Goal: Task Accomplishment & Management: Complete application form

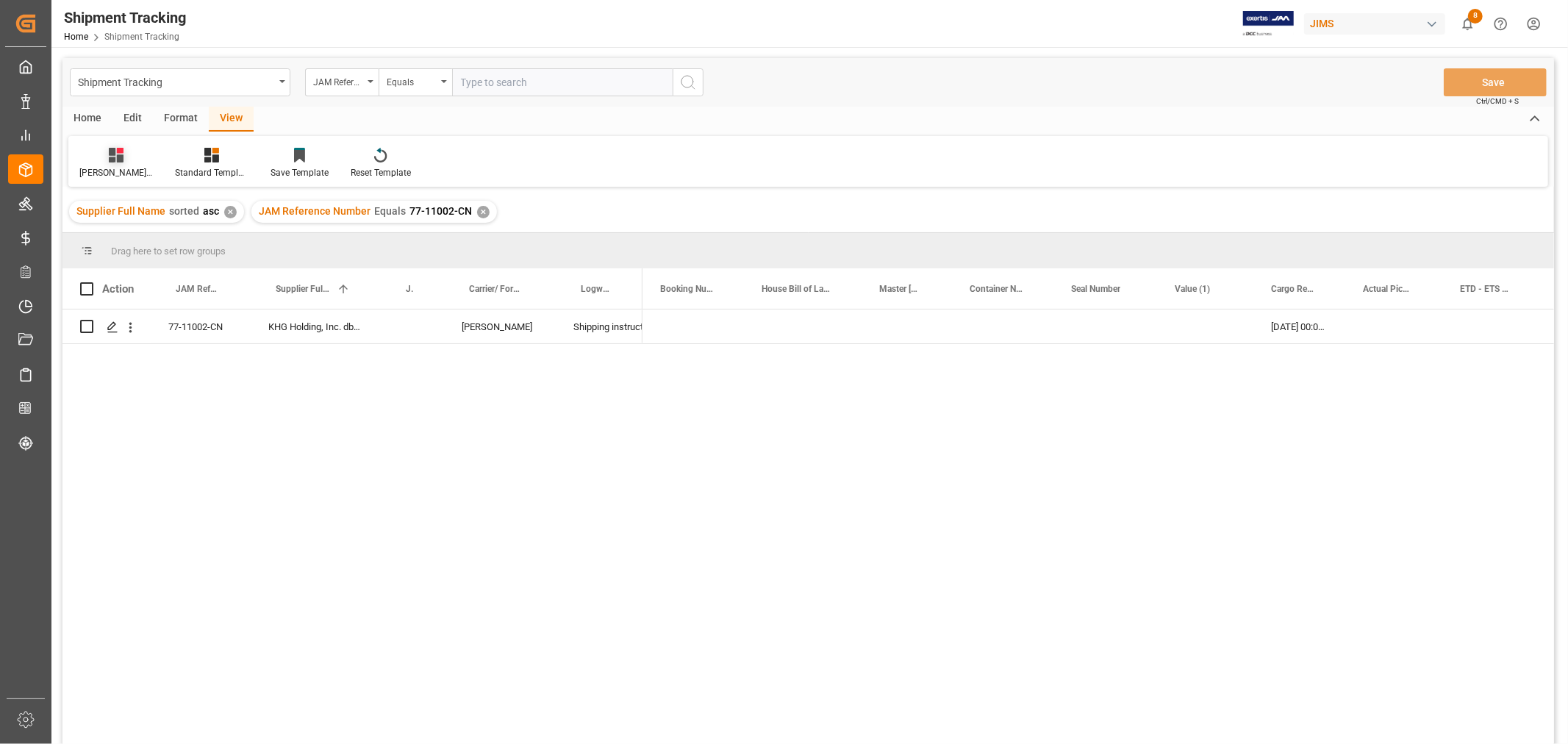
click at [111, 165] on div "Huixin's tracking all_sample" at bounding box center [116, 163] width 95 height 32
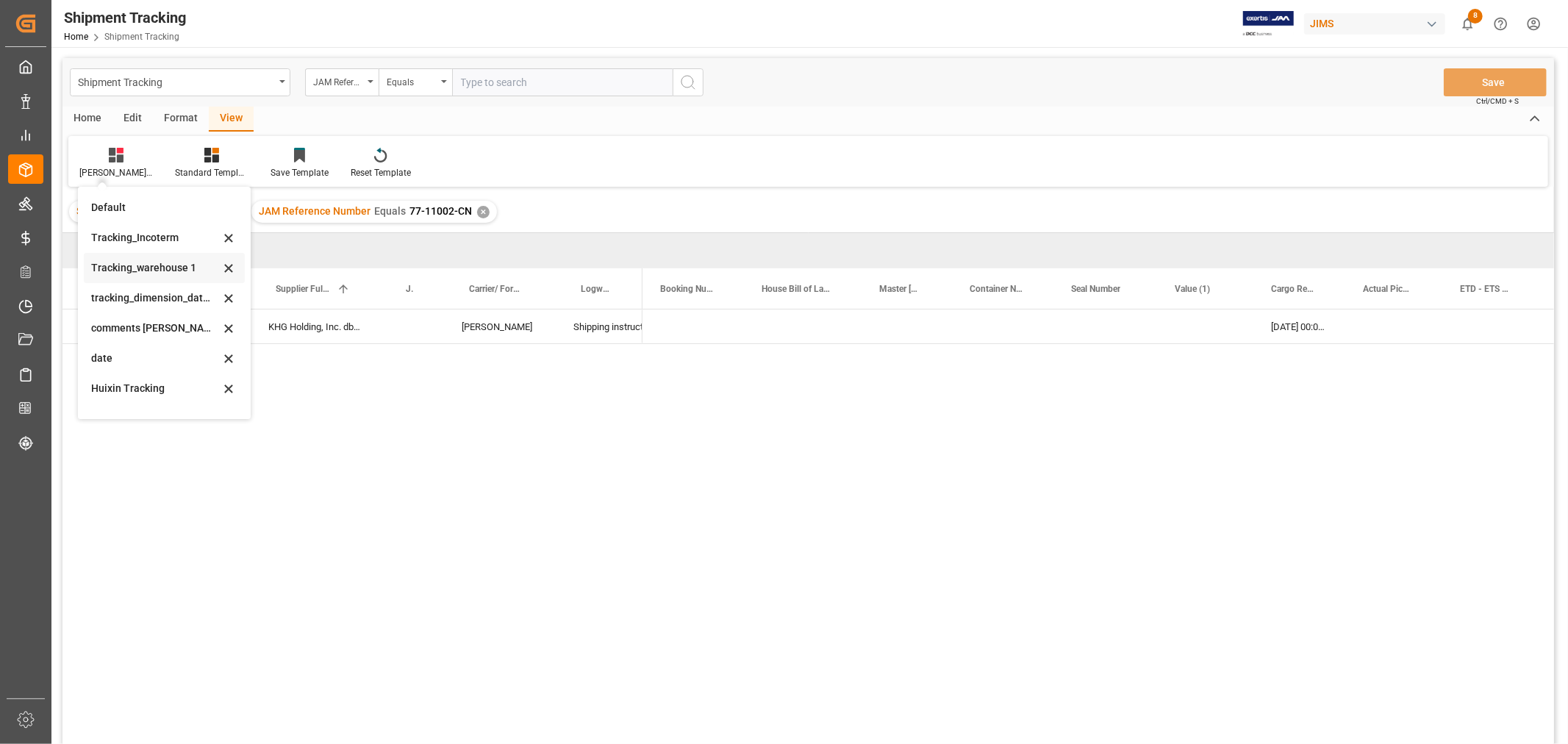
click at [162, 264] on div "Tracking_warehouse 1" at bounding box center [155, 268] width 129 height 15
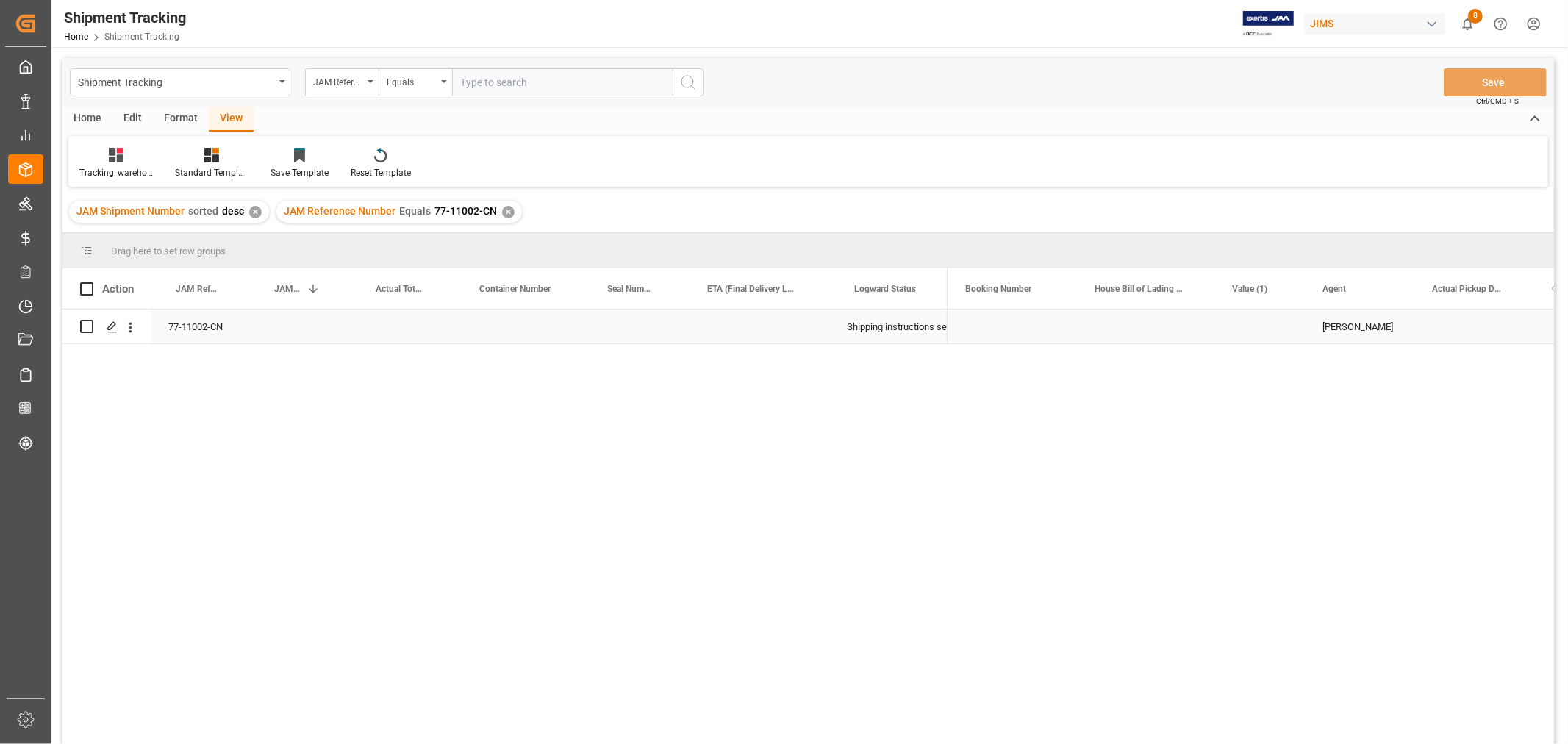
click at [414, 332] on div "Press SPACE to select this row." at bounding box center [402, 327] width 104 height 34
drag, startPoint x: 452, startPoint y: 269, endPoint x: 463, endPoint y: 270, distance: 11.0
click at [463, 270] on div at bounding box center [466, 288] width 6 height 40
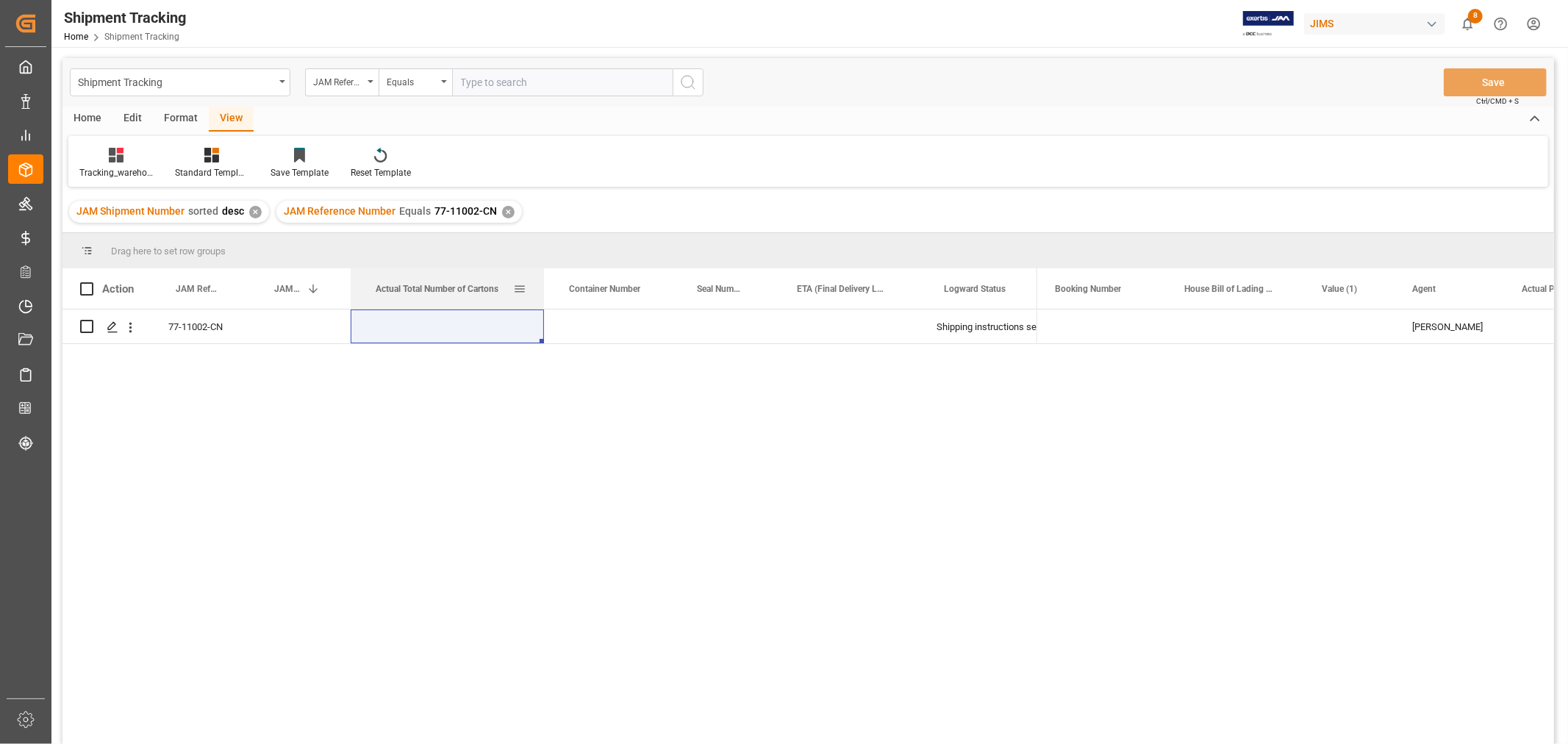
drag, startPoint x: 463, startPoint y: 278, endPoint x: 533, endPoint y: 297, distance: 72.5
click at [541, 297] on div at bounding box center [543, 288] width 6 height 40
click at [476, 338] on div "Press SPACE to select this row." at bounding box center [443, 327] width 185 height 34
click at [476, 338] on input "Press SPACE to select this row." at bounding box center [443, 335] width 162 height 28
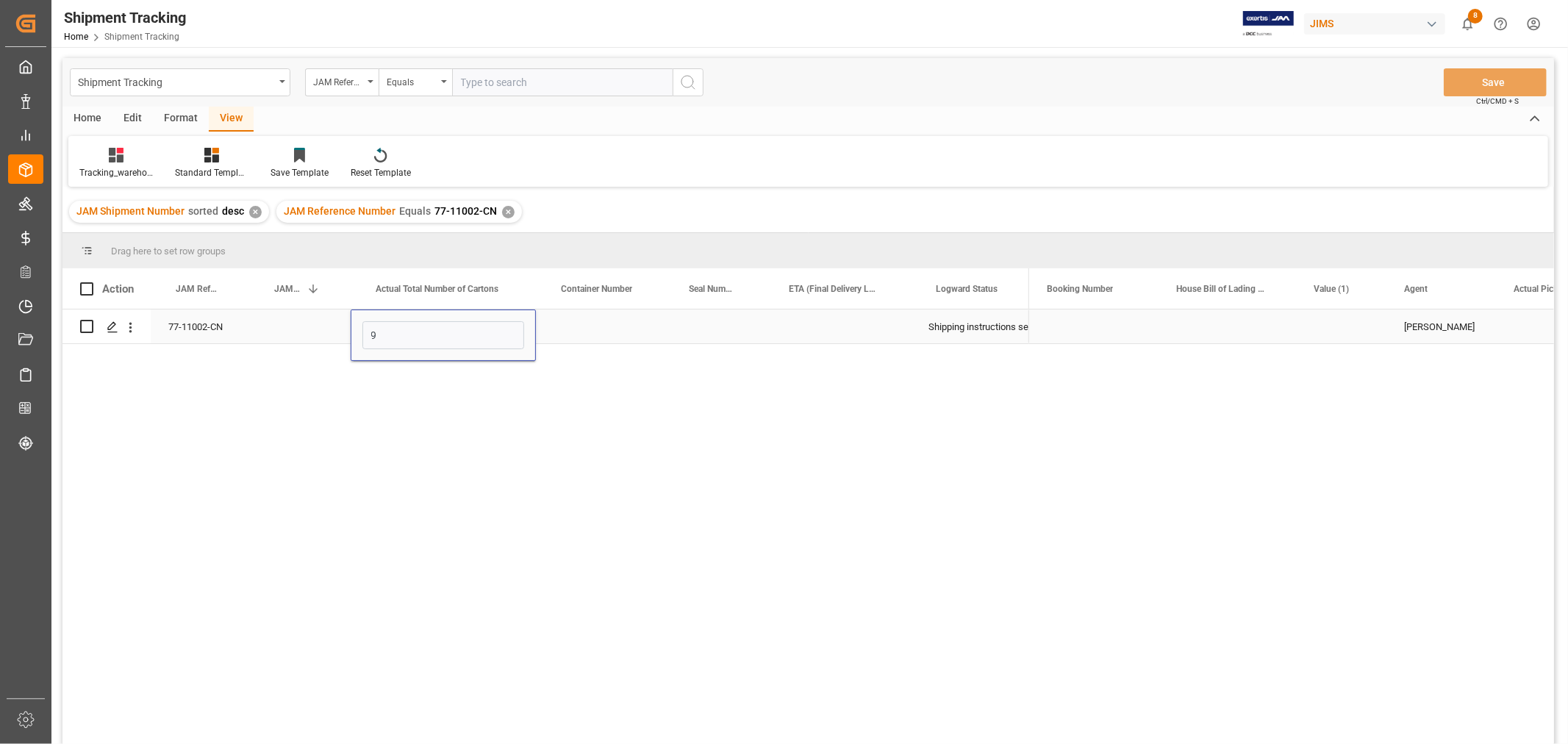
type input "95"
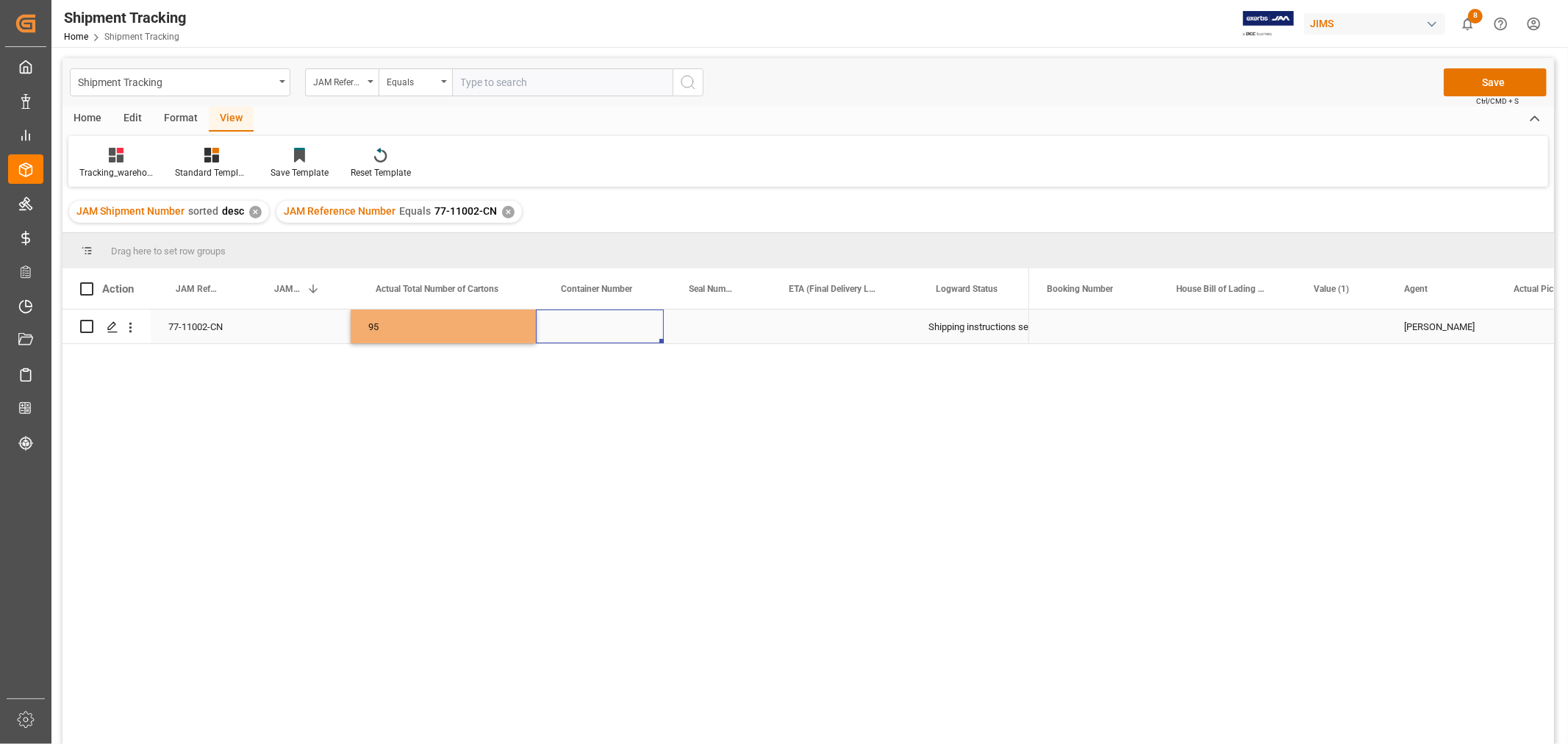
click at [617, 328] on div "Press SPACE to select this row." at bounding box center [599, 327] width 128 height 34
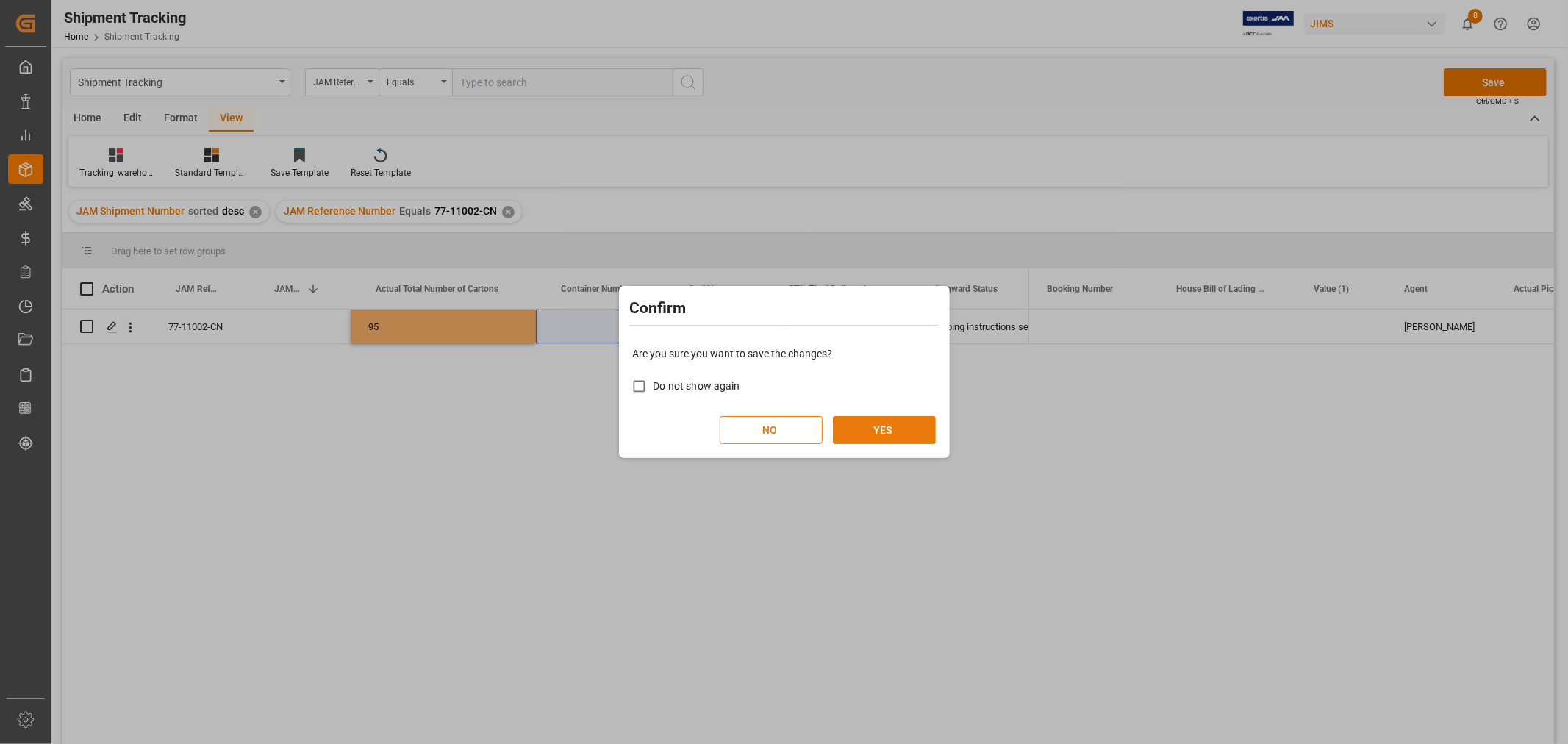
click at [897, 424] on button "YES" at bounding box center [884, 430] width 103 height 28
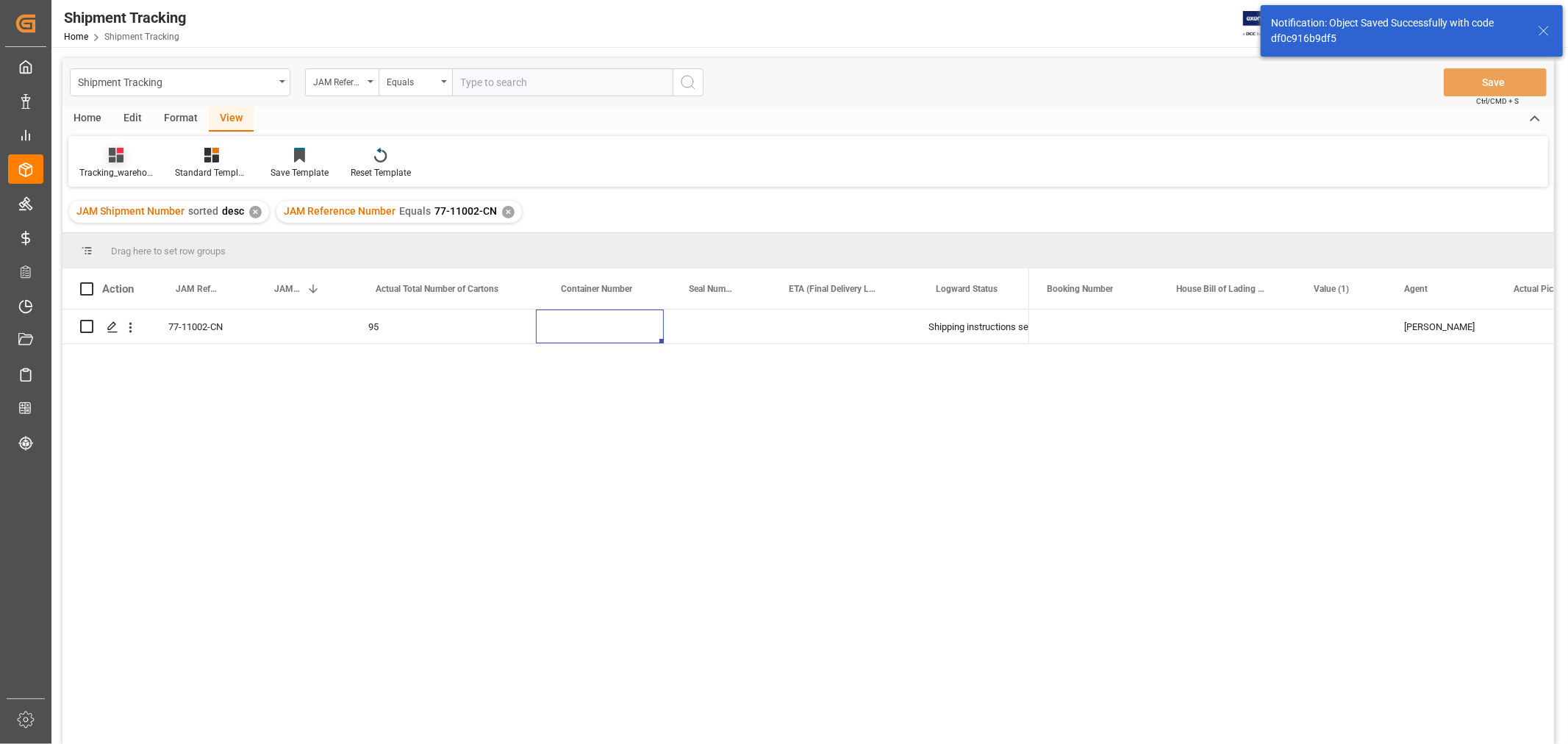
click at [125, 169] on div "Tracking_warehouse 1" at bounding box center [116, 173] width 74 height 13
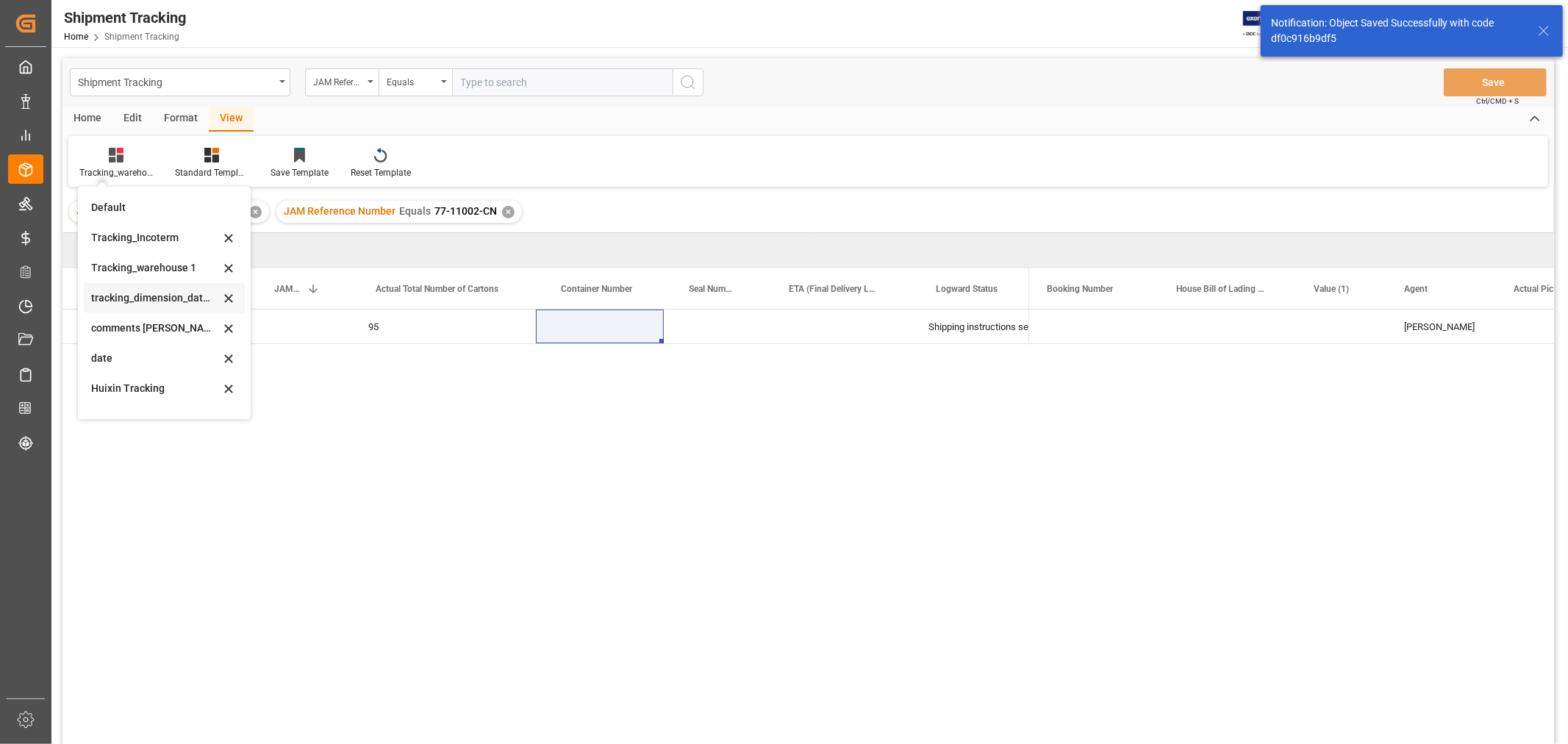
click at [135, 302] on div "tracking_dimension_date_3" at bounding box center [155, 297] width 129 height 15
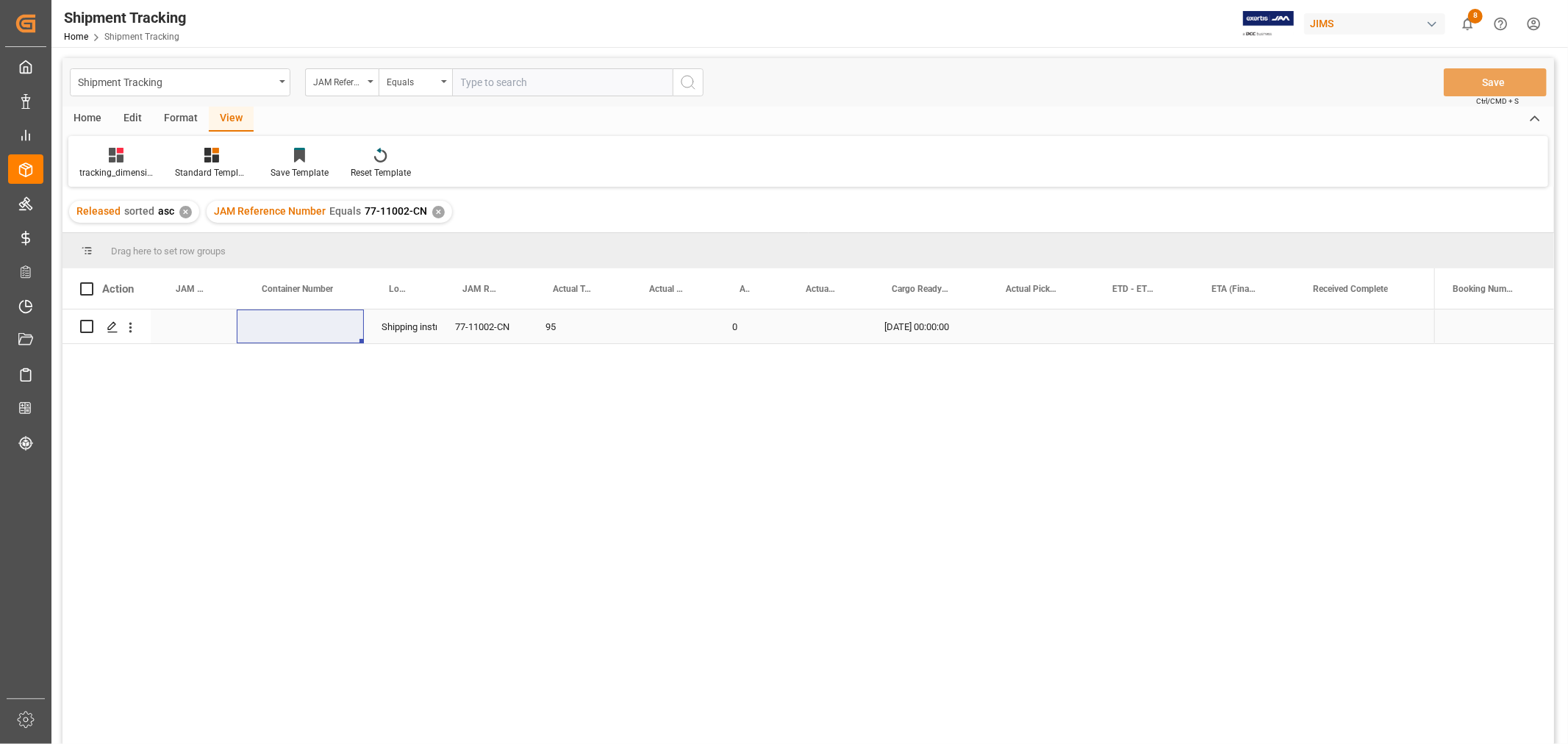
click at [656, 325] on div "Press SPACE to select this row." at bounding box center [670, 327] width 91 height 34
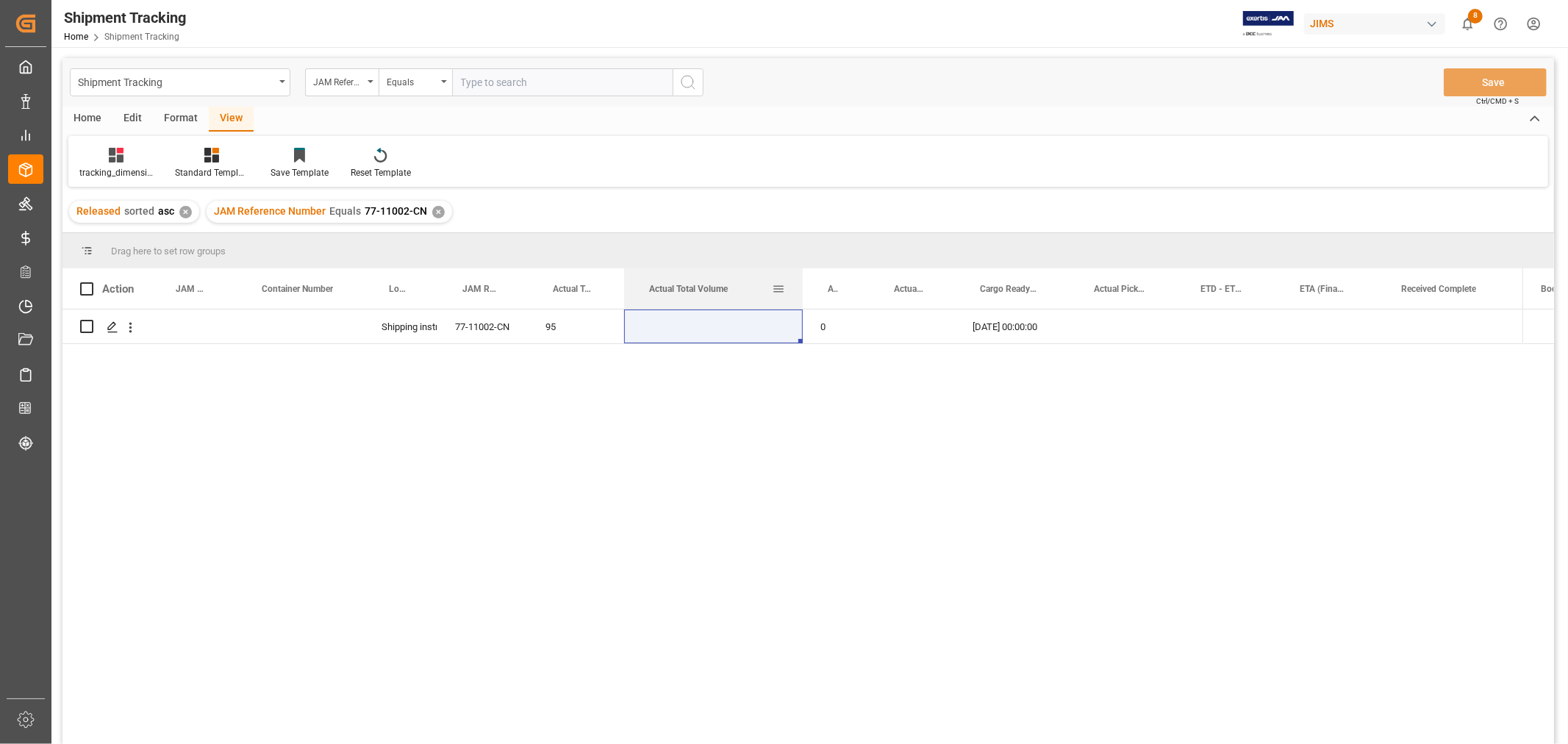
drag, startPoint x: 712, startPoint y: 275, endPoint x: 800, endPoint y: 270, distance: 88.1
click at [800, 270] on div at bounding box center [802, 288] width 6 height 40
drag, startPoint x: 865, startPoint y: 277, endPoint x: 960, endPoint y: 277, distance: 95.0
click at [960, 277] on div at bounding box center [962, 288] width 6 height 40
click at [1043, 273] on div "Actual Total Number of Pallets" at bounding box center [1006, 288] width 86 height 40
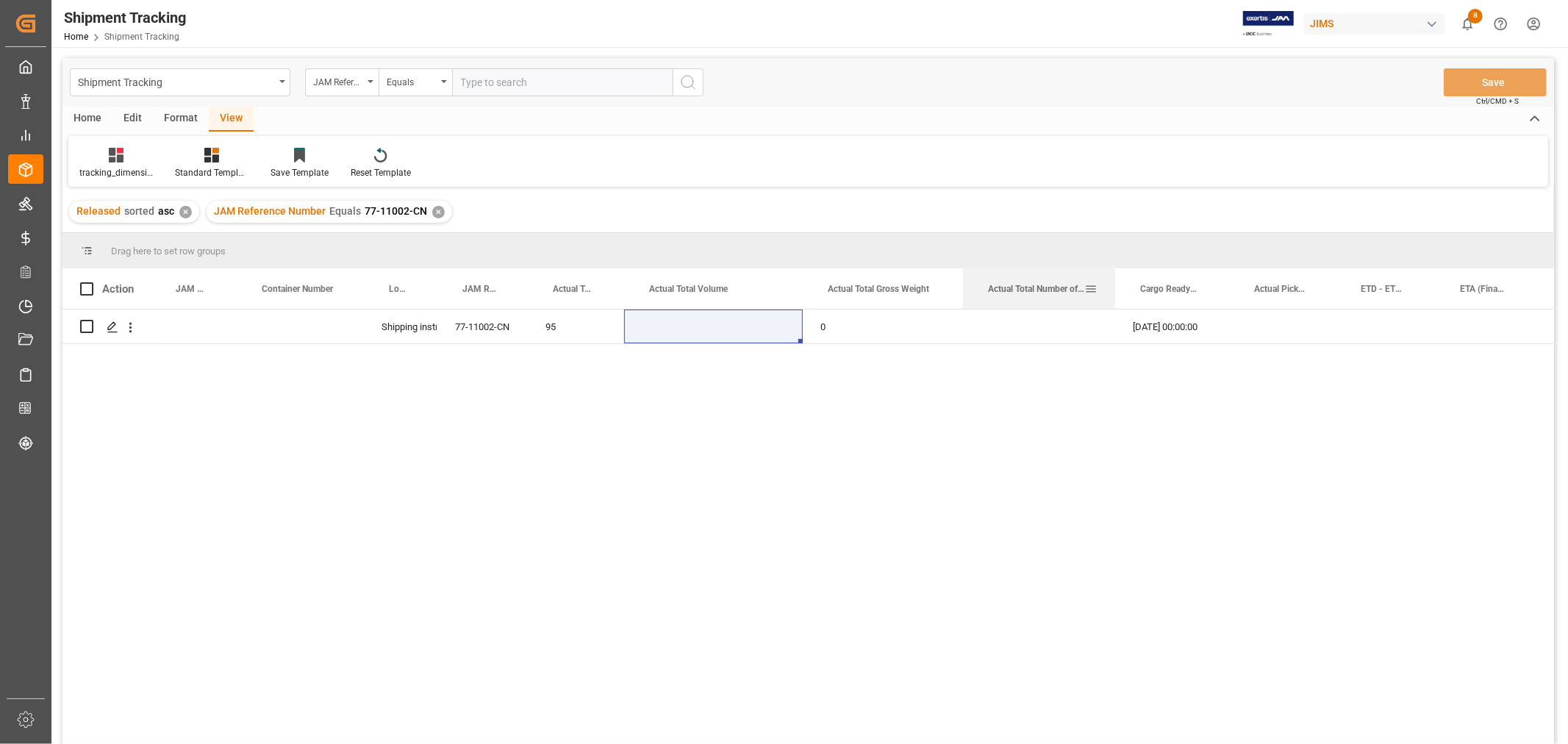
drag, startPoint x: 1047, startPoint y: 282, endPoint x: 1112, endPoint y: 269, distance: 66.3
click at [1112, 269] on div at bounding box center [1114, 288] width 6 height 40
click at [1051, 320] on div "Press SPACE to select this row." at bounding box center [1039, 327] width 152 height 34
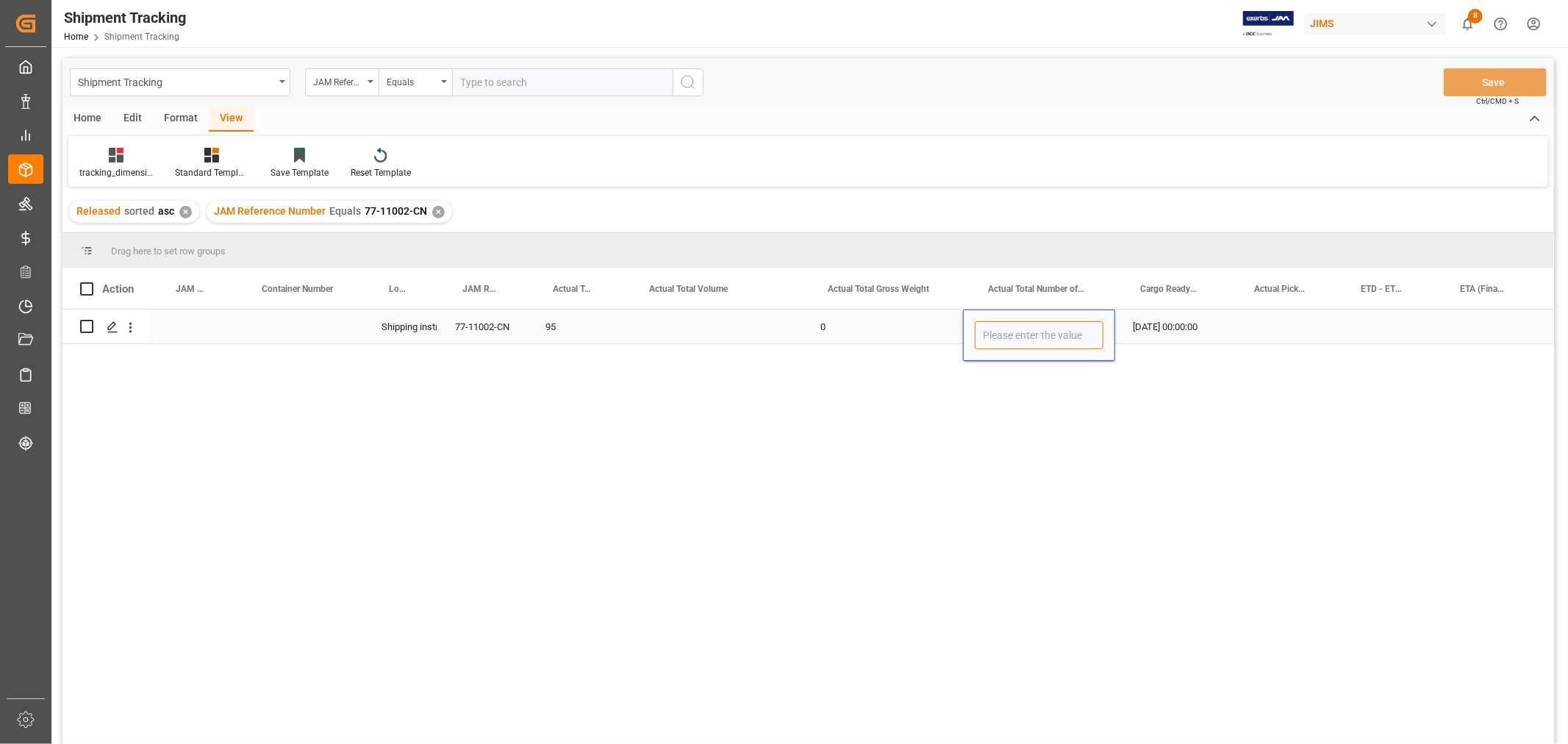
click at [1049, 326] on input "Press SPACE to select this row." at bounding box center [1039, 335] width 129 height 28
type input "16"
click at [688, 319] on div "Press SPACE to select this row." at bounding box center [713, 327] width 179 height 34
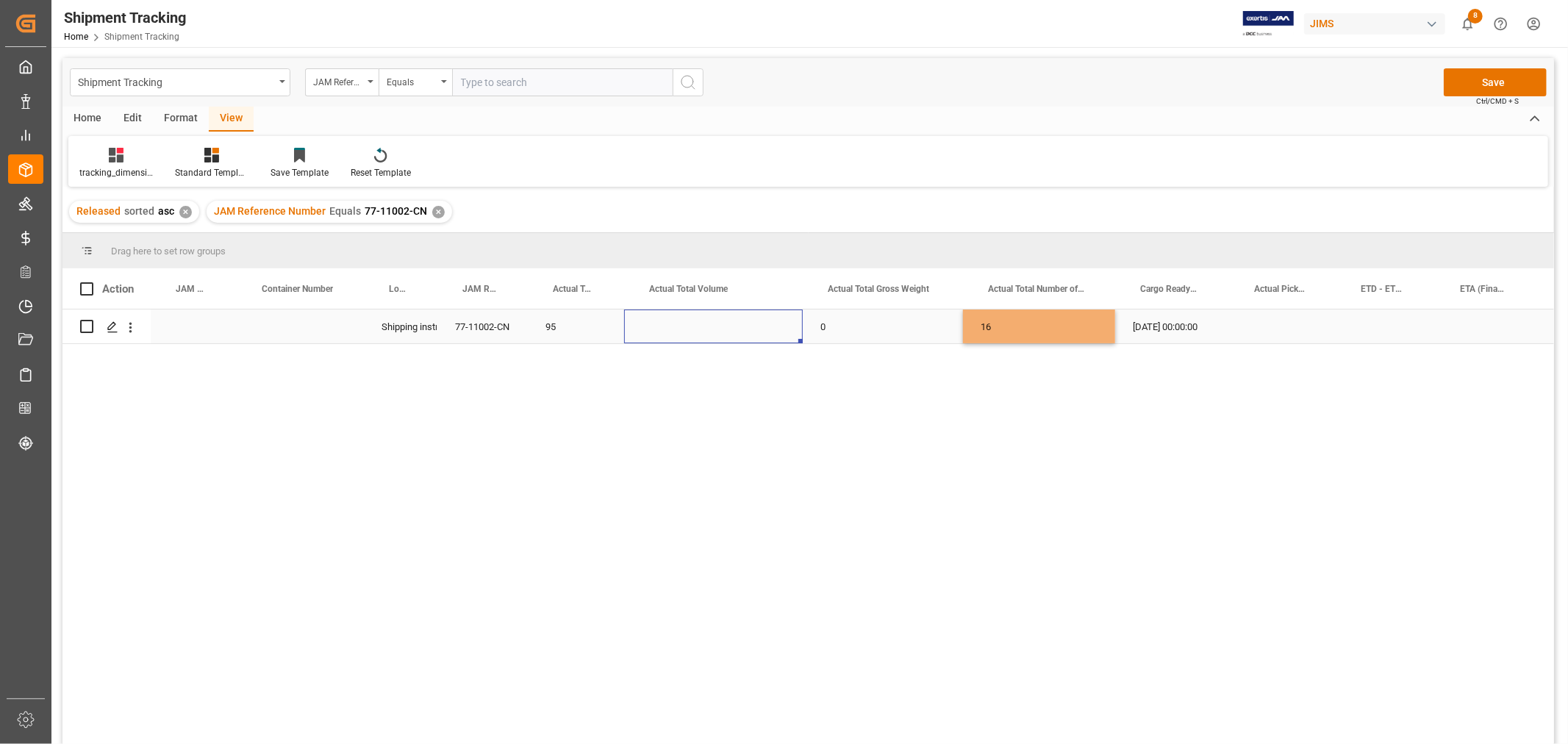
click at [688, 319] on div "Press SPACE to select this row." at bounding box center [713, 327] width 179 height 34
click at [688, 319] on div "Press SPACE to select this row." at bounding box center [713, 336] width 179 height 52
click at [688, 328] on input "Press SPACE to select this row." at bounding box center [713, 335] width 155 height 28
type input "7.92"
click at [838, 325] on div "0" at bounding box center [882, 327] width 160 height 34
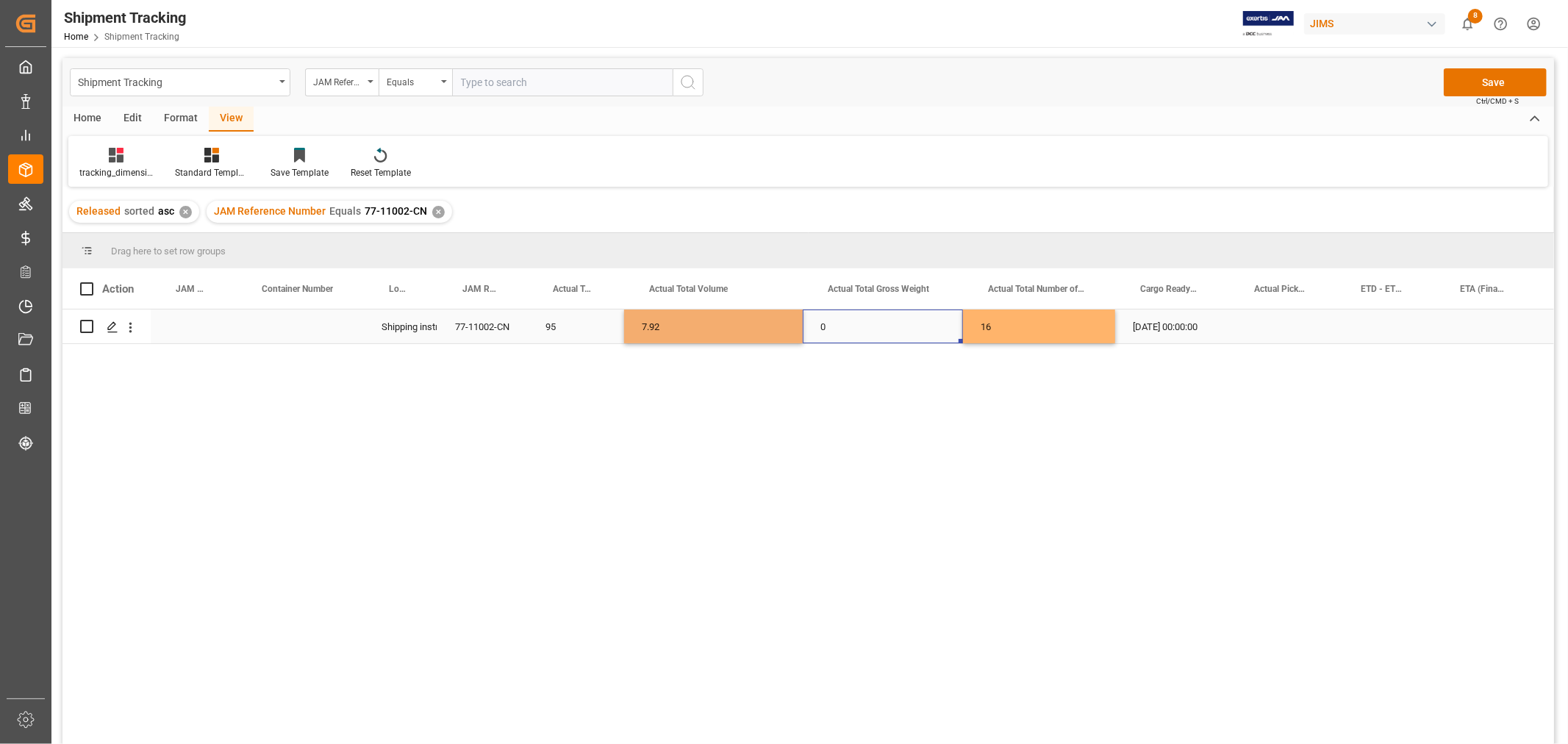
click at [838, 325] on div "0" at bounding box center [882, 327] width 160 height 34
click at [838, 325] on input "0" at bounding box center [883, 335] width 137 height 28
type input "1243.20"
click at [1245, 333] on div "Press SPACE to select this row." at bounding box center [1283, 327] width 107 height 34
click at [1403, 328] on div "Press SPACE to select this row." at bounding box center [1386, 327] width 100 height 34
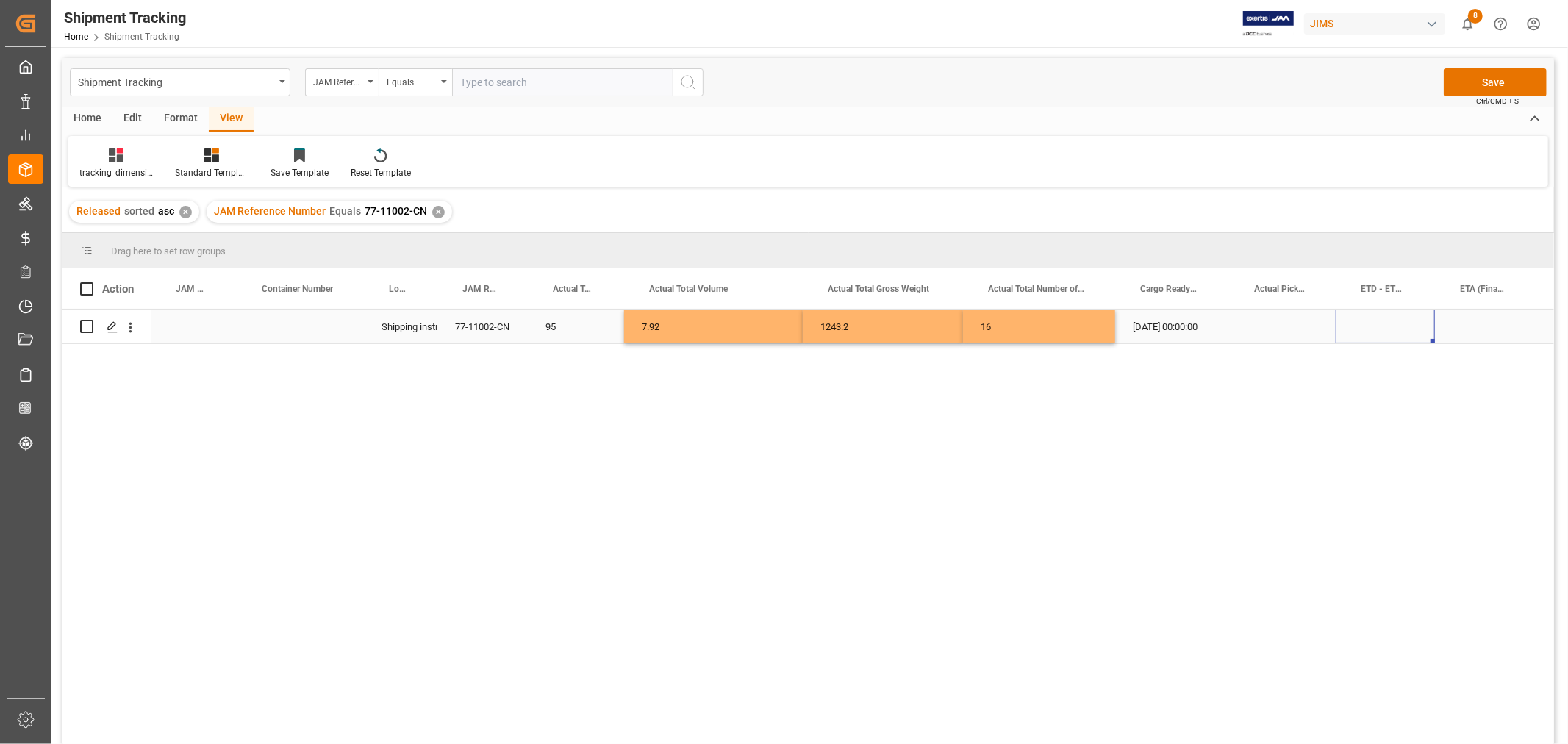
click at [1403, 328] on div "Press SPACE to select this row." at bounding box center [1386, 327] width 100 height 34
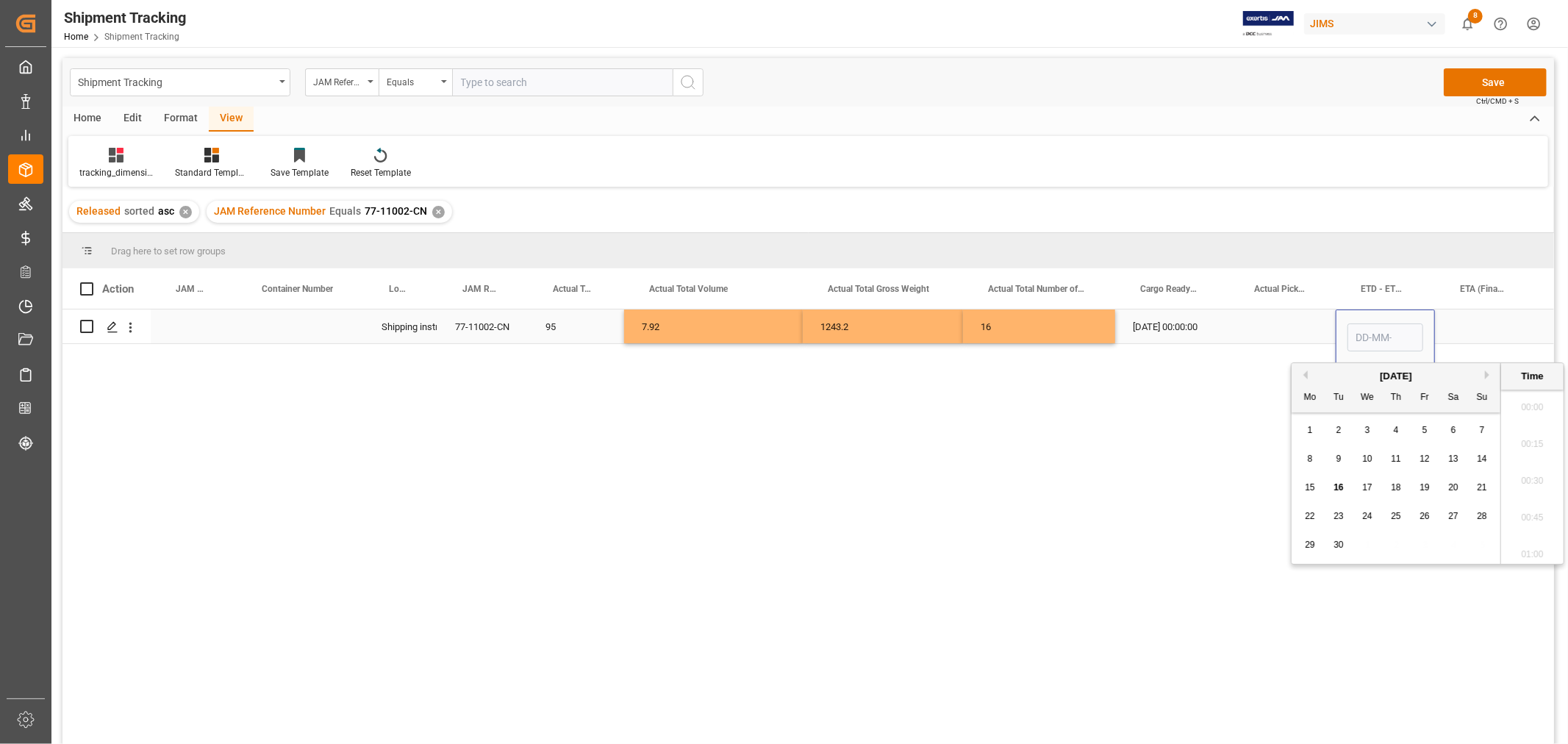
click at [1403, 328] on input "Press SPACE to select this row." at bounding box center [1385, 337] width 76 height 28
type input "03-10-2025 00:00"
click at [1470, 328] on div "Press SPACE to select this row." at bounding box center [1485, 327] width 101 height 34
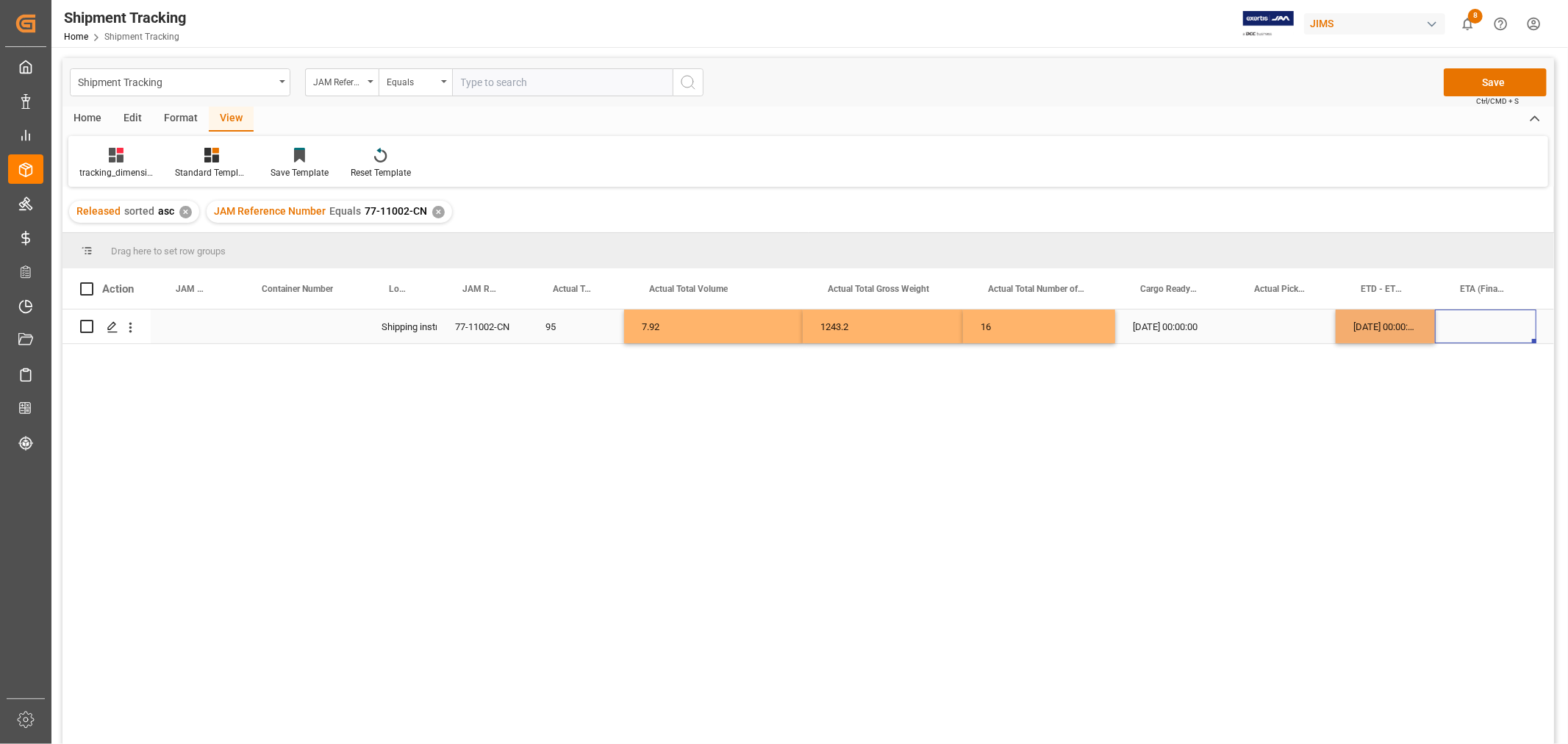
click at [1470, 328] on div "Press SPACE to select this row." at bounding box center [1485, 327] width 101 height 34
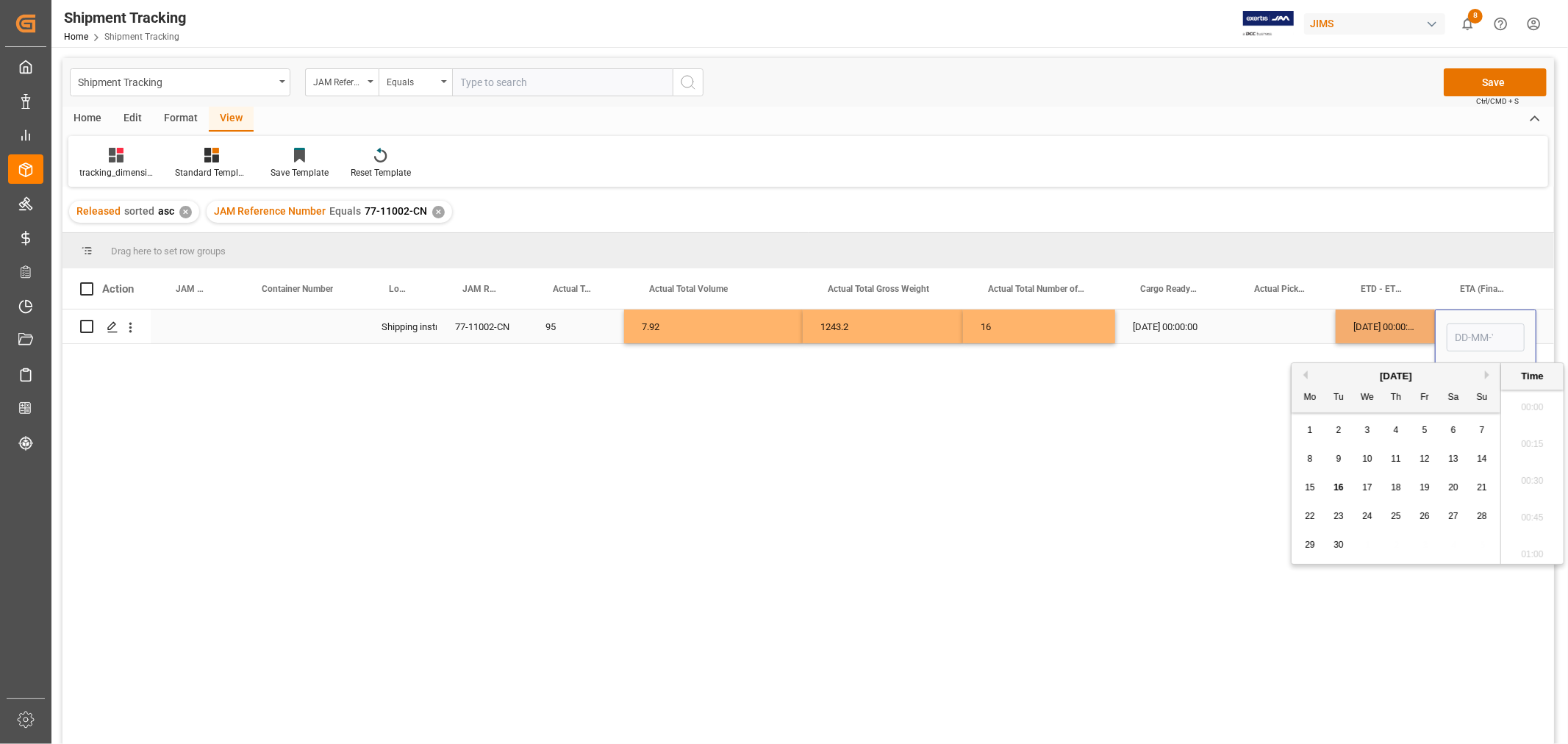
click at [1470, 328] on input "Press SPACE to select this row." at bounding box center [1485, 337] width 78 height 28
type input "31-10-2025 00:00"
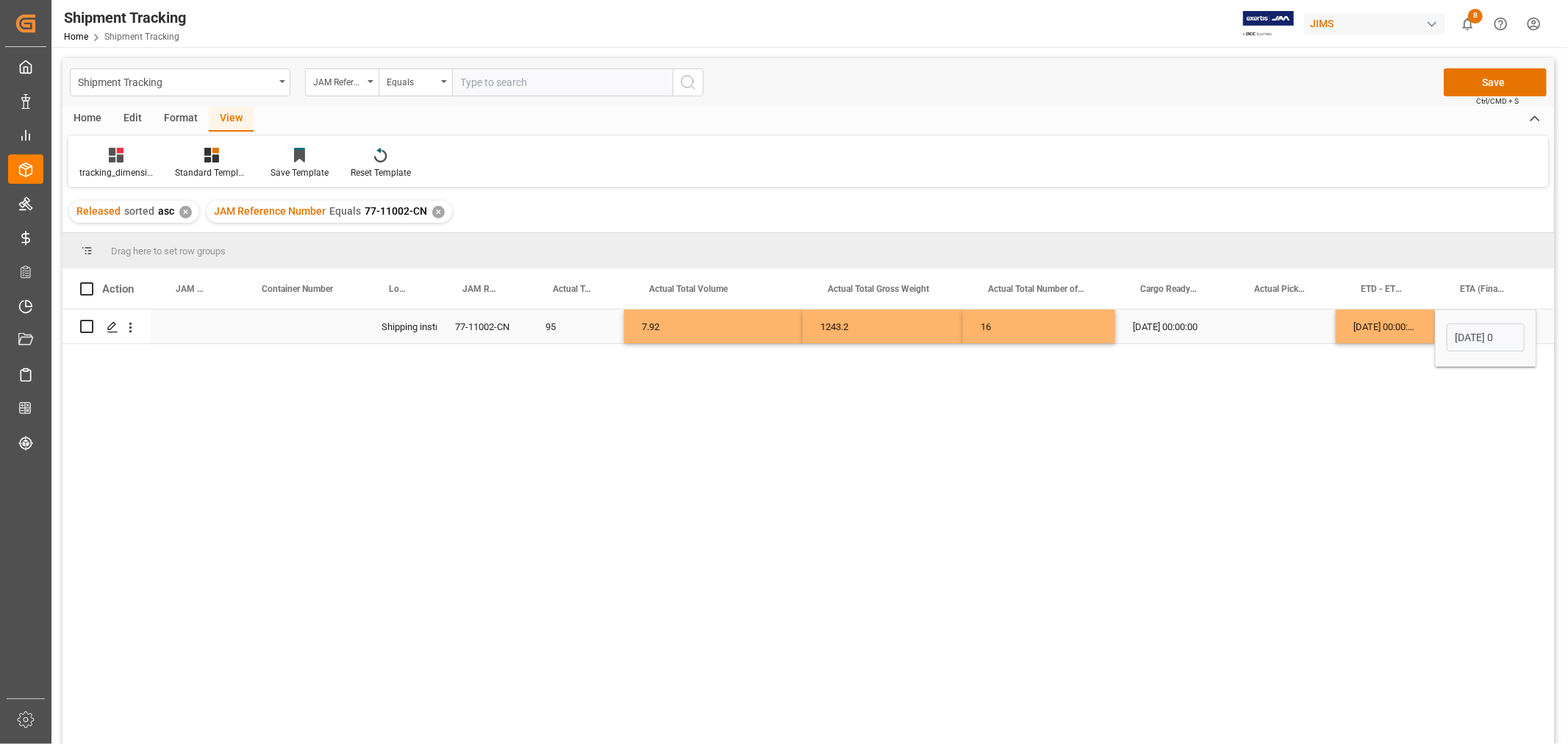
click at [1289, 319] on div "Press SPACE to select this row." at bounding box center [1283, 327] width 107 height 34
click at [1474, 83] on button "Save" at bounding box center [1495, 82] width 103 height 28
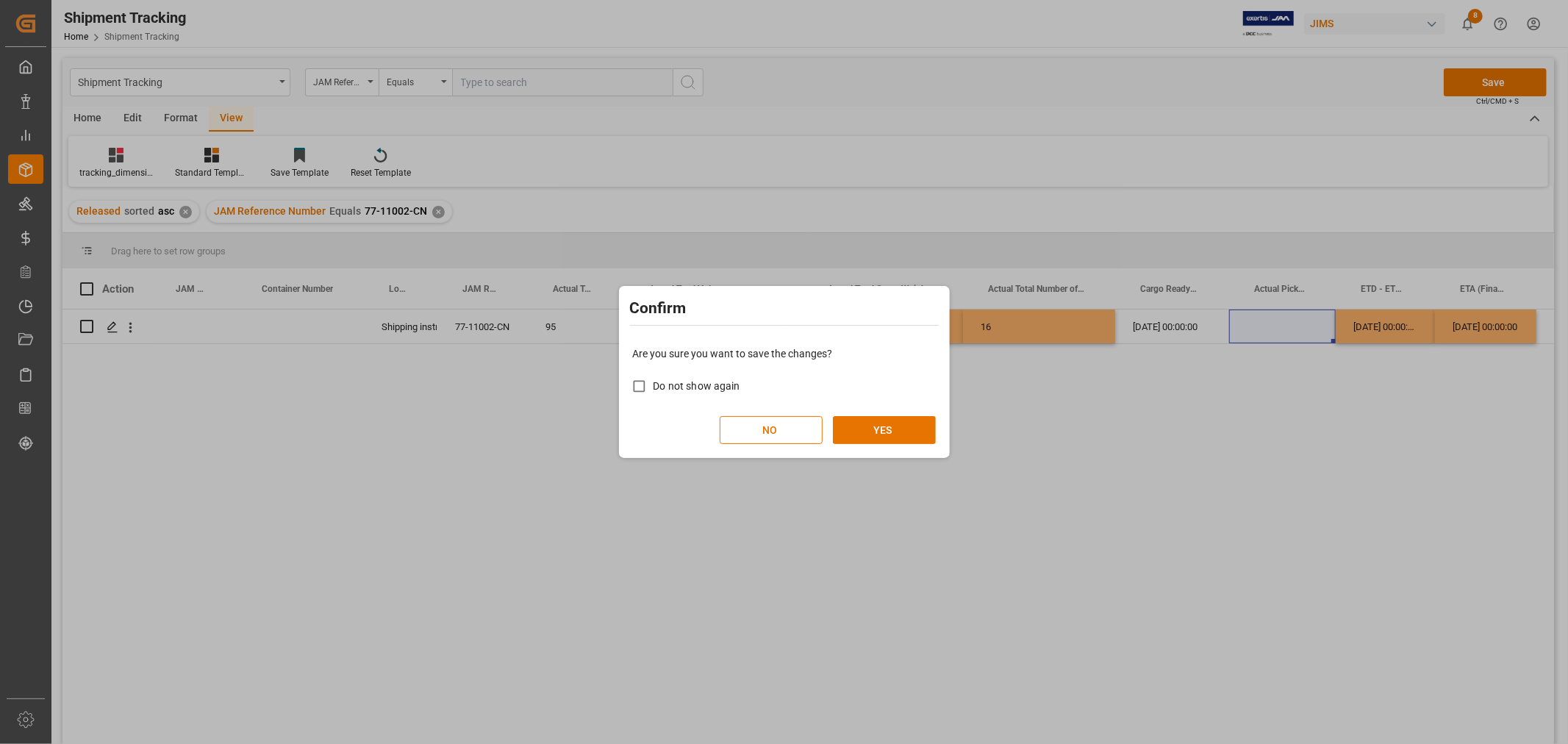
click at [863, 417] on button "YES" at bounding box center [884, 430] width 103 height 28
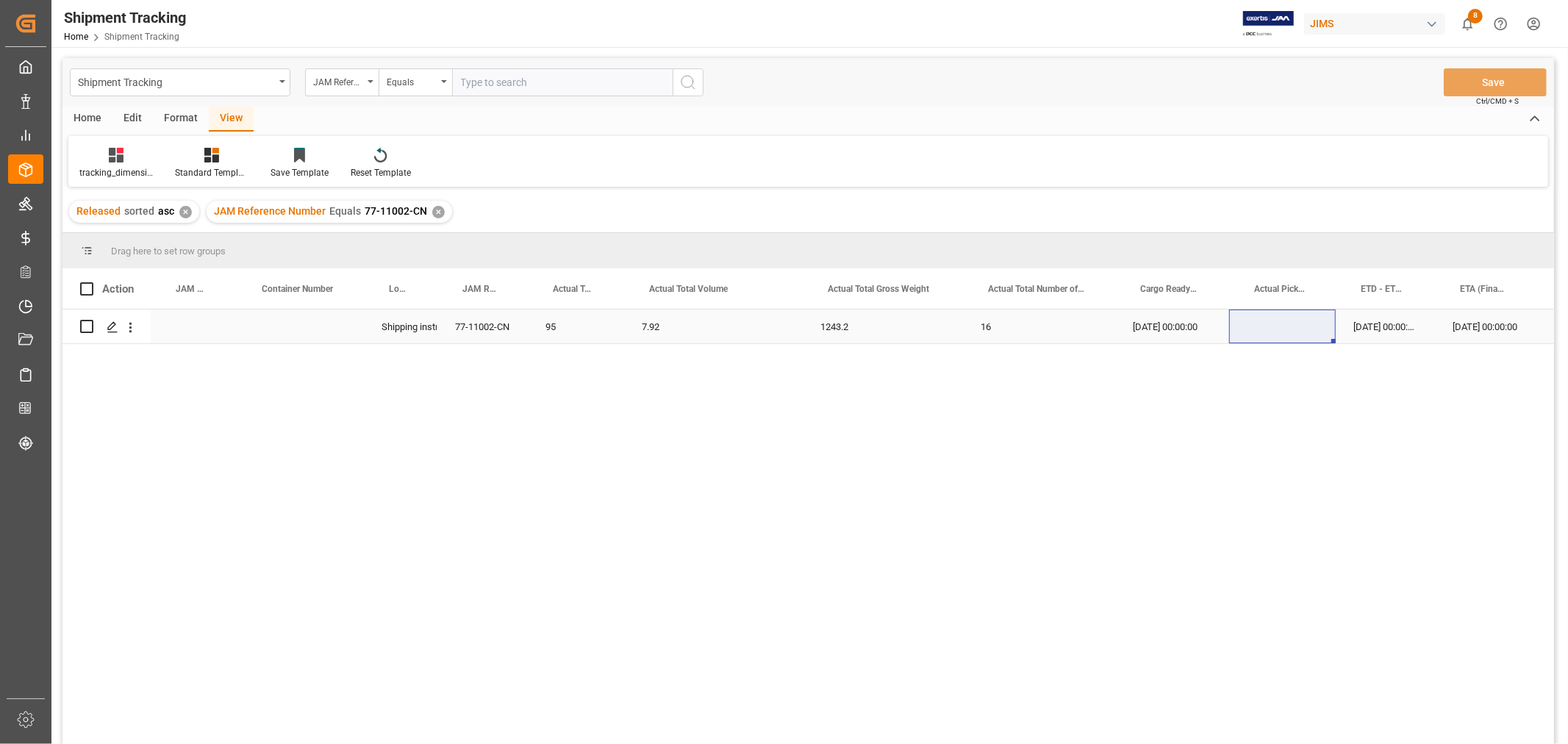
click at [1025, 333] on div "16" at bounding box center [1039, 327] width 152 height 34
click at [1025, 333] on input "16" at bounding box center [1039, 335] width 129 height 28
type input "4"
click at [887, 319] on div "1243.2" at bounding box center [882, 327] width 160 height 34
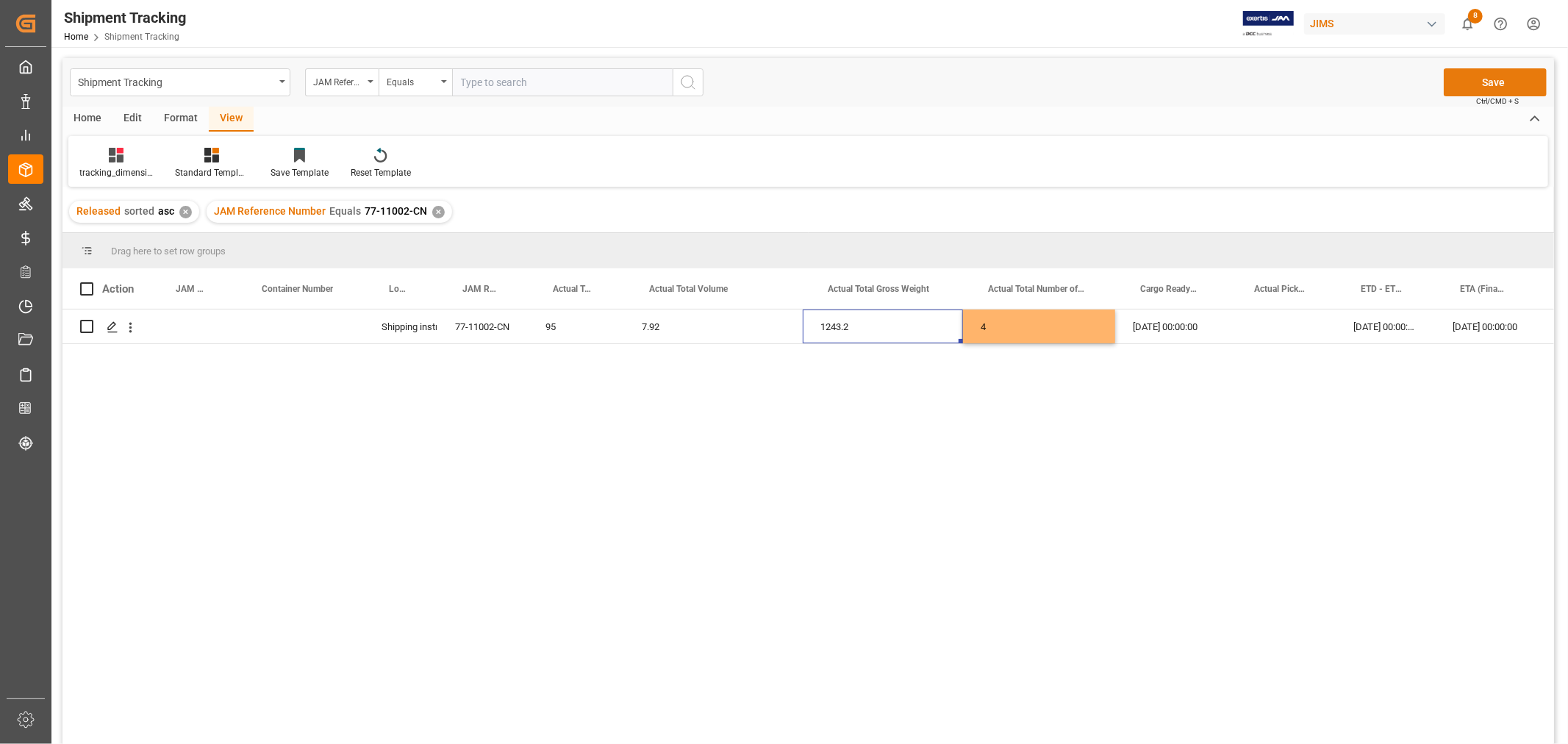
click at [1495, 81] on button "Save" at bounding box center [1495, 82] width 103 height 28
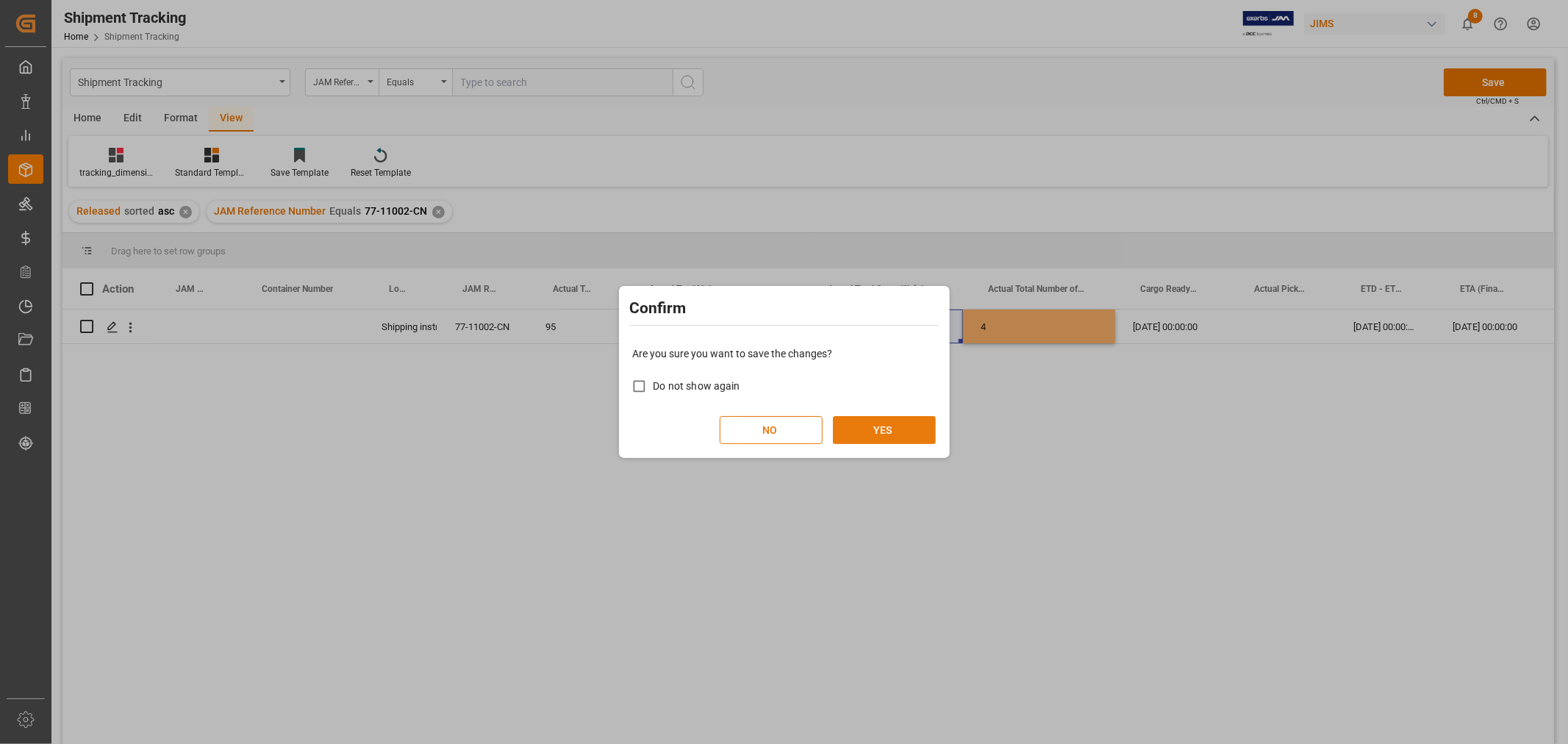
click at [850, 430] on button "YES" at bounding box center [884, 430] width 103 height 28
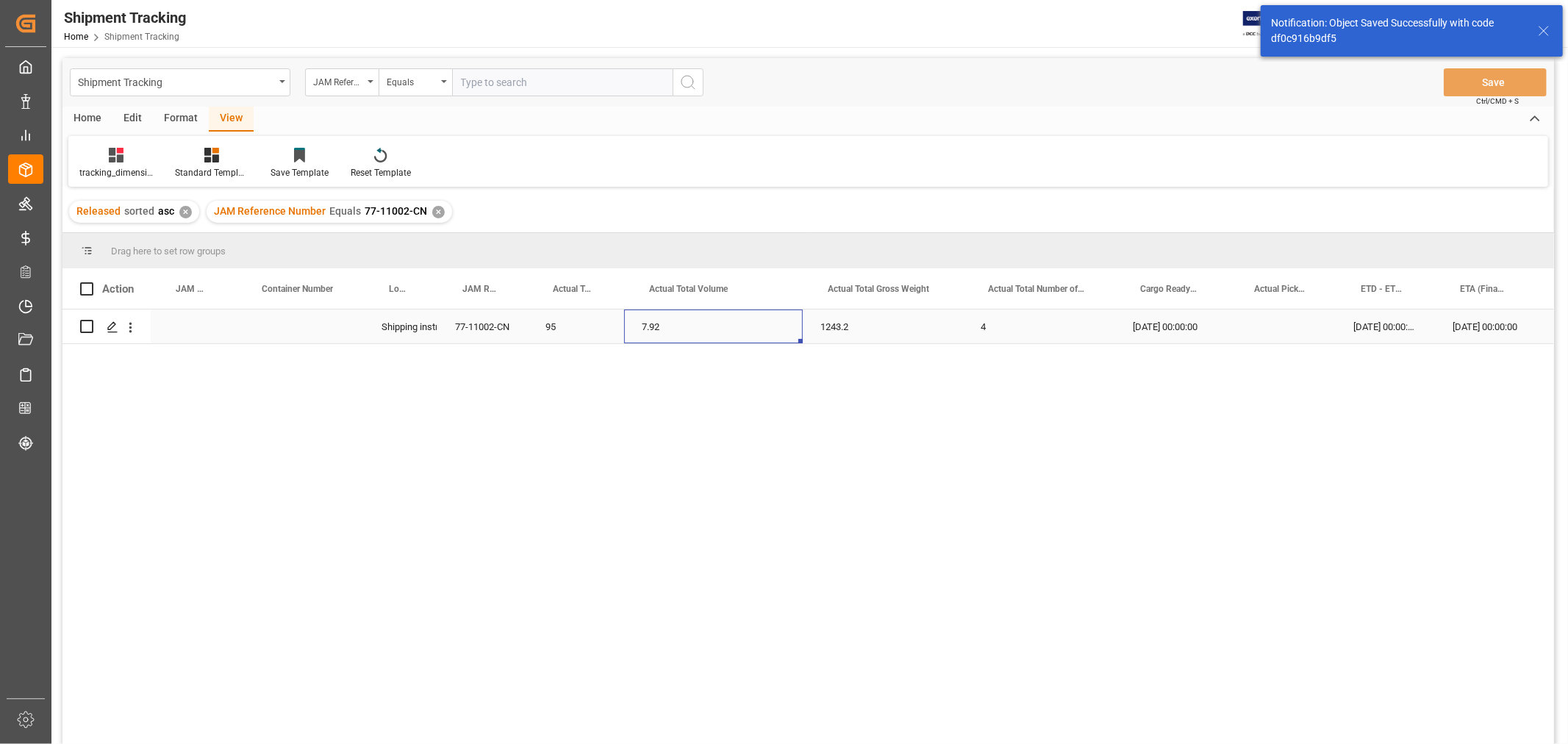
click at [746, 333] on div "7.92" at bounding box center [713, 327] width 179 height 34
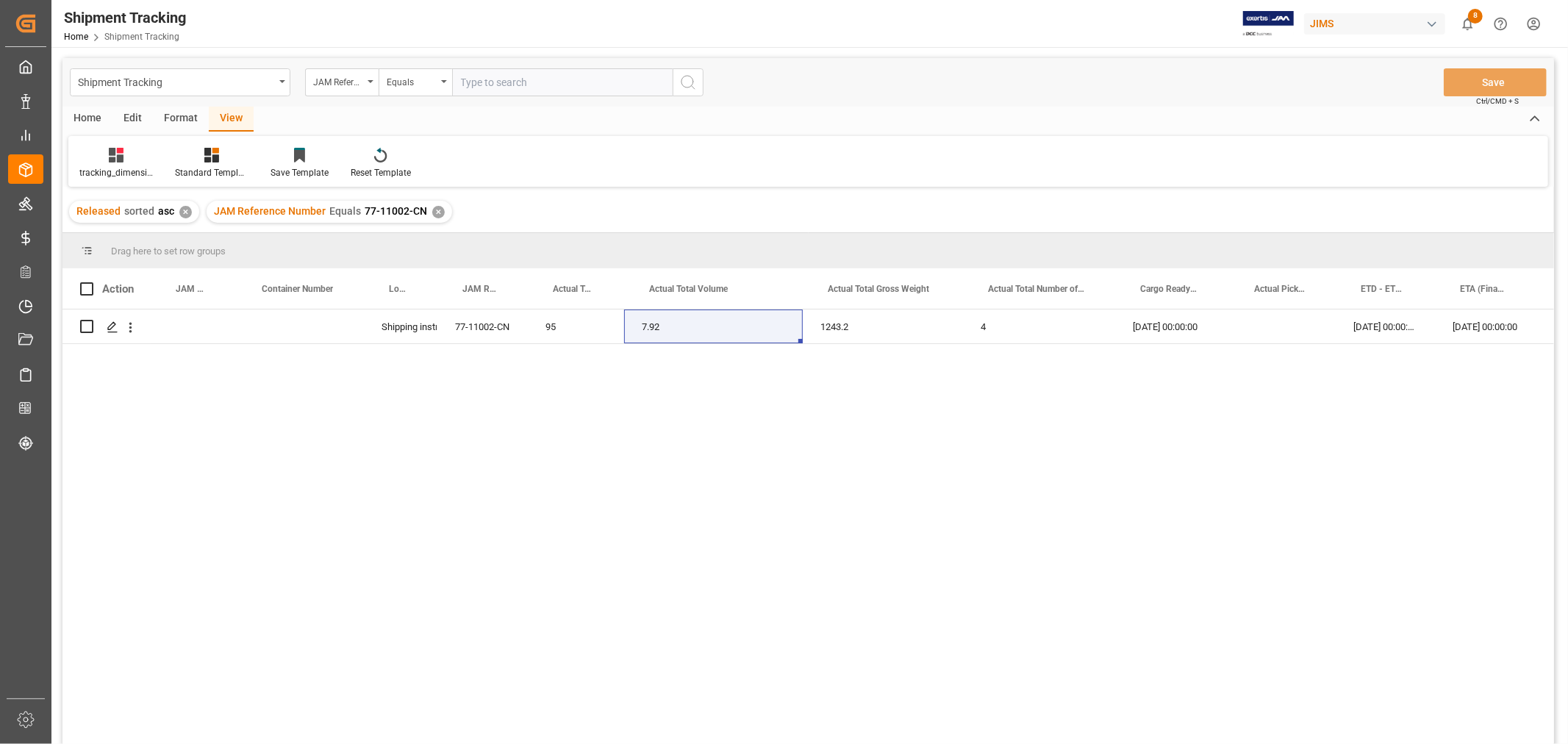
click at [432, 209] on div "✕" at bounding box center [438, 212] width 12 height 12
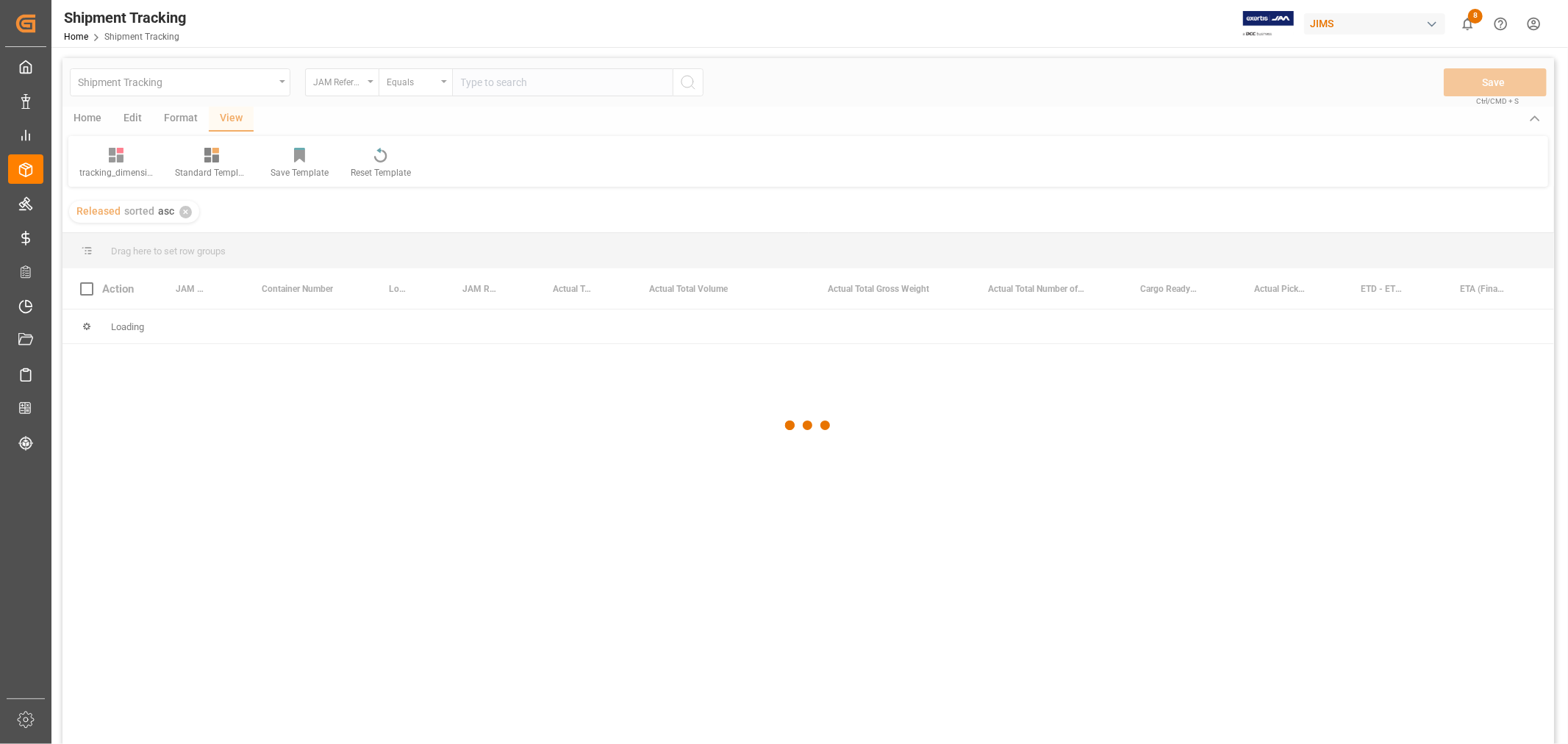
click at [471, 79] on div at bounding box center [808, 425] width 1492 height 735
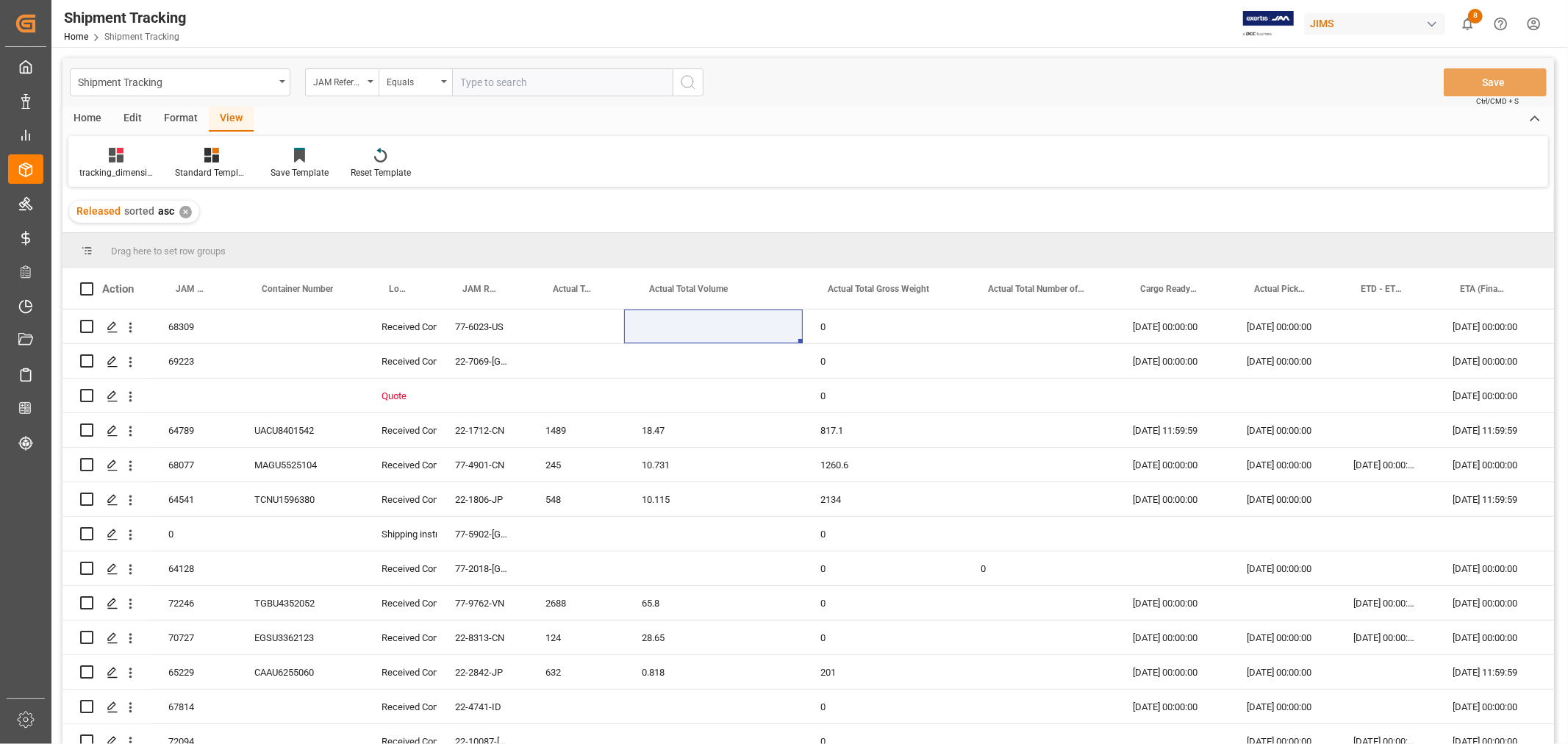
click at [472, 81] on input "text" at bounding box center [562, 82] width 221 height 28
paste input "77-11049-CN"
type input "77-11049-CN"
click at [677, 83] on button "search button" at bounding box center [688, 82] width 31 height 28
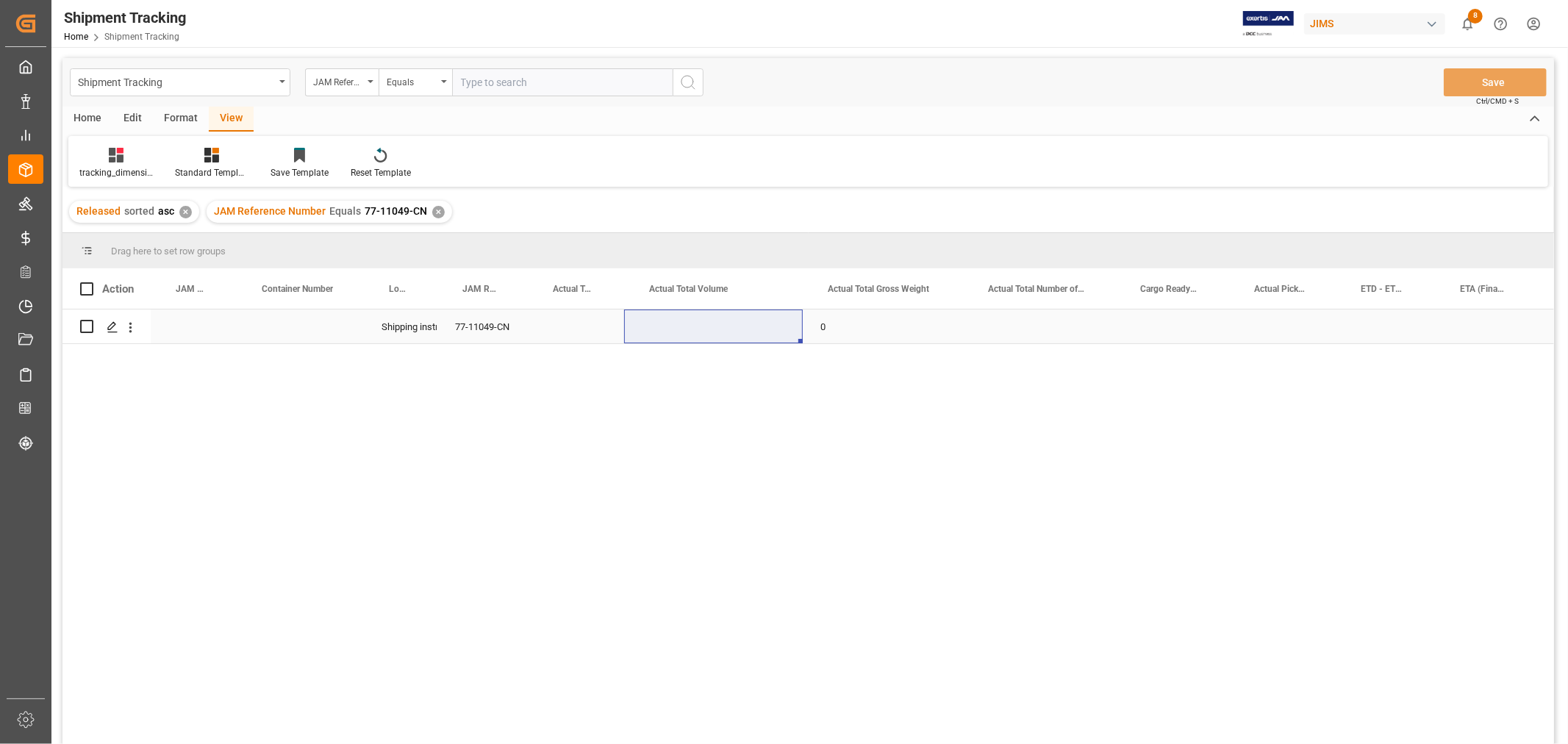
click at [563, 322] on div "Press SPACE to select this row." at bounding box center [575, 327] width 96 height 34
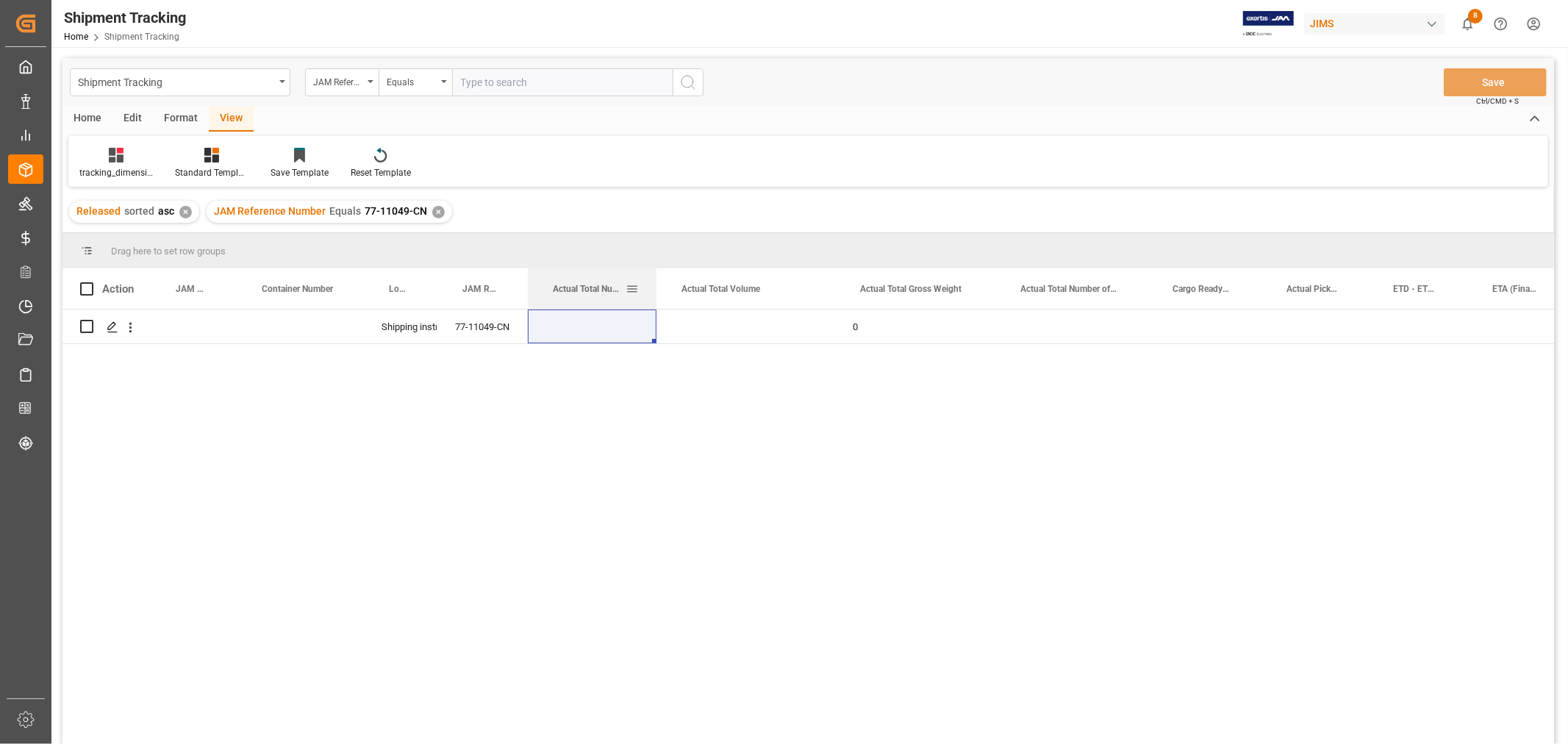
drag, startPoint x: 620, startPoint y: 276, endPoint x: 658, endPoint y: 275, distance: 38.0
click at [658, 275] on div at bounding box center [656, 288] width 6 height 40
click at [607, 326] on div "Press SPACE to select this row." at bounding box center [594, 327] width 133 height 34
click at [607, 326] on input "Press SPACE to select this row." at bounding box center [595, 335] width 110 height 28
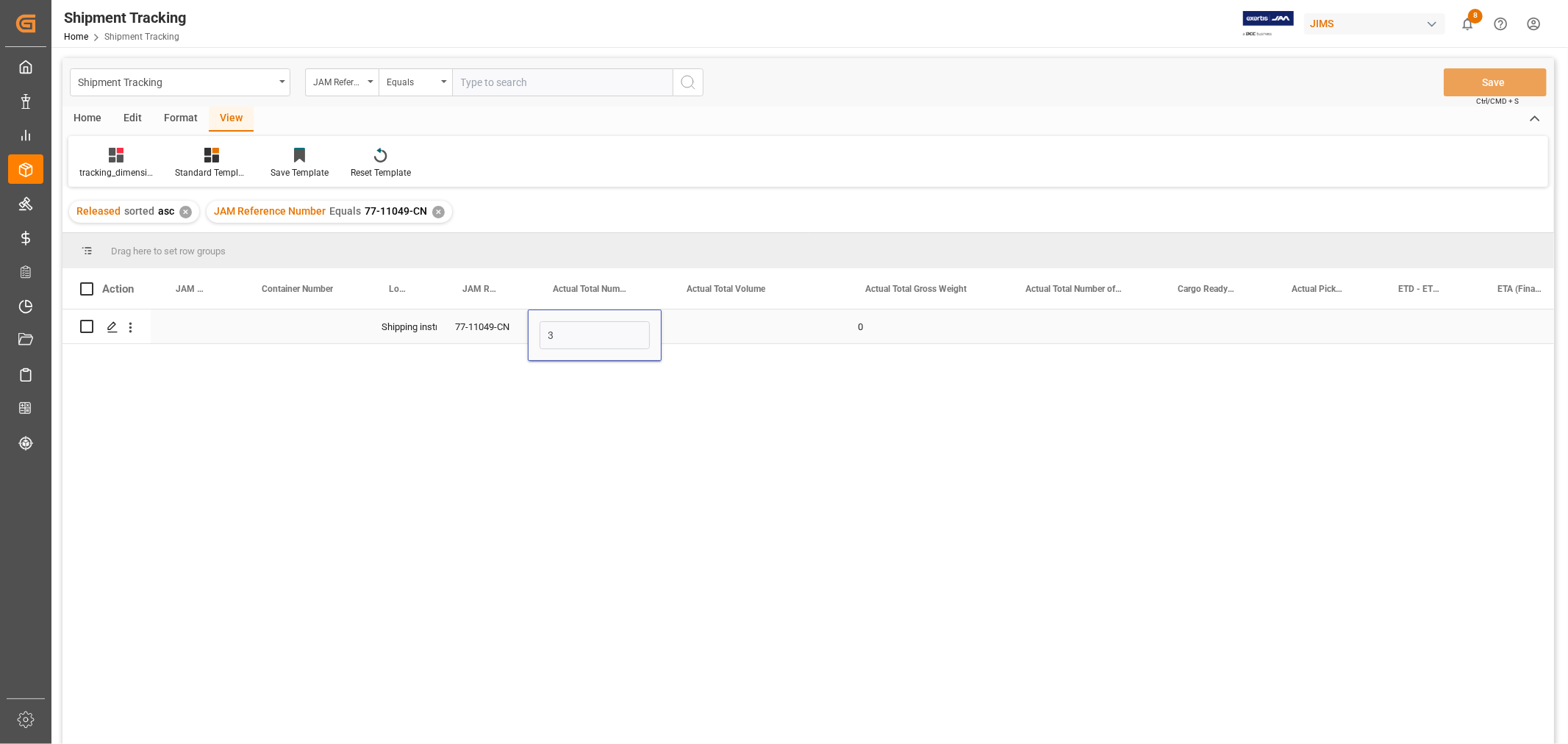
type input "30"
click at [736, 332] on div "Press SPACE to select this row." at bounding box center [751, 327] width 179 height 34
click at [730, 333] on div "Press SPACE to select this row." at bounding box center [751, 327] width 179 height 34
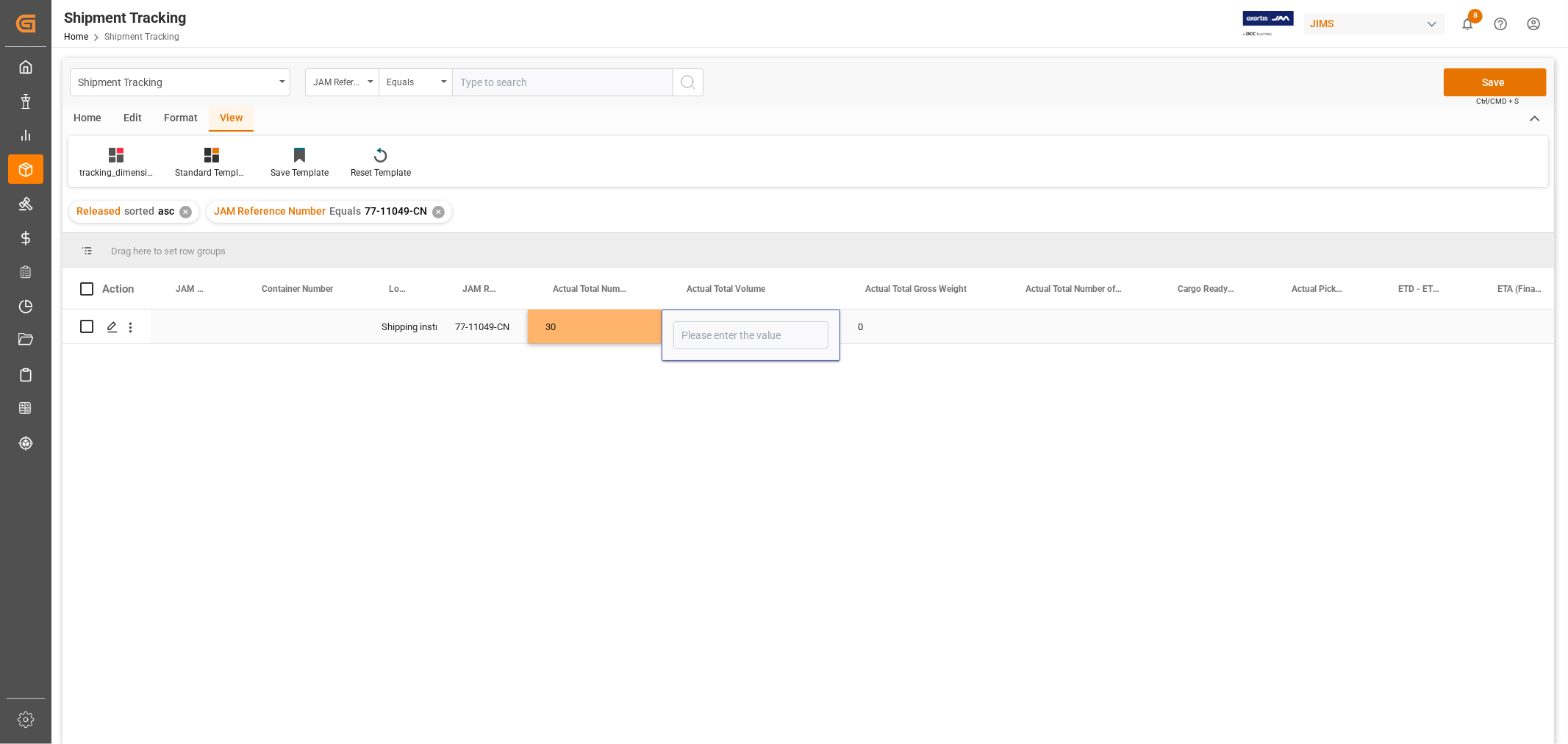
click at [730, 333] on input "Press SPACE to select this row." at bounding box center [751, 335] width 155 height 28
type input "2.71"
click at [958, 328] on div "0" at bounding box center [921, 327] width 160 height 34
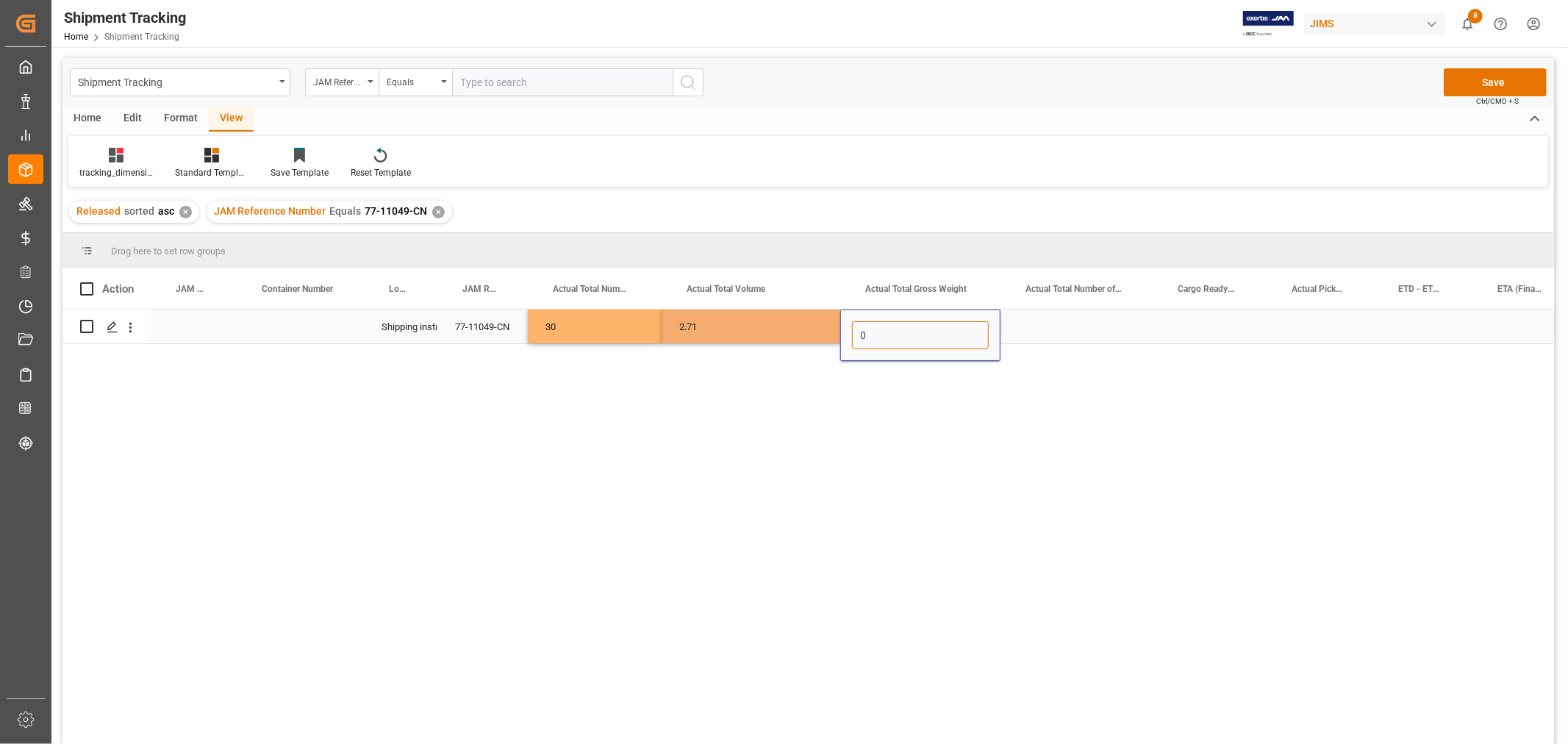
click at [958, 328] on input "0" at bounding box center [921, 335] width 137 height 28
type input "420.4"
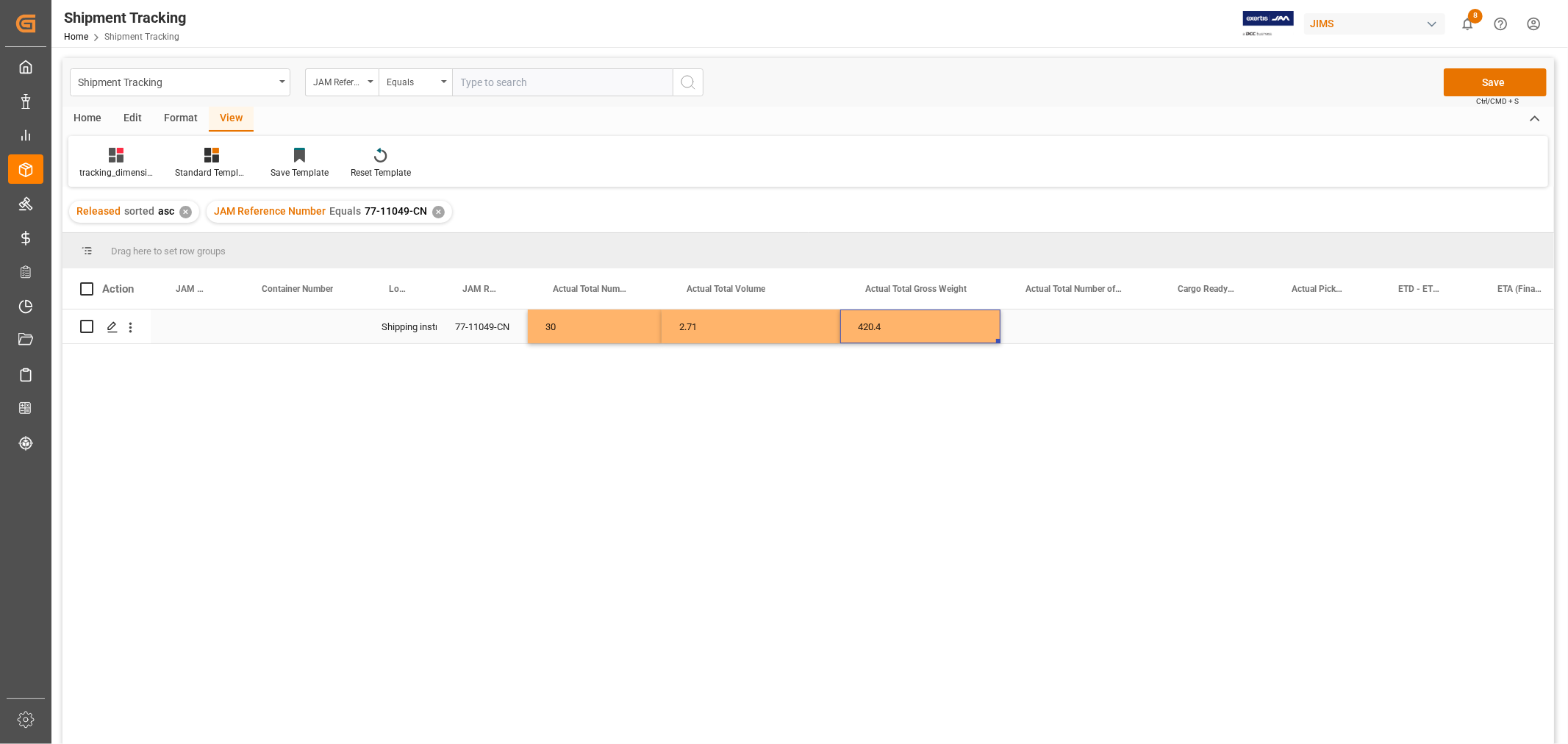
click at [1104, 325] on div "Press SPACE to select this row." at bounding box center [1076, 327] width 152 height 34
click at [1476, 88] on button "Save" at bounding box center [1495, 82] width 103 height 28
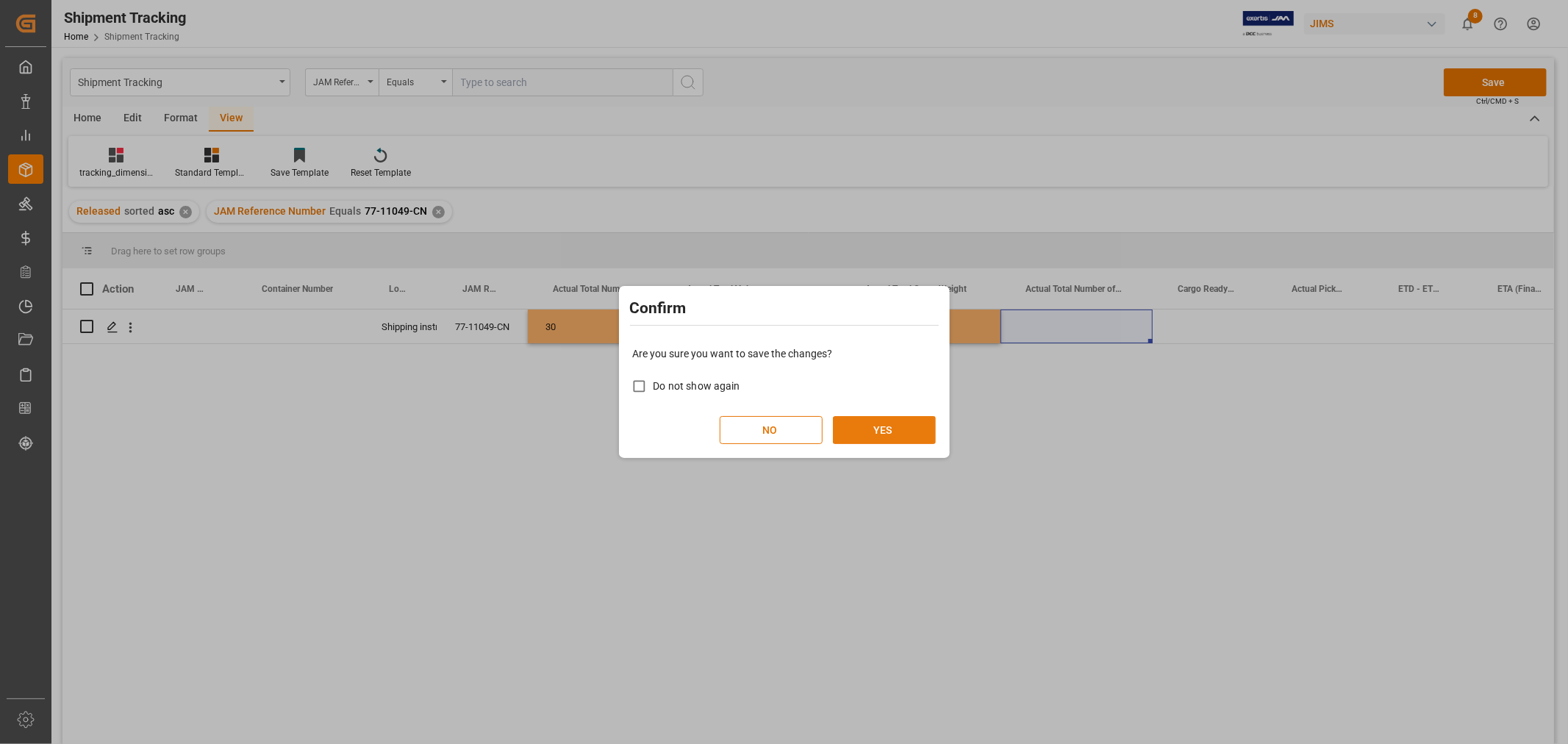
click at [844, 434] on button "YES" at bounding box center [884, 430] width 103 height 28
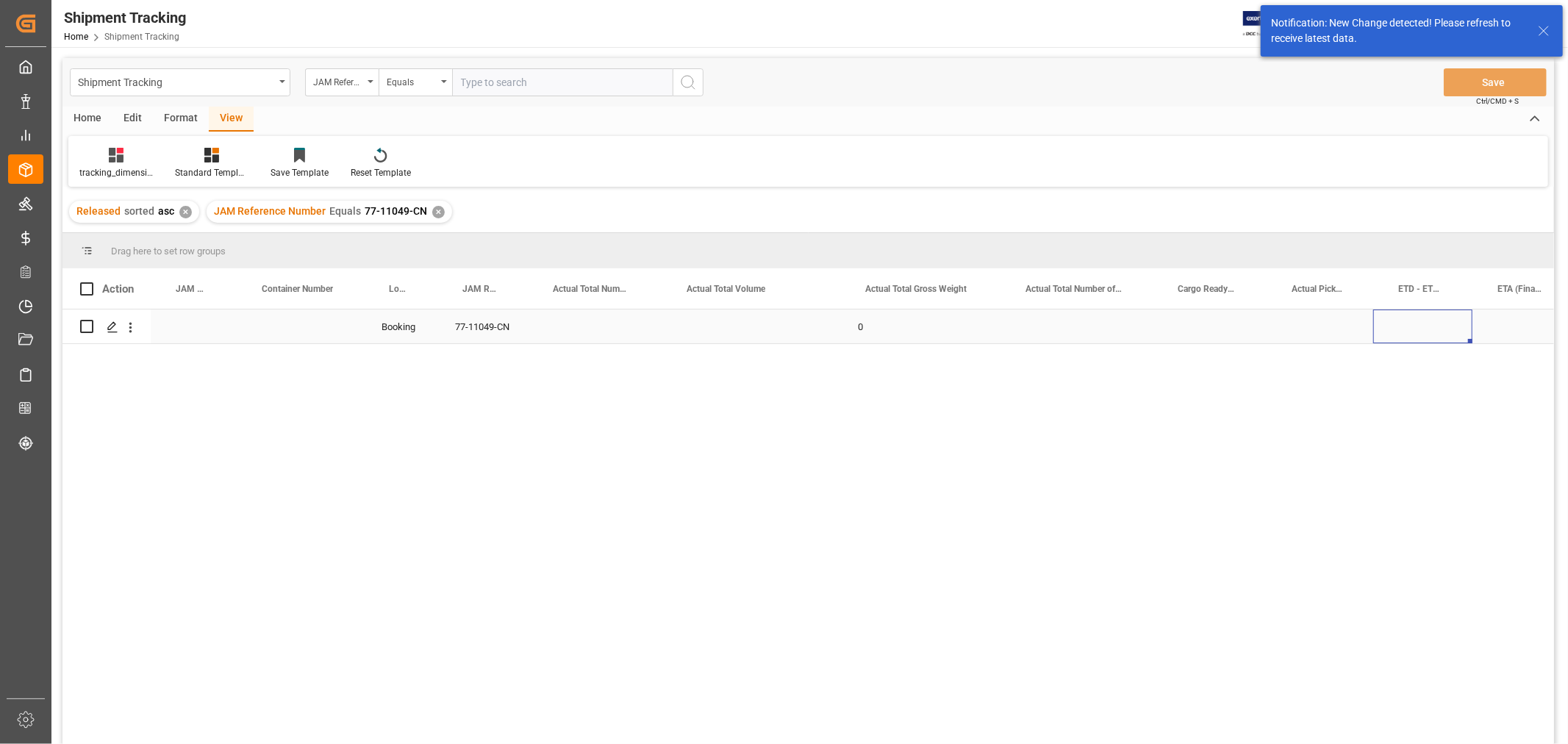
click at [1412, 328] on div "Press SPACE to select this row." at bounding box center [1423, 327] width 100 height 34
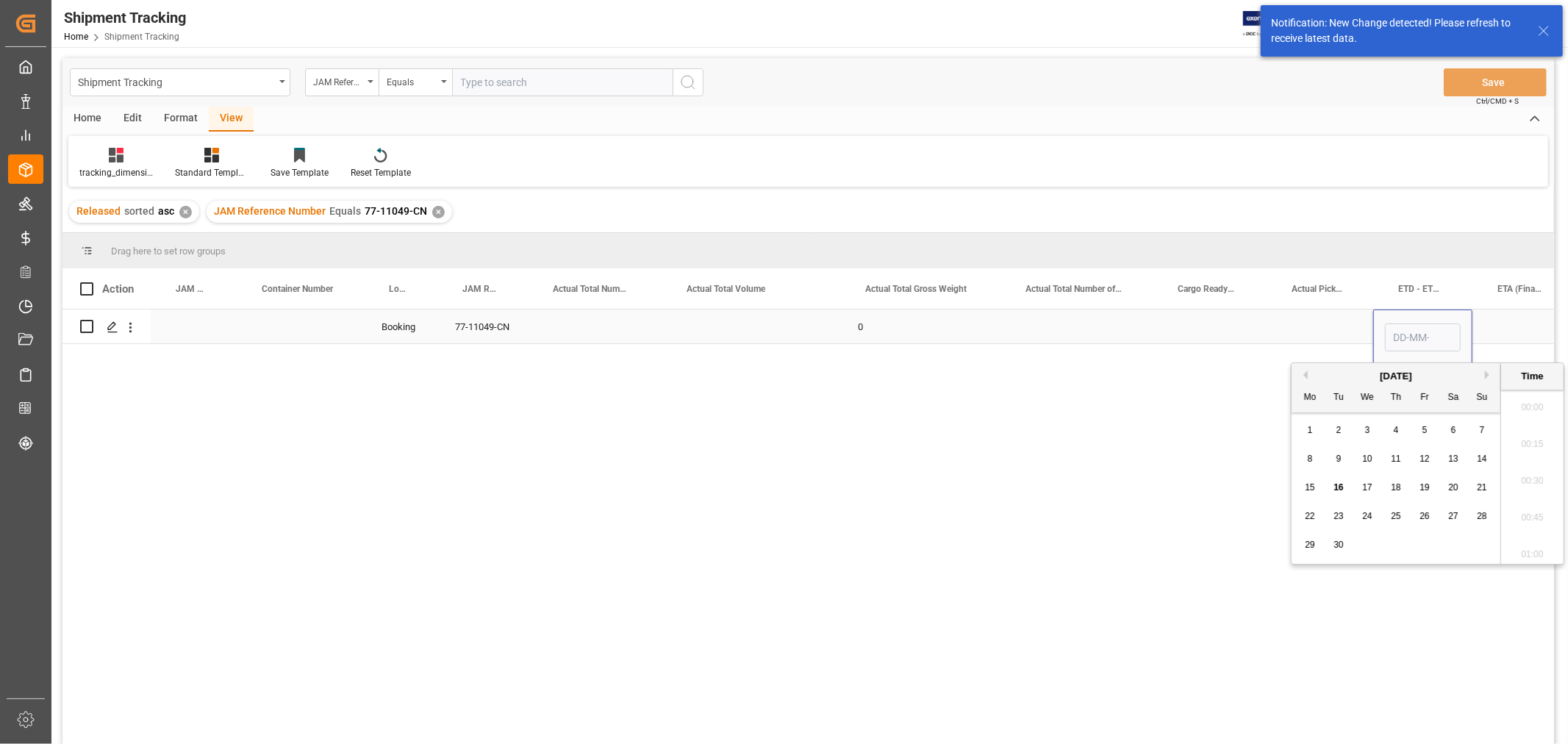
scroll to position [1255, 0]
click at [1412, 328] on input "Press SPACE to select this row." at bounding box center [1422, 337] width 76 height 28
type input "03-10"
click at [1497, 324] on div "Press SPACE to select this row." at bounding box center [1523, 327] width 101 height 34
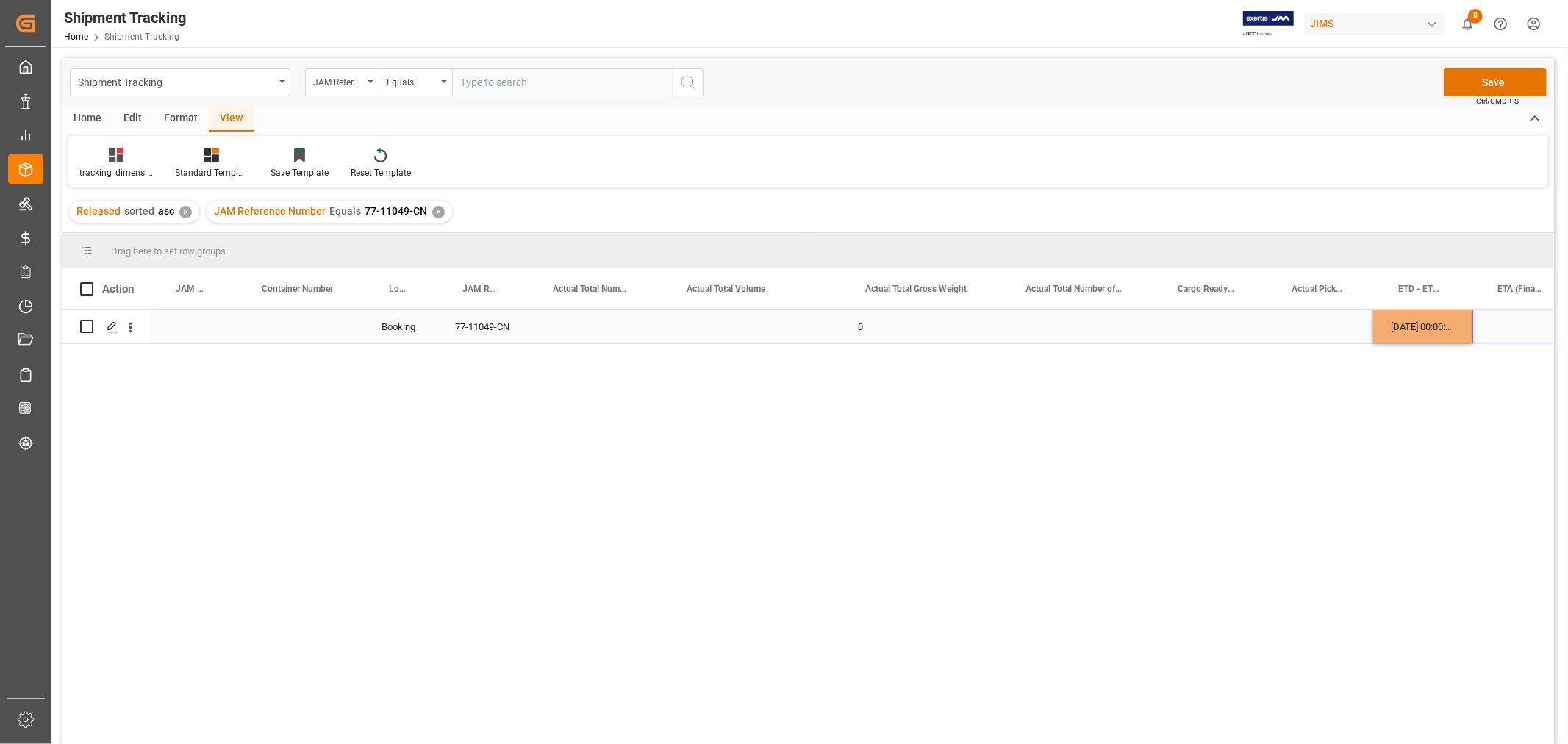
click at [1497, 324] on div "Press SPACE to select this row." at bounding box center [1523, 327] width 101 height 34
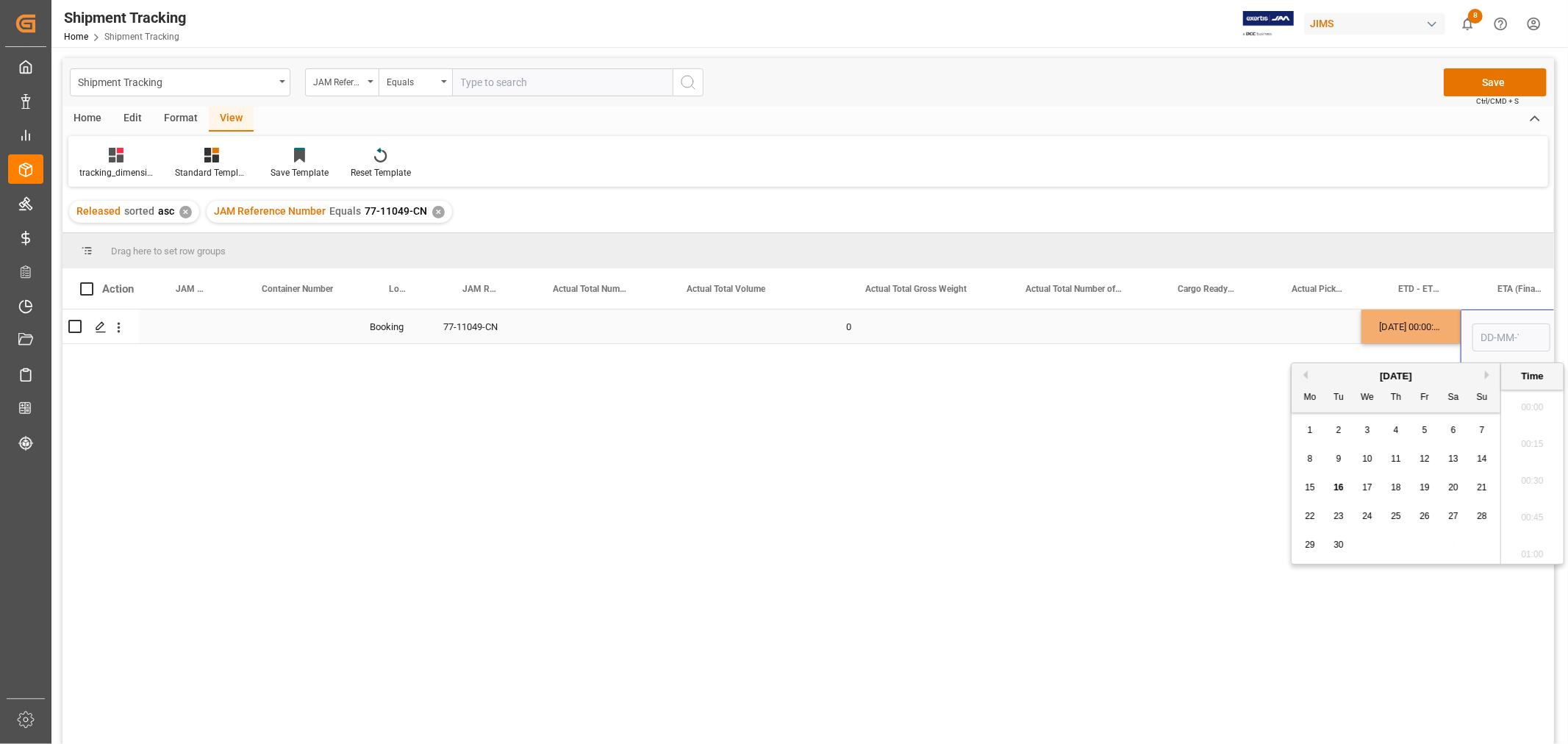
click at [1497, 324] on input "Press SPACE to select this row." at bounding box center [1511, 337] width 78 height 28
type input "11-11-2025 00:00"
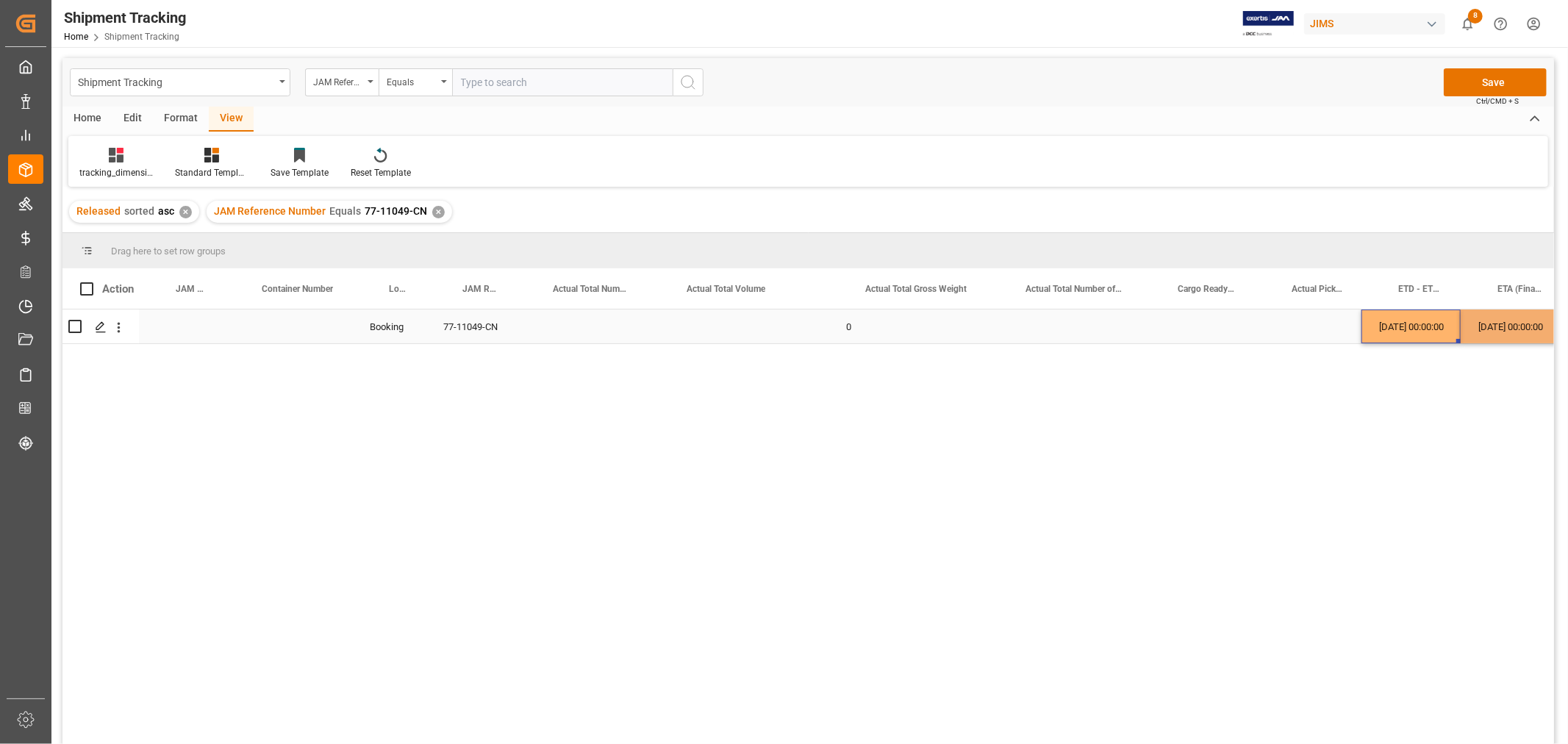
click at [1389, 333] on div "03-10-2025 00:00:00" at bounding box center [1411, 327] width 100 height 34
click at [1473, 77] on button "Save" at bounding box center [1495, 82] width 103 height 28
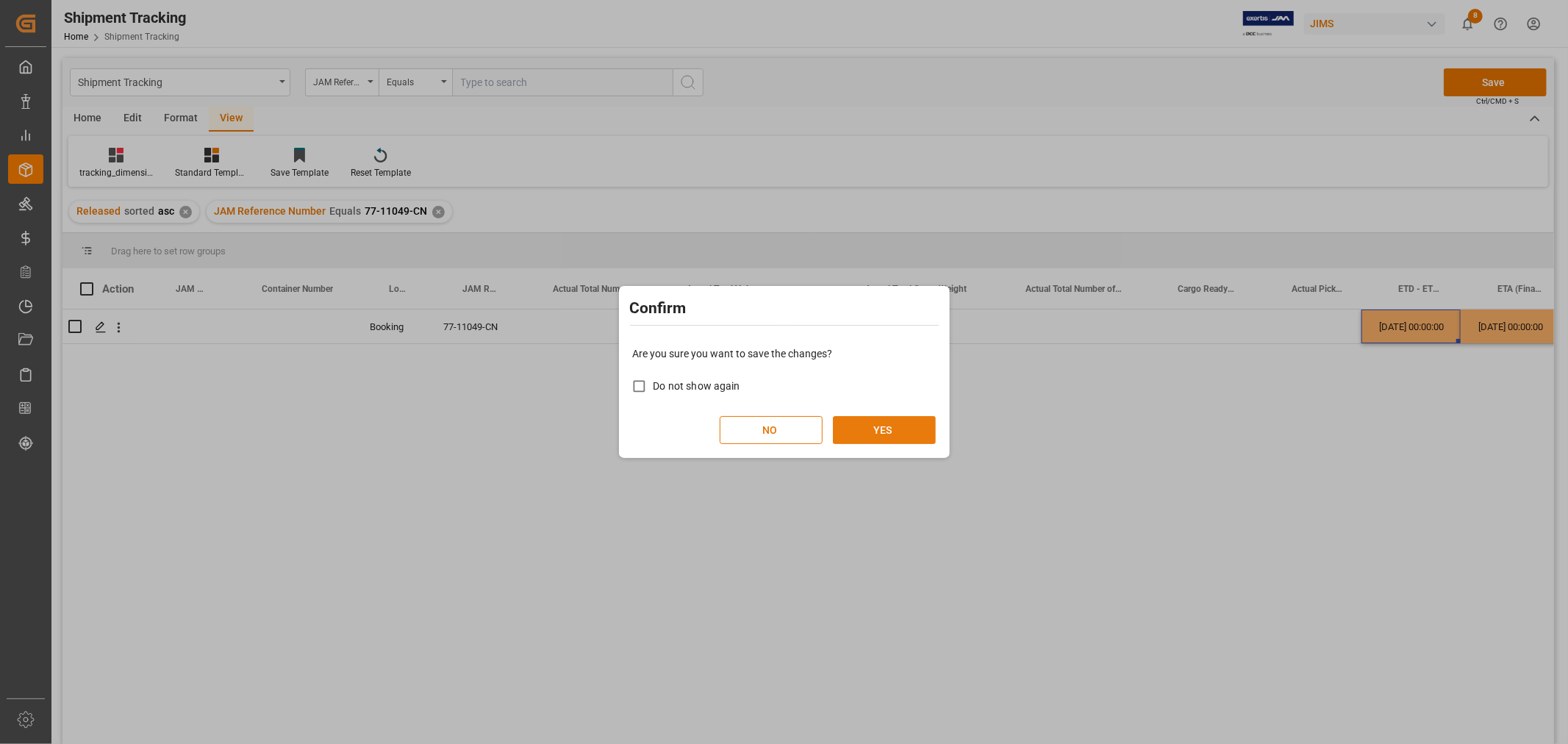
click at [900, 440] on button "YES" at bounding box center [884, 430] width 103 height 28
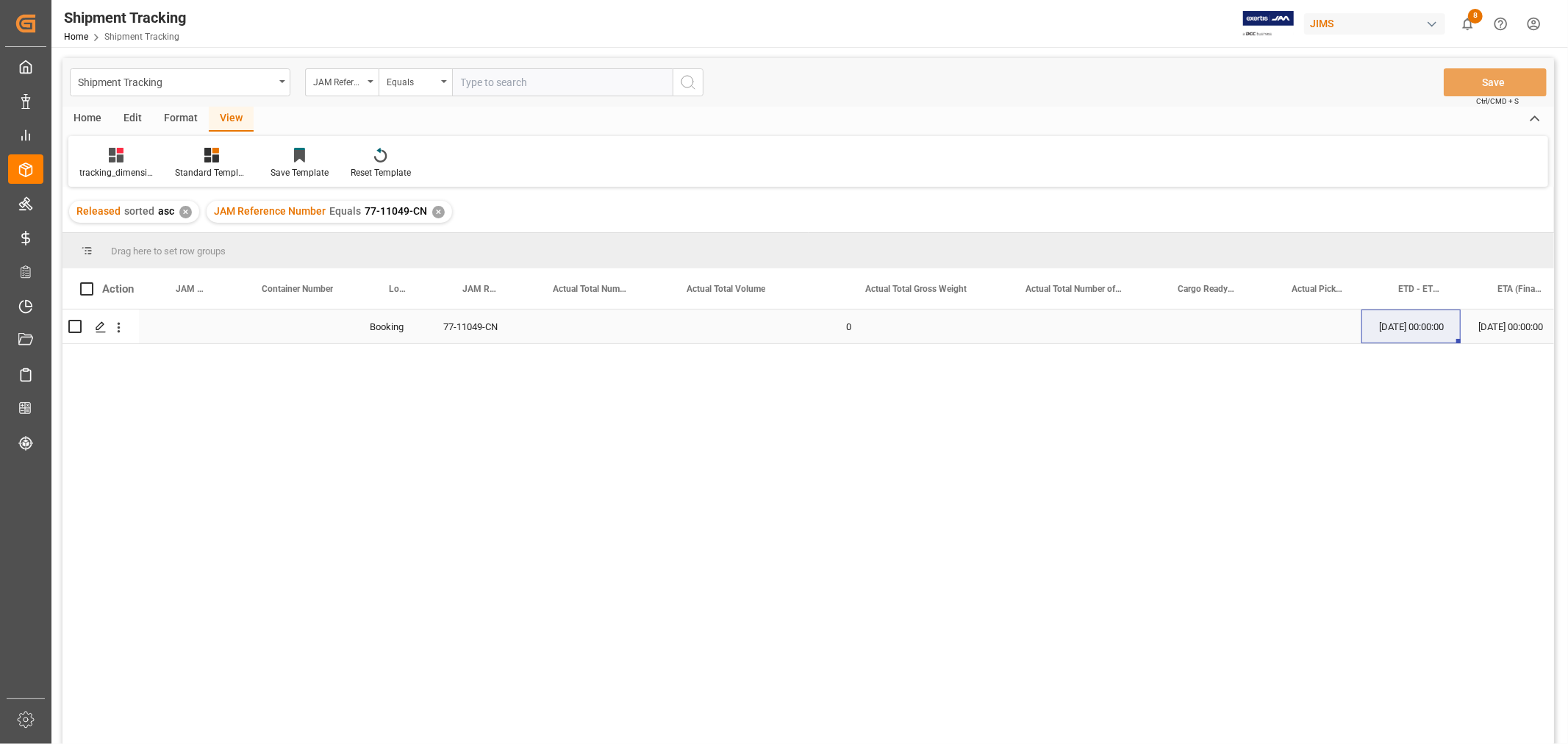
click at [1291, 333] on div "Press SPACE to select this row." at bounding box center [1308, 327] width 107 height 34
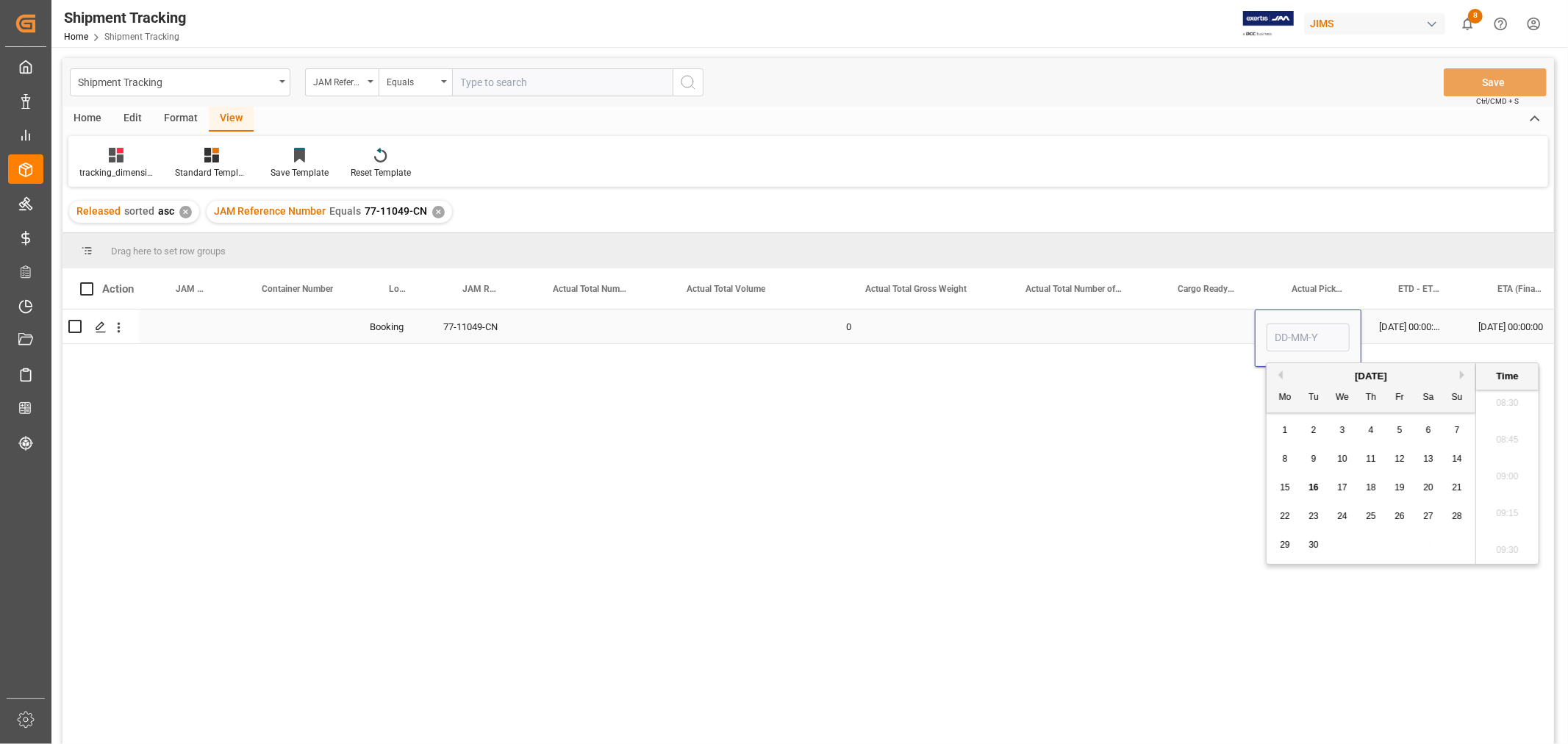
click at [1215, 326] on div "Press SPACE to select this row." at bounding box center [1198, 327] width 114 height 34
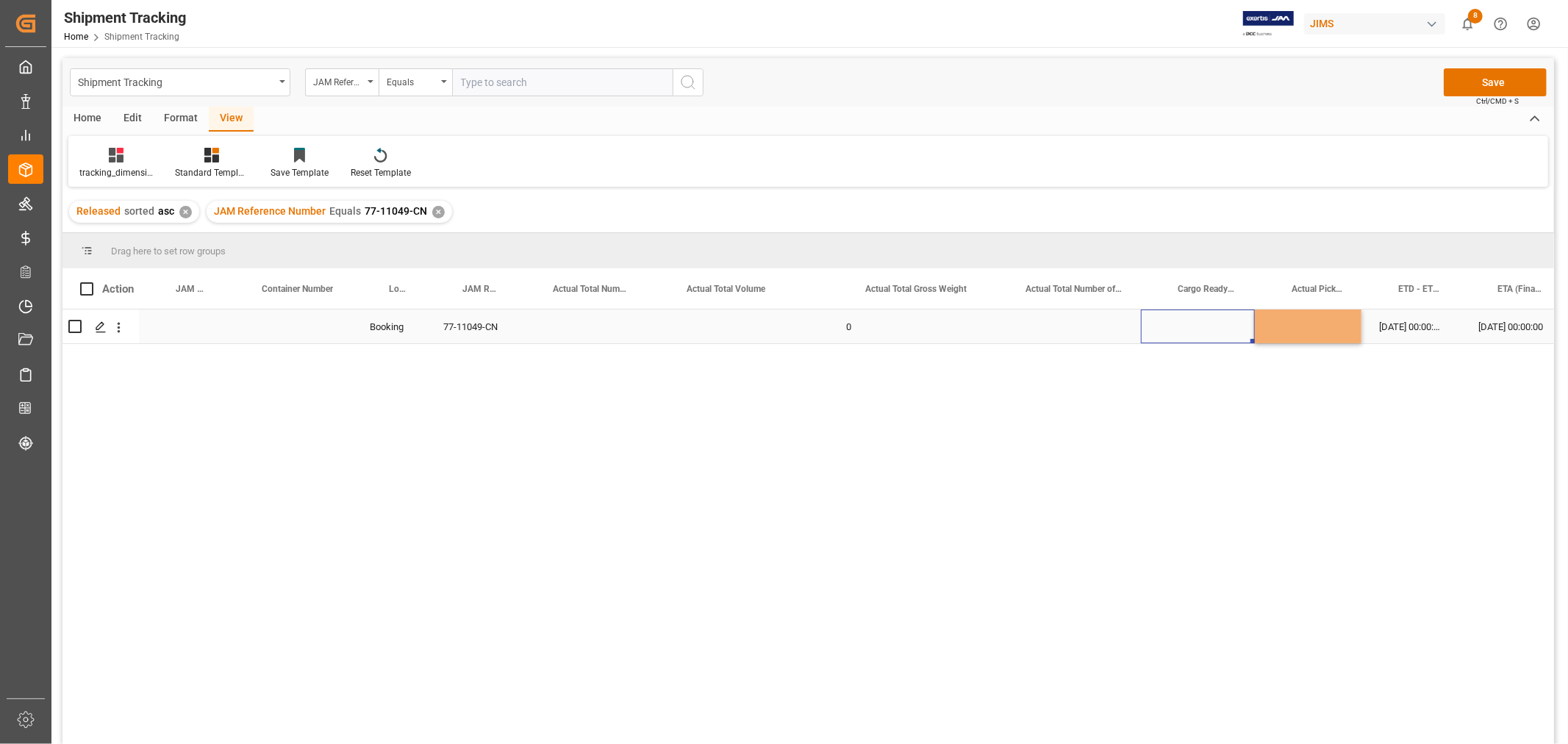
click at [1215, 326] on div "Press SPACE to select this row." at bounding box center [1198, 327] width 114 height 34
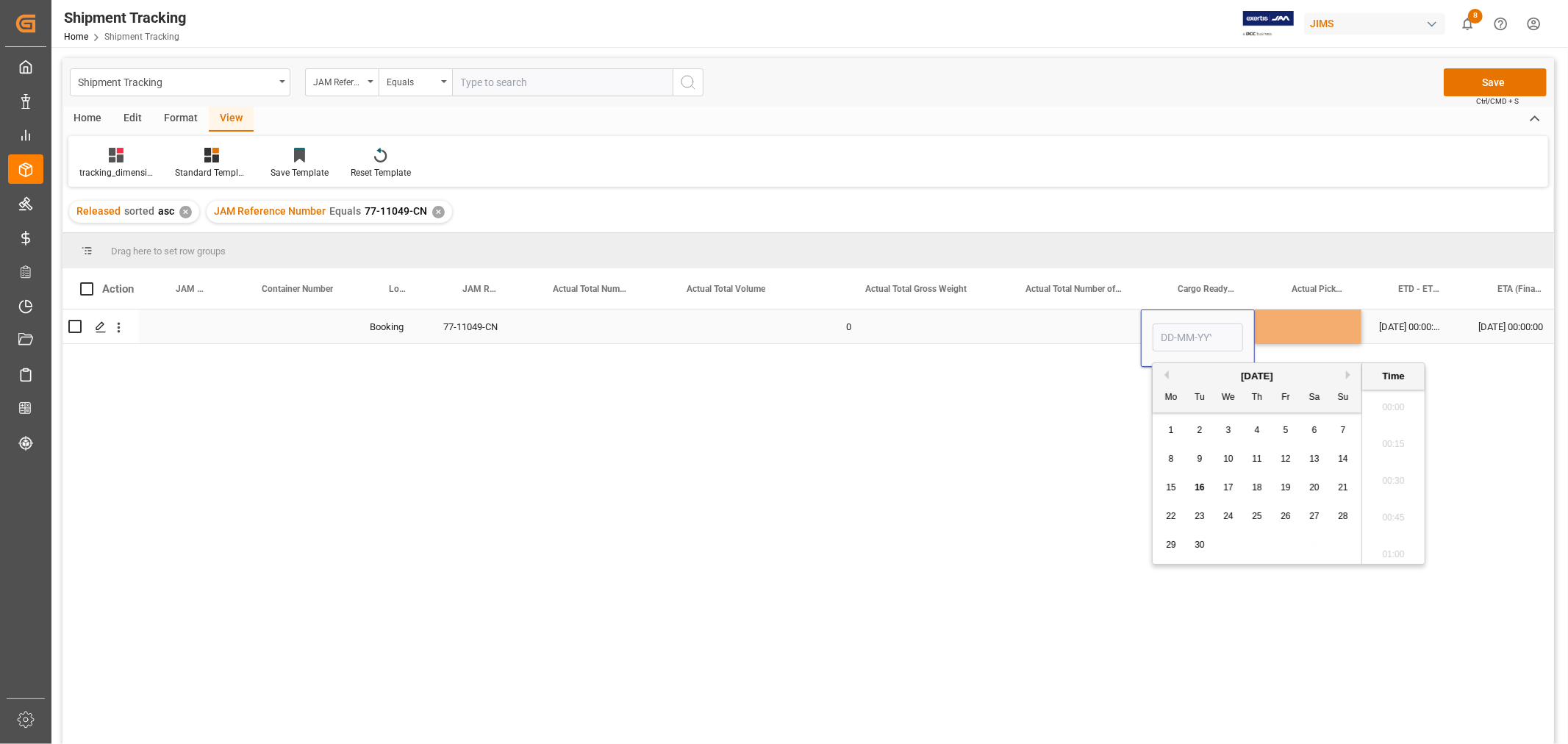
click at [1215, 326] on input "Press SPACE to select this row." at bounding box center [1198, 337] width 91 height 28
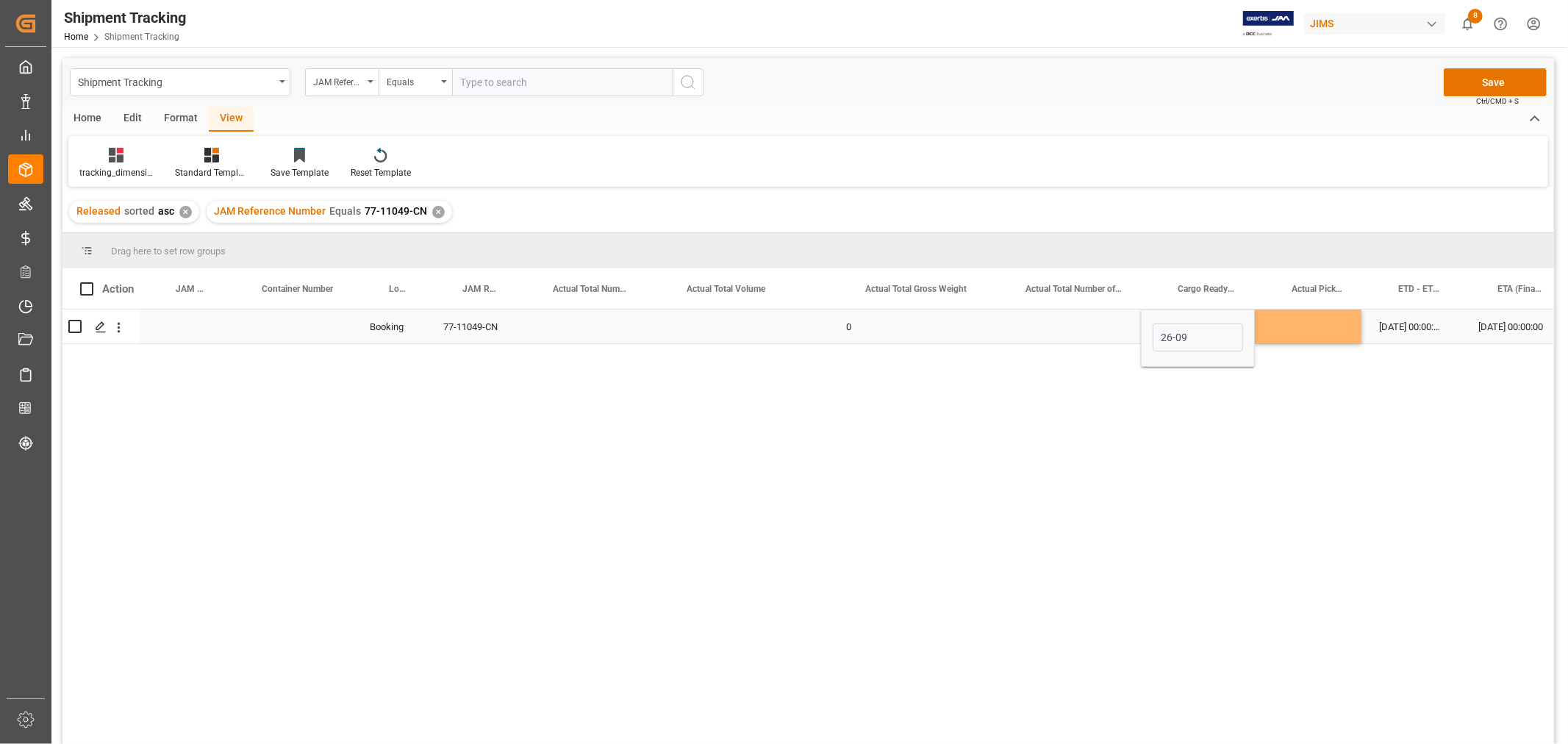
type input "26-09-2025 00:00"
click at [1323, 329] on div "Press SPACE to select this row." at bounding box center [1308, 327] width 107 height 34
click at [1476, 78] on button "Save" at bounding box center [1495, 82] width 103 height 28
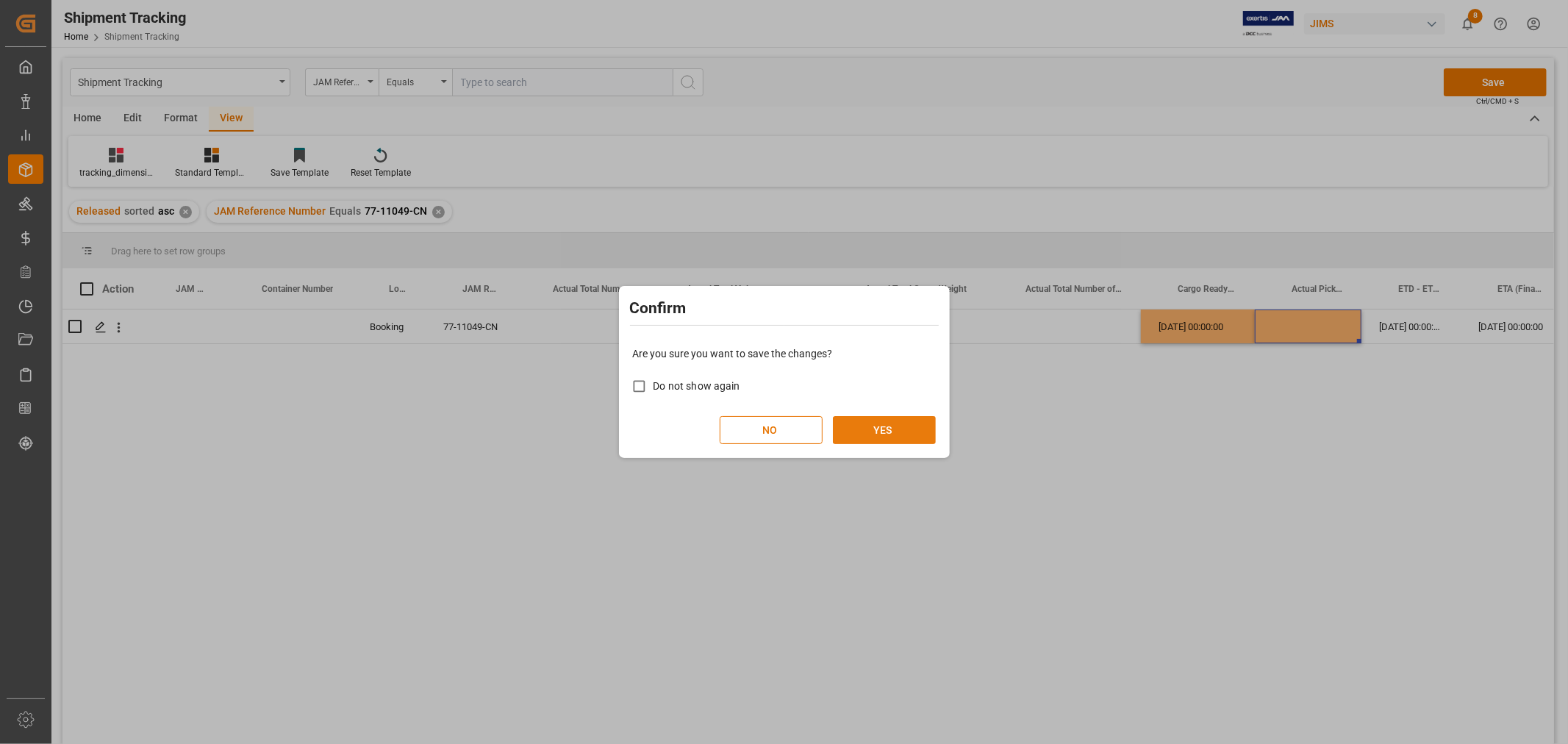
click at [865, 419] on button "YES" at bounding box center [884, 430] width 103 height 28
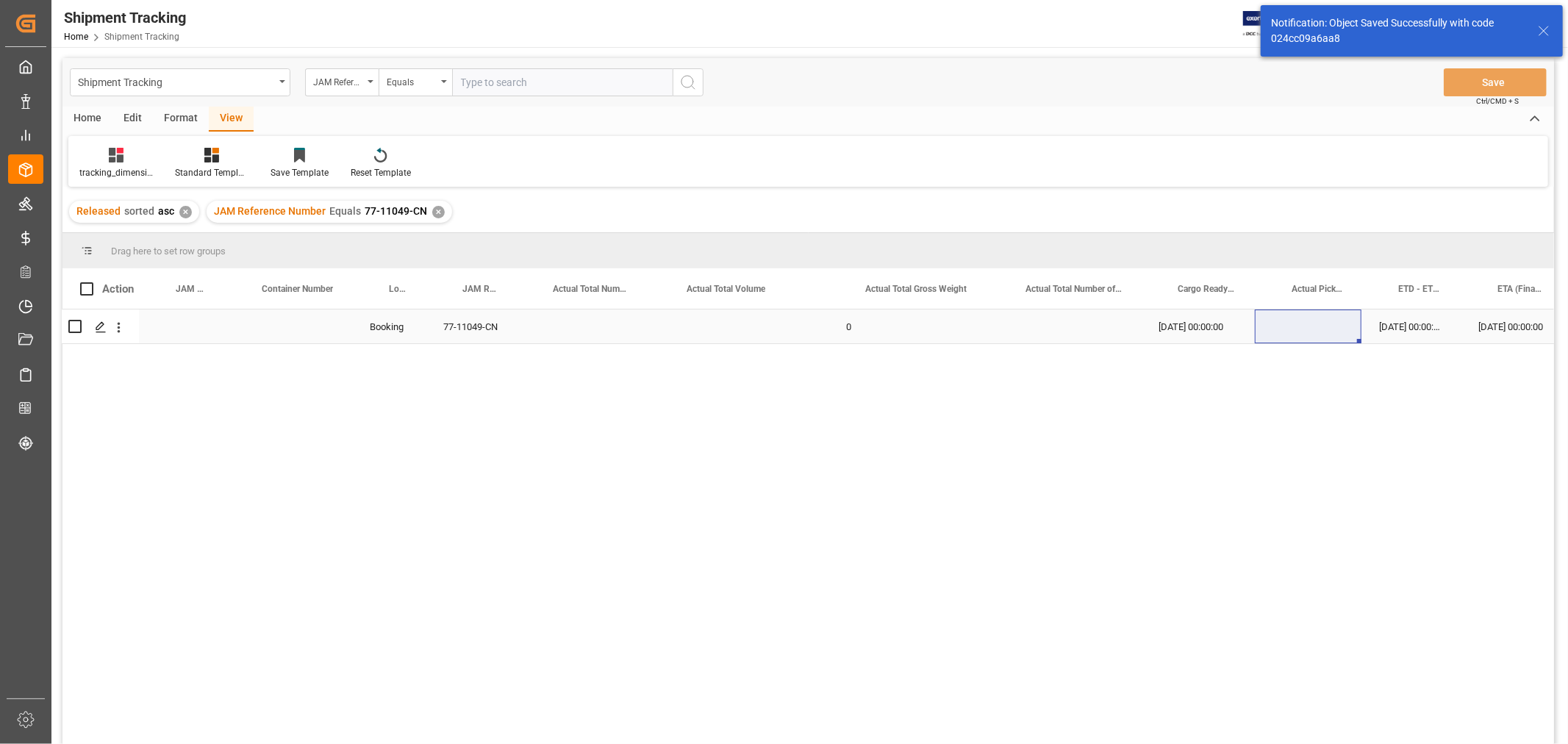
click at [614, 328] on div "Press SPACE to select this row." at bounding box center [583, 327] width 133 height 34
click at [614, 328] on input "Press SPACE to select this row." at bounding box center [583, 335] width 110 height 28
type input "30"
click at [759, 328] on div "Press SPACE to select this row." at bounding box center [739, 327] width 179 height 34
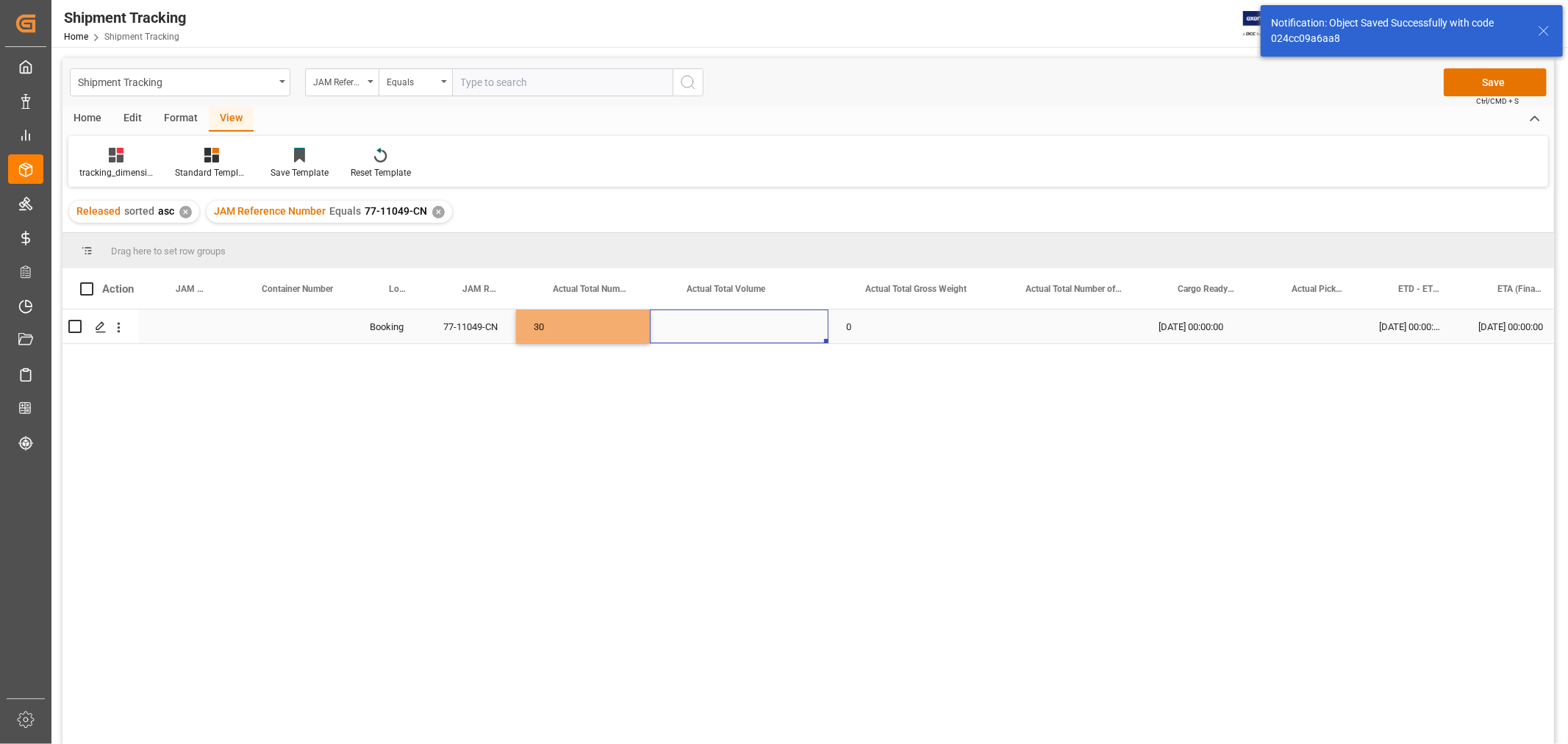
click at [759, 328] on div "Press SPACE to select this row." at bounding box center [739, 327] width 179 height 34
click at [759, 328] on input "Press SPACE to select this row." at bounding box center [739, 335] width 155 height 28
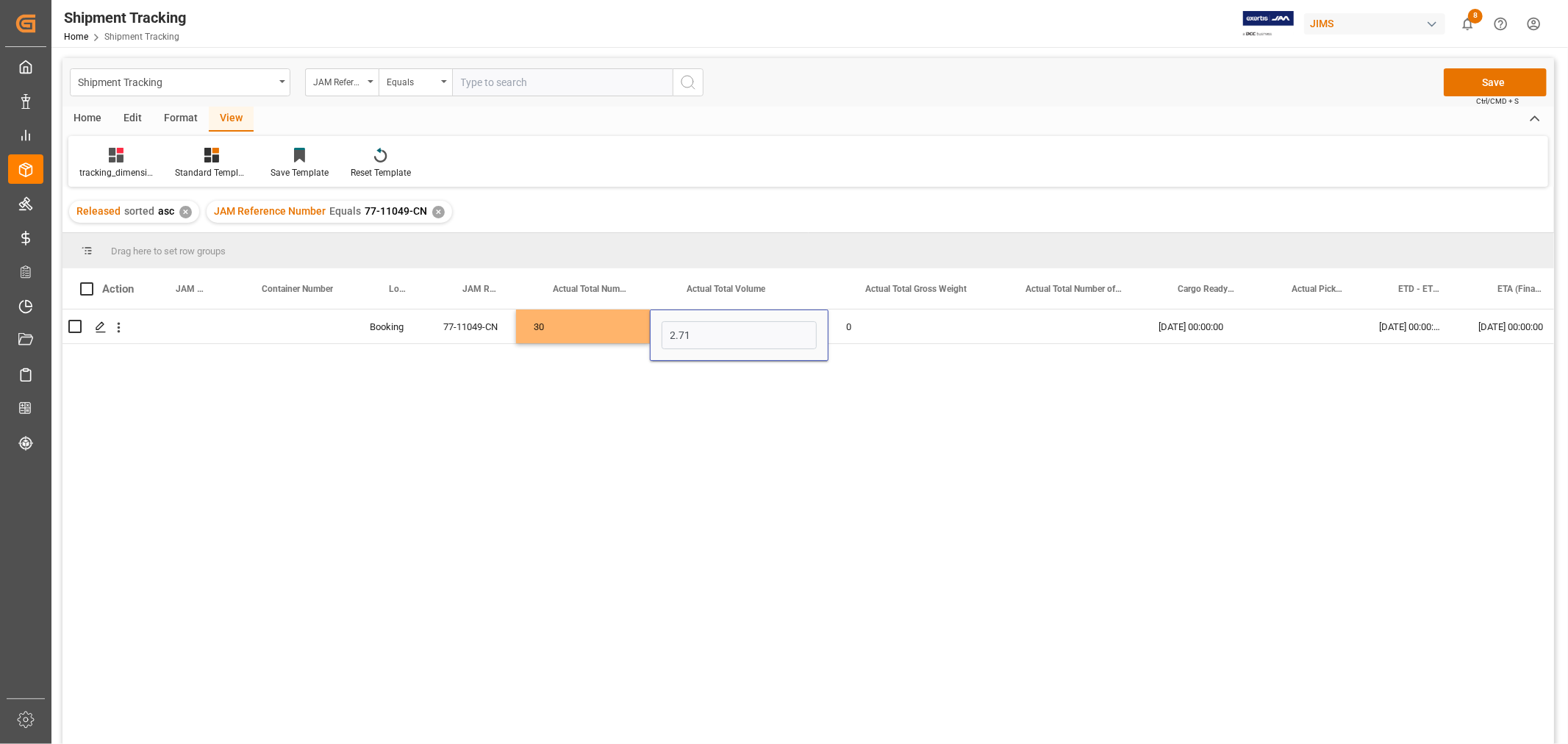
type input "2.71"
click at [919, 328] on div "0" at bounding box center [908, 327] width 160 height 34
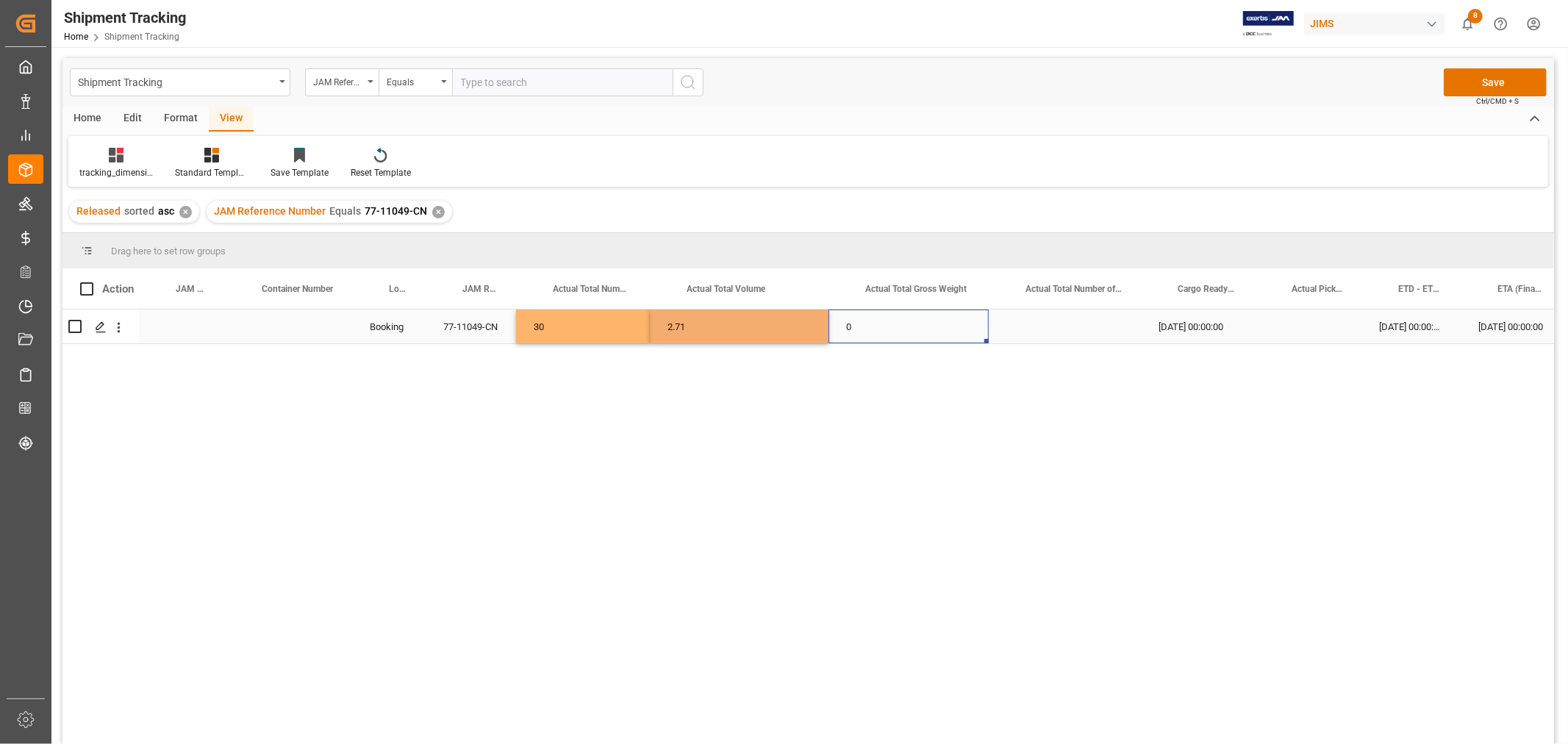
click at [919, 328] on div "0" at bounding box center [908, 327] width 160 height 34
click at [919, 328] on input "0" at bounding box center [909, 335] width 137 height 28
type input "420"
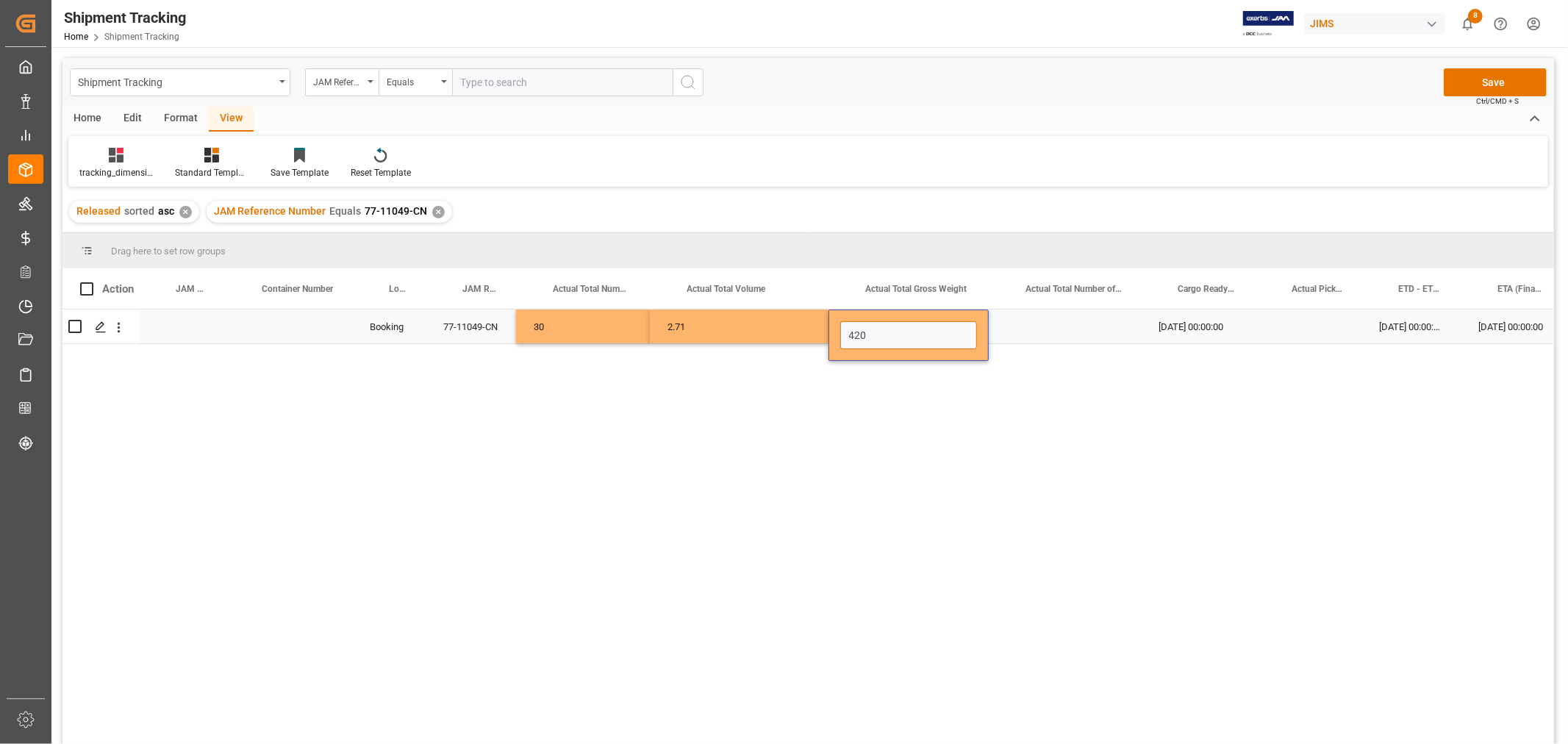
click at [919, 328] on input "420" at bounding box center [909, 335] width 137 height 28
type input "420.4"
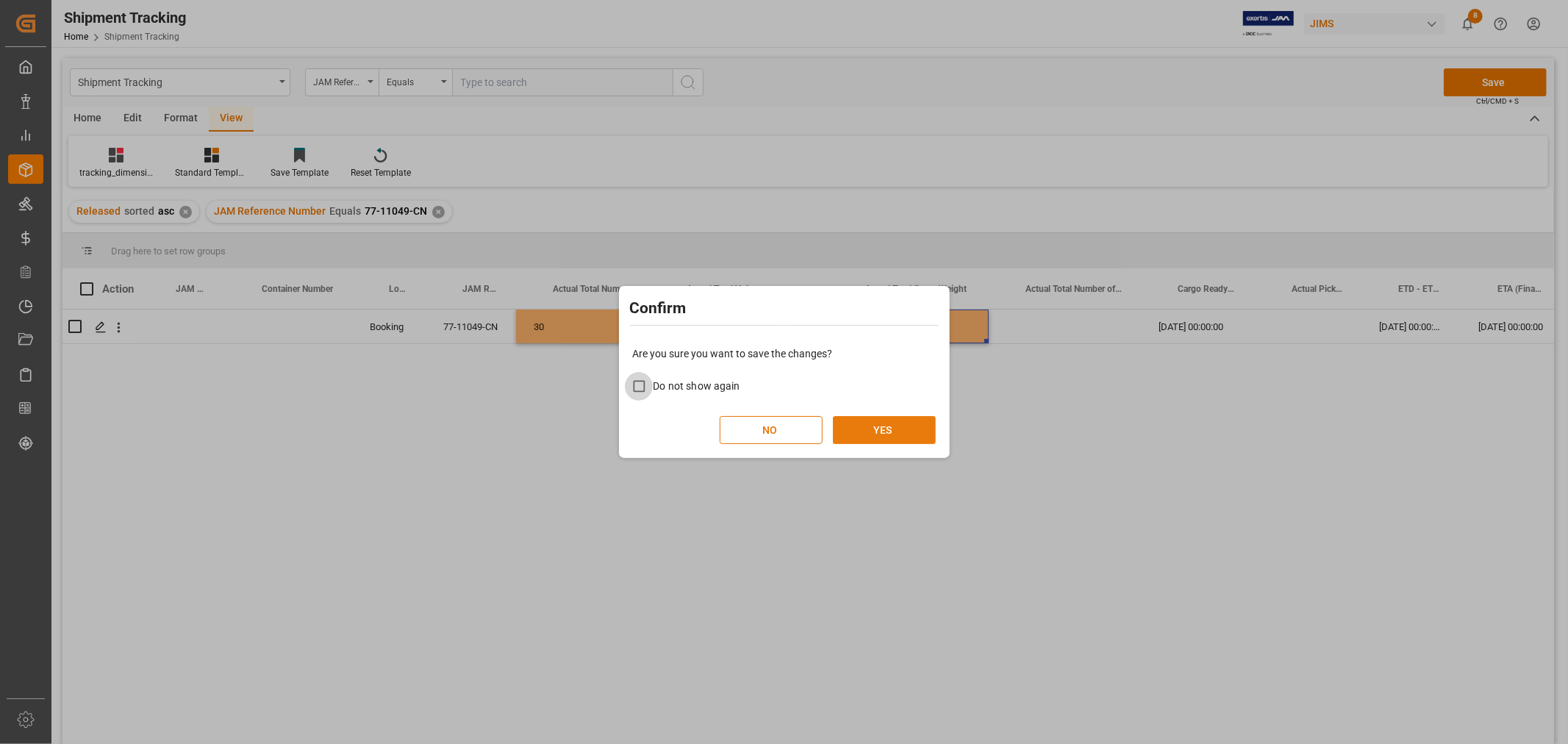
click at [875, 426] on button "YES" at bounding box center [884, 430] width 103 height 28
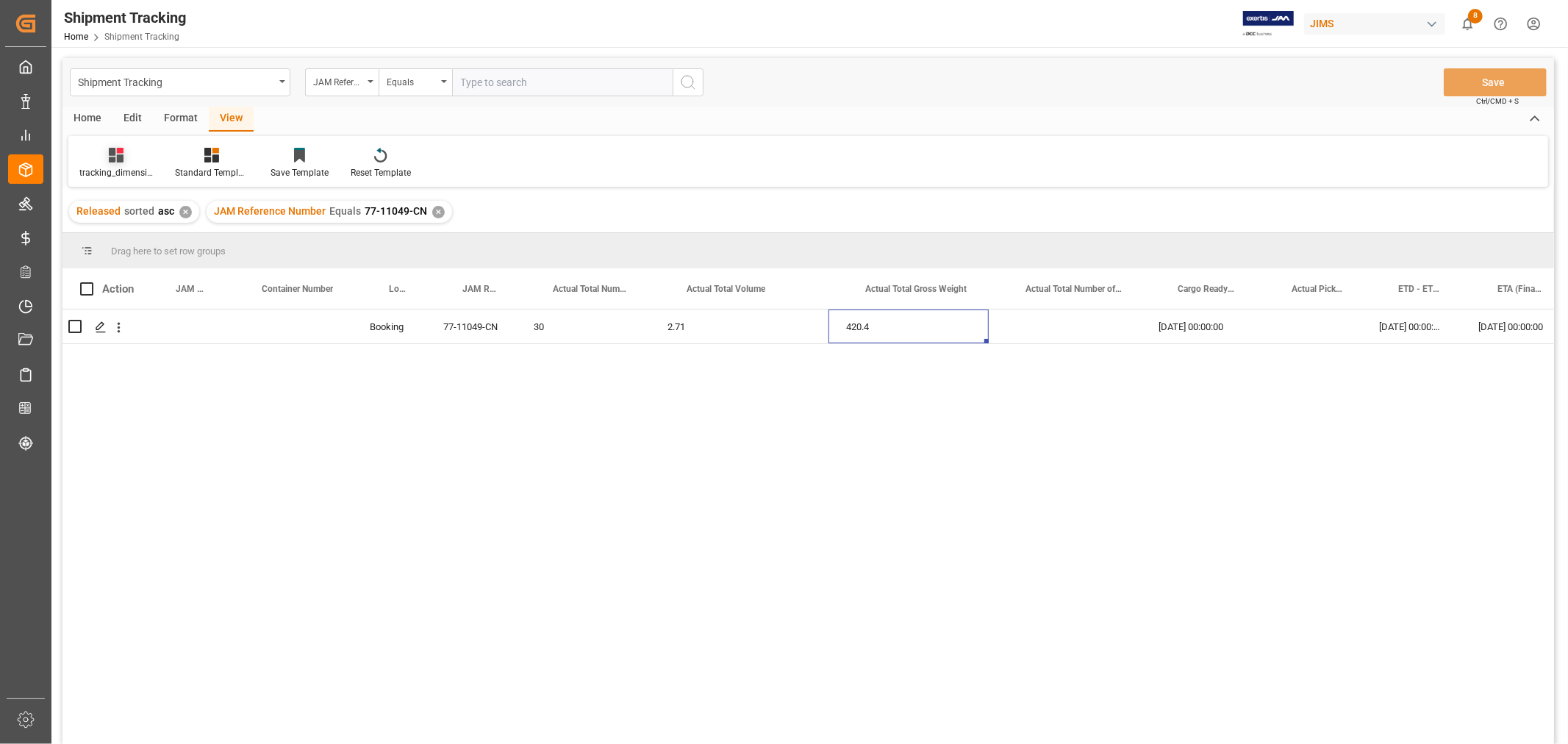
click at [120, 167] on div "tracking_dimension_date_3" at bounding box center [116, 173] width 74 height 13
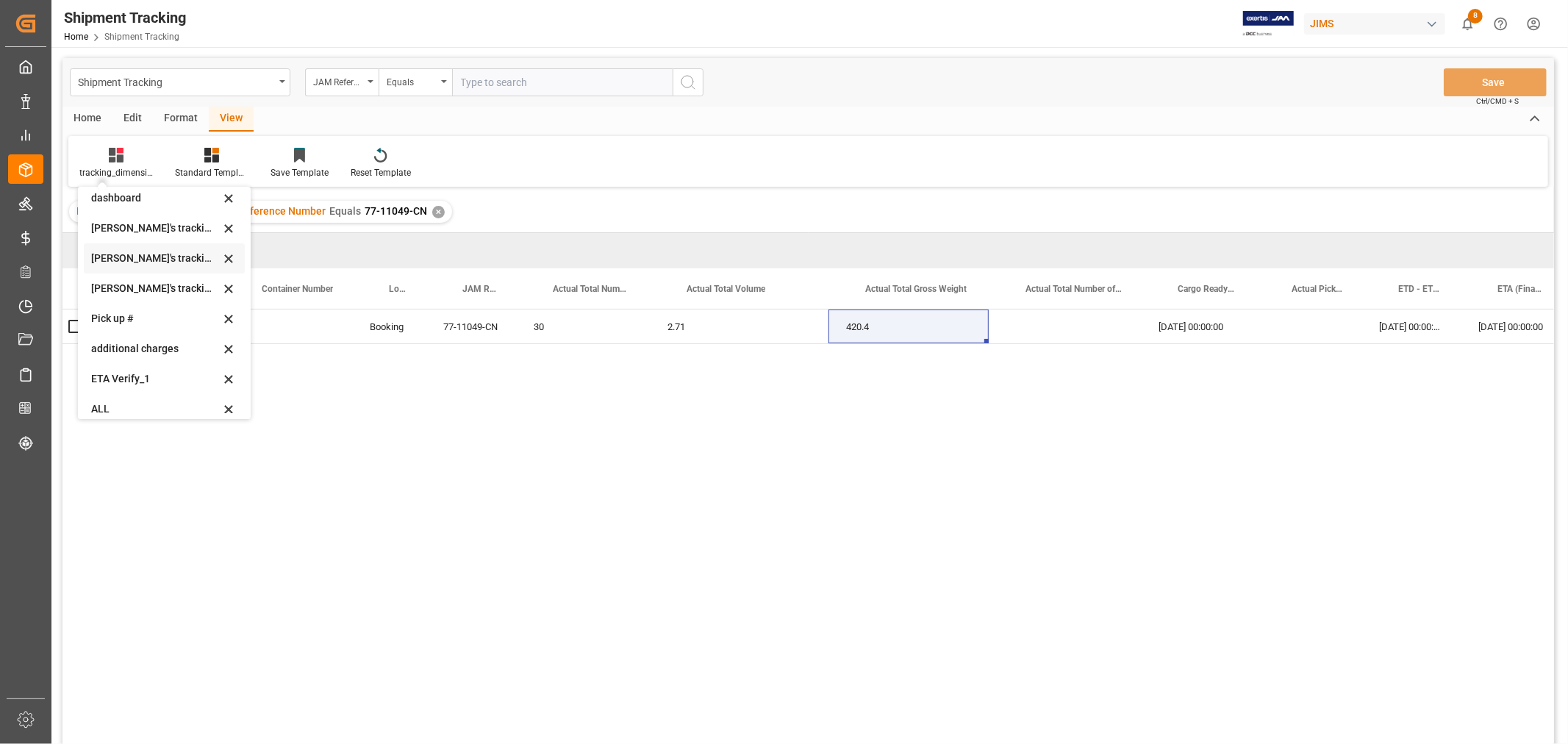
scroll to position [291, 0]
click at [152, 272] on div "[PERSON_NAME]'s tracking all_sample" at bounding box center [155, 278] width 129 height 15
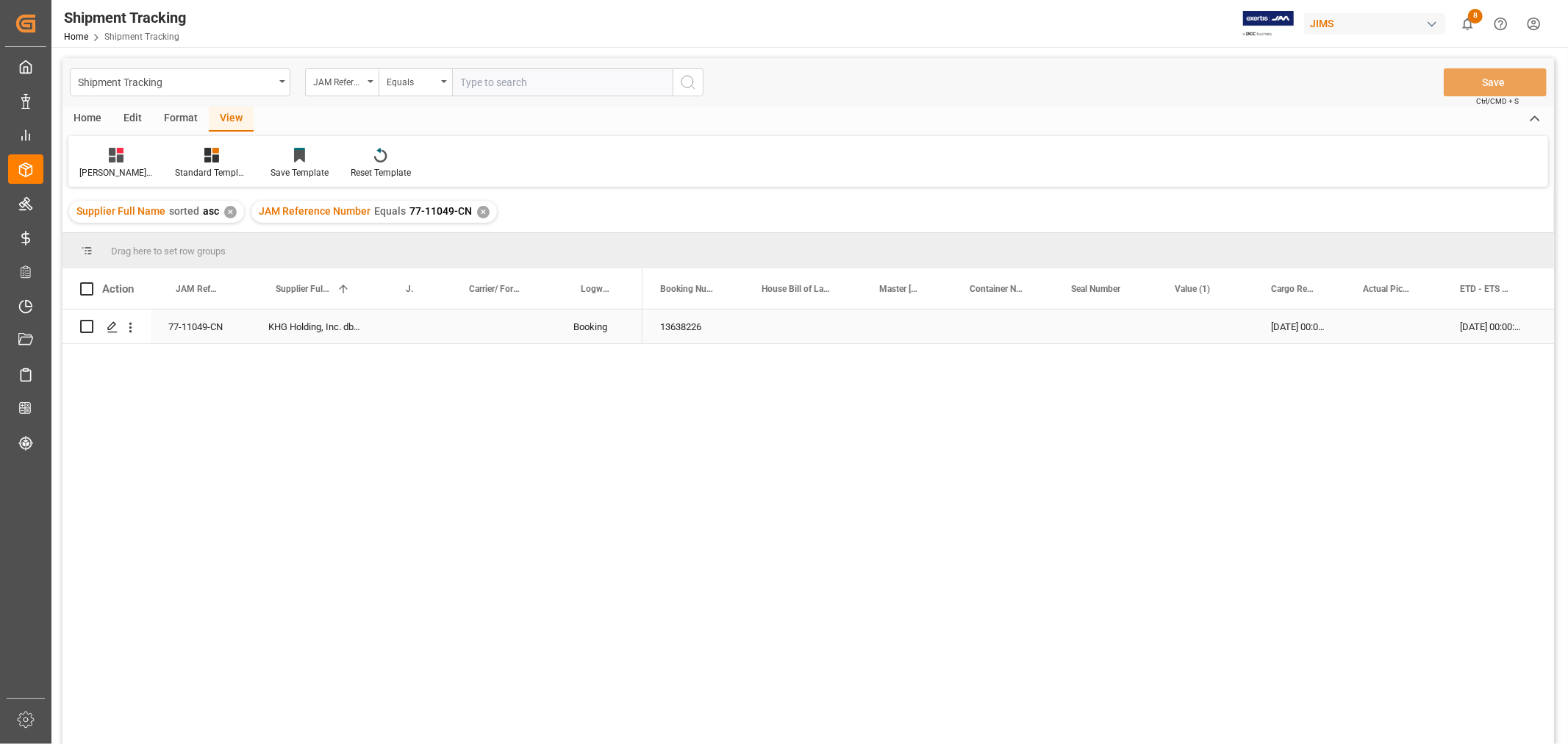
click at [779, 339] on div "Press SPACE to select this row." at bounding box center [802, 327] width 117 height 34
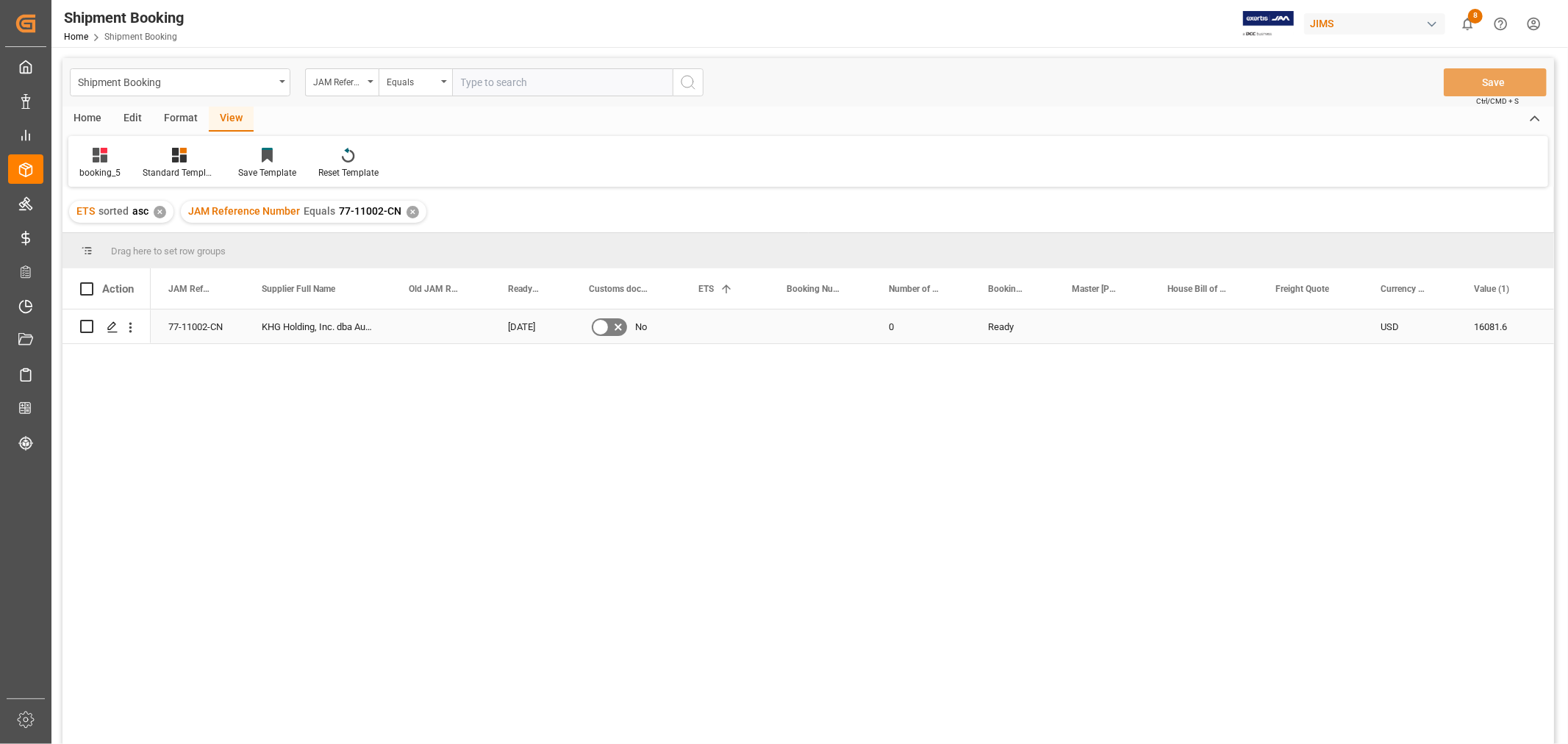
click at [796, 328] on div "Press SPACE to select this row." at bounding box center [819, 327] width 102 height 34
click at [796, 328] on input "Press SPACE to select this row." at bounding box center [820, 335] width 78 height 28
type input "13638278"
click at [726, 331] on div "Press SPACE to select this row." at bounding box center [724, 327] width 88 height 34
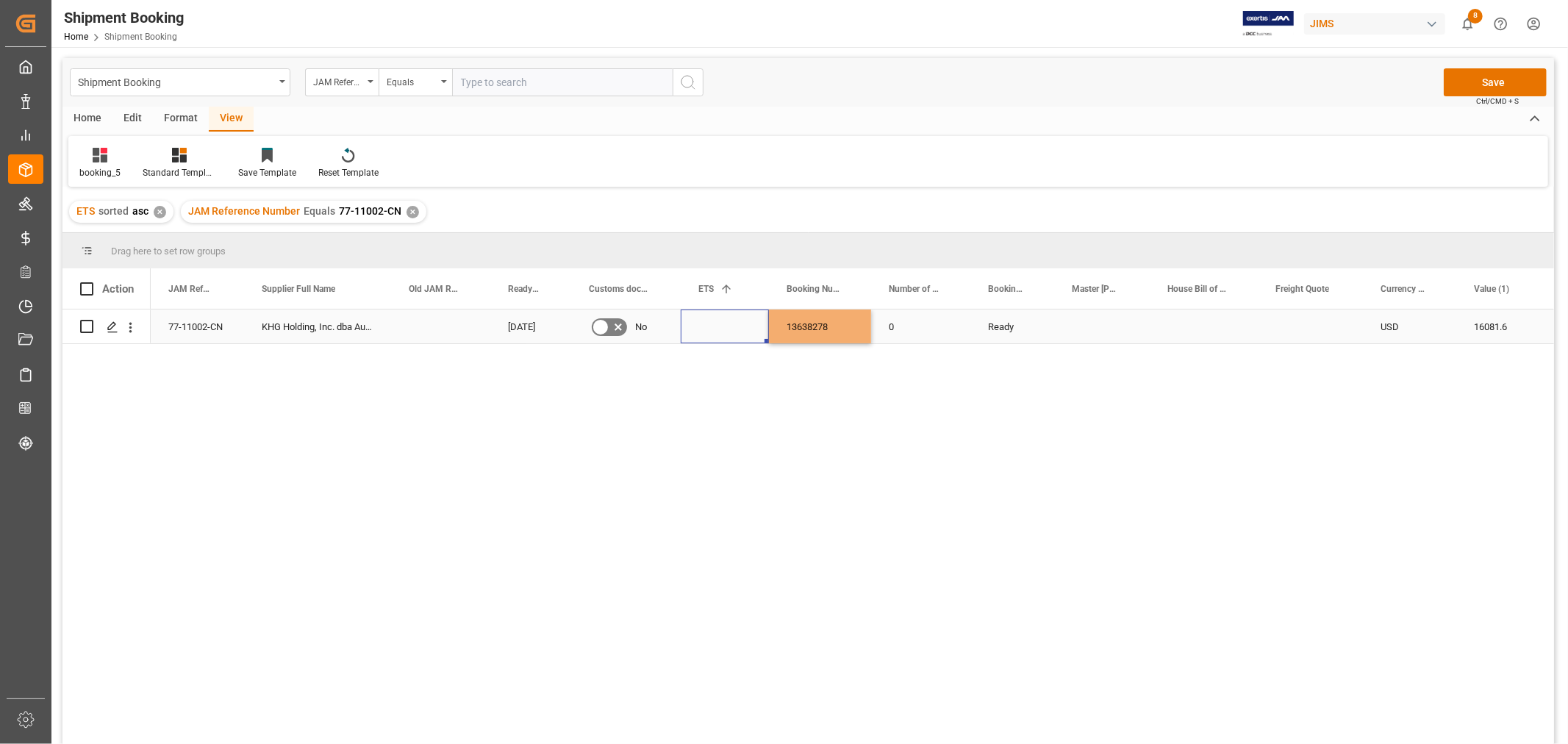
click at [726, 331] on div "Press SPACE to select this row." at bounding box center [724, 327] width 88 height 34
click at [726, 331] on input "Press SPACE to select this row." at bounding box center [724, 337] width 65 height 28
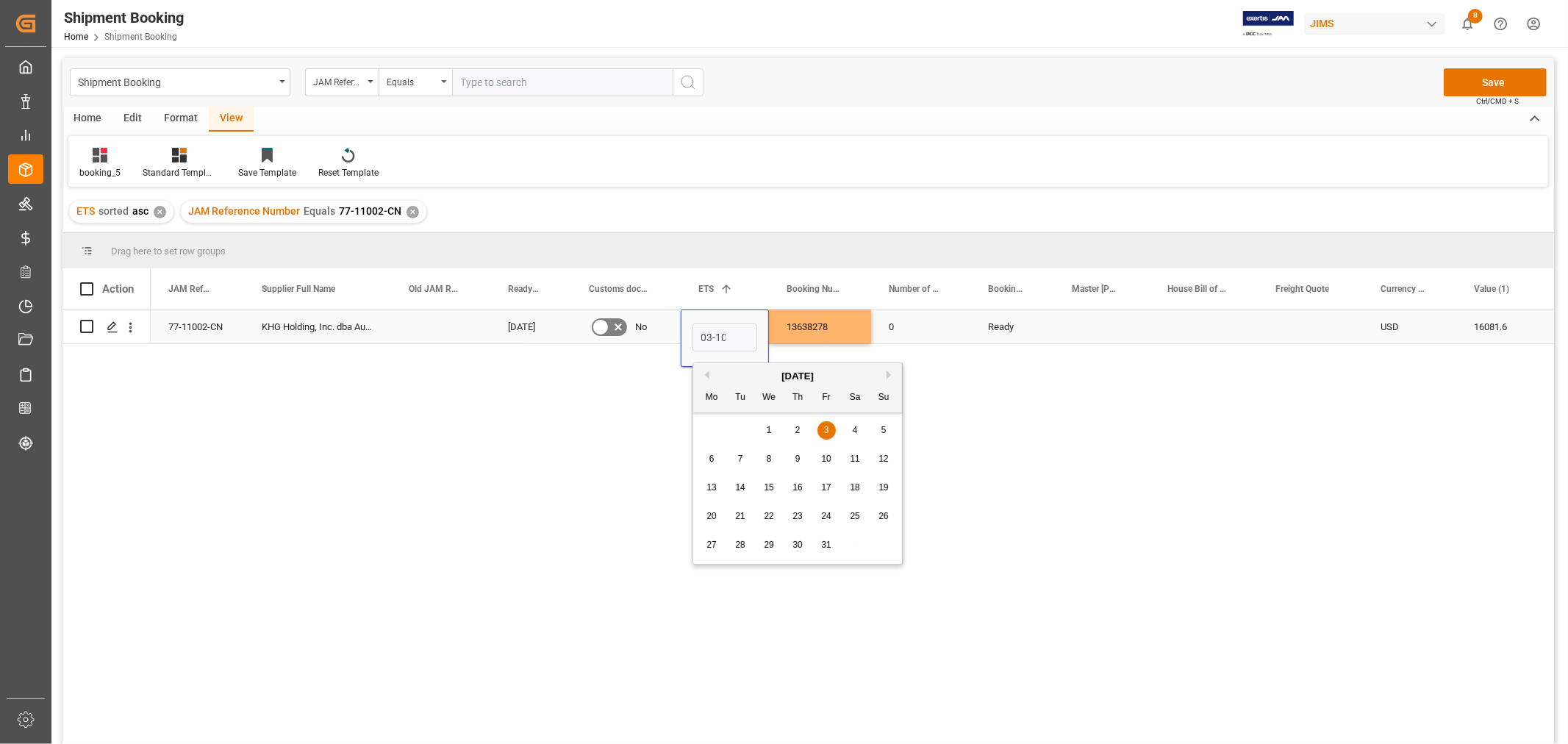
scroll to position [0, 2]
type input "03-10-2025"
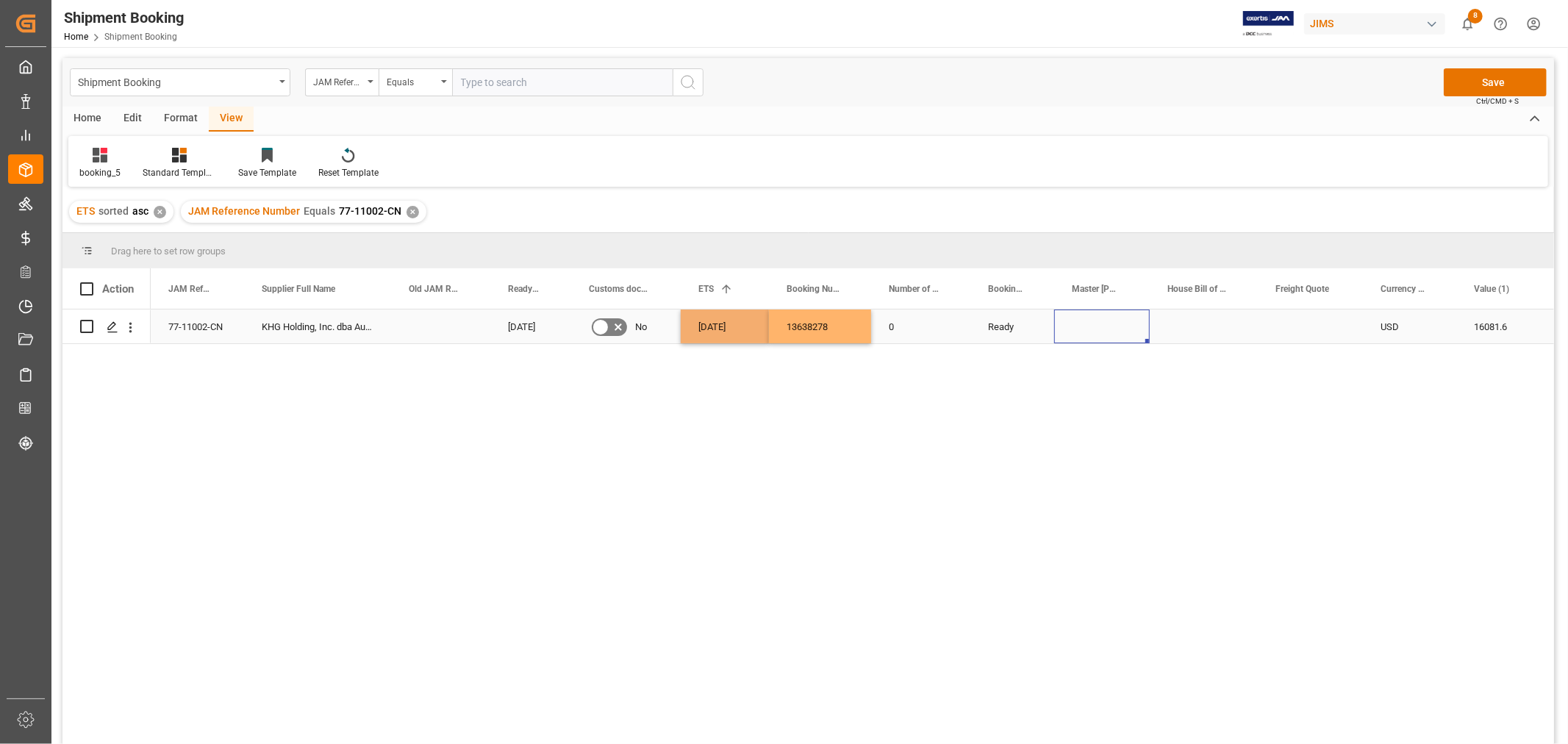
click at [1065, 329] on div "Press SPACE to select this row." at bounding box center [1101, 327] width 95 height 34
click at [1476, 84] on button "Save" at bounding box center [1495, 82] width 103 height 28
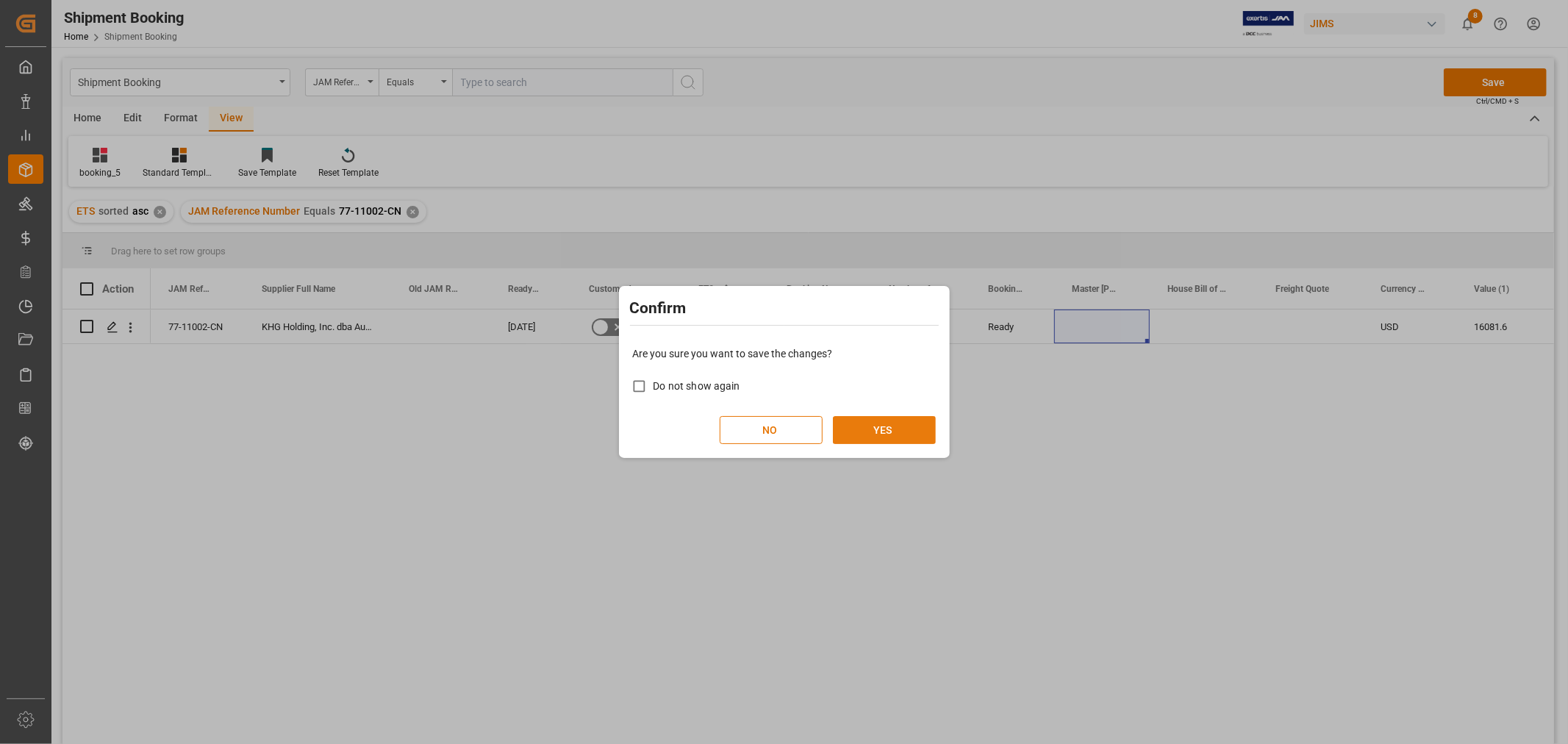
click at [886, 422] on button "YES" at bounding box center [884, 430] width 103 height 28
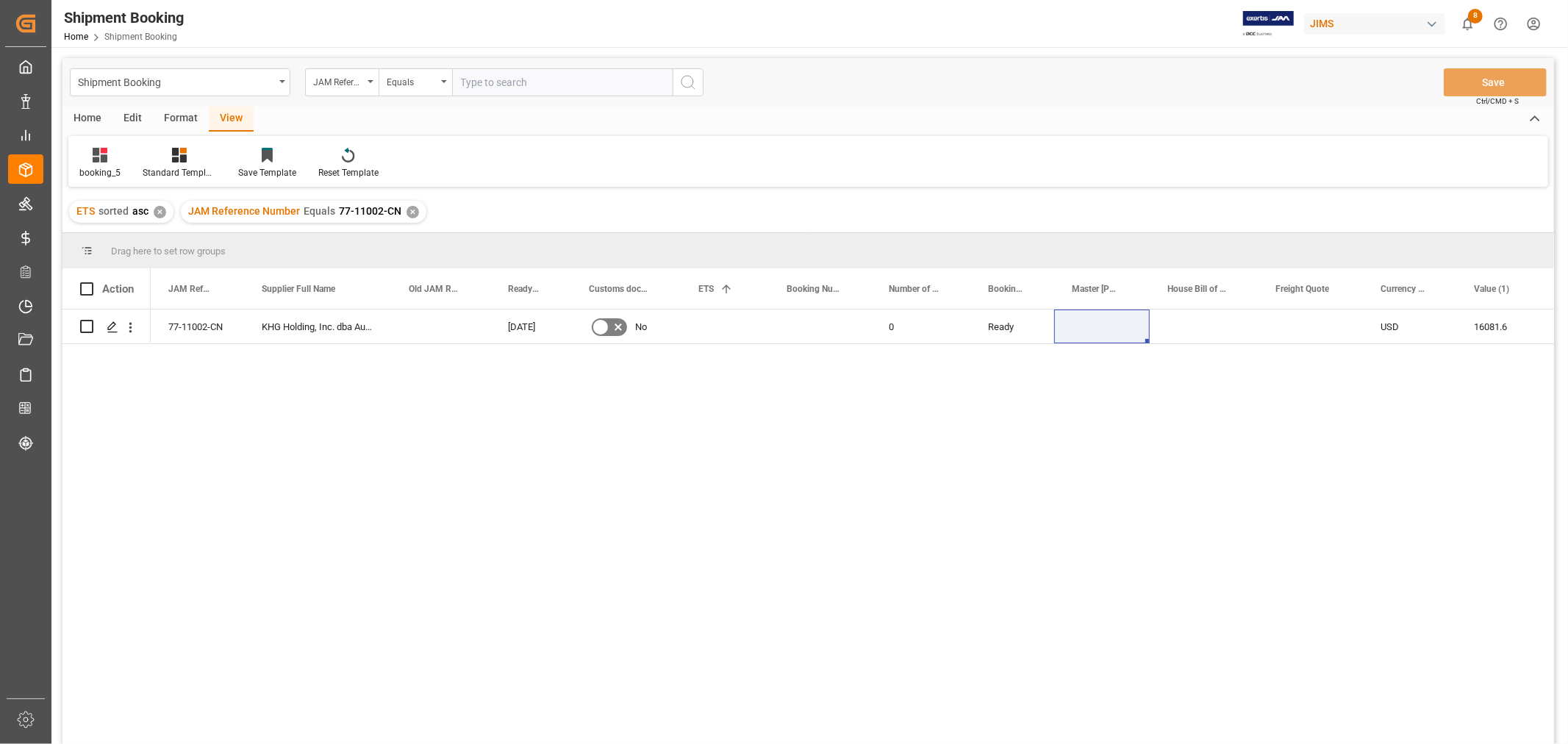
click at [414, 206] on div "JAM Reference Number Equals 77-11002-CN ✕" at bounding box center [303, 212] width 245 height 22
click at [409, 215] on div "✕" at bounding box center [413, 212] width 12 height 12
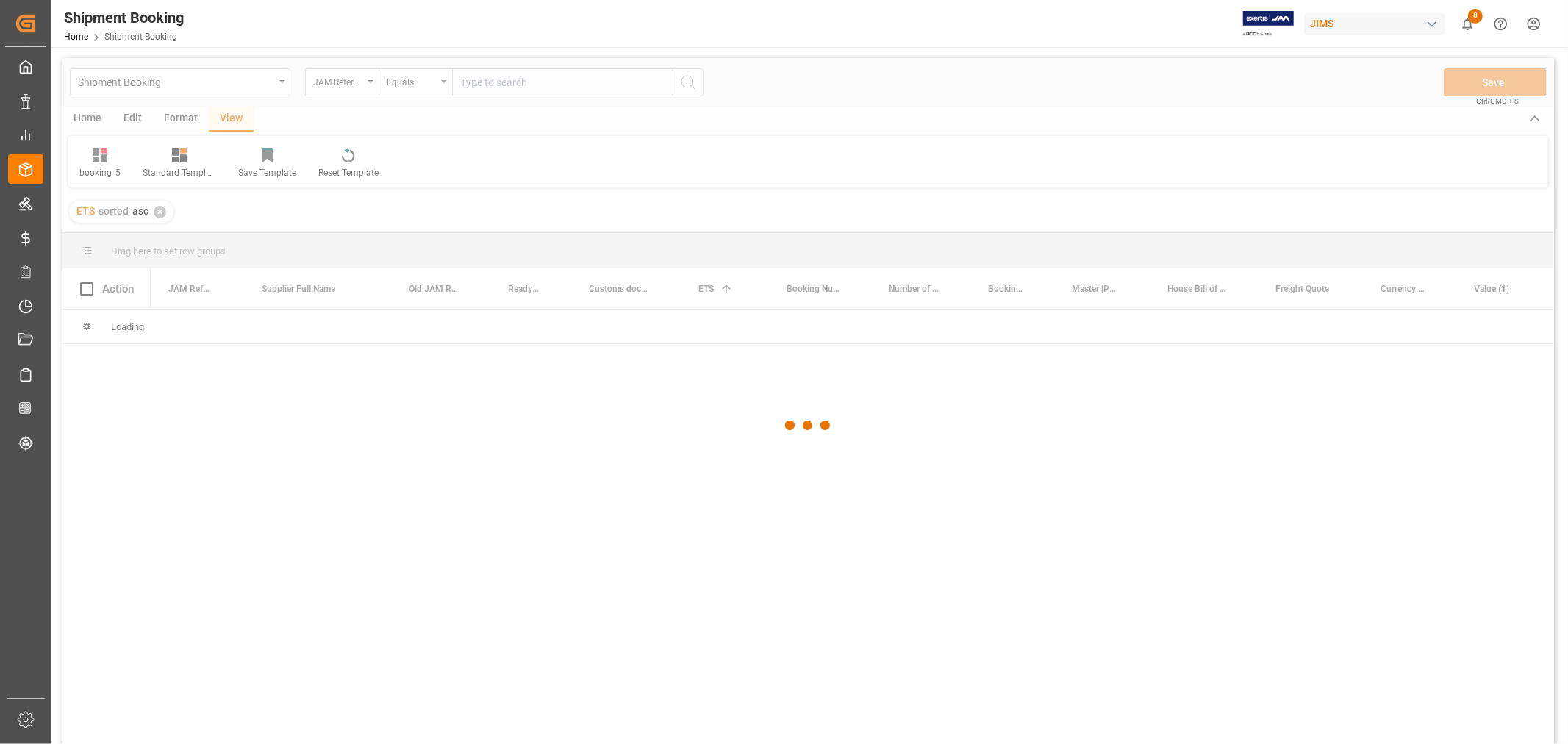
click at [494, 91] on div at bounding box center [808, 425] width 1492 height 735
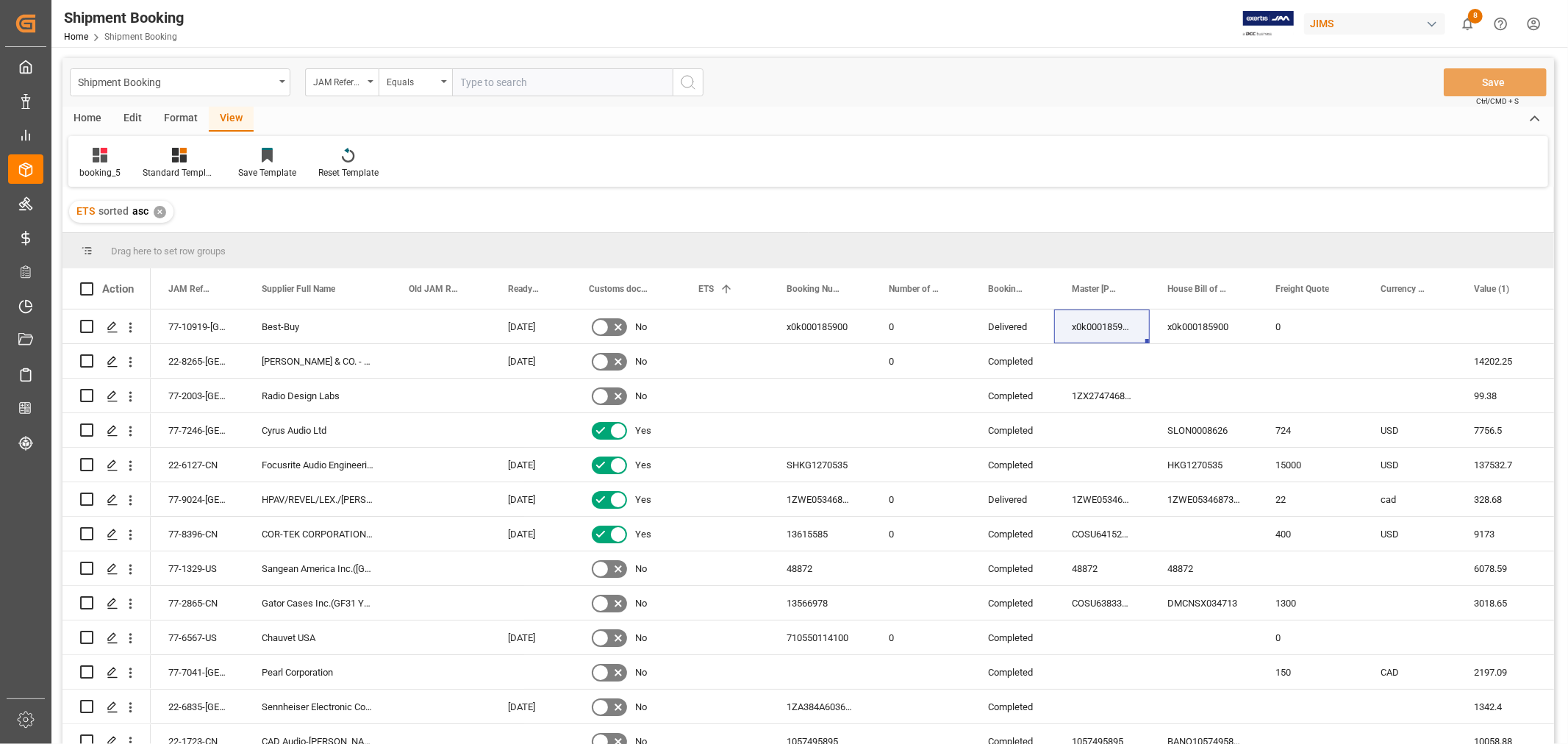
click at [494, 83] on input "text" at bounding box center [562, 82] width 221 height 28
paste input "77-11049-CN"
type input "77-11049-CN"
click at [688, 77] on icon "search button" at bounding box center [688, 83] width 18 height 18
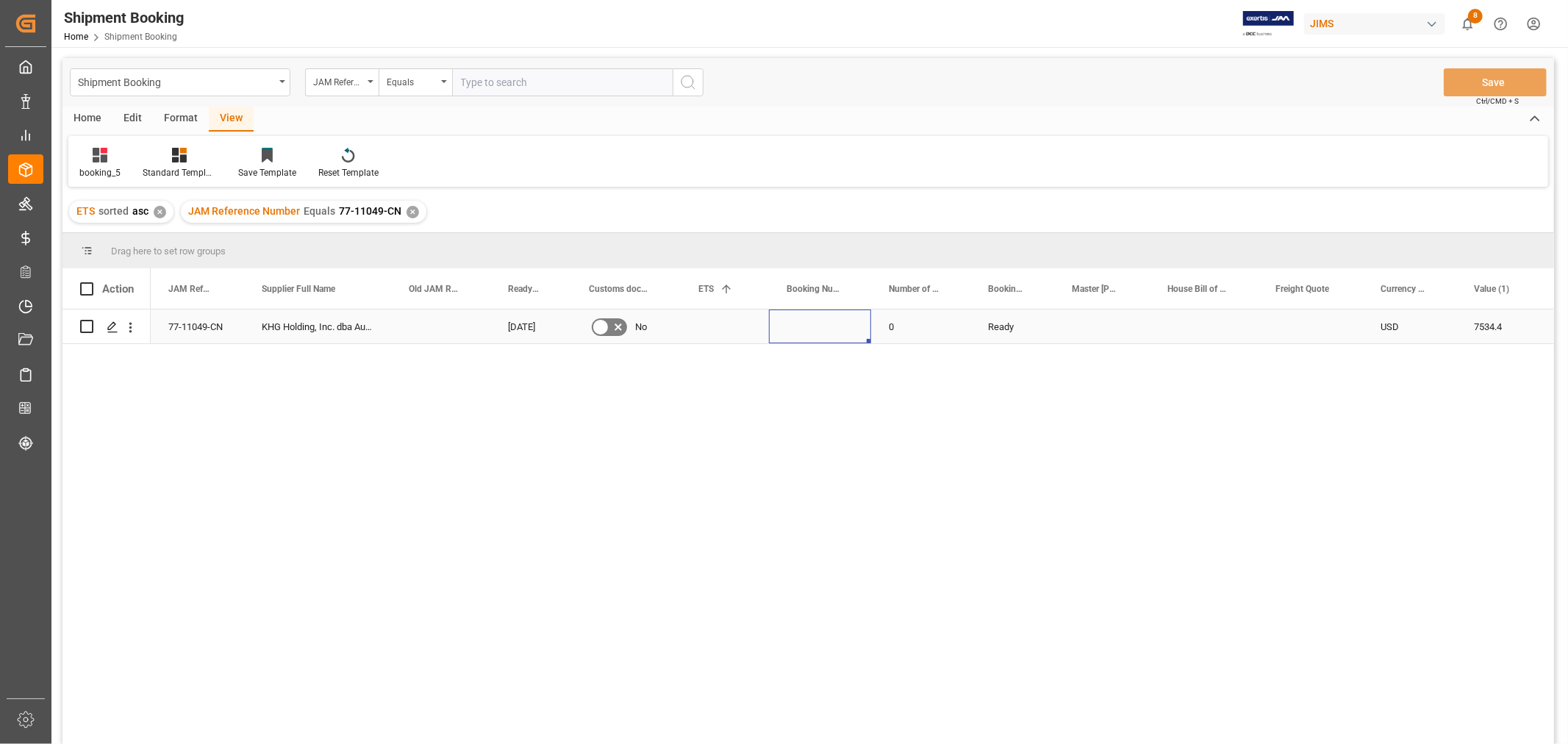
click at [787, 334] on div "Press SPACE to select this row." at bounding box center [819, 327] width 102 height 34
click at [787, 334] on input "Press SPACE to select this row." at bounding box center [820, 335] width 78 height 28
click at [787, 333] on input "Press SPACE to select this row." at bounding box center [820, 335] width 78 height 28
type input "13638226"
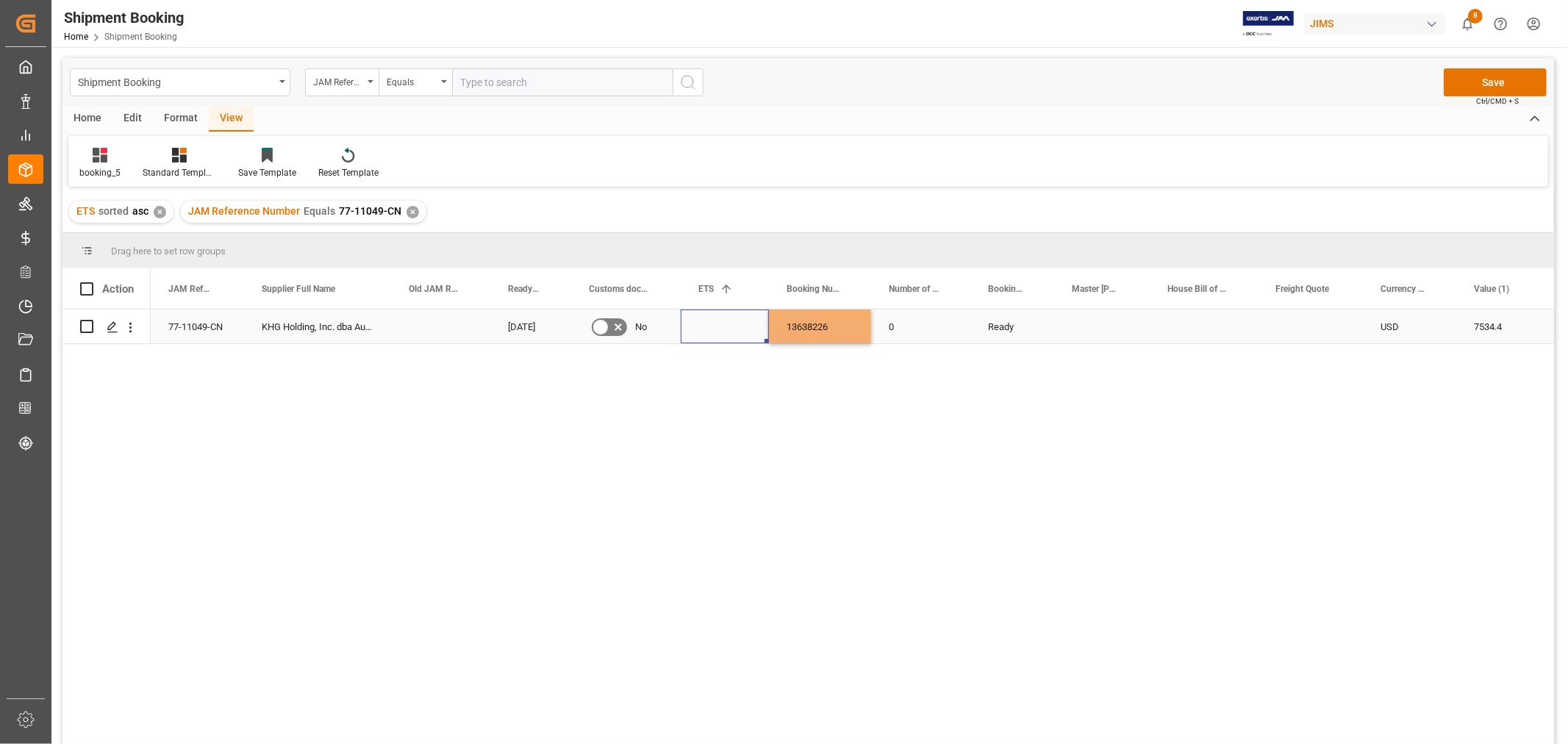
click at [691, 340] on div "Press SPACE to select this row." at bounding box center [724, 327] width 88 height 34
click at [710, 332] on div "Press SPACE to select this row." at bounding box center [724, 327] width 88 height 34
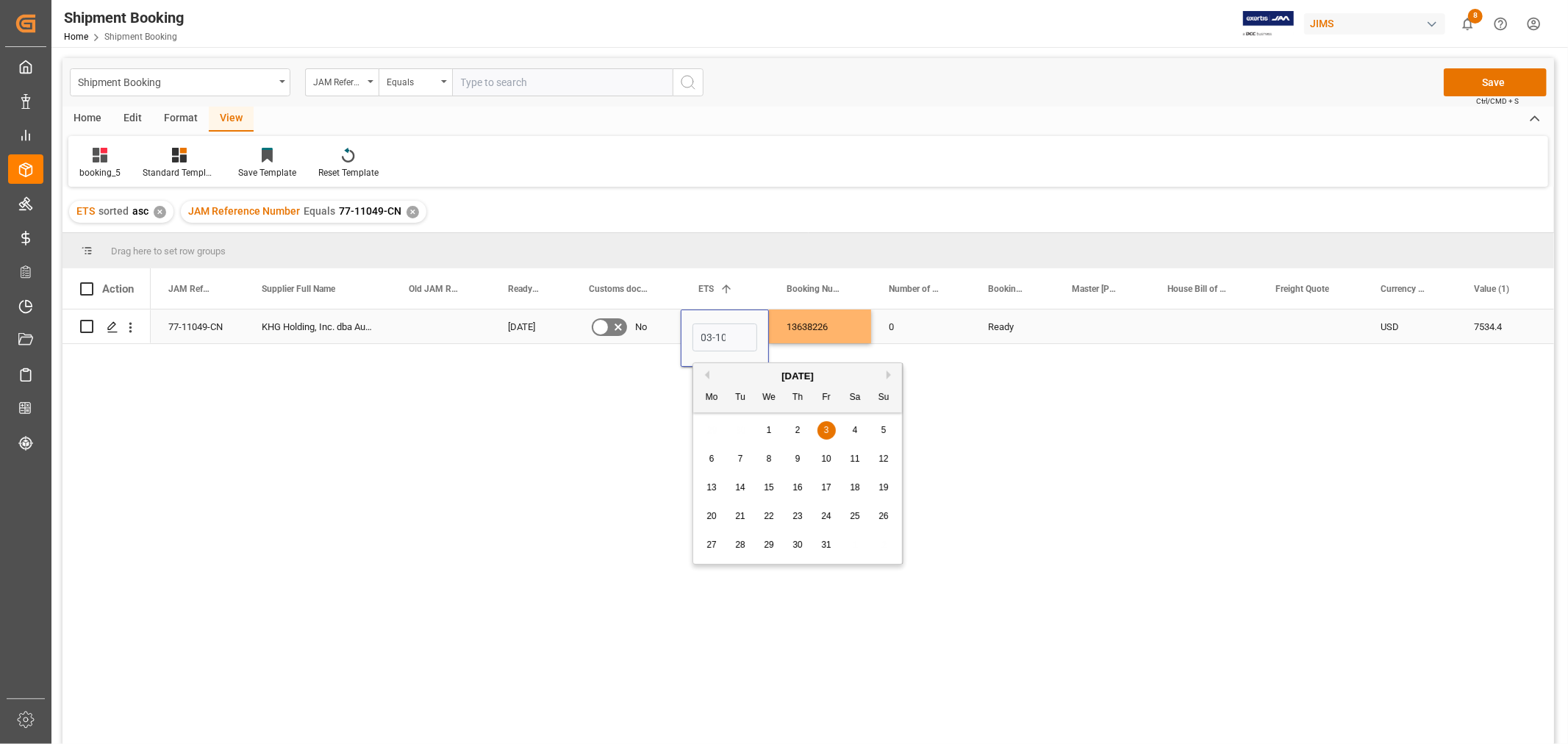
scroll to position [0, 2]
type input "03-10-2025"
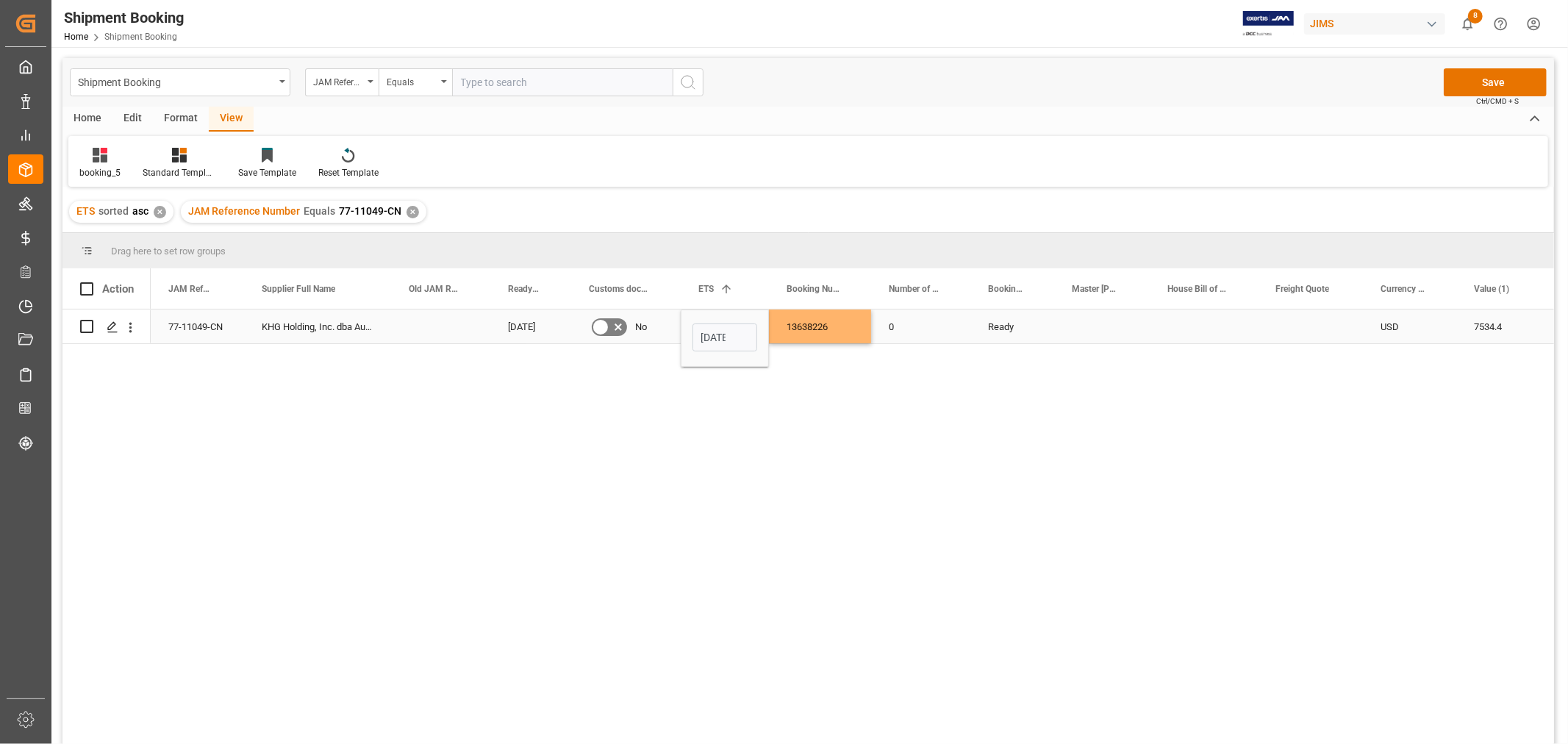
click at [948, 341] on div "0" at bounding box center [921, 327] width 100 height 34
click at [1472, 82] on button "Save" at bounding box center [1495, 82] width 103 height 28
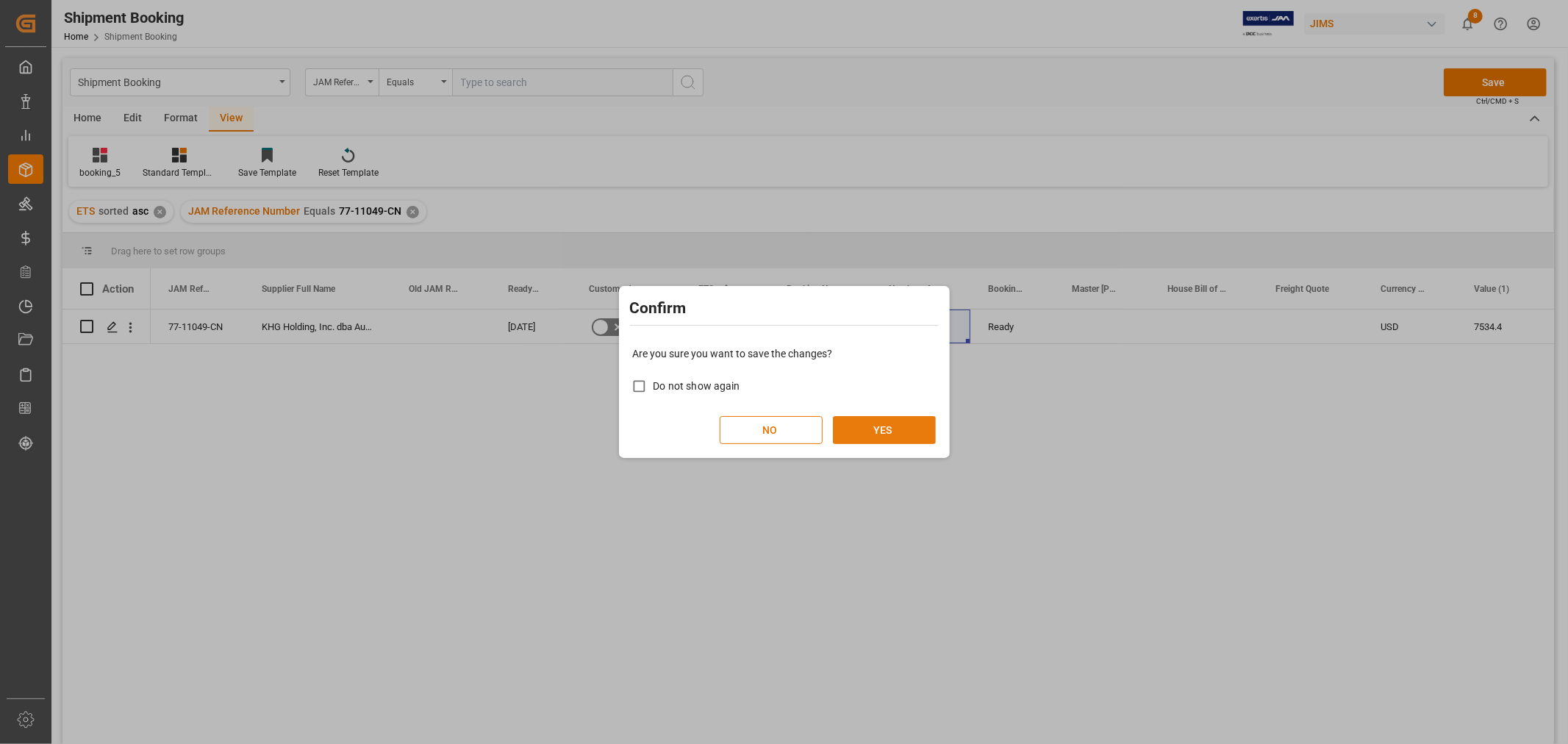
click at [844, 421] on button "YES" at bounding box center [884, 430] width 103 height 28
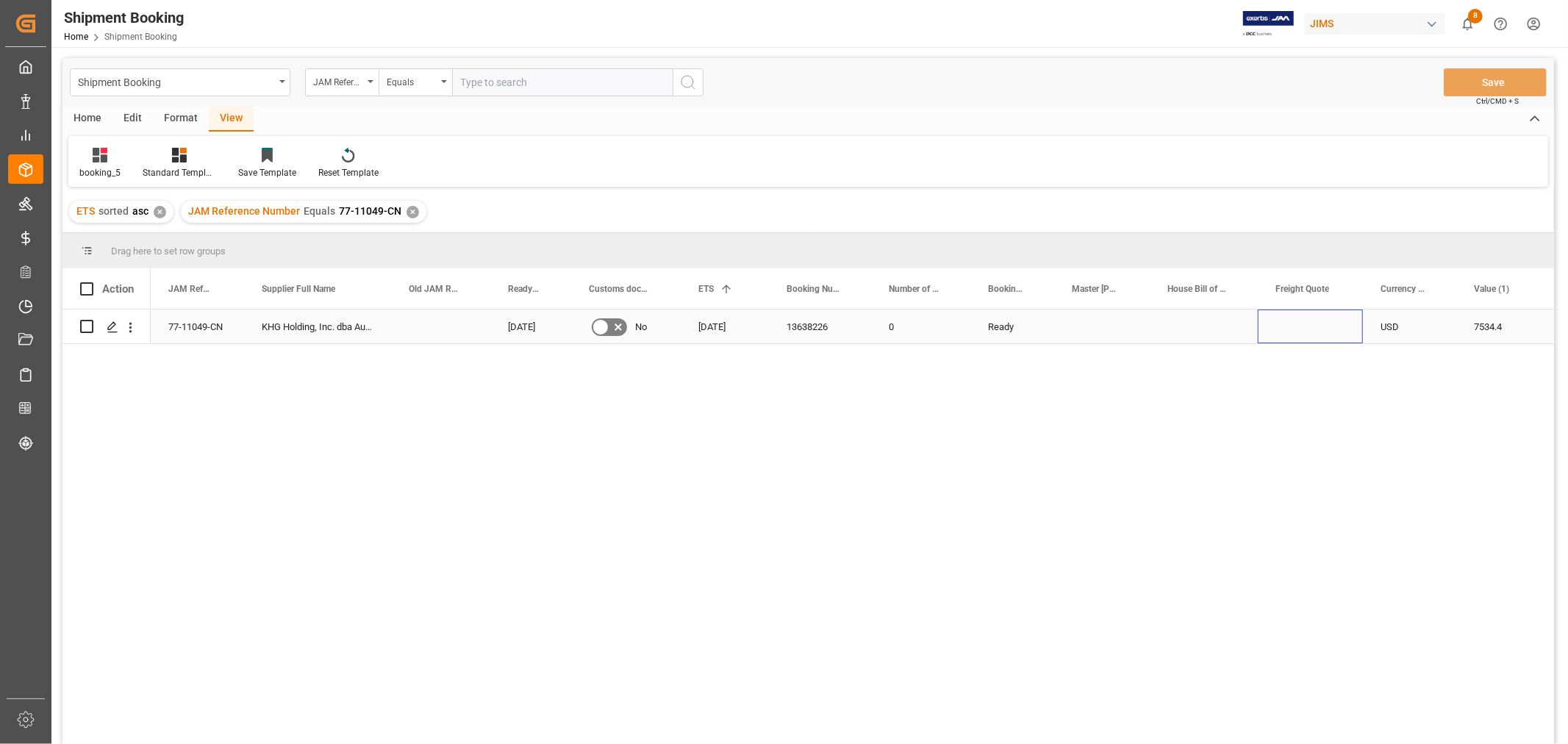
click at [1287, 319] on div "Press SPACE to select this row." at bounding box center [1310, 327] width 105 height 34
click at [1287, 319] on div "Press SPACE to select this row." at bounding box center [1310, 336] width 105 height 52
click at [1298, 332] on input "Press SPACE to select this row." at bounding box center [1310, 335] width 82 height 28
type input "1050"
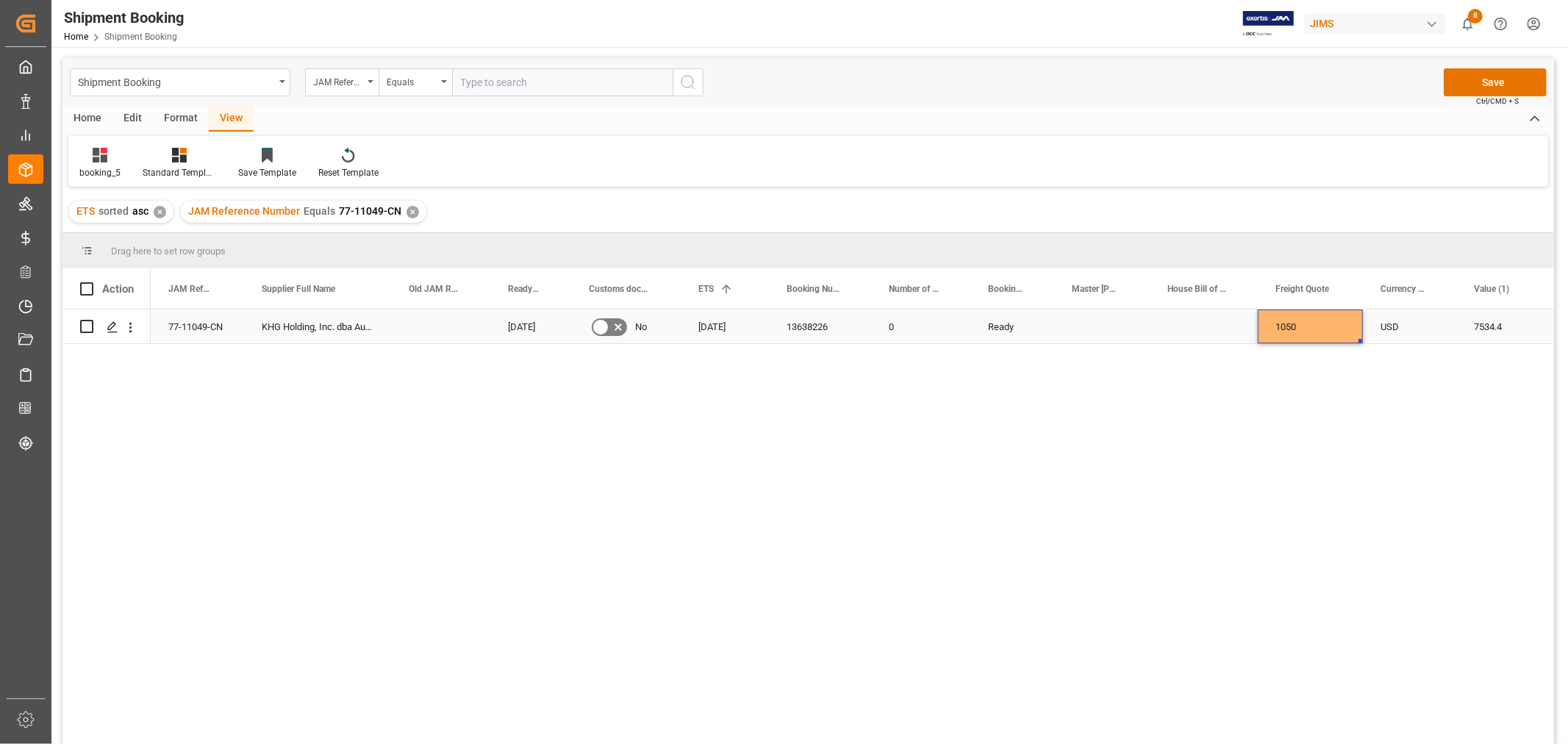
click at [1207, 336] on div "Press SPACE to select this row." at bounding box center [1202, 327] width 108 height 34
click at [1459, 78] on button "Save" at bounding box center [1495, 82] width 103 height 28
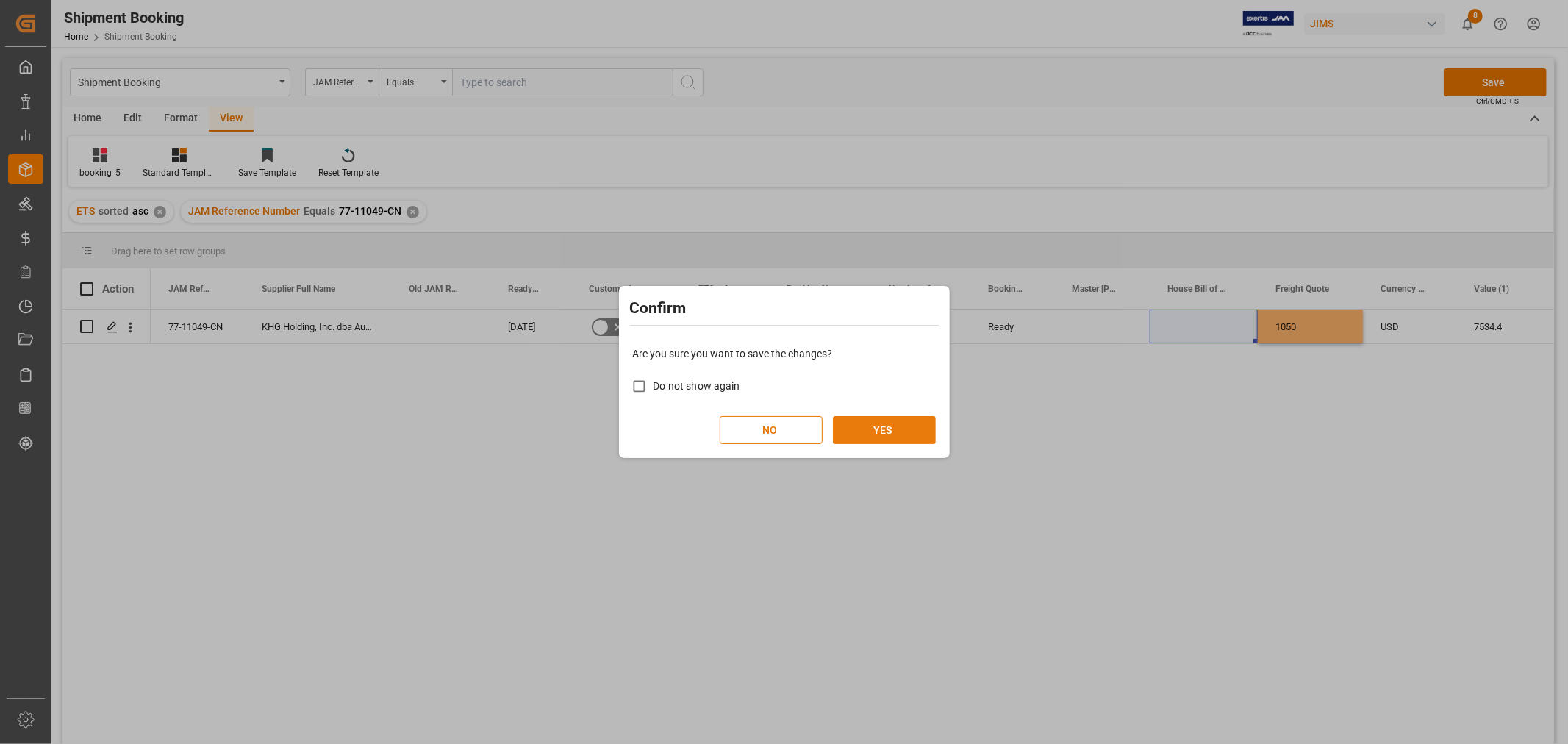
click at [877, 425] on button "YES" at bounding box center [884, 430] width 103 height 28
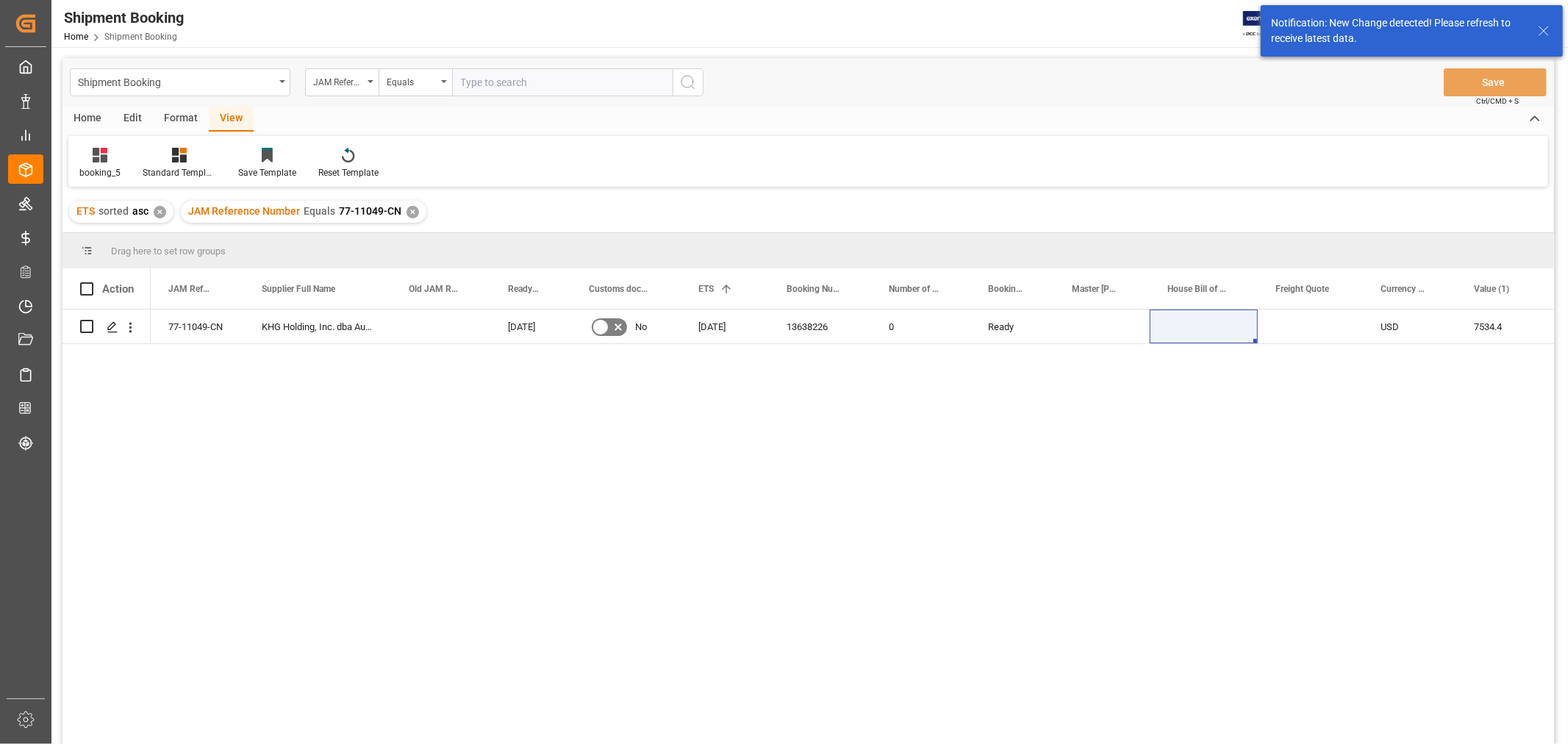
click at [880, 425] on div "77-11049-CN KHG Holding, Inc. dba Austere 26-09-2025 No 03-10-2025 13638226 0 R…" at bounding box center [852, 531] width 1403 height 444
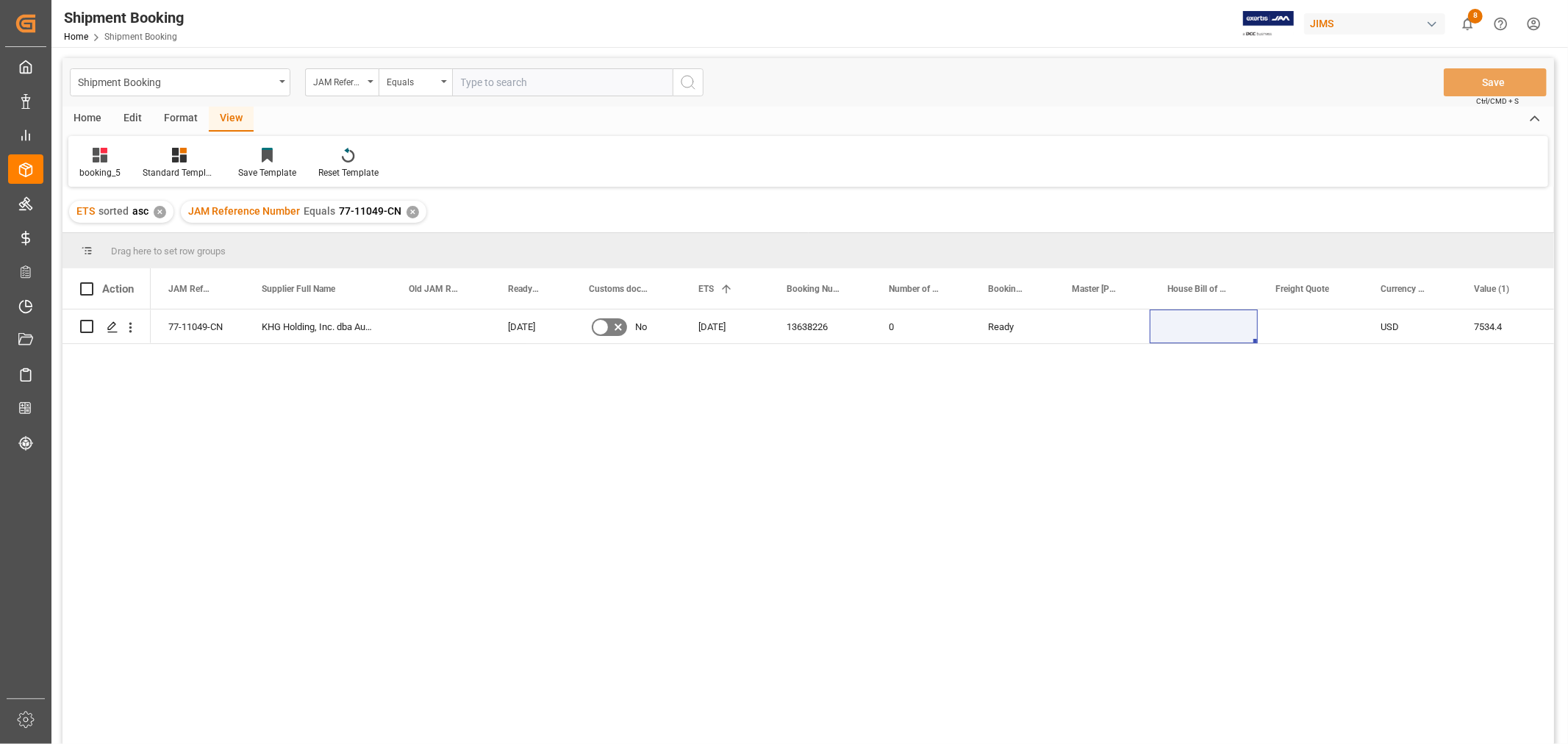
click at [627, 602] on div "77-11049-CN KHG Holding, Inc. dba Austere 26-09-2025 No 03-10-2025 13638226 0 R…" at bounding box center [852, 531] width 1403 height 444
click at [1316, 326] on div "Press SPACE to select this row." at bounding box center [1310, 327] width 105 height 34
click at [1316, 326] on input "Press SPACE to select this row." at bounding box center [1310, 335] width 82 height 28
type input "1050"
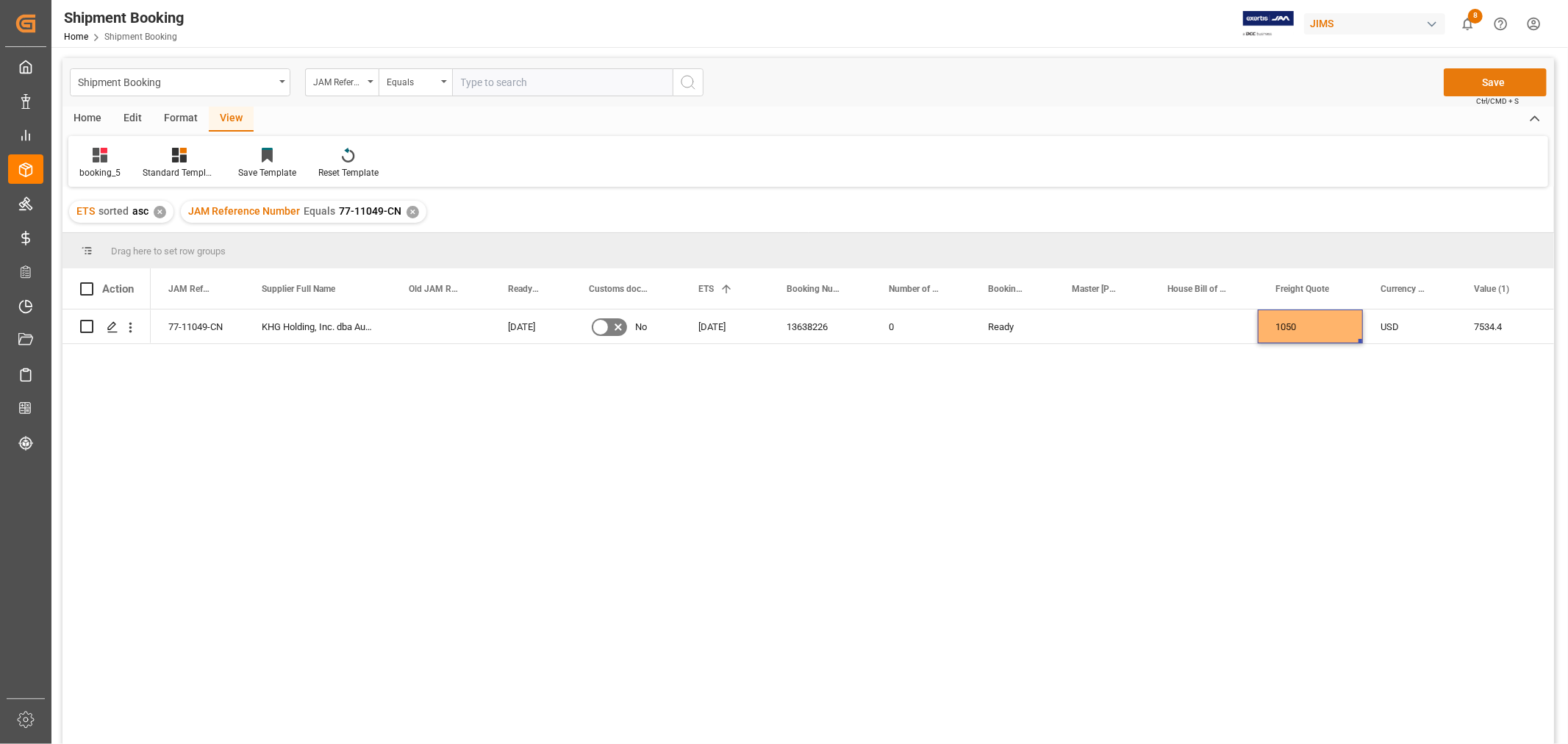
click at [1474, 82] on button "Save" at bounding box center [1495, 82] width 103 height 28
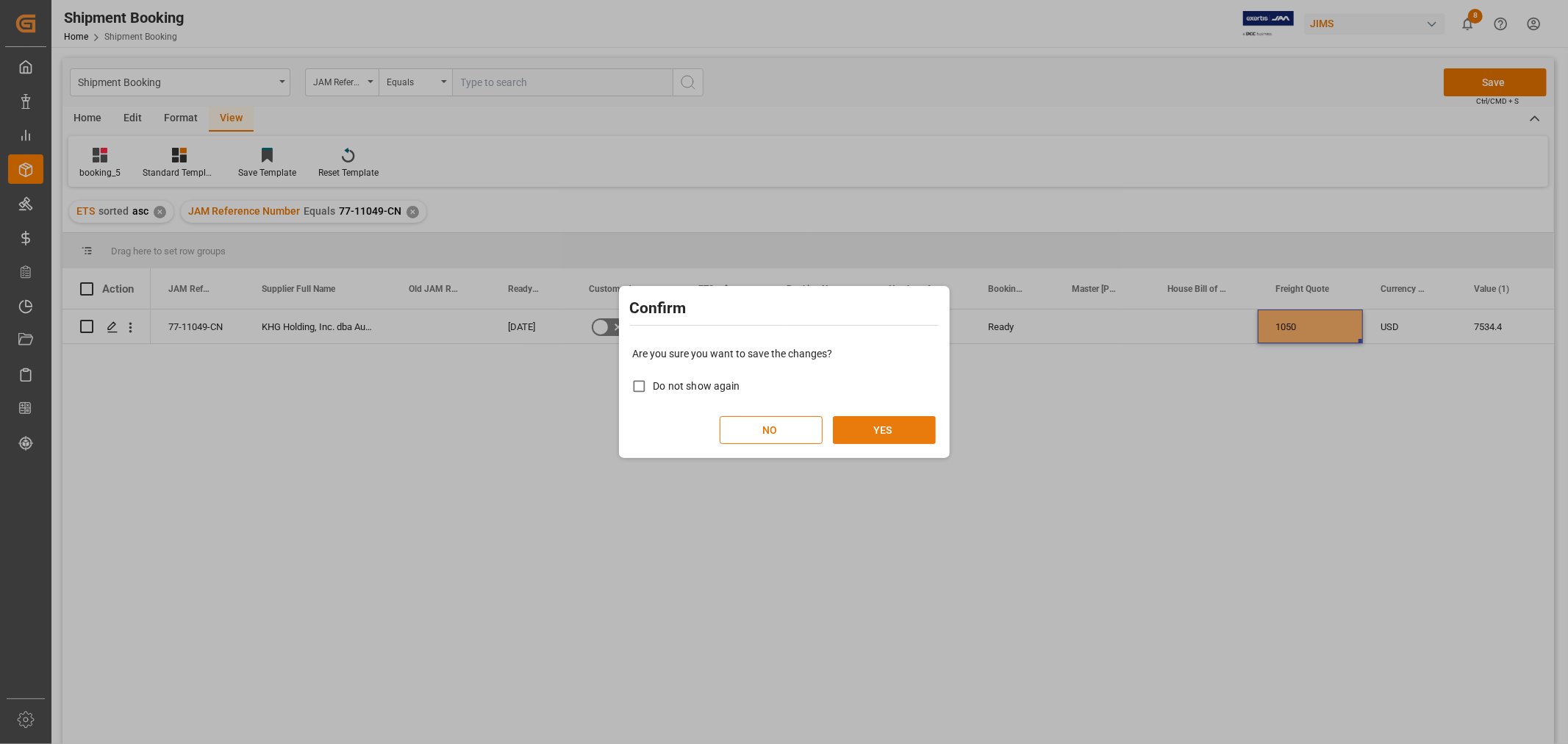
click at [878, 431] on button "YES" at bounding box center [884, 430] width 103 height 28
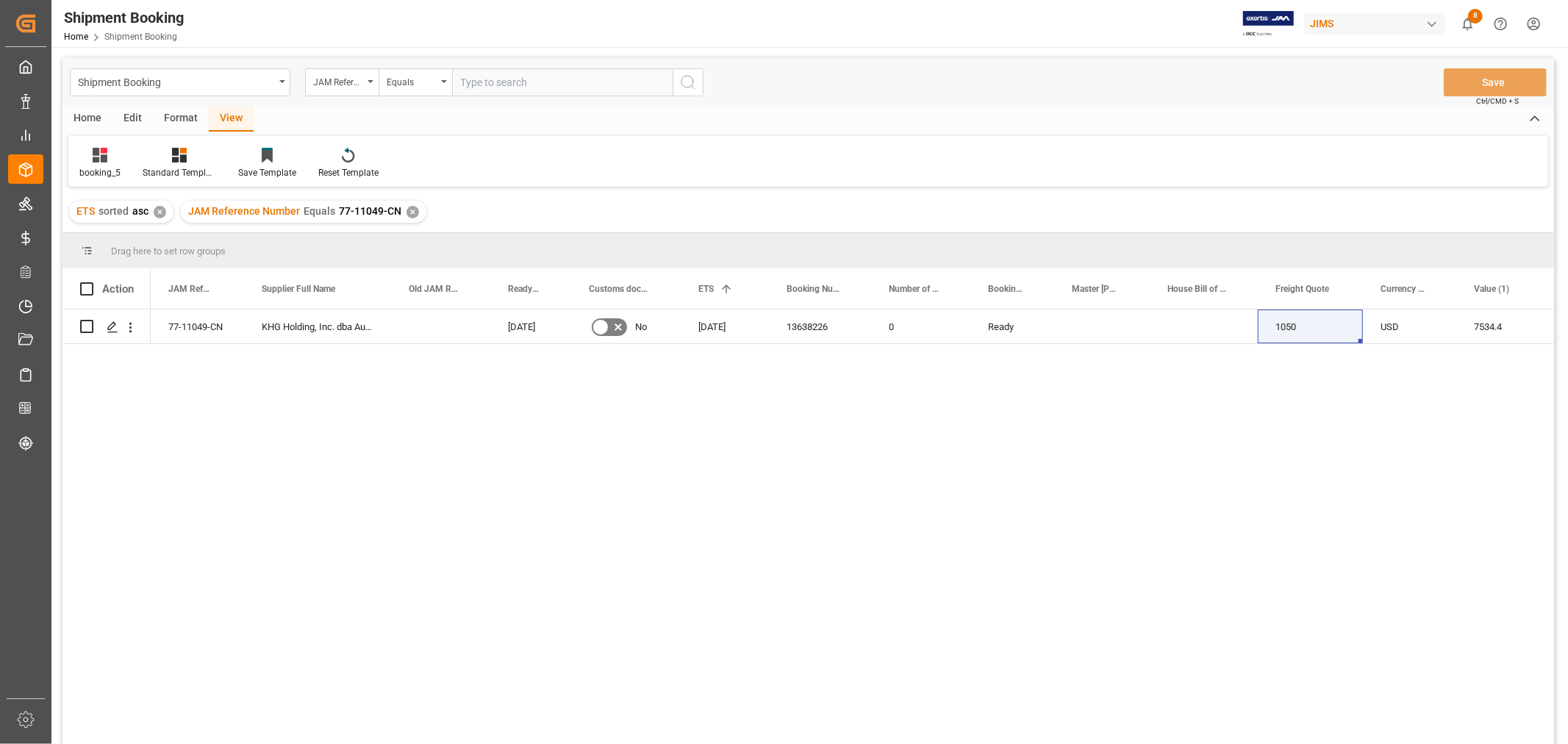
click at [424, 214] on div "ETS sorted asc ✕ JAM Reference Number Equals 77-11049-CN ✕" at bounding box center [808, 212] width 1492 height 41
click at [407, 216] on div "✕" at bounding box center [413, 212] width 12 height 12
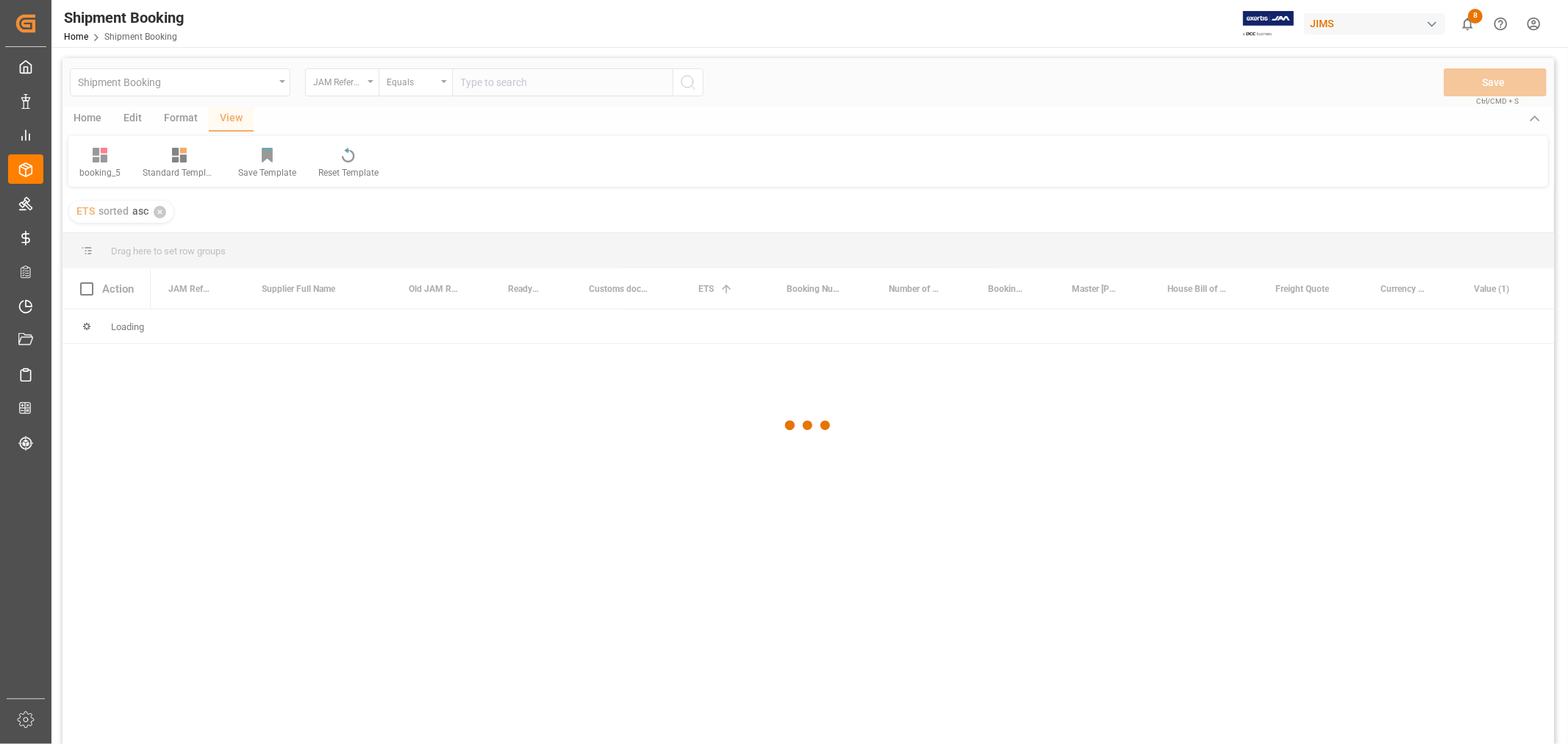
click at [480, 85] on div at bounding box center [808, 425] width 1492 height 735
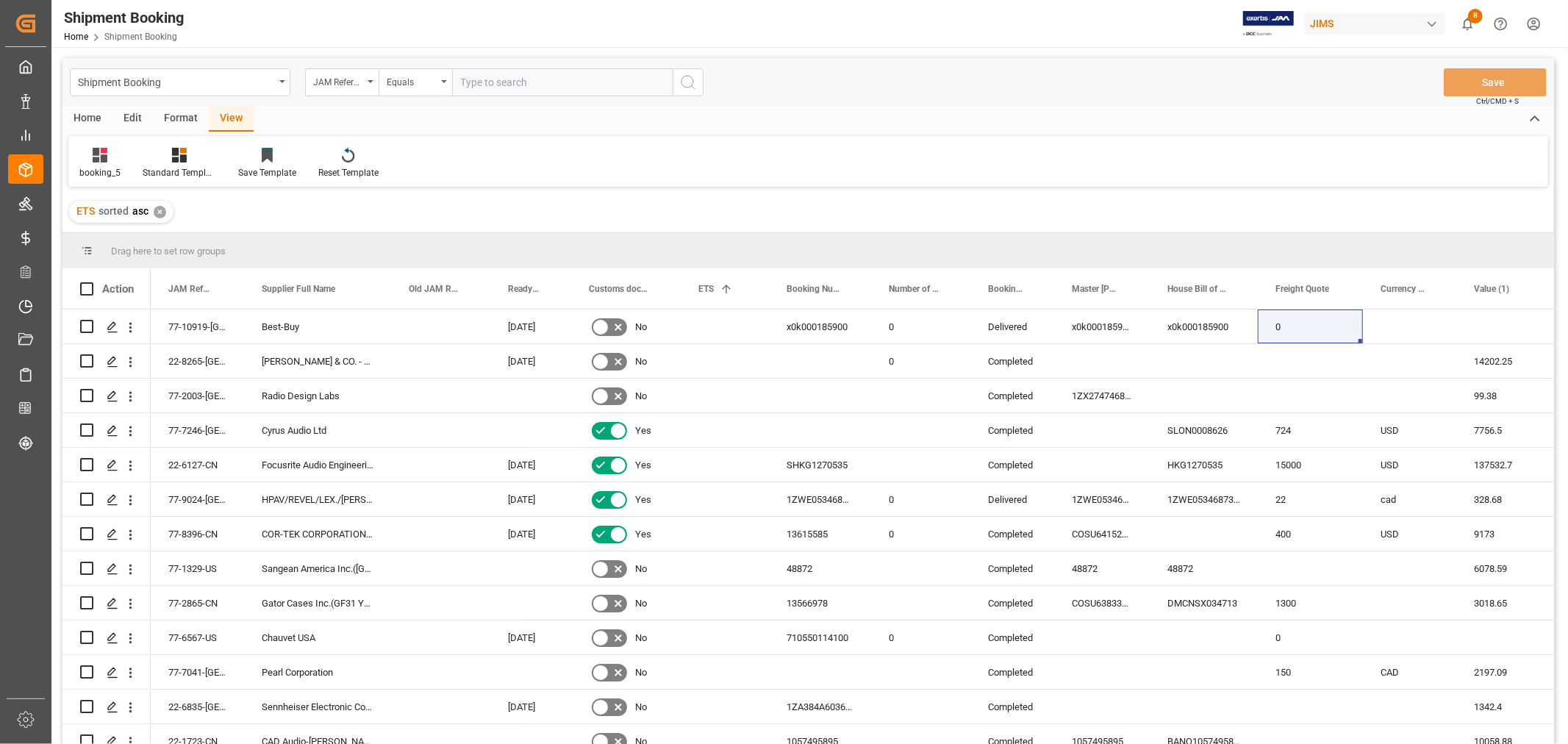
click at [476, 83] on input "text" at bounding box center [562, 82] width 221 height 28
type input "77-10437-vn"
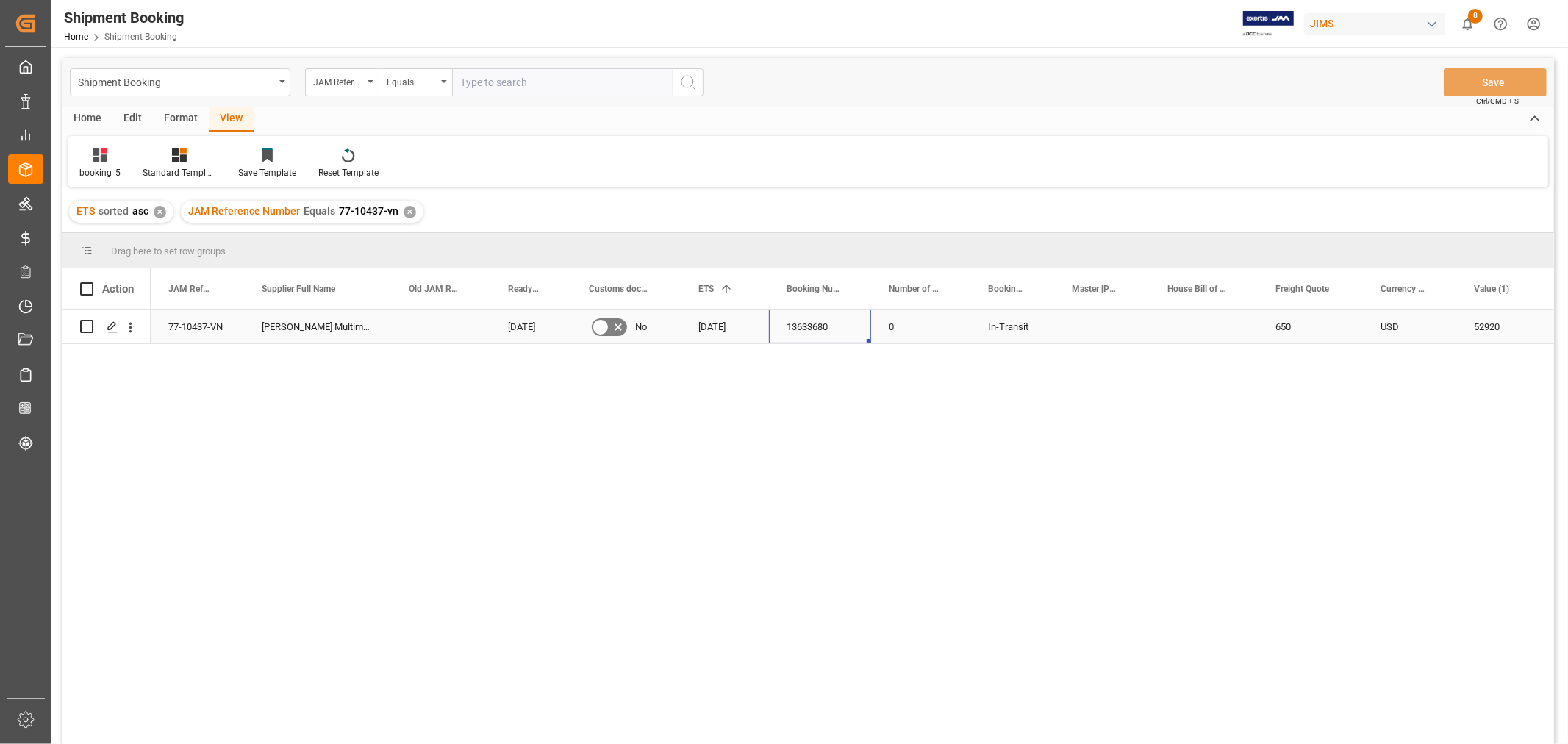
click at [807, 328] on div "13633680" at bounding box center [819, 327] width 102 height 34
click at [231, 112] on div "View" at bounding box center [231, 119] width 44 height 25
click at [88, 117] on div "Home" at bounding box center [87, 119] width 50 height 25
click at [99, 166] on div "New Form" at bounding box center [100, 173] width 41 height 13
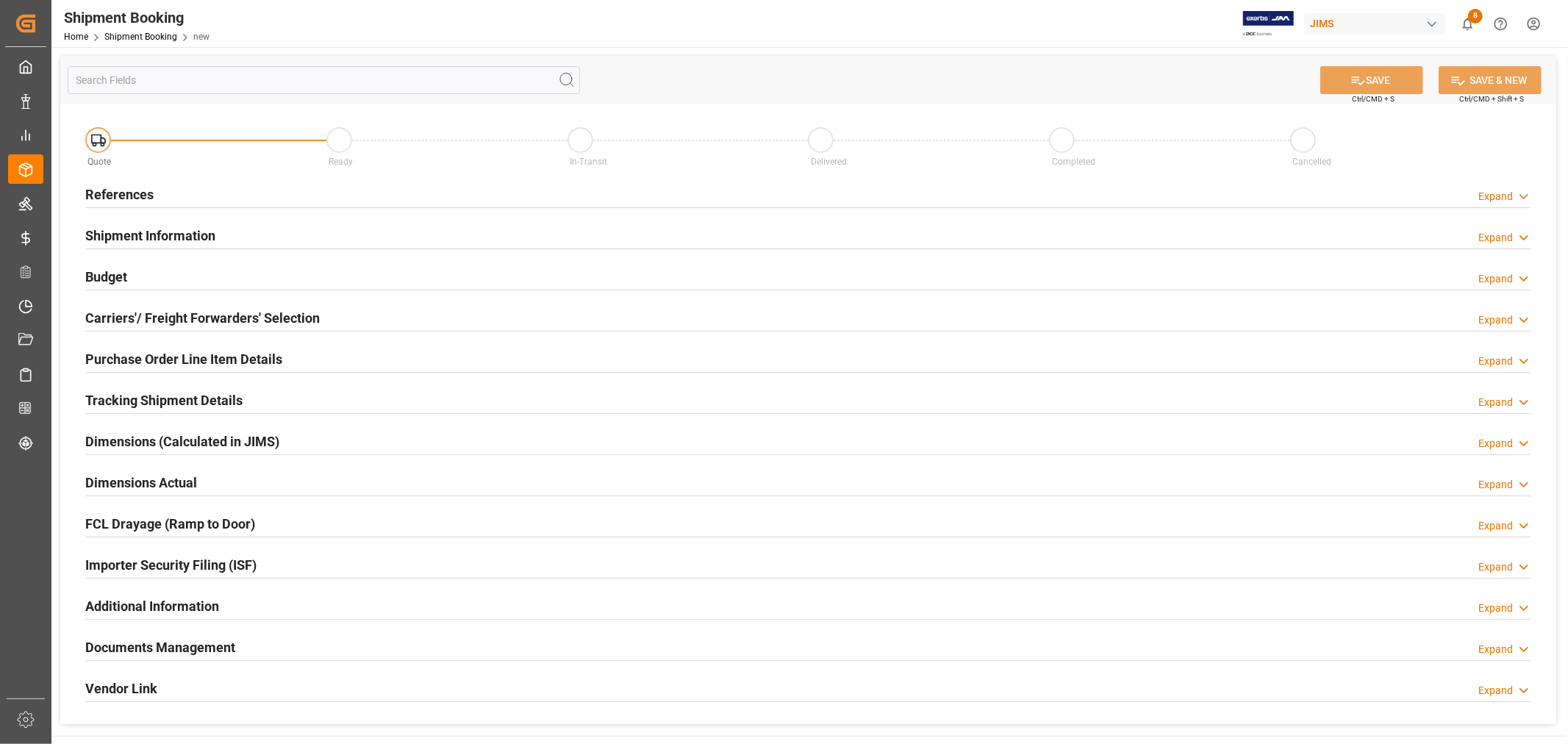
click at [133, 193] on h2 "References" at bounding box center [119, 194] width 68 height 20
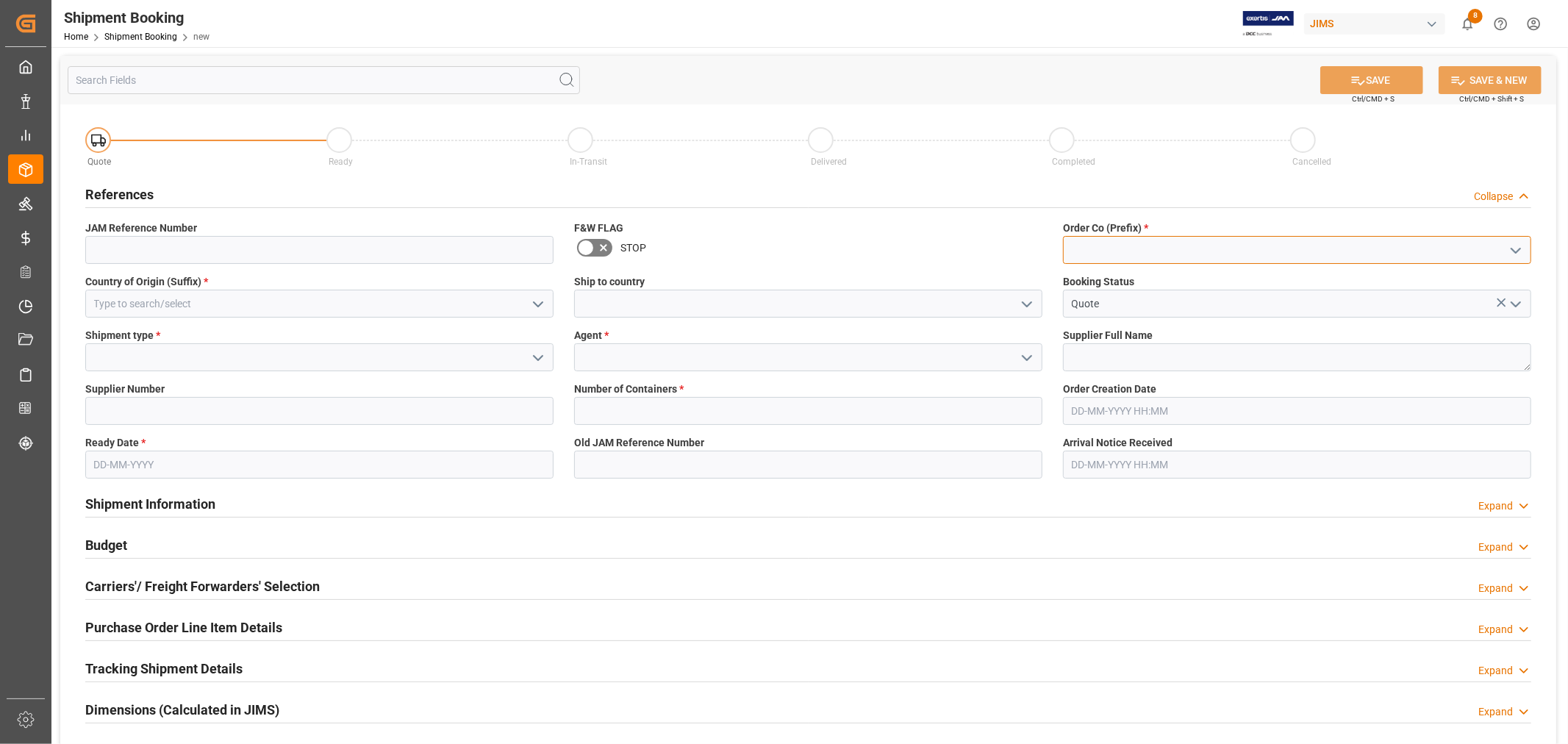
click at [1092, 247] on input at bounding box center [1297, 249] width 468 height 28
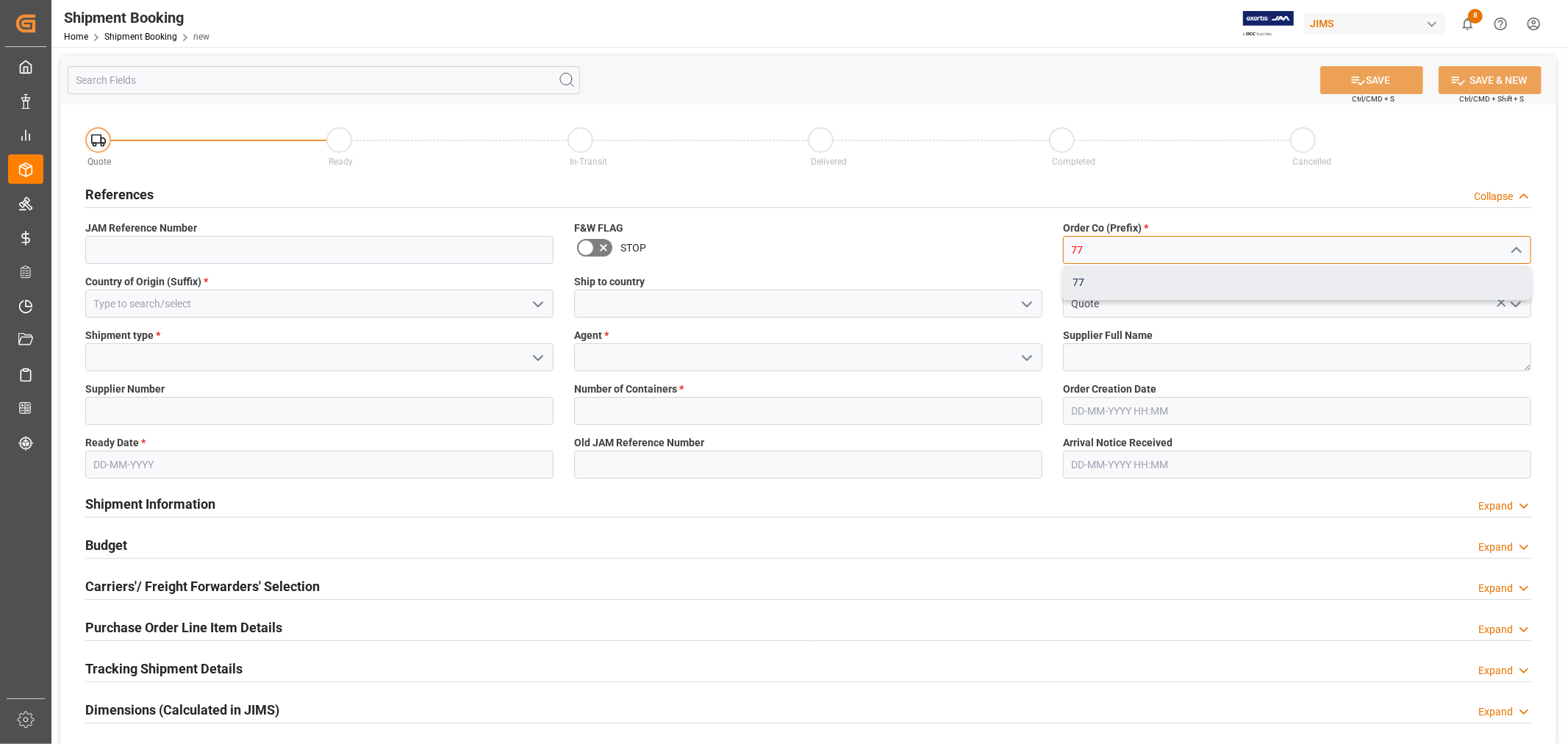
click at [1090, 289] on div "77" at bounding box center [1297, 282] width 467 height 33
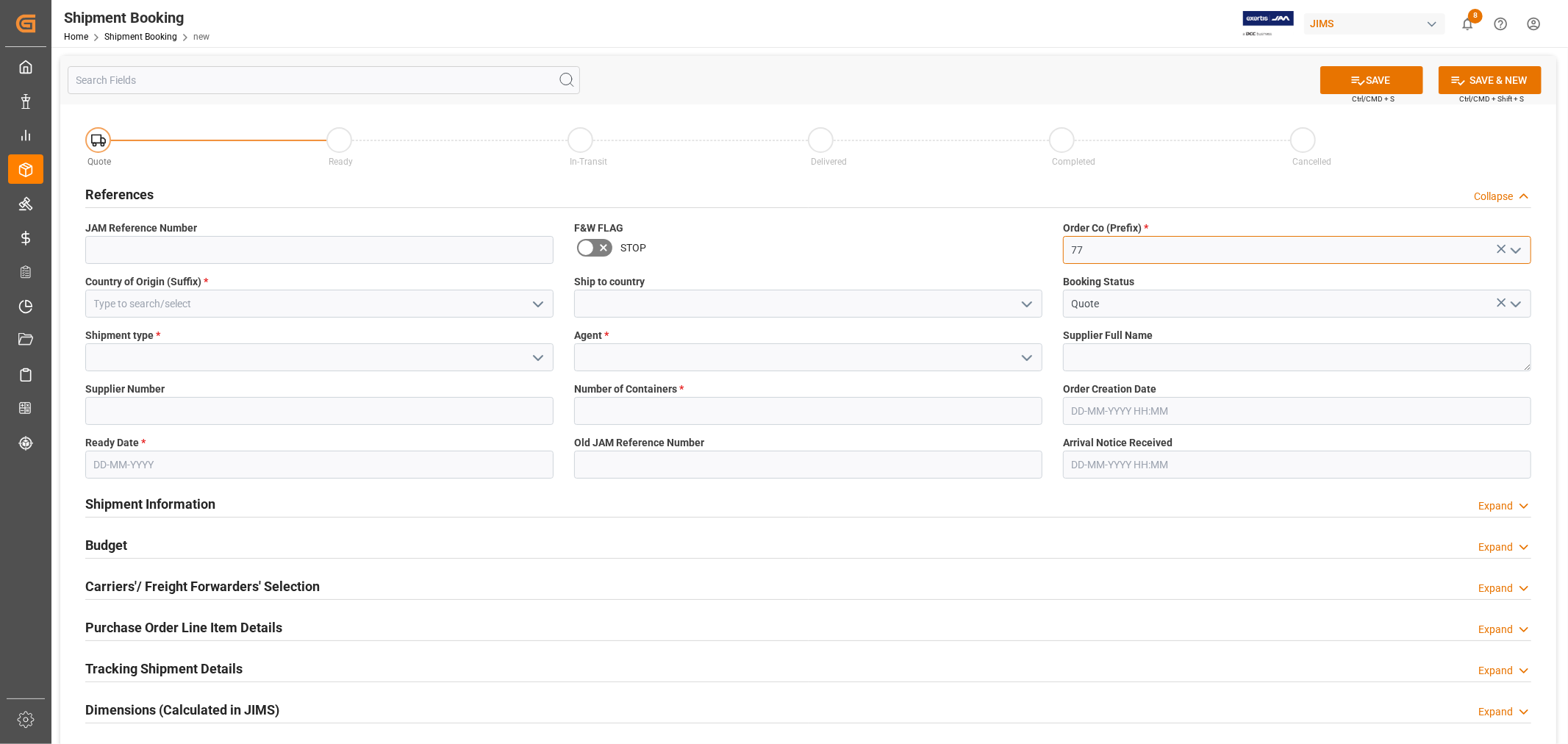
type input "77"
click at [191, 296] on input at bounding box center [319, 303] width 468 height 28
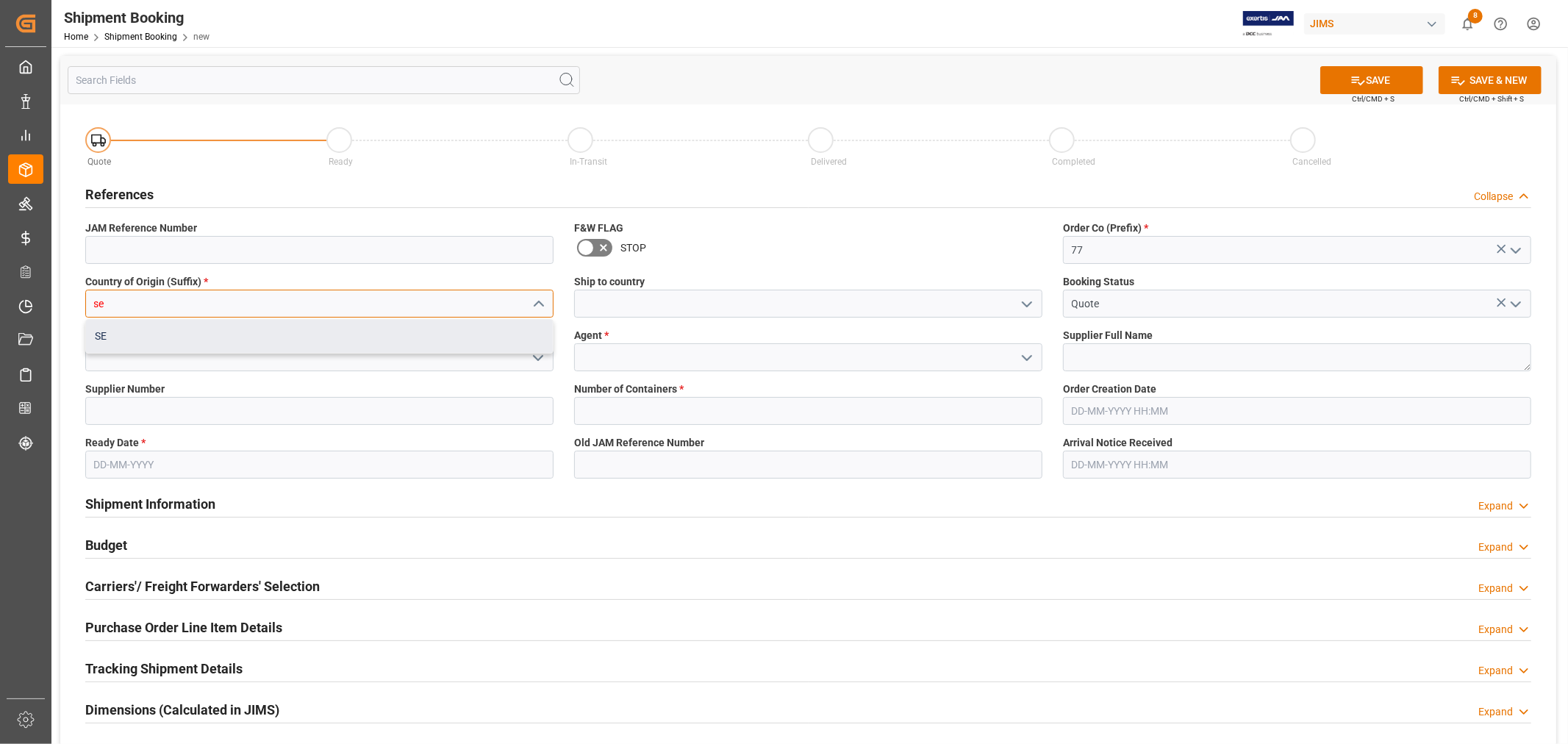
click at [184, 336] on div "SE" at bounding box center [319, 336] width 467 height 33
type input "SE"
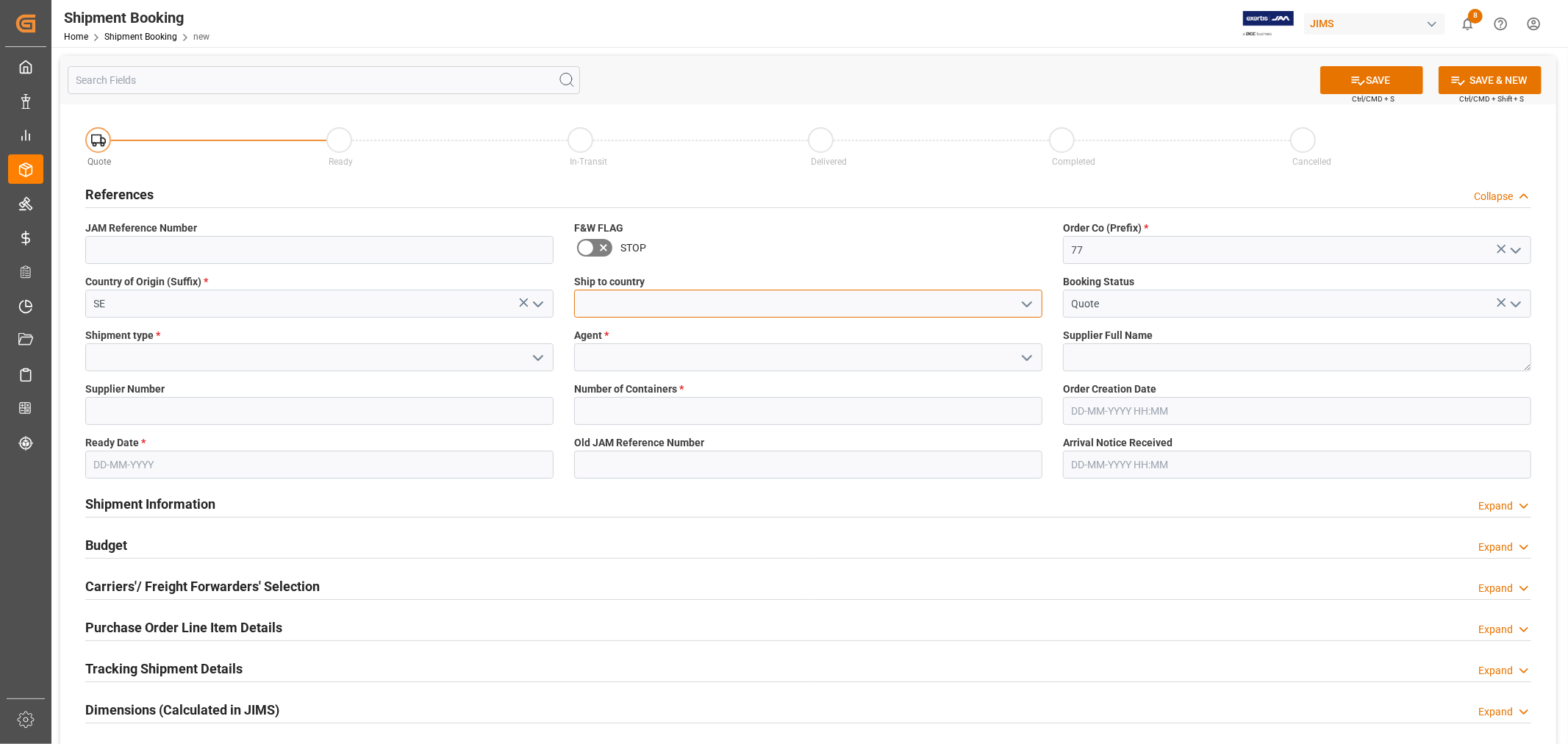
click at [679, 295] on input at bounding box center [808, 303] width 468 height 28
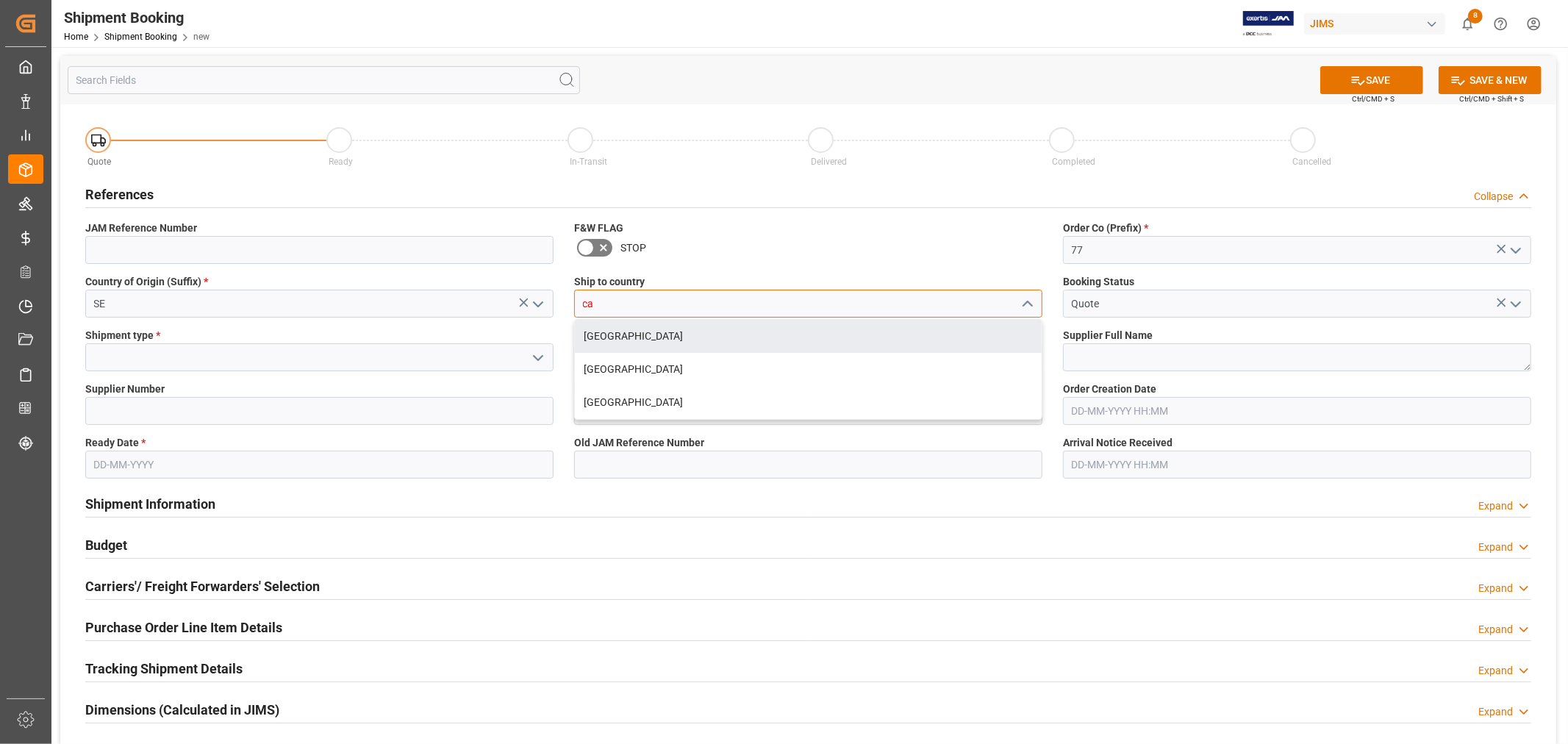
click at [586, 336] on div "[GEOGRAPHIC_DATA]" at bounding box center [808, 336] width 467 height 33
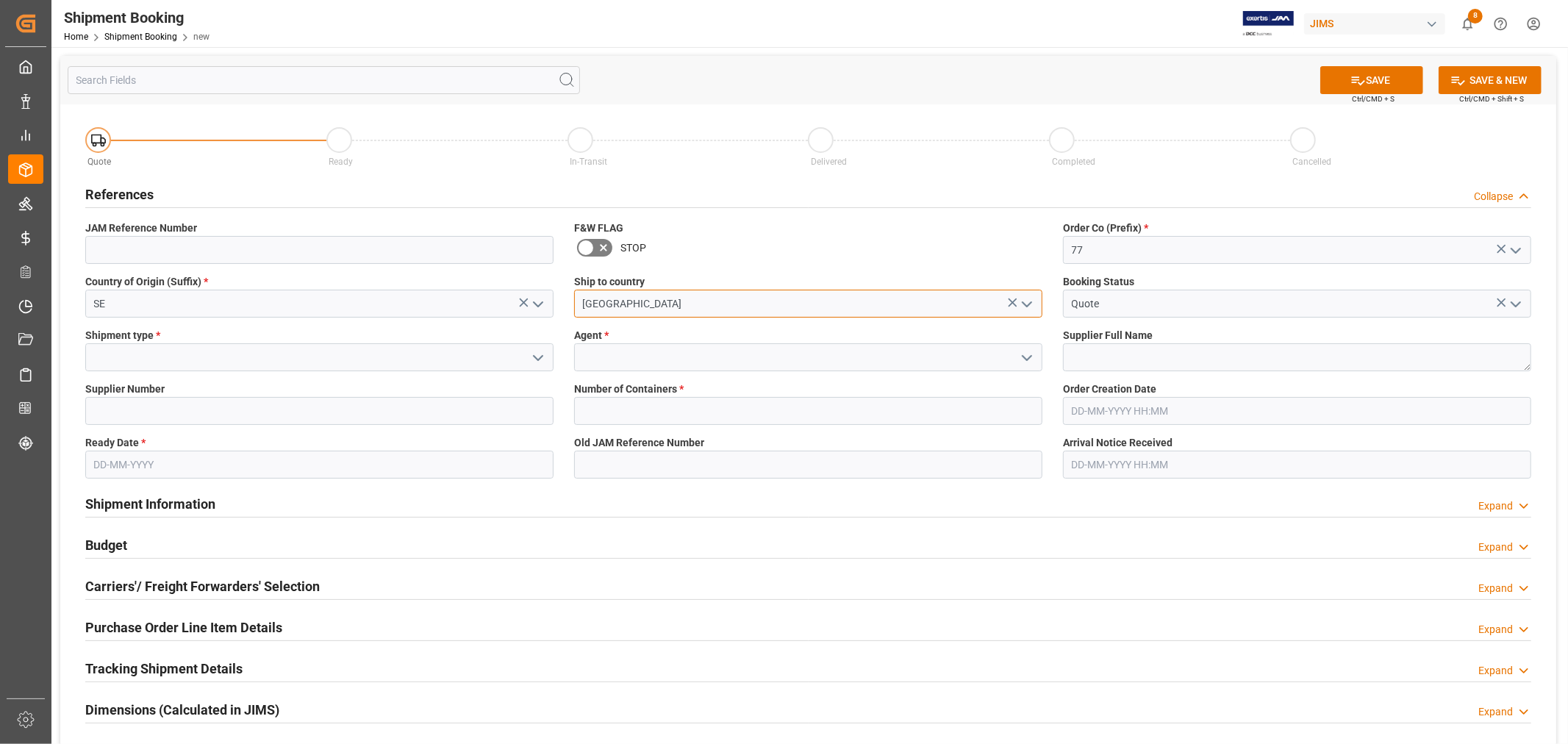
type input "[GEOGRAPHIC_DATA]"
click at [588, 359] on input at bounding box center [808, 357] width 468 height 28
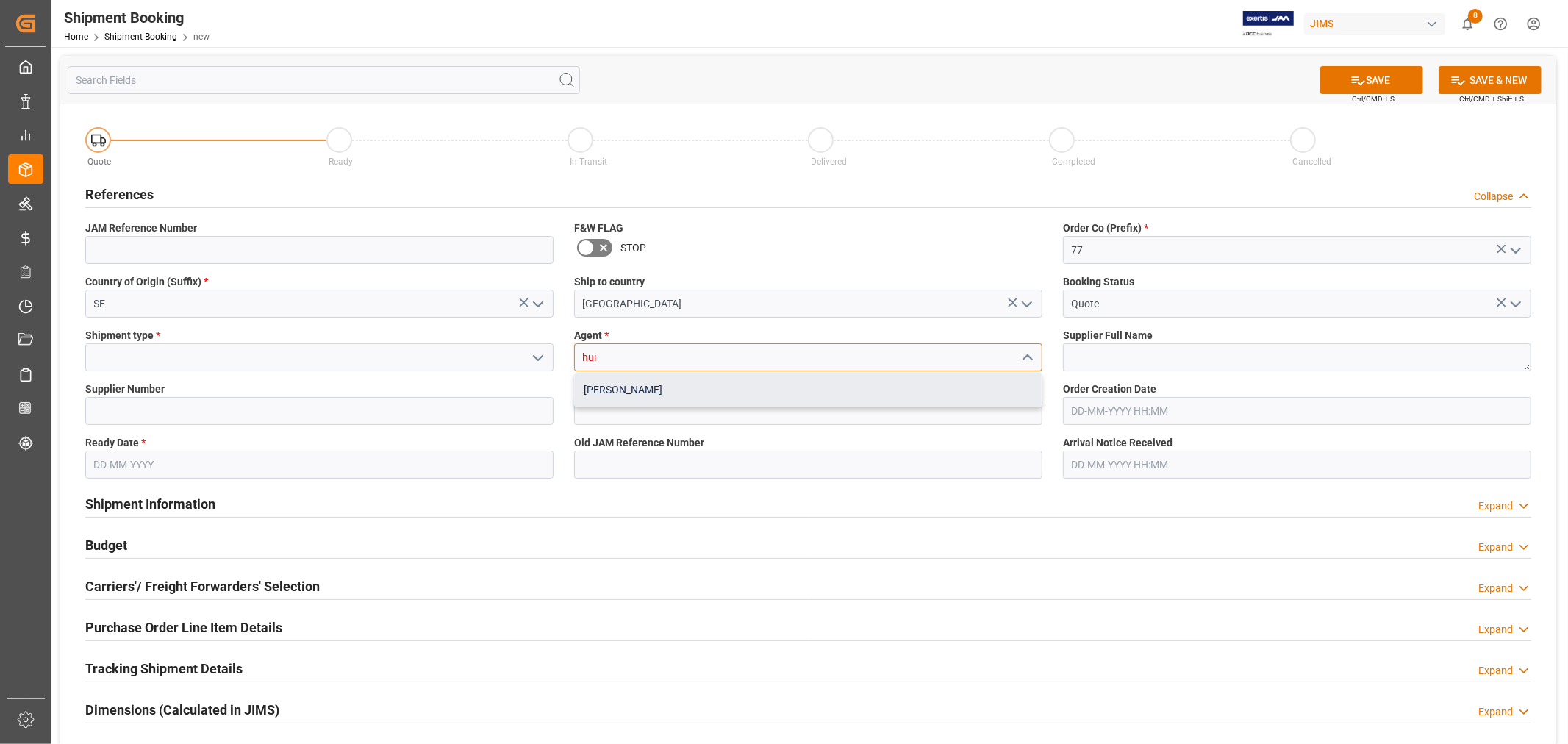
click at [597, 395] on div "[PERSON_NAME]" at bounding box center [808, 390] width 467 height 33
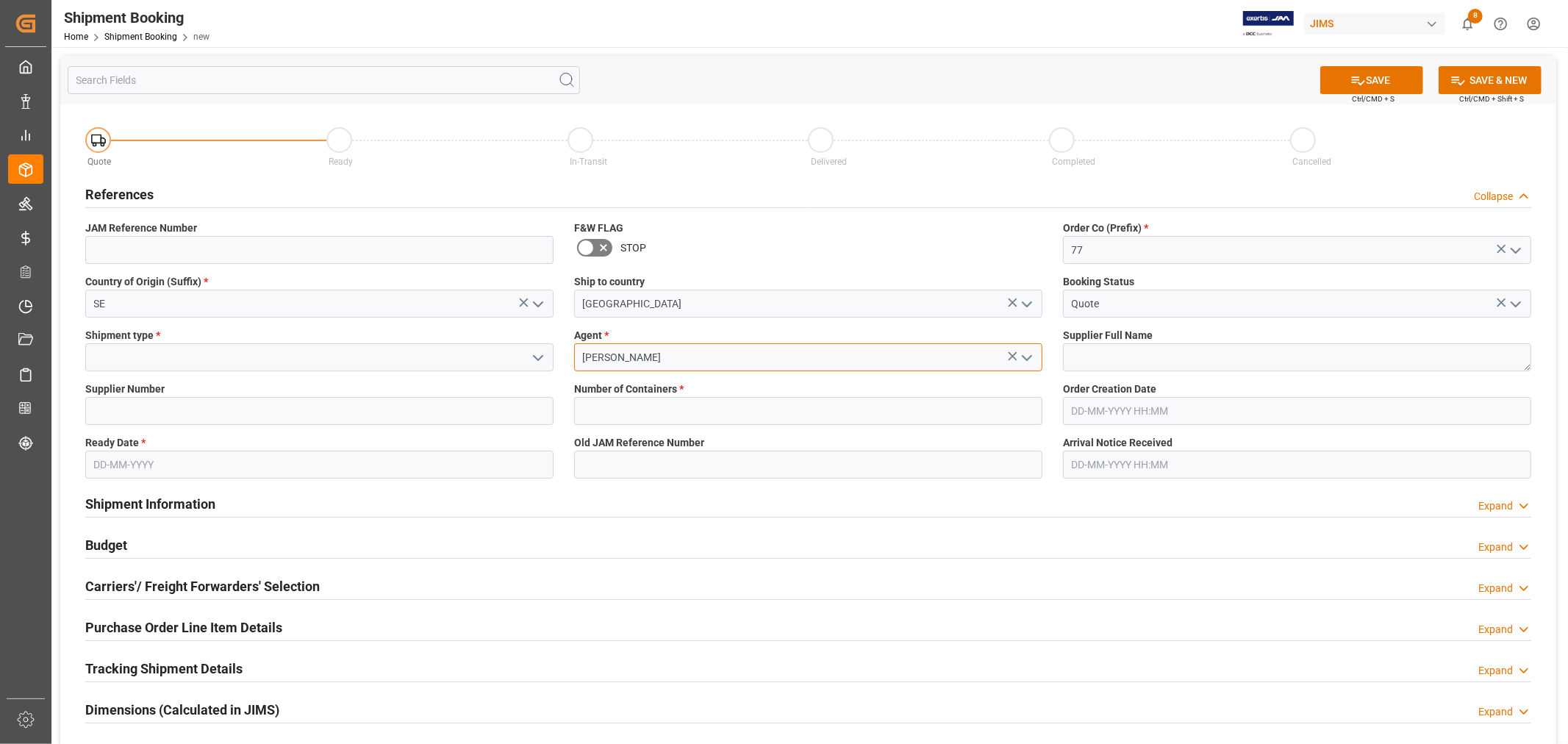
type input "[PERSON_NAME]"
click at [331, 360] on input at bounding box center [319, 357] width 468 height 28
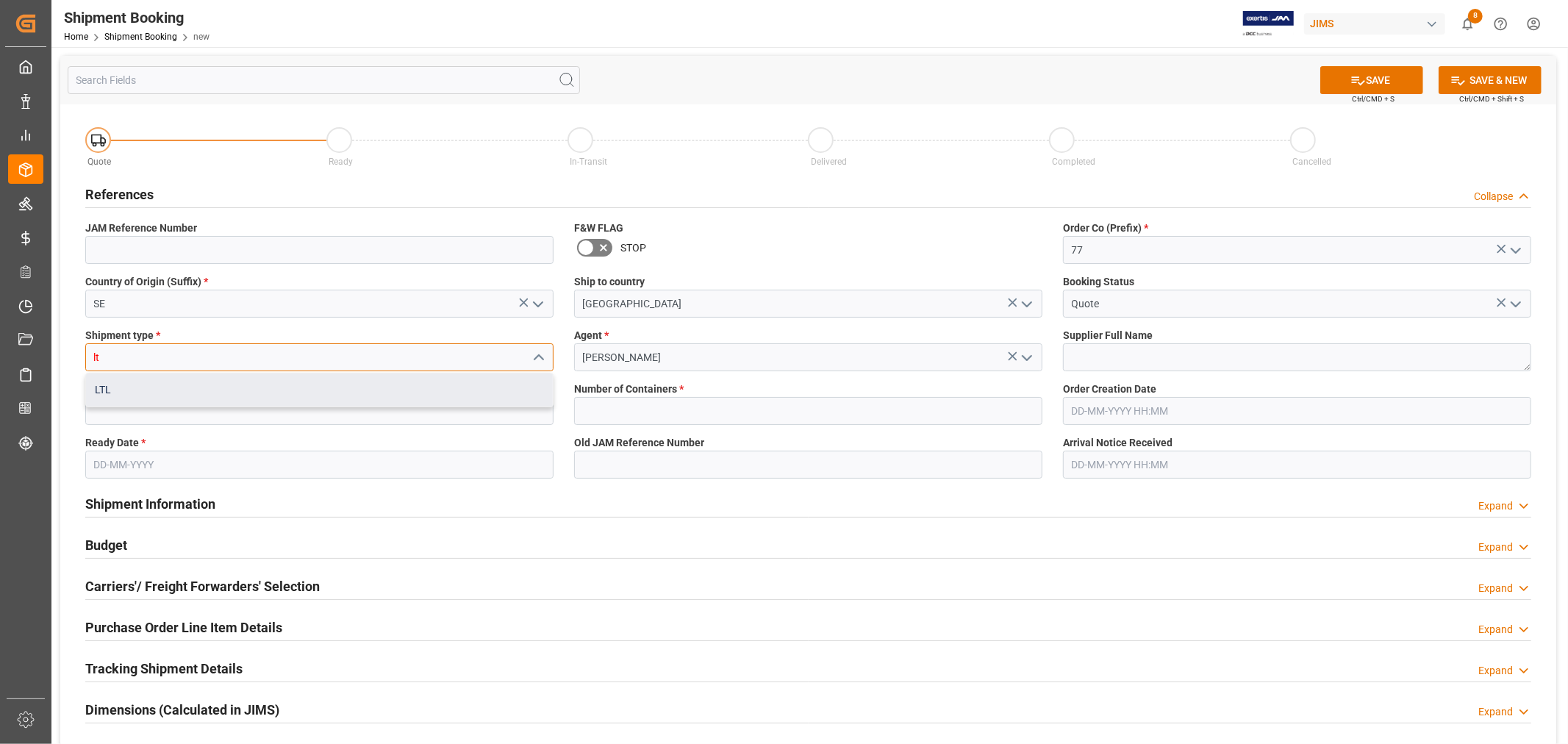
click at [280, 397] on div "LTL" at bounding box center [319, 390] width 467 height 33
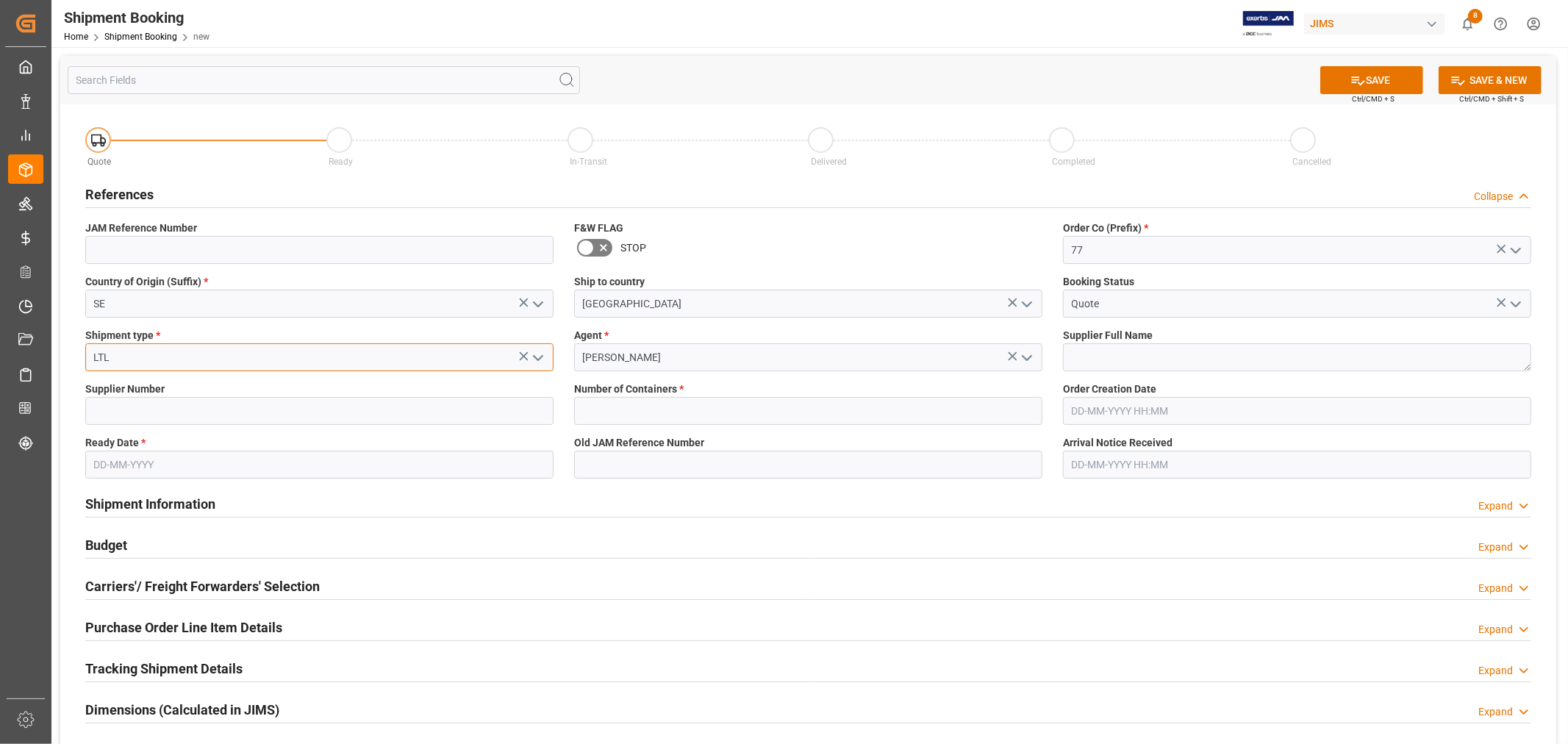
type input "LTL"
click at [269, 405] on input at bounding box center [319, 410] width 468 height 28
click at [589, 416] on input "text" at bounding box center [808, 410] width 468 height 28
type input "0"
click at [1134, 348] on textarea at bounding box center [1297, 357] width 468 height 28
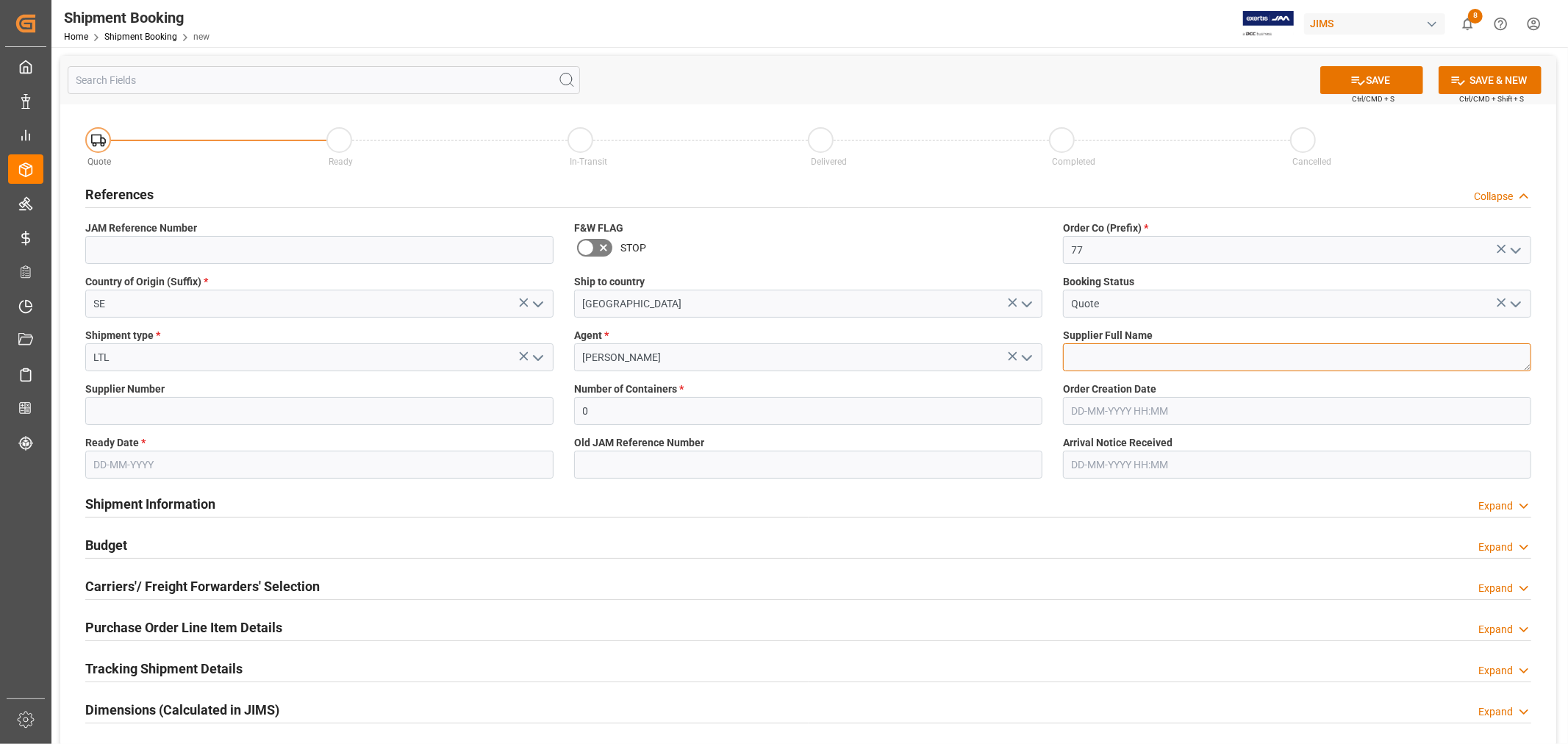
paste textarea "Matter Brands, LLC"
type textarea "Matter Brands, LLC"
click at [259, 400] on input at bounding box center [319, 410] width 468 height 28
type input "769575"
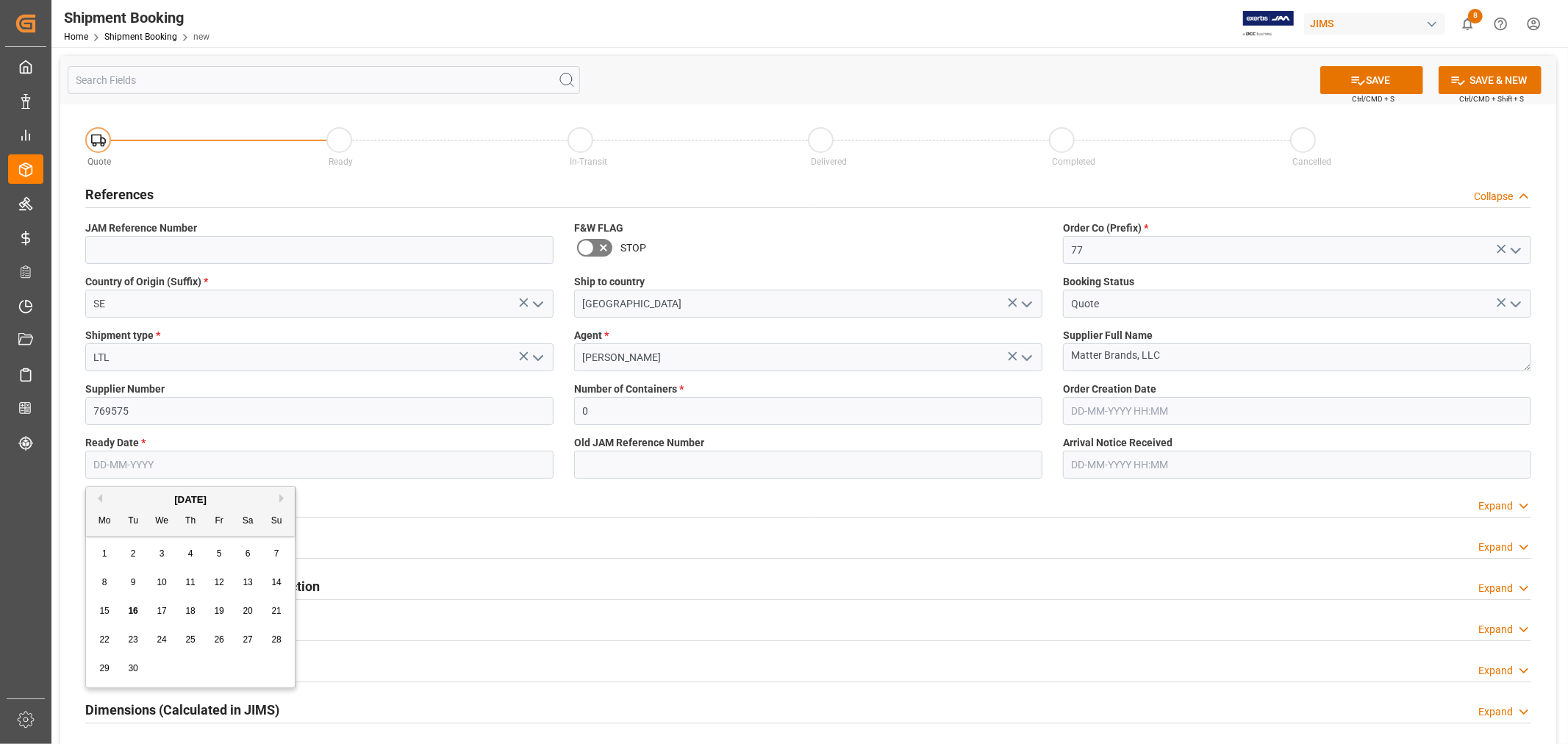
click at [348, 468] on input "text" at bounding box center [319, 465] width 468 height 28
click at [133, 600] on div "15 16 17 18 19 20 21" at bounding box center [191, 611] width 201 height 28
click at [130, 608] on span "16" at bounding box center [133, 611] width 10 height 11
type input "[DATE]"
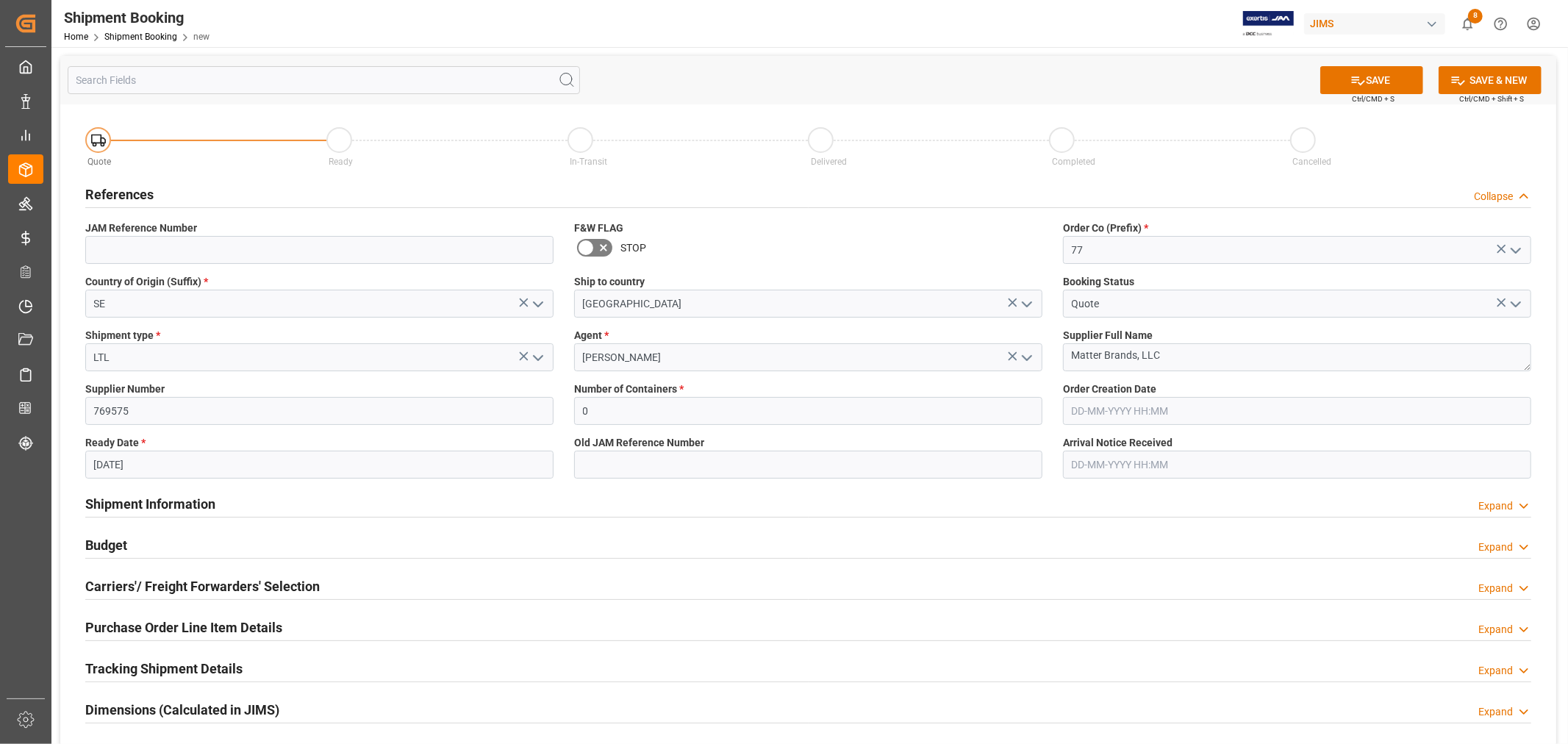
click at [617, 504] on div "Shipment Information Expand" at bounding box center [808, 503] width 1445 height 28
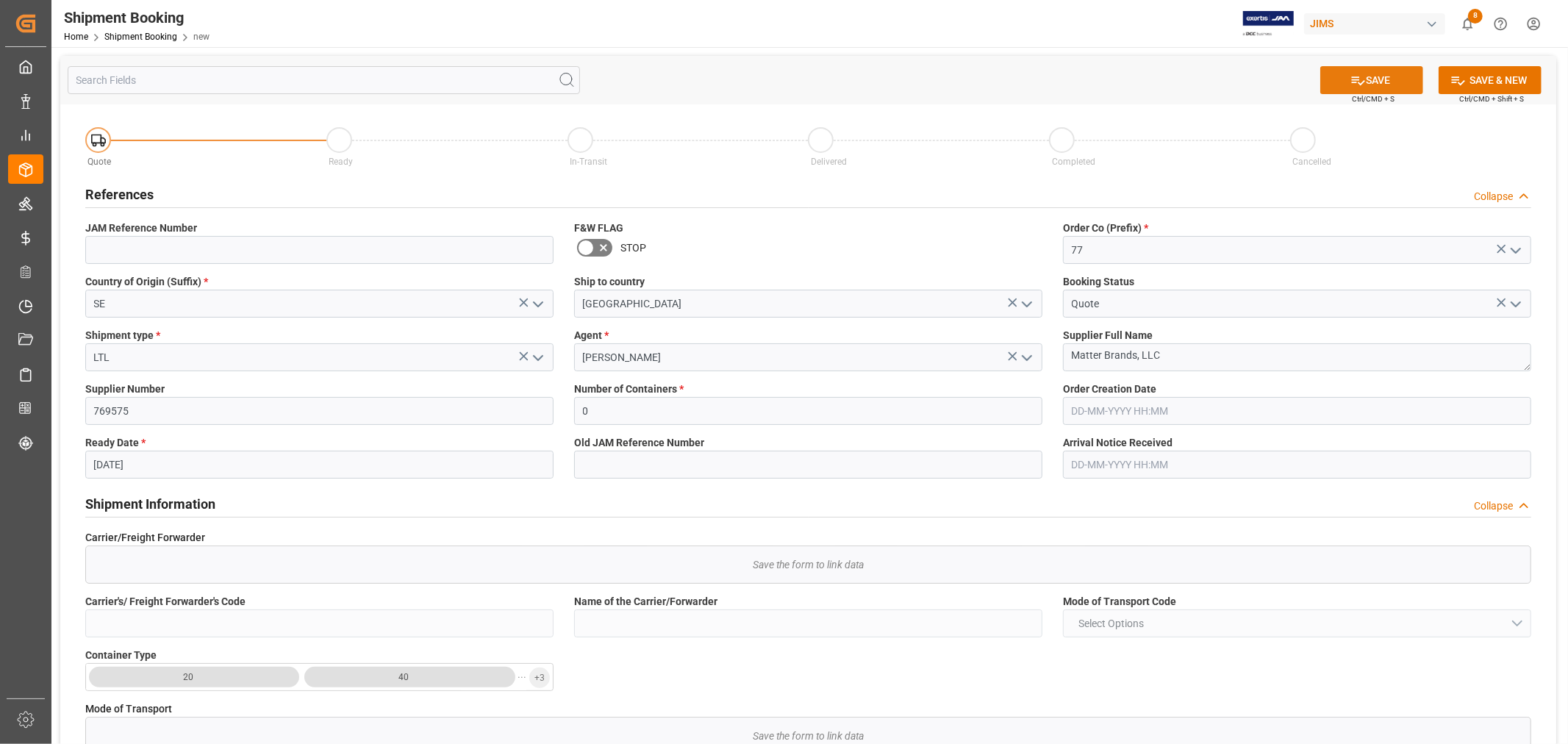
click at [1362, 83] on icon at bounding box center [1357, 80] width 15 height 15
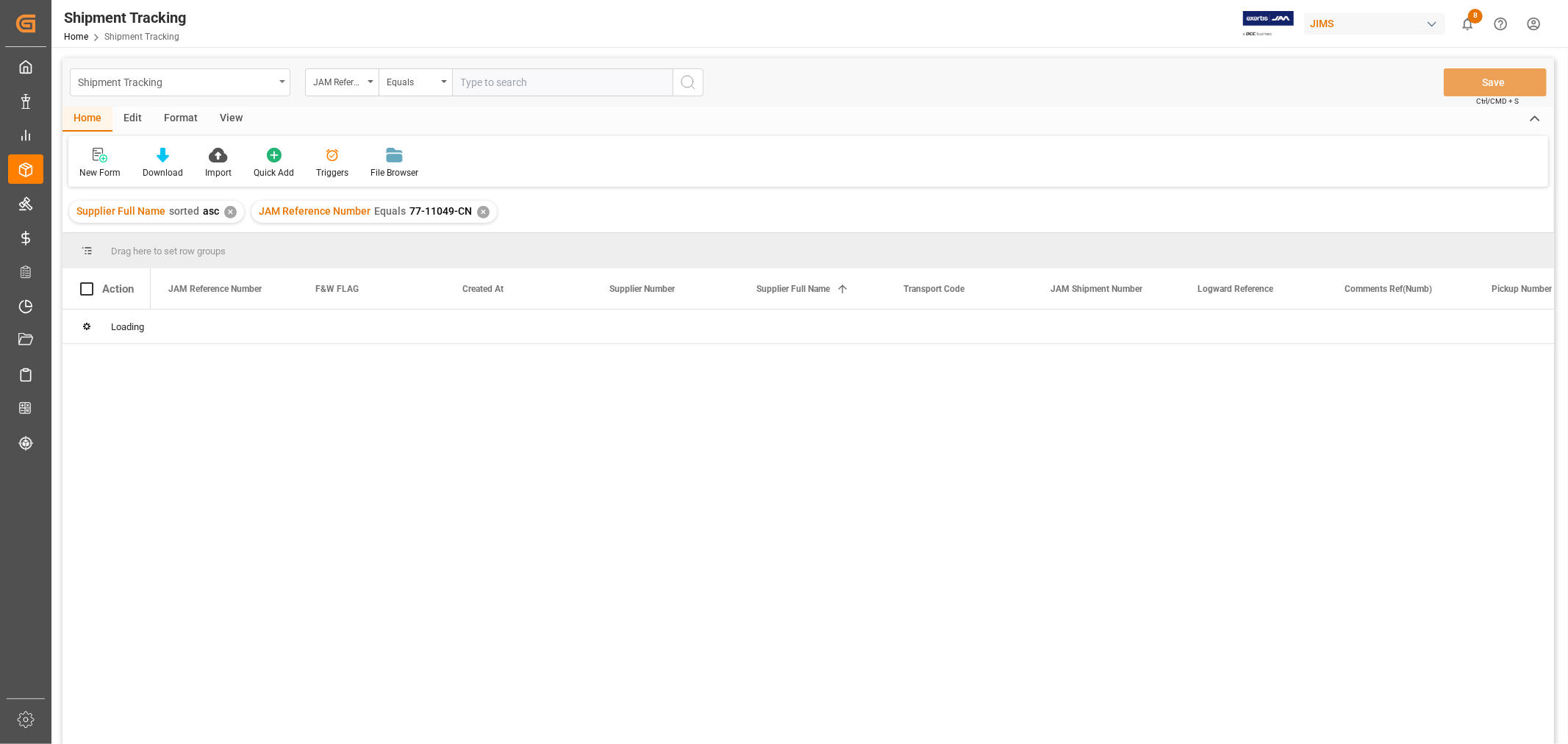
click at [282, 78] on div "Shipment Tracking" at bounding box center [181, 82] width 221 height 28
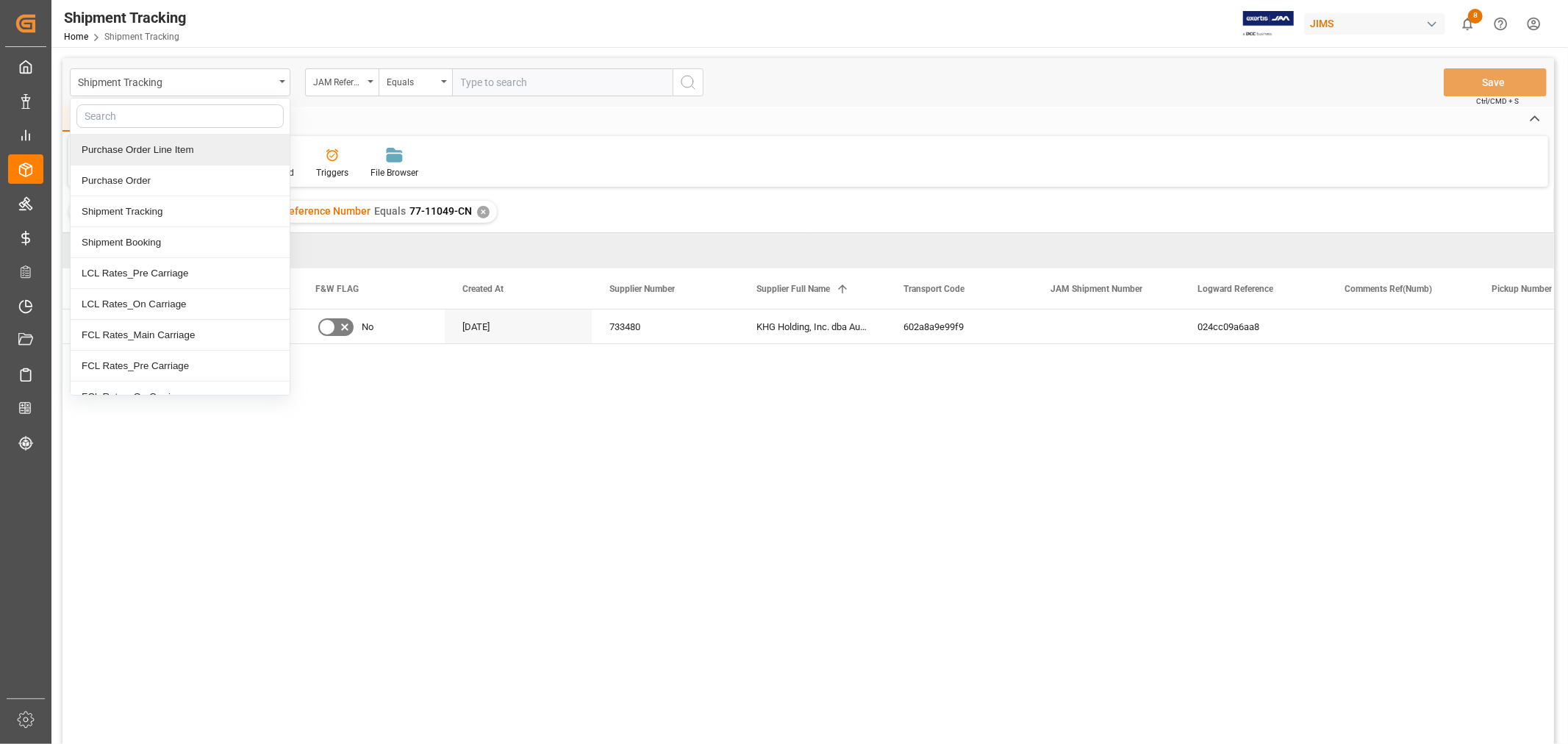
drag, startPoint x: 212, startPoint y: 150, endPoint x: 222, endPoint y: 157, distance: 12.2
click at [212, 152] on div "Purchase Order Line Item" at bounding box center [180, 150] width 219 height 31
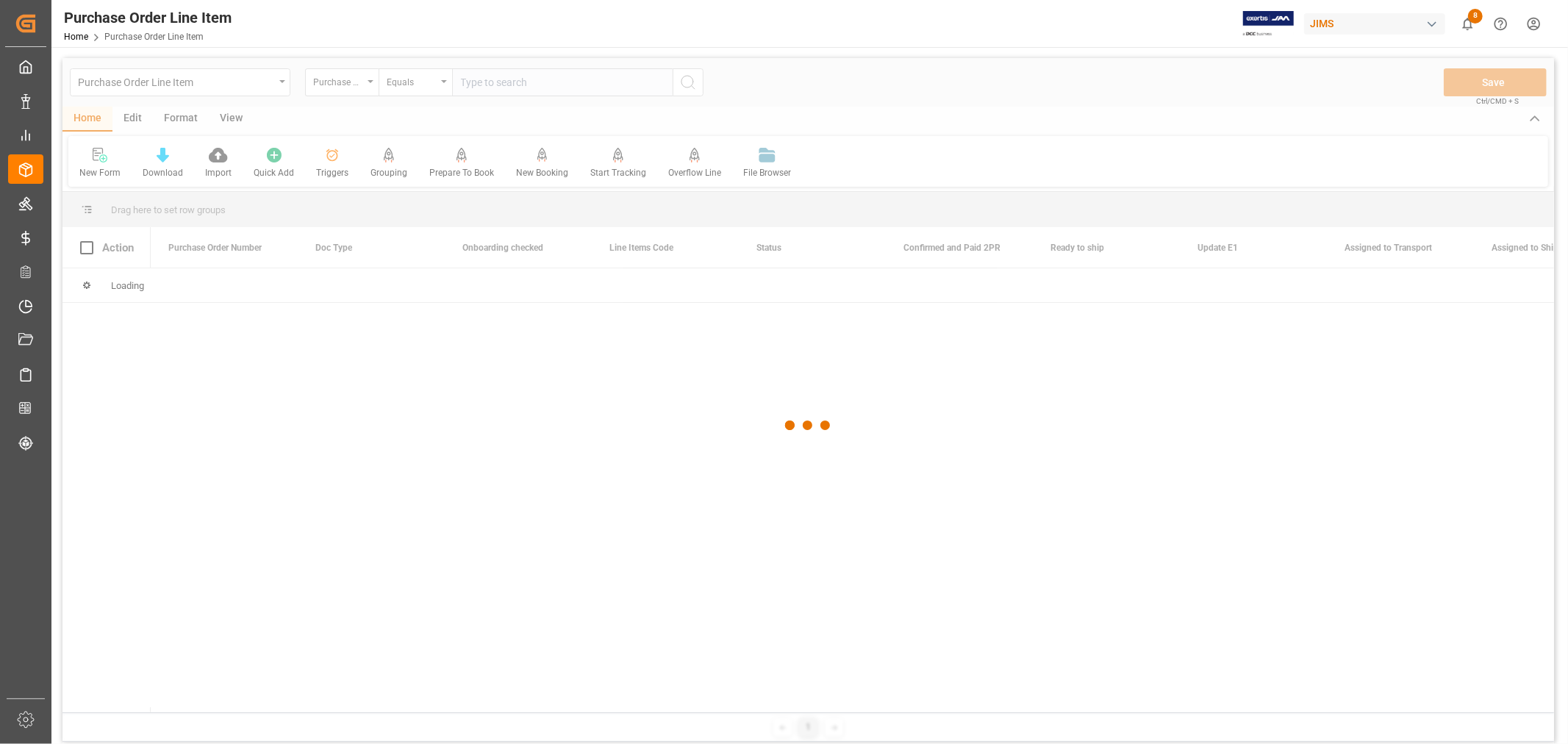
click at [483, 84] on div at bounding box center [808, 425] width 1492 height 735
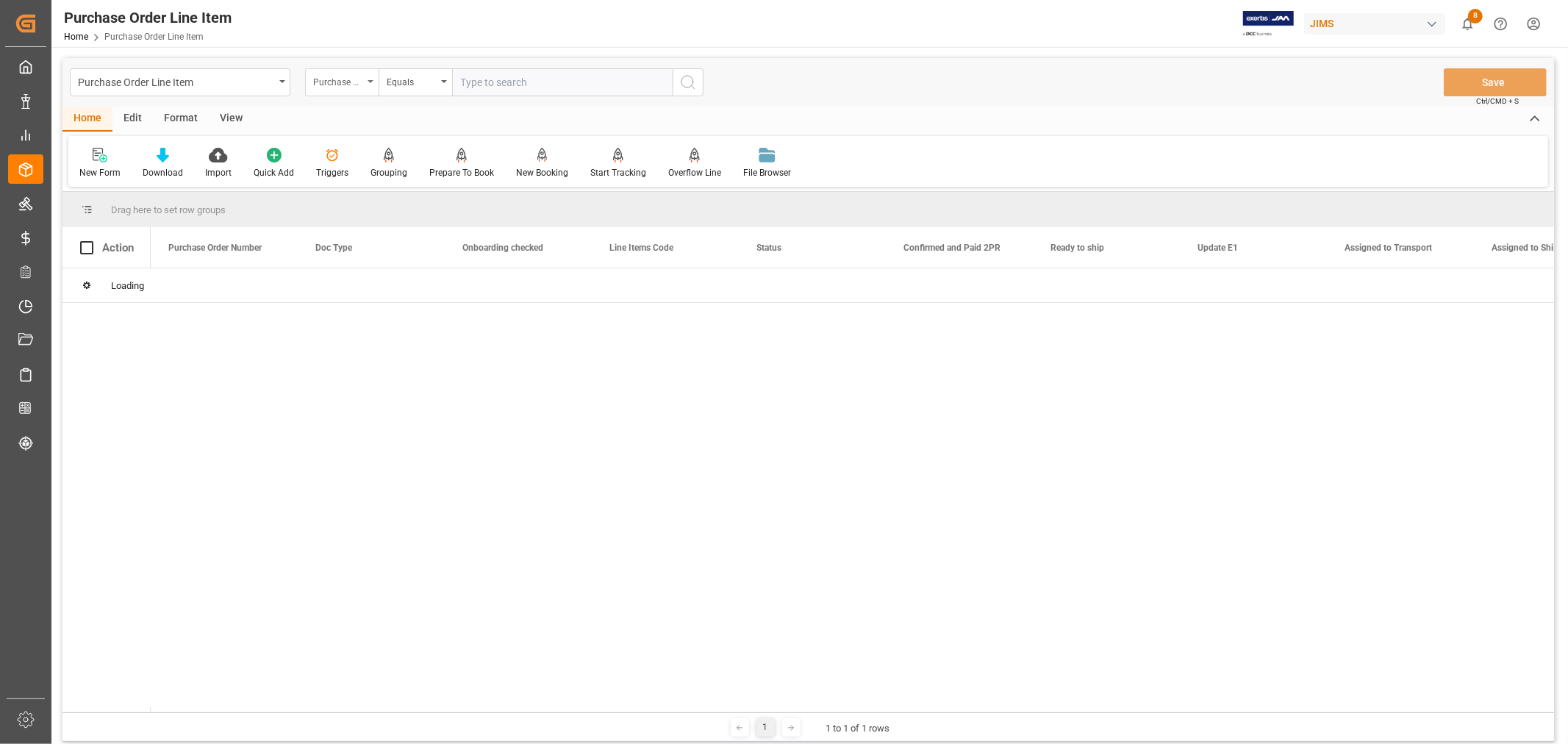
click at [347, 81] on div "Purchase Order Number" at bounding box center [338, 80] width 50 height 17
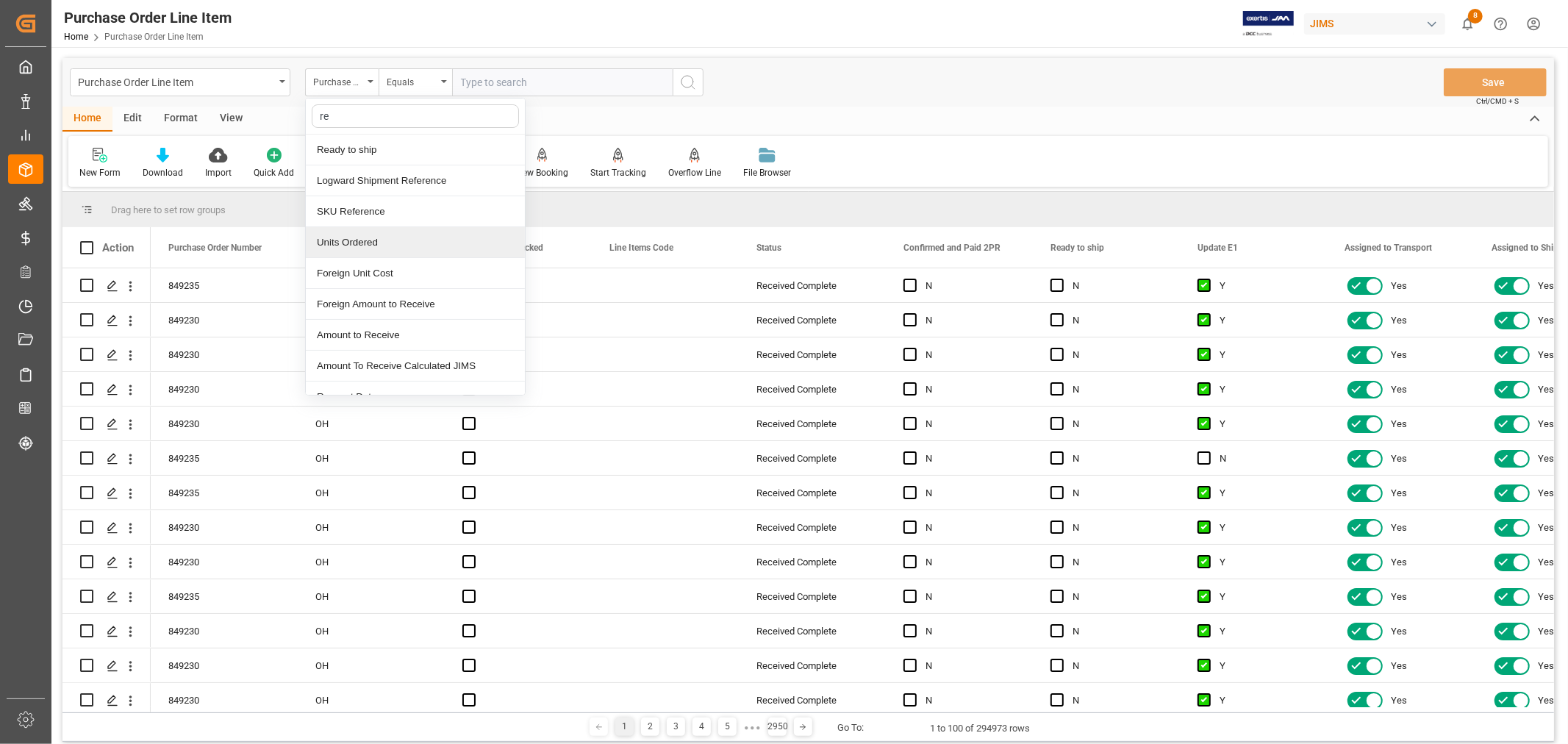
type input "ref"
click at [344, 244] on div "Reference 2 Vendor" at bounding box center [415, 242] width 219 height 31
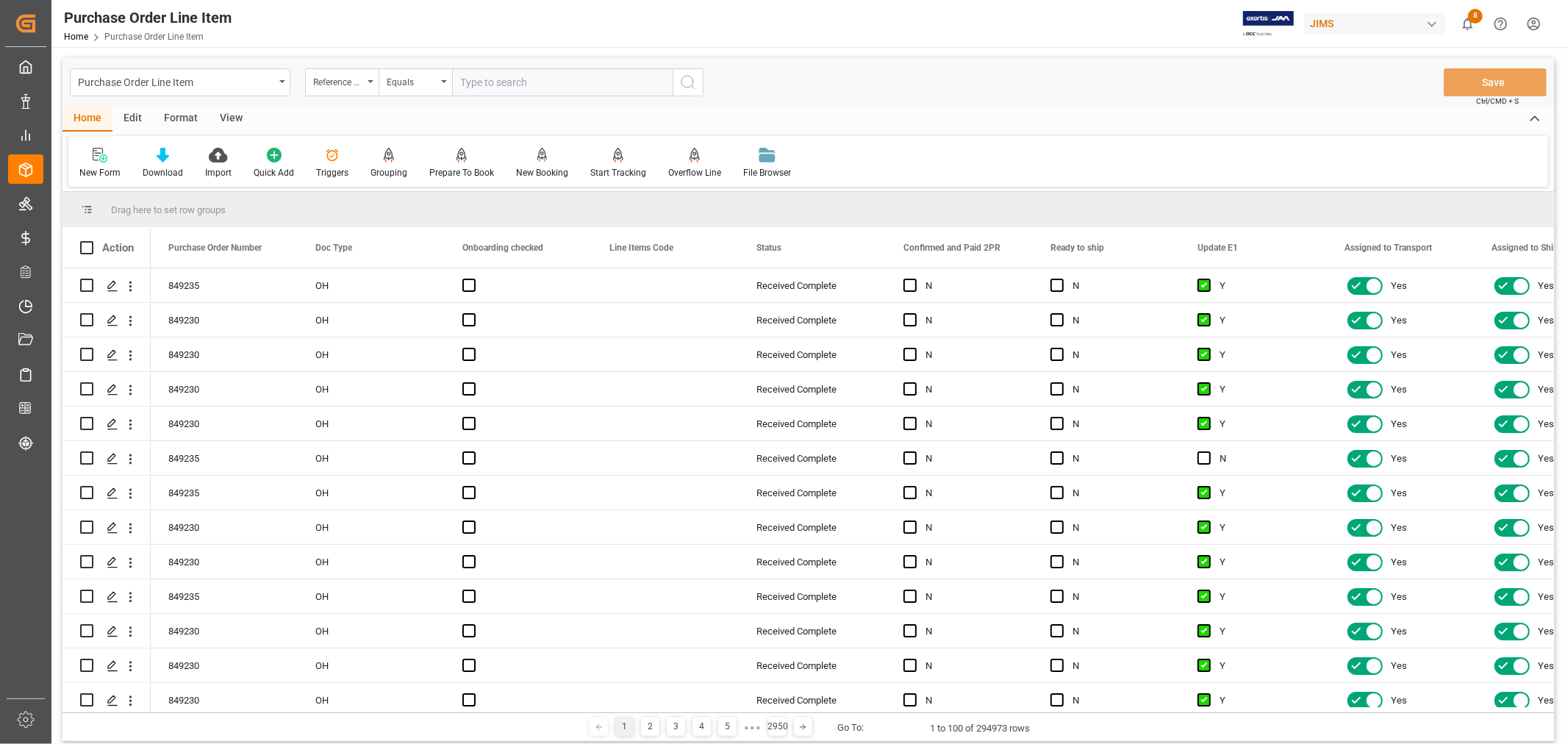
click at [475, 86] on input "text" at bounding box center [562, 82] width 221 height 28
type input "77-10437-vn"
click at [679, 87] on icon "search button" at bounding box center [688, 83] width 18 height 18
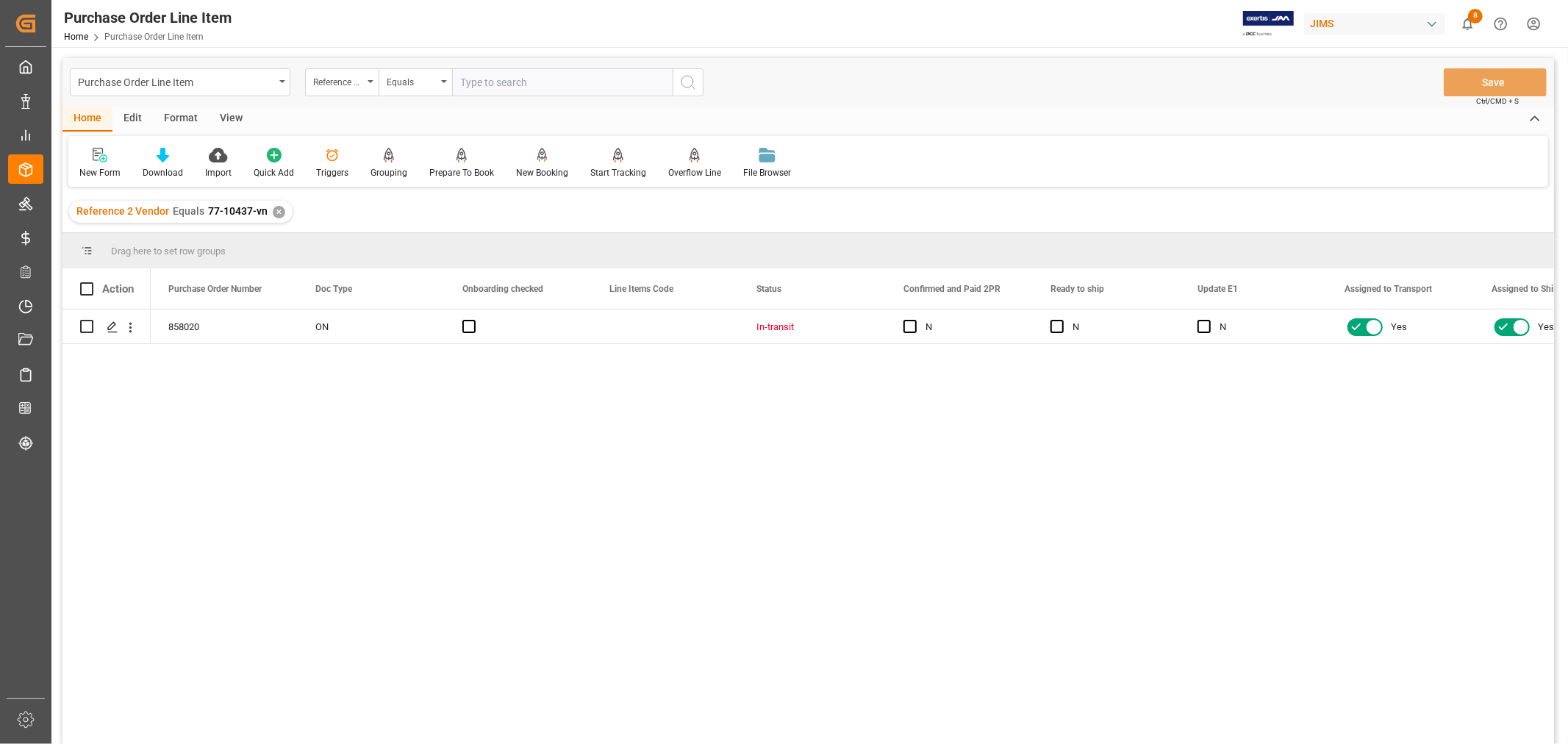
click at [229, 114] on div "View" at bounding box center [231, 119] width 44 height 25
click at [99, 158] on icon at bounding box center [94, 155] width 15 height 15
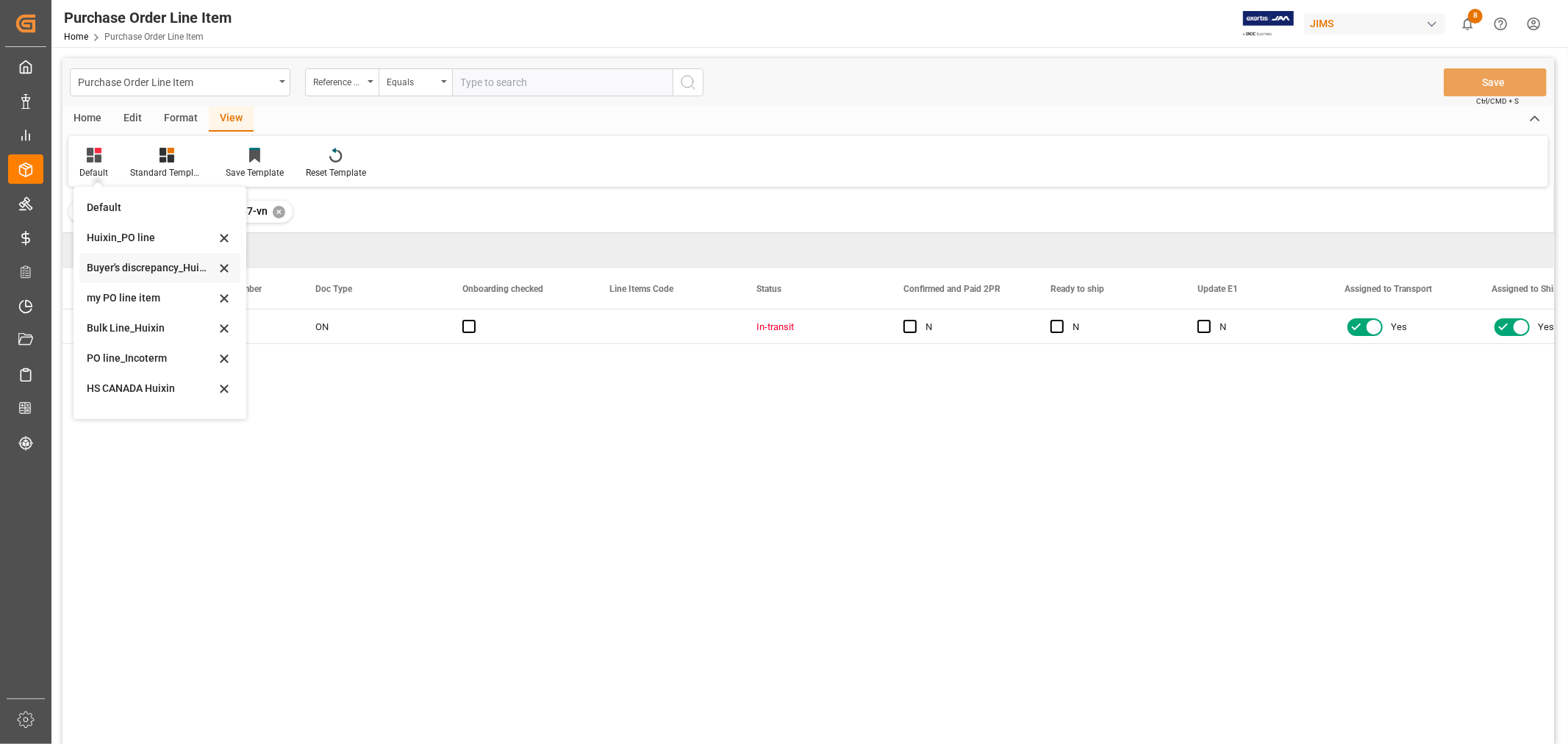
click at [151, 275] on div "Buyer's discrepancy_Huixin" at bounding box center [151, 268] width 129 height 15
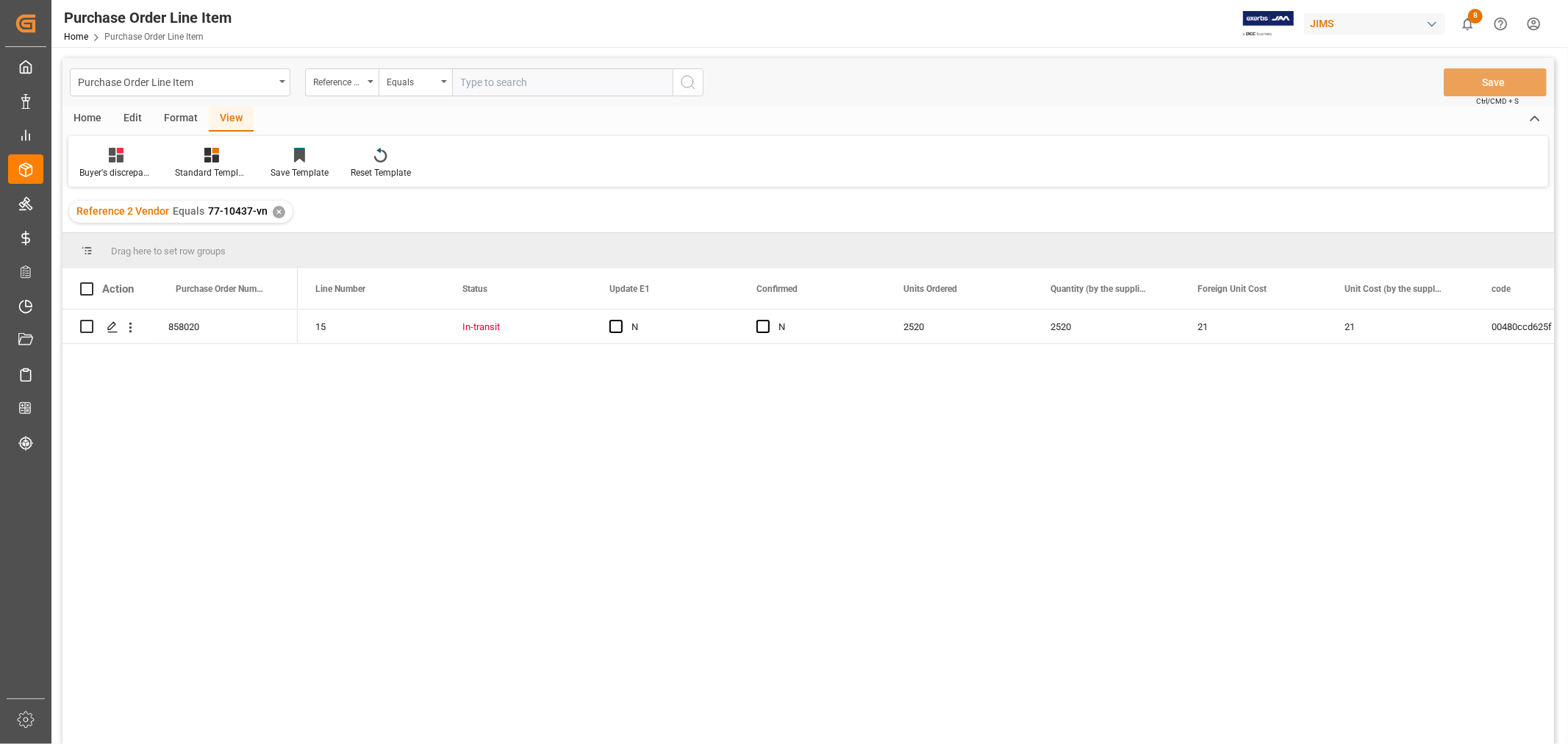
click at [284, 388] on div "858020 15 In-transit N N 2520 2520 21 21 00480ccd625f JBLVFLEX2WHTAM" at bounding box center [808, 529] width 1492 height 439
click at [111, 169] on div "Buyer's discrepancy_Huixin" at bounding box center [116, 173] width 74 height 13
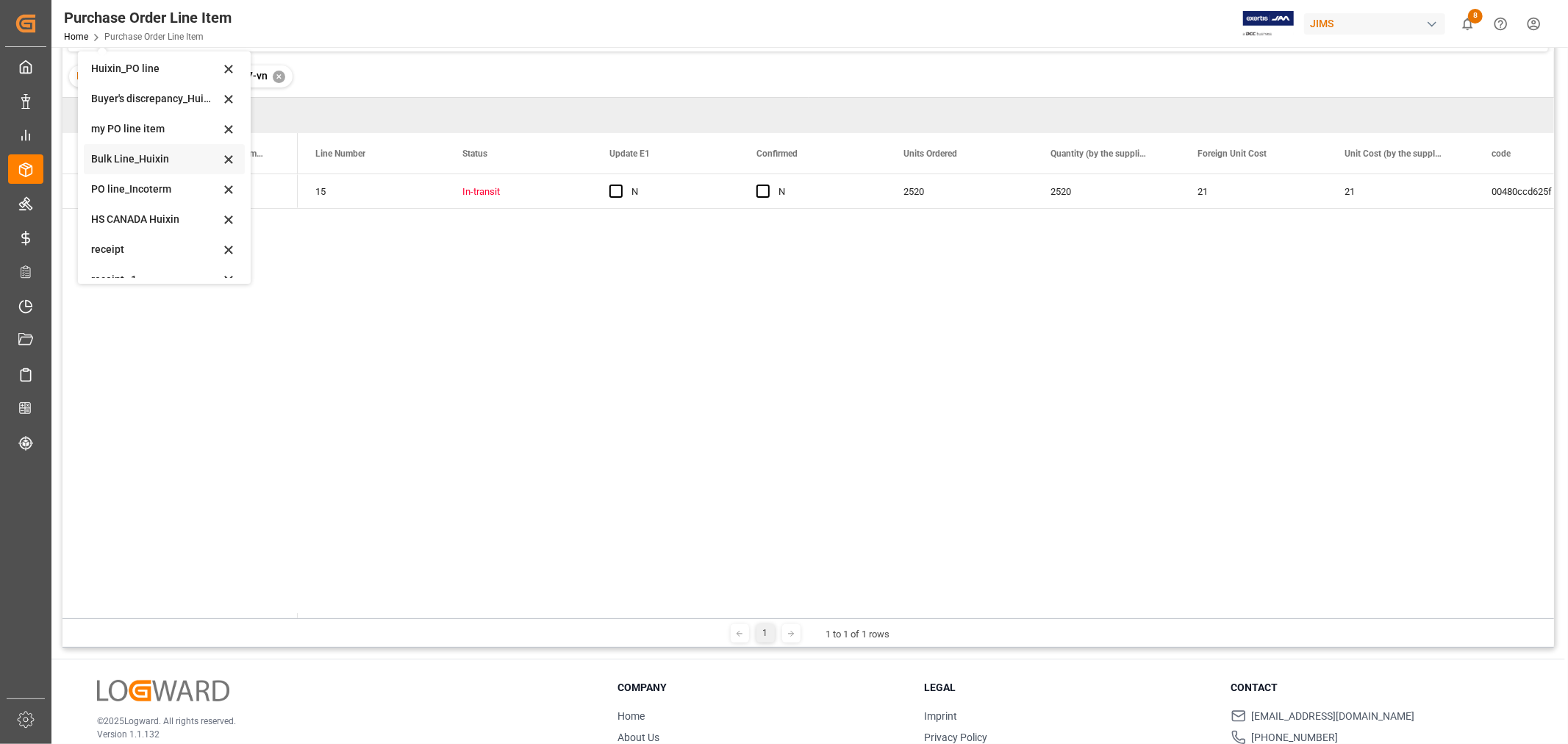
scroll to position [50, 0]
click at [152, 201] on div "HS CANADA Huixin" at bounding box center [155, 203] width 129 height 15
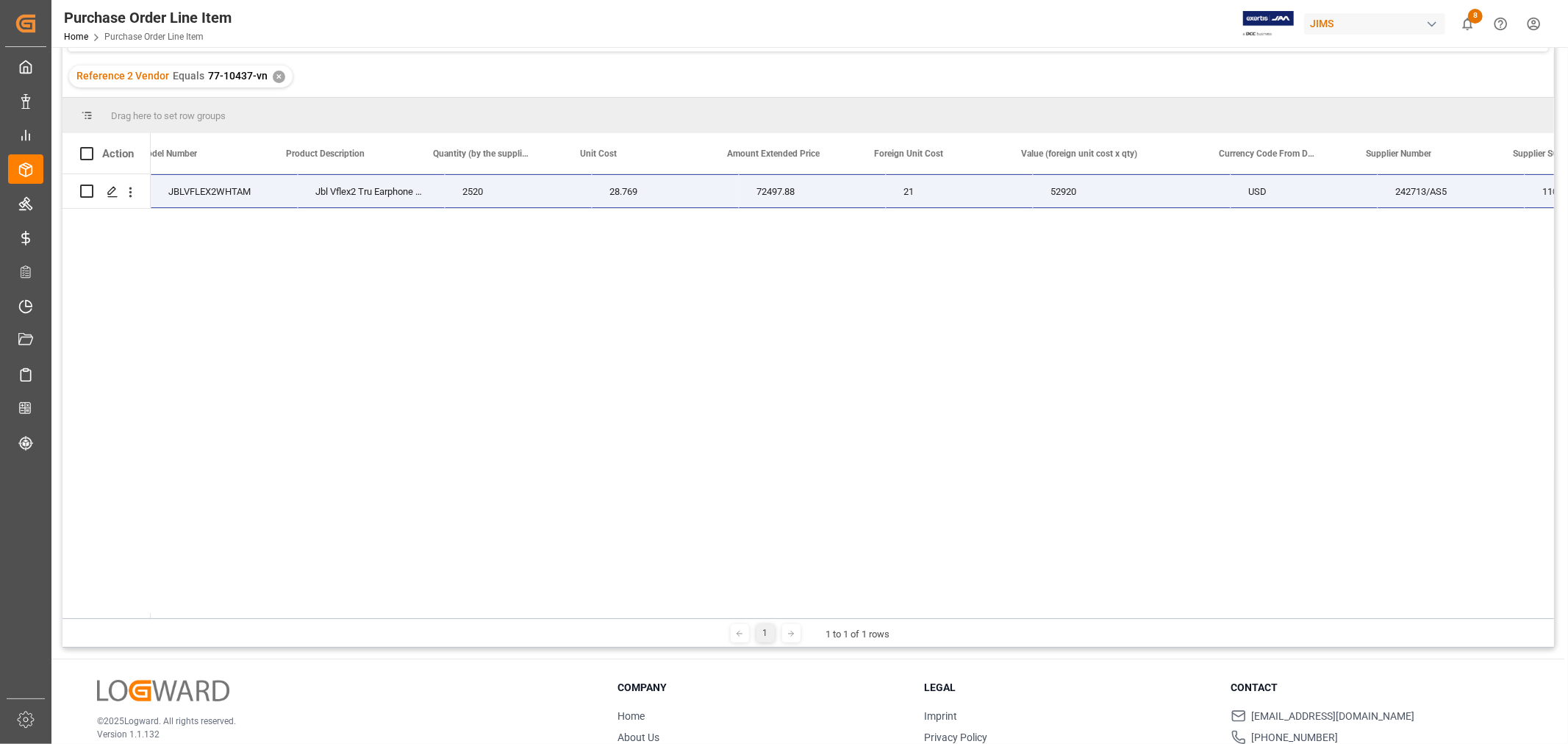
scroll to position [0, 647]
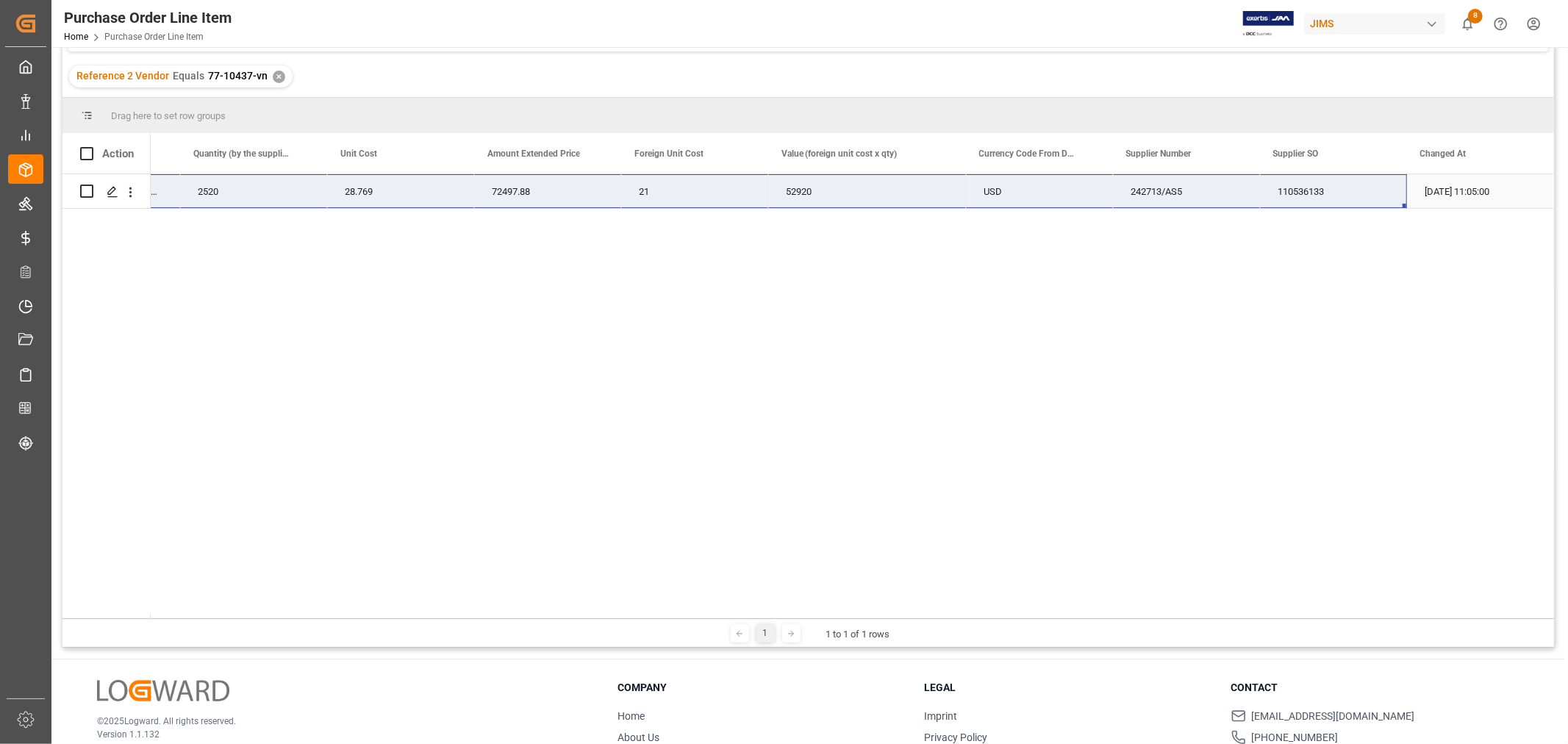
drag, startPoint x: 181, startPoint y: 186, endPoint x: 1325, endPoint y: 187, distance: 1144.0
click at [1325, 187] on div "77-10437-VN JBLVFLEX2WHTAM Jbl Vflex2 Tru Earphone Wht 2520 28.769 72497.88 21 …" at bounding box center [426, 191] width 2256 height 35
click at [577, 387] on div "77-10437-VN JBLVFLEX2WHTAM Jbl Vflex2 Tru Earphone Wht 2520 28.769 72497.88 21 …" at bounding box center [852, 396] width 1403 height 444
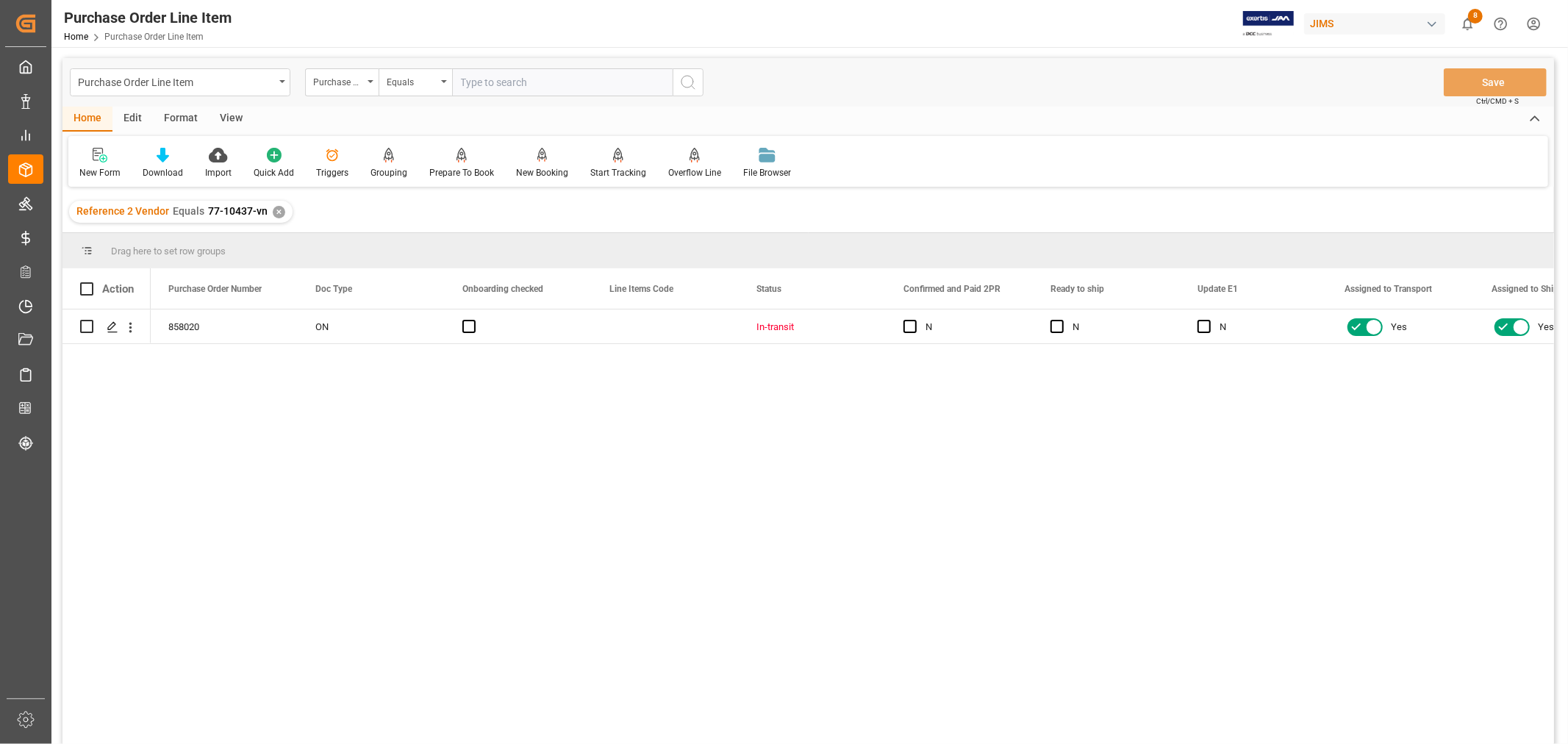
click at [277, 208] on div "✕" at bounding box center [279, 212] width 12 height 12
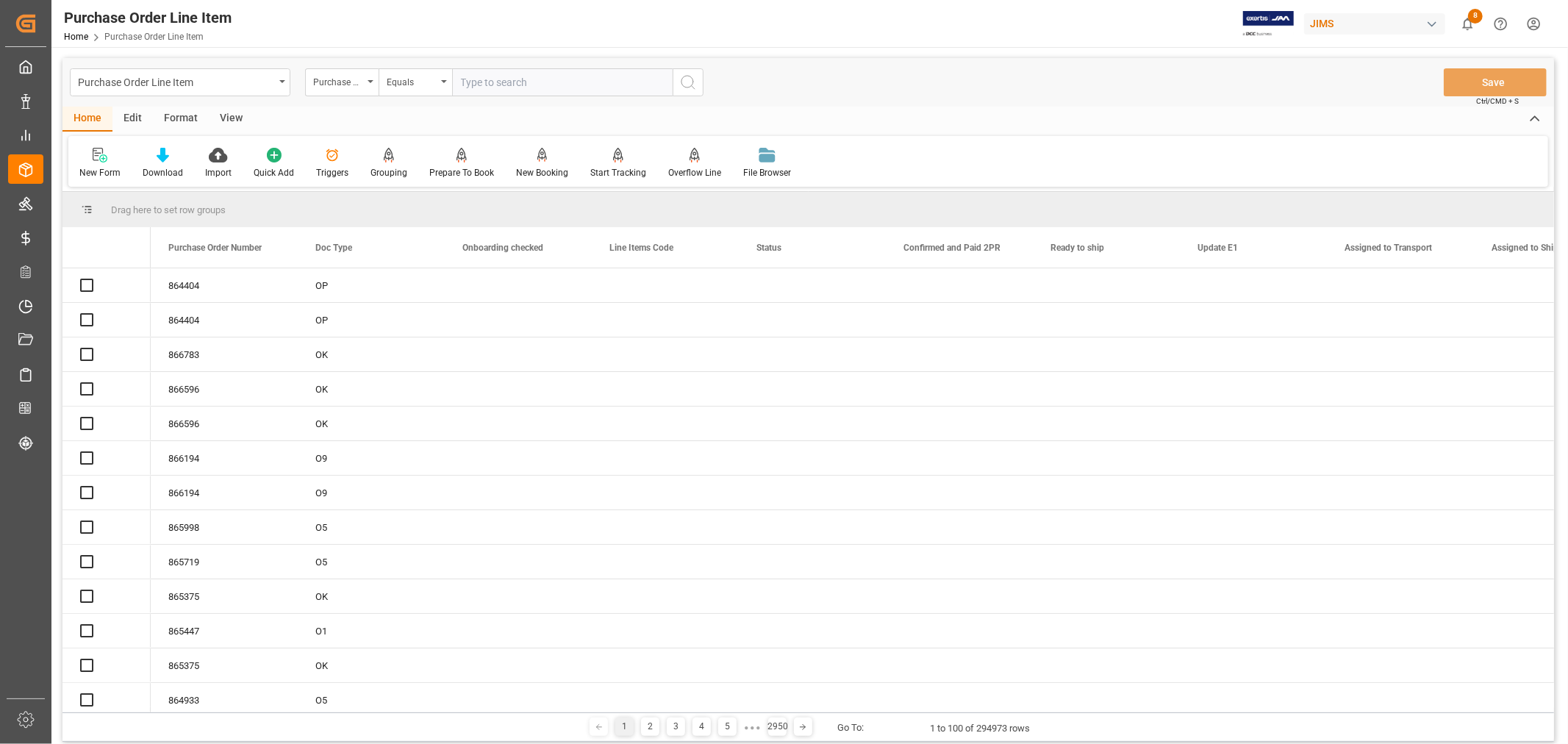
click at [237, 86] on div "Purchase Order Line Item" at bounding box center [176, 81] width 197 height 19
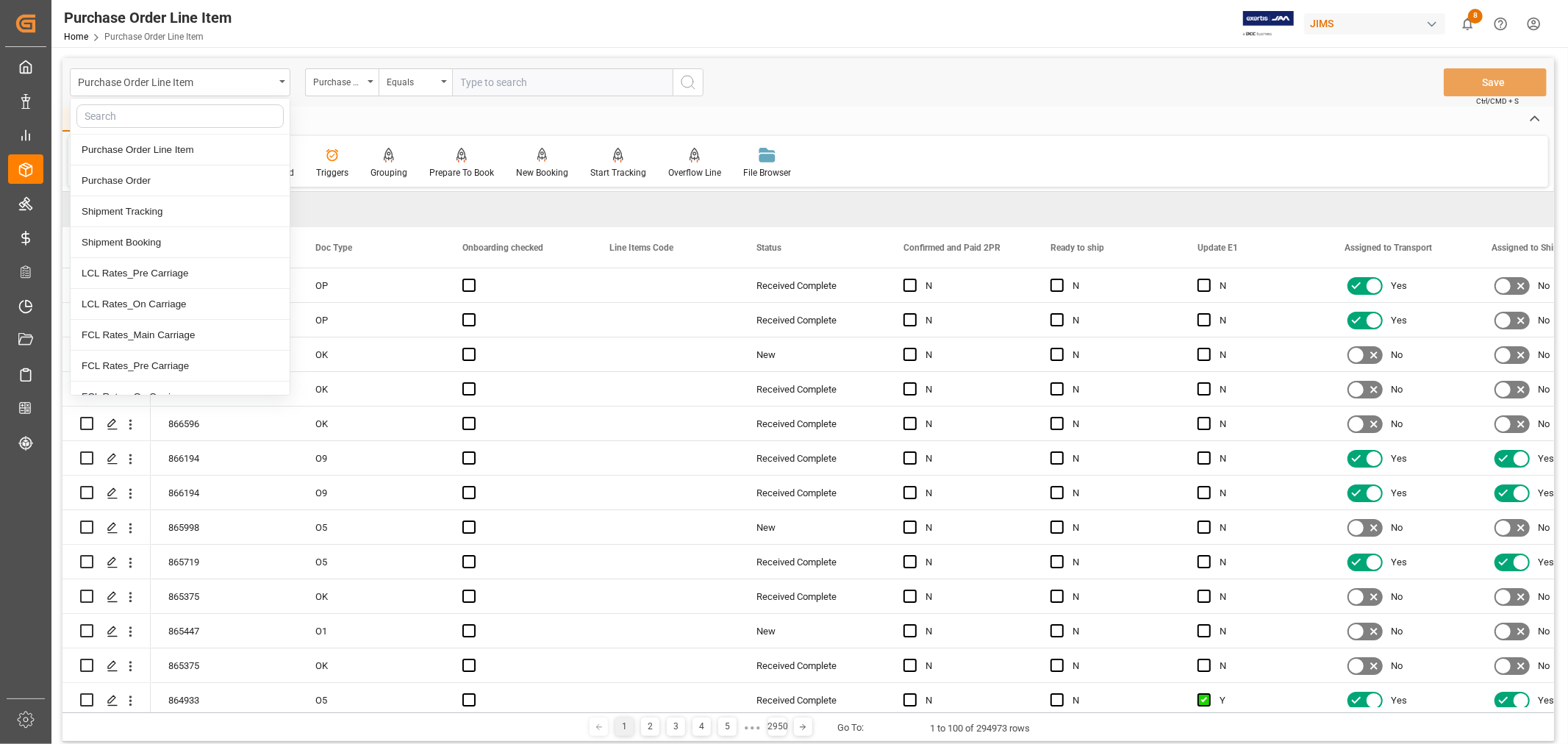
click at [237, 86] on div "Purchase Order Line Item" at bounding box center [176, 81] width 197 height 19
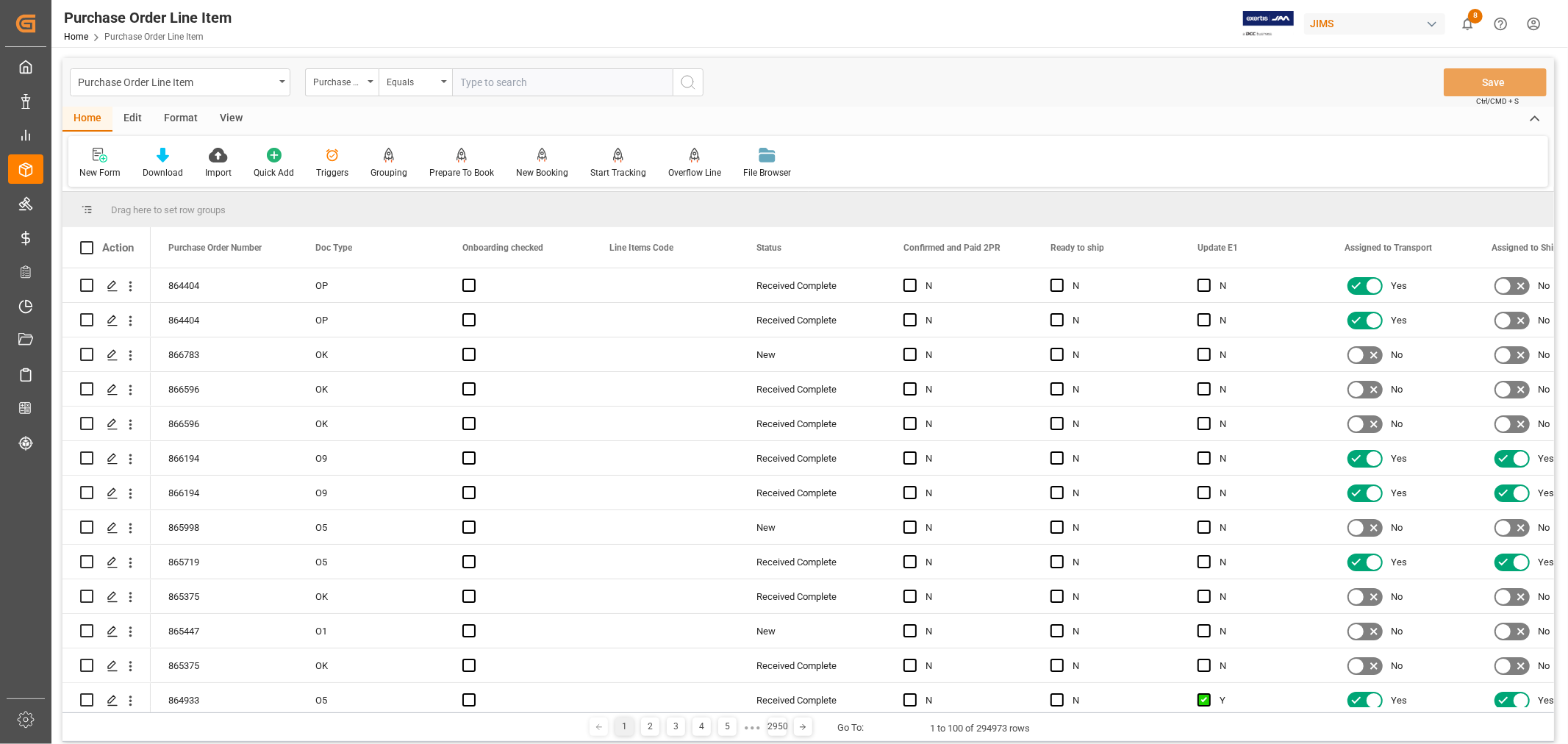
click at [237, 86] on div "Purchase Order Line Item" at bounding box center [176, 81] width 197 height 19
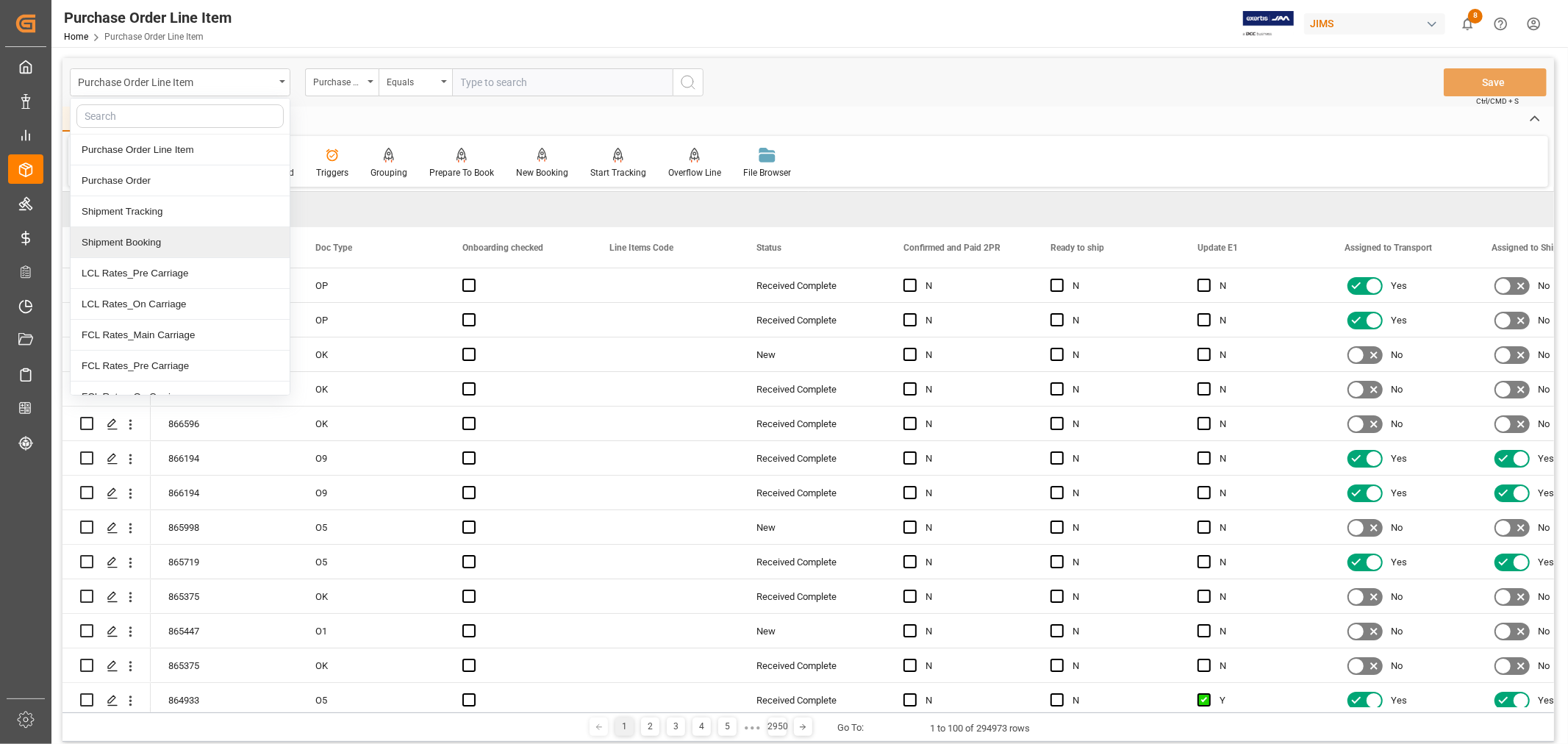
click at [157, 243] on div "Shipment Booking" at bounding box center [180, 242] width 219 height 31
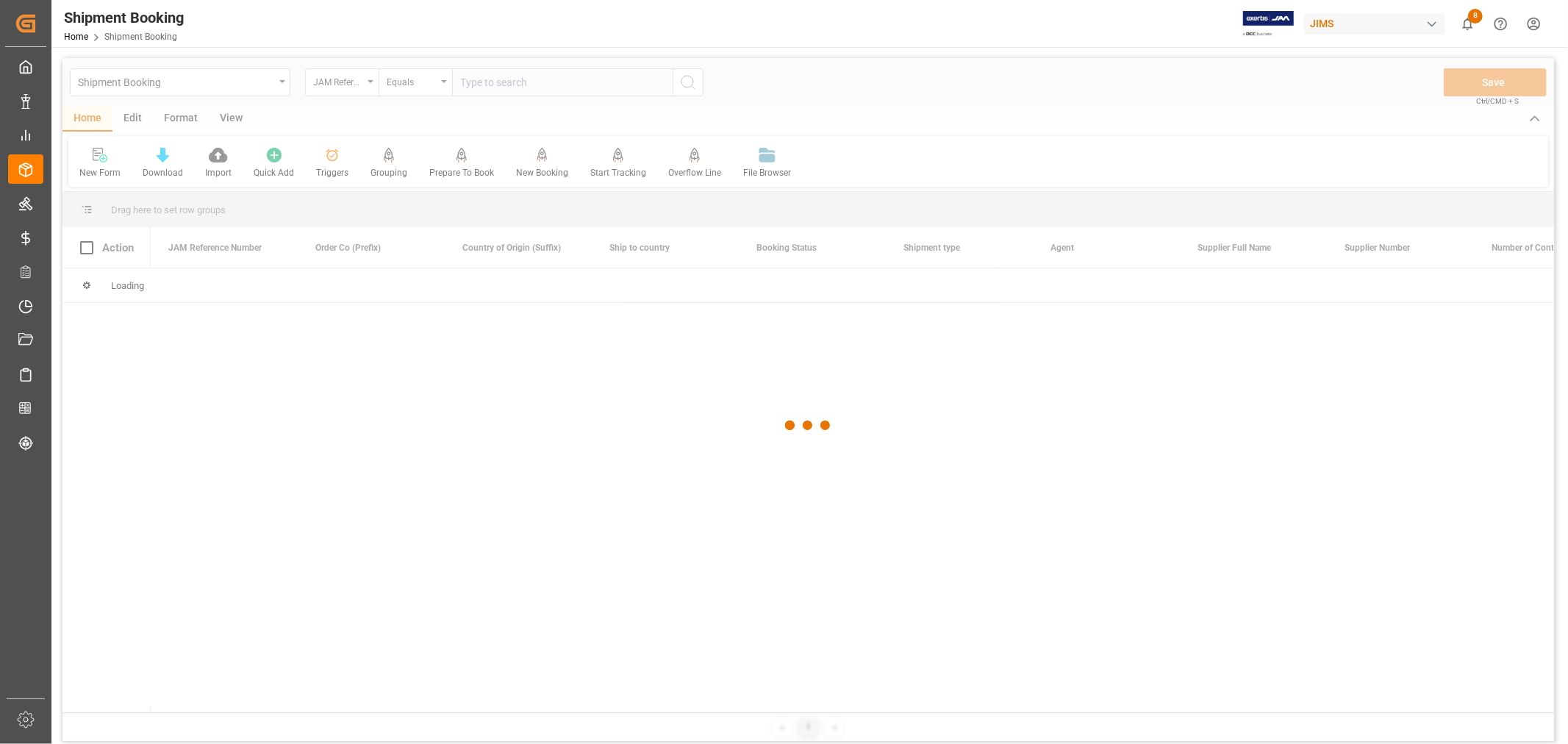
click at [539, 84] on div at bounding box center [808, 425] width 1492 height 735
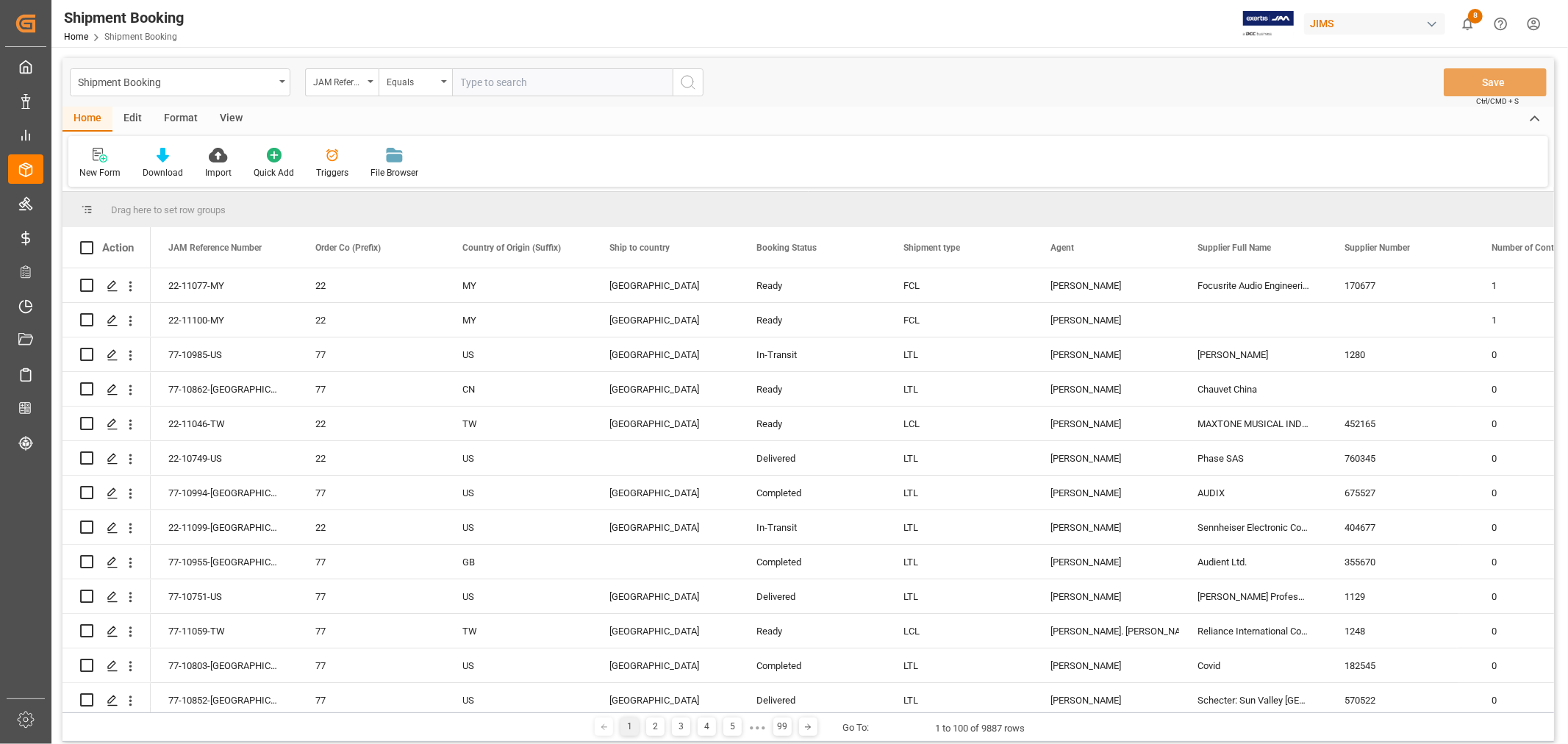
click at [535, 84] on input "text" at bounding box center [562, 82] width 221 height 28
type input "77-10052-se"
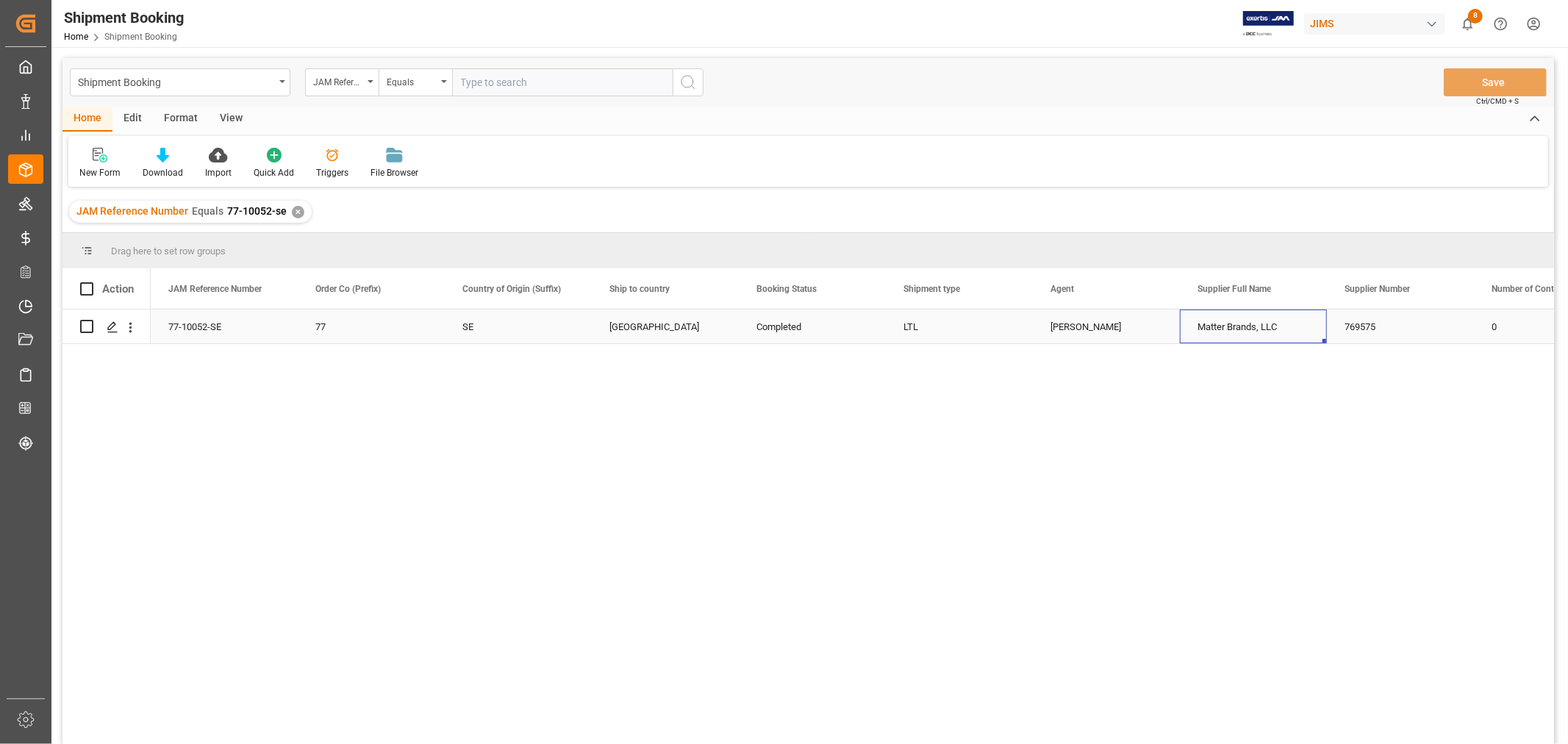
click at [1232, 329] on div "Matter Brands, LLC" at bounding box center [1252, 327] width 147 height 34
click at [294, 212] on div "✕" at bounding box center [298, 212] width 12 height 12
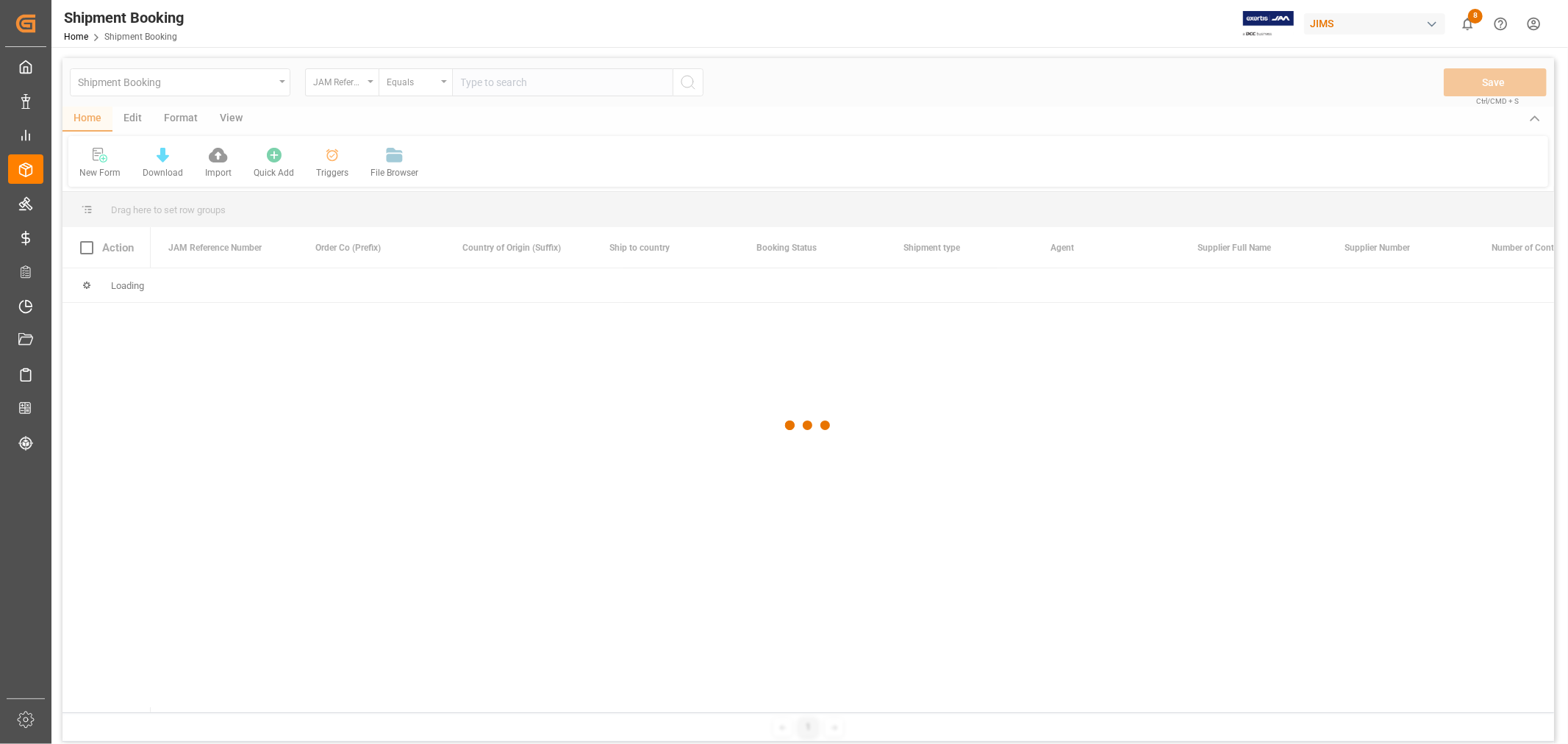
click at [494, 85] on div at bounding box center [808, 425] width 1492 height 735
click at [493, 83] on div at bounding box center [808, 425] width 1492 height 735
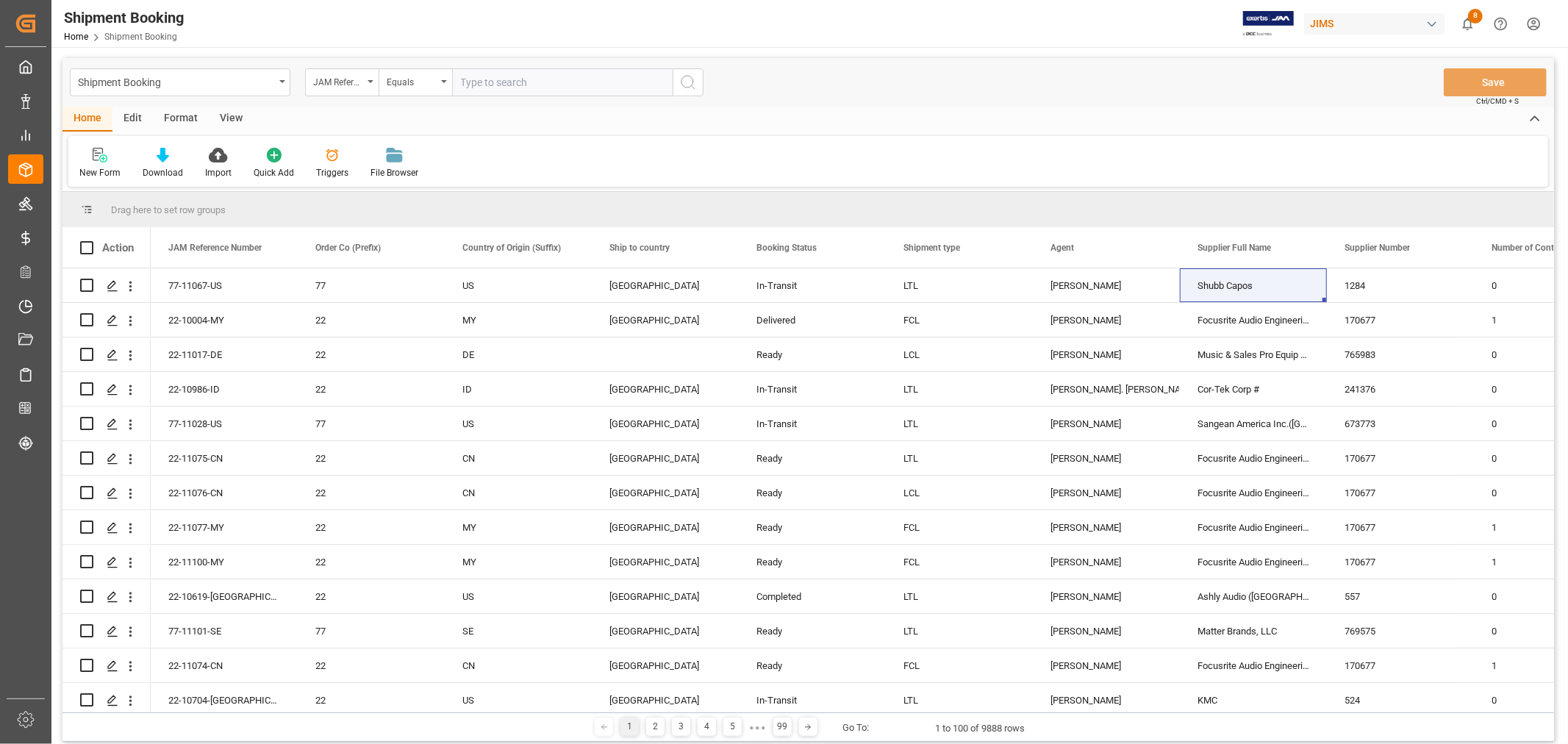
click at [495, 85] on input "text" at bounding box center [562, 82] width 221 height 28
type input "22-10916-mx"
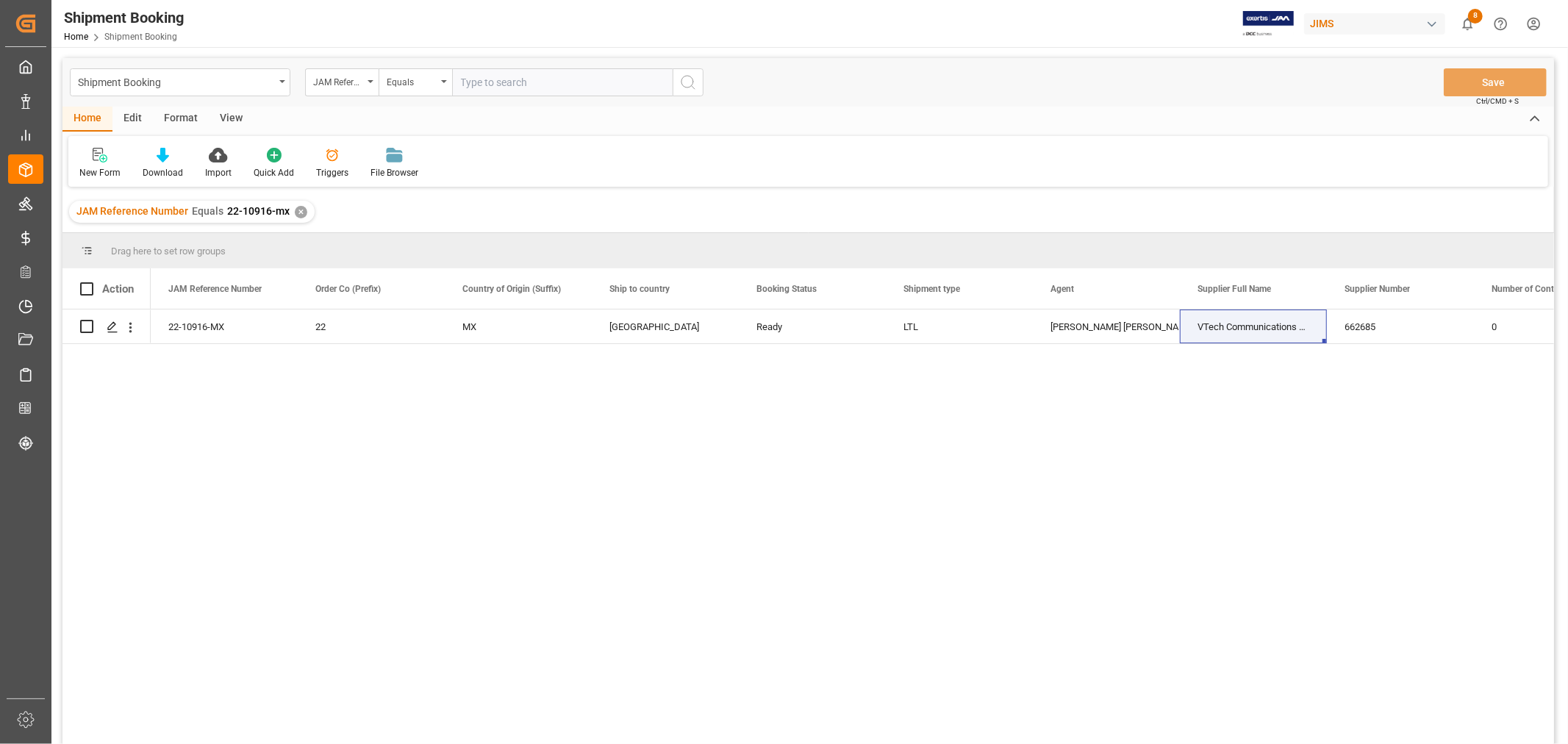
click at [304, 212] on div "JAM Reference Number Equals 22-10916-mx ✕" at bounding box center [192, 212] width 245 height 22
click at [302, 211] on div "✕" at bounding box center [301, 212] width 12 height 12
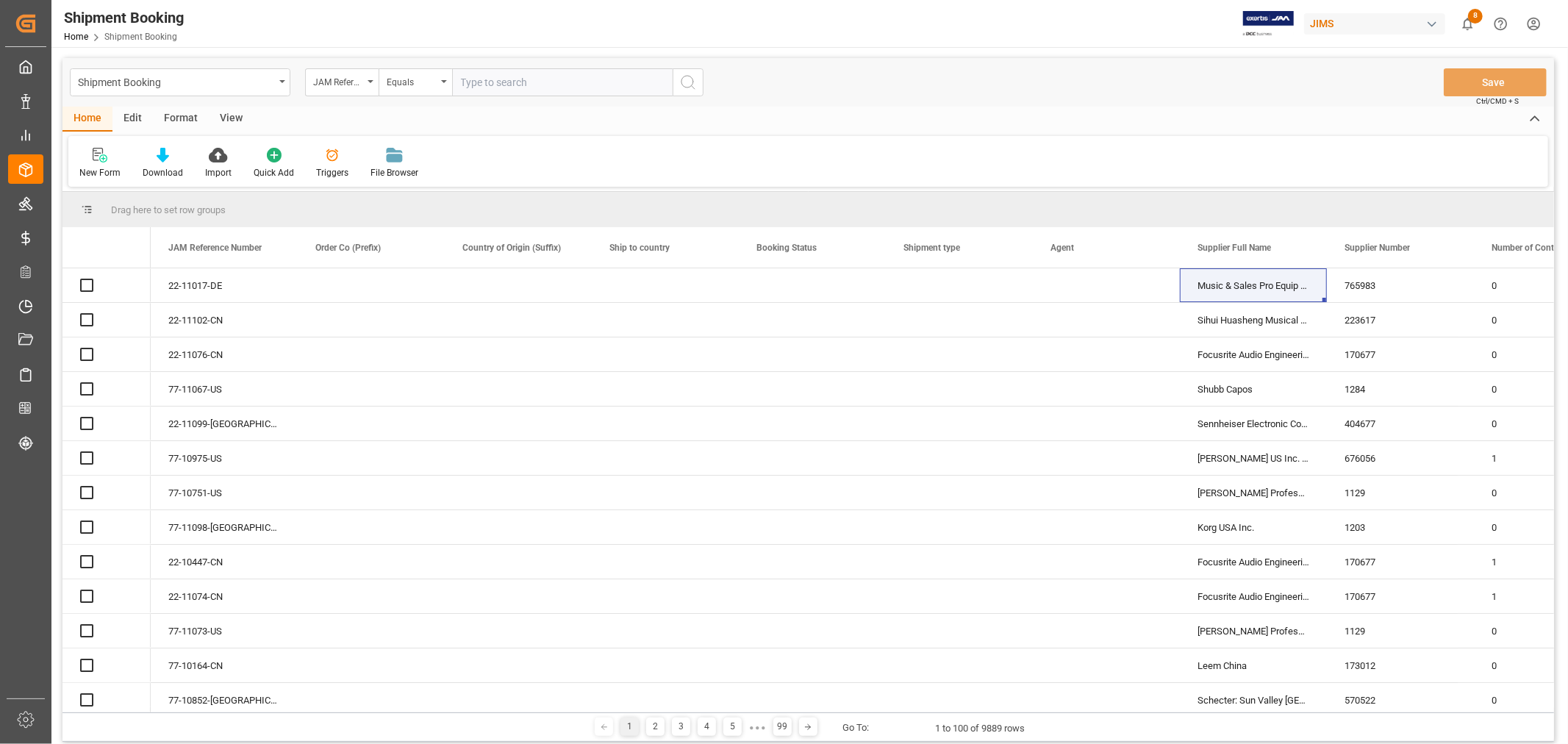
click at [495, 79] on input "text" at bounding box center [562, 82] width 221 height 28
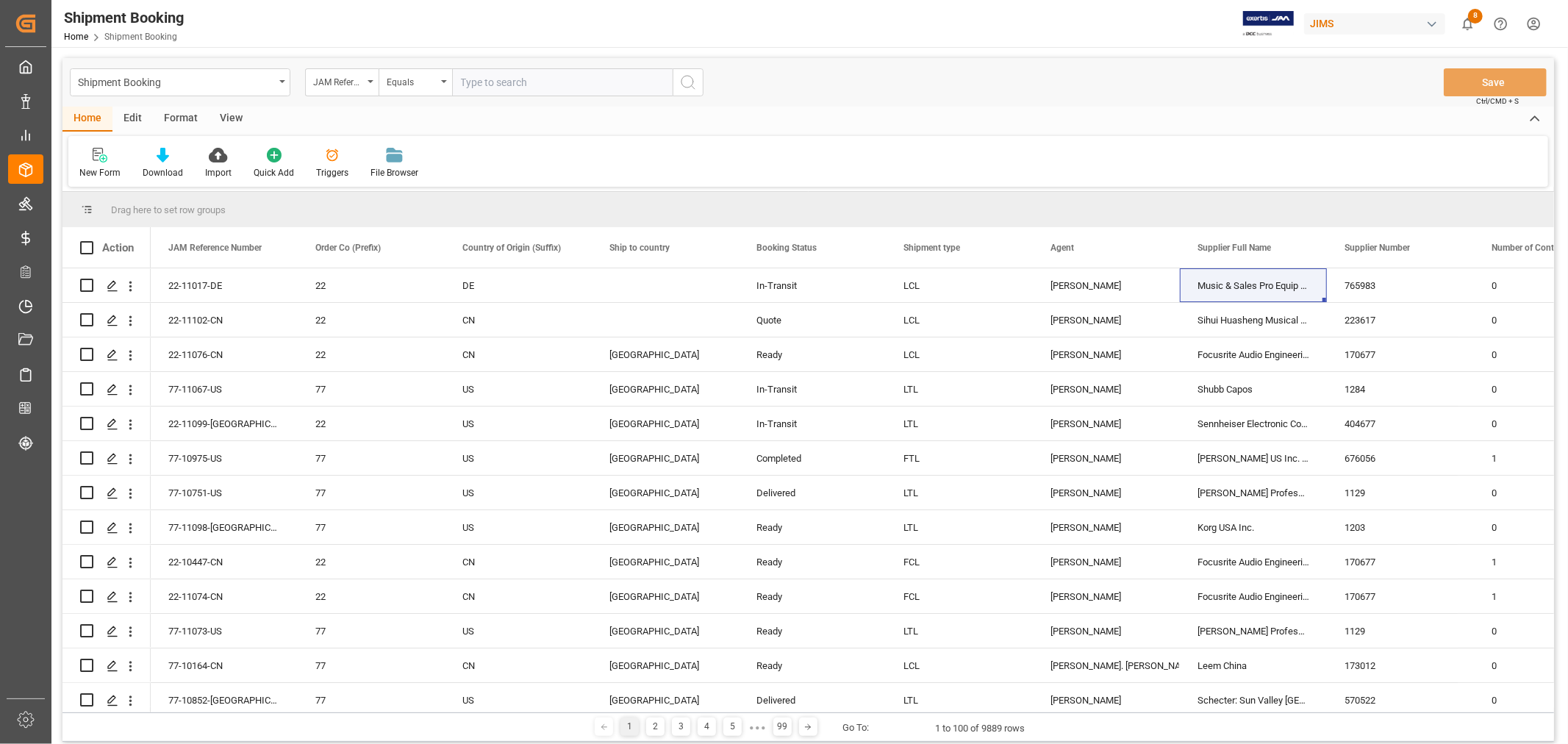
click at [495, 79] on input "text" at bounding box center [562, 82] width 221 height 28
type input "77-10657-cn"
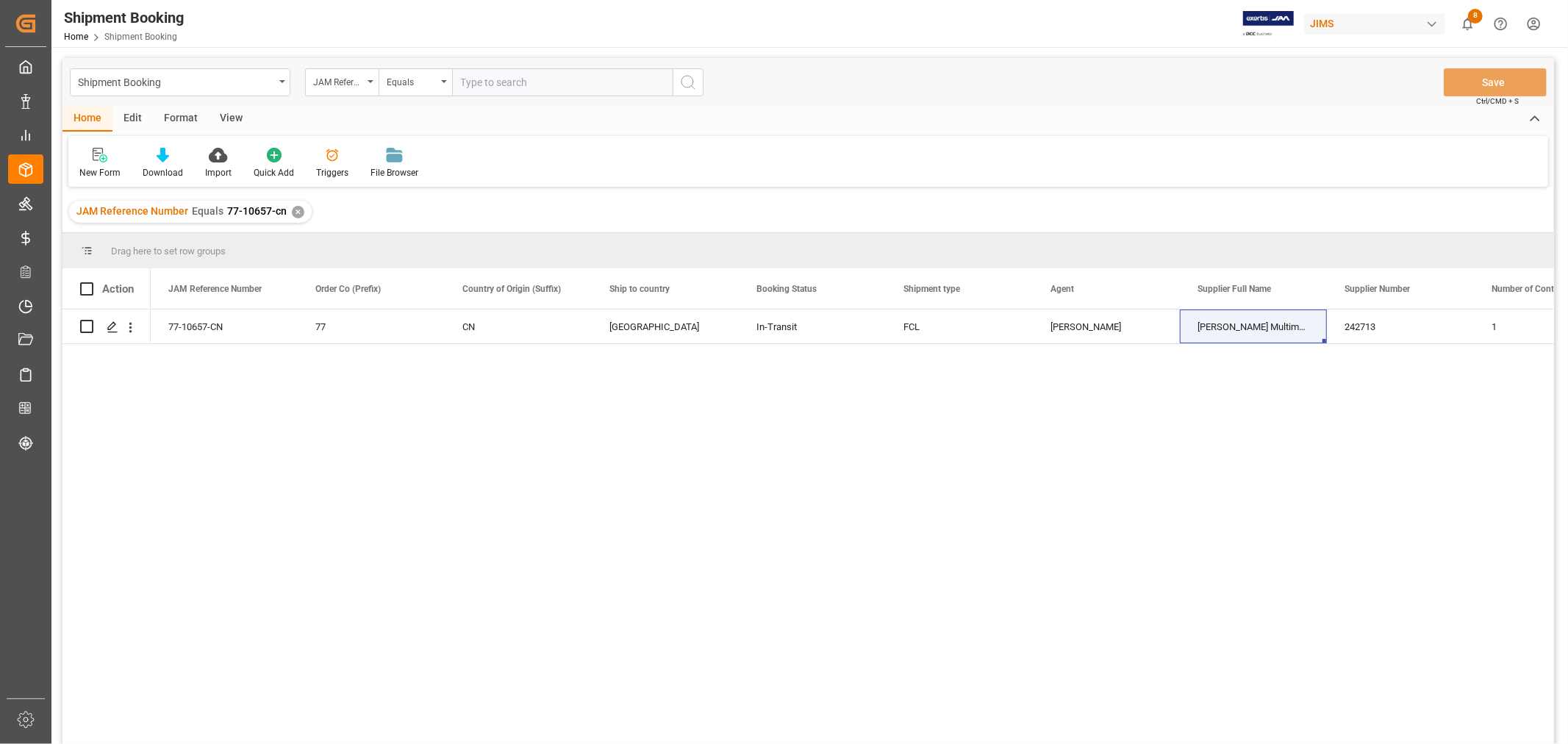
click at [224, 120] on div "View" at bounding box center [231, 119] width 44 height 25
click at [81, 166] on div "Default" at bounding box center [93, 173] width 28 height 13
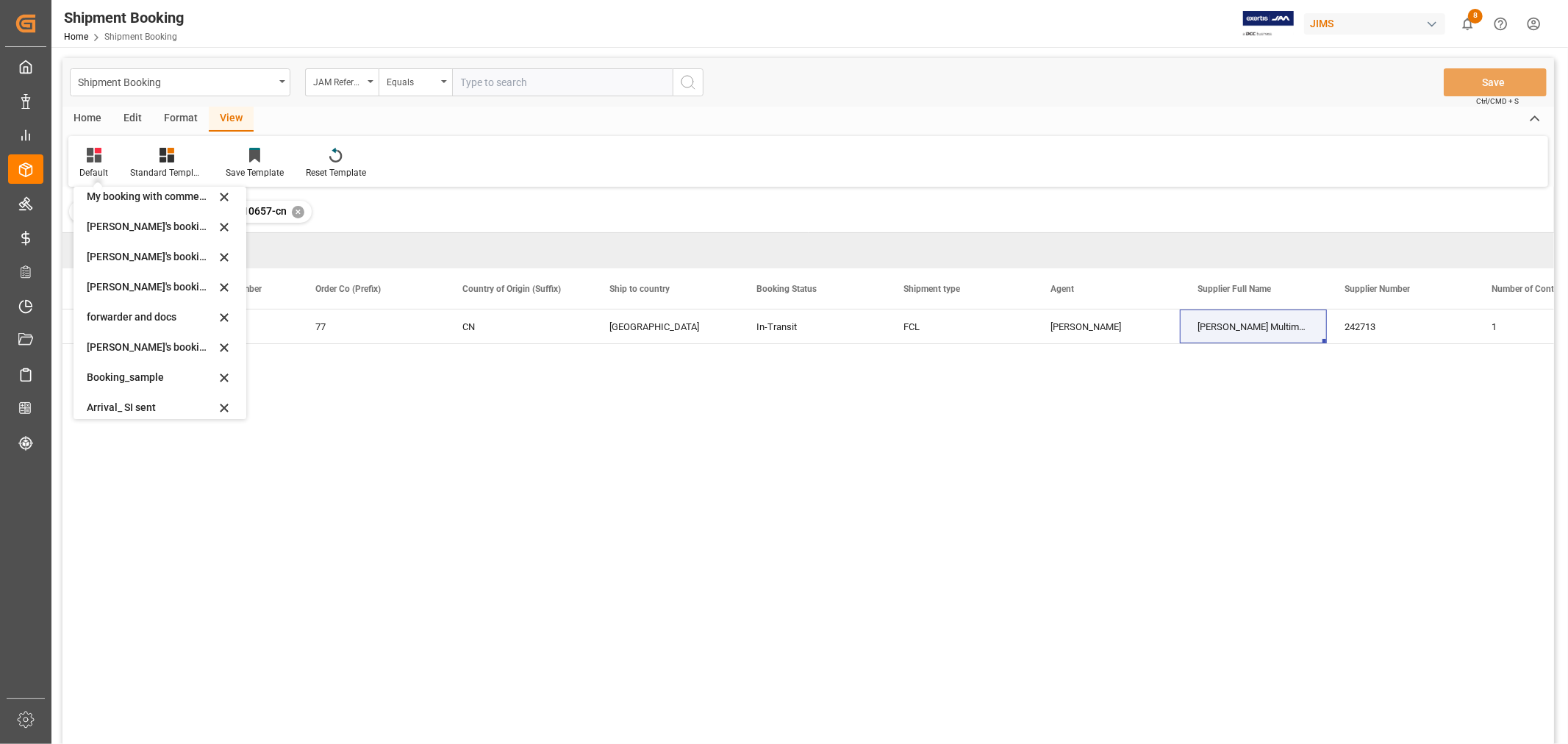
scroll to position [141, 0]
click at [106, 398] on div "booking_5" at bounding box center [151, 399] width 129 height 15
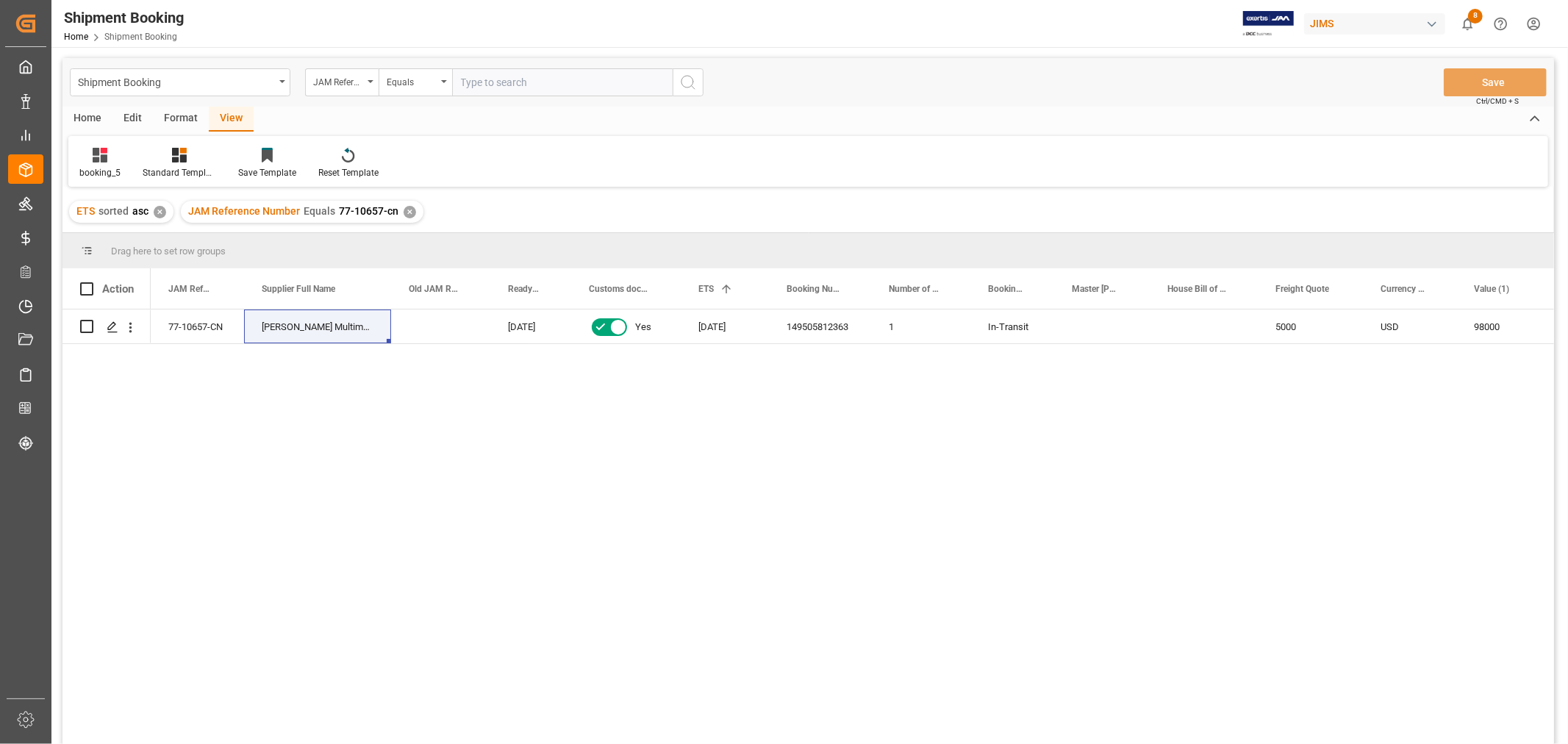
click at [629, 519] on div "77-10657-CN Harman Multimedia China 01-09-2025 Yes 07-09-2025 149505812363 1 In…" at bounding box center [852, 531] width 1403 height 444
click at [407, 211] on div "✕" at bounding box center [410, 212] width 12 height 12
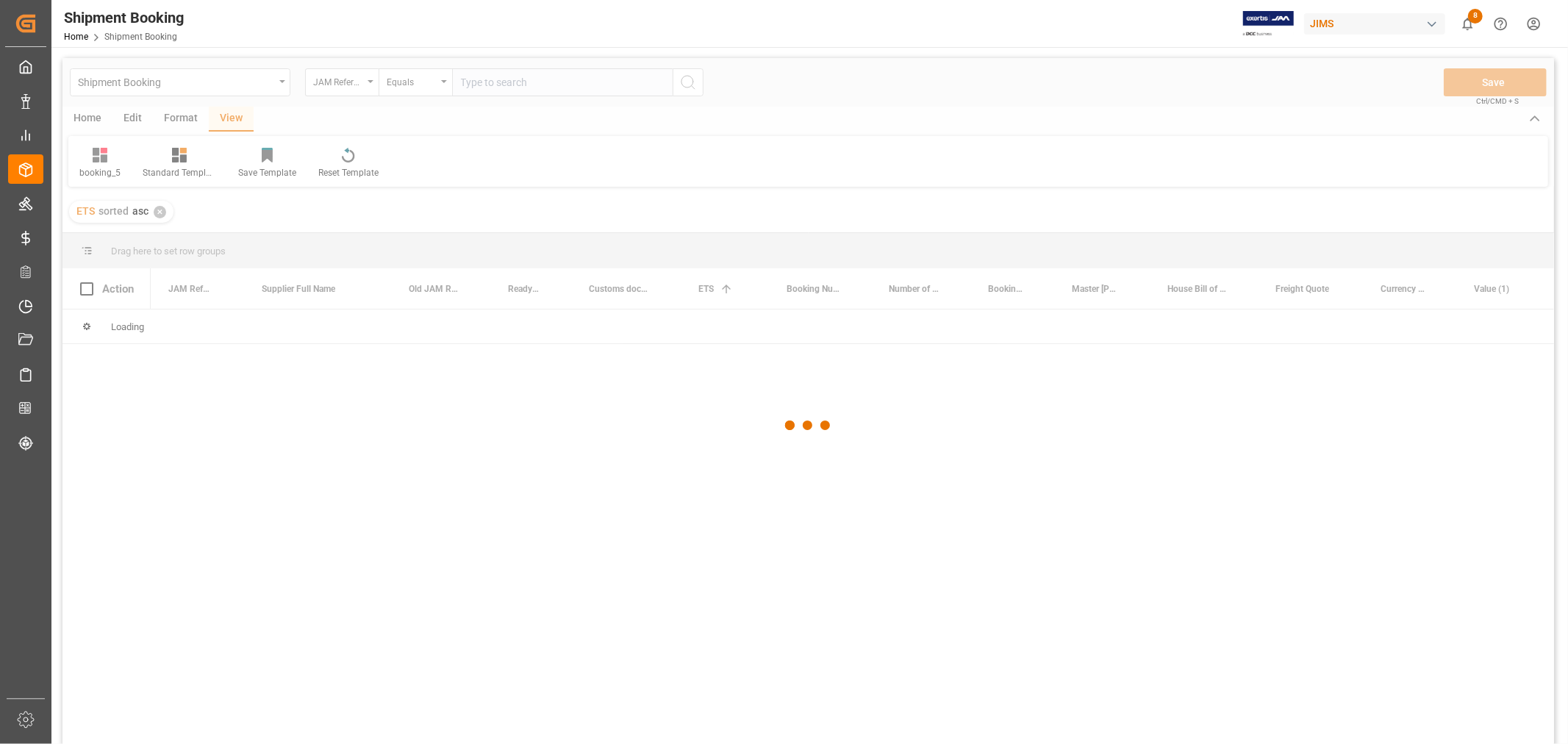
click at [481, 78] on div at bounding box center [808, 425] width 1492 height 735
click at [480, 83] on div at bounding box center [808, 425] width 1492 height 735
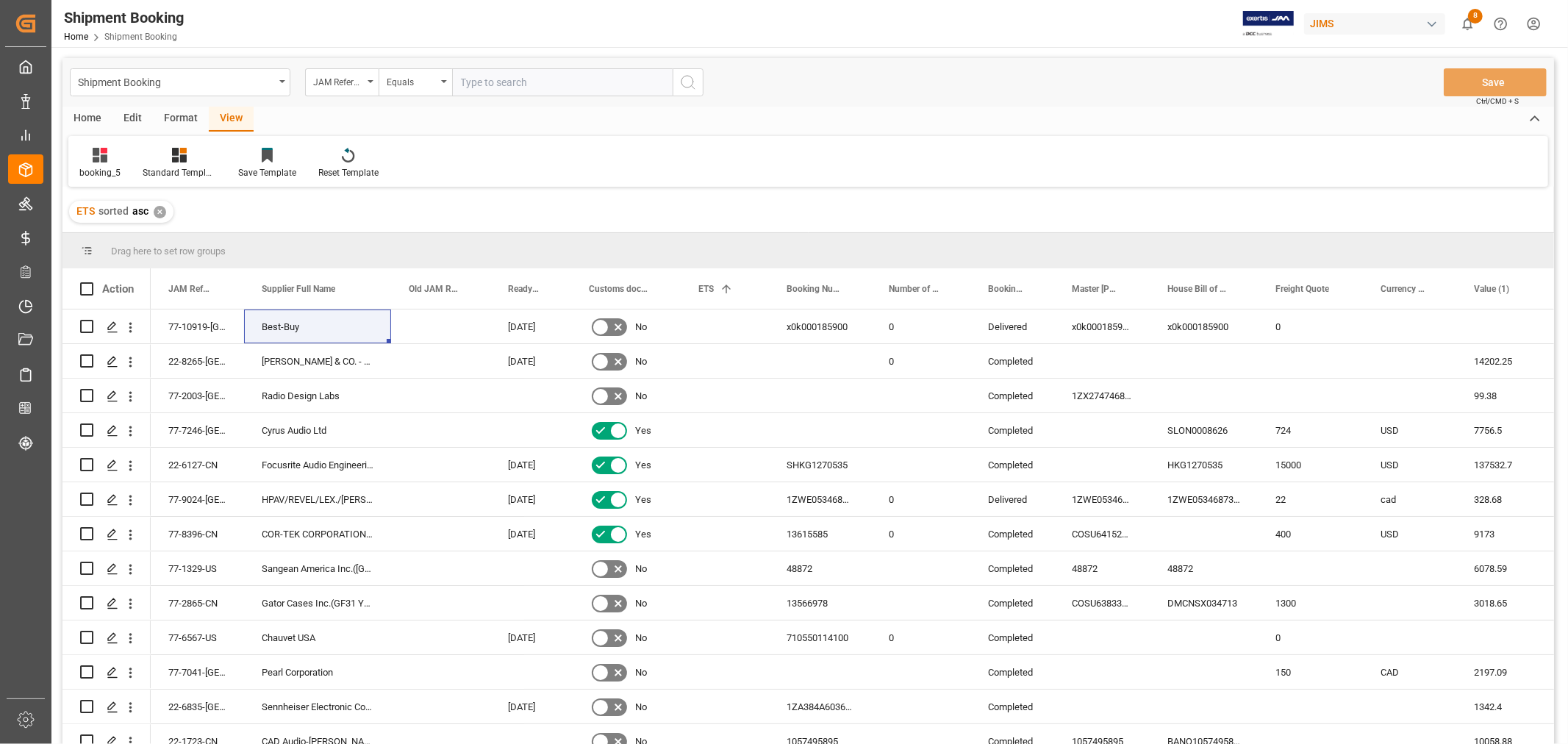
click at [480, 84] on input "text" at bounding box center [562, 82] width 221 height 28
paste input "77-10797-NL"
type input "77-10797-NL"
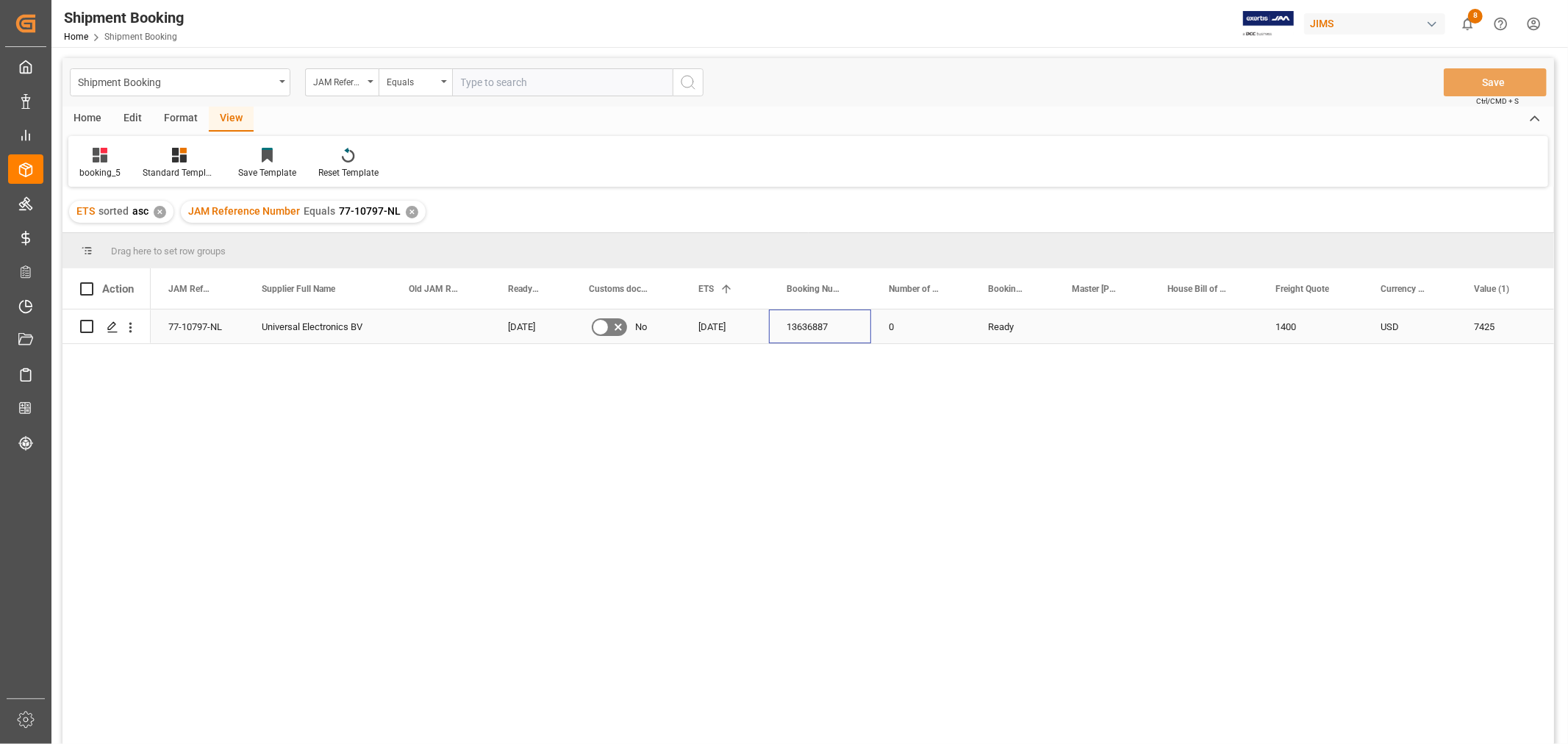
click at [796, 324] on div "13636887" at bounding box center [819, 327] width 102 height 34
click at [408, 214] on div "✕" at bounding box center [412, 212] width 12 height 12
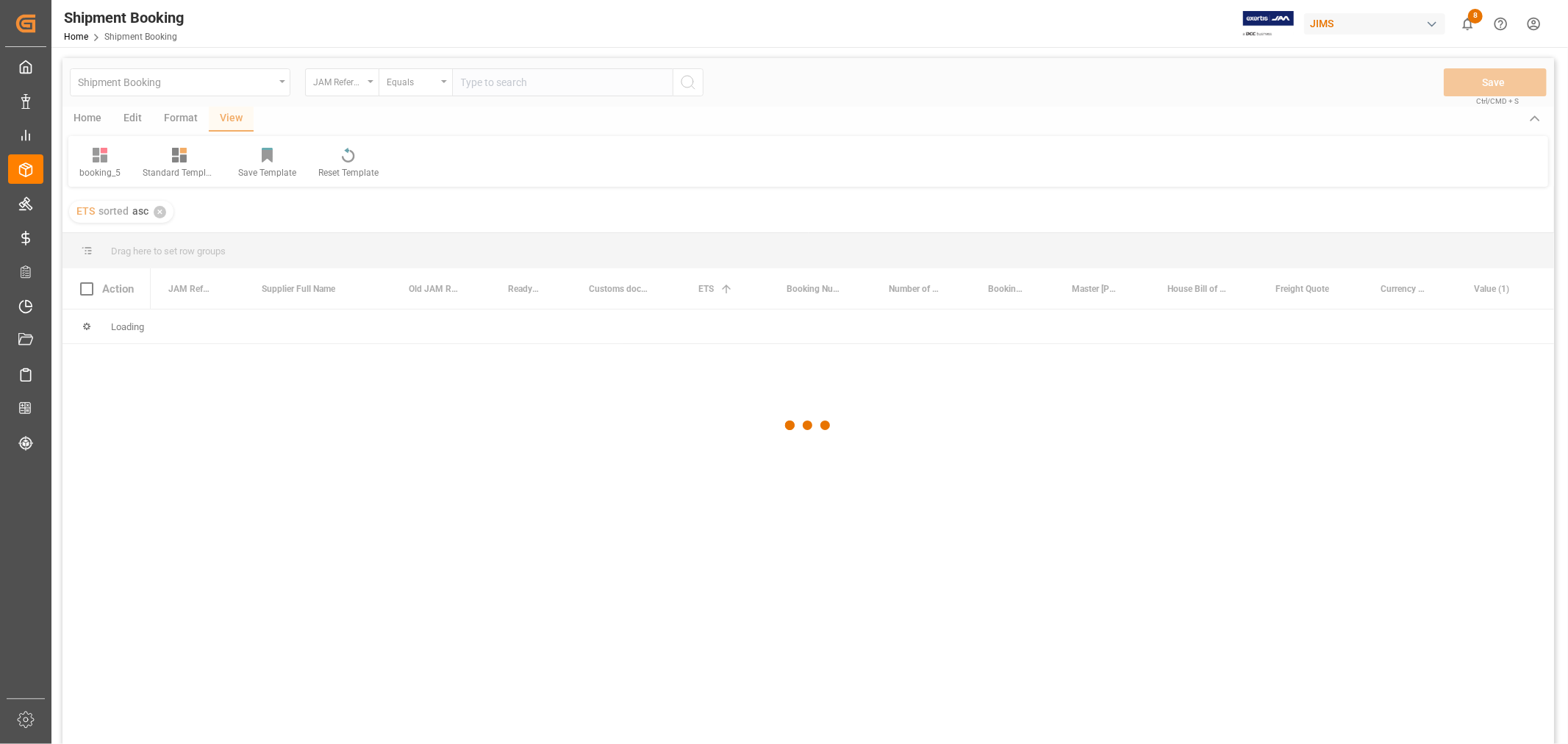
click at [468, 89] on div at bounding box center [808, 425] width 1492 height 735
click at [464, 81] on div at bounding box center [808, 425] width 1492 height 735
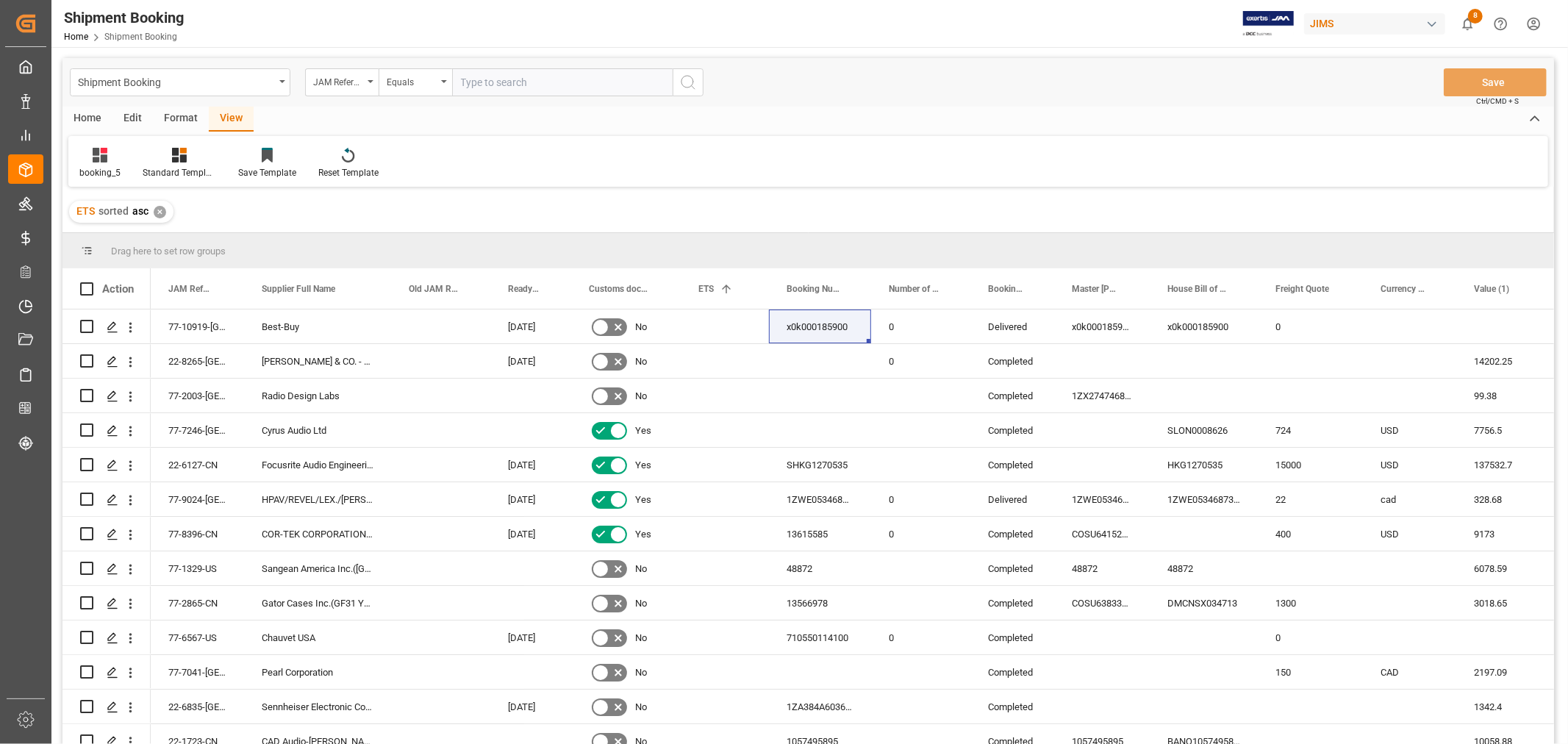
click at [464, 83] on input "text" at bounding box center [562, 82] width 221 height 28
paste input "77-10779-CN"
type input "77-10779-CN"
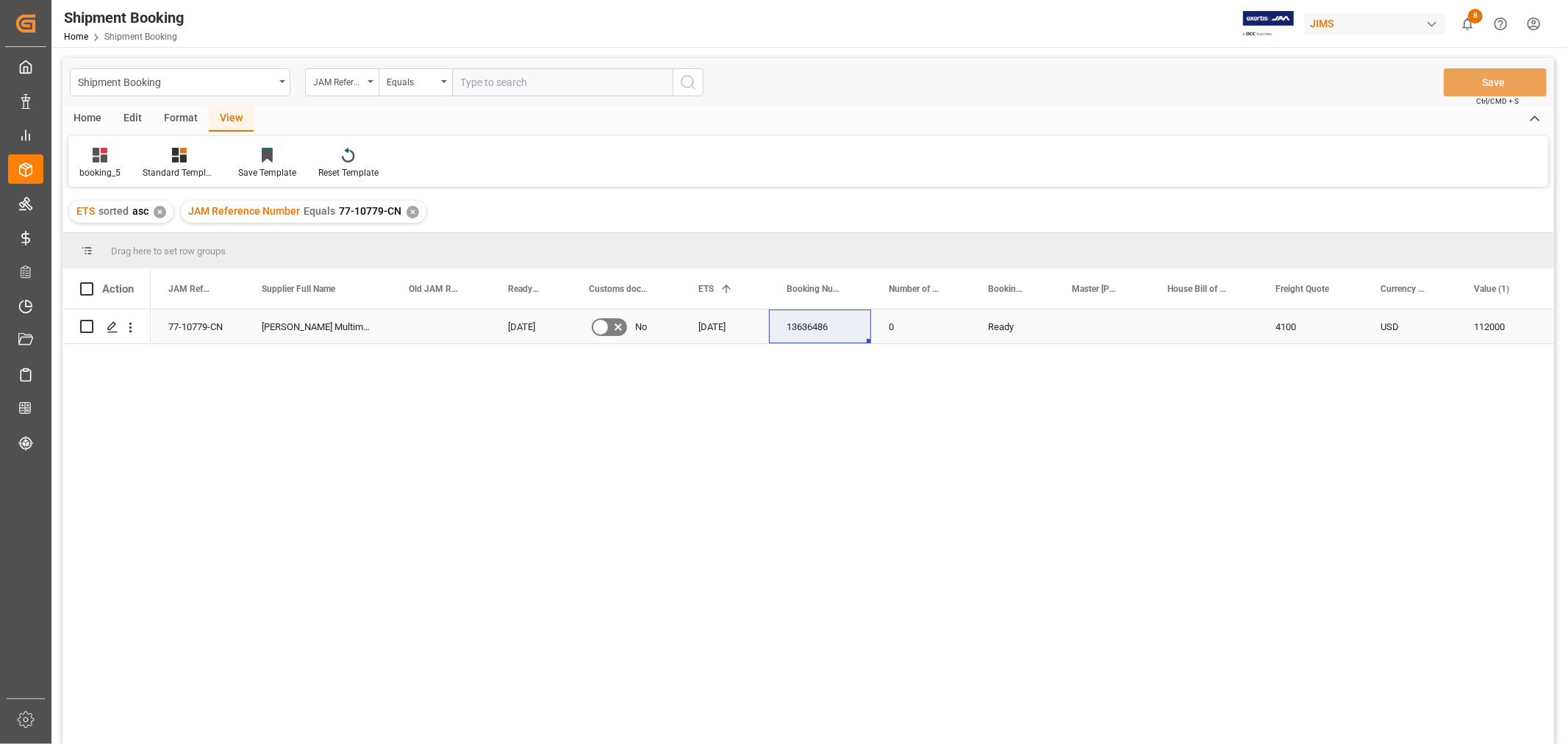
click at [807, 328] on div "13636486" at bounding box center [819, 327] width 102 height 34
click at [406, 214] on div "✕" at bounding box center [413, 212] width 12 height 12
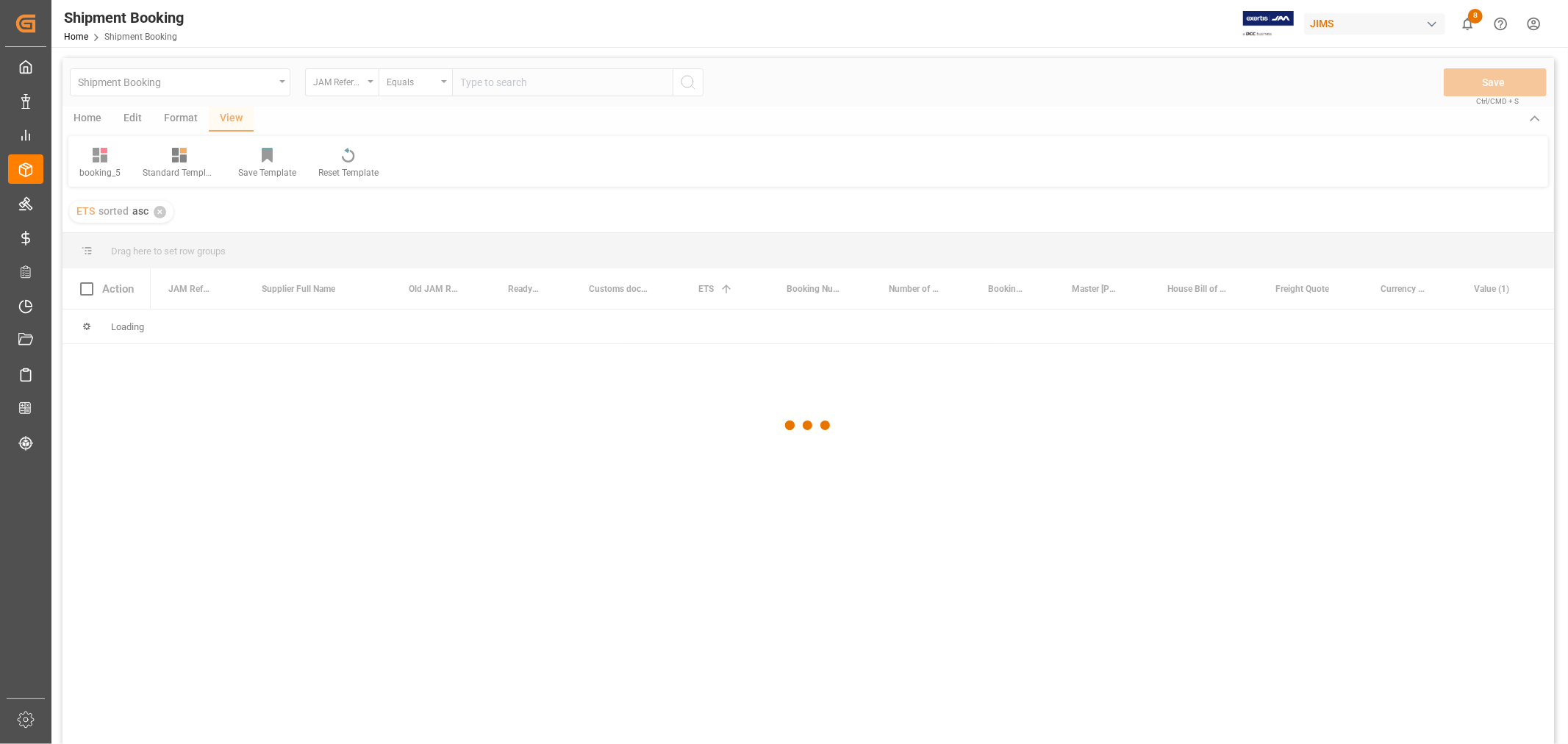
click at [488, 85] on div at bounding box center [808, 425] width 1492 height 735
click at [490, 83] on div at bounding box center [808, 425] width 1492 height 735
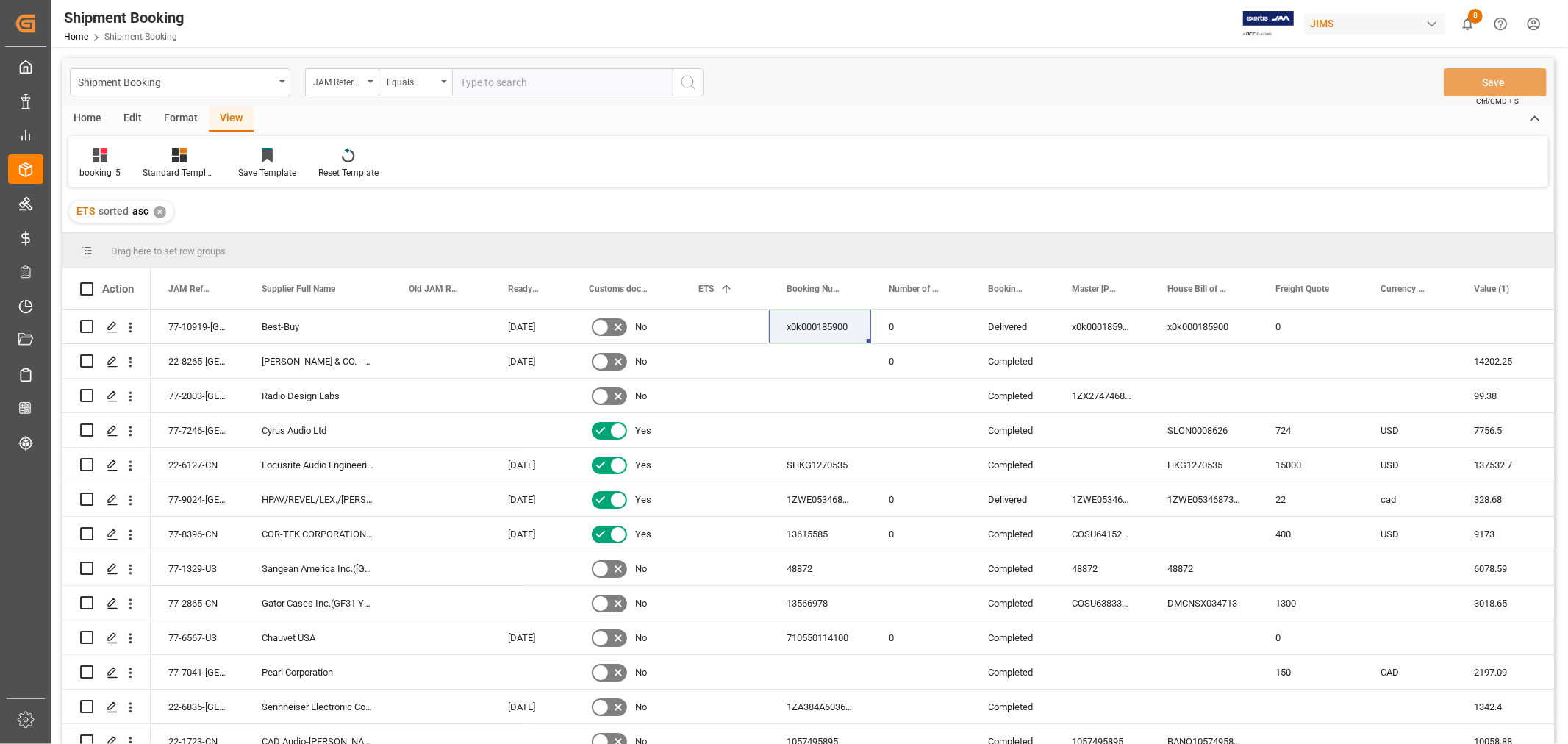
click at [493, 82] on input "text" at bounding box center [562, 82] width 221 height 28
type input "77-10851-CN"
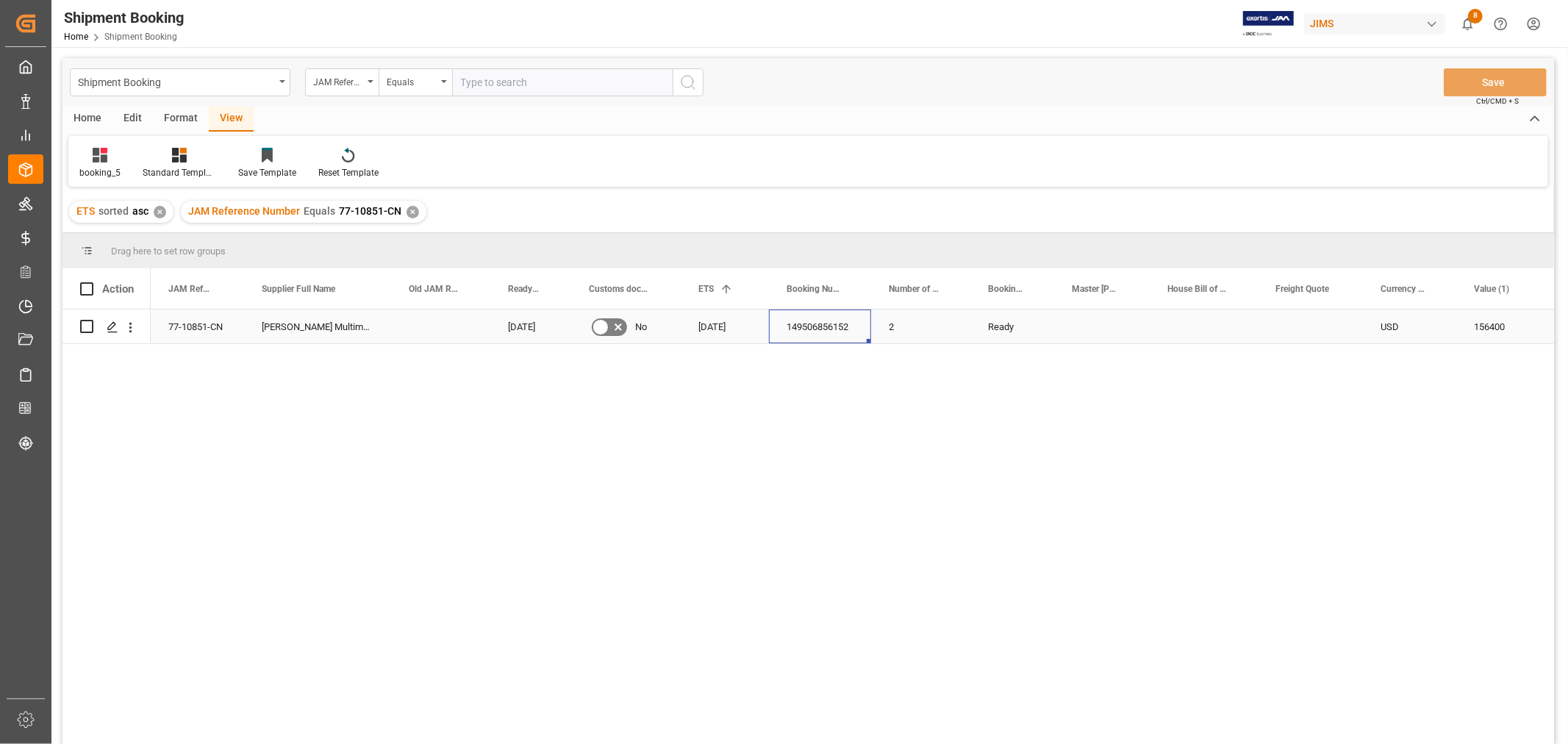
click at [798, 329] on div "149506856152" at bounding box center [819, 327] width 102 height 34
click at [406, 212] on div "✕" at bounding box center [413, 212] width 12 height 12
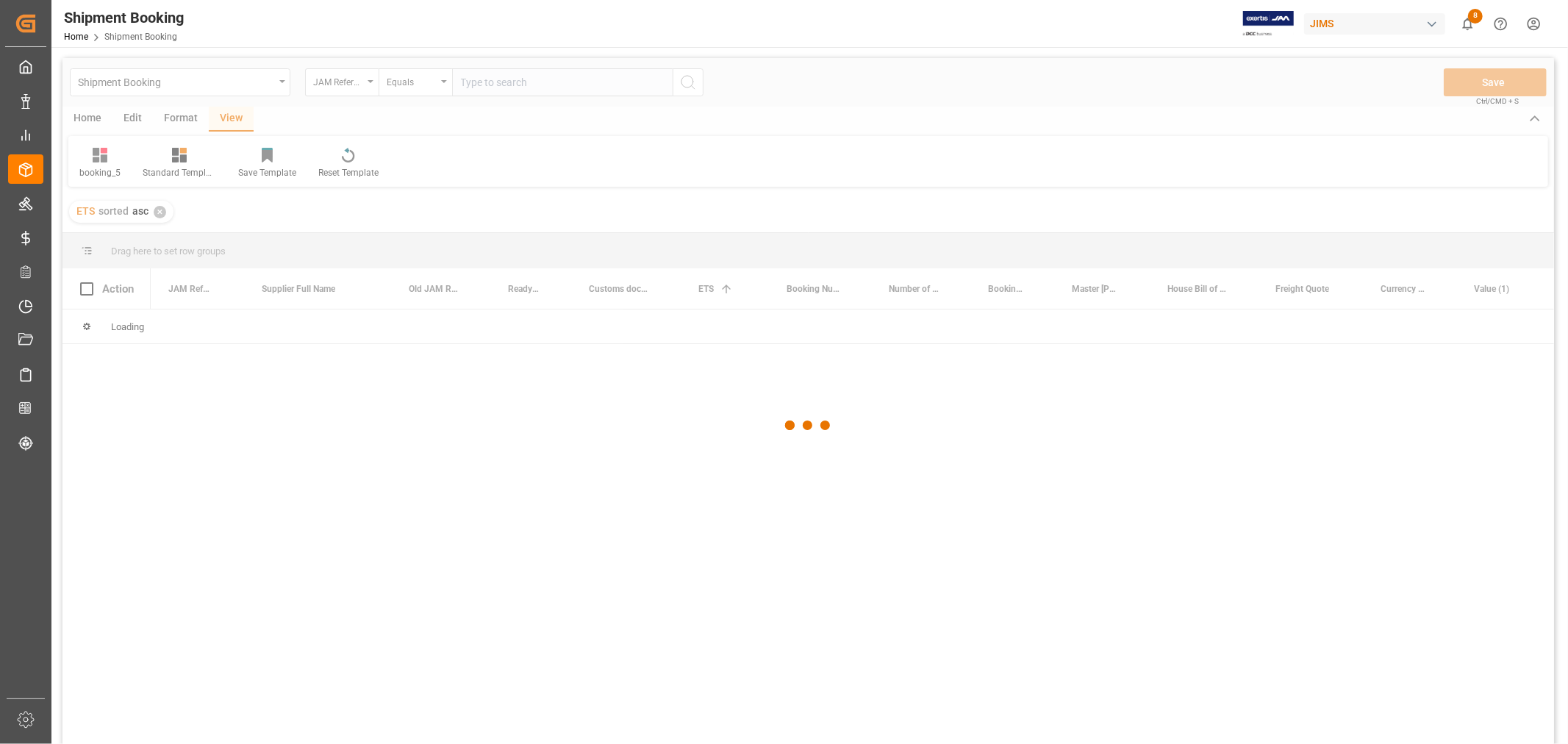
click at [501, 87] on div at bounding box center [808, 425] width 1492 height 735
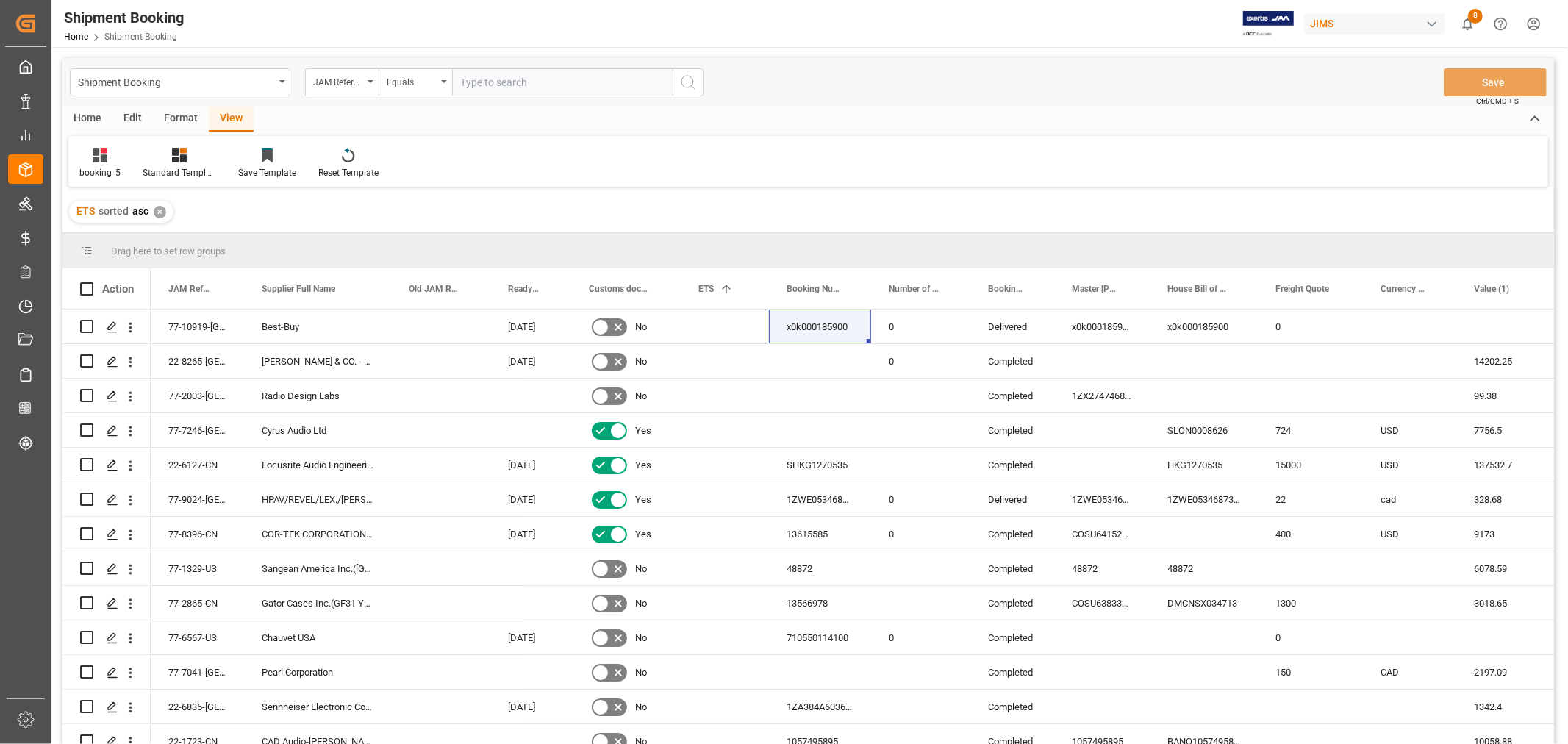
click at [502, 83] on input "text" at bounding box center [562, 82] width 221 height 28
paste input "22-10004-MY"
type input "22-10004-MY"
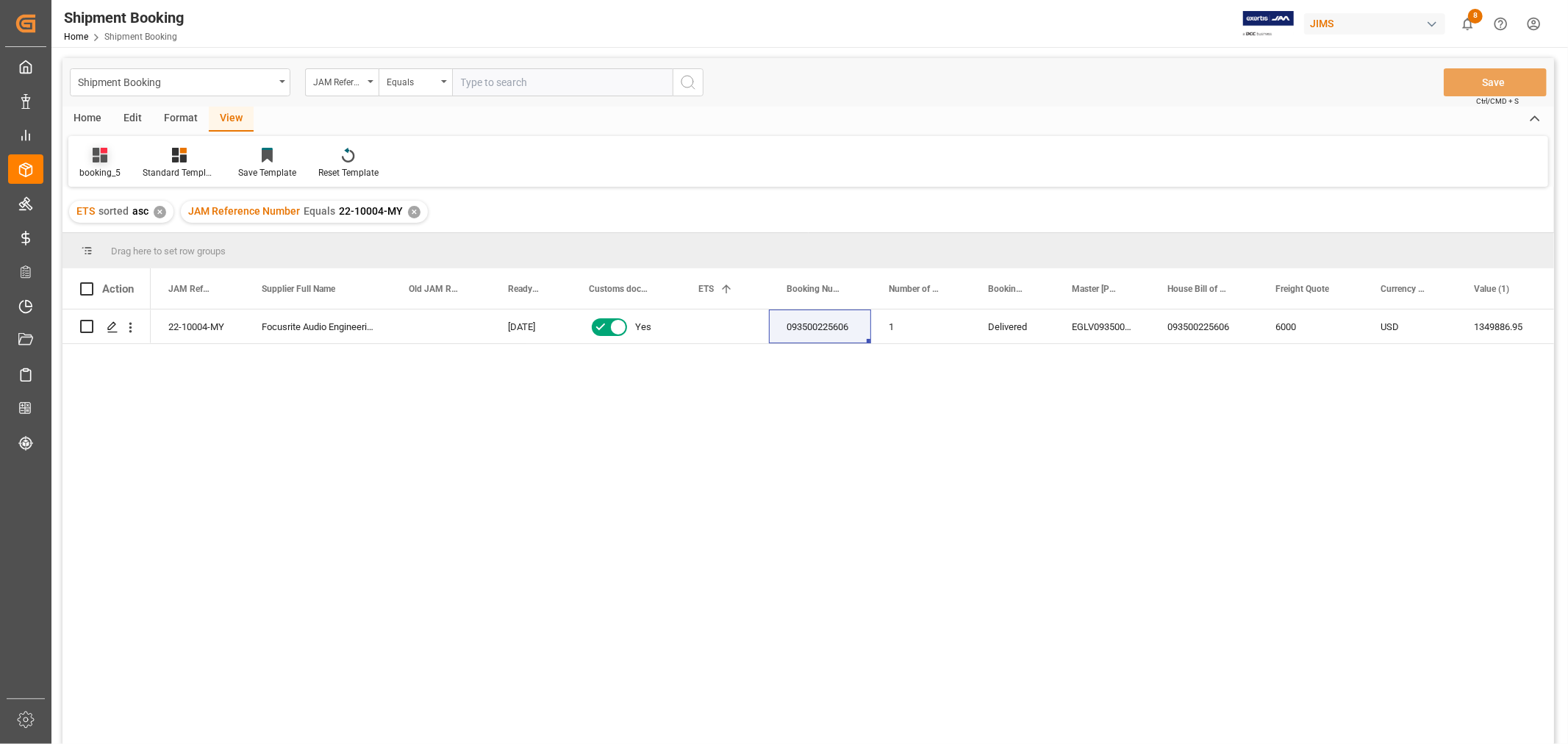
click at [94, 164] on div "booking_5" at bounding box center [100, 163] width 63 height 32
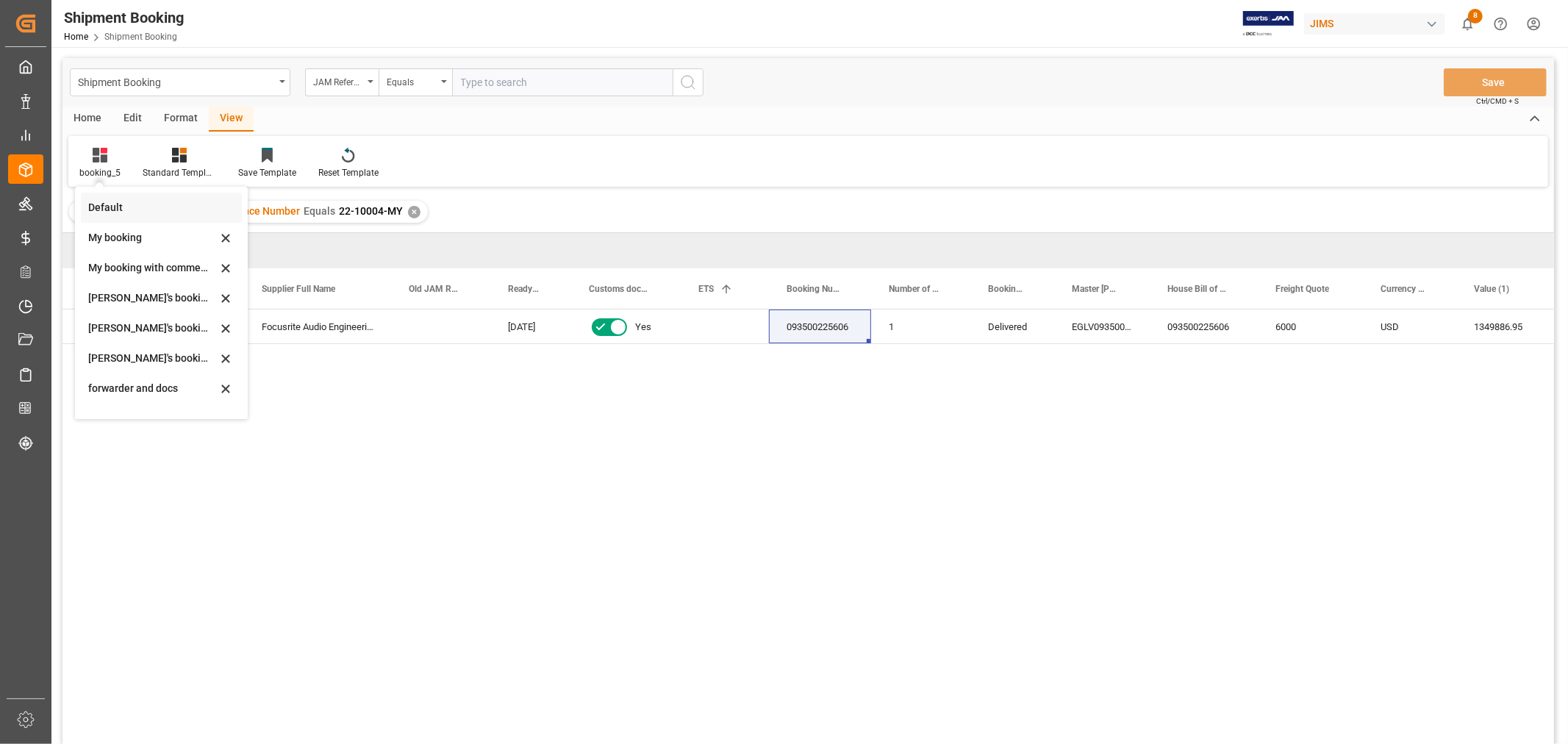
click at [115, 210] on div "Default" at bounding box center [152, 207] width 129 height 15
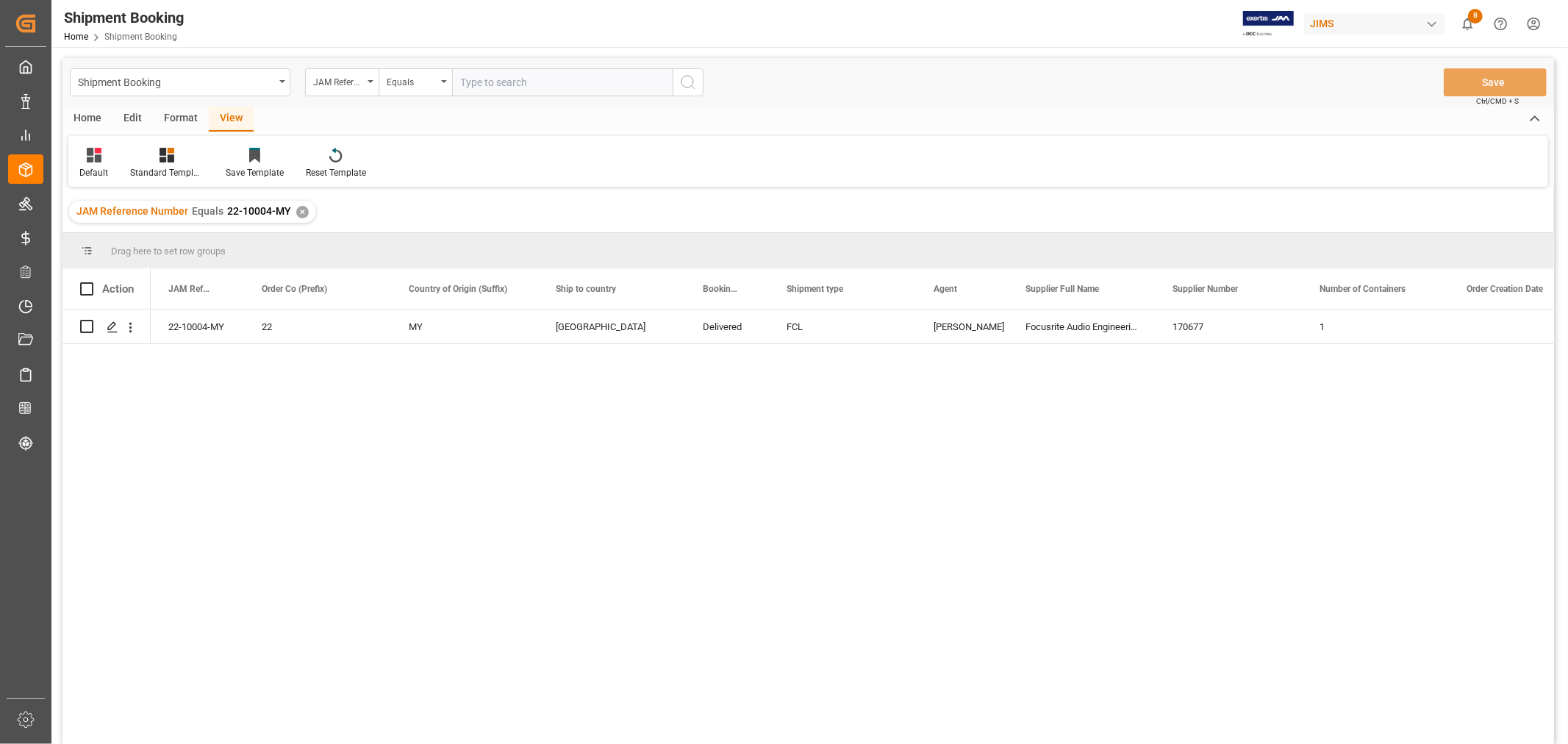
click at [294, 206] on div "JAM Reference Number Equals 22-10004-MY ✕" at bounding box center [193, 212] width 247 height 22
click at [297, 207] on div "✕" at bounding box center [302, 212] width 12 height 12
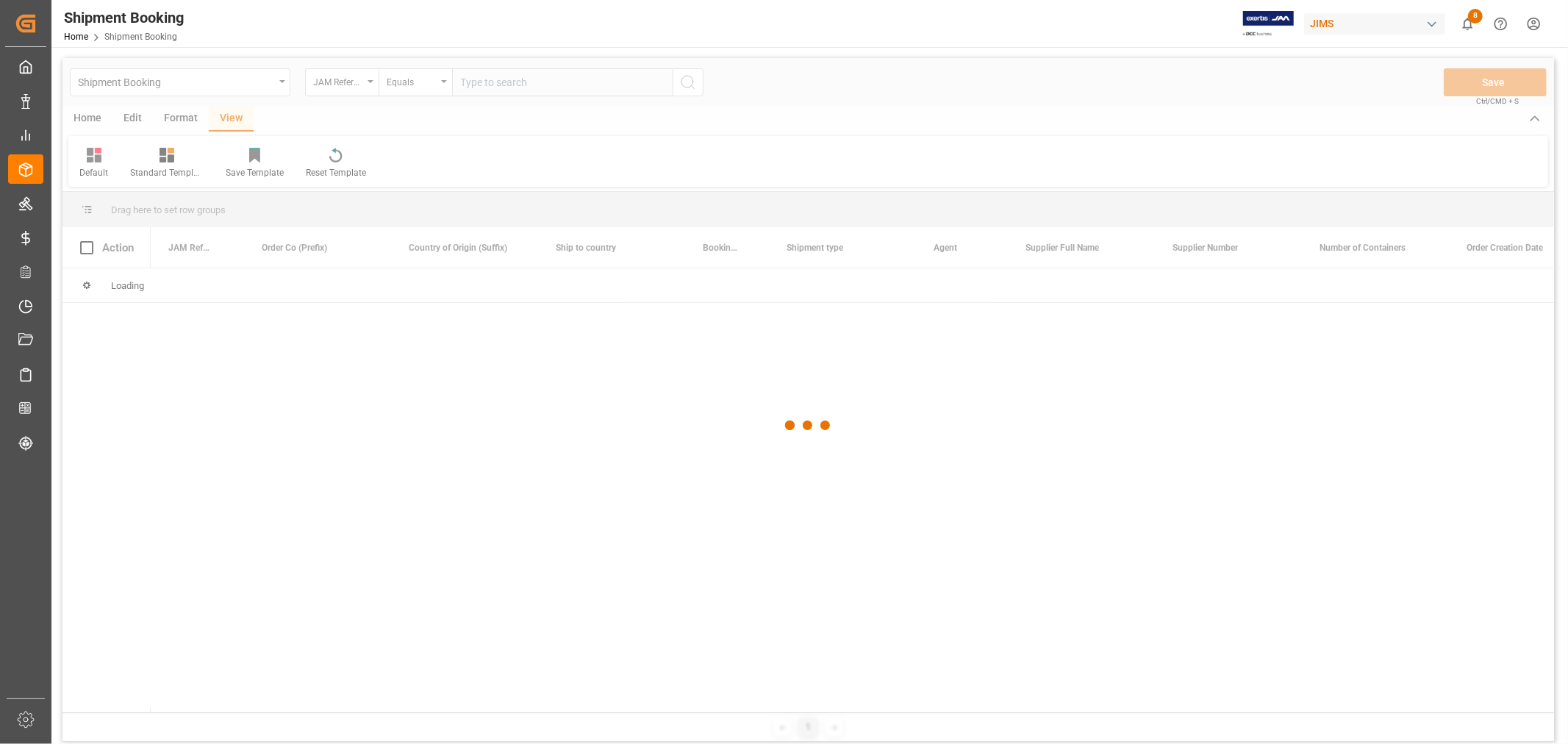
click at [480, 91] on div at bounding box center [808, 425] width 1492 height 735
click at [478, 82] on div at bounding box center [808, 425] width 1492 height 735
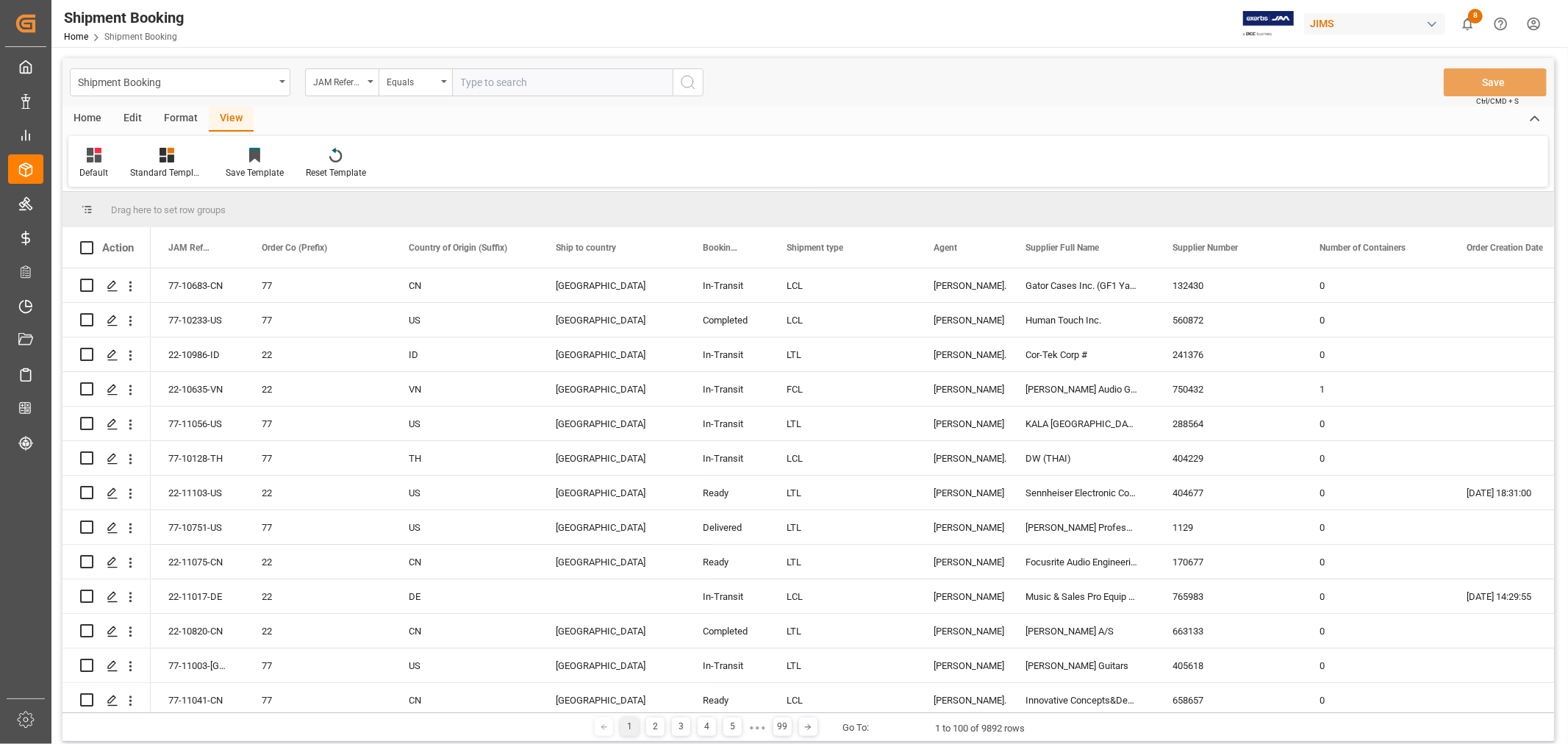
click at [488, 89] on input "text" at bounding box center [562, 82] width 221 height 28
paste input "22-11078-CN"
type input "22-11078-CN"
click at [688, 85] on icon "search button" at bounding box center [688, 83] width 18 height 18
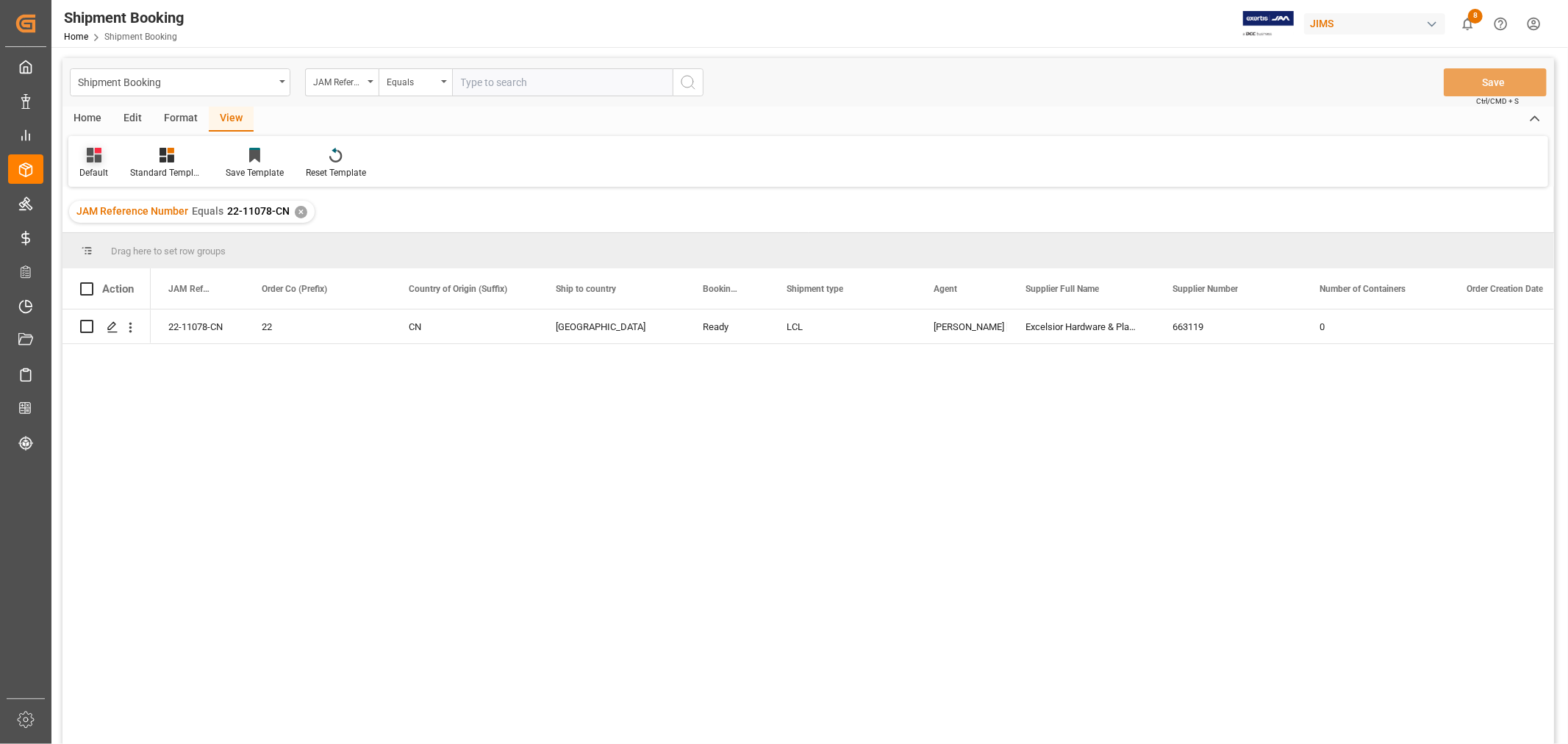
click at [90, 166] on div "Default" at bounding box center [93, 173] width 28 height 13
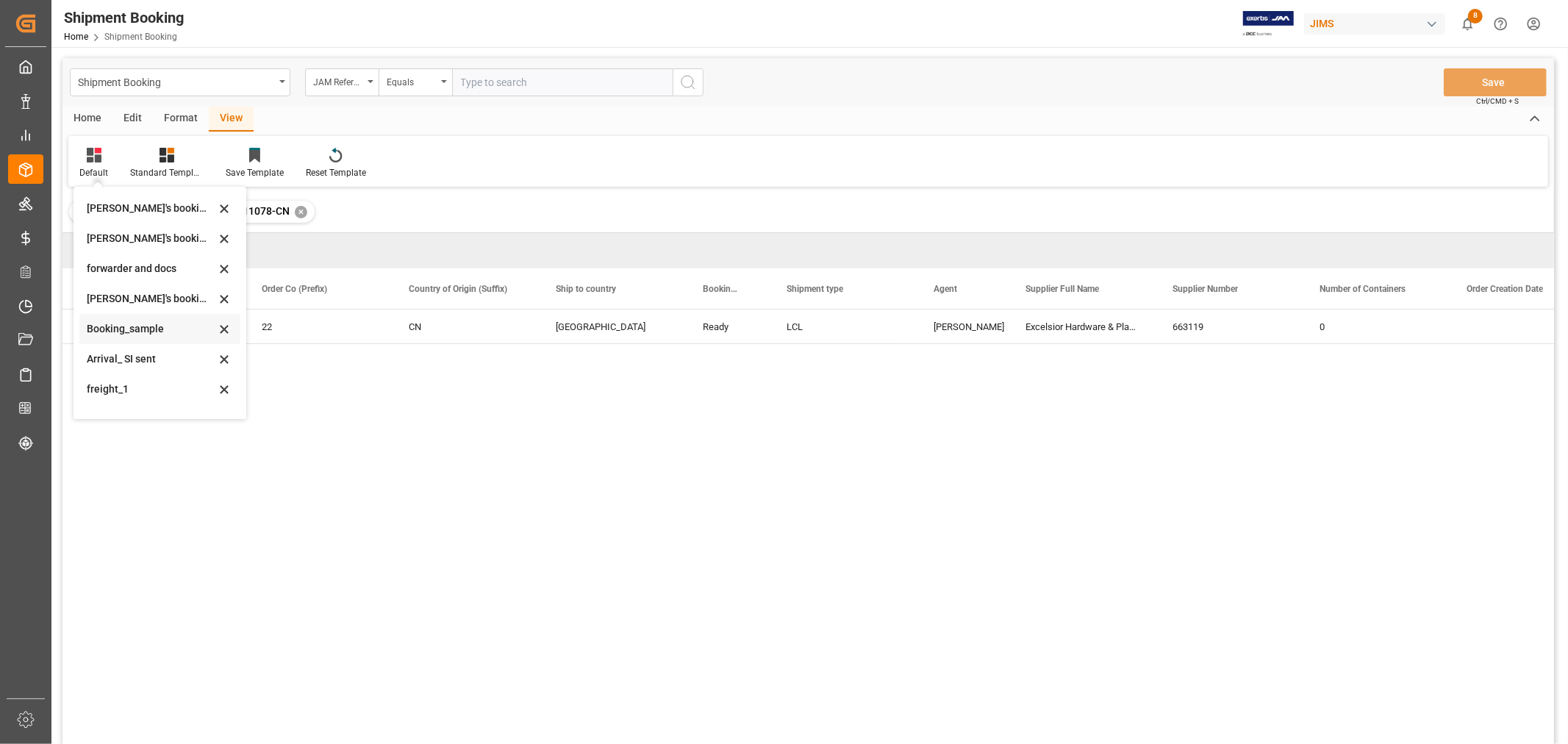
scroll to position [141, 0]
click at [144, 394] on div "booking_5" at bounding box center [151, 399] width 129 height 15
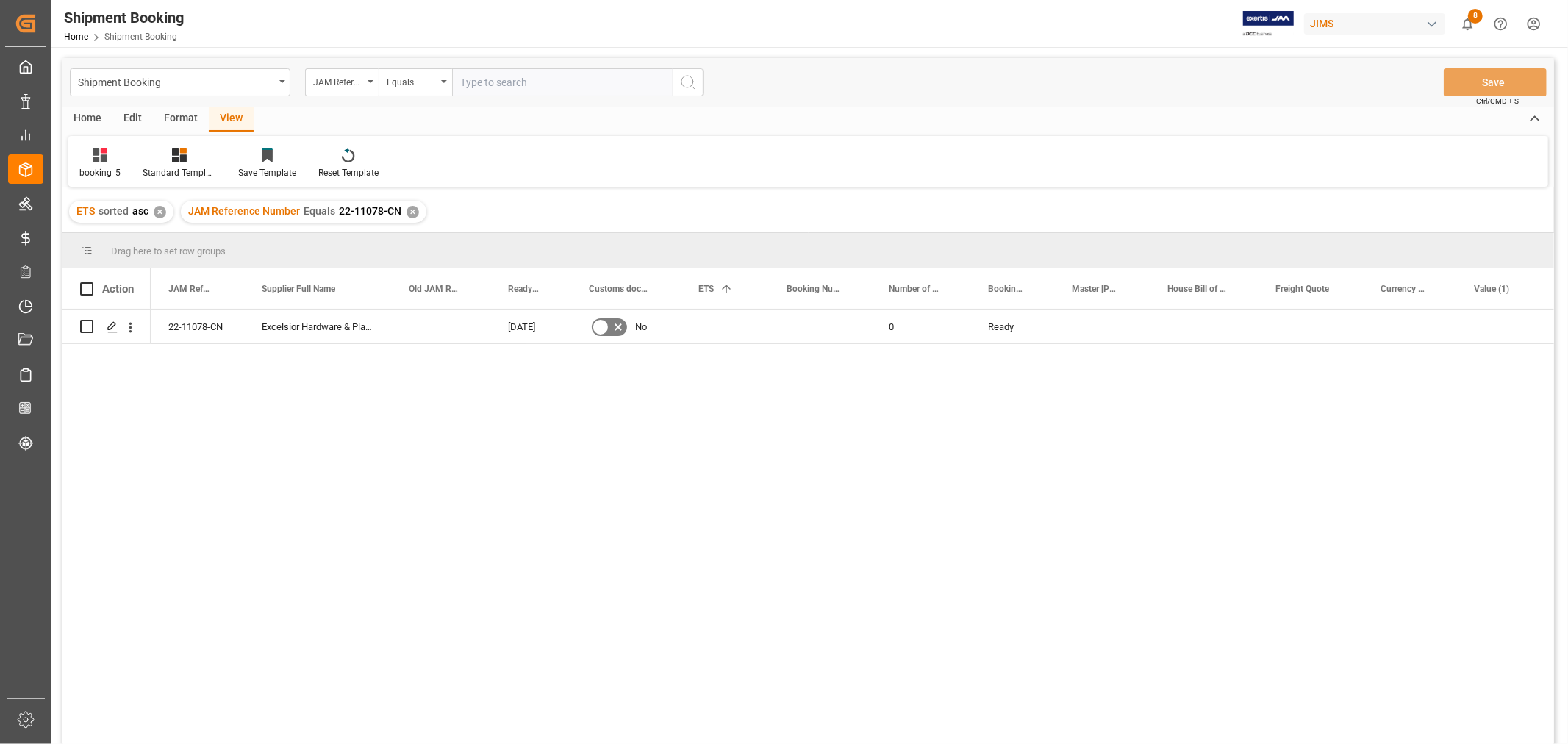
click at [417, 210] on div "JAM Reference Number Equals 22-11078-CN ✕" at bounding box center [303, 212] width 245 height 22
click at [406, 210] on div "✕" at bounding box center [413, 212] width 12 height 12
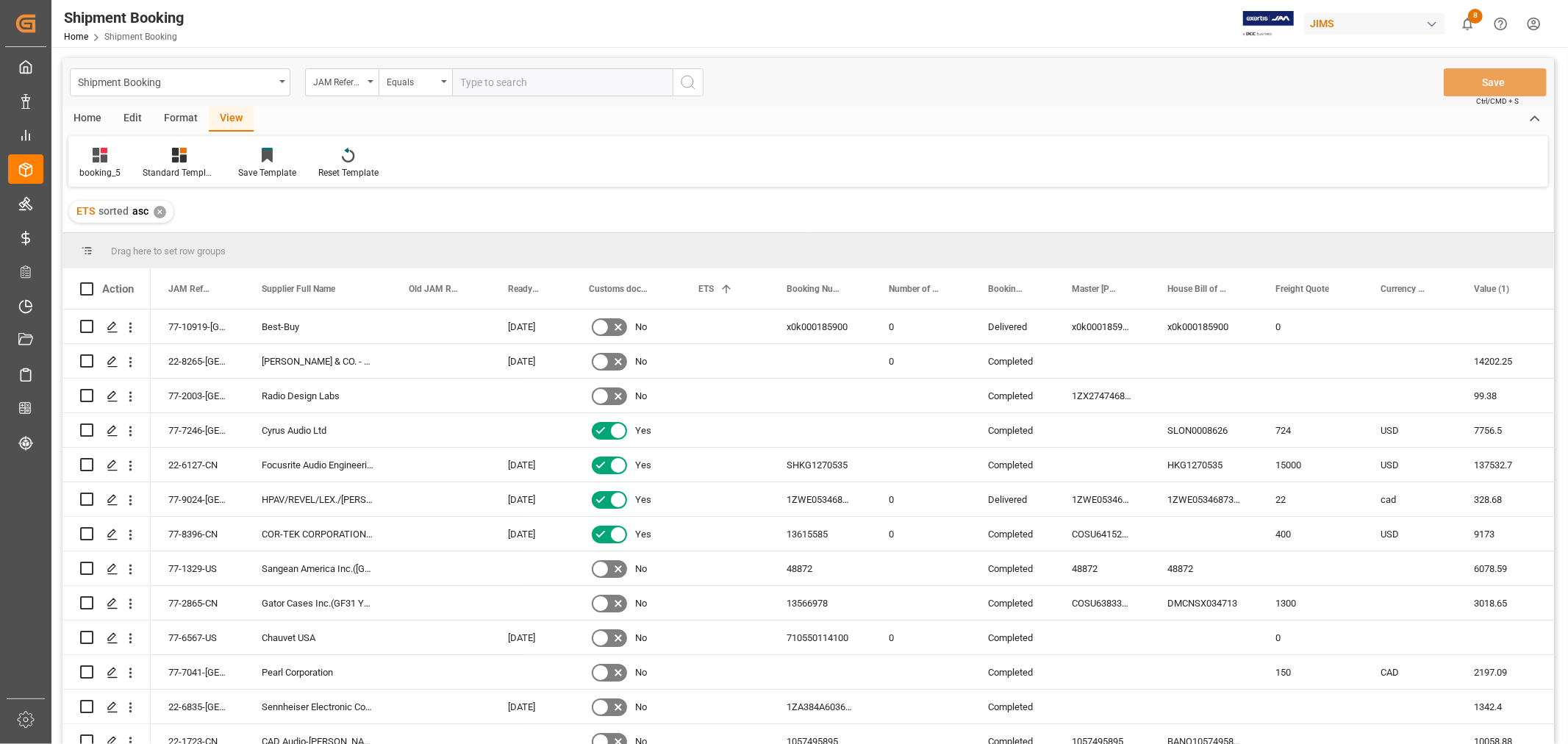
click at [92, 114] on div "Home" at bounding box center [87, 119] width 50 height 25
click at [94, 160] on icon at bounding box center [100, 155] width 15 height 15
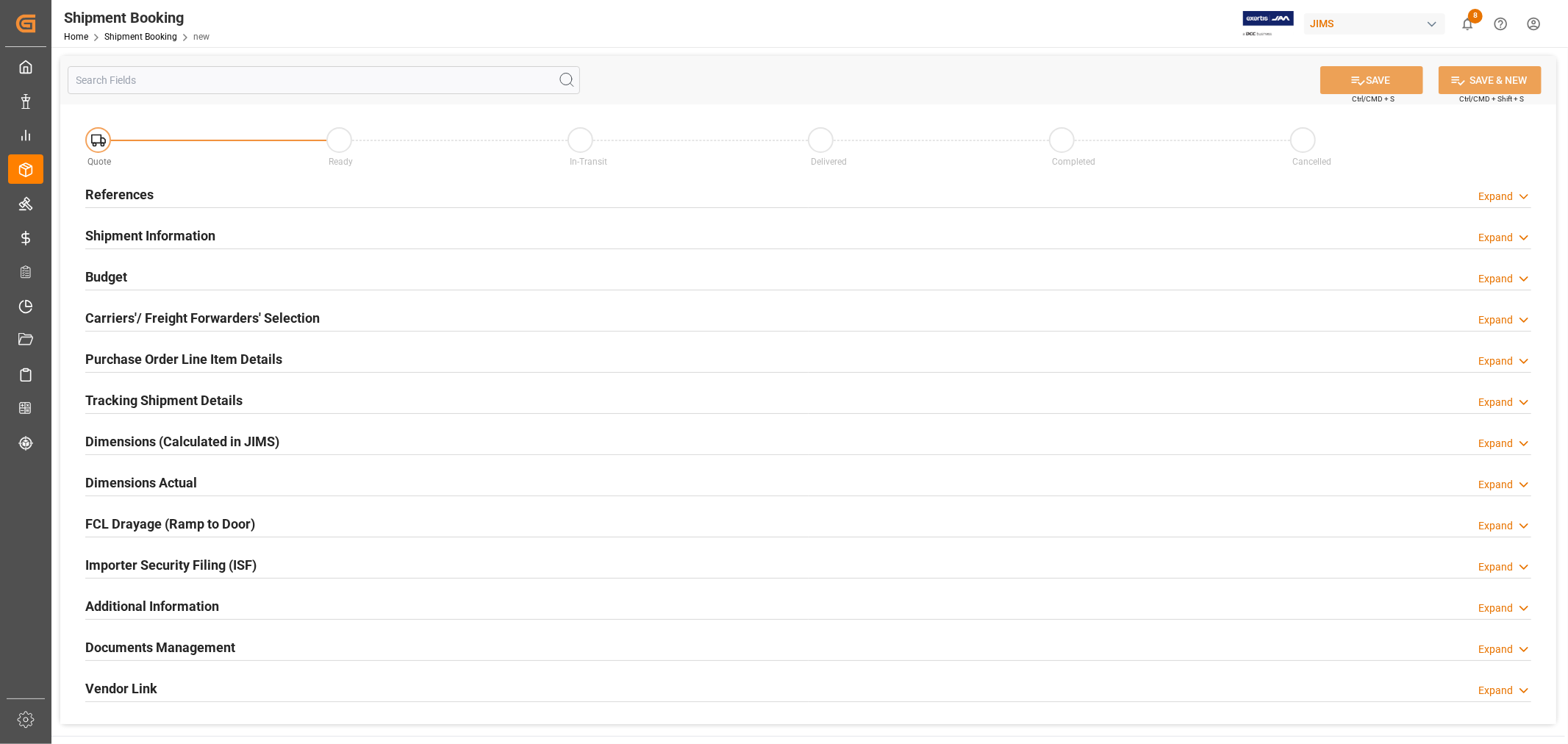
click at [104, 192] on h2 "References" at bounding box center [119, 194] width 68 height 20
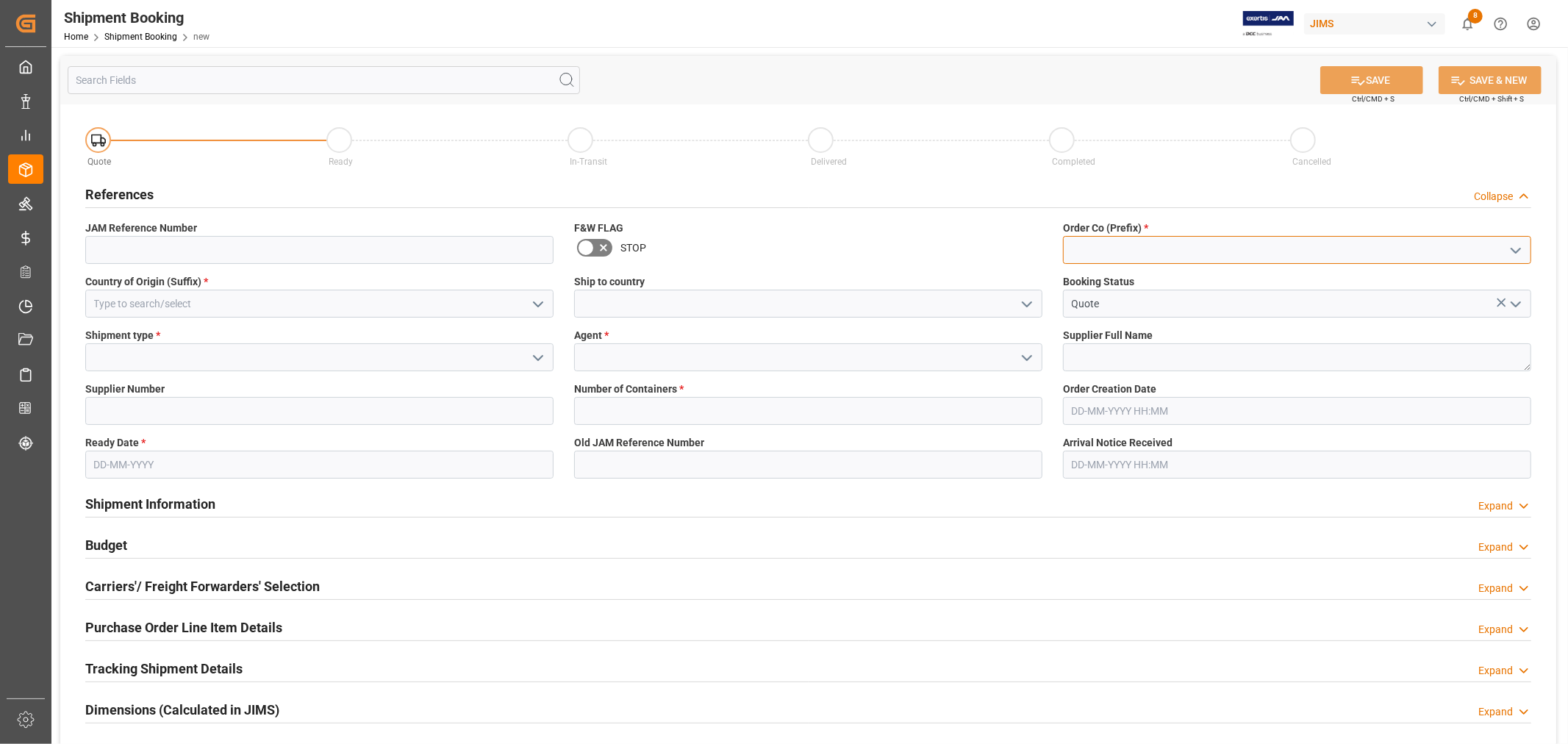
click at [1159, 246] on input at bounding box center [1297, 249] width 468 height 28
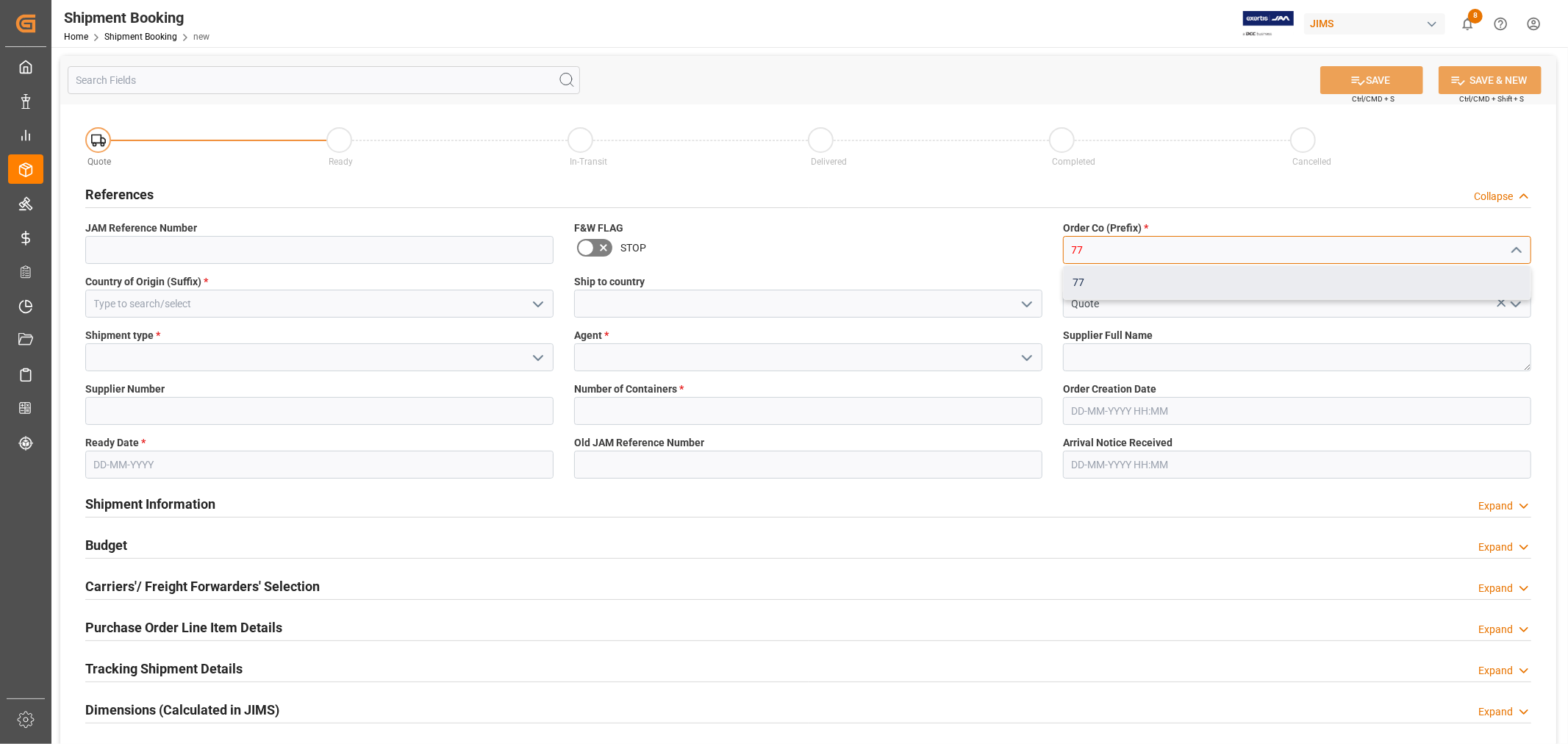
click at [1084, 279] on div "77" at bounding box center [1297, 282] width 467 height 33
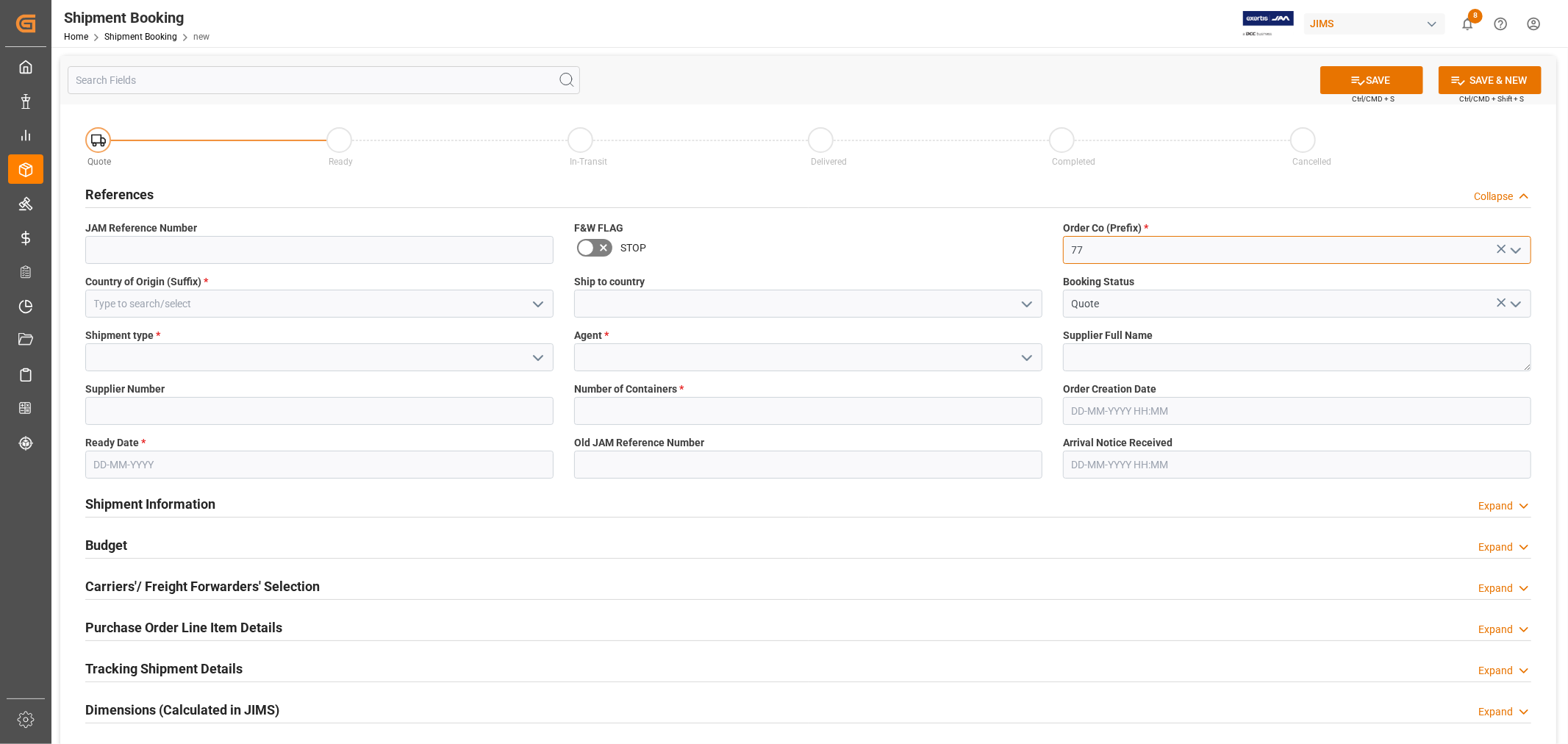
type input "77"
click at [261, 307] on input at bounding box center [319, 303] width 468 height 28
click at [277, 304] on input at bounding box center [319, 303] width 468 height 28
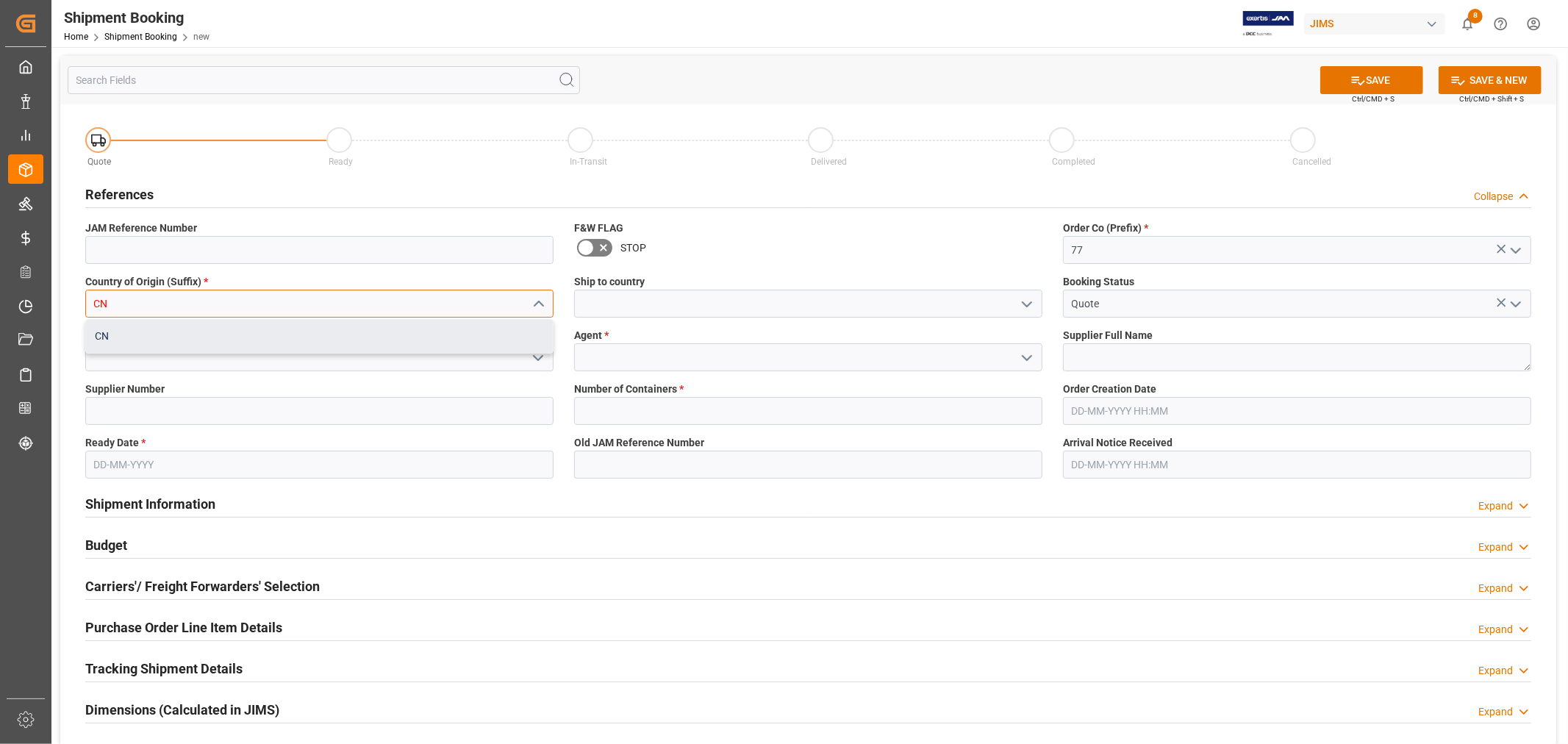
click at [277, 339] on div "CN" at bounding box center [319, 336] width 467 height 33
type input "CN"
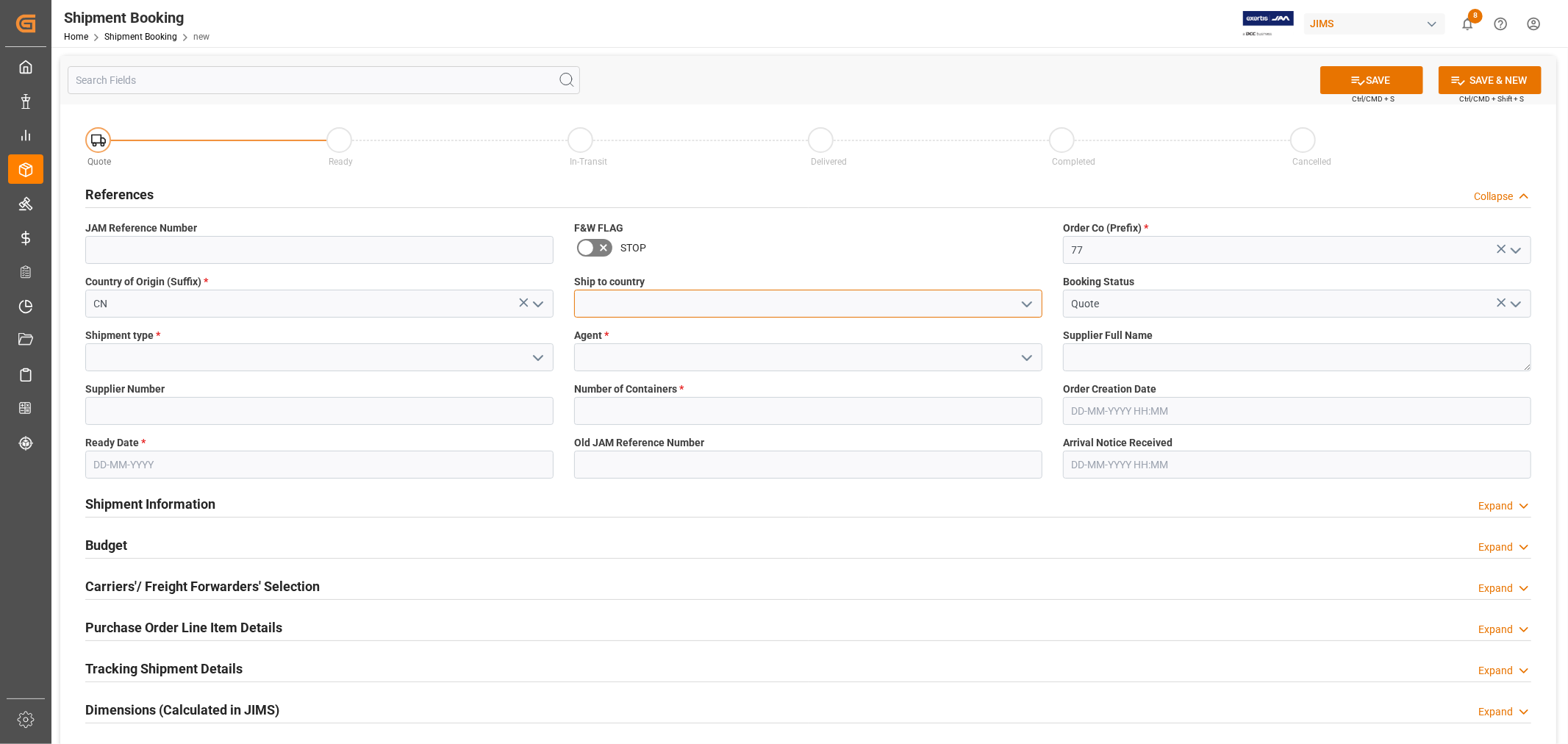
click at [759, 300] on input at bounding box center [808, 303] width 468 height 28
type input "[GEOGRAPHIC_DATA]"
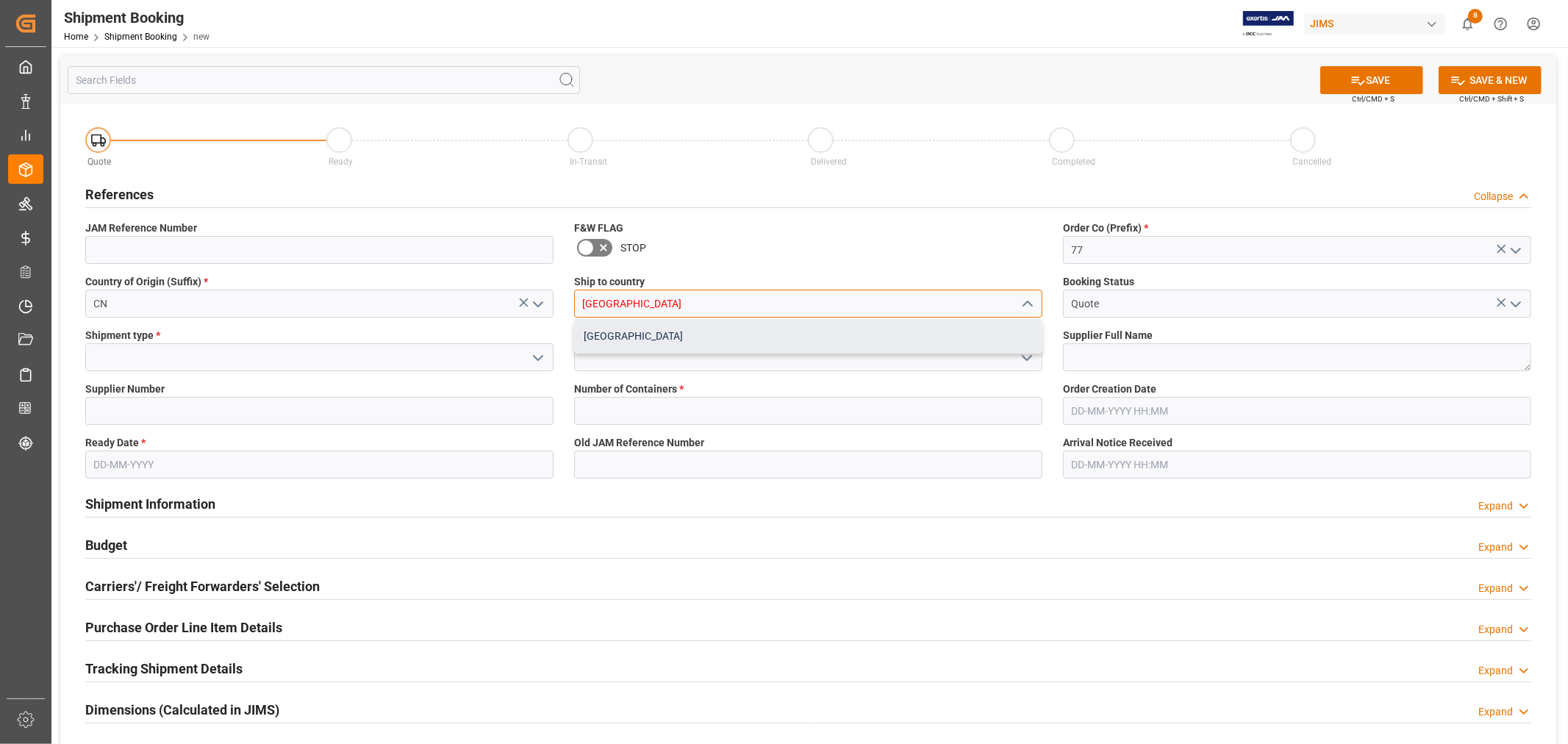
click at [759, 329] on div "[GEOGRAPHIC_DATA]" at bounding box center [808, 336] width 467 height 33
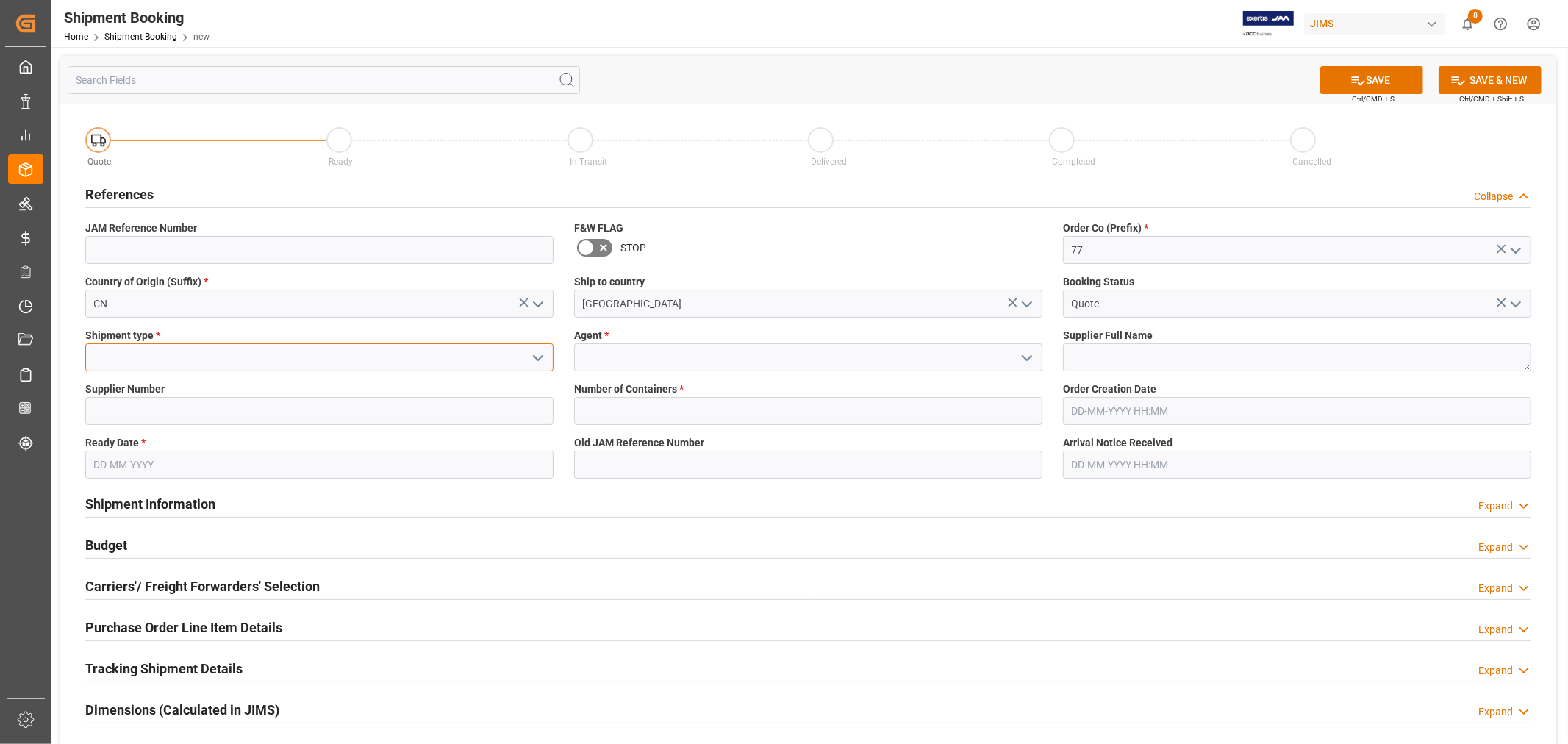
click at [390, 353] on input at bounding box center [319, 357] width 468 height 28
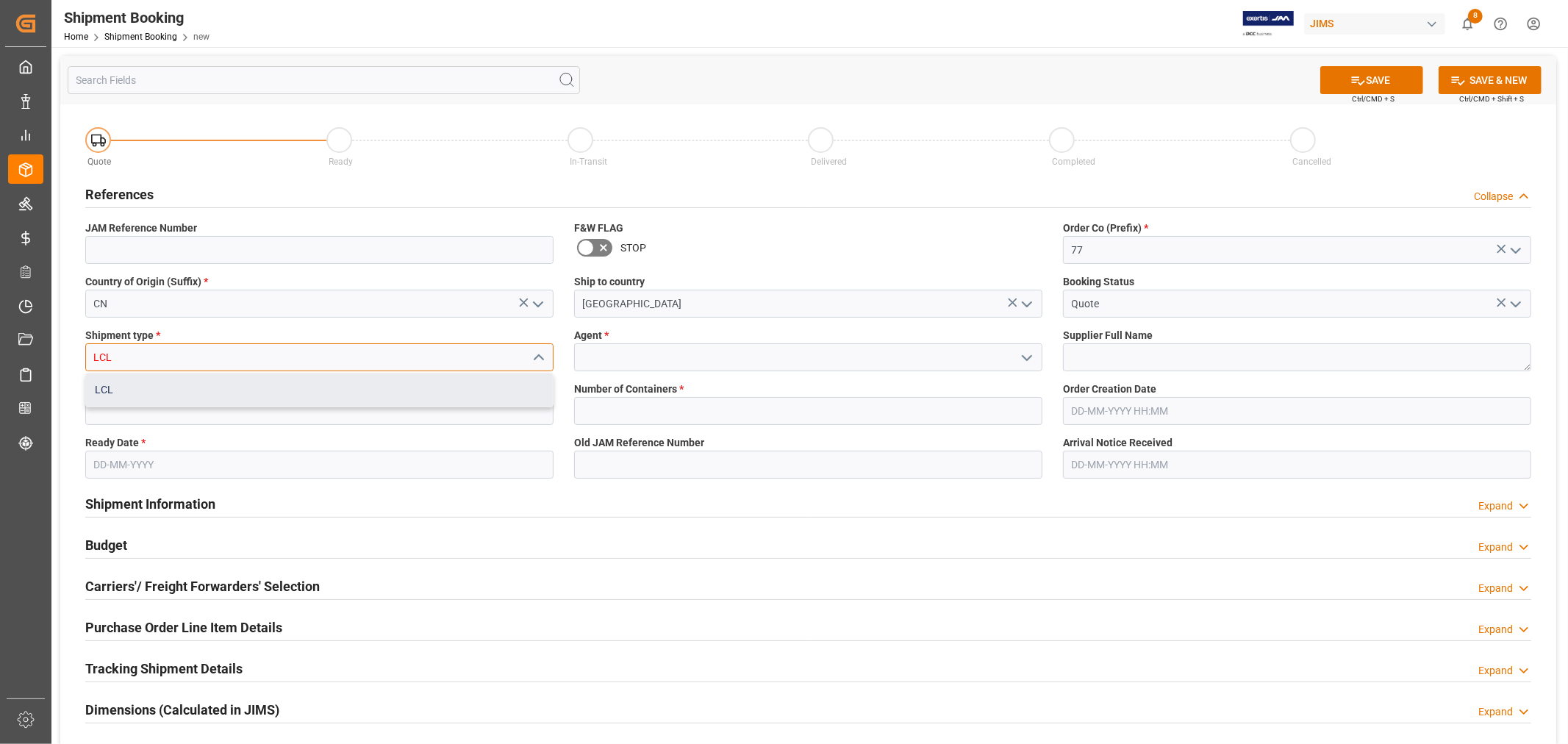
click at [327, 402] on div "LCL" at bounding box center [319, 390] width 467 height 33
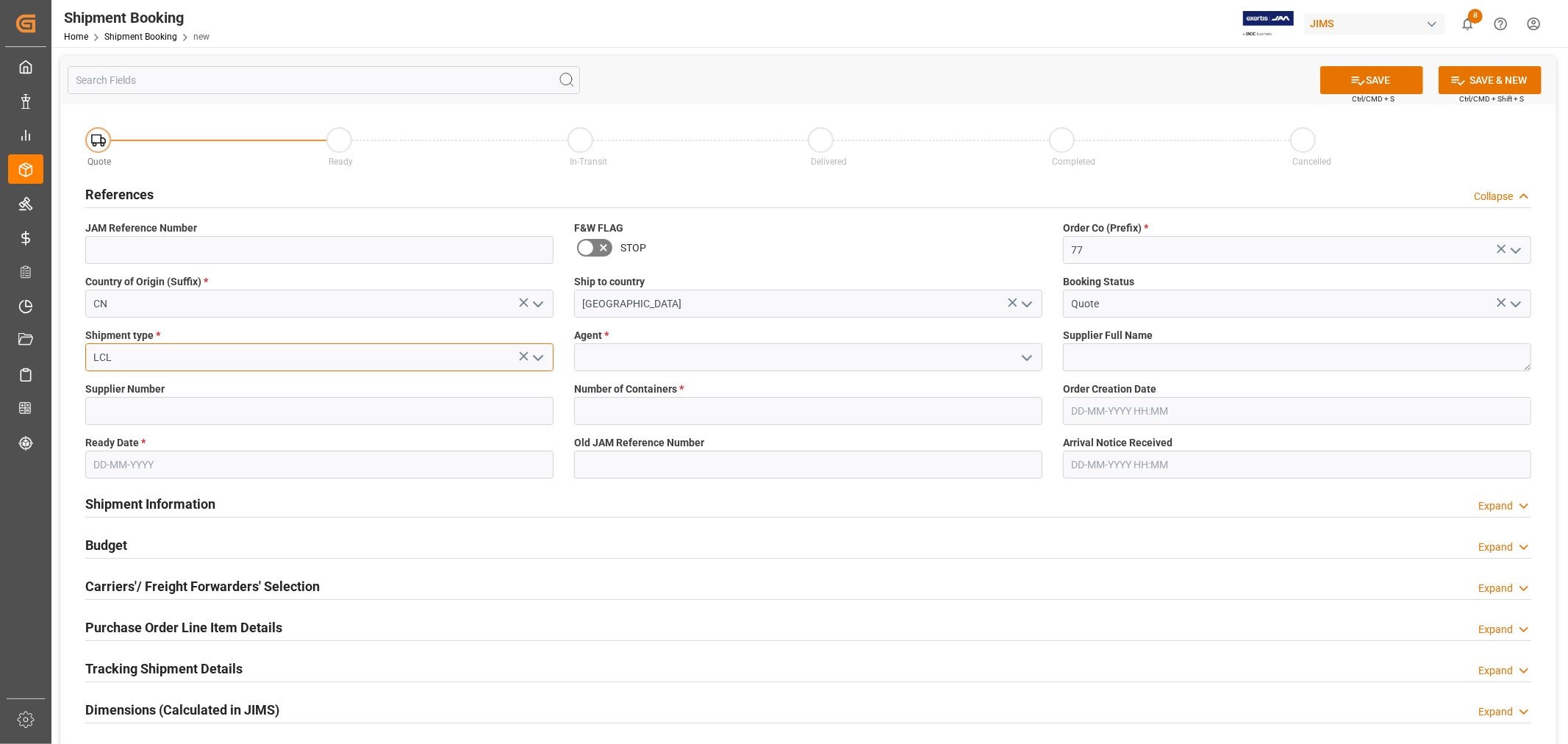
type input "LCL"
click at [640, 352] on input at bounding box center [808, 357] width 468 height 28
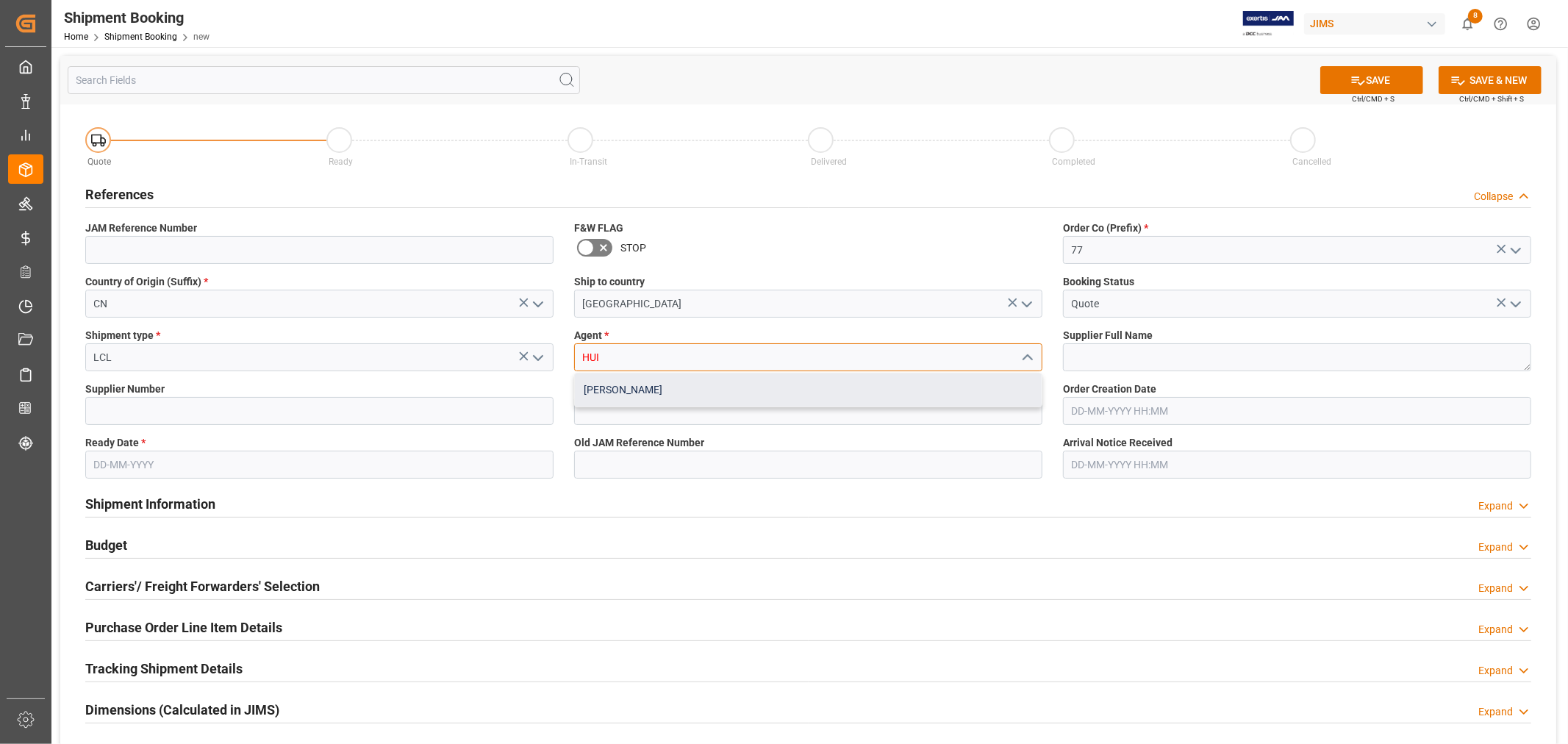
click at [589, 385] on div "[PERSON_NAME]" at bounding box center [808, 390] width 467 height 33
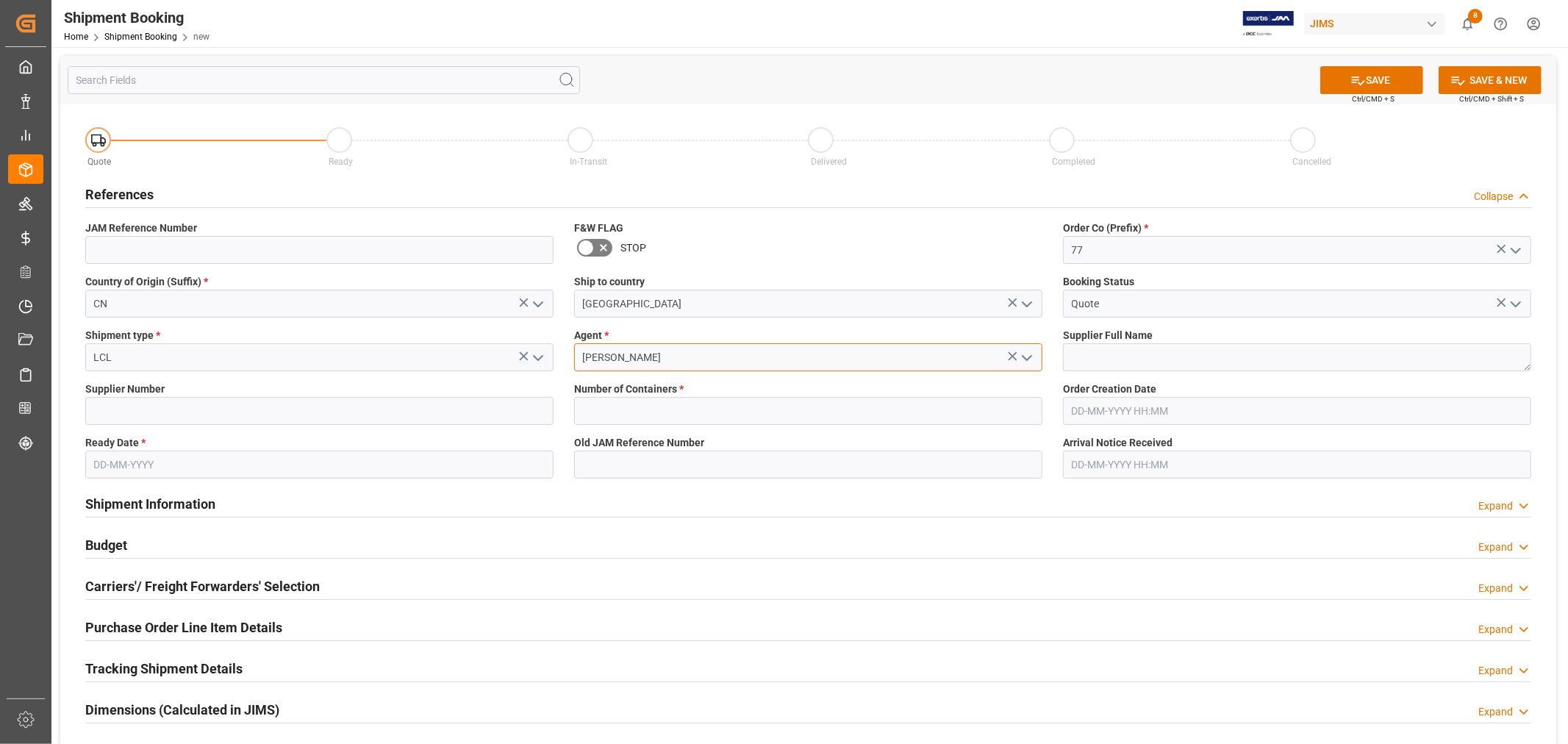
type input "[PERSON_NAME]"
click at [1106, 348] on textarea at bounding box center [1297, 357] width 468 height 28
type textarea "[PERSON_NAME] Multimedia [GEOGRAPHIC_DATA]"
click at [485, 406] on input at bounding box center [319, 410] width 468 height 28
type input "242713"
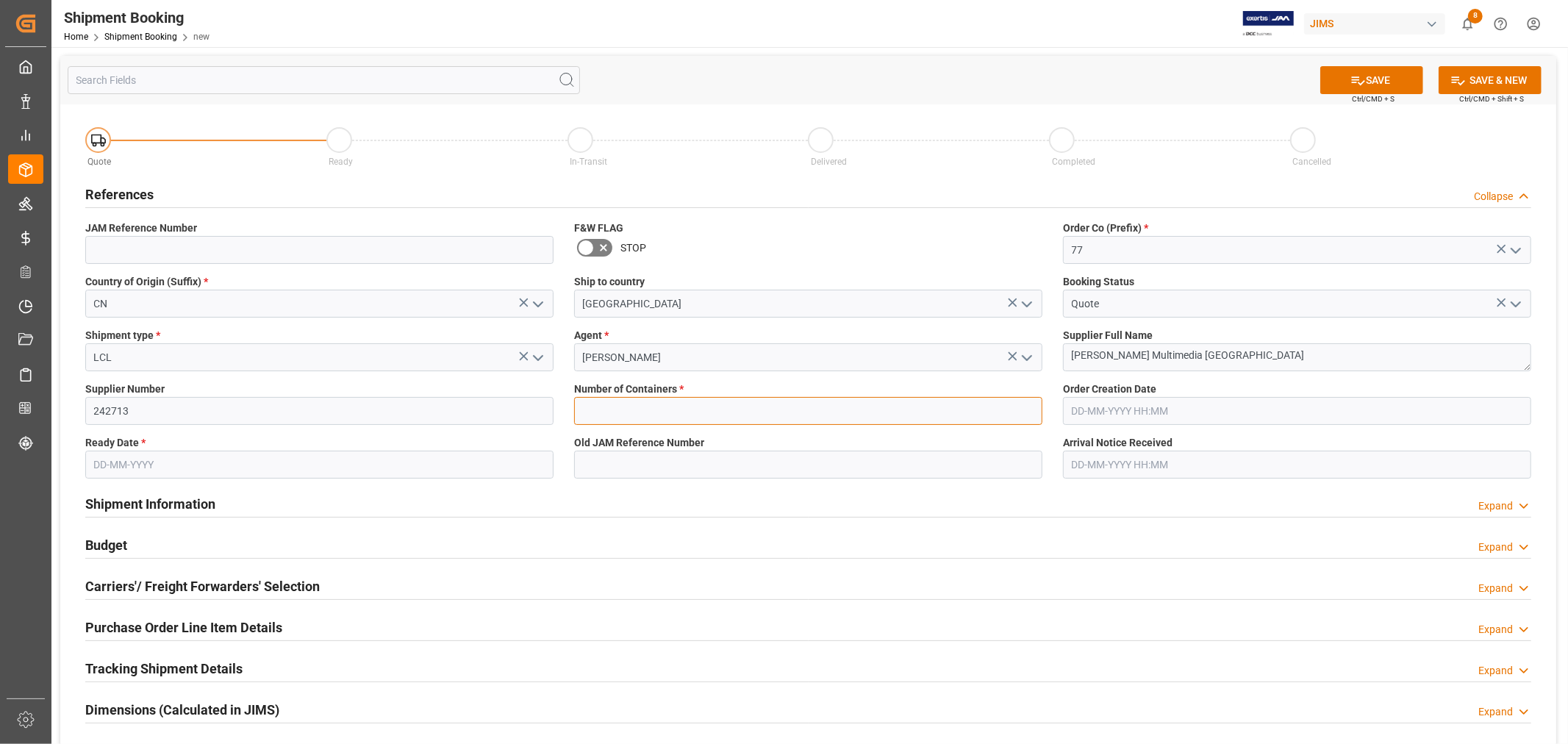
click at [707, 400] on input "text" at bounding box center [808, 410] width 468 height 28
type input "0"
click at [410, 468] on input "text" at bounding box center [319, 465] width 468 height 28
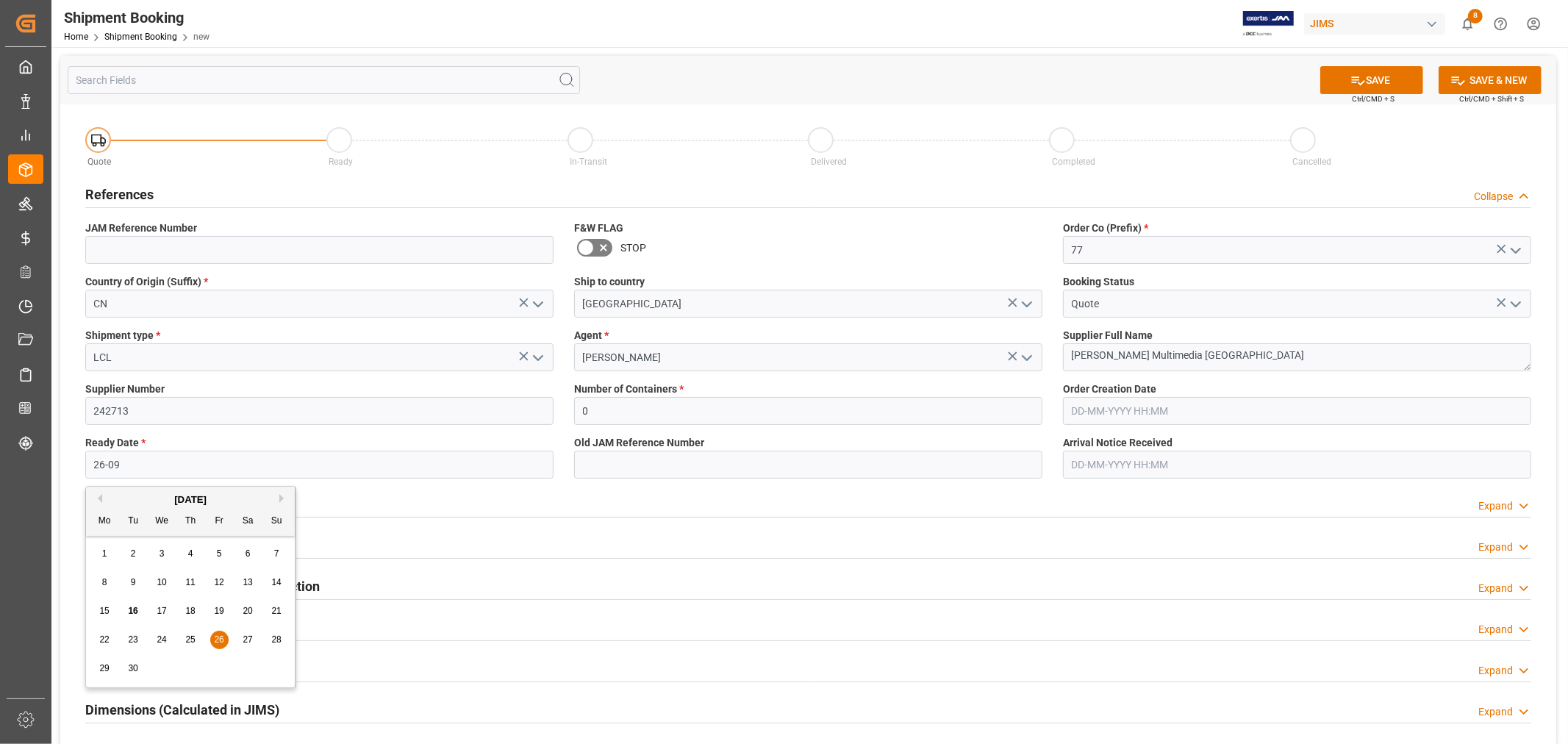
type input "[DATE]"
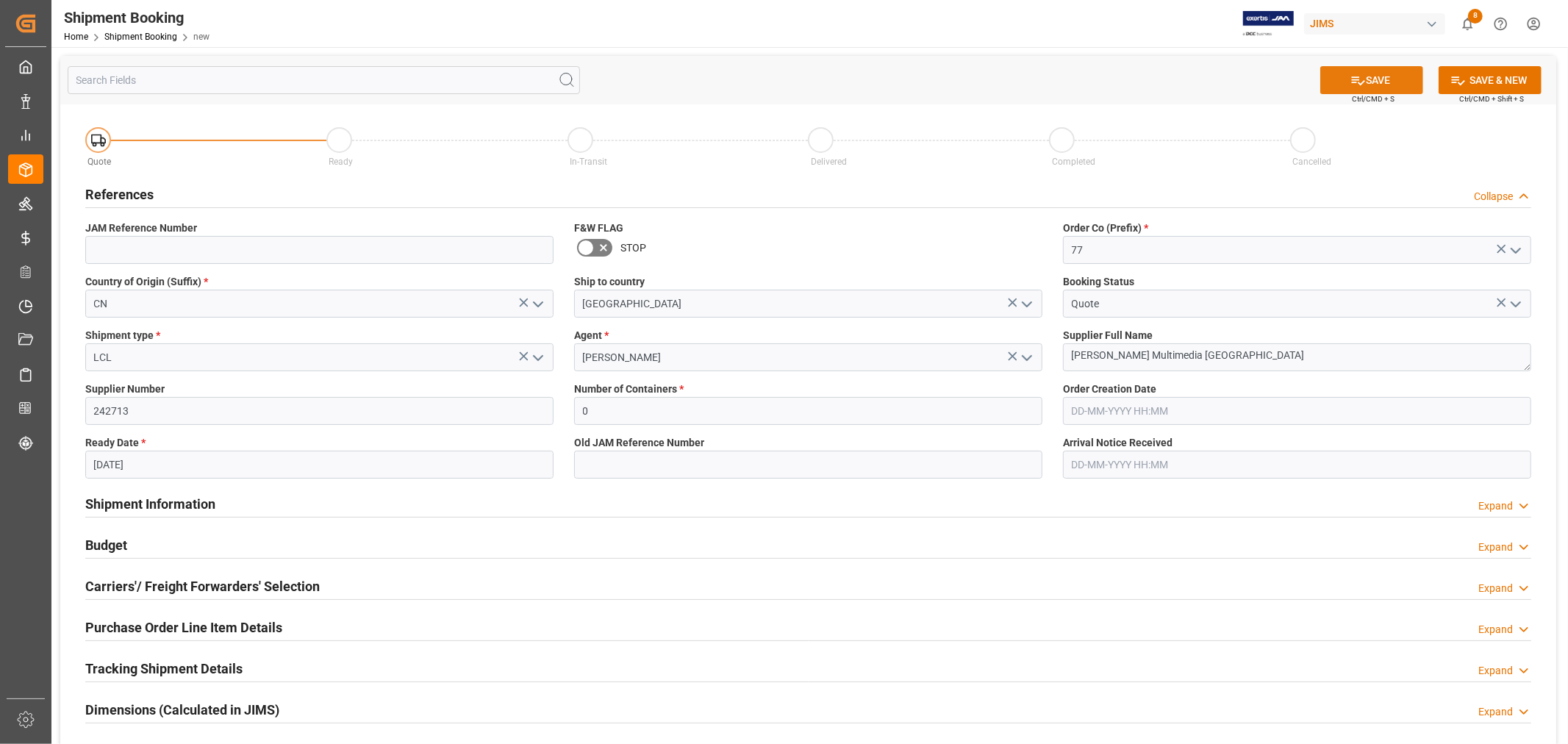
click at [1360, 79] on icon at bounding box center [1357, 80] width 15 height 15
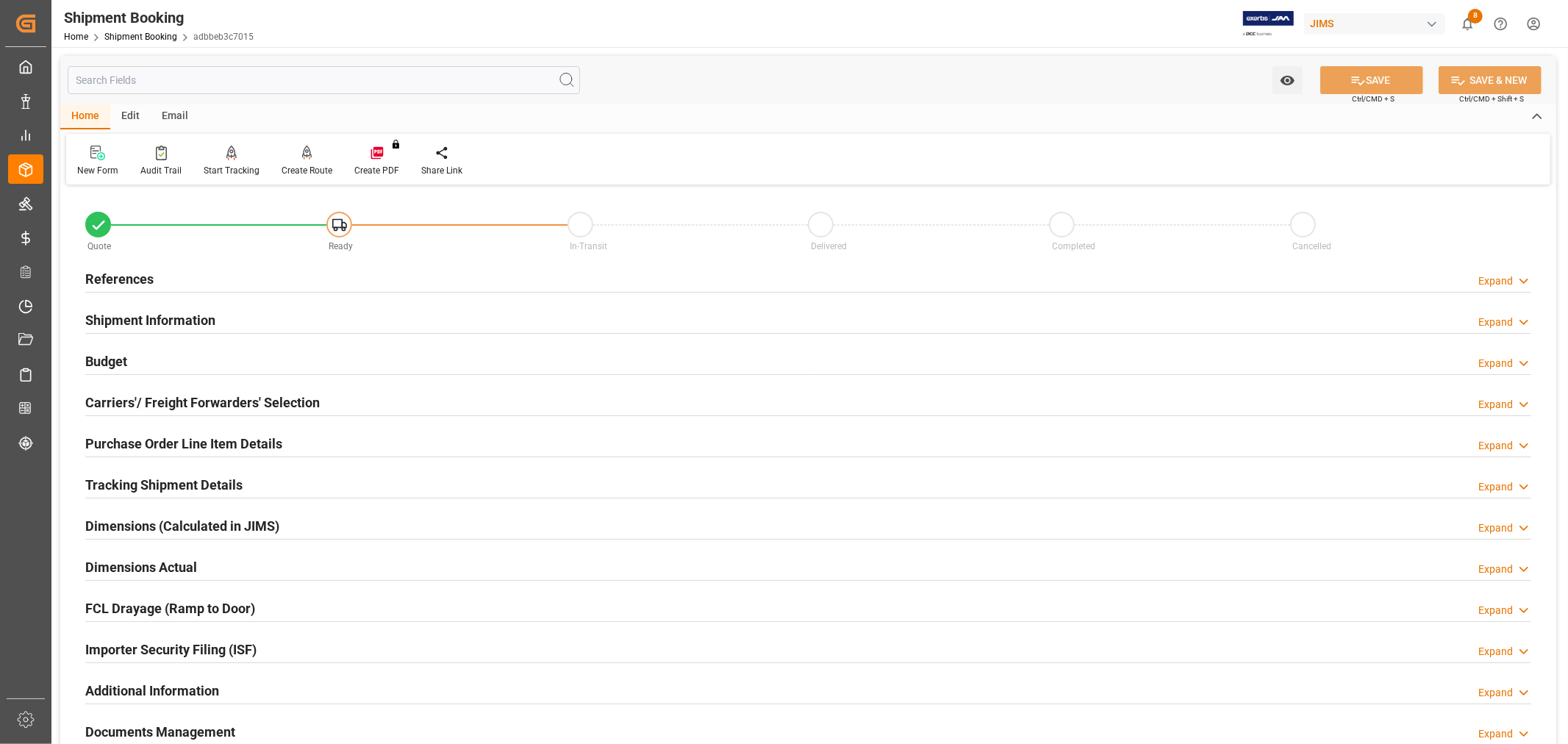
click at [128, 277] on h2 "References" at bounding box center [119, 279] width 68 height 20
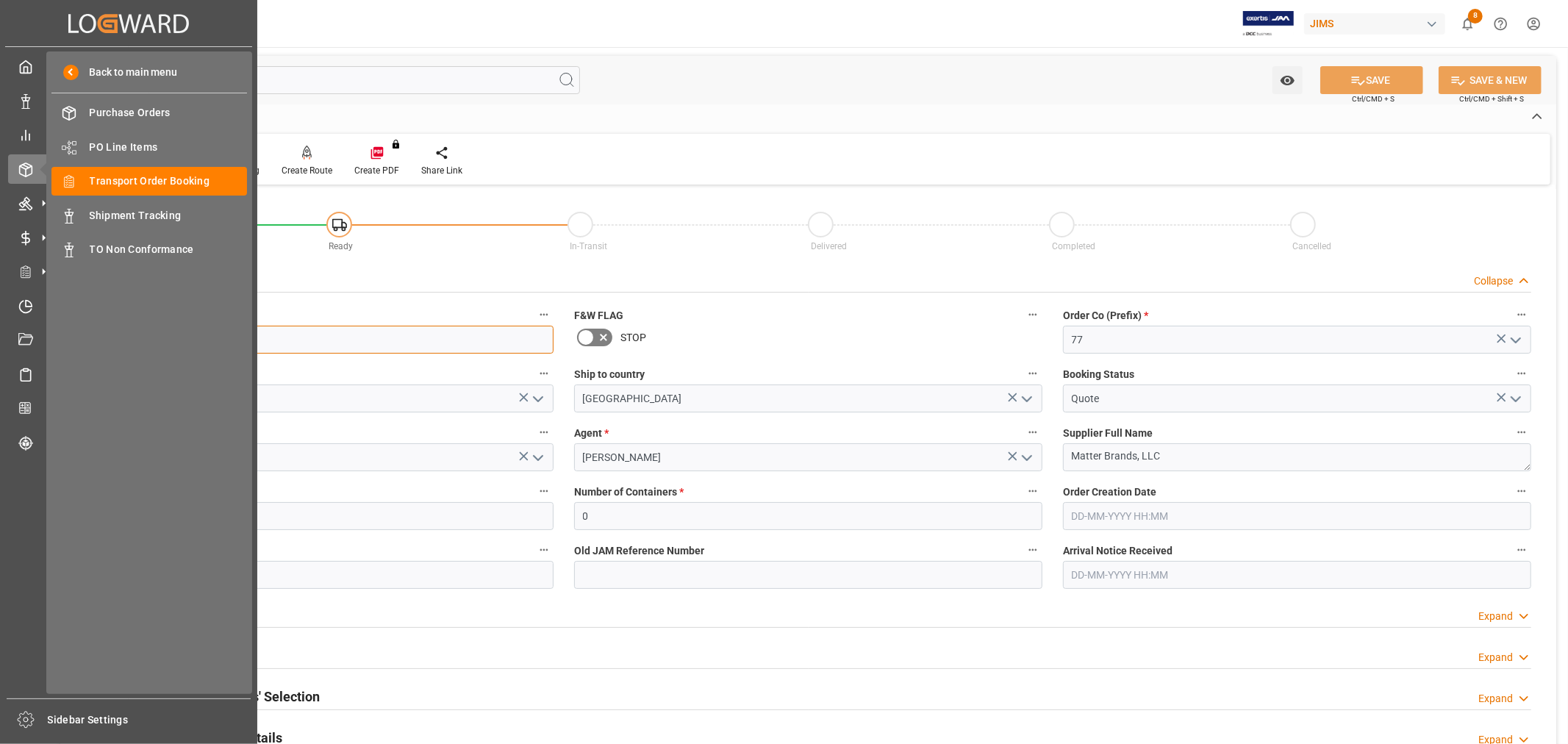
drag, startPoint x: 180, startPoint y: 343, endPoint x: 46, endPoint y: 319, distance: 136.1
click at [47, 319] on div "Created by potrace 1.15, written by [PERSON_NAME] [DATE]-[DATE] Created by potr…" at bounding box center [784, 372] width 1568 height 744
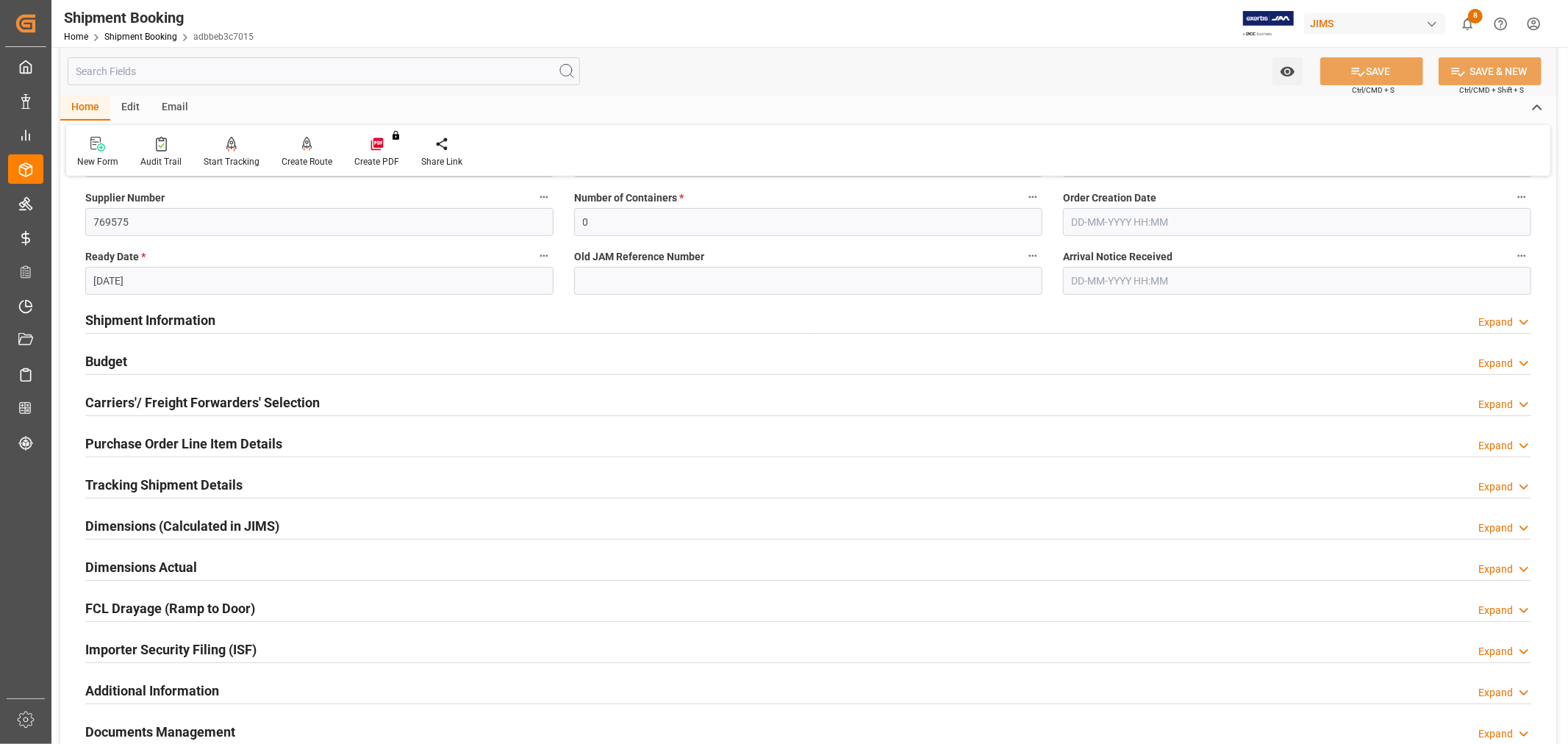
scroll to position [327, 0]
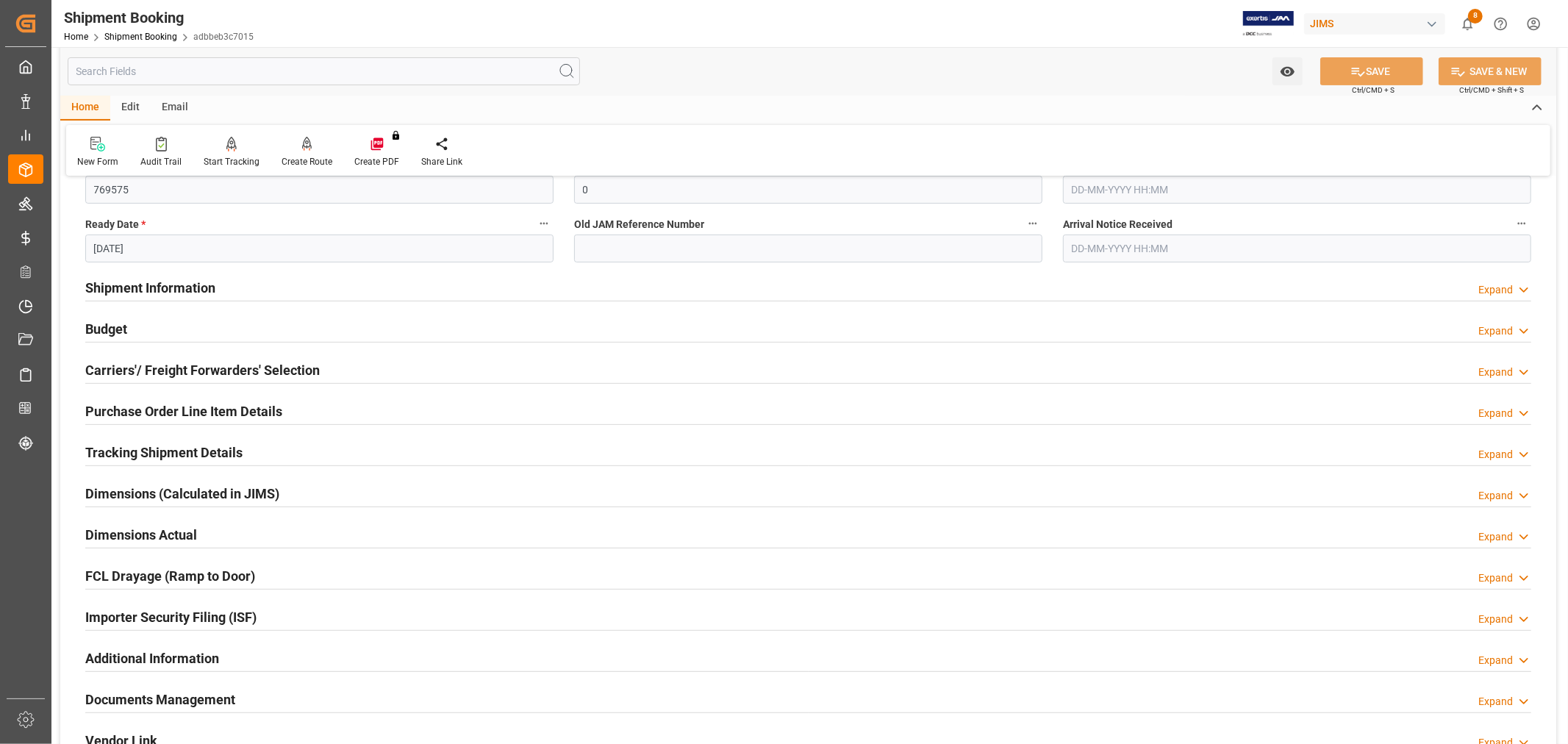
click at [163, 373] on h2 "Carriers'/ Freight Forwarders' Selection" at bounding box center [203, 370] width 235 height 20
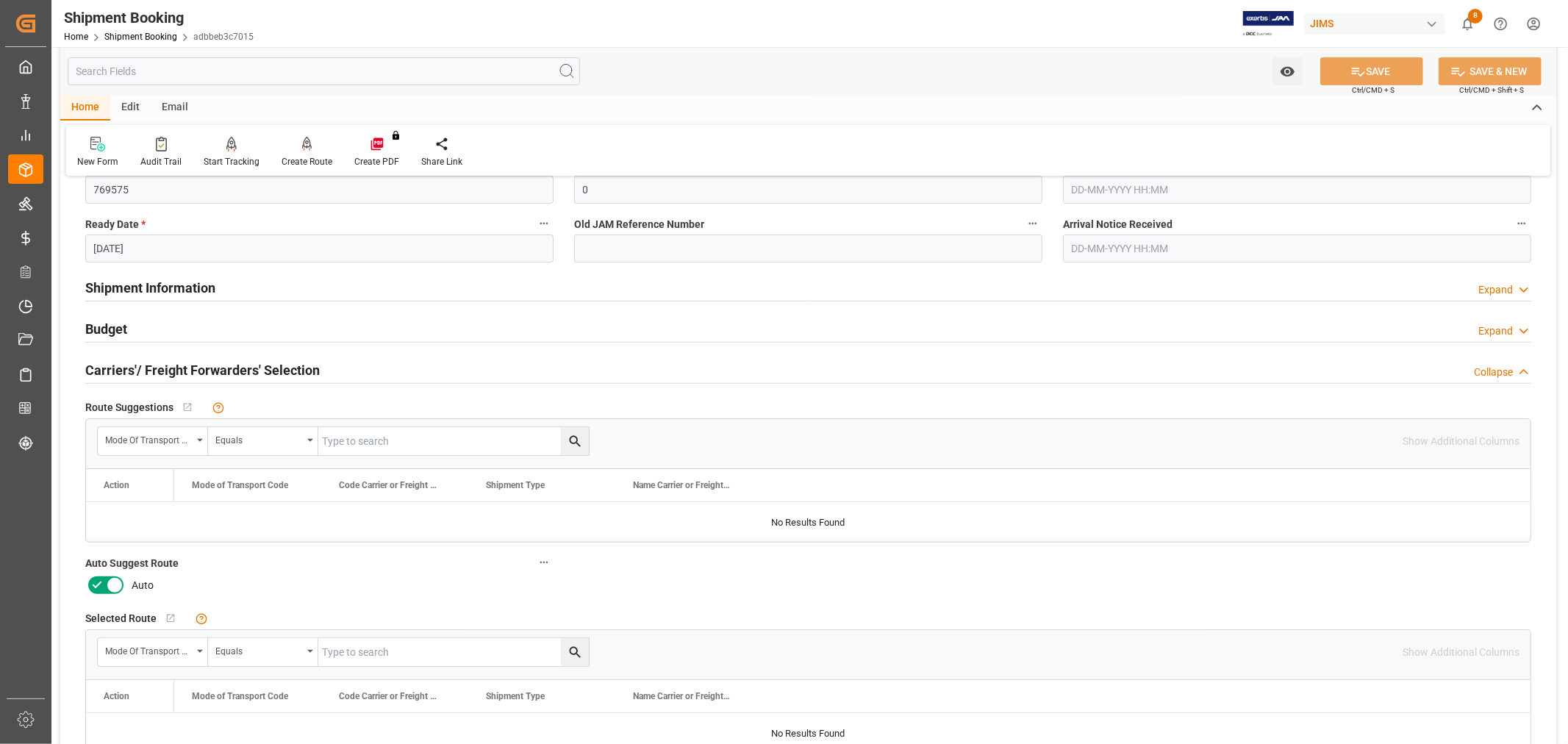
click at [97, 583] on icon at bounding box center [97, 586] width 18 height 18
click at [0, 0] on input "checkbox" at bounding box center [0, 0] width 0 height 0
click at [319, 586] on div "Manual" at bounding box center [319, 586] width 468 height 23
click at [1361, 69] on icon at bounding box center [1357, 71] width 15 height 15
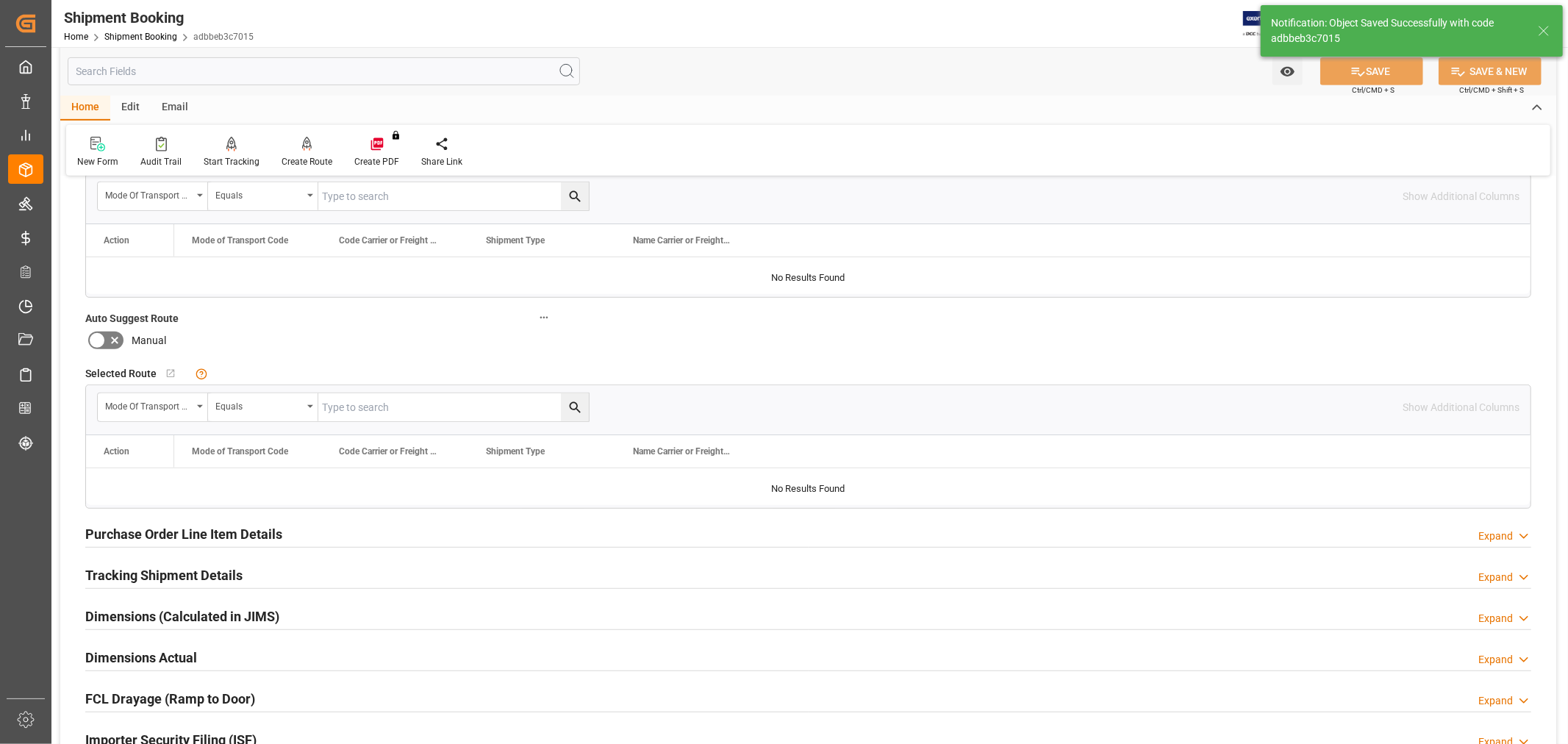
scroll to position [278, 0]
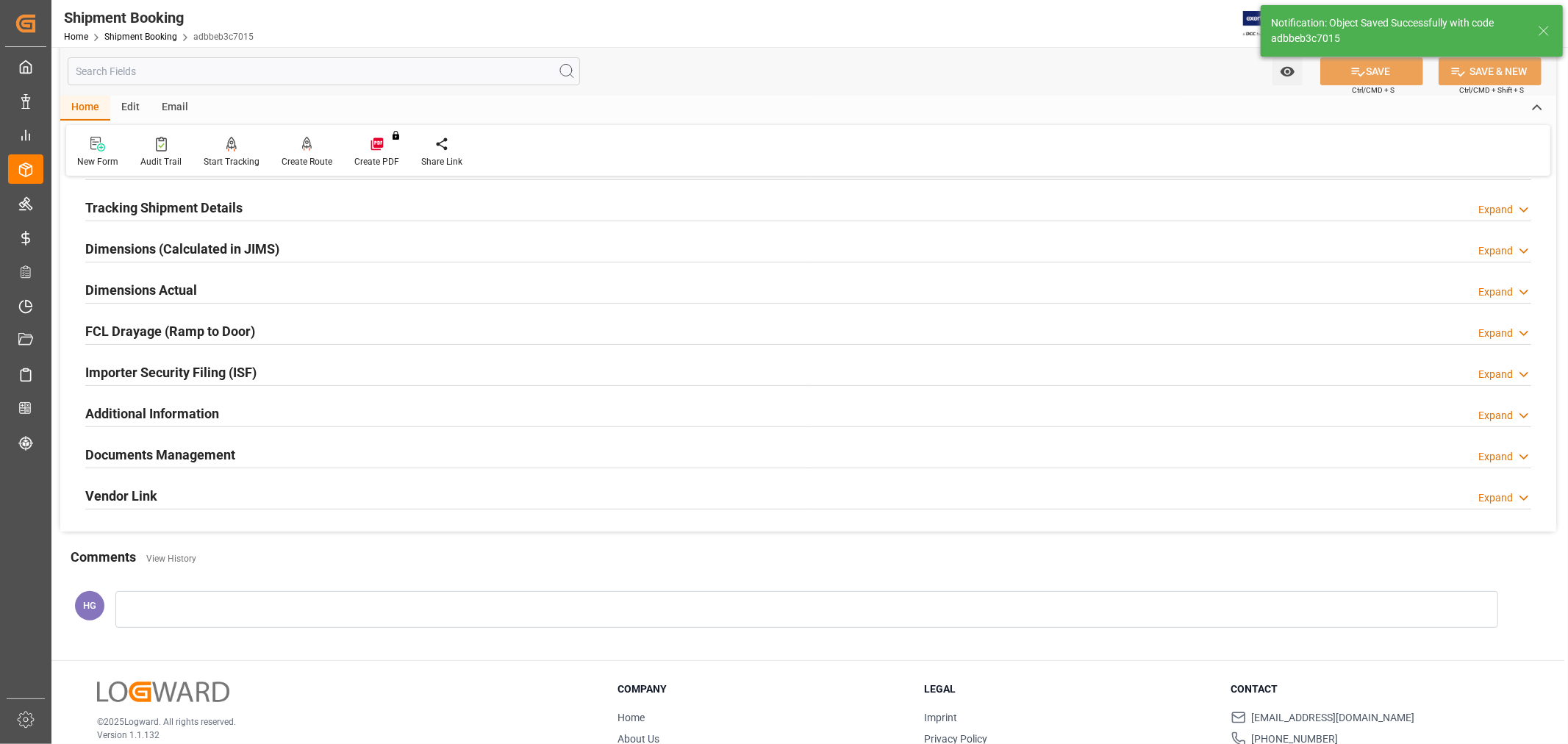
click at [201, 454] on h2 "Documents Management" at bounding box center [160, 455] width 150 height 20
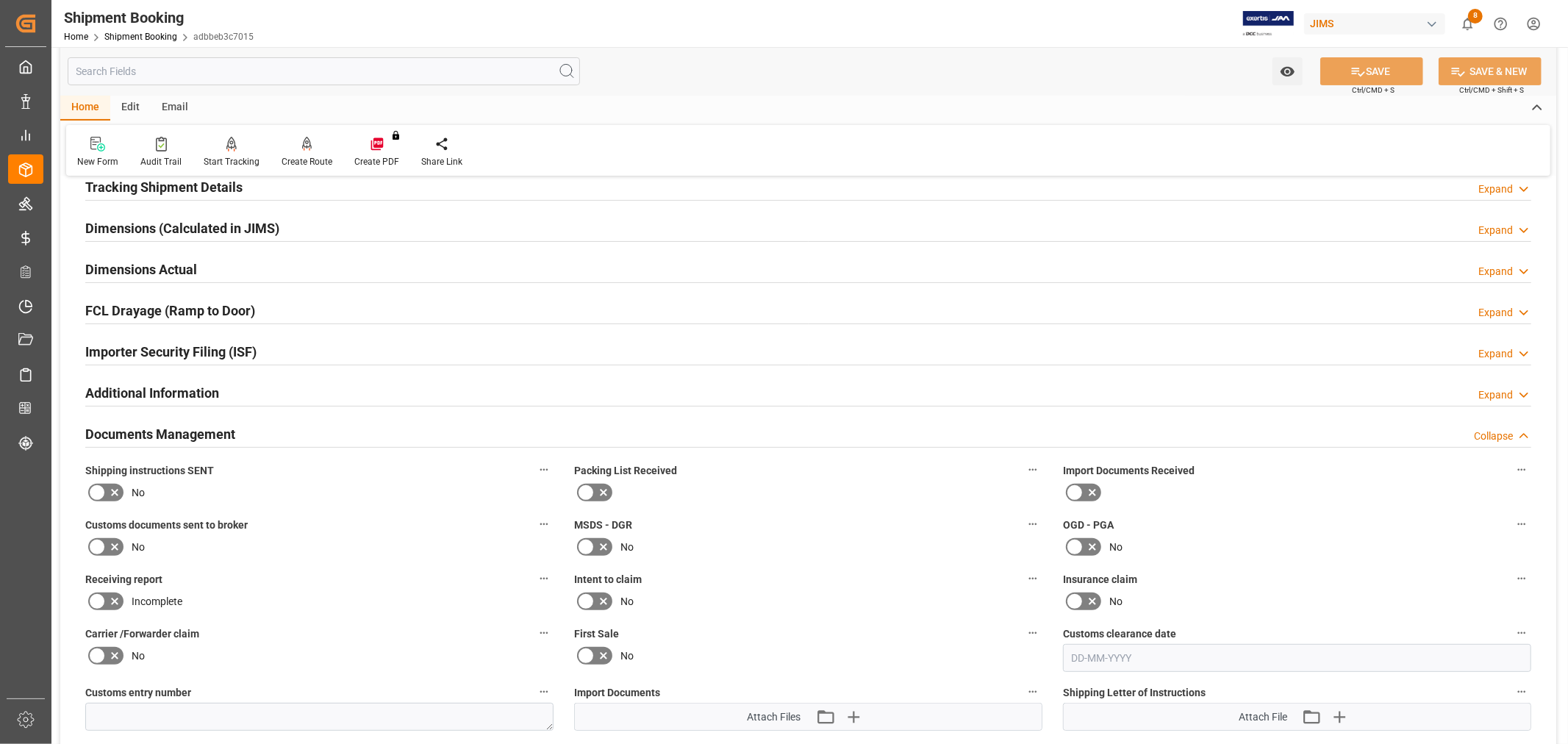
scroll to position [327, 0]
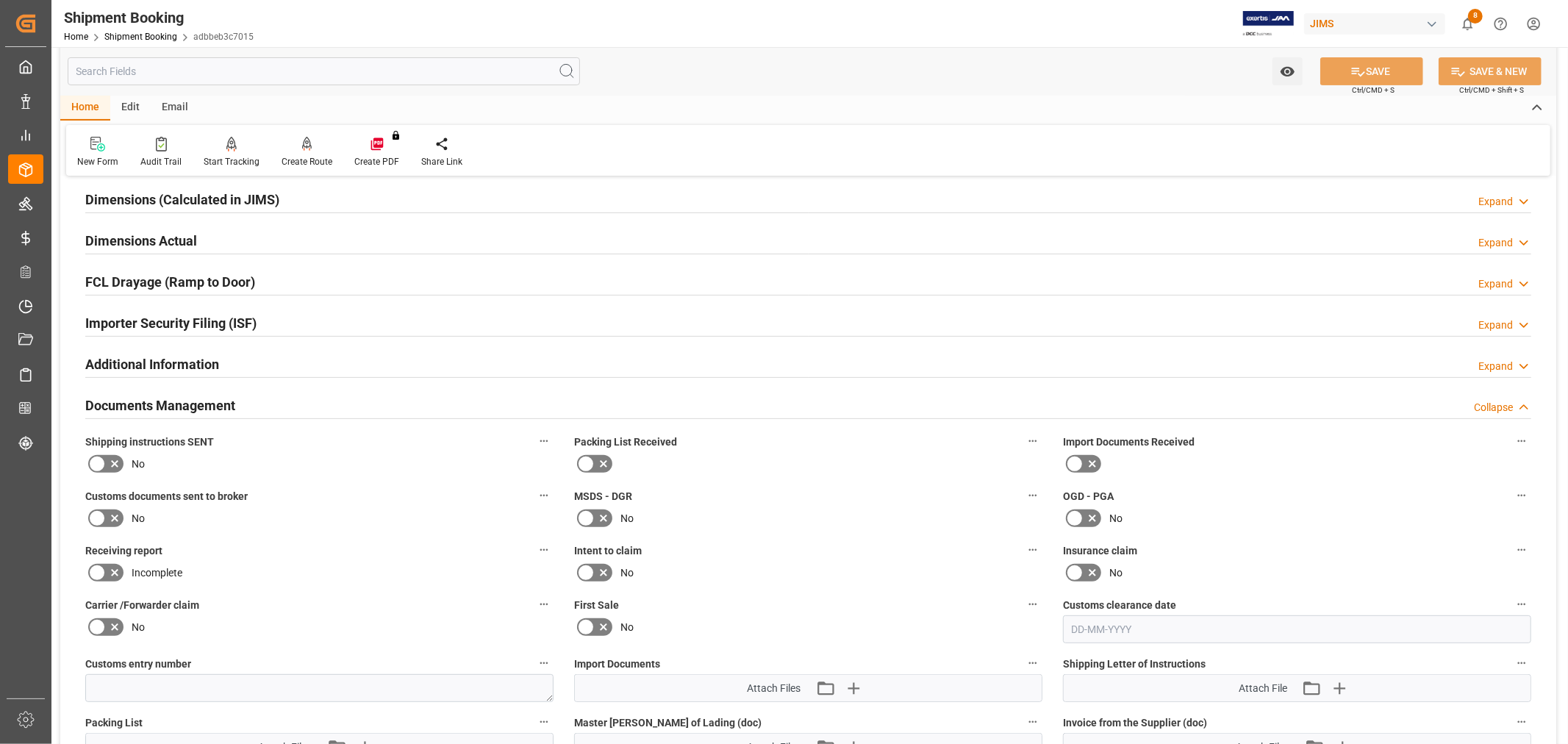
click at [200, 400] on h2 "Documents Management" at bounding box center [160, 406] width 150 height 20
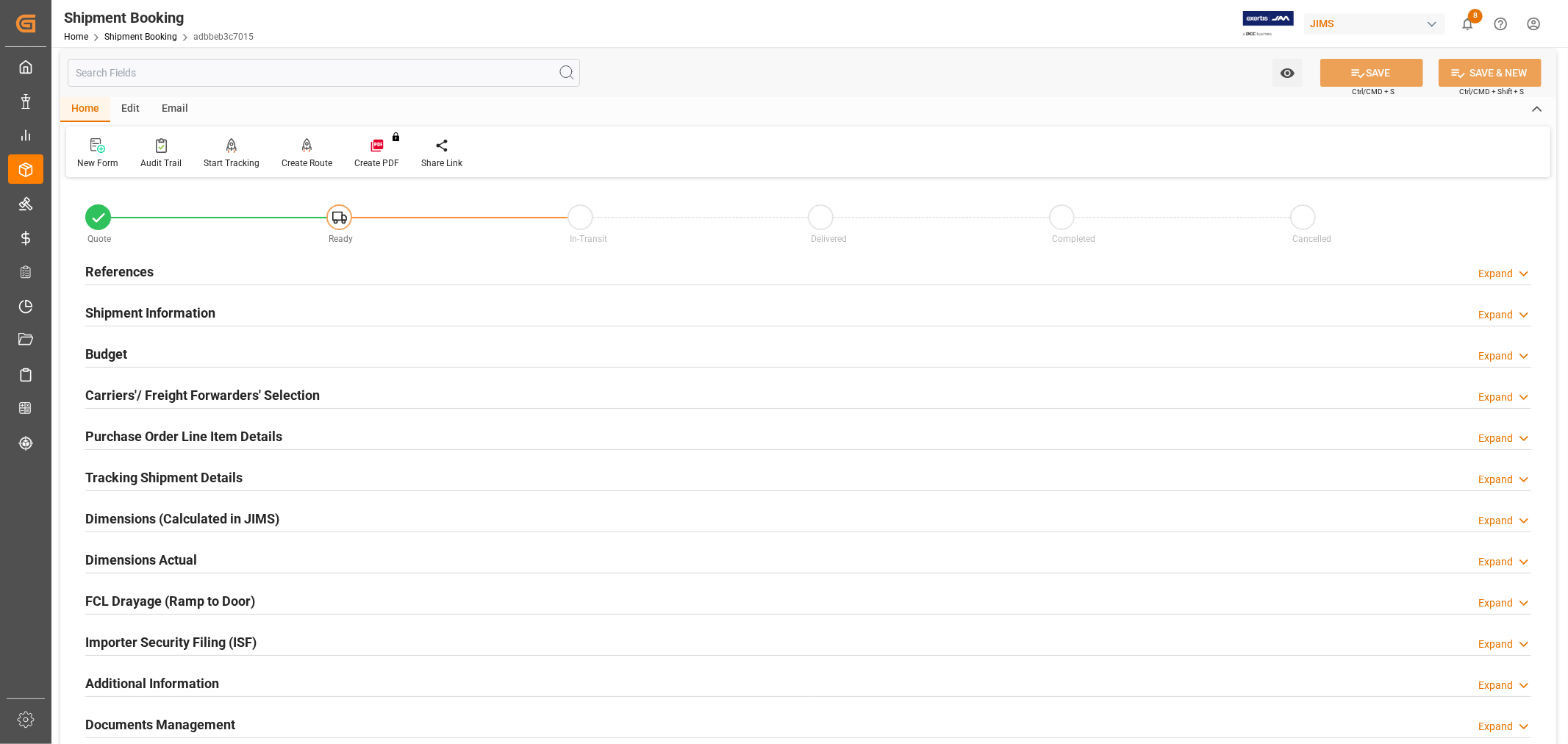
scroll to position [0, 0]
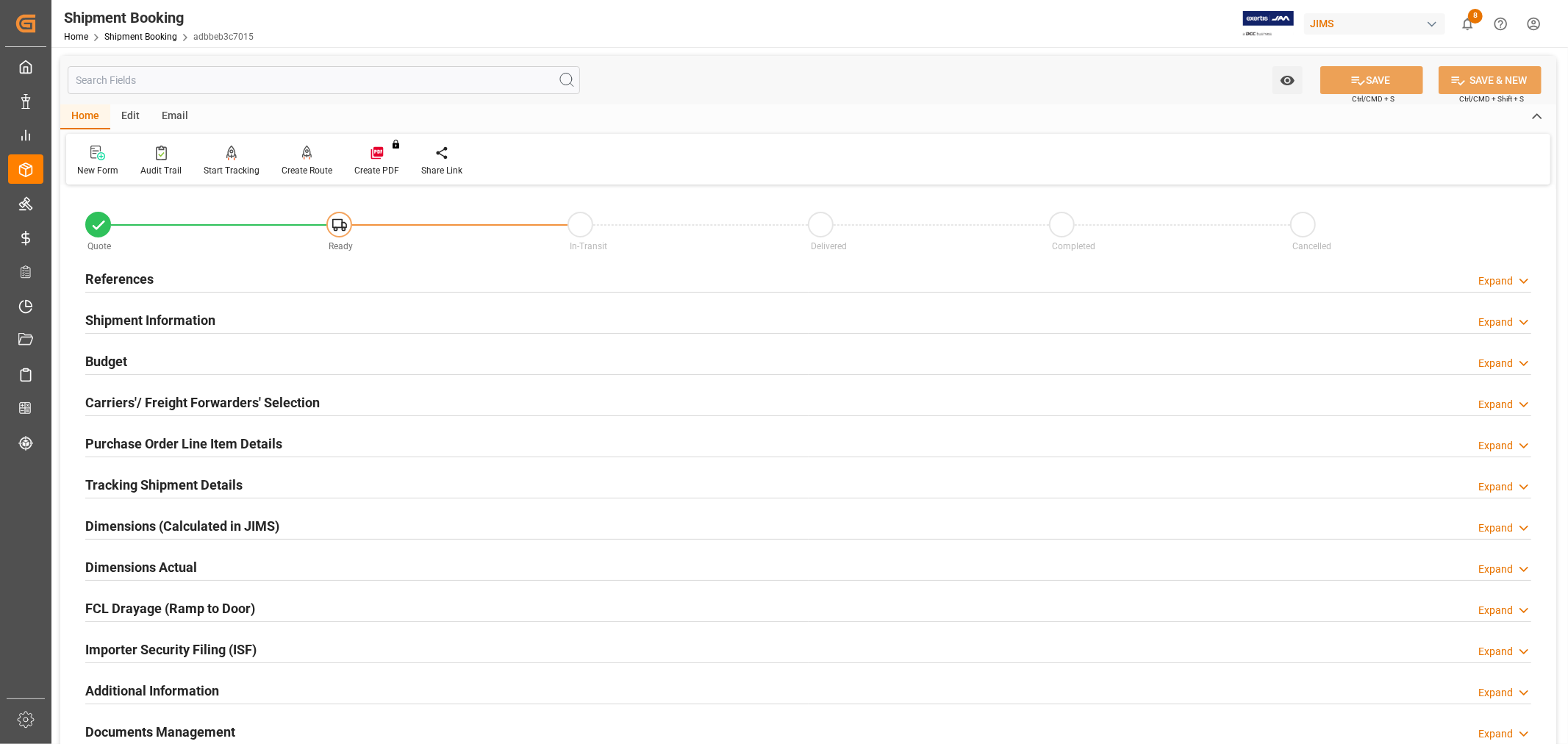
click at [203, 481] on h2 "Tracking Shipment Details" at bounding box center [164, 485] width 157 height 20
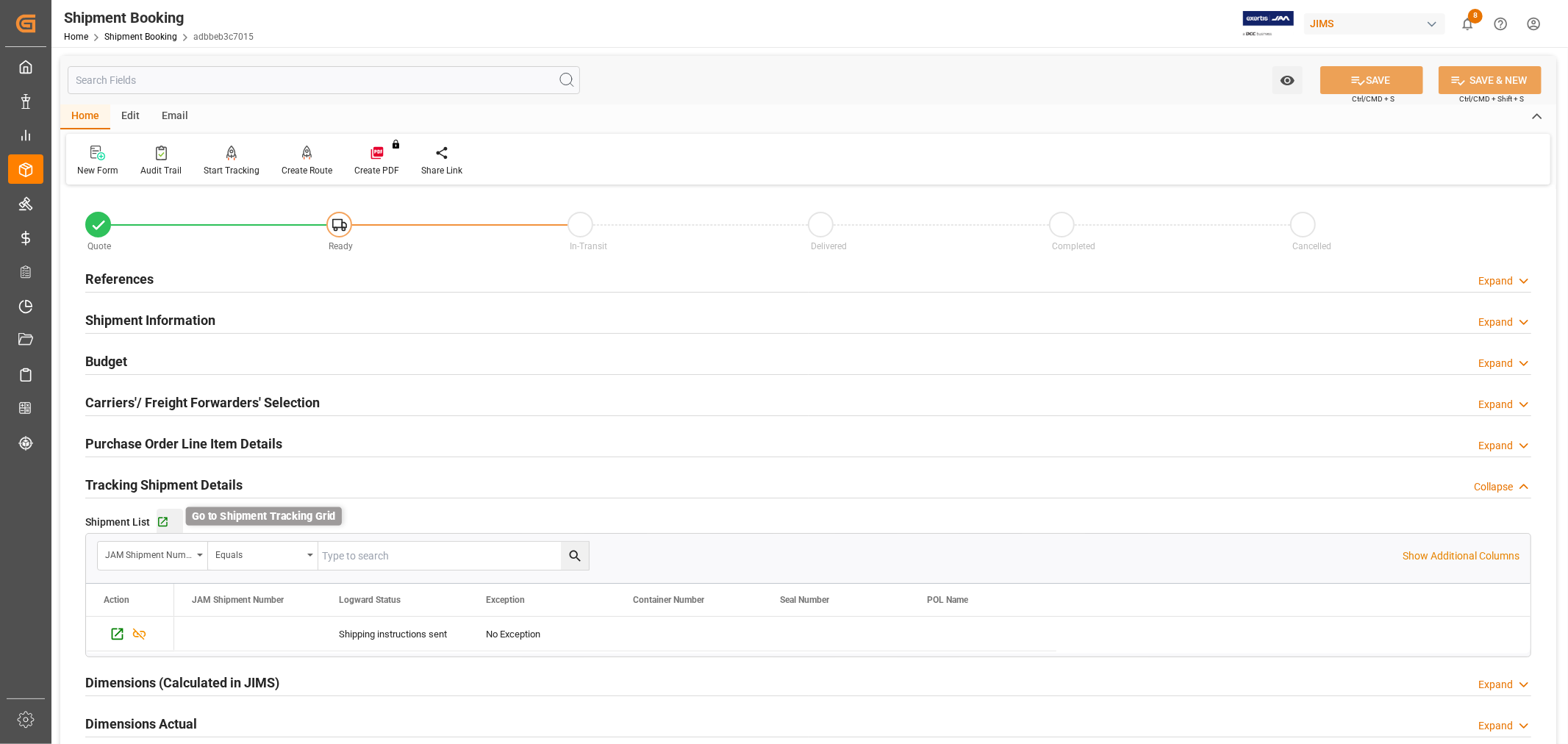
click at [162, 520] on icon "button" at bounding box center [163, 522] width 12 height 12
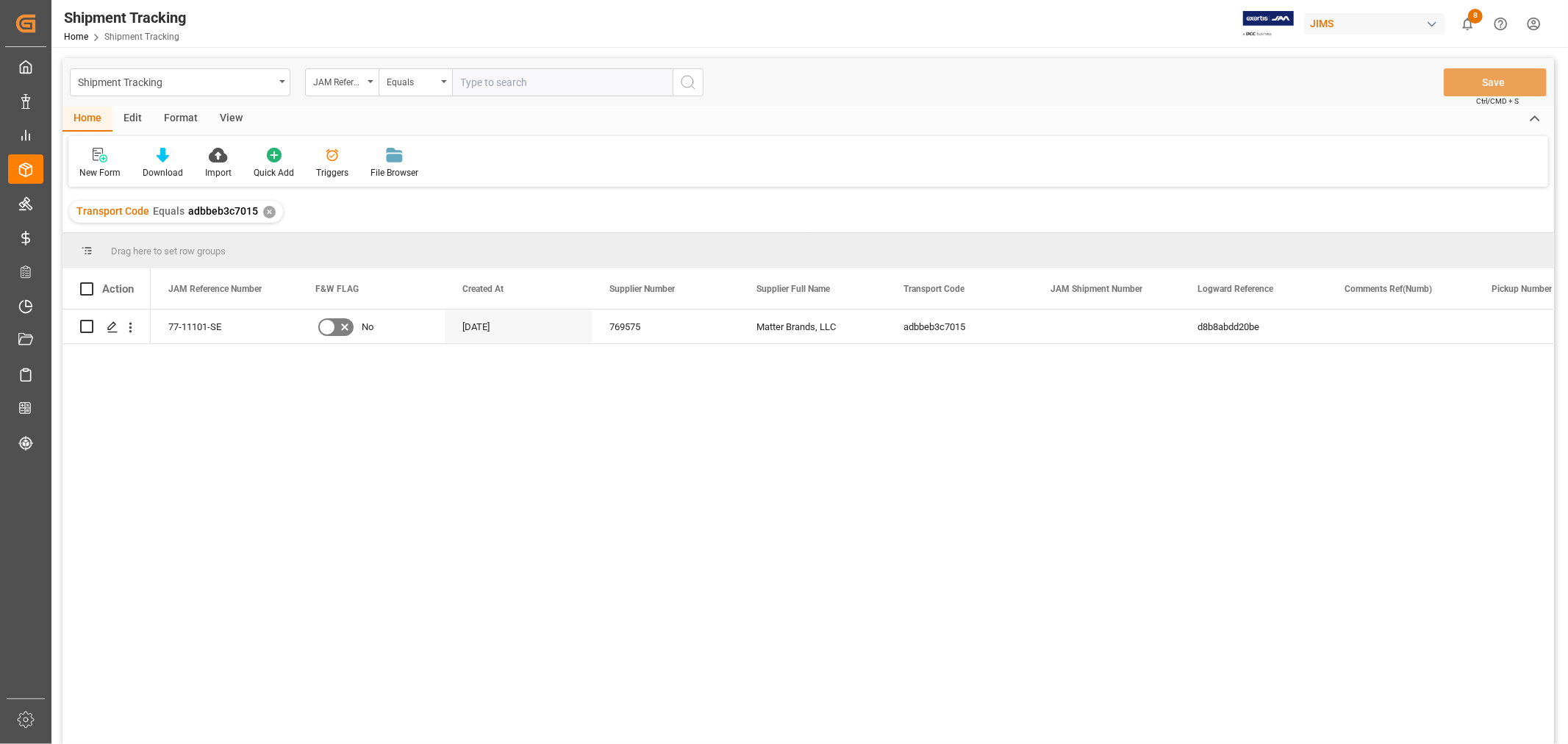
click at [228, 115] on div "View" at bounding box center [231, 119] width 44 height 25
click at [92, 160] on icon at bounding box center [94, 155] width 15 height 15
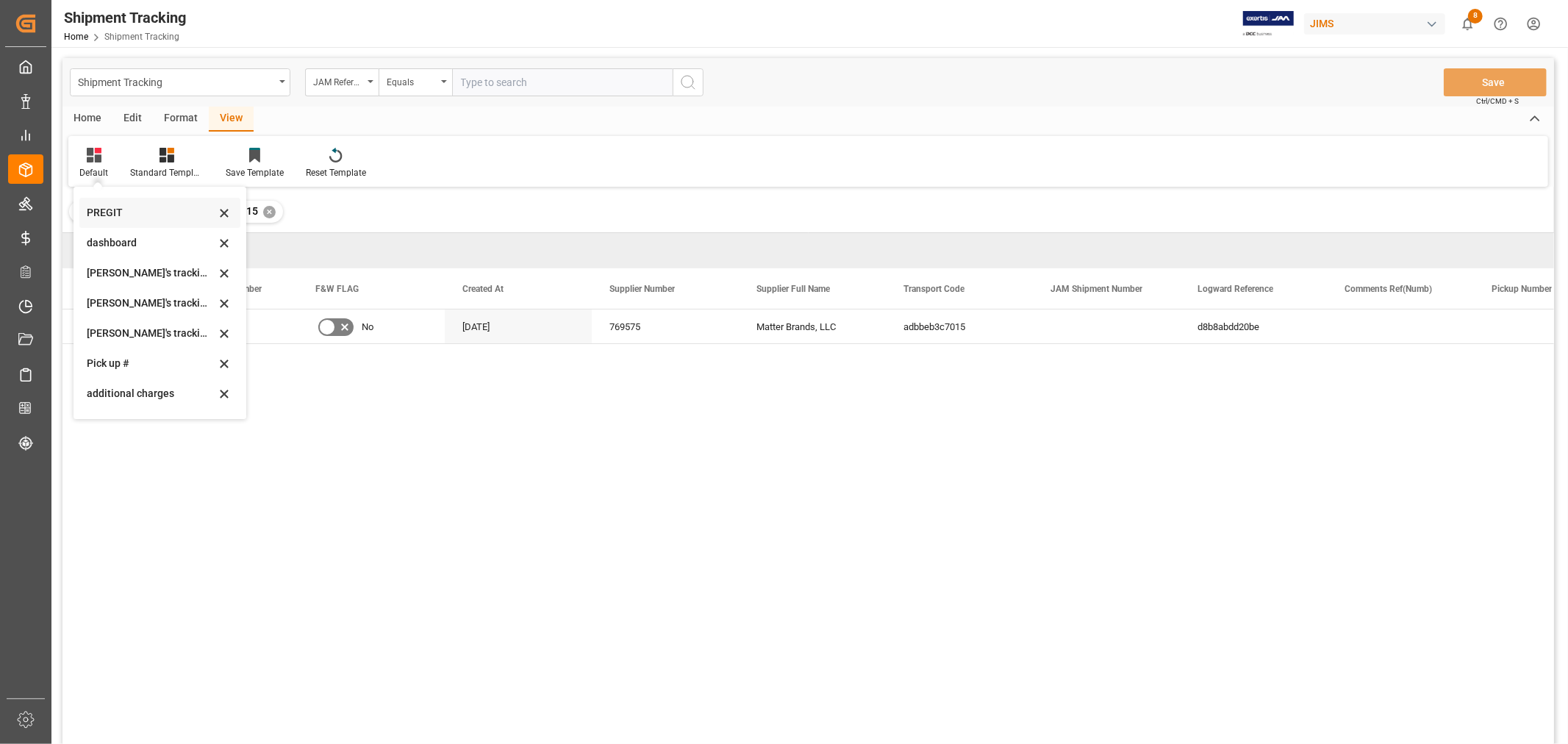
scroll to position [245, 0]
click at [171, 318] on div "[PERSON_NAME]'s tracking all_sample" at bounding box center [151, 324] width 129 height 15
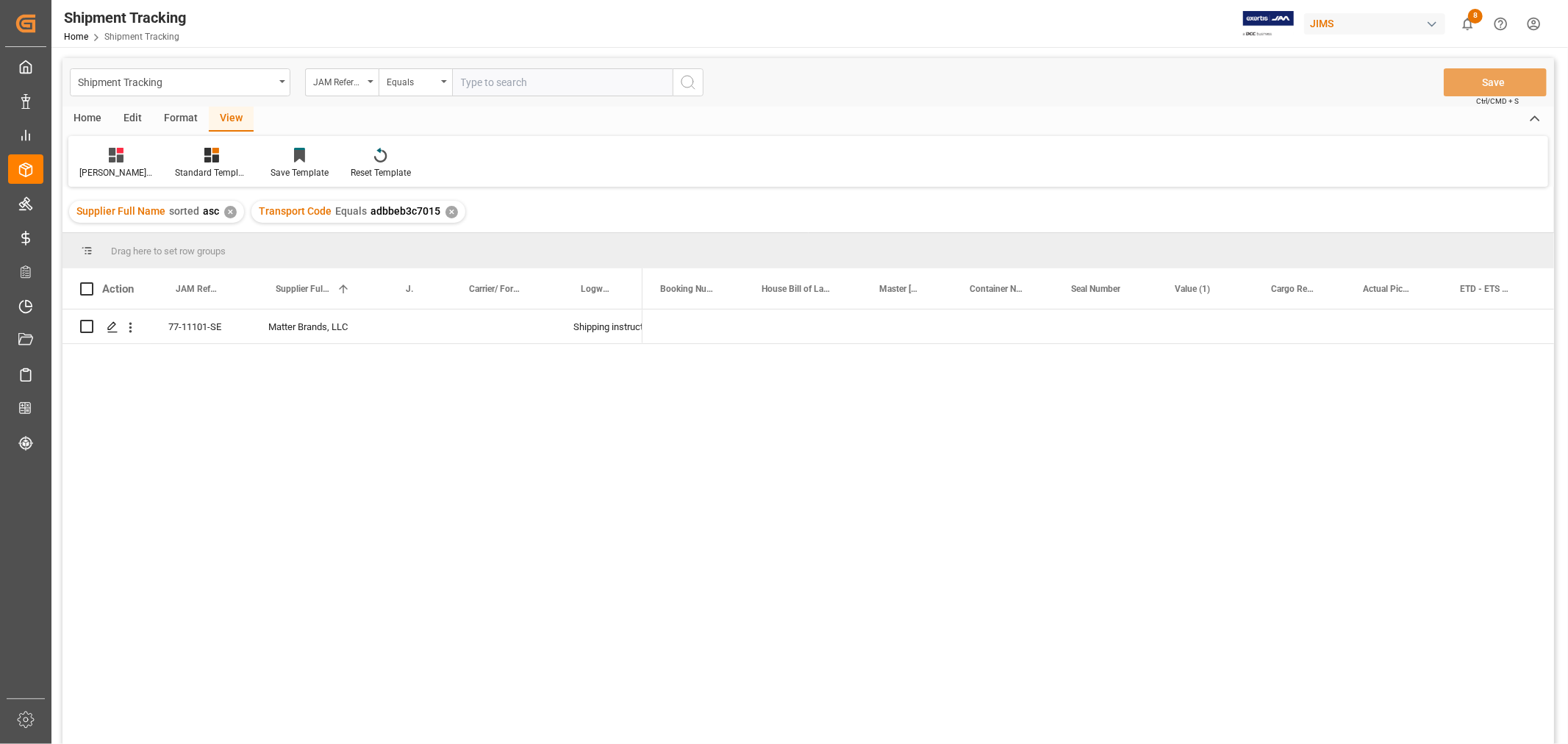
click at [1217, 348] on div at bounding box center [1098, 531] width 912 height 444
click at [1303, 329] on div "Press SPACE to select this row." at bounding box center [1299, 327] width 92 height 34
click at [1295, 328] on div "Press SPACE to select this row." at bounding box center [1299, 327] width 92 height 34
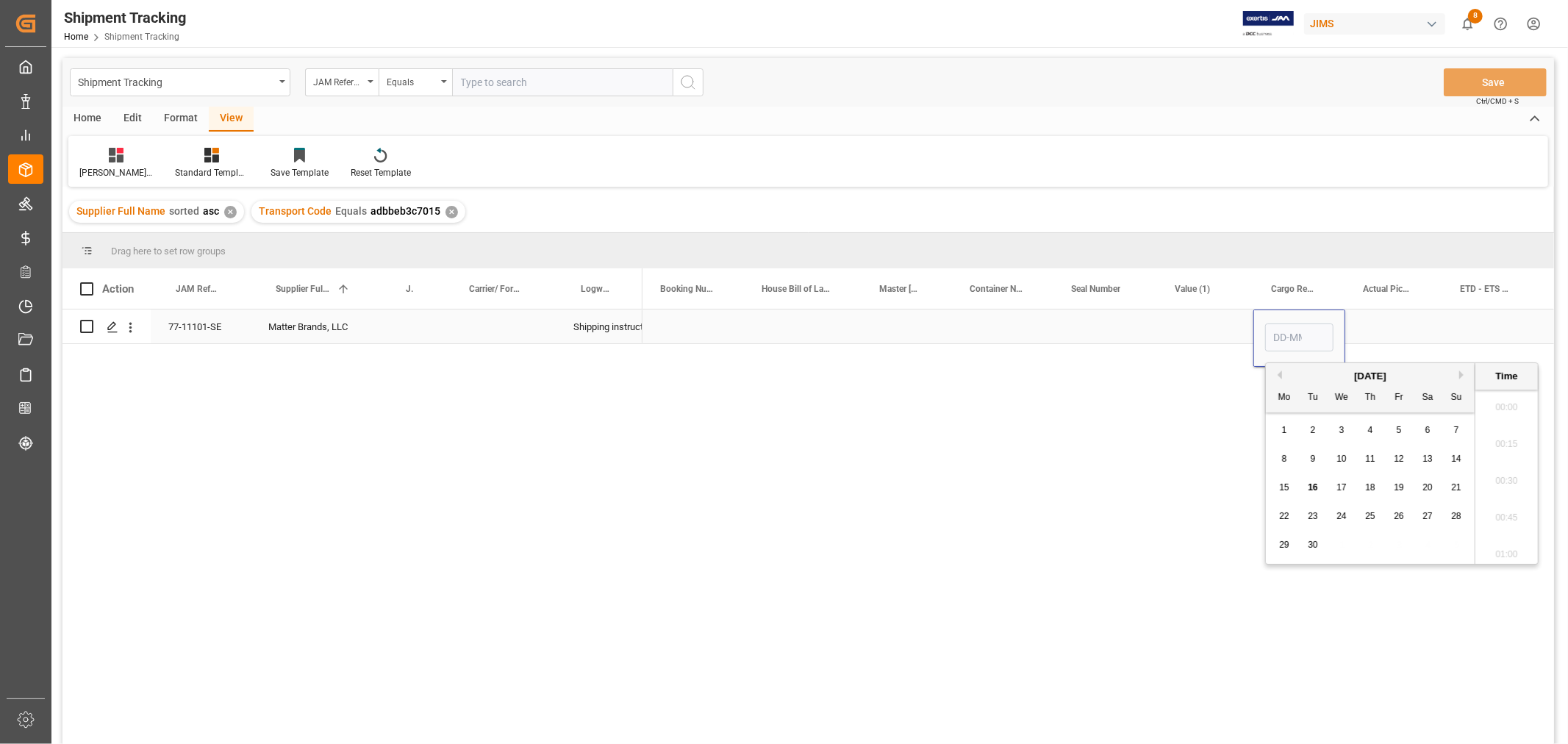
scroll to position [1365, 0]
type input "16-09-2025 00:00"
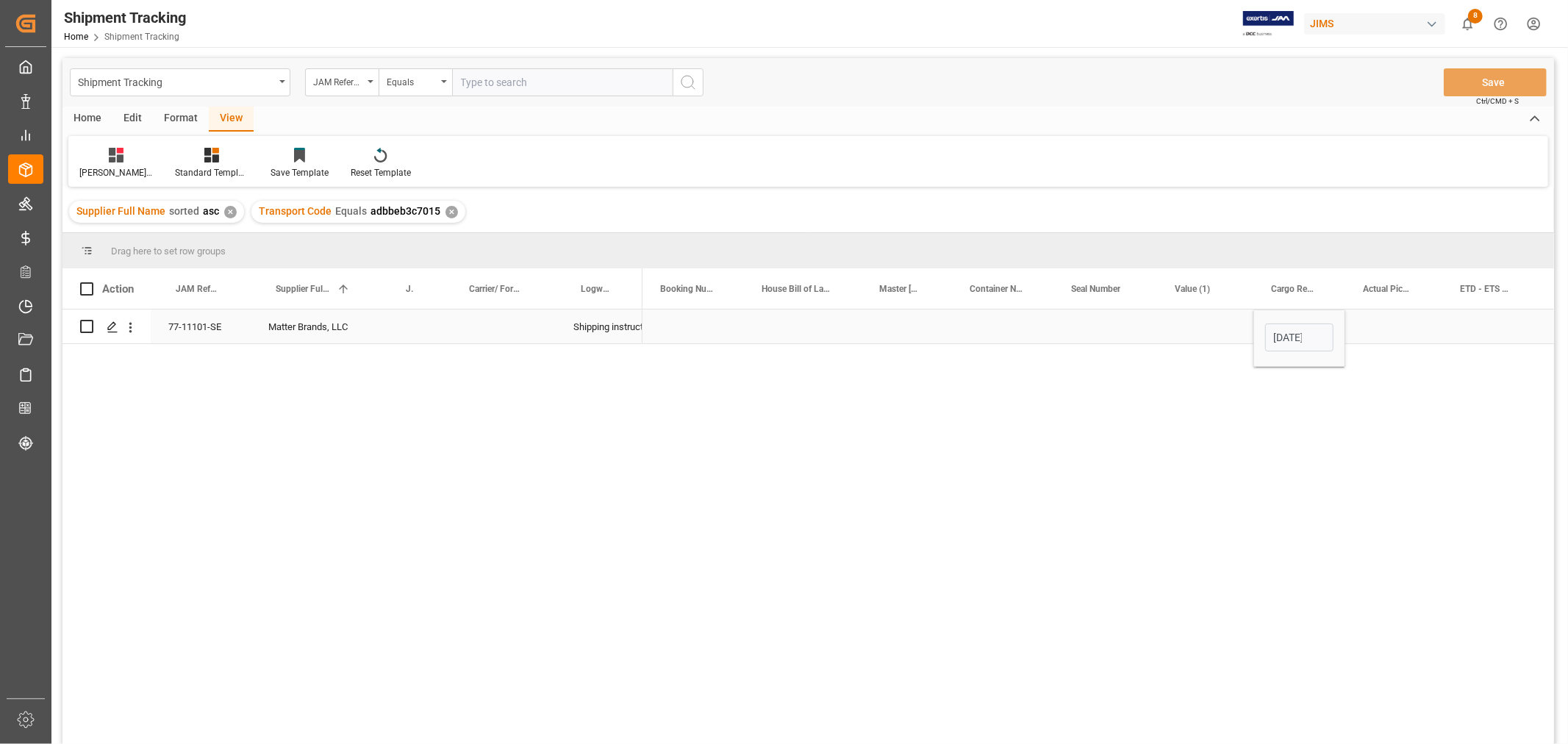
click at [1392, 319] on div "Press SPACE to select this row." at bounding box center [1393, 327] width 97 height 34
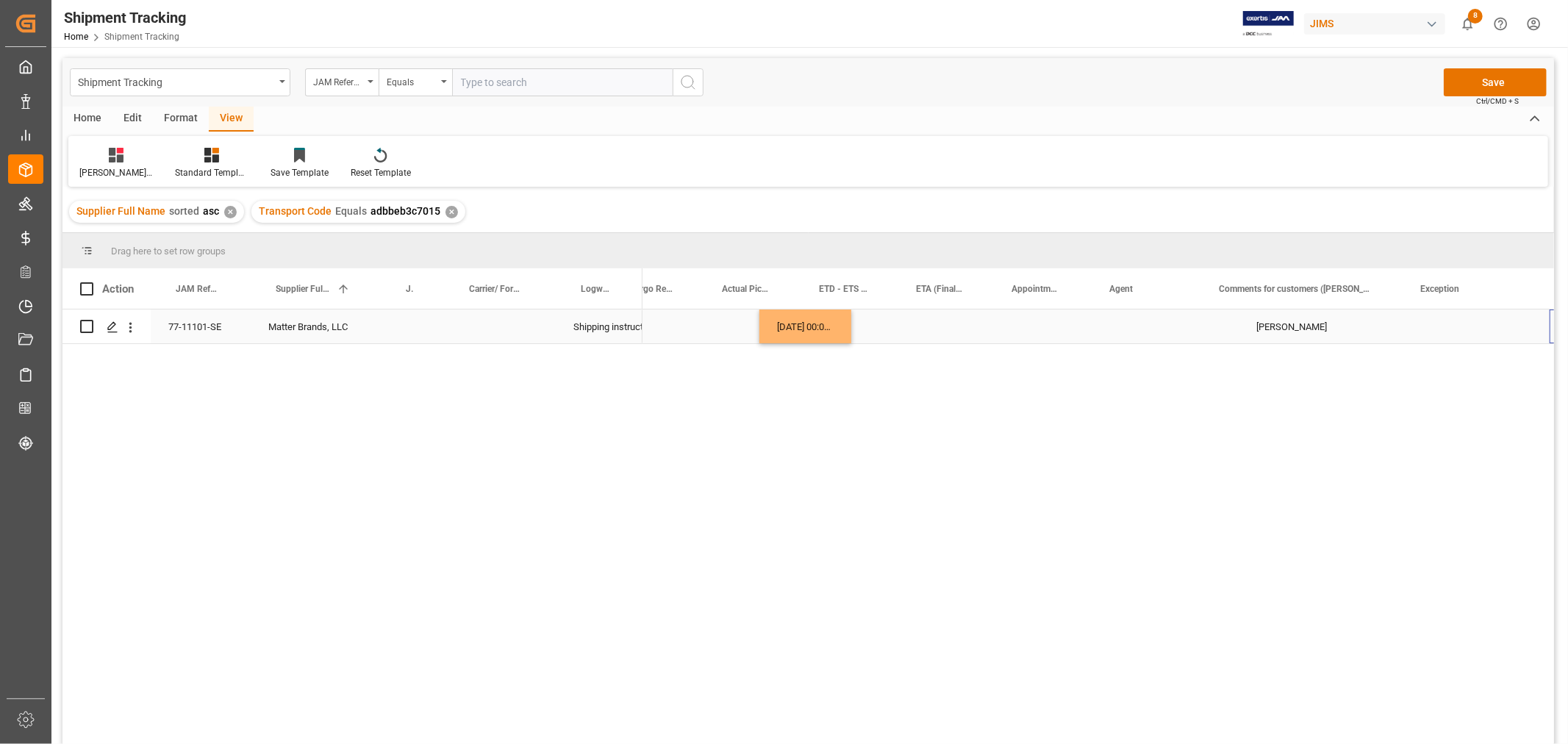
scroll to position [0, 641]
click at [1316, 333] on div "Press SPACE to select this row." at bounding box center [1301, 327] width 201 height 34
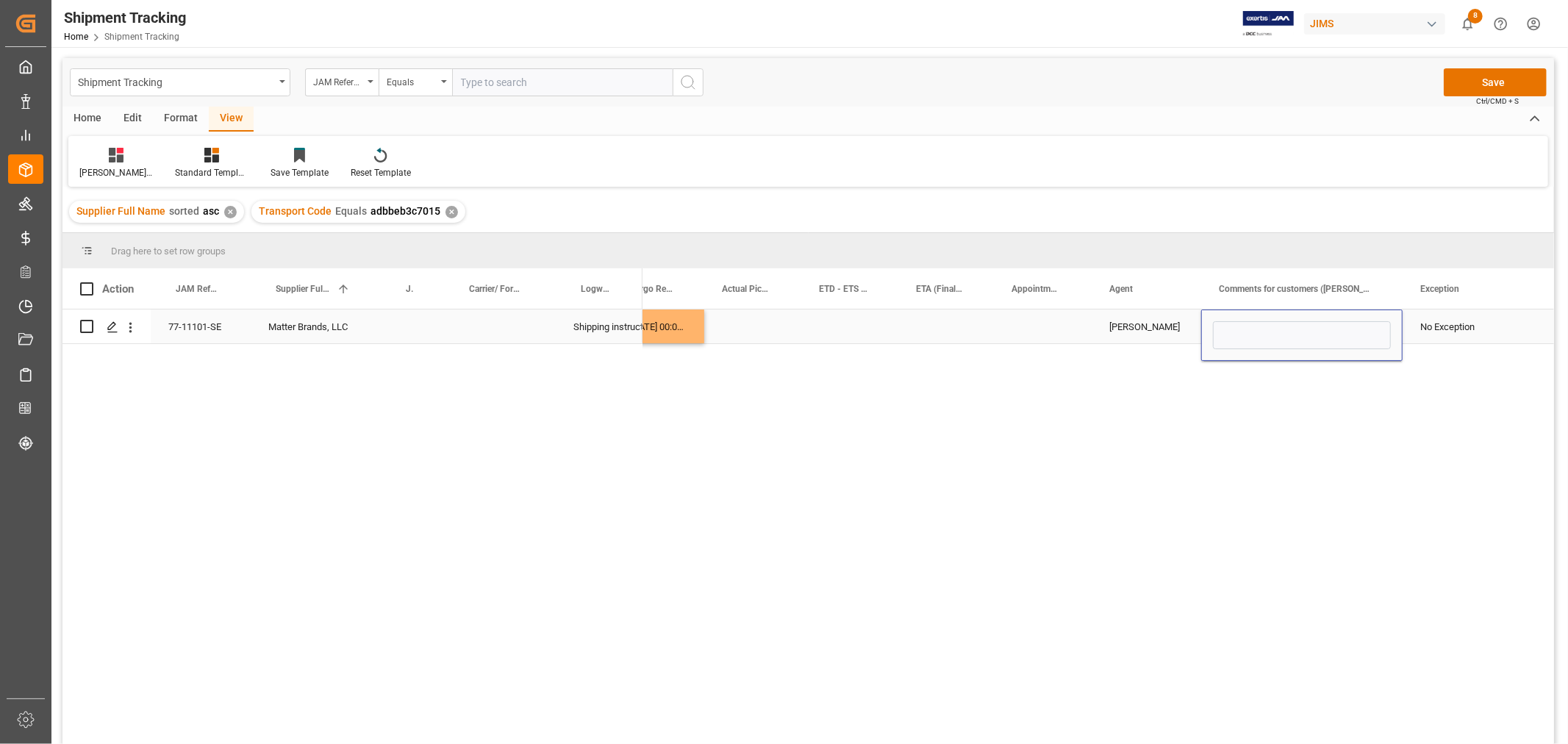
click at [1316, 333] on input "Press SPACE to select this row." at bounding box center [1302, 335] width 178 height 28
click at [1246, 336] on input "Palermo Samples_ Attn: Robbie Kwee" at bounding box center [1302, 335] width 178 height 28
drag, startPoint x: 1248, startPoint y: 336, endPoint x: 1079, endPoint y: 333, distance: 169.0
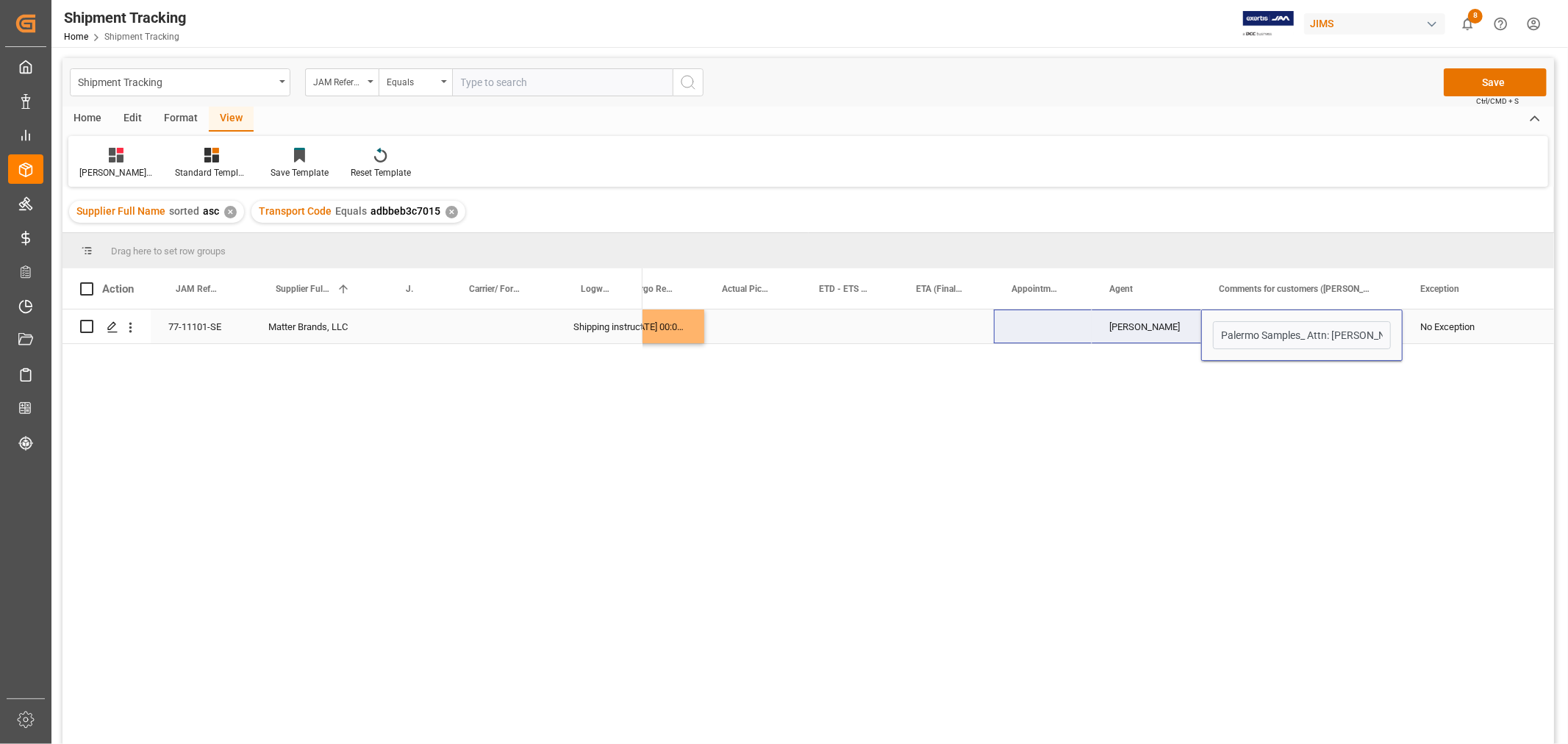
click at [1082, 333] on div "16-09-2025 00:00:00 HuiXin Gao Palermo Samples_ Attn: Robbie Kwee No Exception" at bounding box center [1403, 327] width 2803 height 35
type input "Non inventory Samples_ Attn: Robbie Kwee"
click at [1478, 324] on div "No Exception" at bounding box center [1476, 328] width 112 height 34
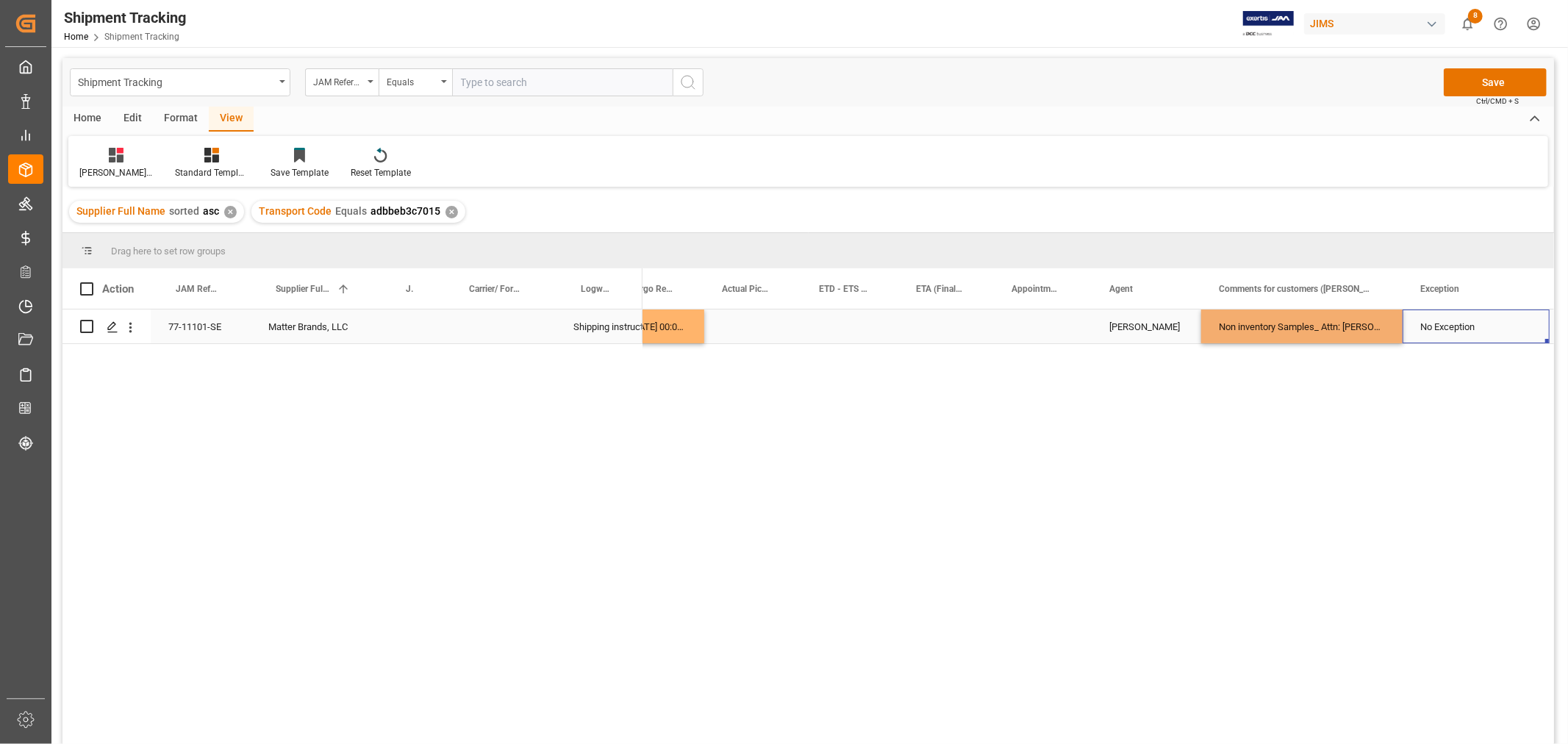
click at [1478, 324] on div "No Exception" at bounding box center [1476, 328] width 112 height 34
click at [1478, 324] on input "No Exception" at bounding box center [1476, 335] width 124 height 28
click at [1483, 366] on div "Non-Inventory" at bounding box center [1476, 377] width 122 height 52
type input "Non-Inventory"
click at [1158, 314] on div "[PERSON_NAME]" at bounding box center [1146, 328] width 74 height 34
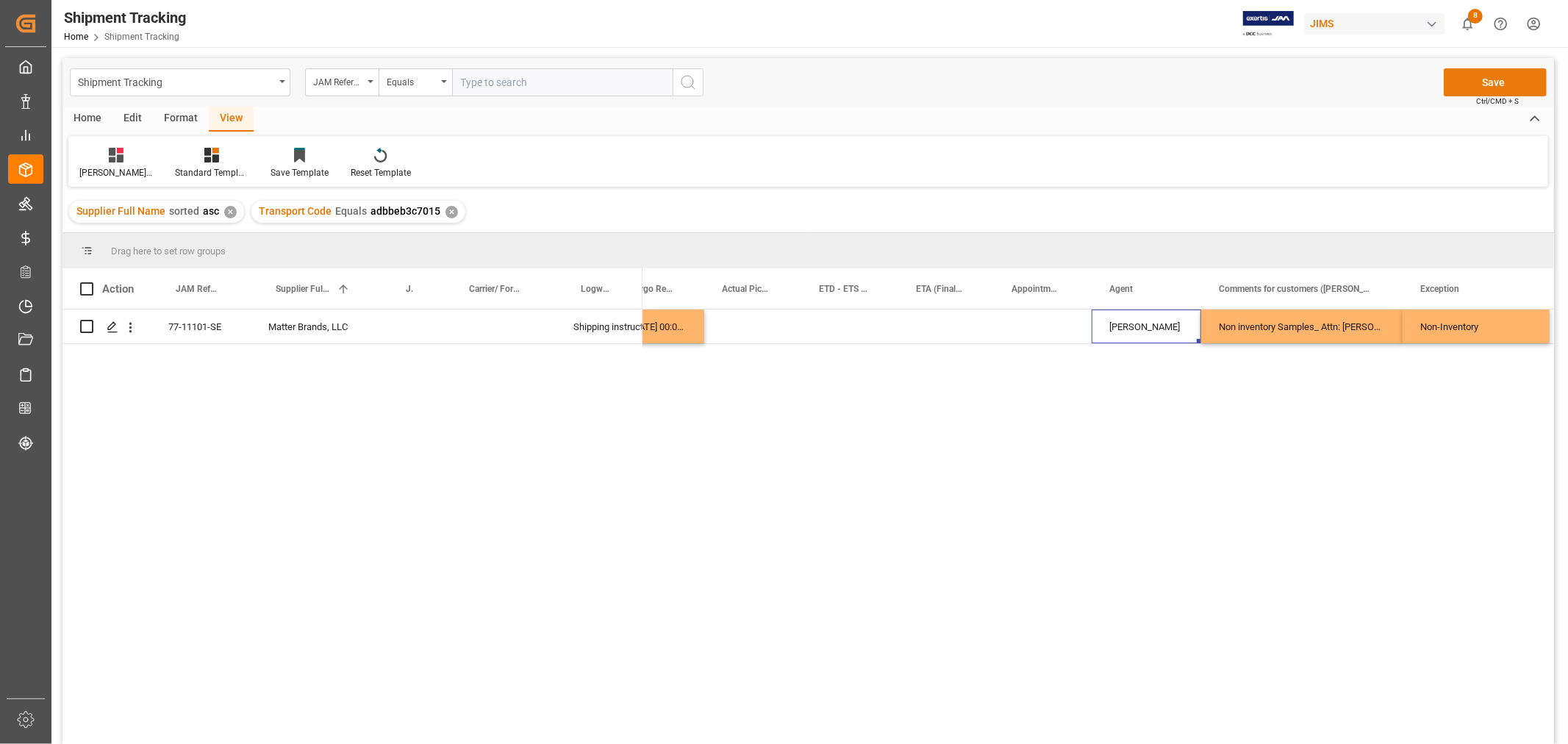
click at [1504, 78] on button "Save" at bounding box center [1495, 82] width 103 height 28
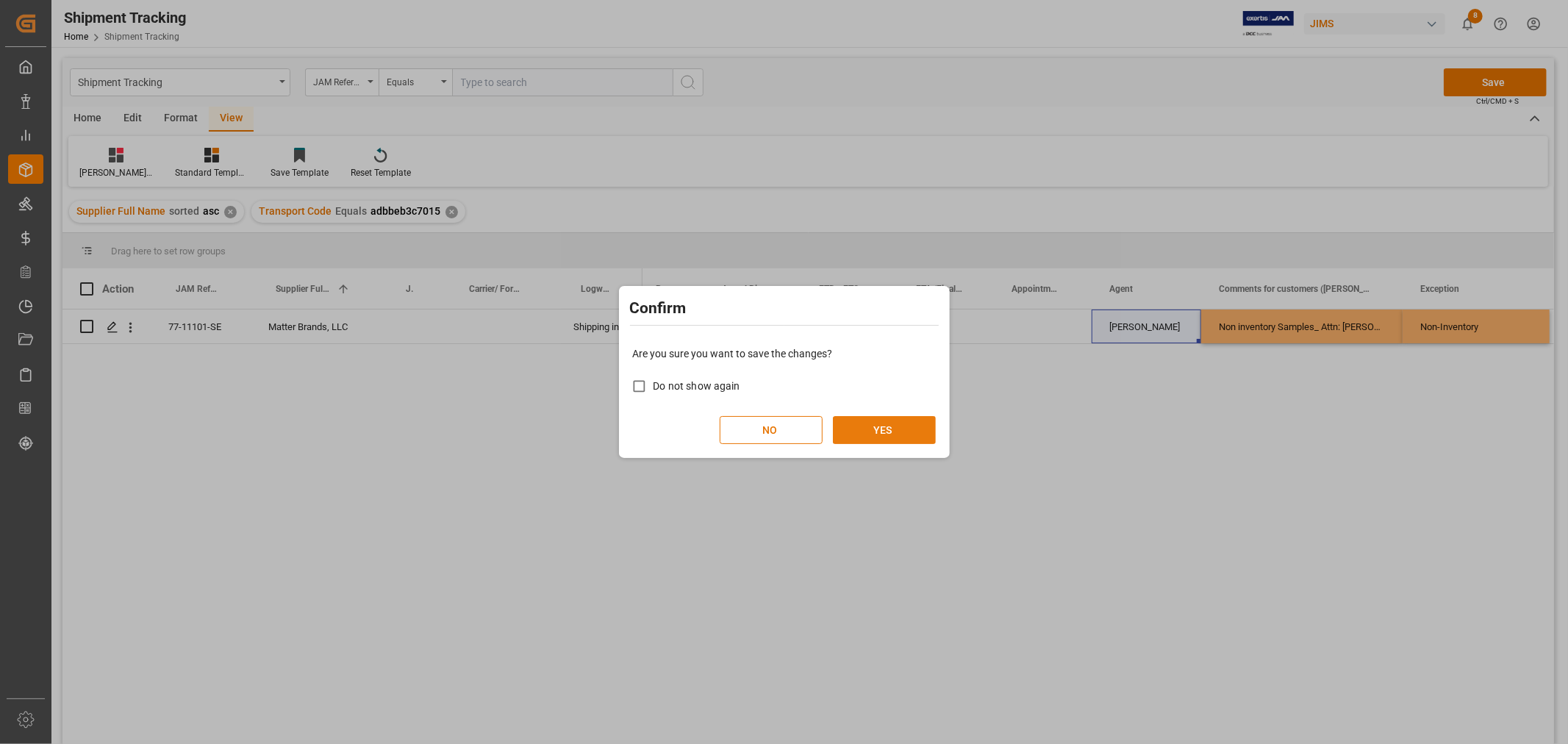
click at [856, 430] on button "YES" at bounding box center [884, 430] width 103 height 28
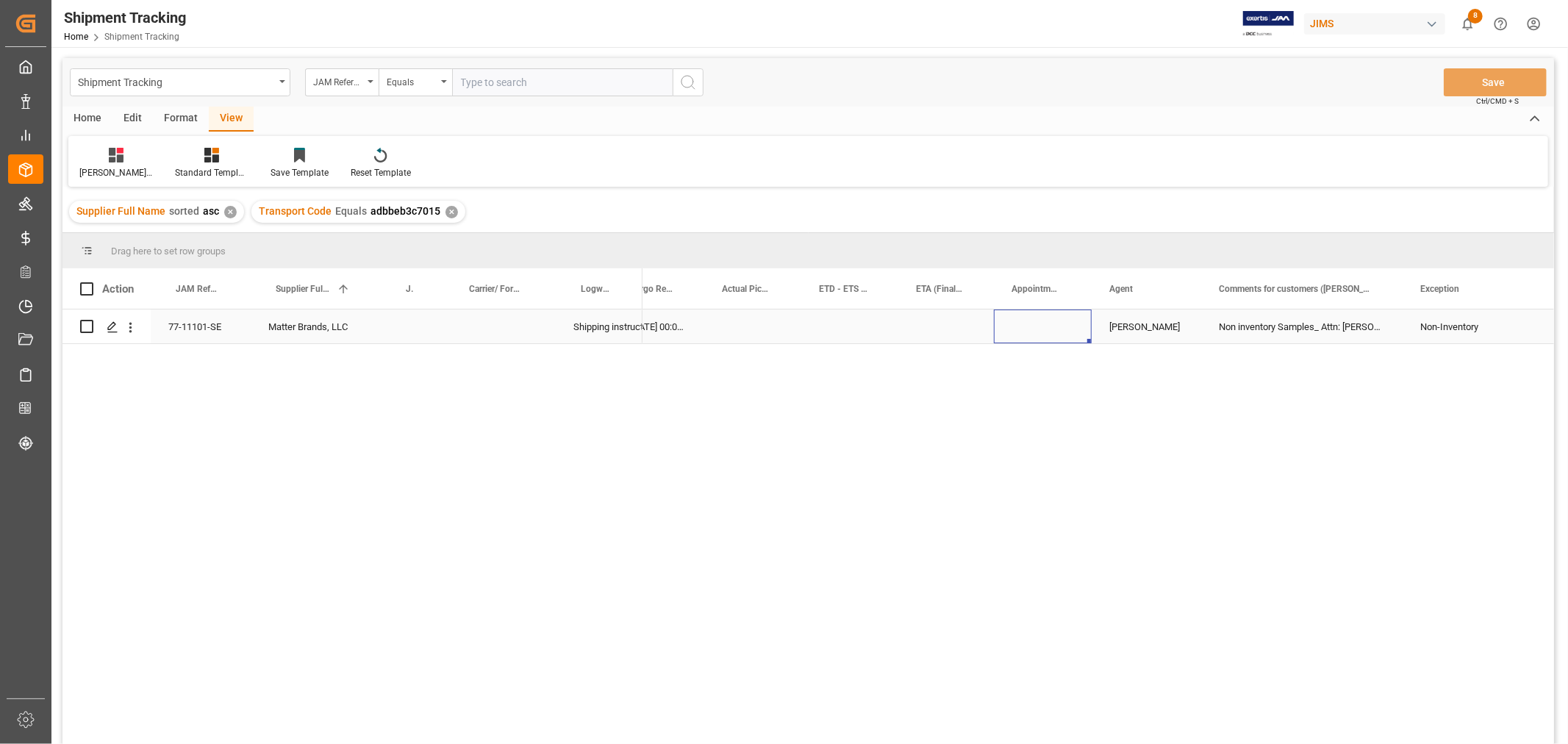
click at [1035, 335] on div "Press SPACE to select this row." at bounding box center [1042, 327] width 98 height 34
click at [867, 332] on div "Press SPACE to select this row." at bounding box center [849, 327] width 97 height 34
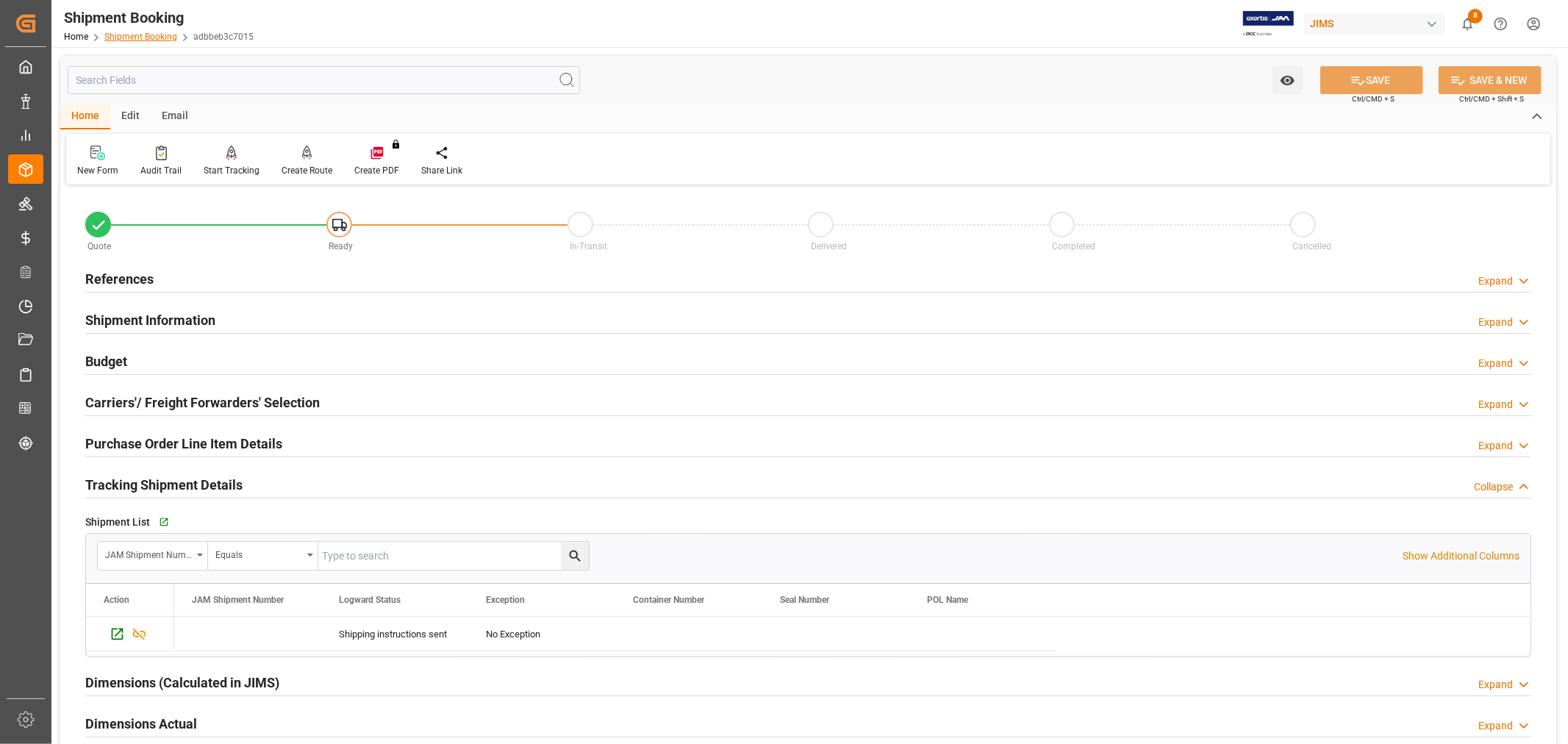
click at [151, 35] on link "Shipment Booking" at bounding box center [141, 37] width 73 height 11
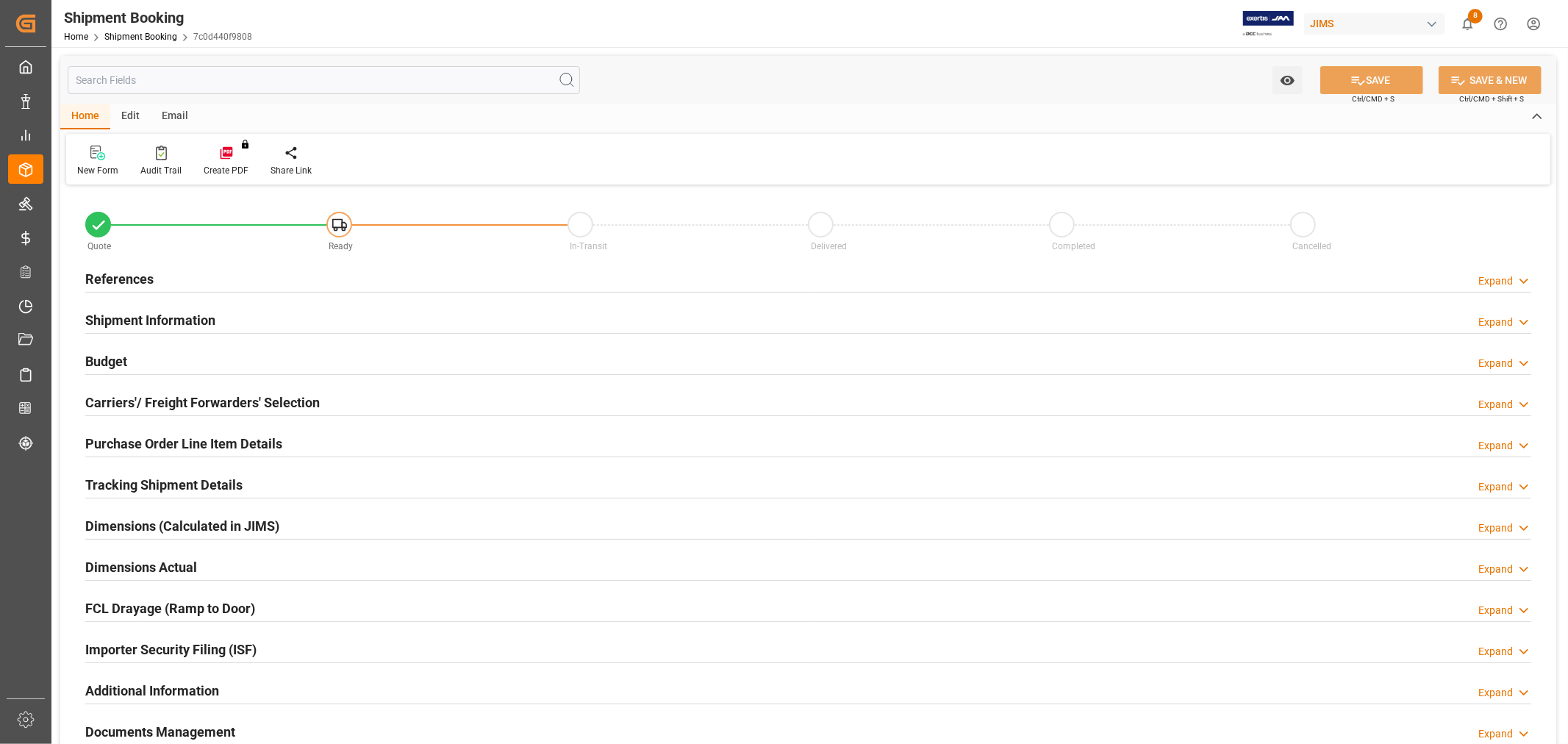
type input "0"
type input "[DATE]"
click at [130, 282] on h2 "References" at bounding box center [119, 279] width 68 height 20
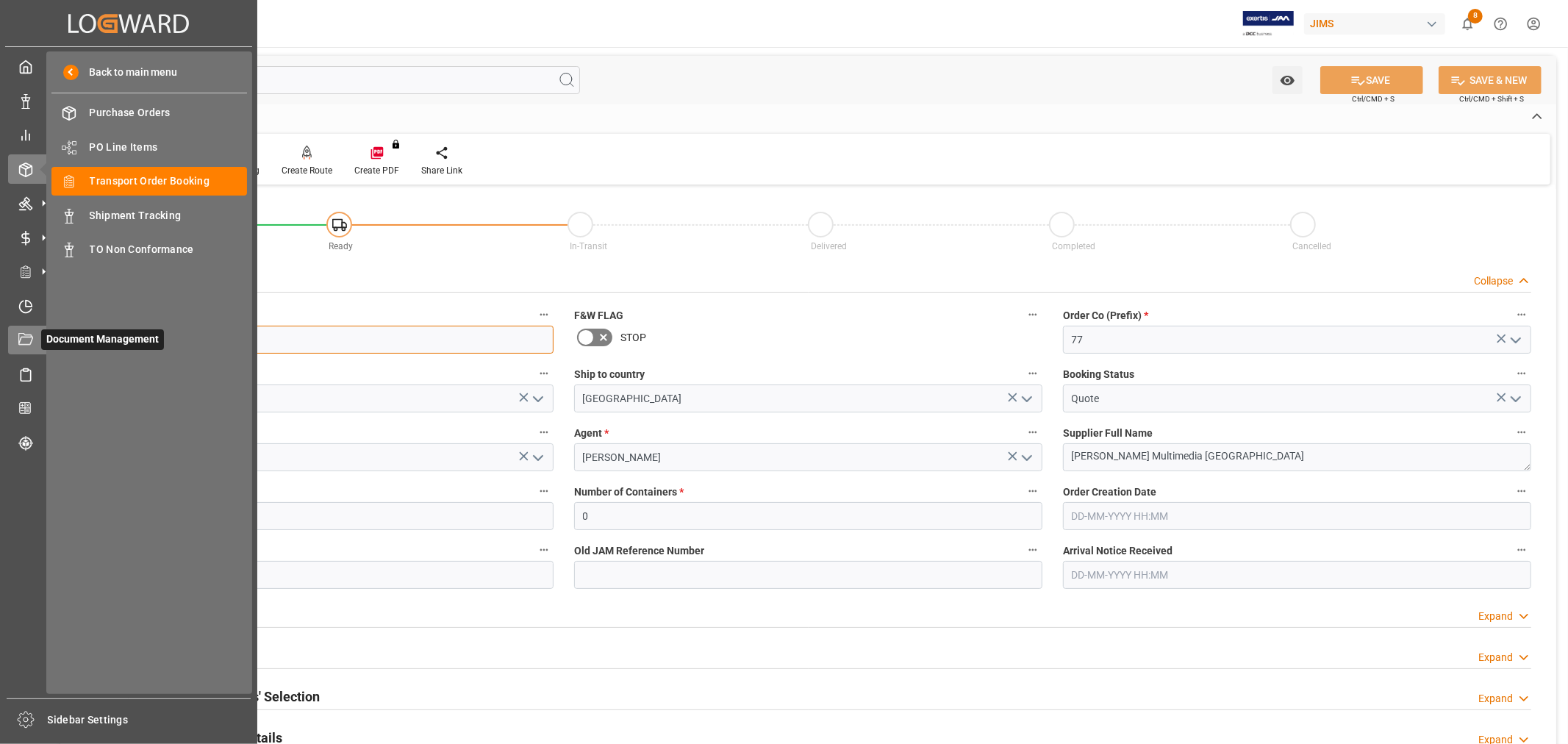
drag, startPoint x: 189, startPoint y: 350, endPoint x: 31, endPoint y: 345, distance: 158.1
click at [31, 345] on div "Created by potrace 1.15, written by Peter Selinger 2001-2017 Created by potrace…" at bounding box center [784, 372] width 1568 height 744
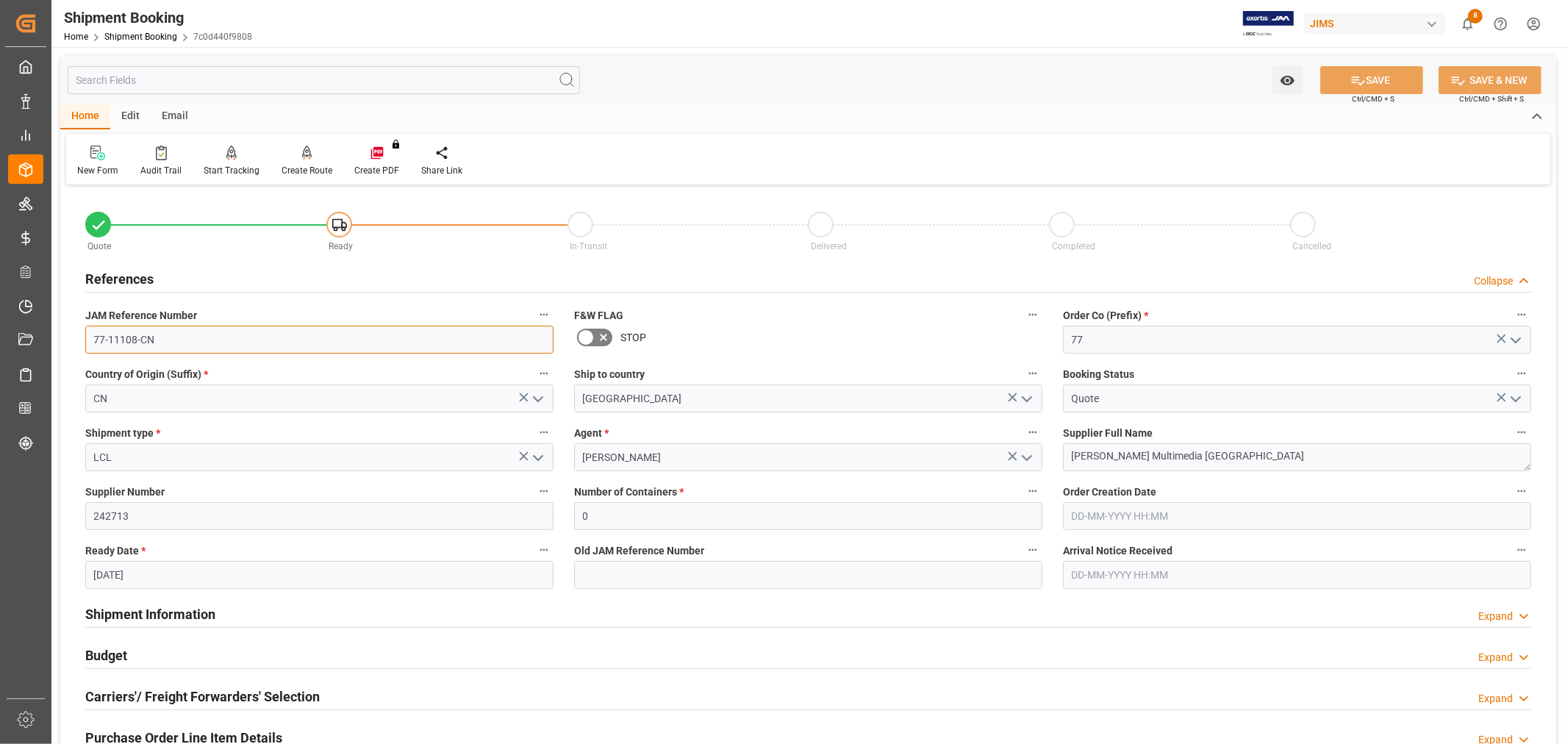
click at [258, 345] on input "77-11108-CN" at bounding box center [319, 339] width 468 height 28
drag, startPoint x: 275, startPoint y: 349, endPoint x: 62, endPoint y: 349, distance: 213.0
click at [62, 349] on div "Quote Ready In-Transit Delivered Completed Cancelled References Collapse JAM Re…" at bounding box center [808, 645] width 1496 height 914
click at [756, 248] on div "In-Transit" at bounding box center [688, 246] width 241 height 16
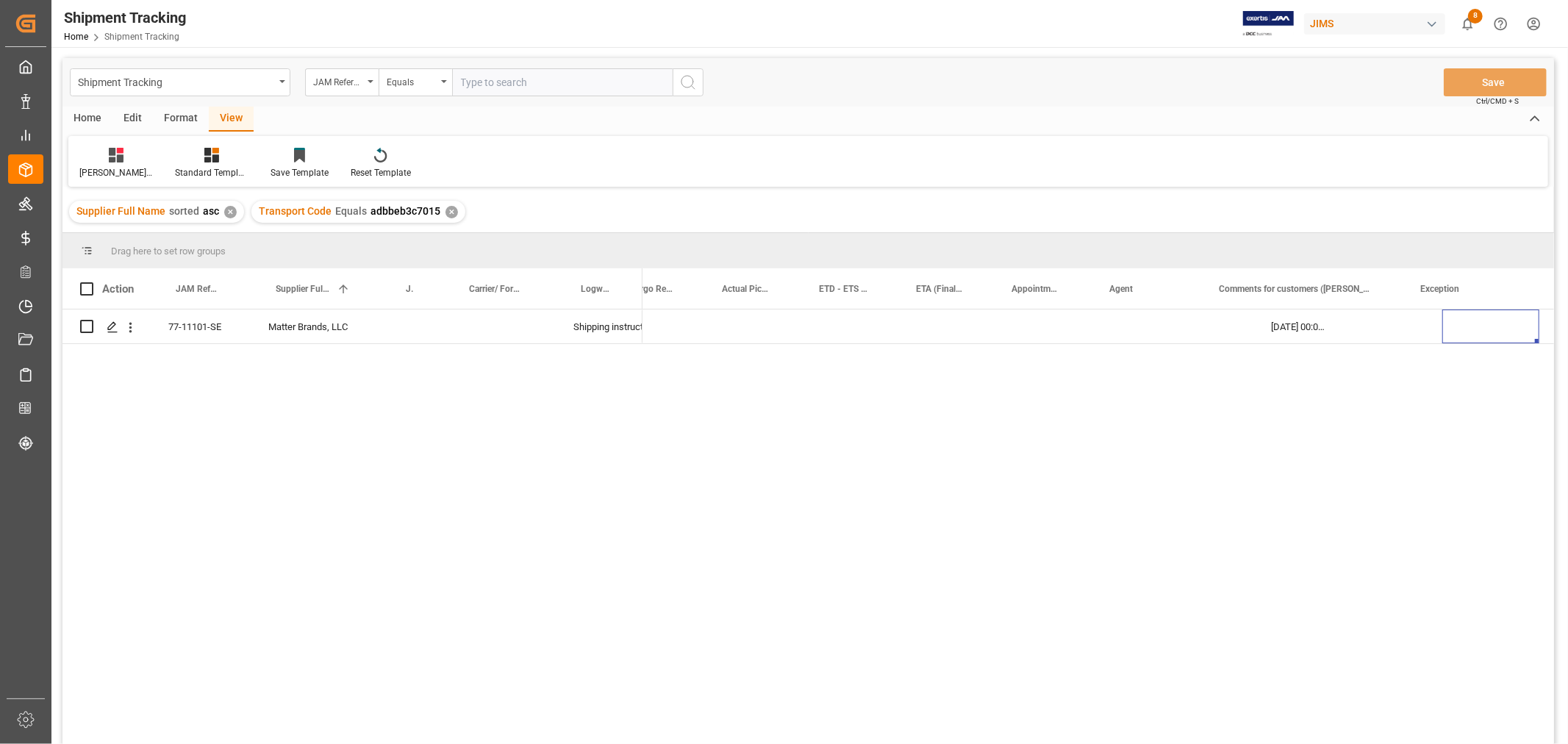
scroll to position [0, 641]
click at [454, 216] on div "Transport Code Equals adbbeb3c7015 ✕" at bounding box center [358, 212] width 213 height 22
click at [448, 211] on div "✕" at bounding box center [452, 212] width 12 height 12
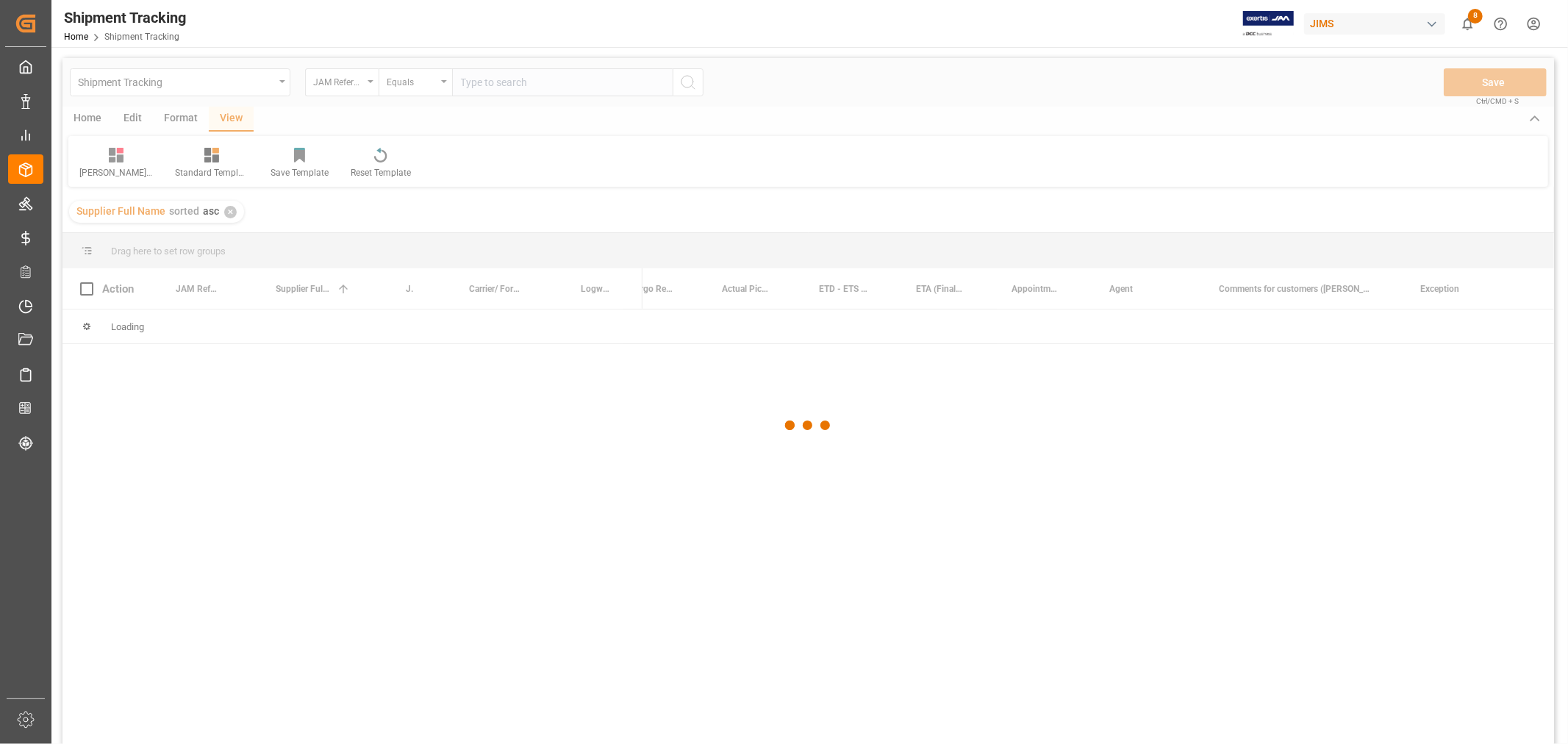
click at [524, 81] on div at bounding box center [808, 425] width 1492 height 735
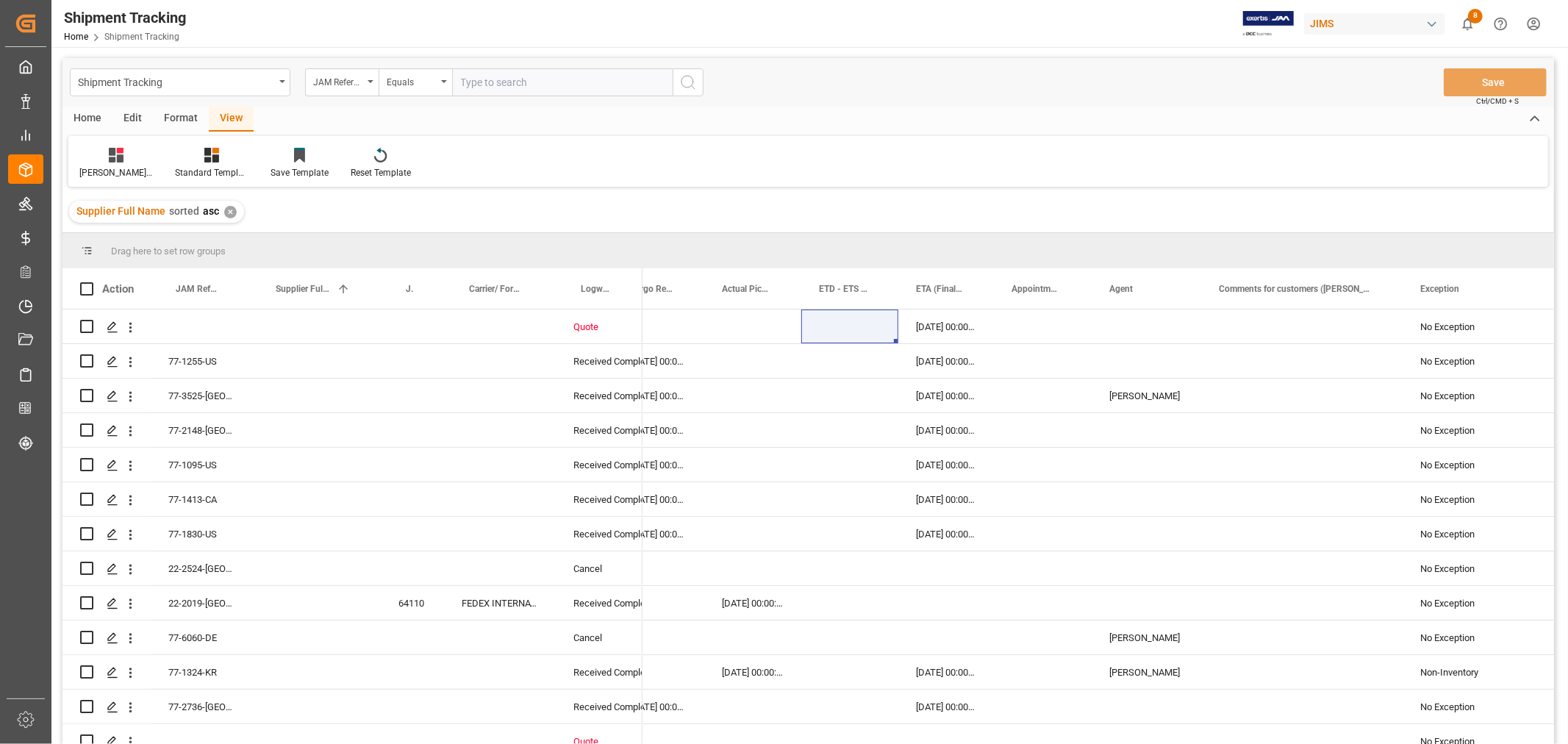
click at [524, 81] on input "text" at bounding box center [562, 82] width 221 height 28
paste input "77-11108-CN"
type input "77-11108-CN"
click at [688, 86] on icon "search button" at bounding box center [688, 83] width 18 height 18
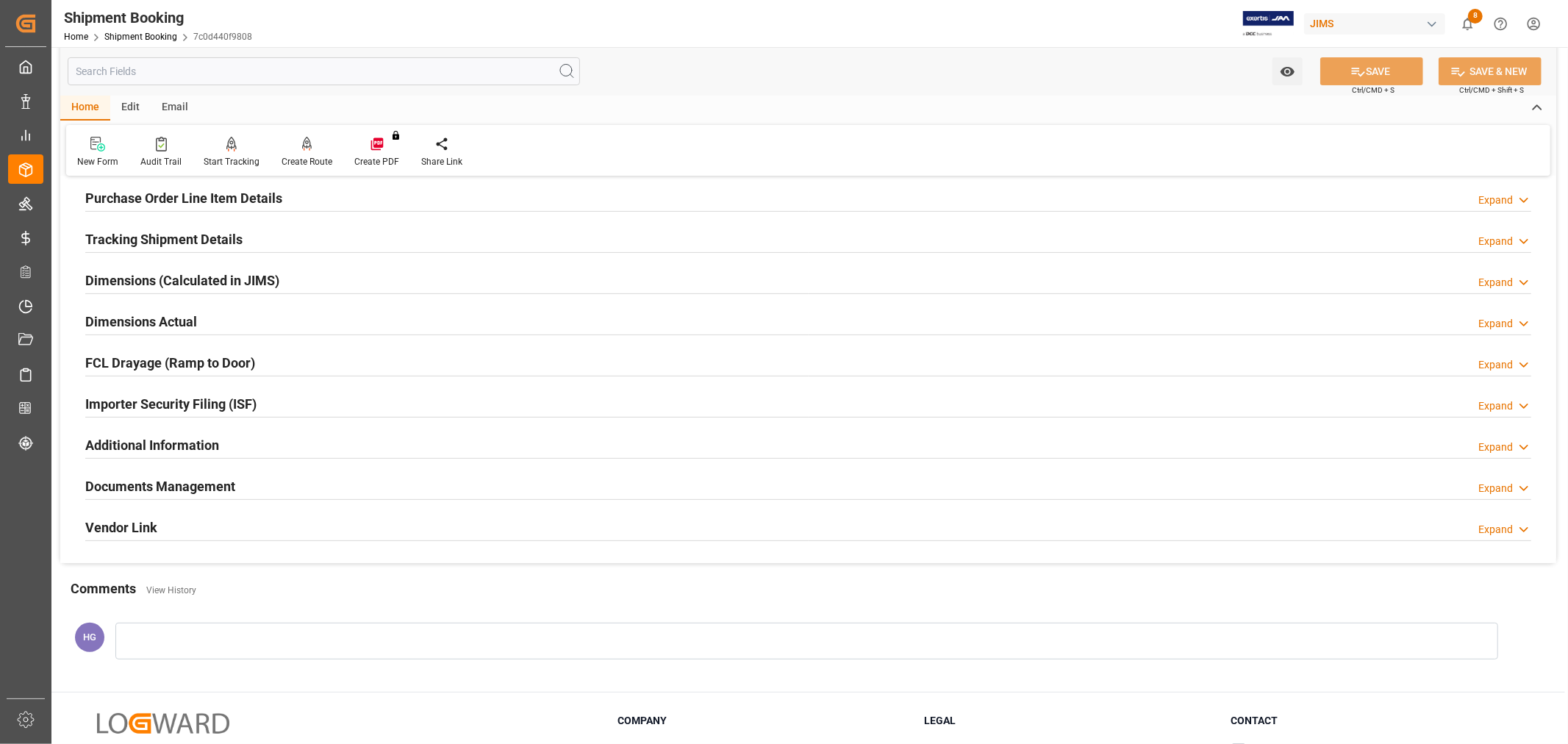
scroll to position [327, 0]
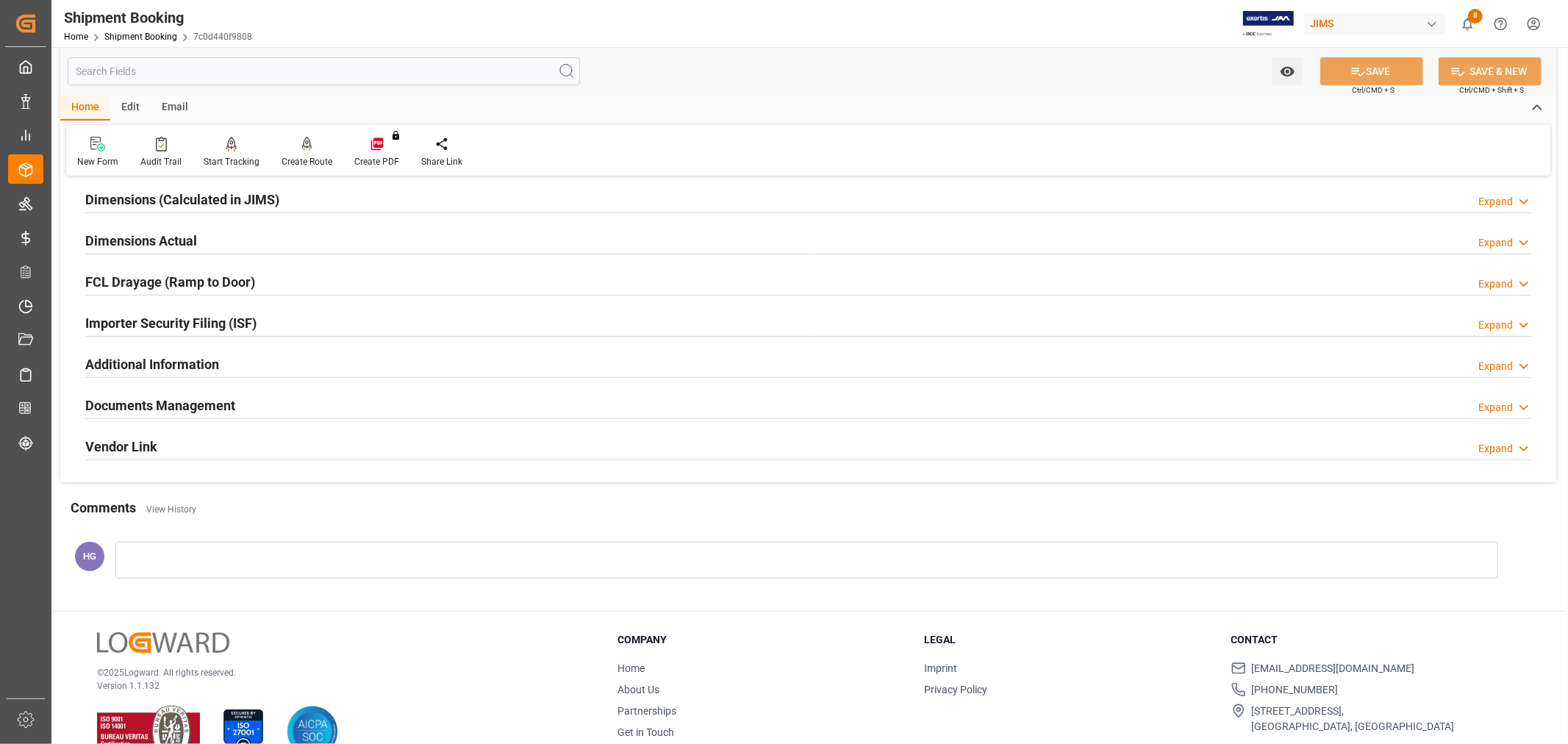
click at [178, 408] on h2 "Documents Management" at bounding box center [160, 406] width 150 height 20
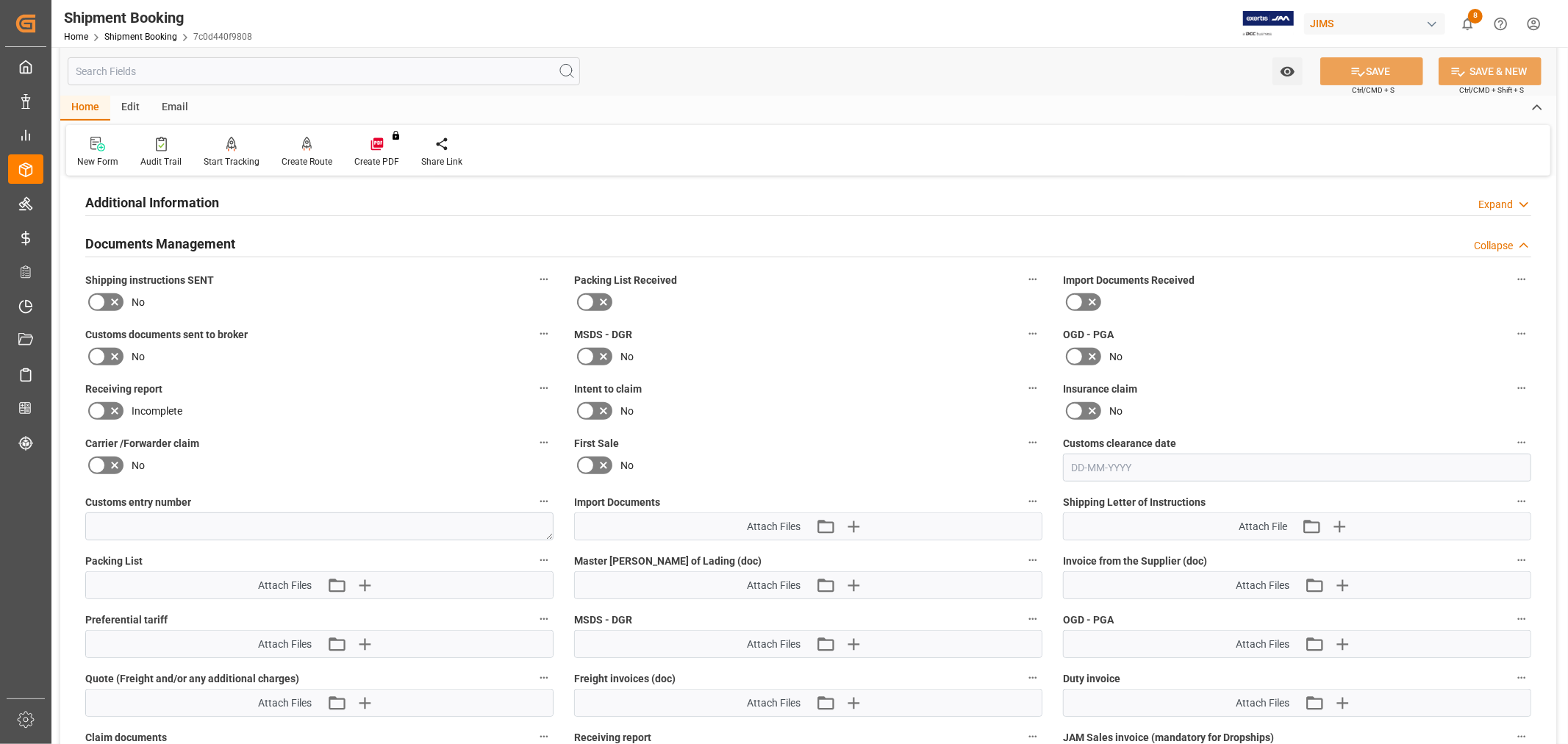
scroll to position [489, 0]
click at [358, 582] on icon "button" at bounding box center [364, 584] width 23 height 23
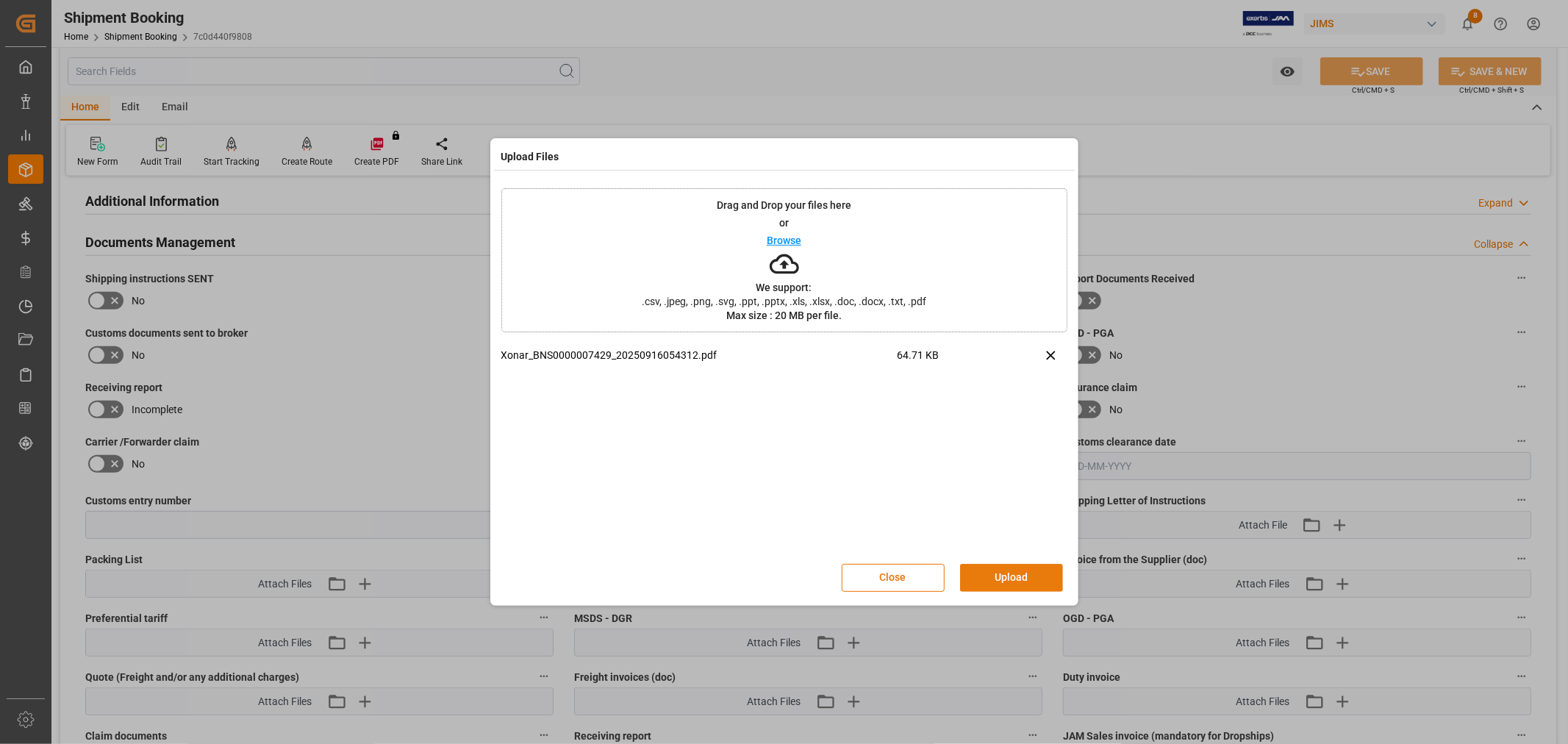
click at [1015, 582] on button "Upload" at bounding box center [1011, 578] width 103 height 28
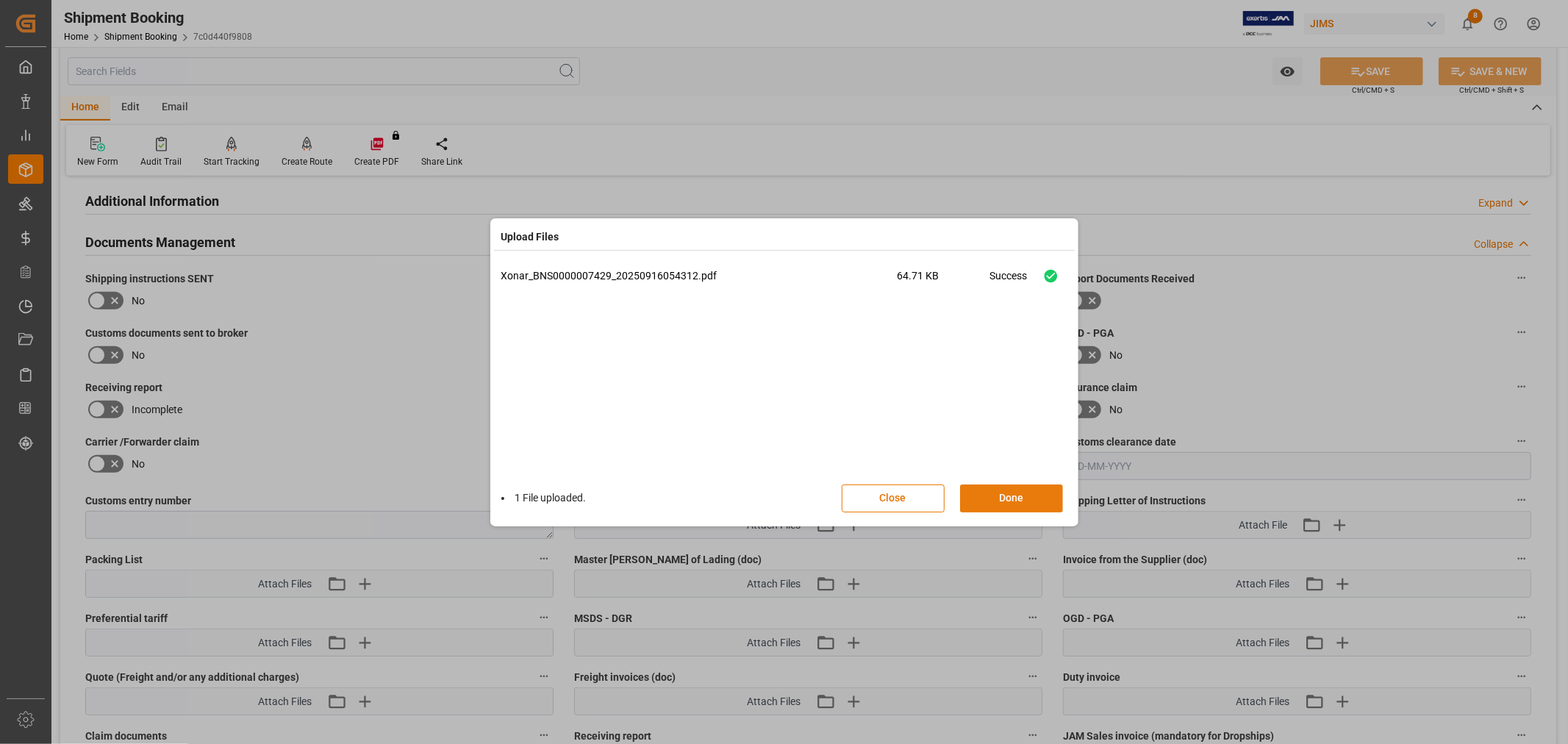
click at [993, 495] on button "Done" at bounding box center [1011, 498] width 103 height 28
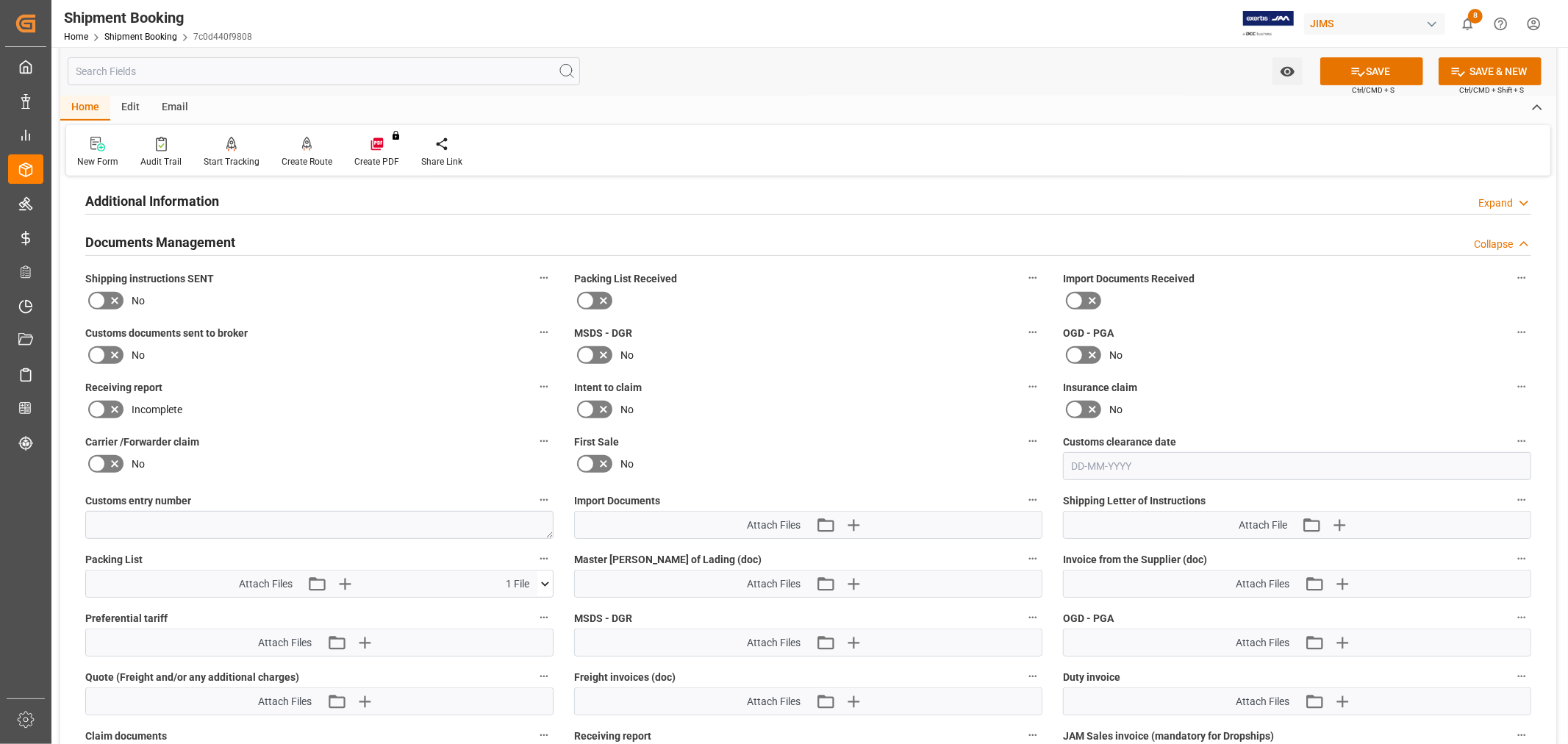
click at [451, 416] on div "Incomplete" at bounding box center [319, 409] width 468 height 23
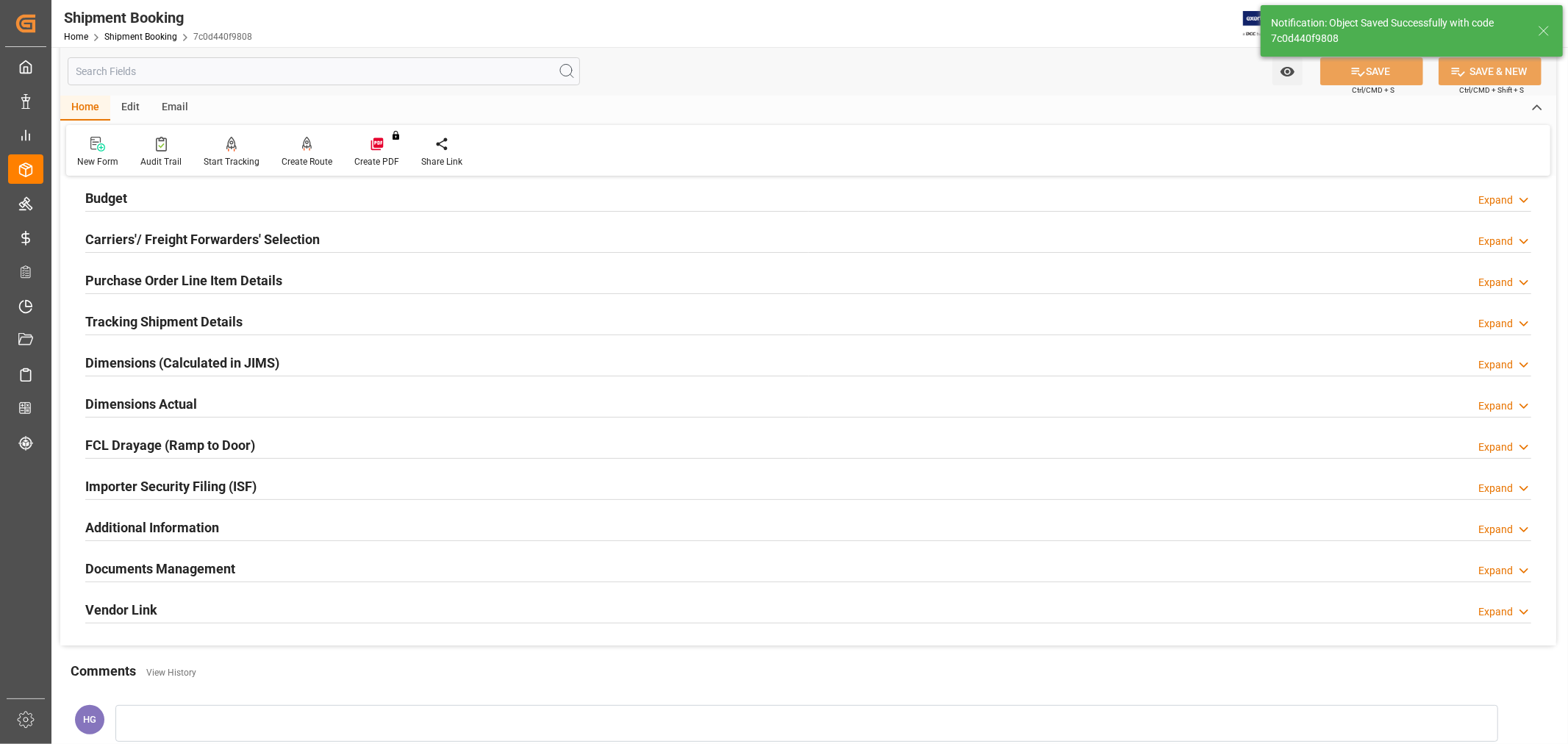
scroll to position [0, 0]
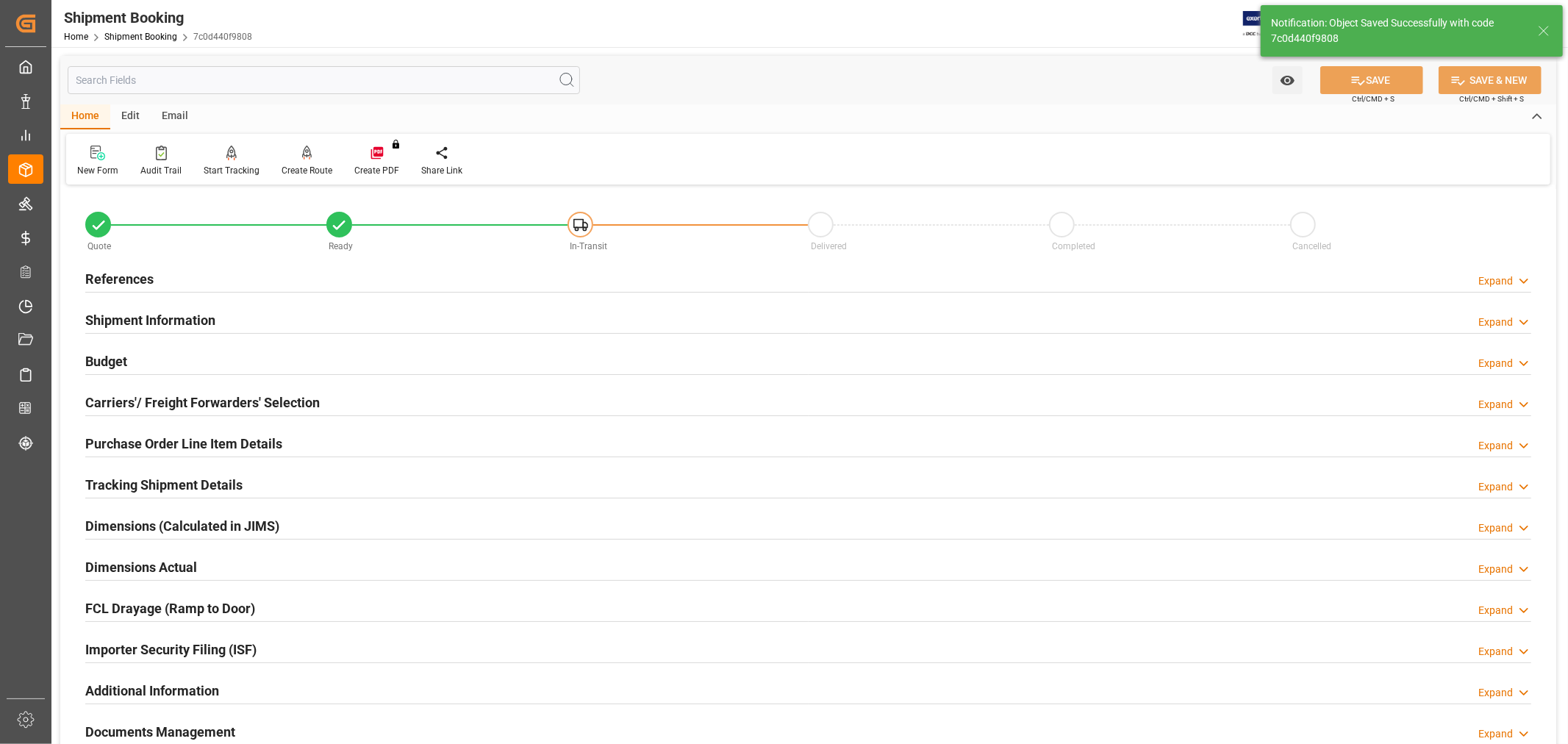
click at [148, 273] on h2 "References" at bounding box center [119, 279] width 68 height 20
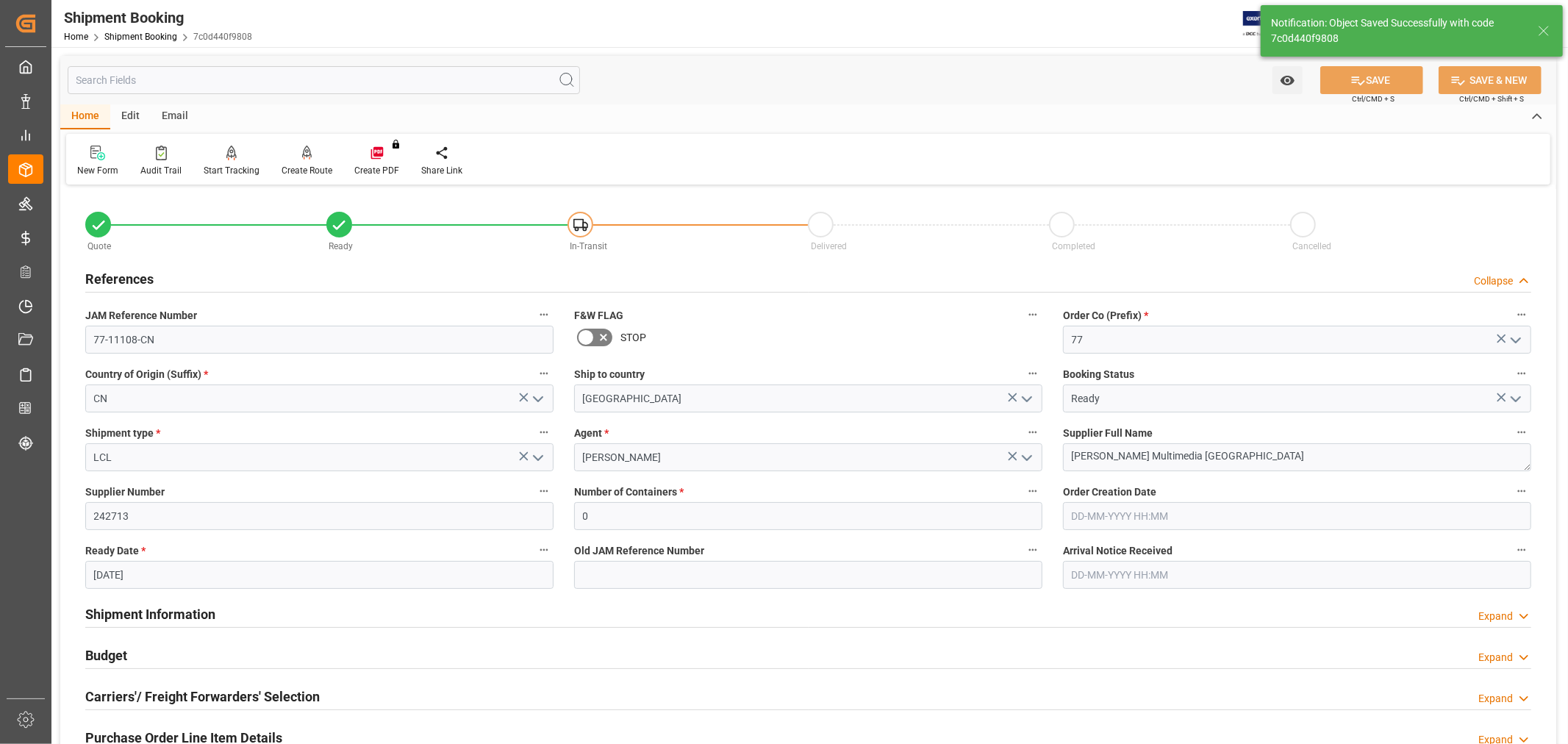
click at [157, 281] on div "References Collapse" at bounding box center [808, 278] width 1445 height 28
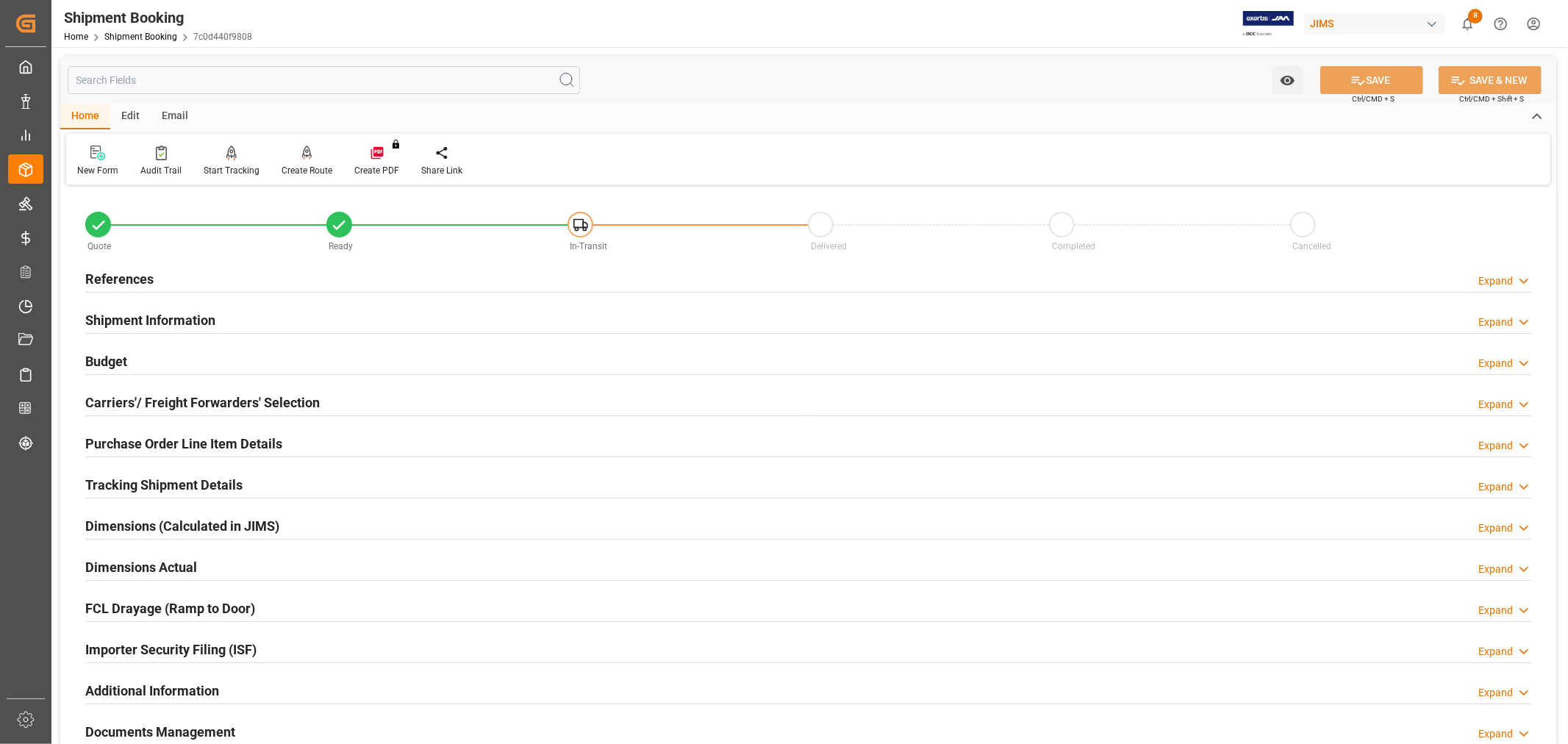
click at [182, 113] on div "Email" at bounding box center [174, 117] width 49 height 25
click at [100, 169] on div "Send Email" at bounding box center [100, 170] width 44 height 13
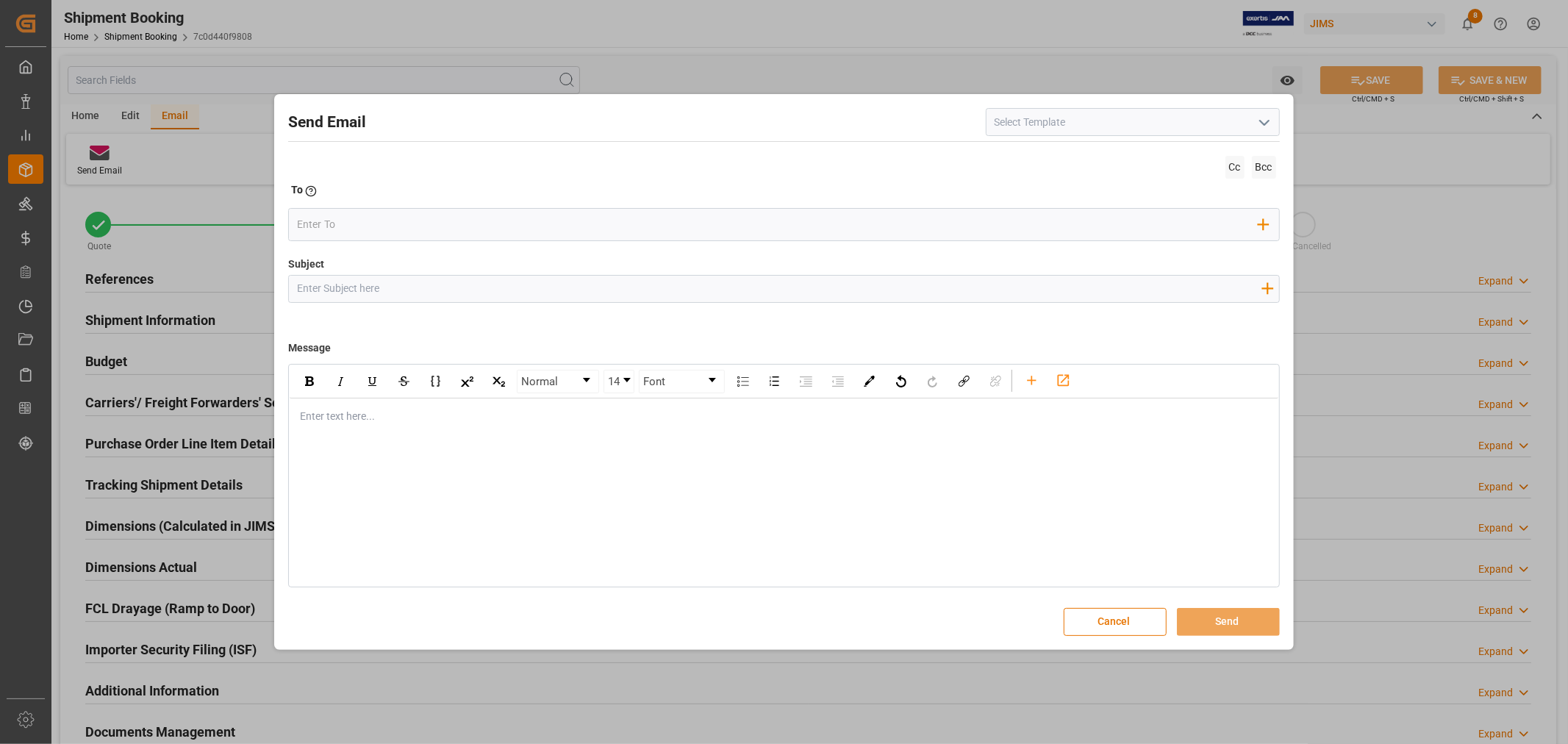
click at [1017, 128] on input at bounding box center [1132, 121] width 294 height 28
click at [1259, 121] on polyline "open menu" at bounding box center [1264, 123] width 9 height 4
click at [1157, 150] on div "2BOOK - Ocean - Air freight" at bounding box center [1132, 154] width 293 height 33
type input "2BOOK - Ocean - Air freight"
type input "2BOOK {{jamReferenceNumber}} {{supplierFullName}} Ship from: {{country}} Ship t…"
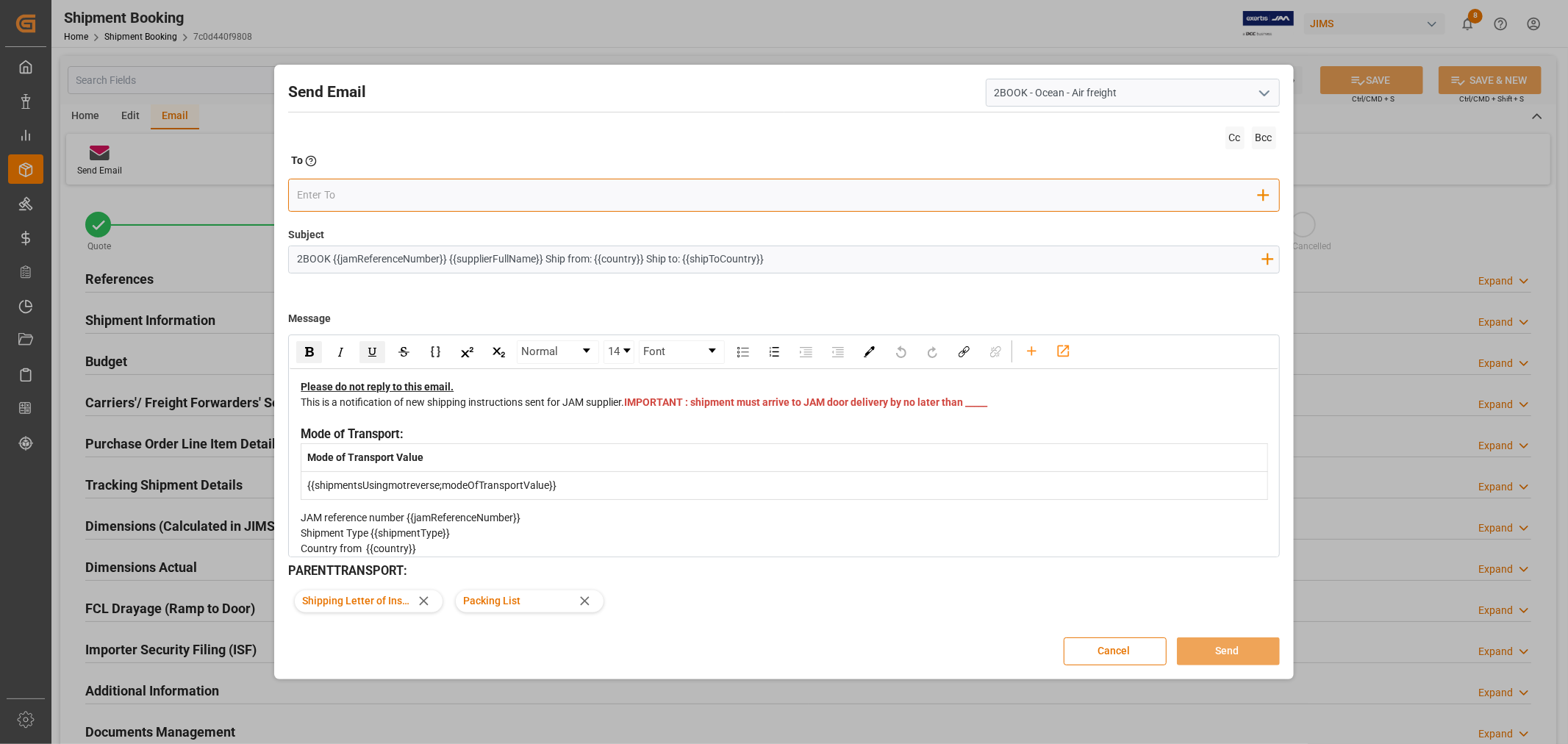
click at [840, 193] on input "email" at bounding box center [777, 195] width 961 height 22
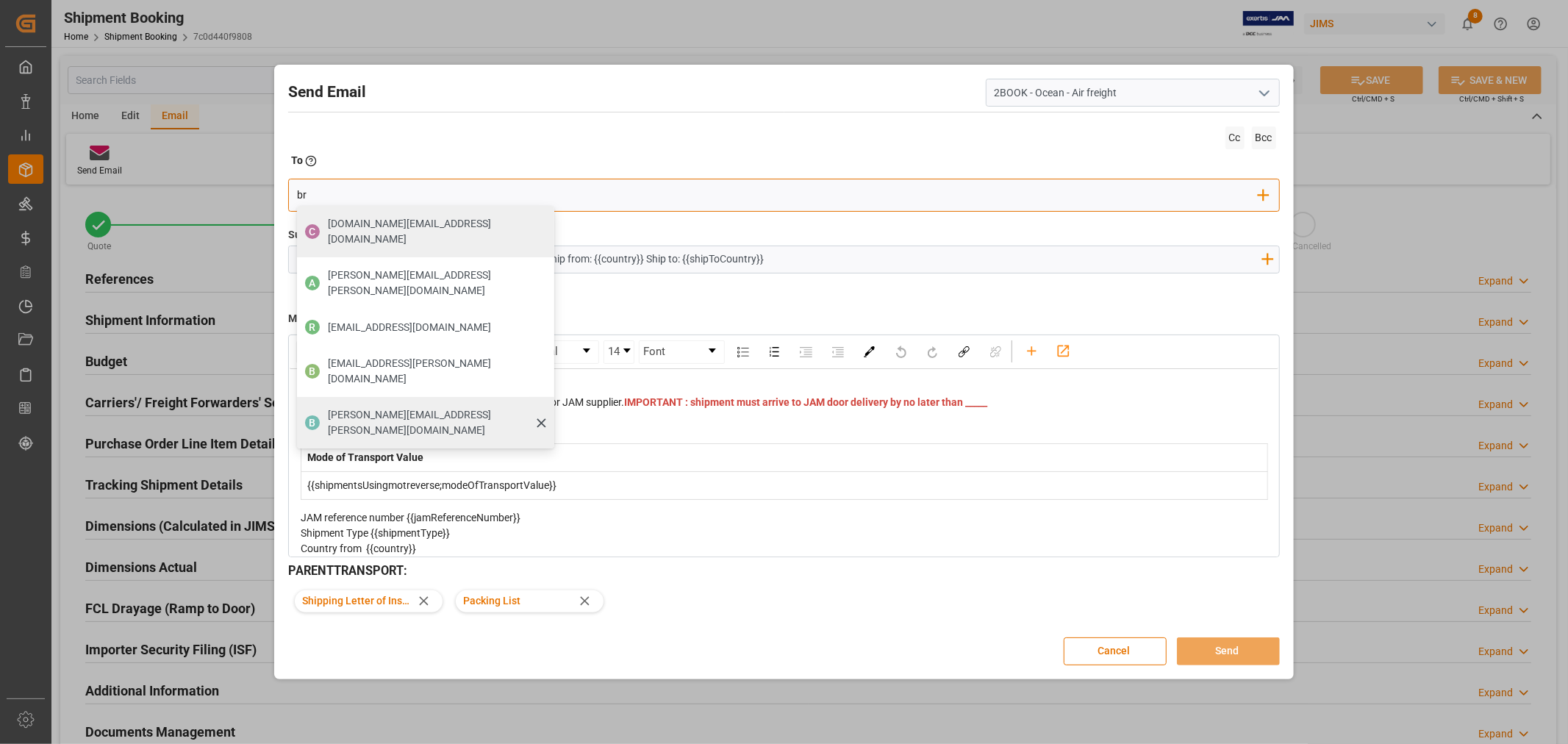
type input "br"
click at [338, 408] on span "boisvert.brigitte@delmarcargo.com" at bounding box center [436, 423] width 216 height 31
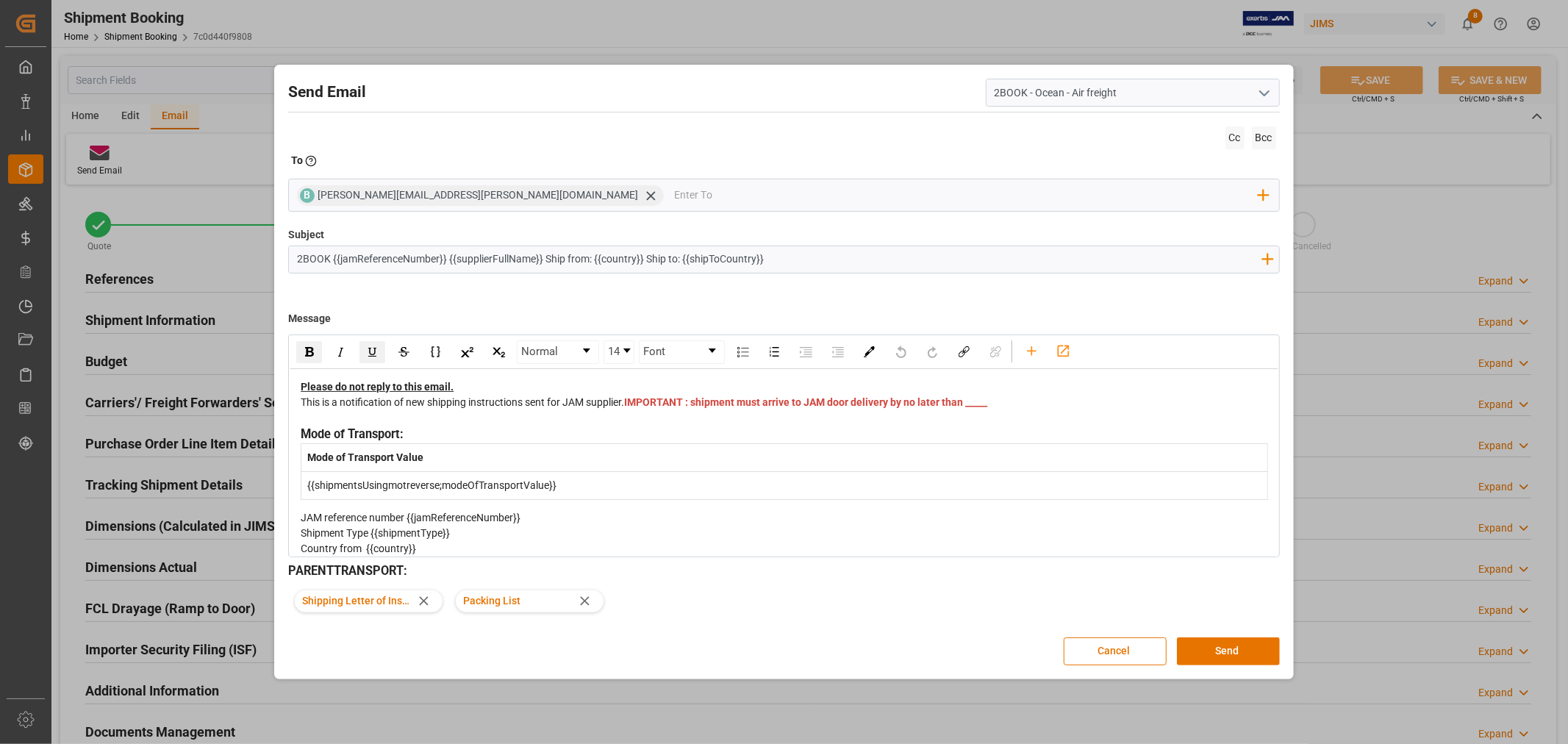
click at [674, 408] on div "This is a notification of new shipping instructions sent for JAM supplier. IMPO…" at bounding box center [784, 410] width 967 height 31
drag, startPoint x: 678, startPoint y: 421, endPoint x: 641, endPoint y: 417, distance: 37.2
click at [641, 417] on div "This is a notification of new shipping instructions sent for JAM supplier. IMPO…" at bounding box center [784, 410] width 967 height 31
click at [1210, 655] on button "Send" at bounding box center [1228, 651] width 103 height 28
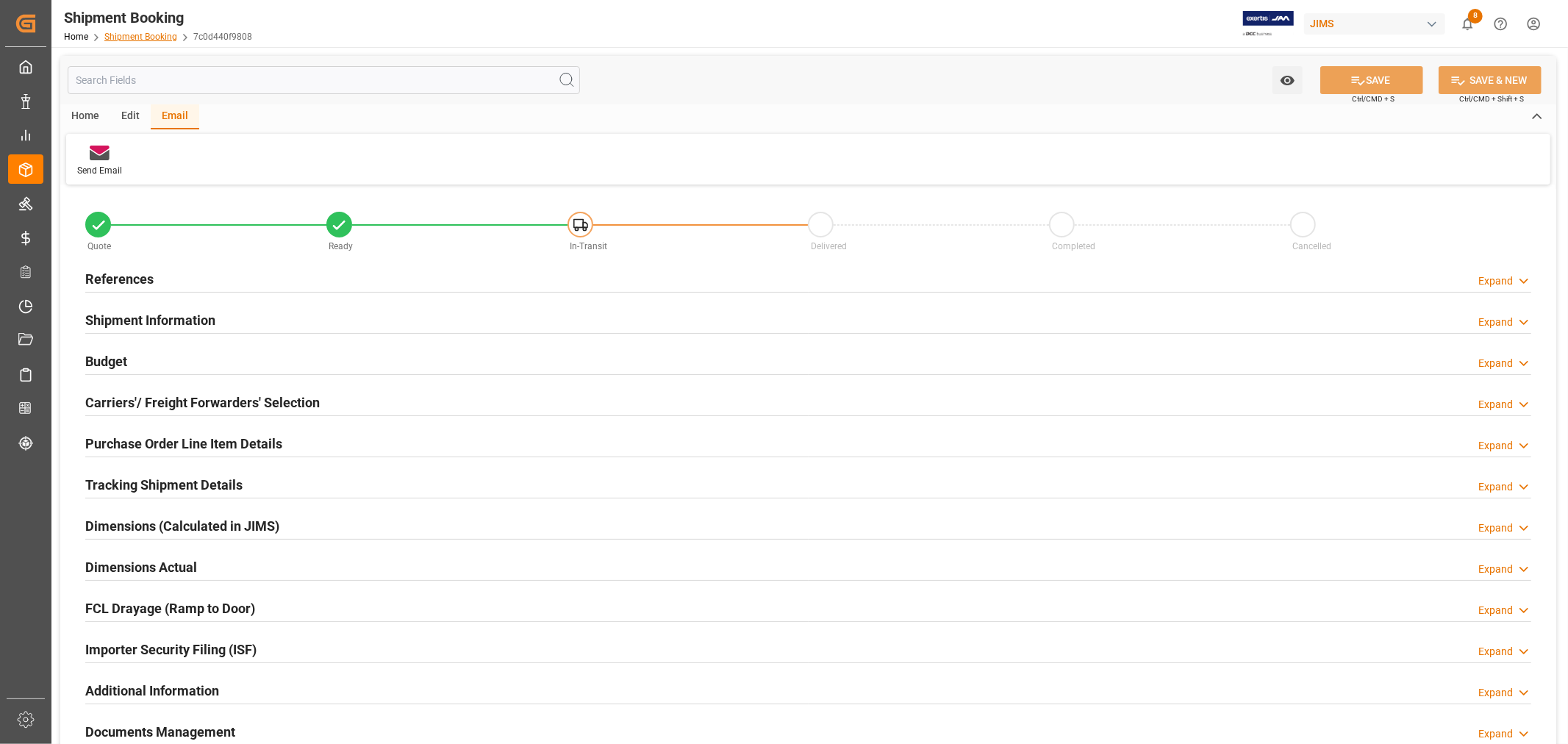
click at [127, 32] on link "Shipment Booking" at bounding box center [141, 37] width 73 height 11
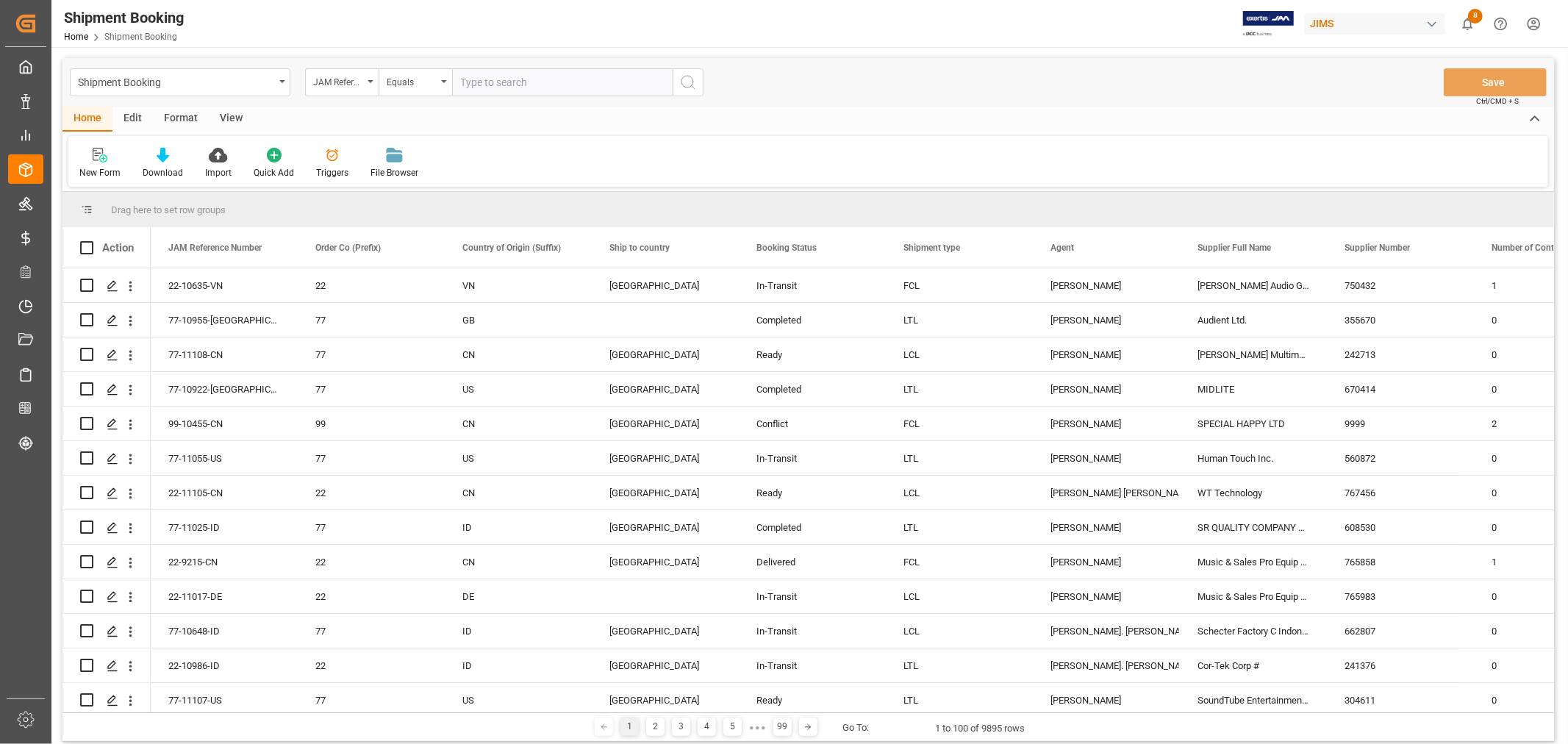
click at [496, 85] on input "text" at bounding box center [562, 82] width 221 height 28
type input "77-10093-CN"
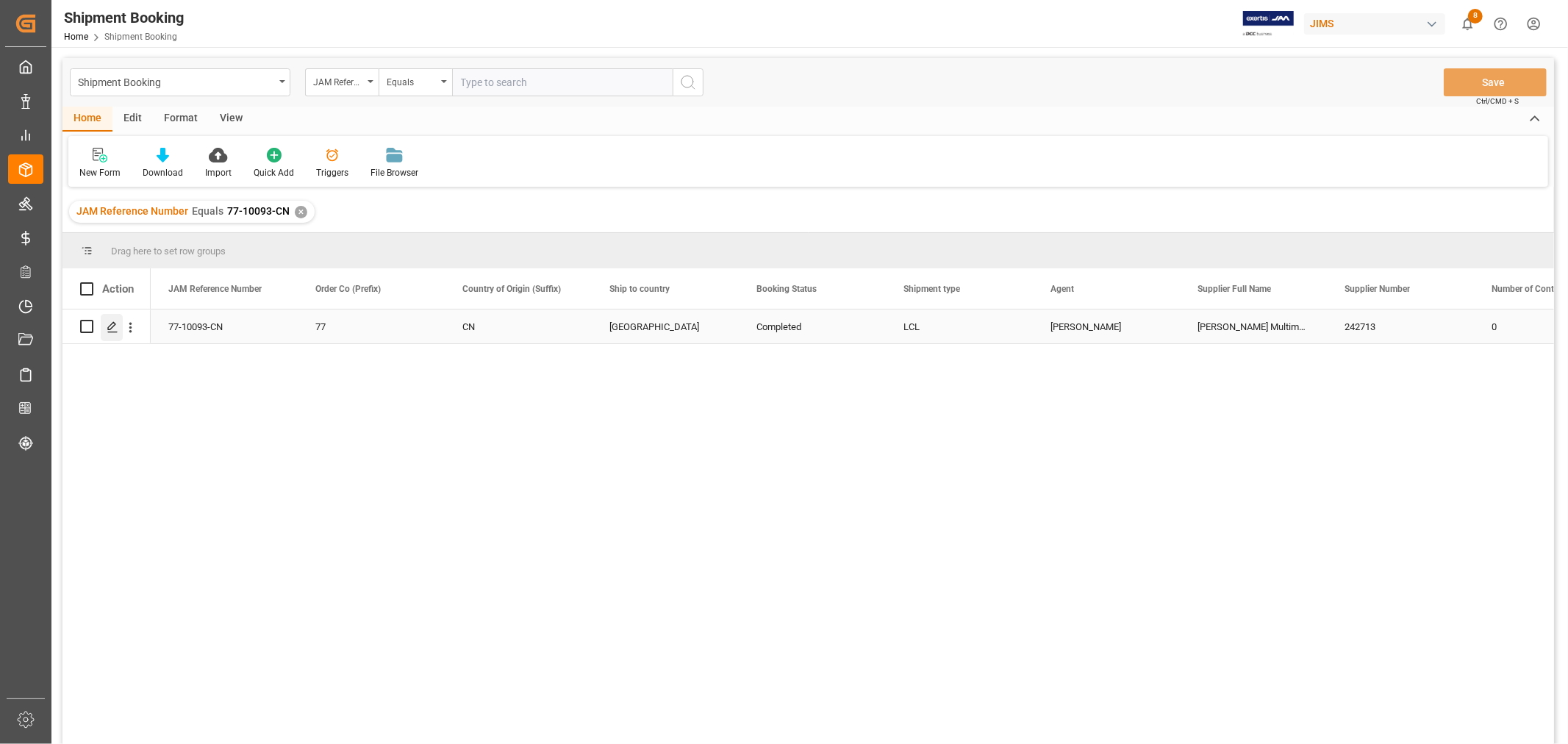
click at [117, 328] on icon "Press SPACE to select this row." at bounding box center [112, 327] width 12 height 12
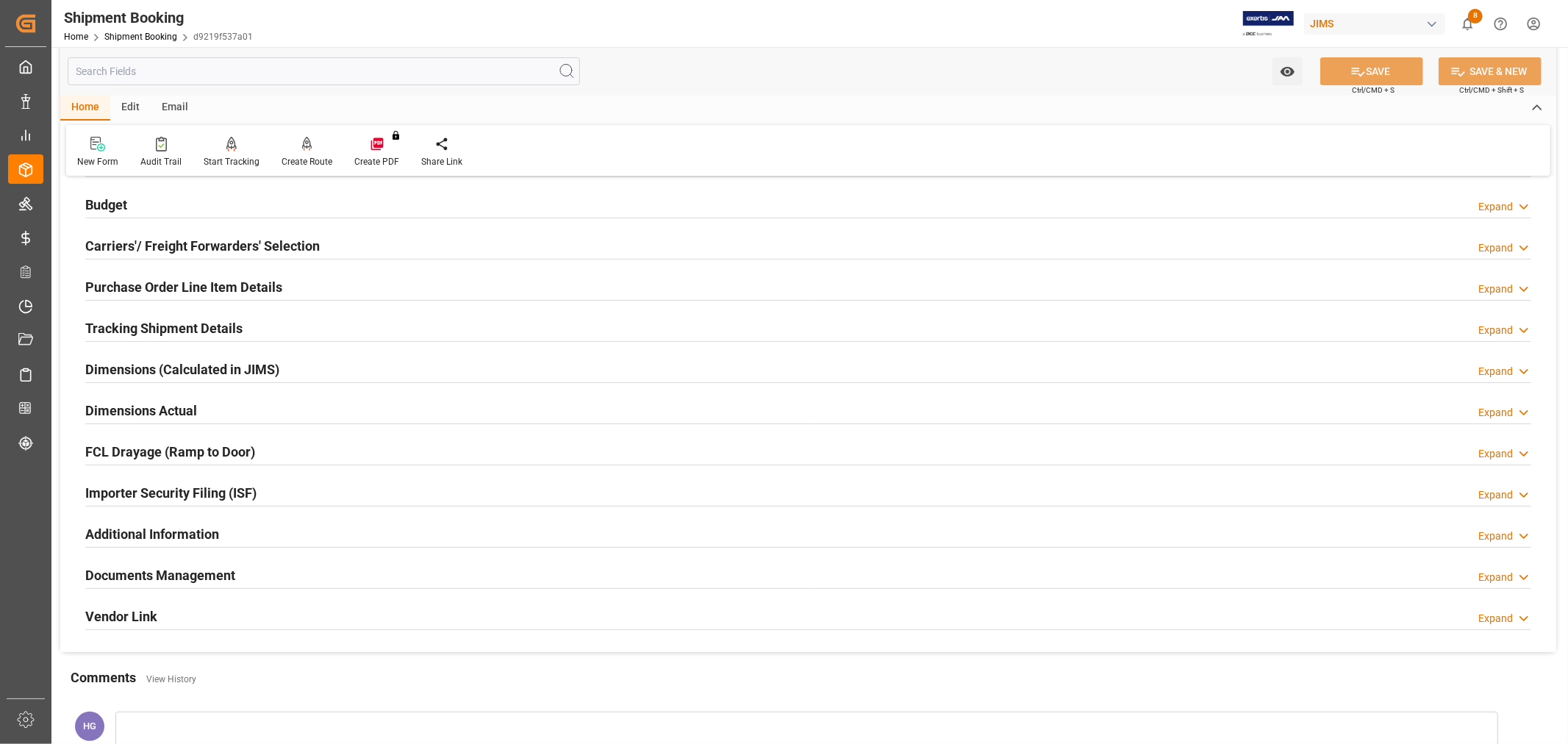
scroll to position [163, 0]
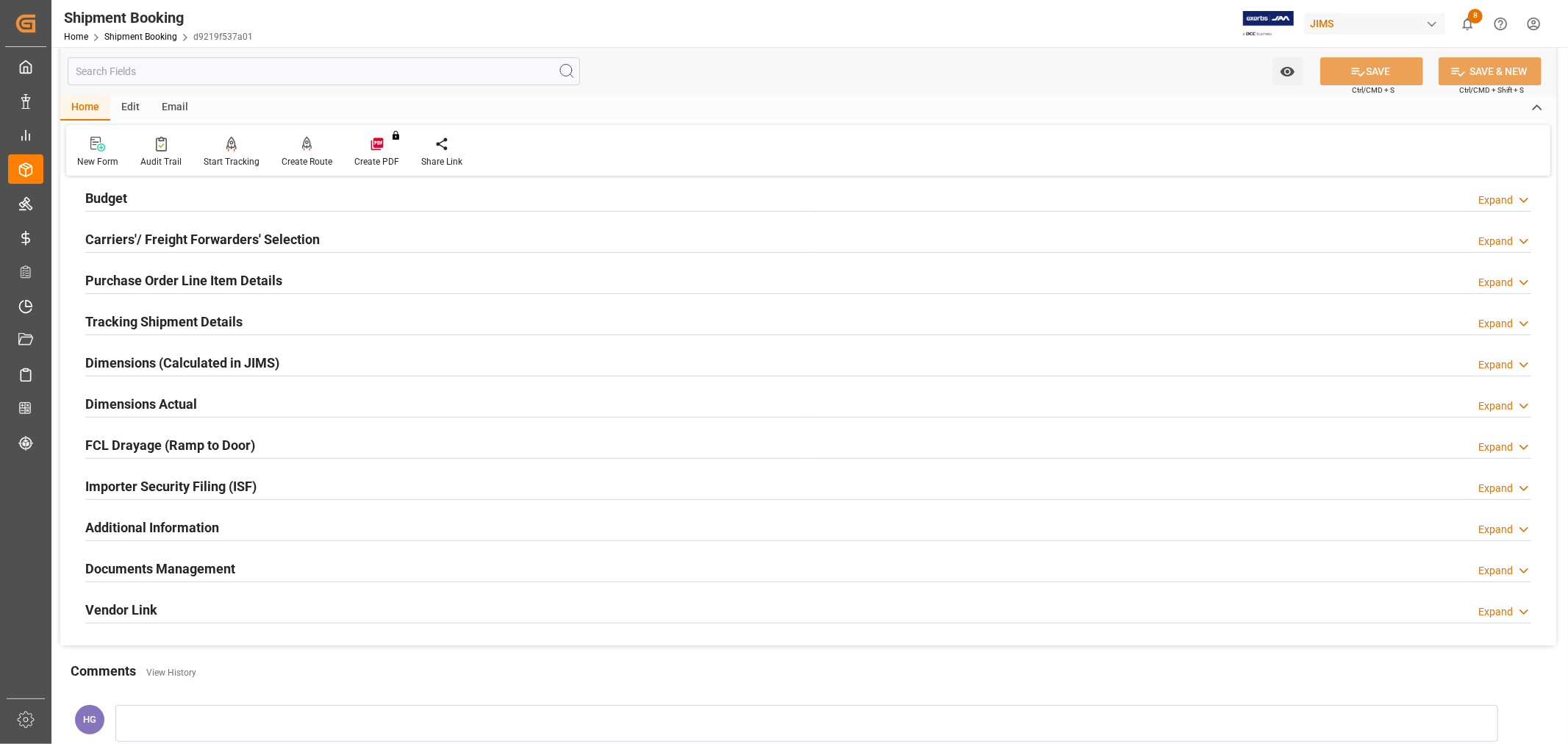
click at [193, 569] on h2 "Documents Management" at bounding box center [160, 569] width 150 height 20
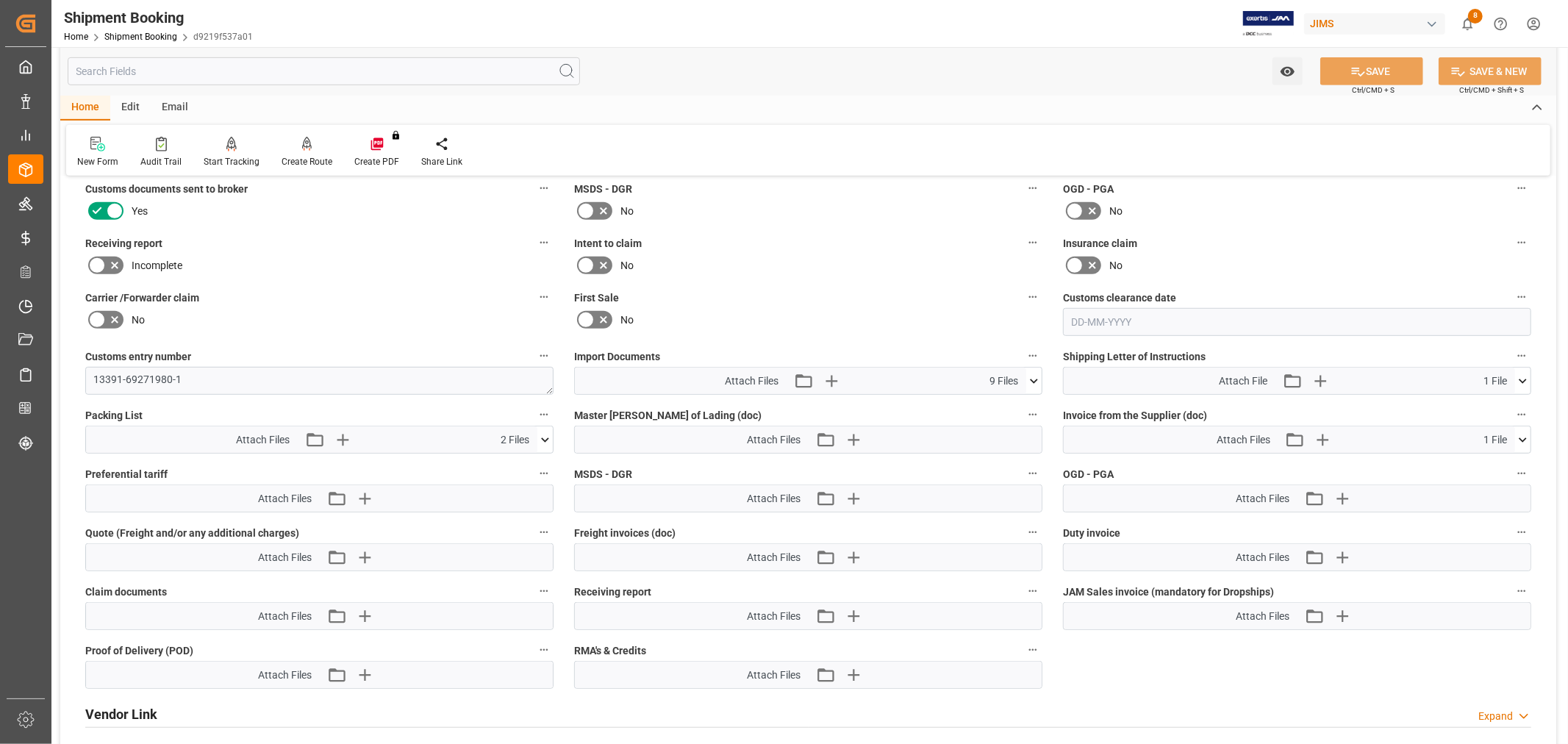
scroll to position [735, 0]
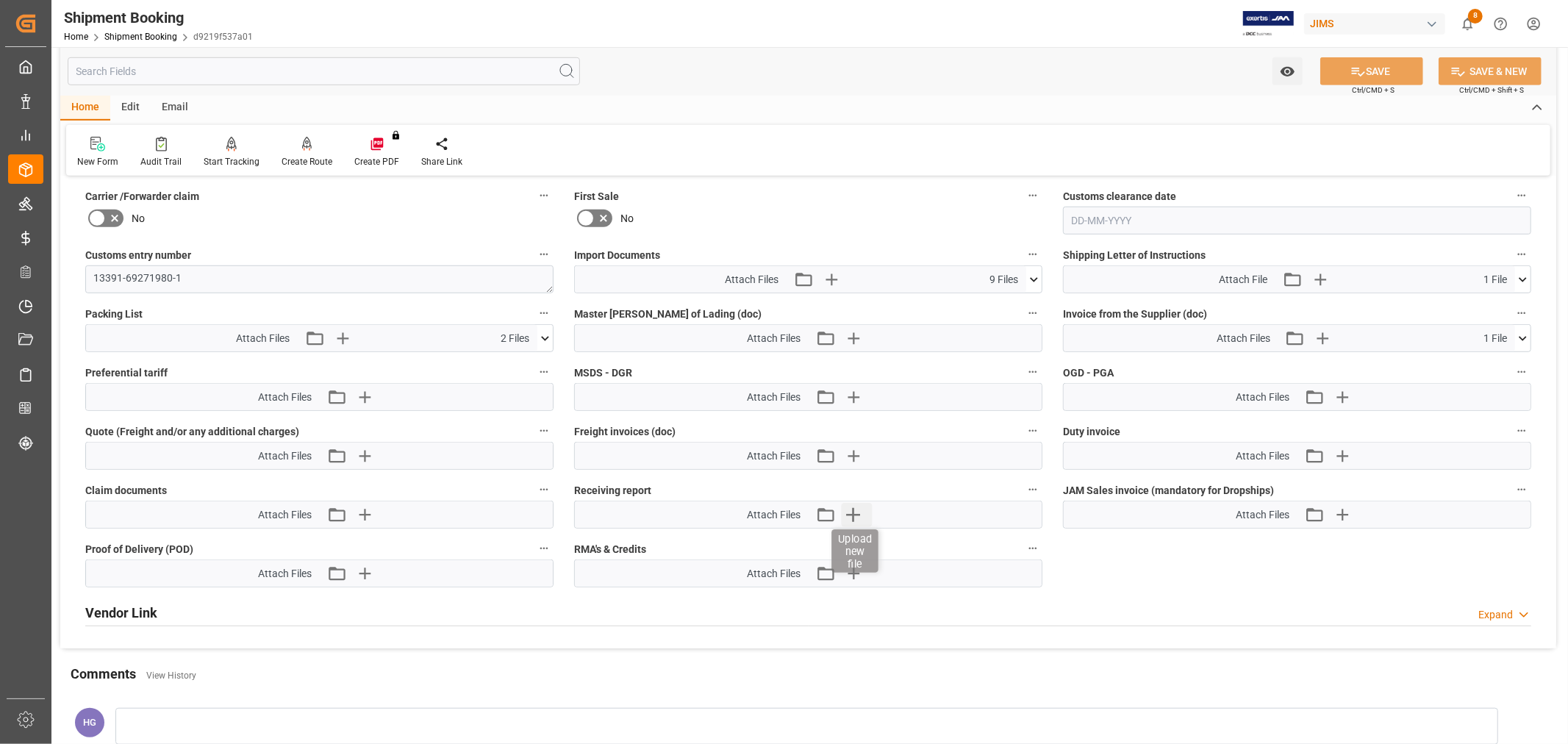
click at [851, 510] on icon "button" at bounding box center [852, 514] width 23 height 23
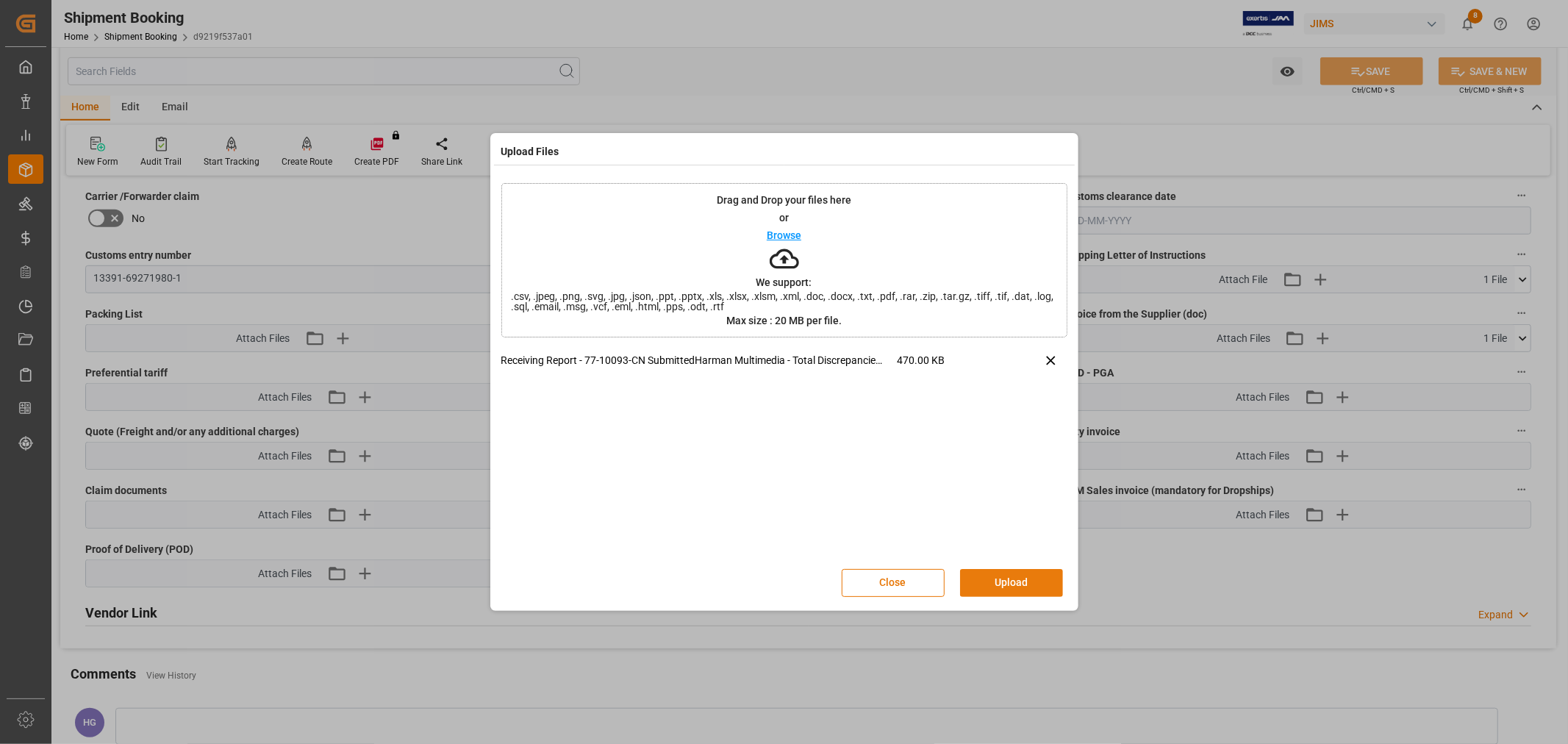
click at [1009, 585] on button "Upload" at bounding box center [1011, 583] width 103 height 28
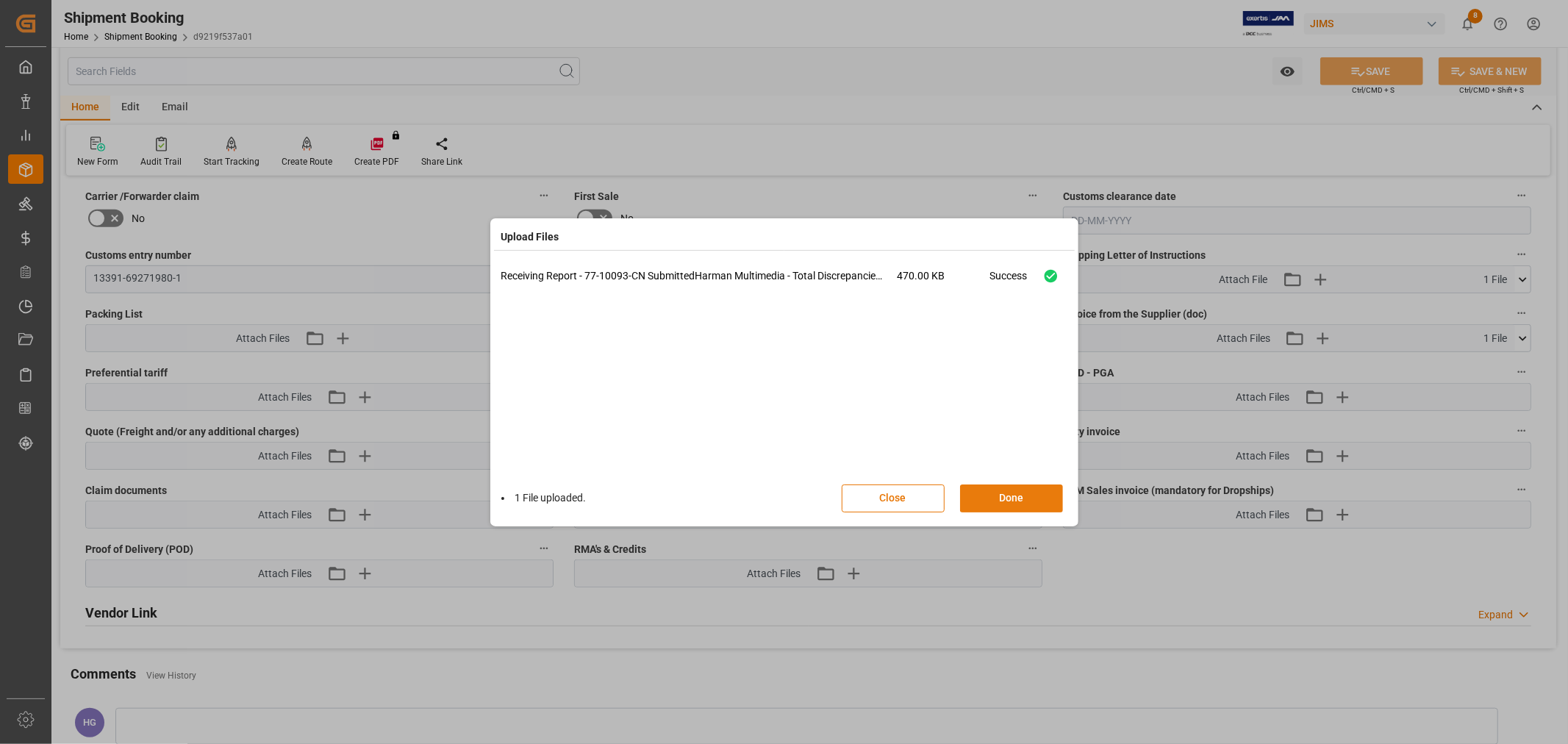
click at [1033, 496] on button "Done" at bounding box center [1011, 498] width 103 height 28
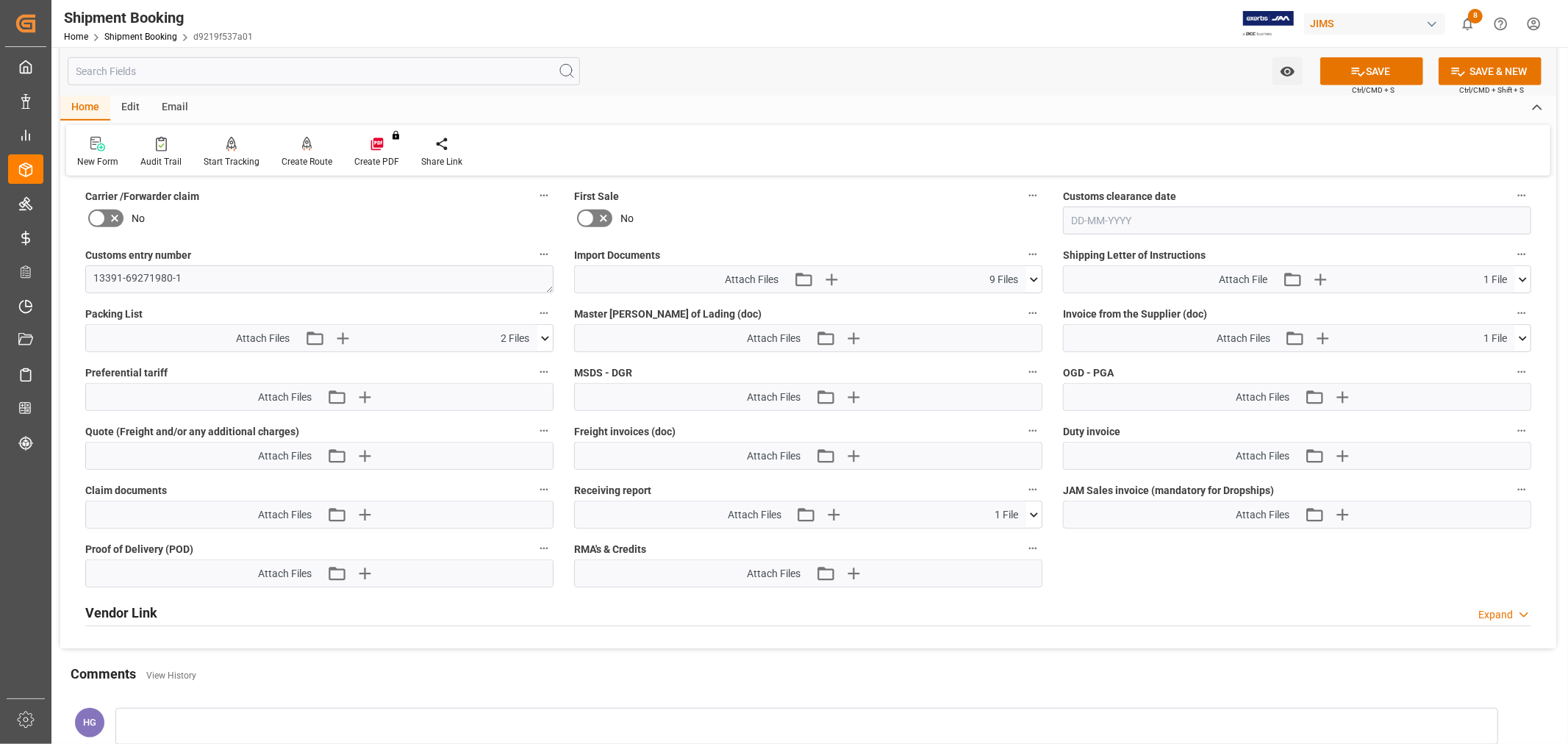
scroll to position [653, 0]
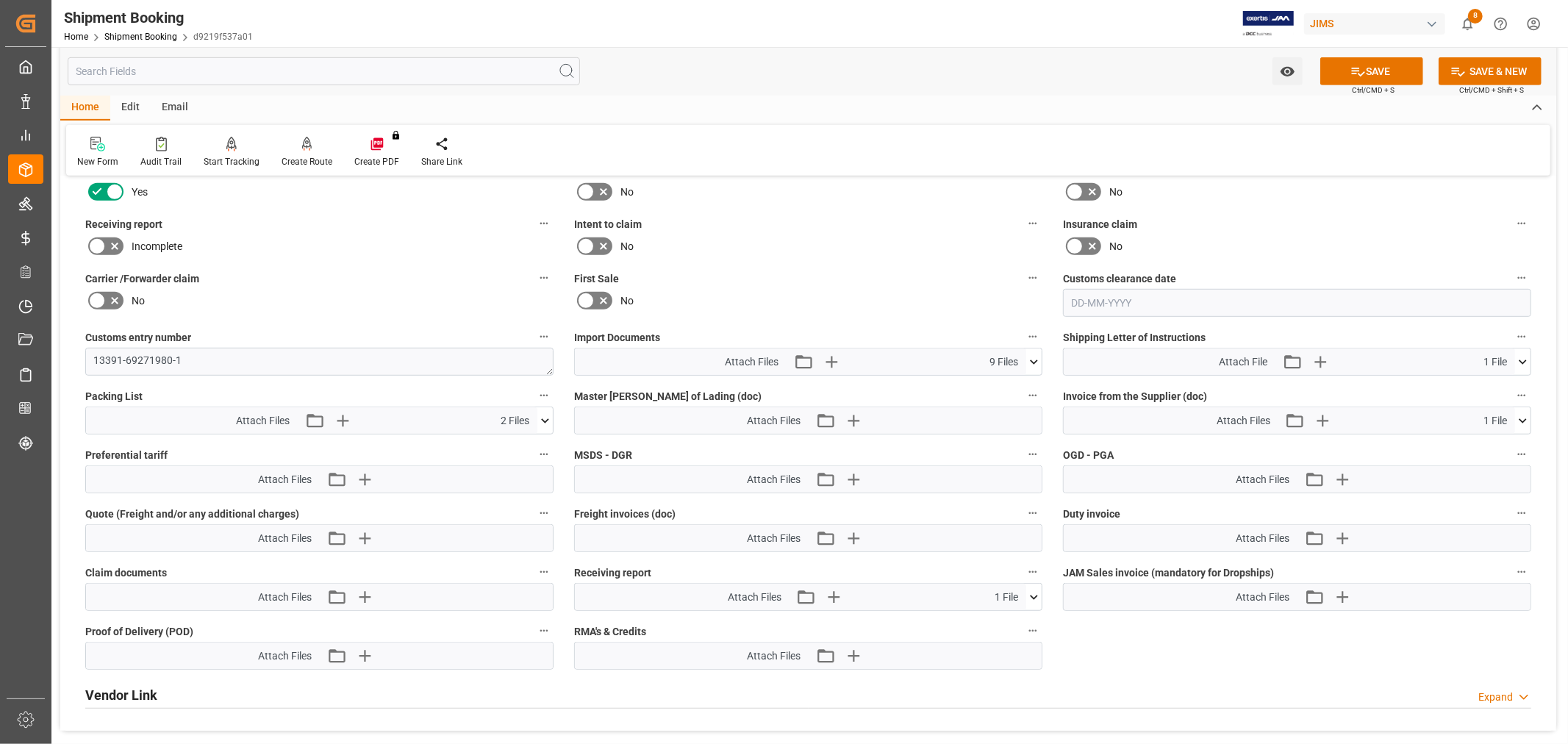
click at [100, 238] on icon at bounding box center [97, 247] width 18 height 18
click at [0, 0] on input "checkbox" at bounding box center [0, 0] width 0 height 0
click at [1353, 69] on icon at bounding box center [1358, 72] width 13 height 9
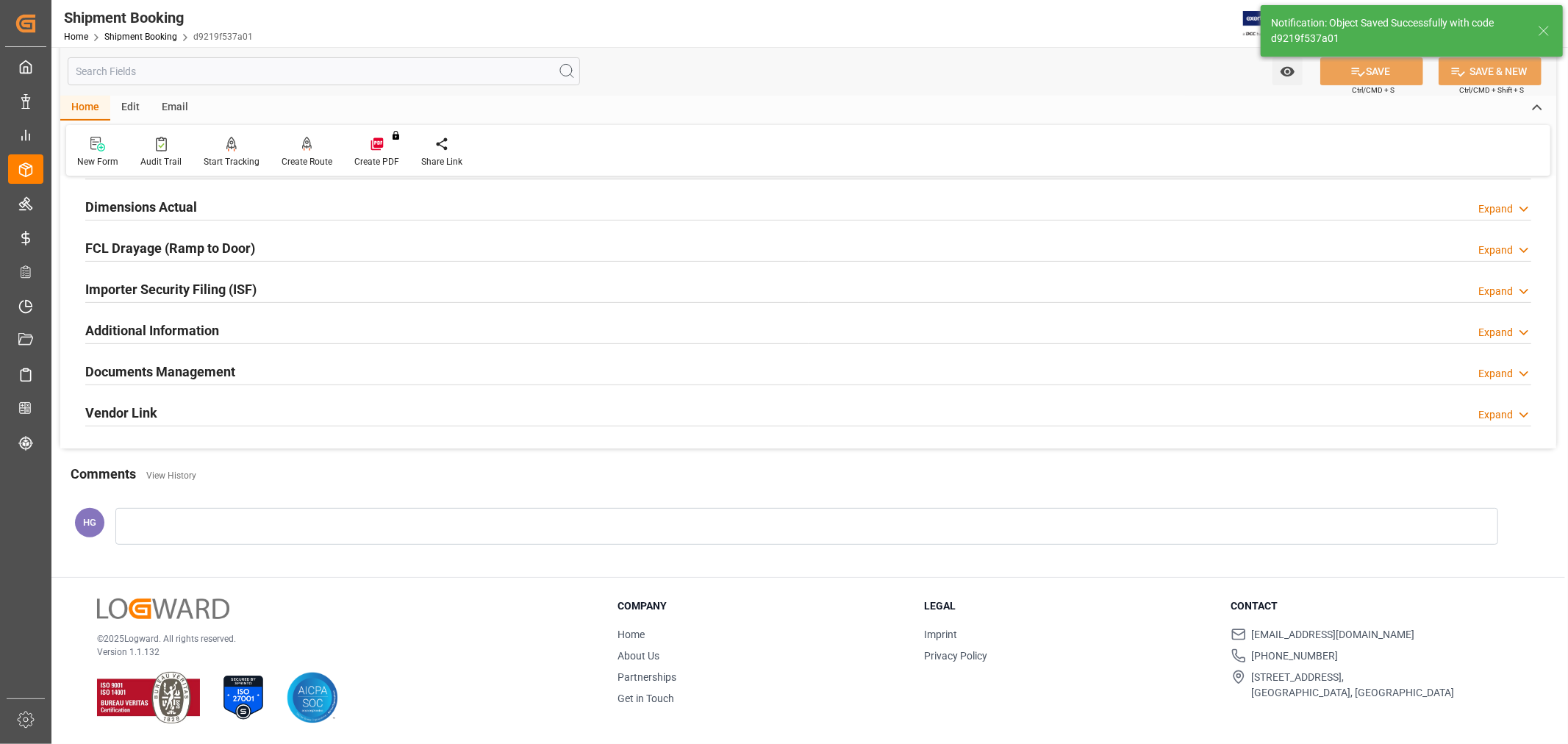
scroll to position [361, 0]
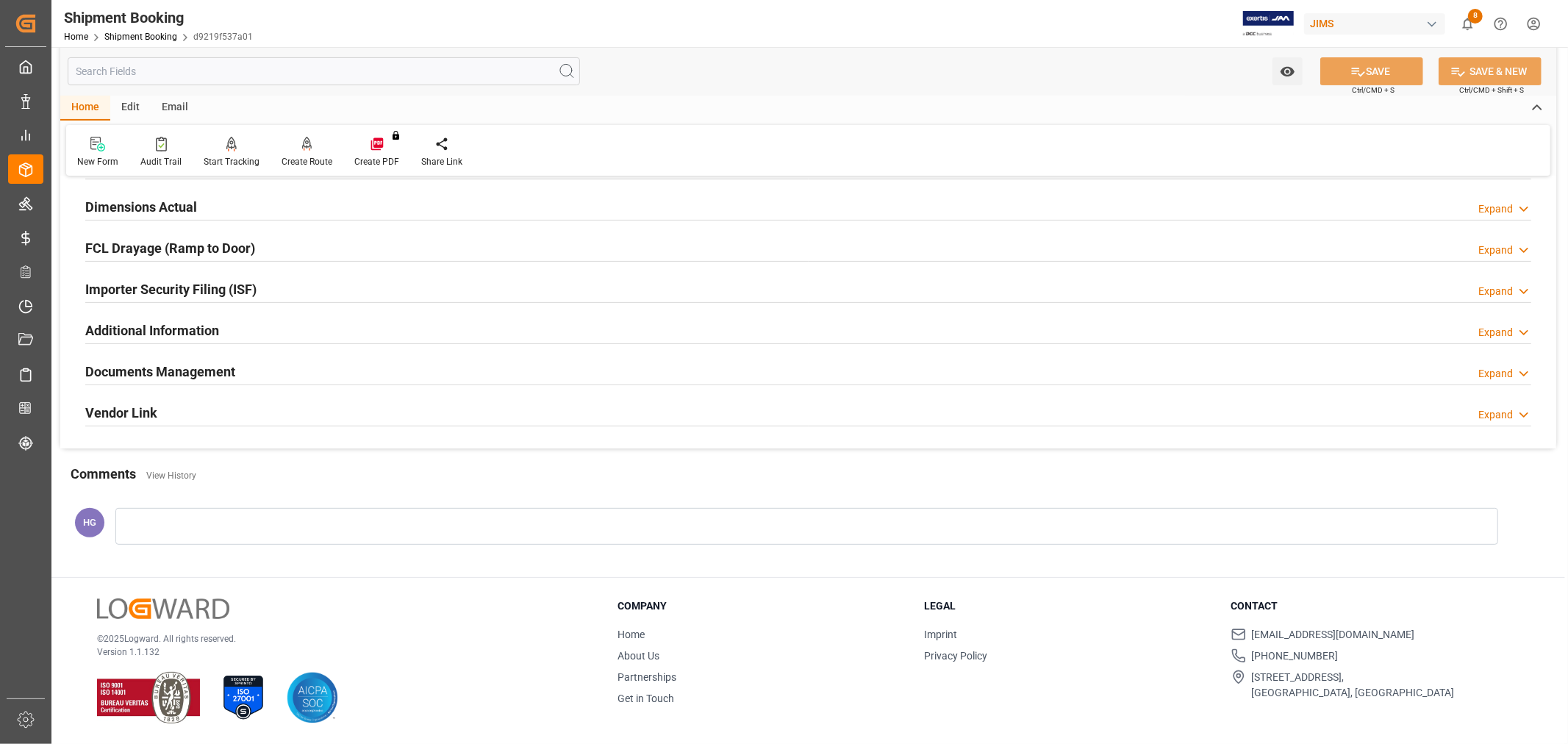
click at [130, 30] on div "Home Shipment Booking d9219f537a01" at bounding box center [158, 36] width 189 height 15
click at [129, 35] on link "Shipment Booking" at bounding box center [141, 37] width 73 height 11
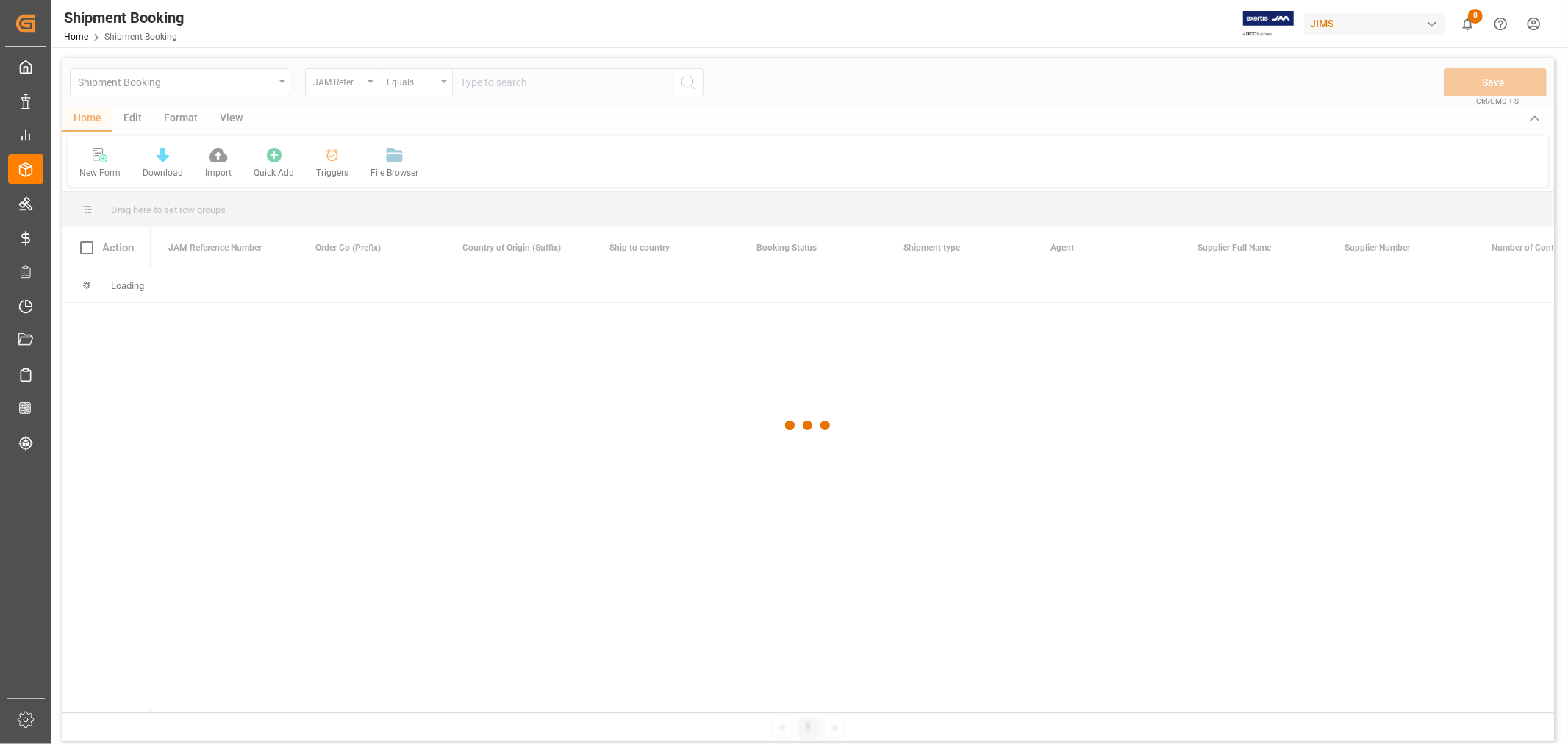
click at [511, 85] on div at bounding box center [808, 425] width 1492 height 735
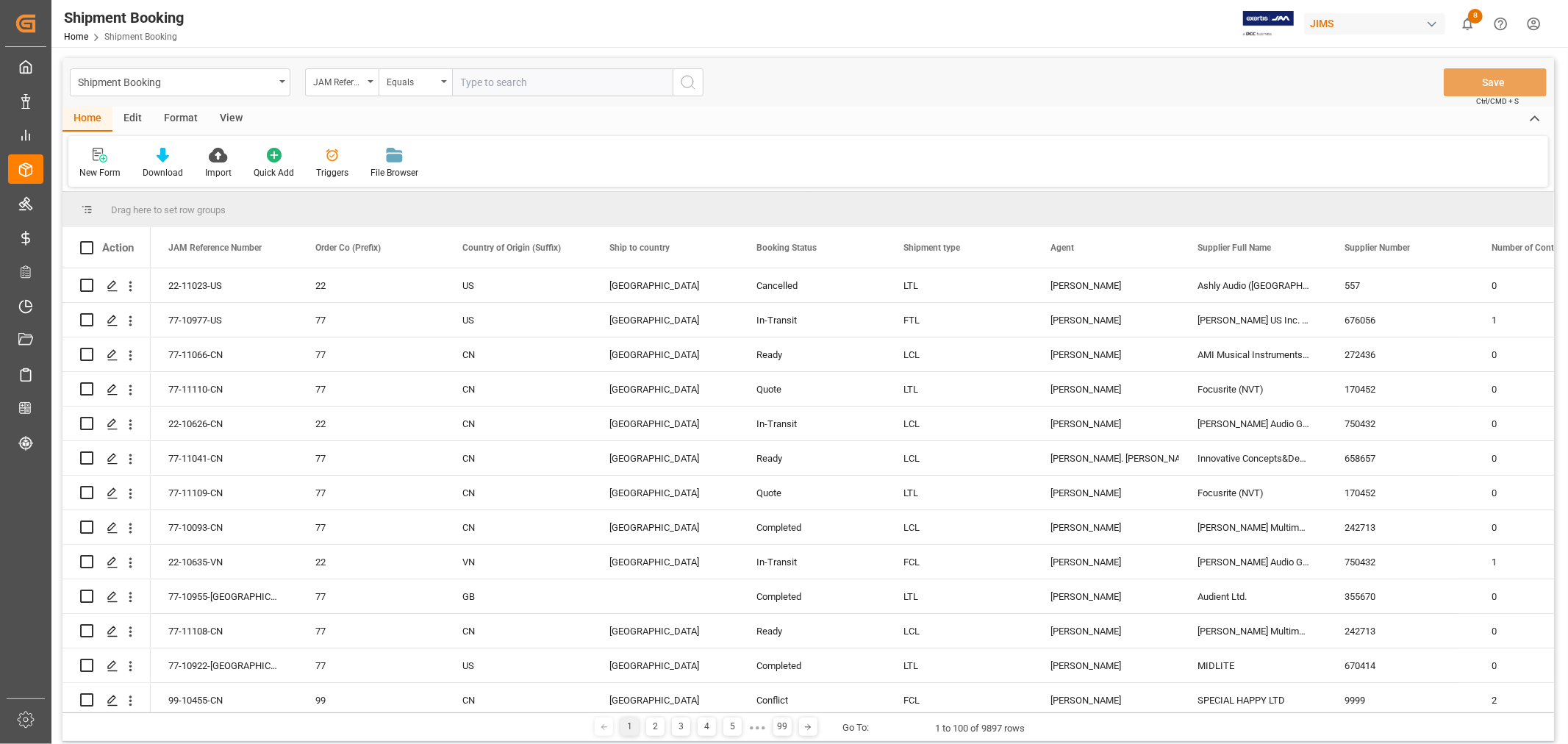
click at [511, 85] on input "text" at bounding box center [562, 82] width 221 height 28
paste input "7"
type input "77-10349-CN"
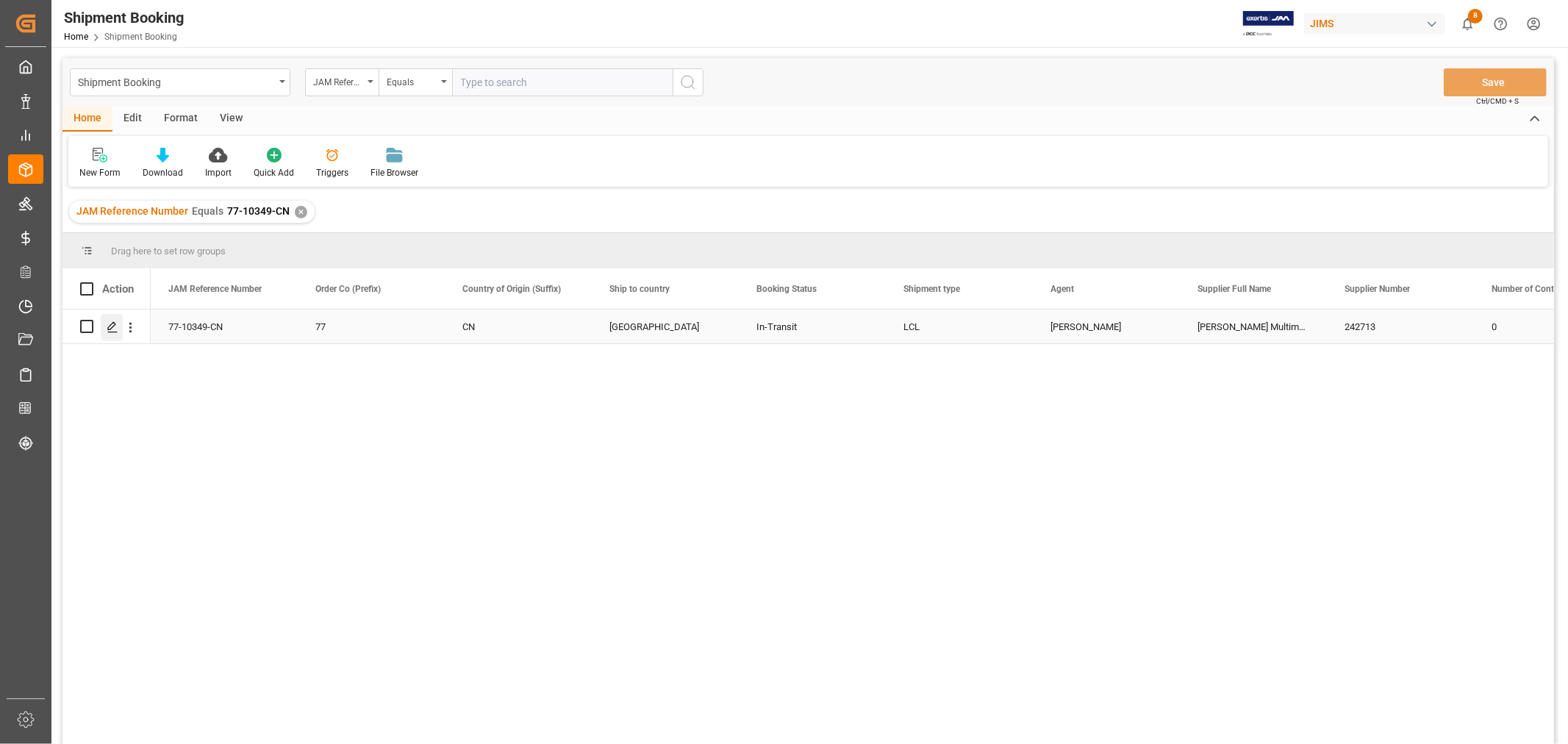
click at [111, 327] on icon "Press SPACE to select this row." at bounding box center [112, 327] width 12 height 12
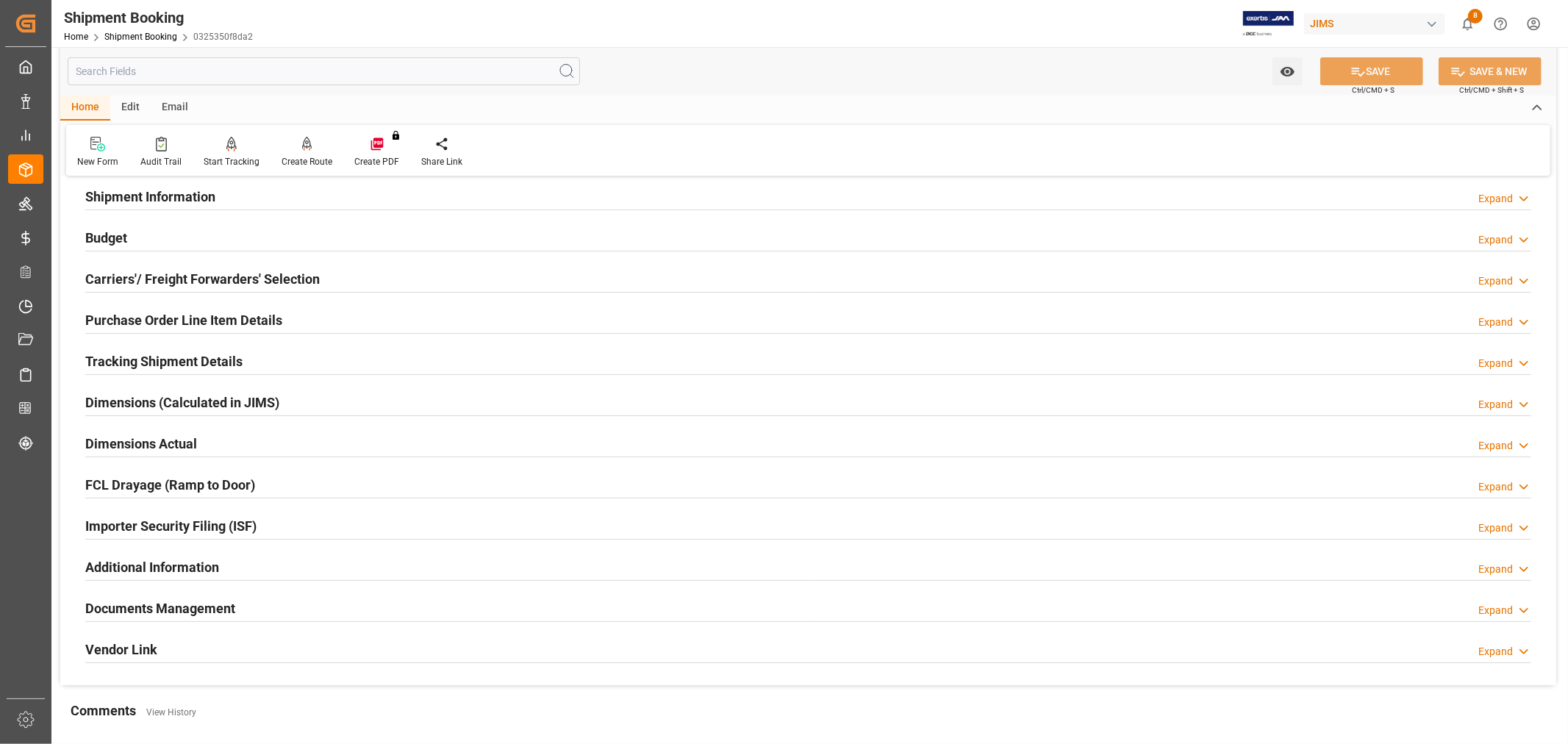
scroll to position [245, 0]
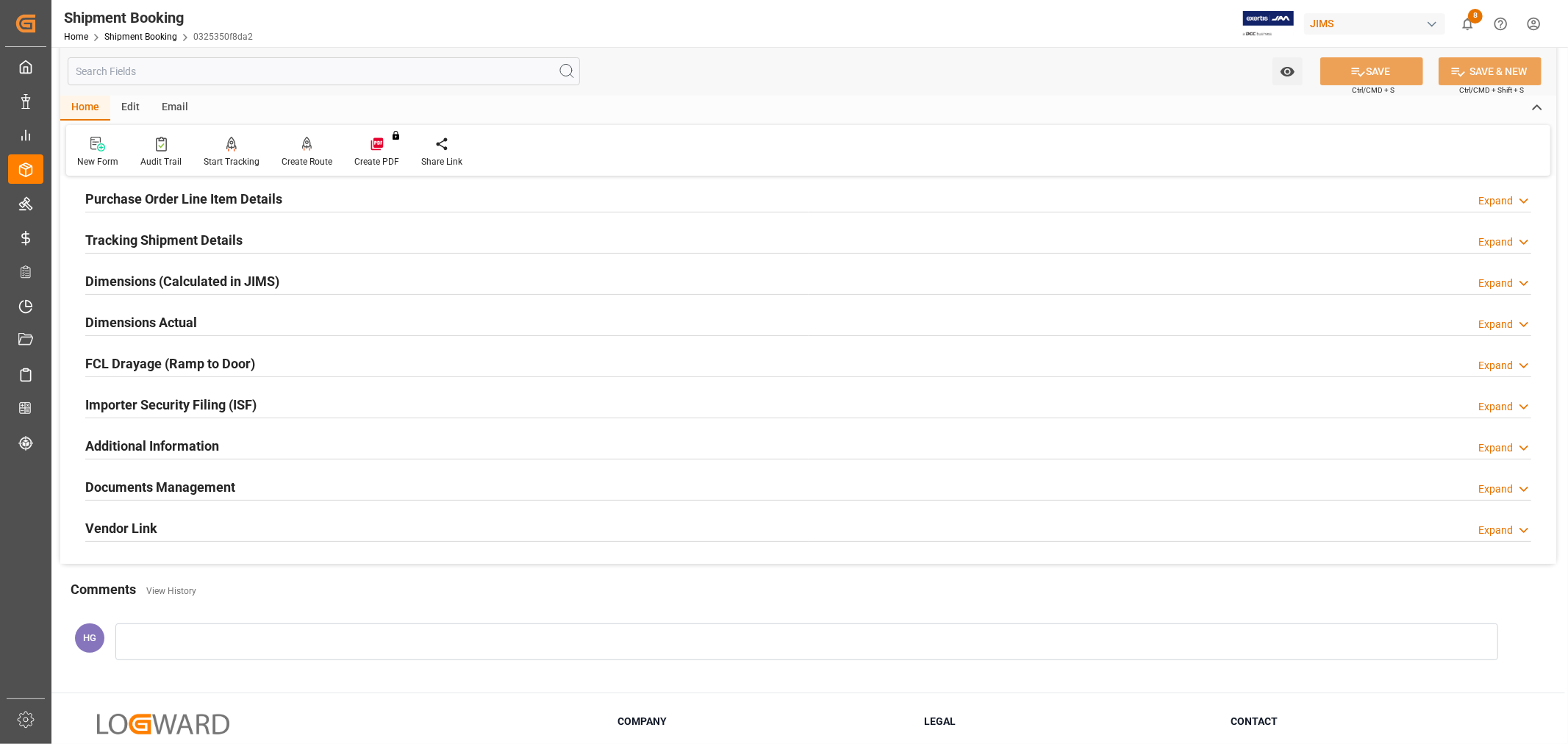
click at [288, 484] on div "Documents Management Expand" at bounding box center [808, 486] width 1445 height 28
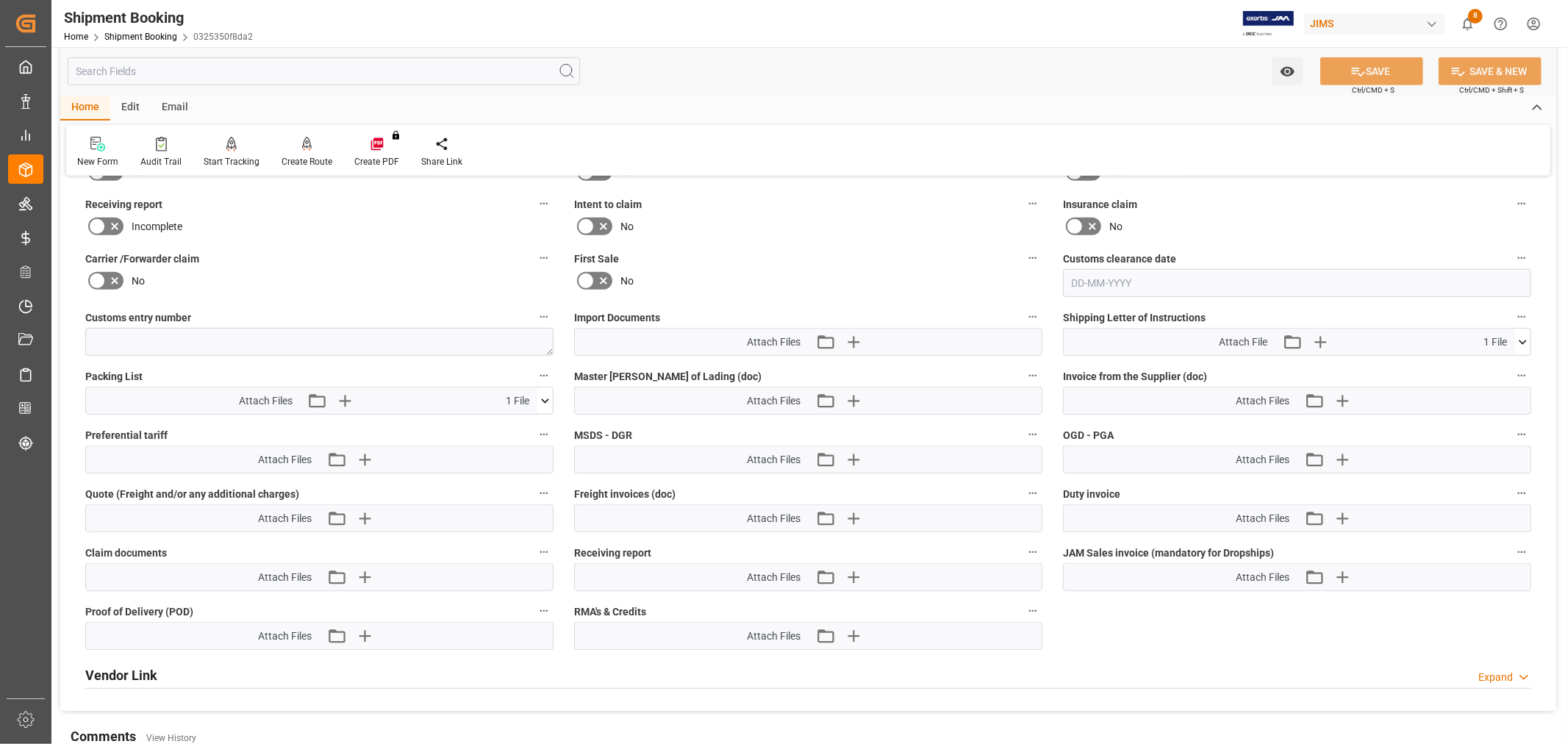
scroll to position [653, 0]
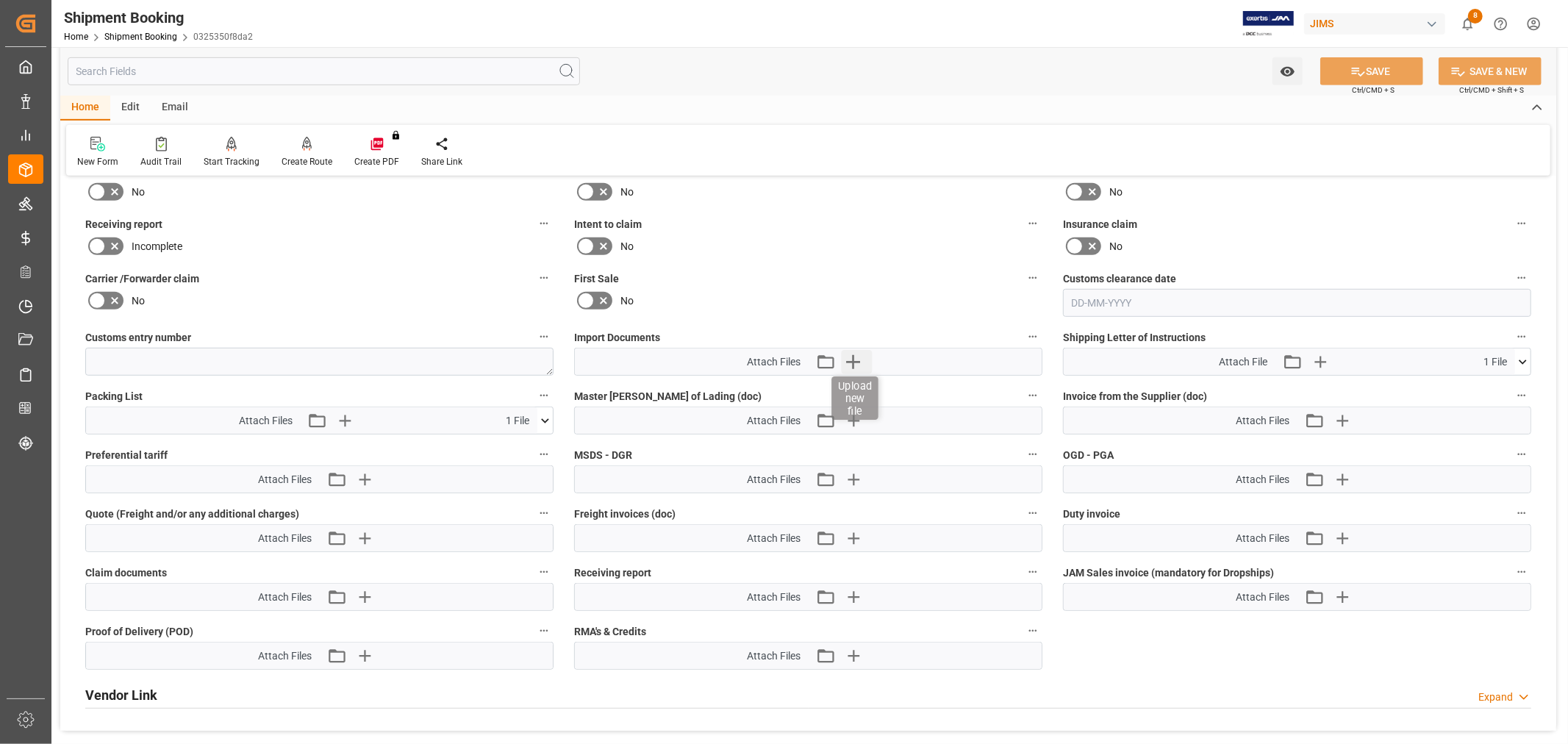
click at [853, 360] on icon "button" at bounding box center [853, 362] width 14 height 14
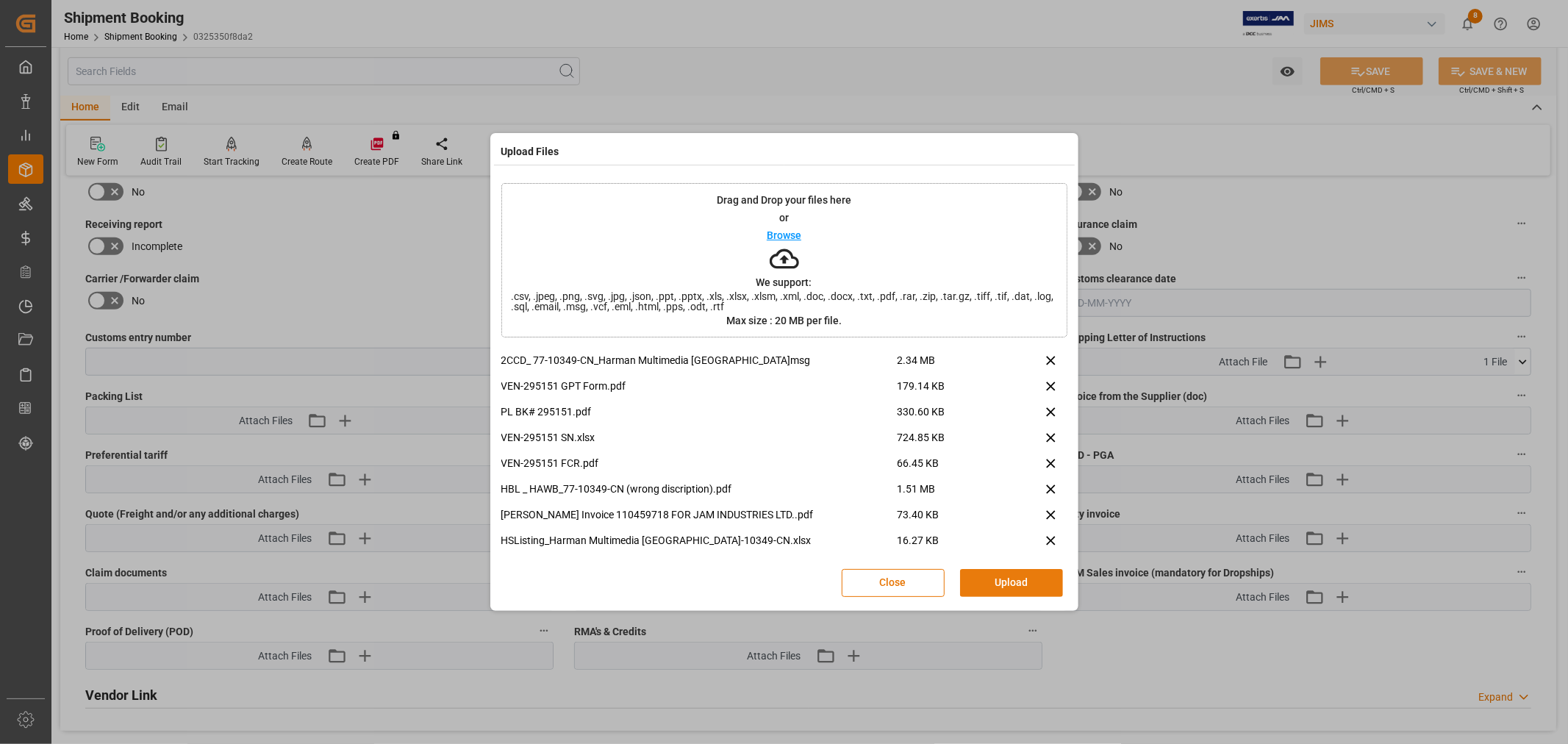
click at [1004, 588] on button "Upload" at bounding box center [1011, 583] width 103 height 28
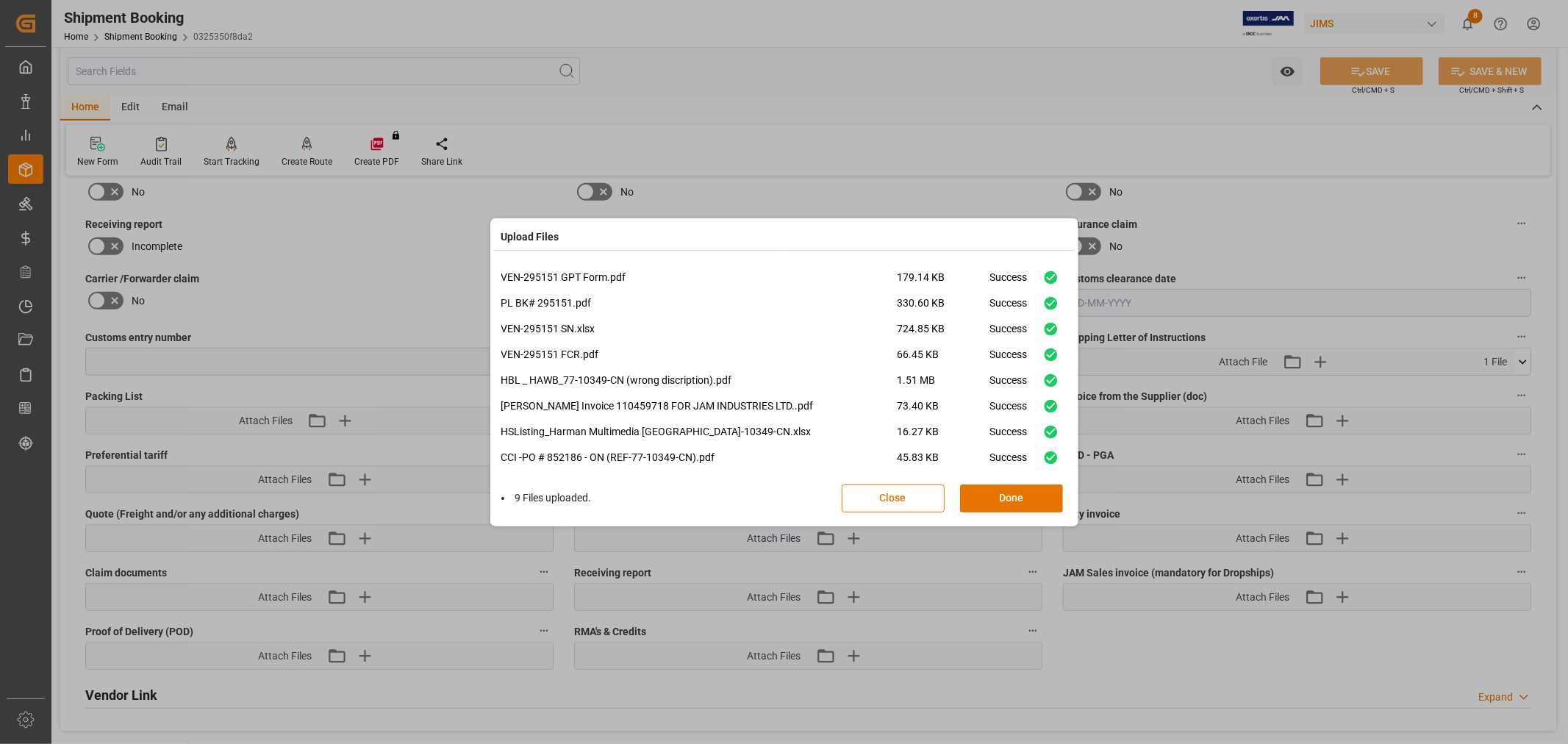
scroll to position [36, 0]
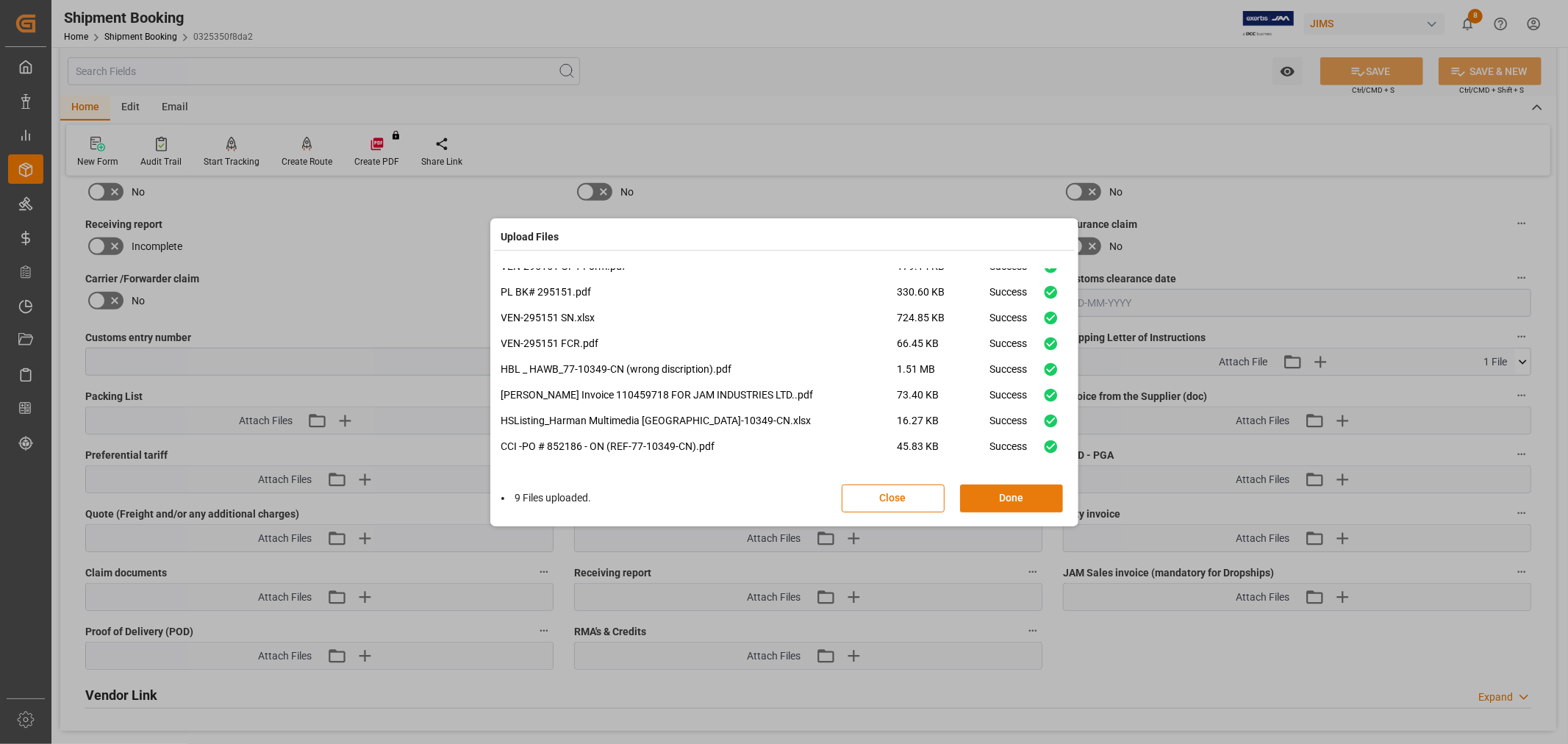
click at [993, 490] on button "Done" at bounding box center [1011, 498] width 103 height 28
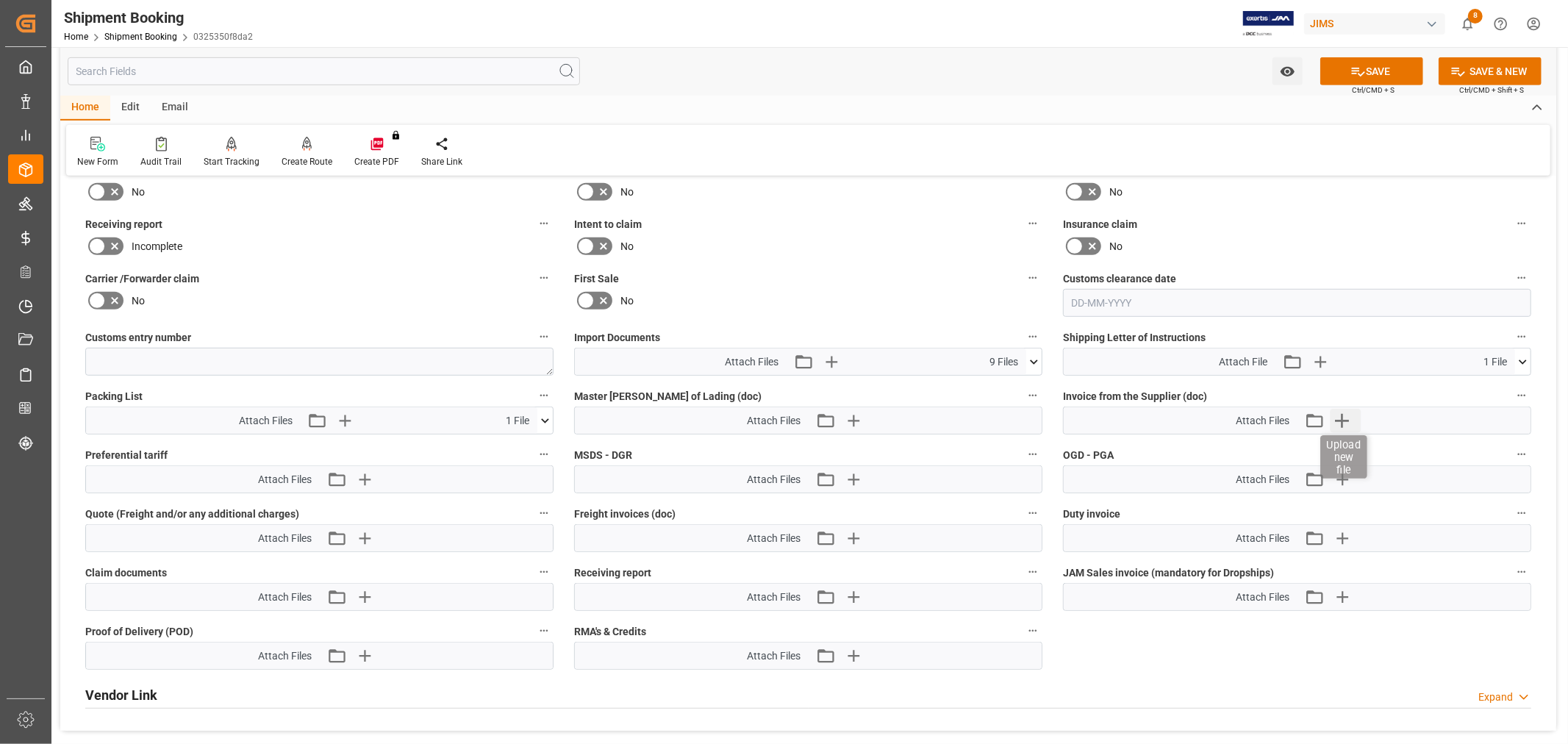
click at [1336, 417] on icon "button" at bounding box center [1341, 420] width 23 height 23
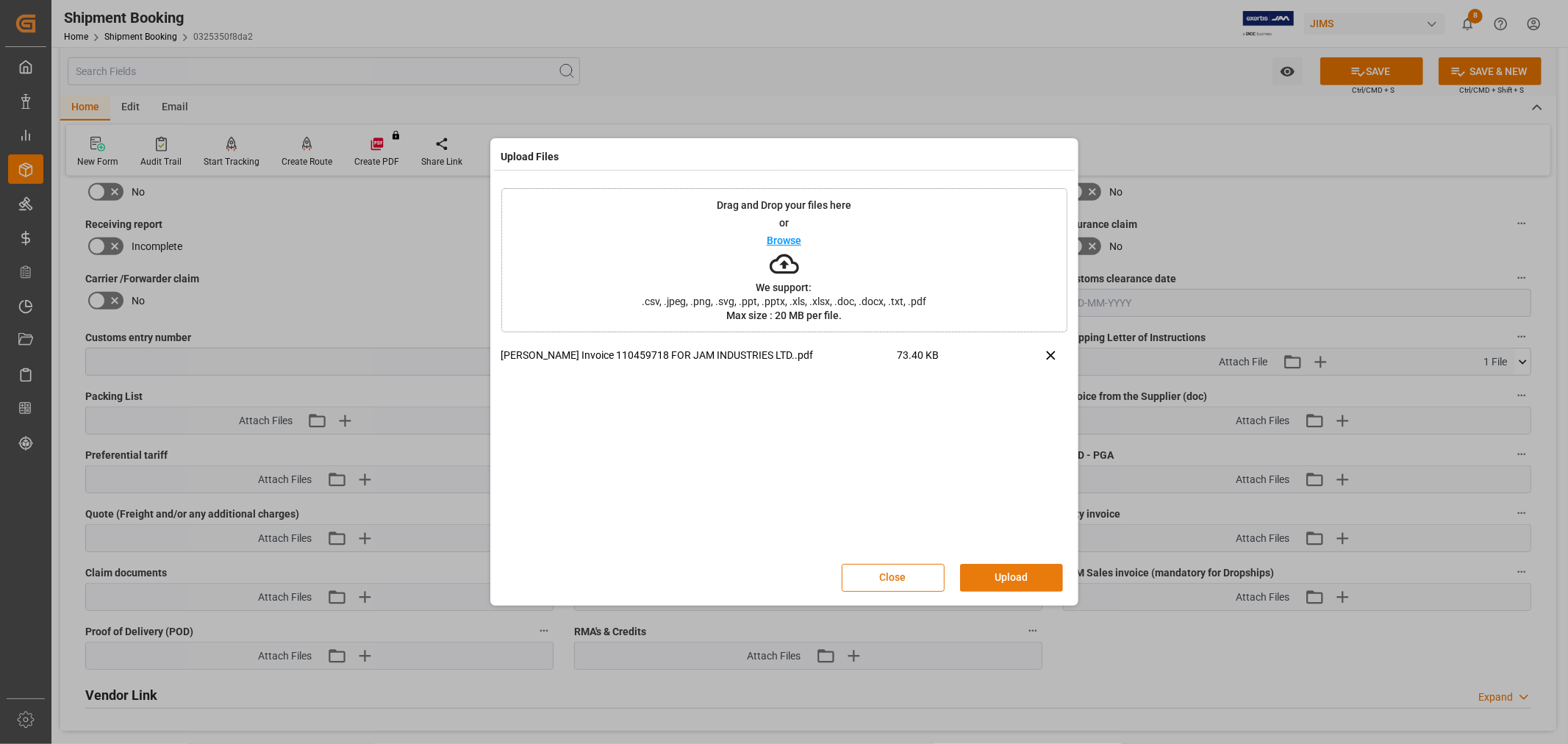
click at [1031, 570] on button "Upload" at bounding box center [1011, 578] width 103 height 28
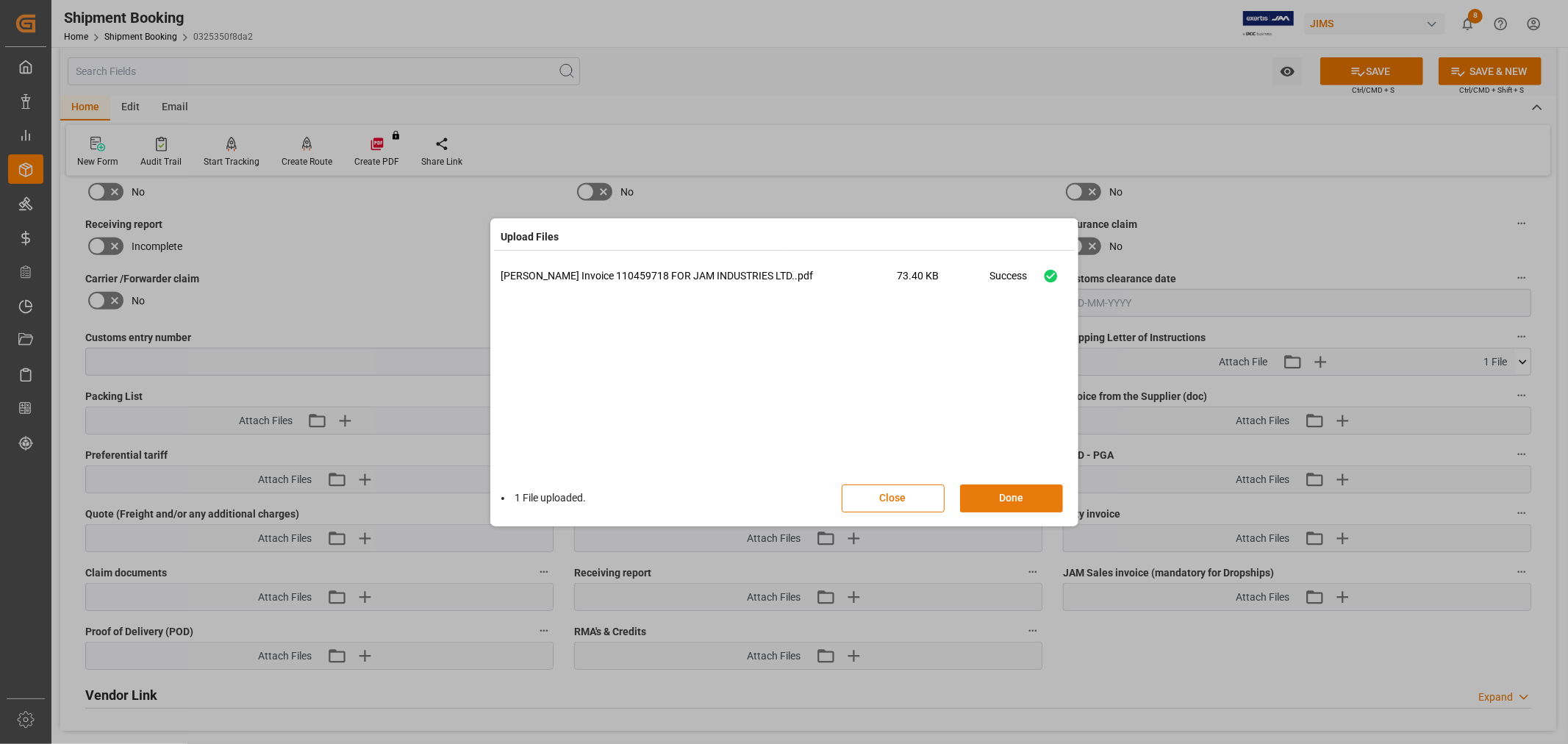
click at [1037, 497] on button "Done" at bounding box center [1011, 498] width 103 height 28
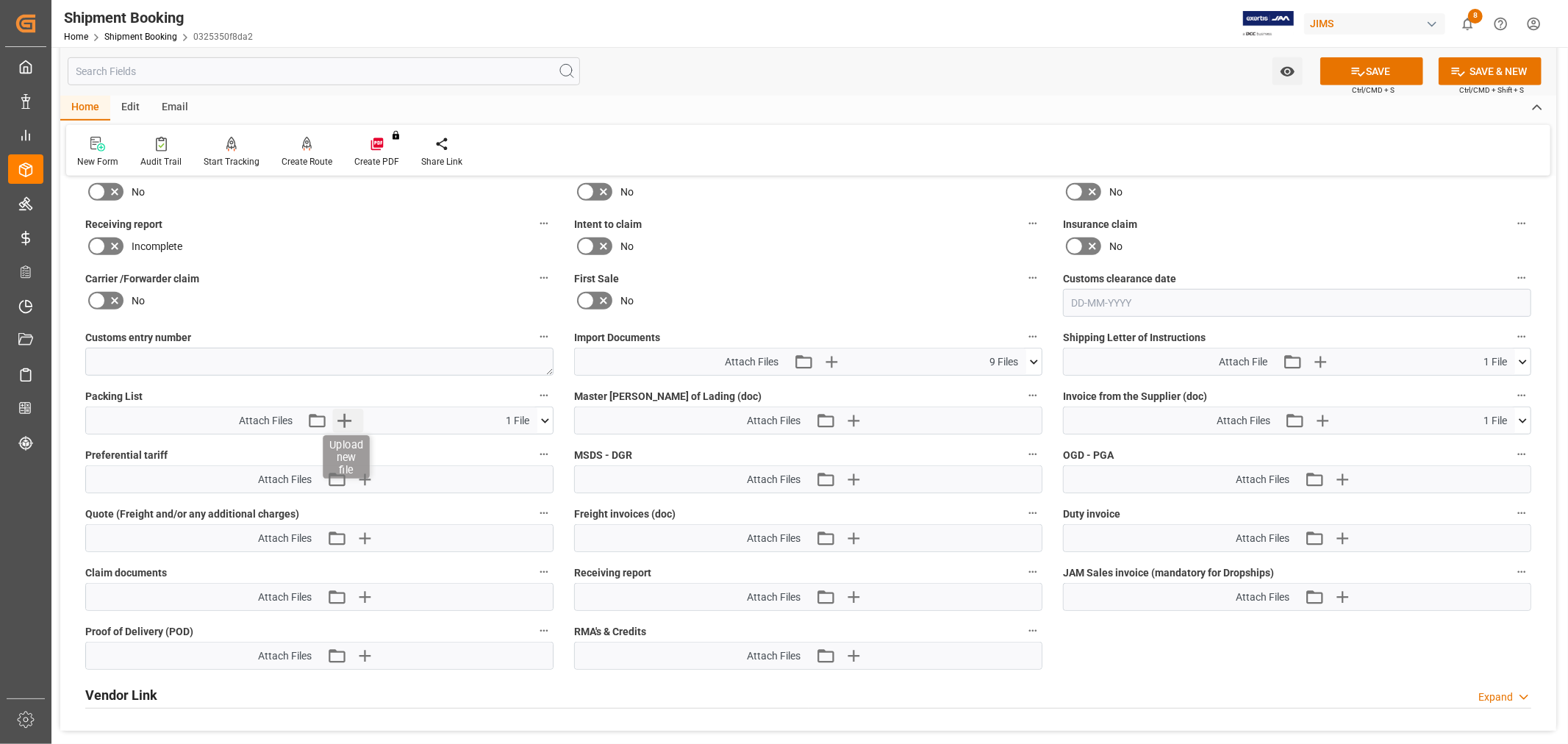
click at [343, 417] on icon "button" at bounding box center [344, 421] width 14 height 14
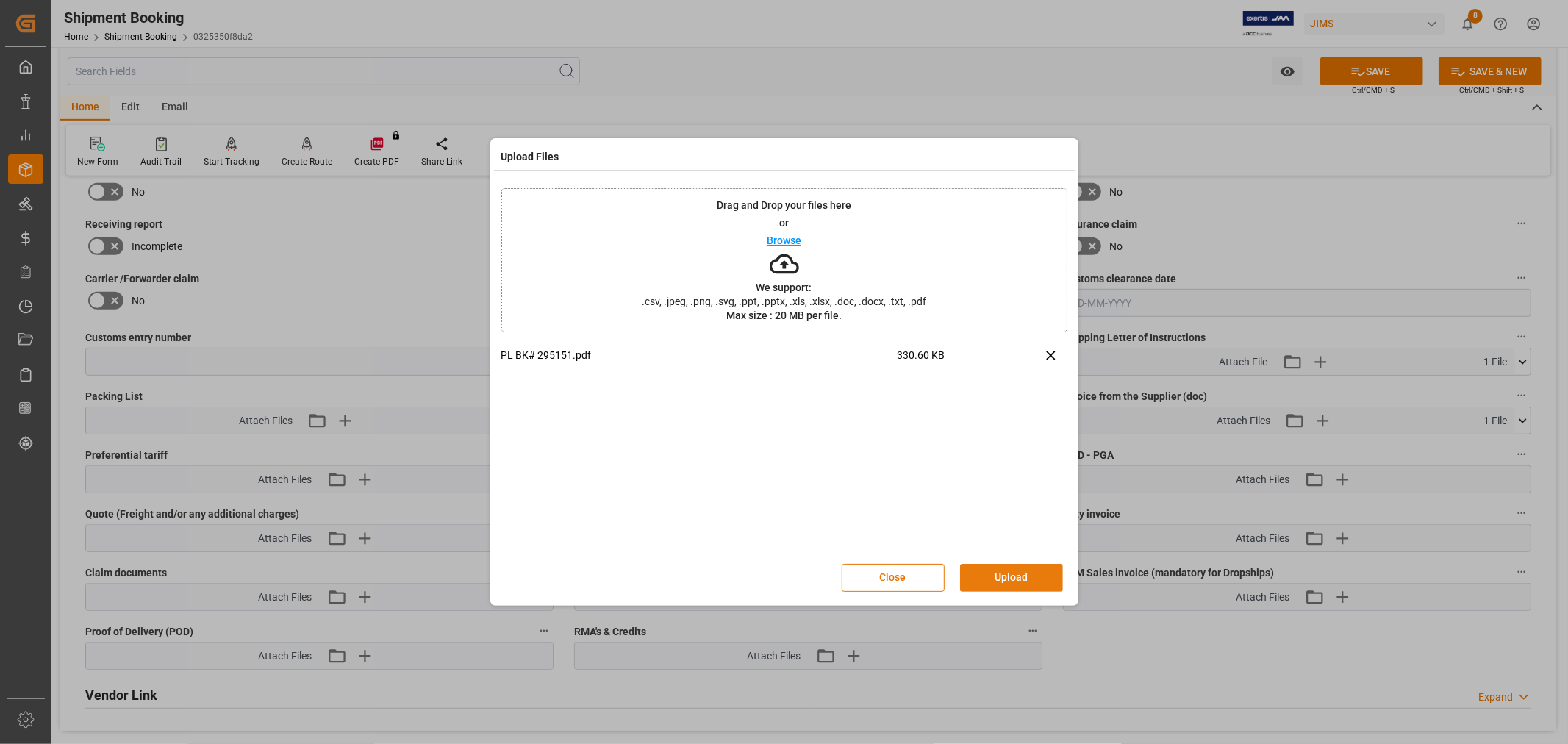
click at [968, 565] on button "Upload" at bounding box center [1011, 578] width 103 height 28
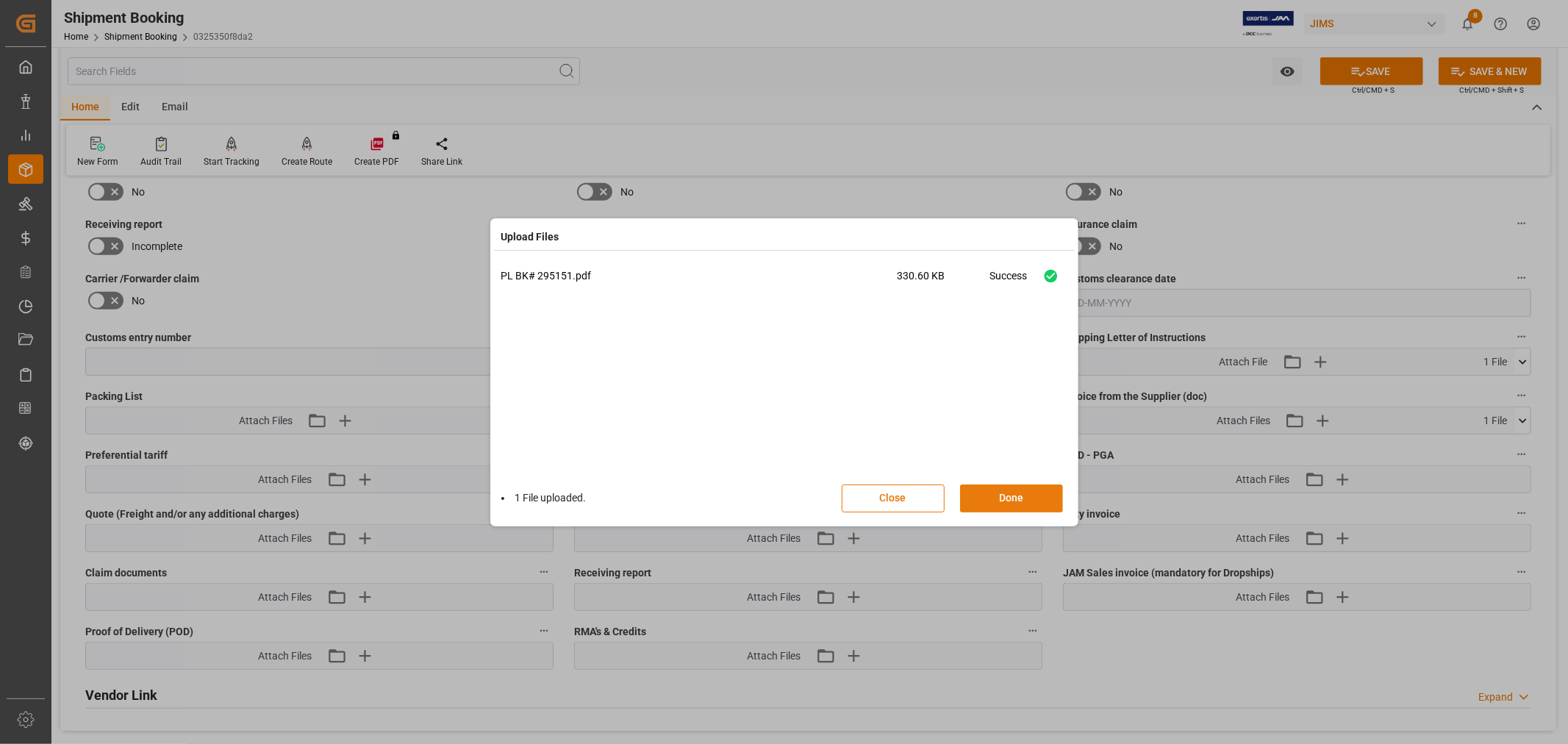
click at [1024, 494] on button "Done" at bounding box center [1011, 498] width 103 height 28
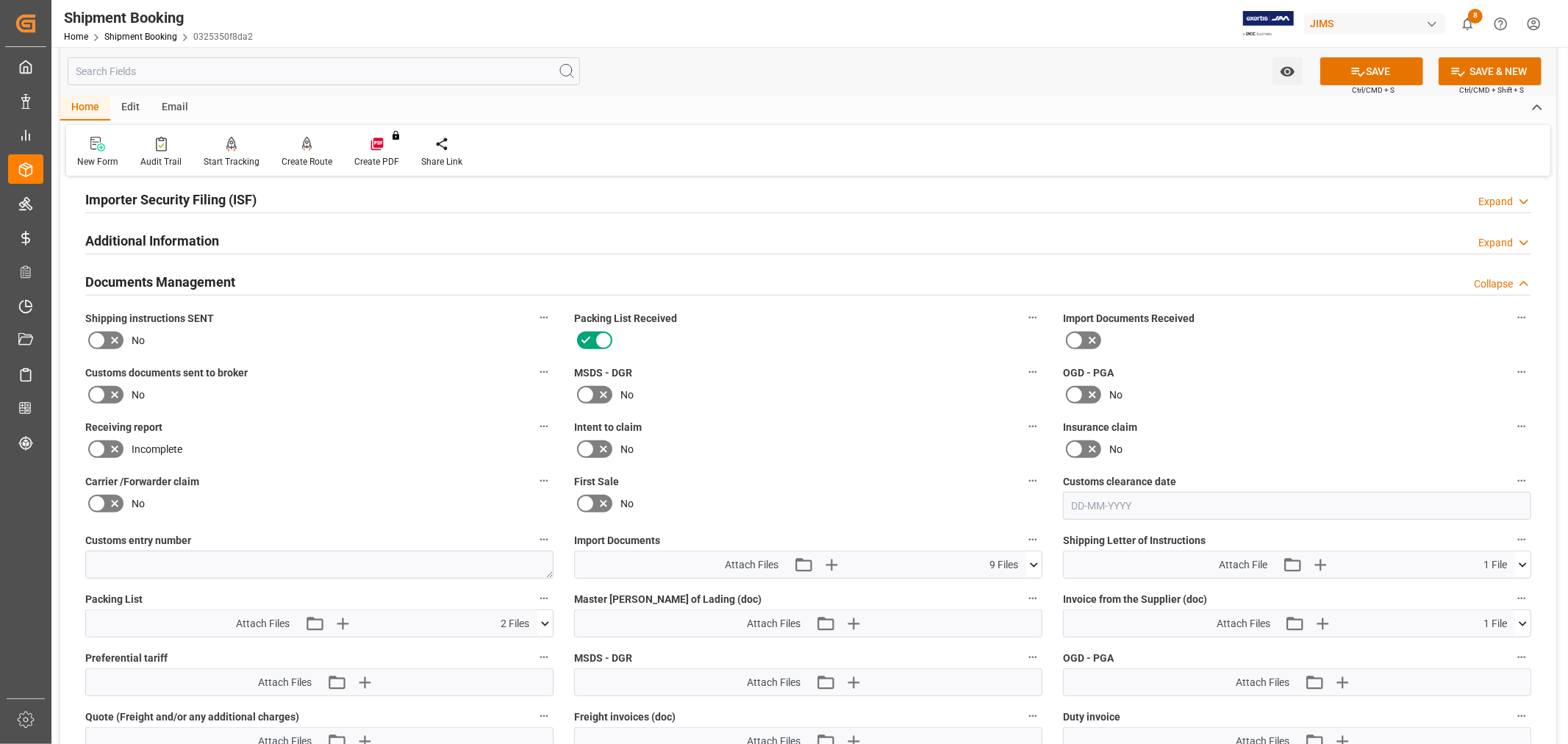
scroll to position [408, 0]
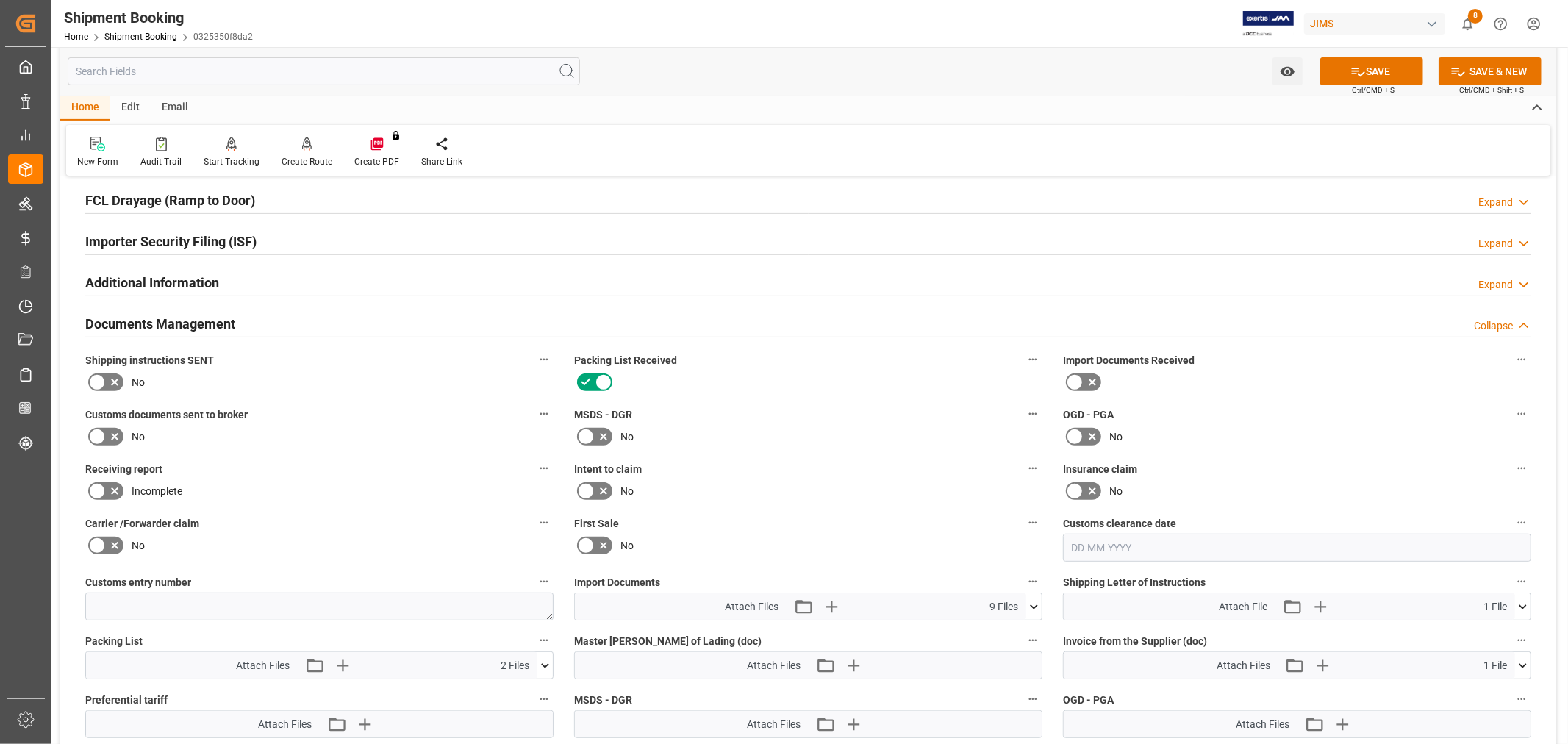
click at [108, 439] on icon at bounding box center [115, 437] width 18 height 18
click at [0, 0] on input "checkbox" at bounding box center [0, 0] width 0 height 0
click at [1346, 74] on button "SAVE" at bounding box center [1371, 70] width 103 height 28
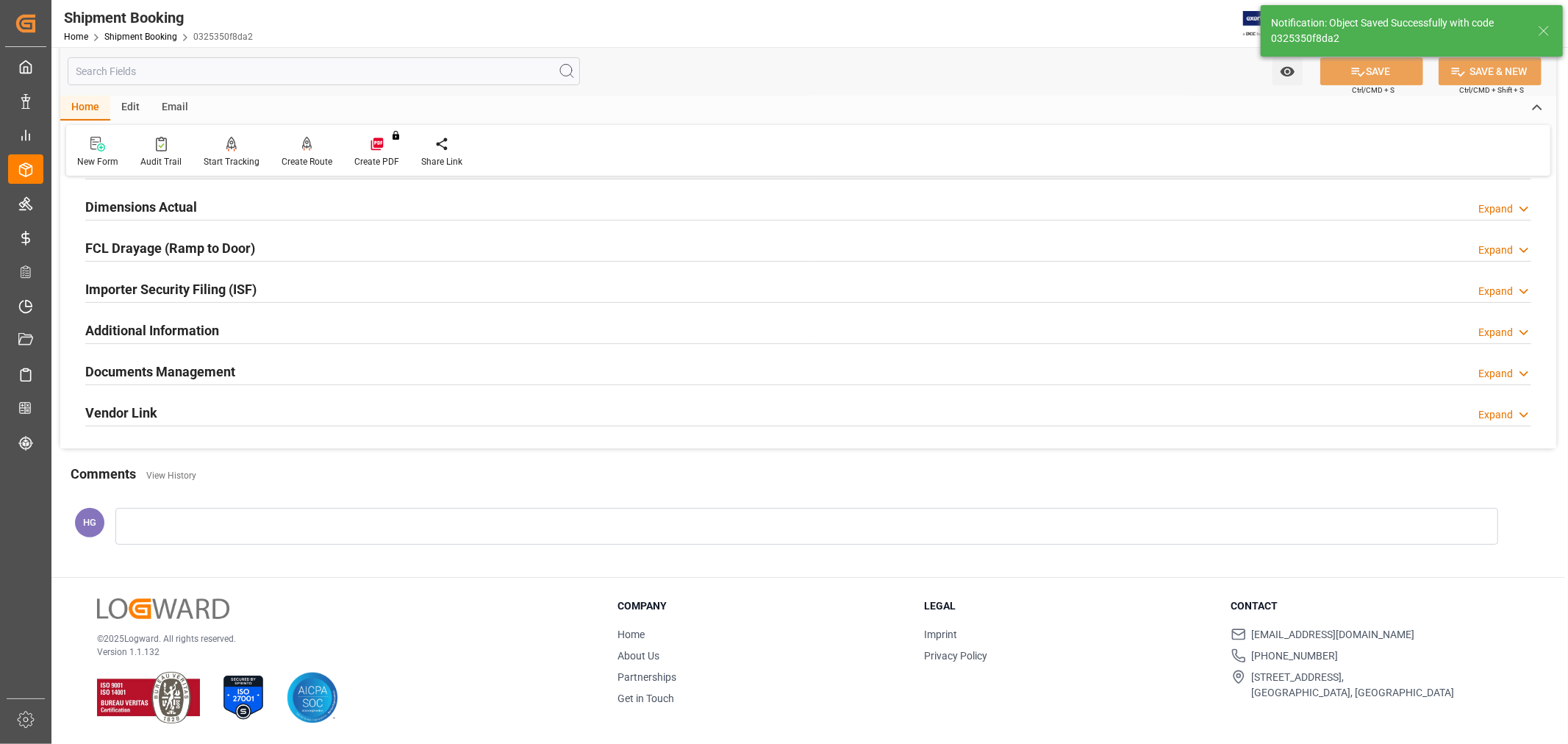
scroll to position [361, 0]
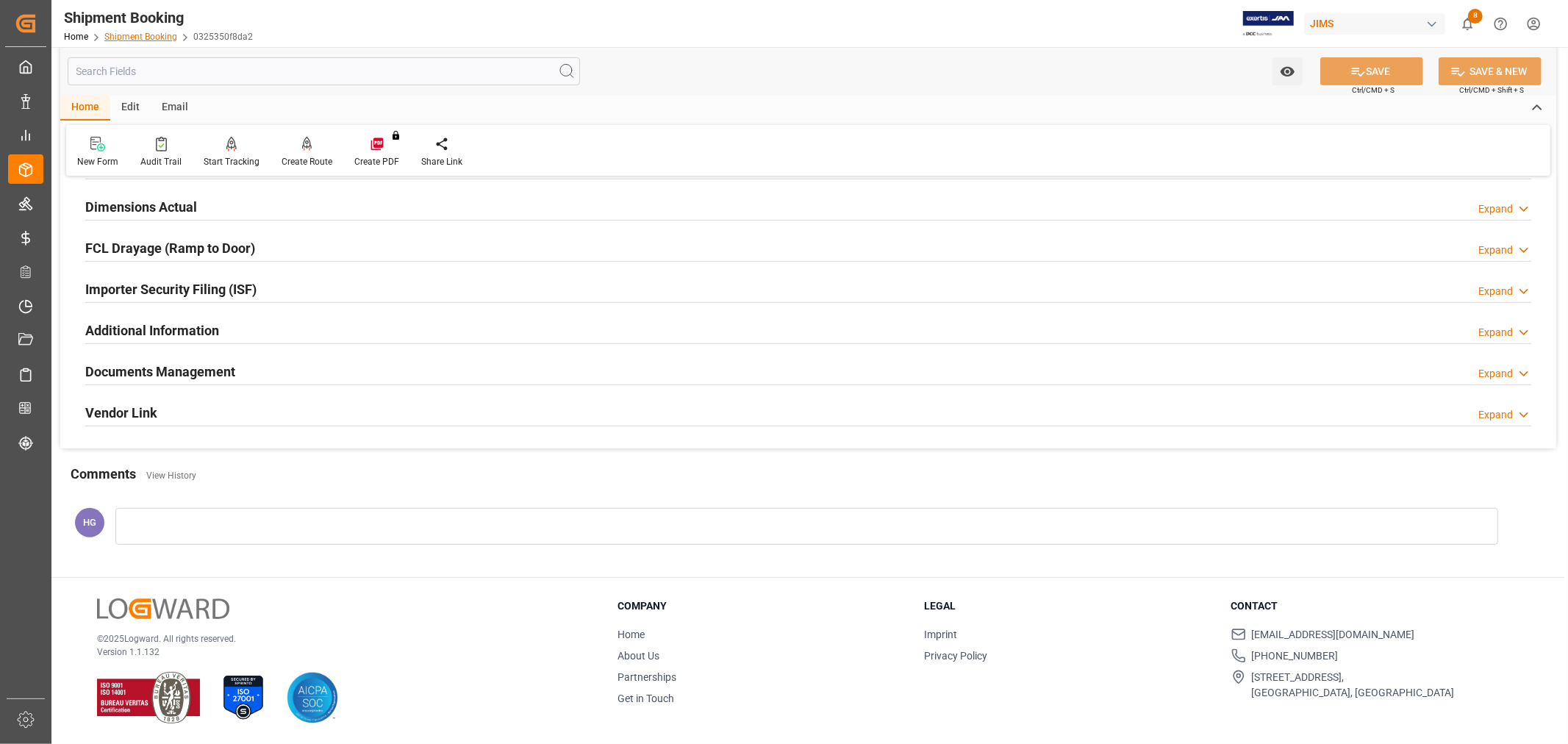
click at [138, 34] on link "Shipment Booking" at bounding box center [141, 37] width 73 height 11
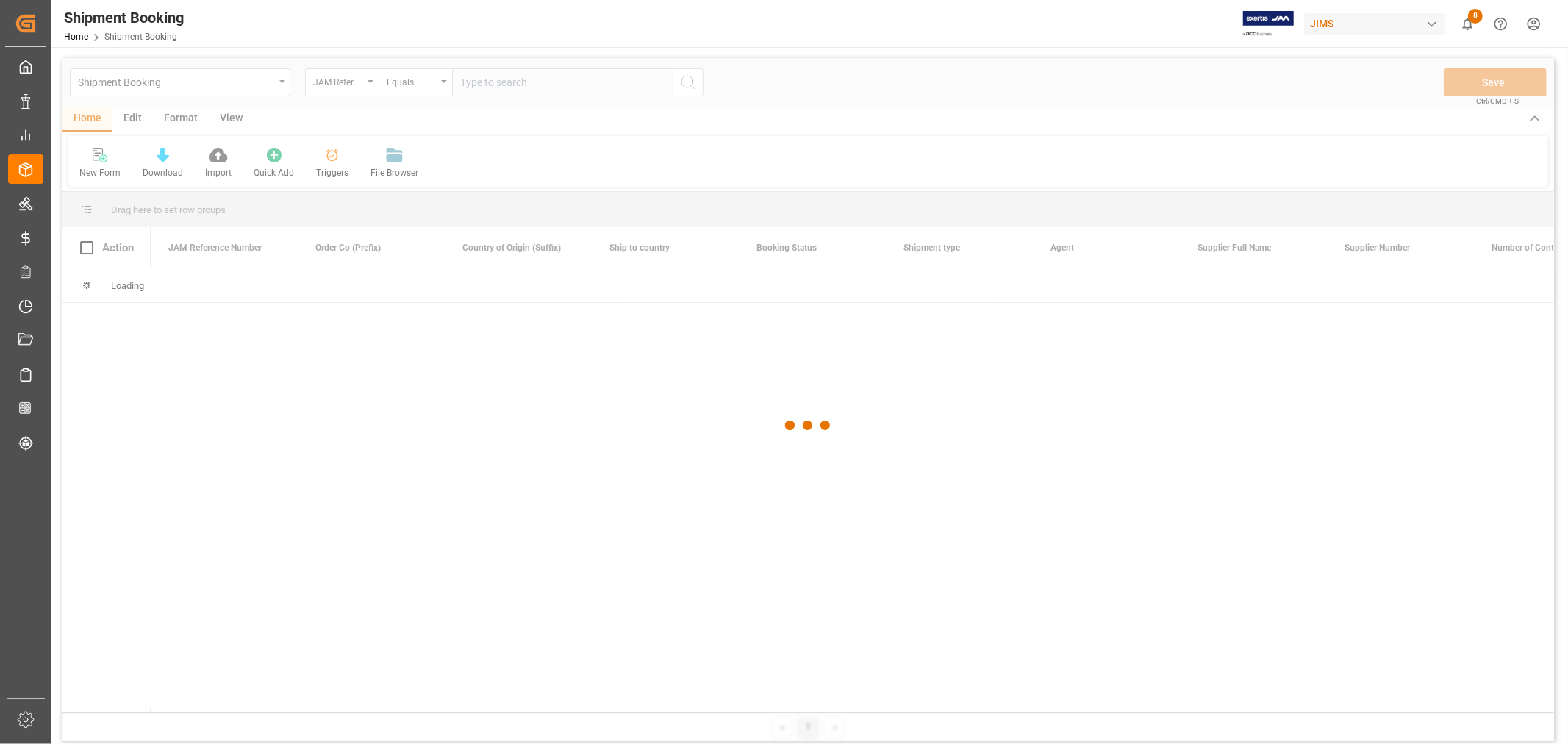
click at [589, 78] on div at bounding box center [808, 425] width 1492 height 735
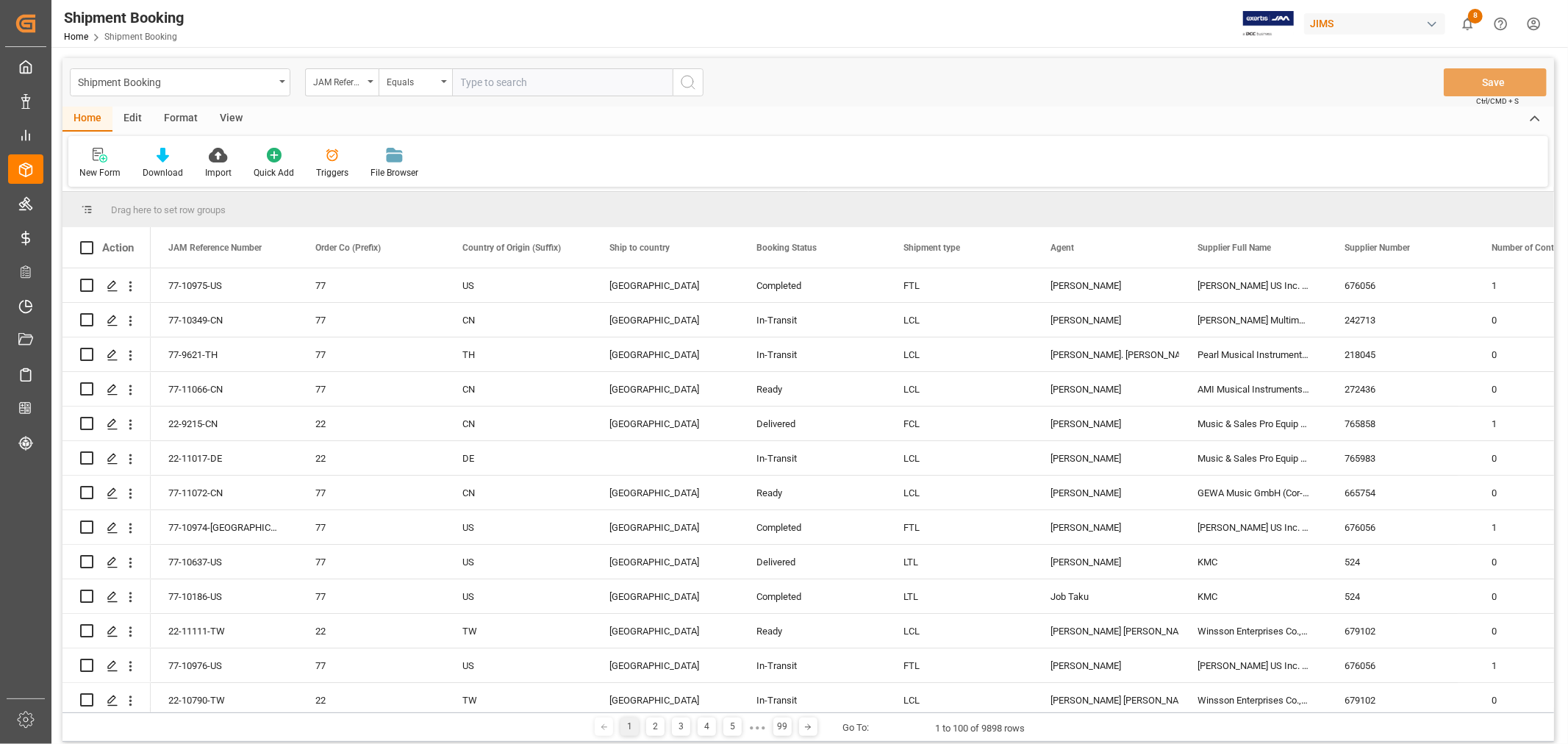
click at [589, 78] on input "text" at bounding box center [562, 82] width 221 height 28
type input "77-10677-CN"
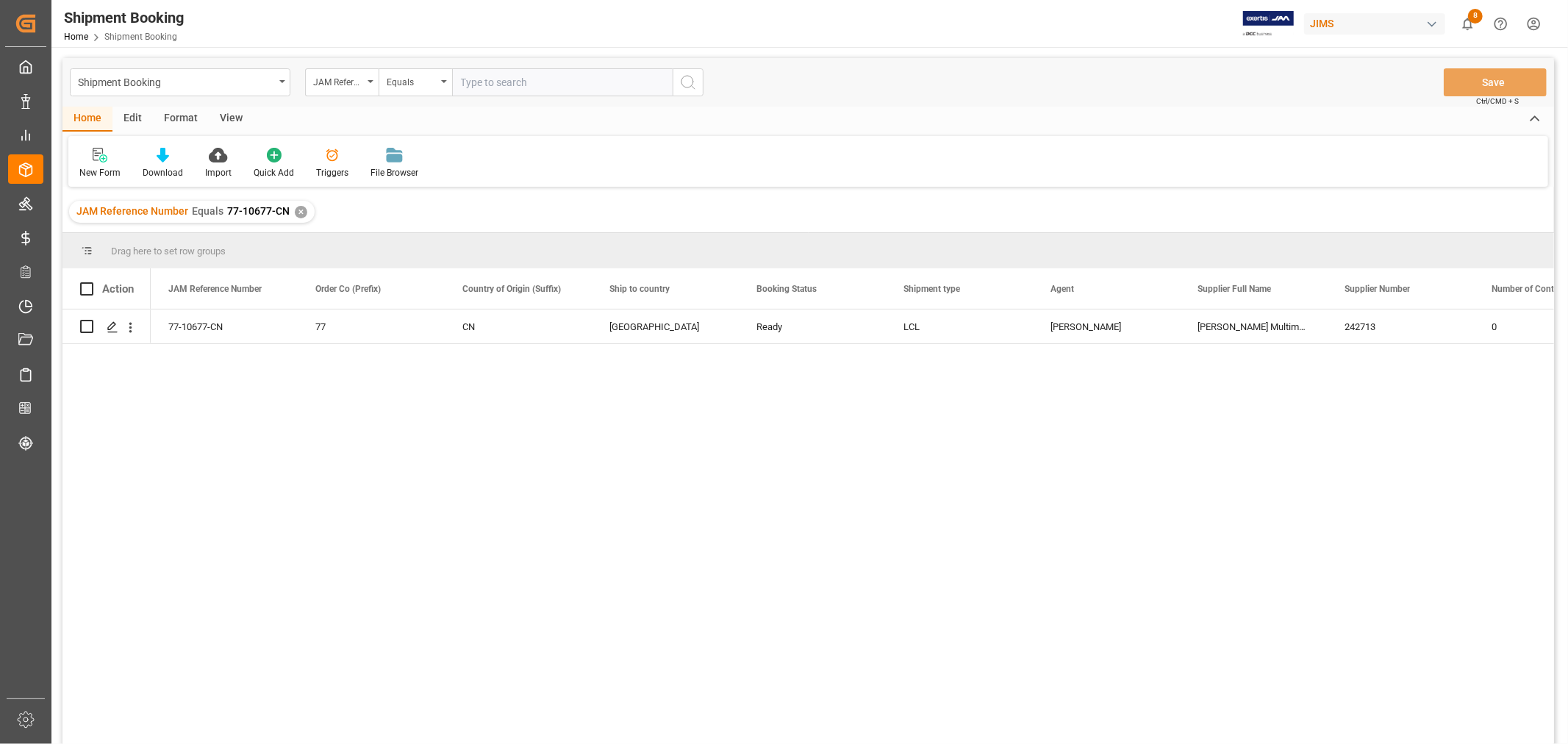
click at [229, 122] on div "View" at bounding box center [231, 119] width 44 height 25
click at [90, 167] on div "Default" at bounding box center [93, 173] width 28 height 13
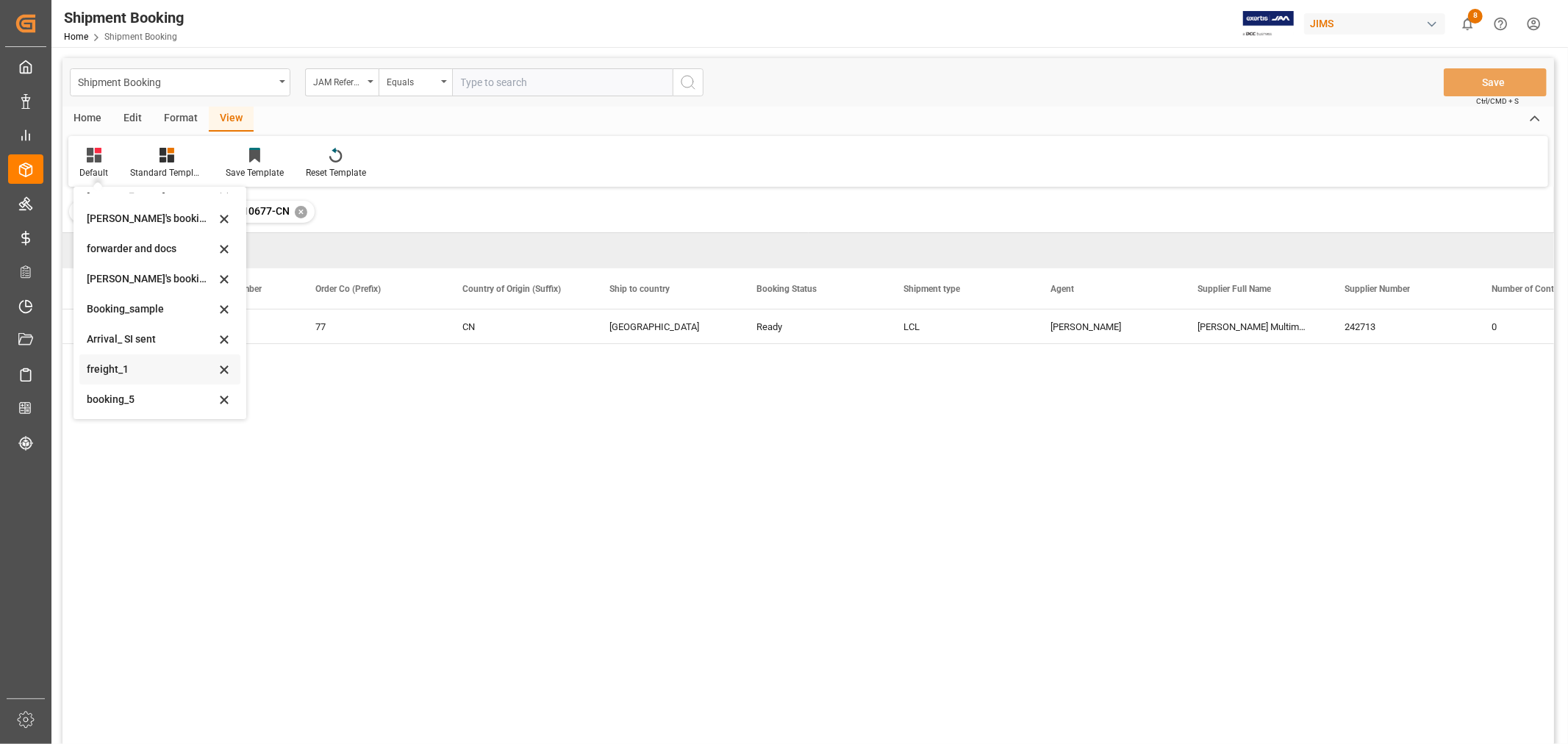
scroll to position [141, 0]
click at [126, 406] on div "booking_5" at bounding box center [151, 399] width 129 height 15
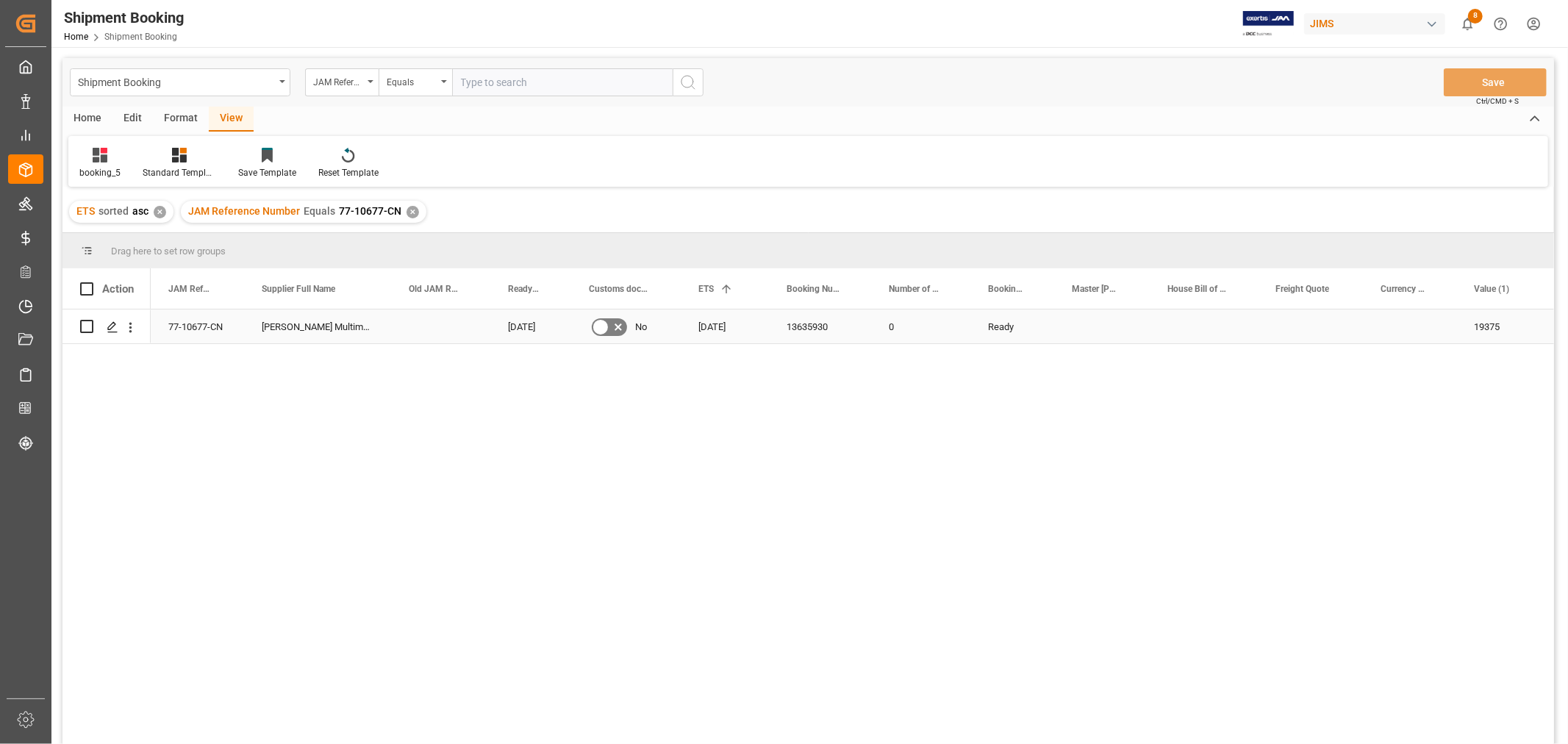
click at [827, 322] on div "13635930" at bounding box center [819, 327] width 102 height 34
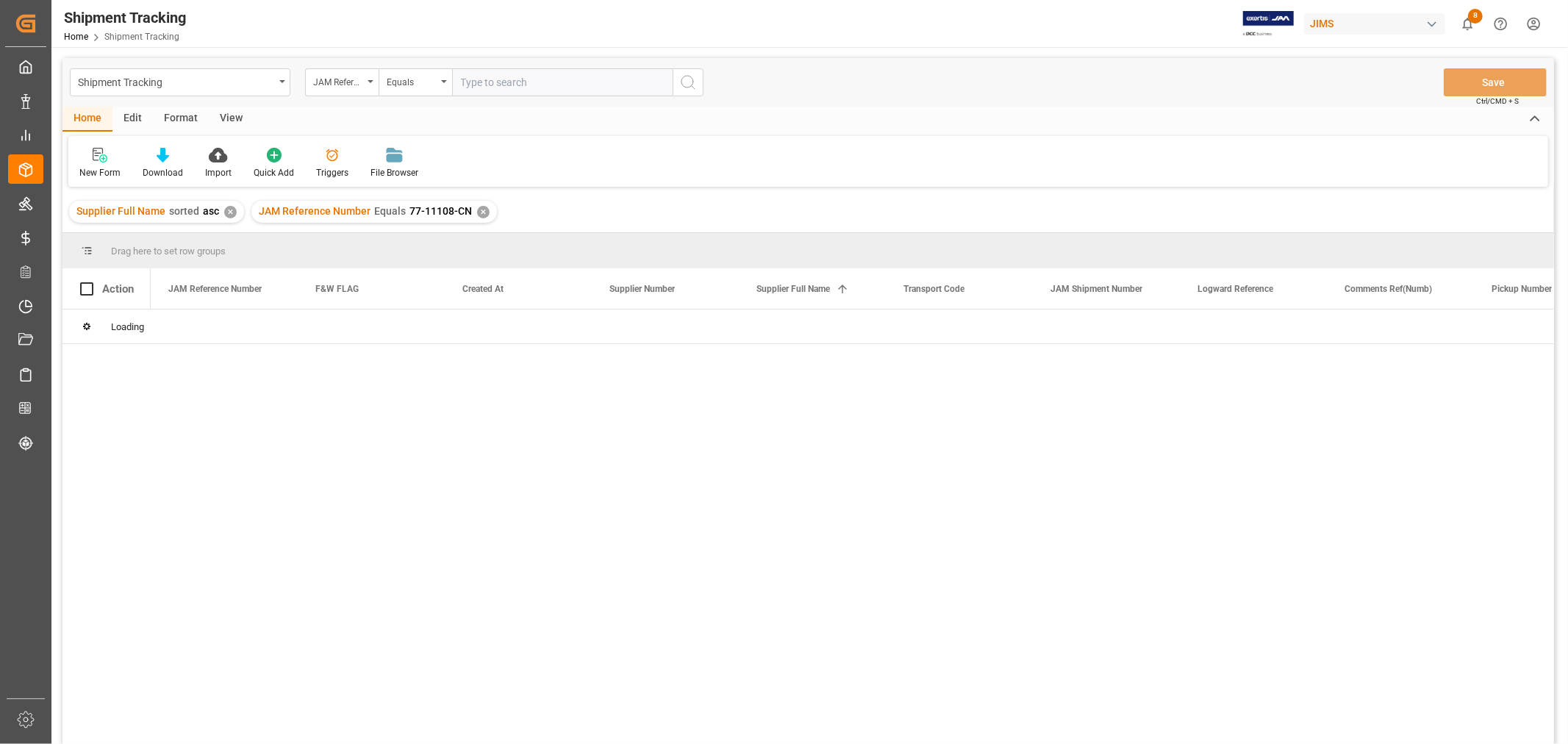
click at [232, 121] on div "View" at bounding box center [231, 119] width 44 height 25
click at [95, 174] on div "Default" at bounding box center [93, 173] width 28 height 13
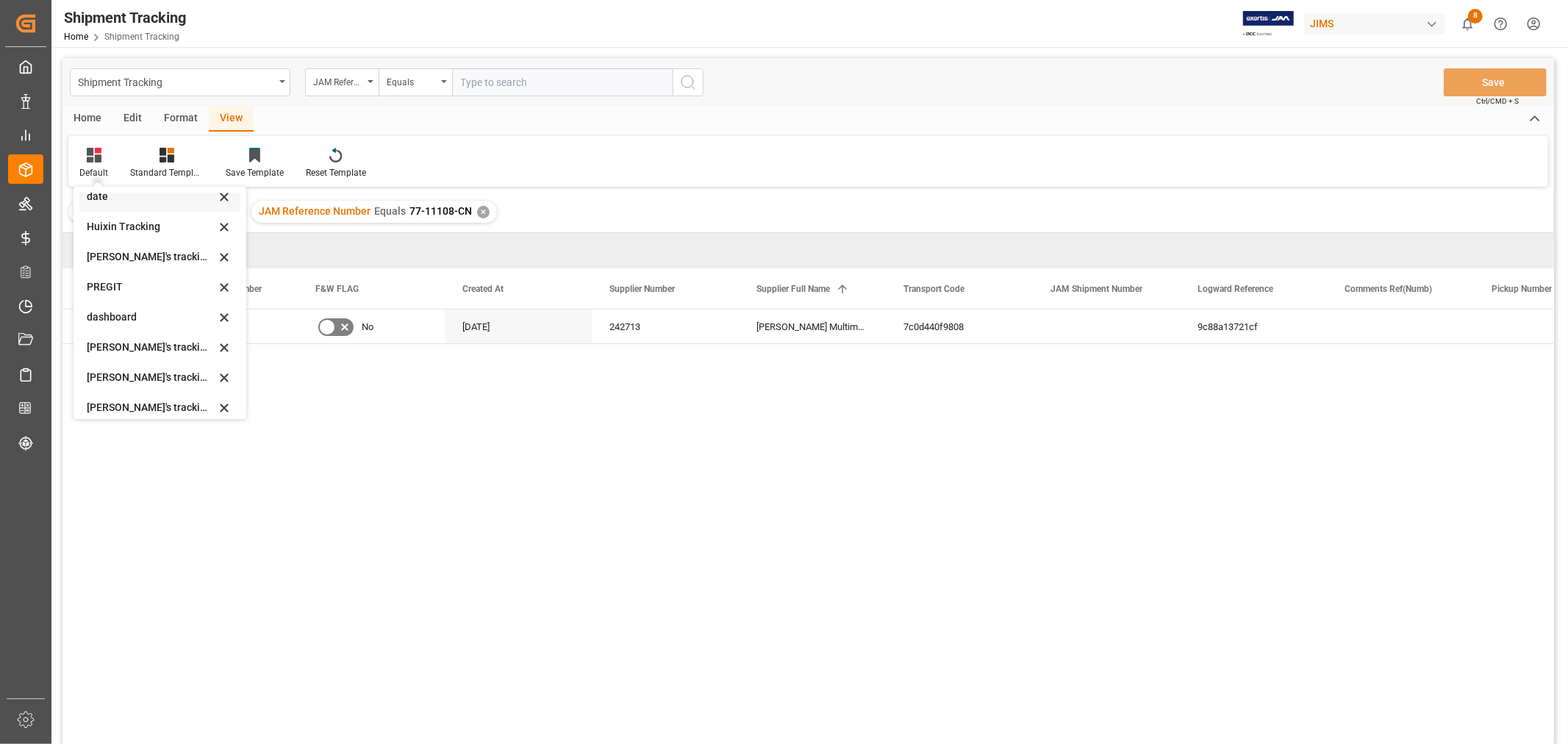
scroll to position [163, 0]
click at [172, 400] on div "[PERSON_NAME]'s tracking all_sample" at bounding box center [151, 406] width 129 height 15
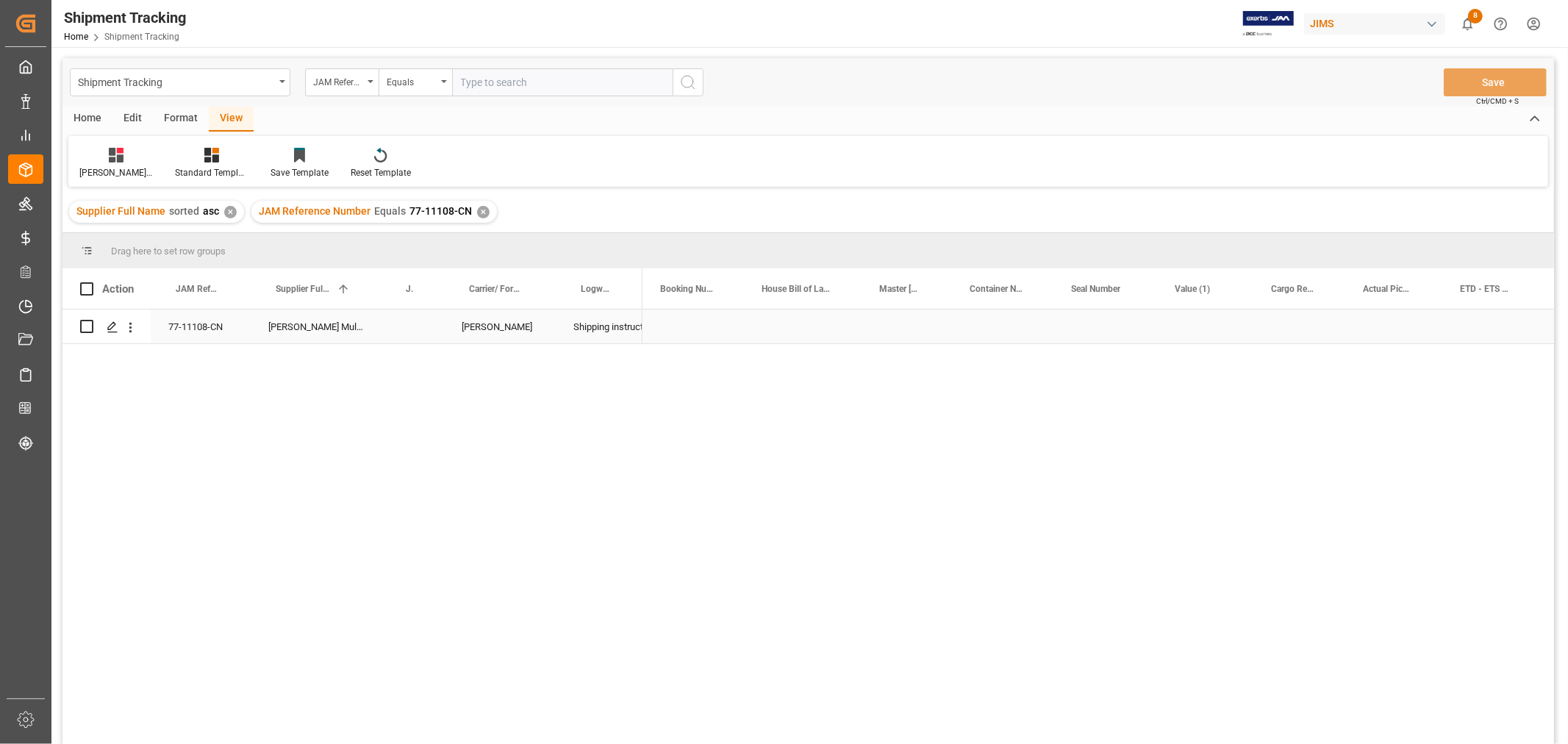
click at [848, 334] on div "Press SPACE to select this row." at bounding box center [802, 327] width 117 height 34
click at [1286, 319] on div "Press SPACE to select this row." at bounding box center [1299, 327] width 92 height 34
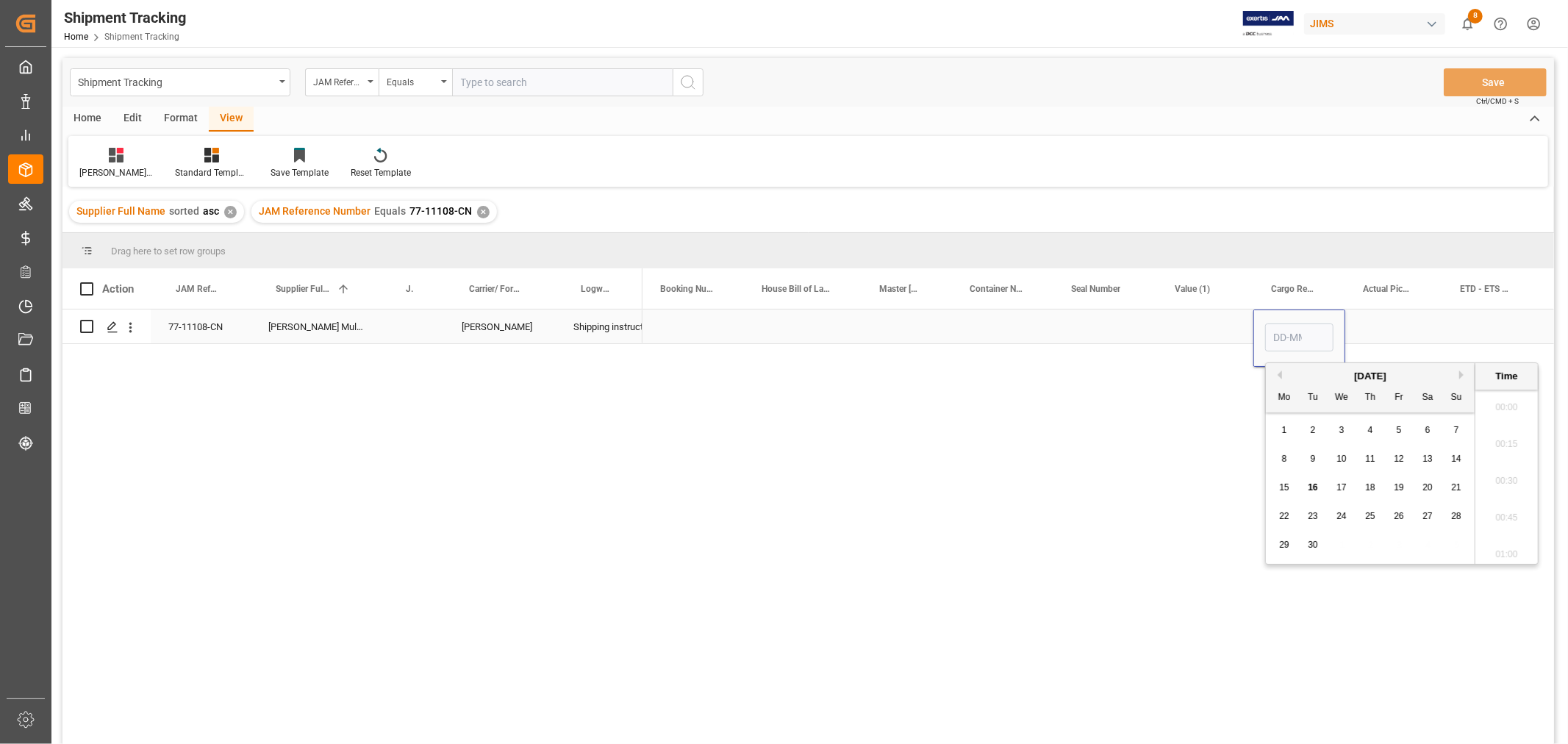
scroll to position [1586, 0]
click at [1400, 520] on span "26" at bounding box center [1398, 516] width 10 height 11
type input "26-09-2025 00:00"
click at [1410, 328] on div "Press SPACE to select this row." at bounding box center [1393, 327] width 97 height 34
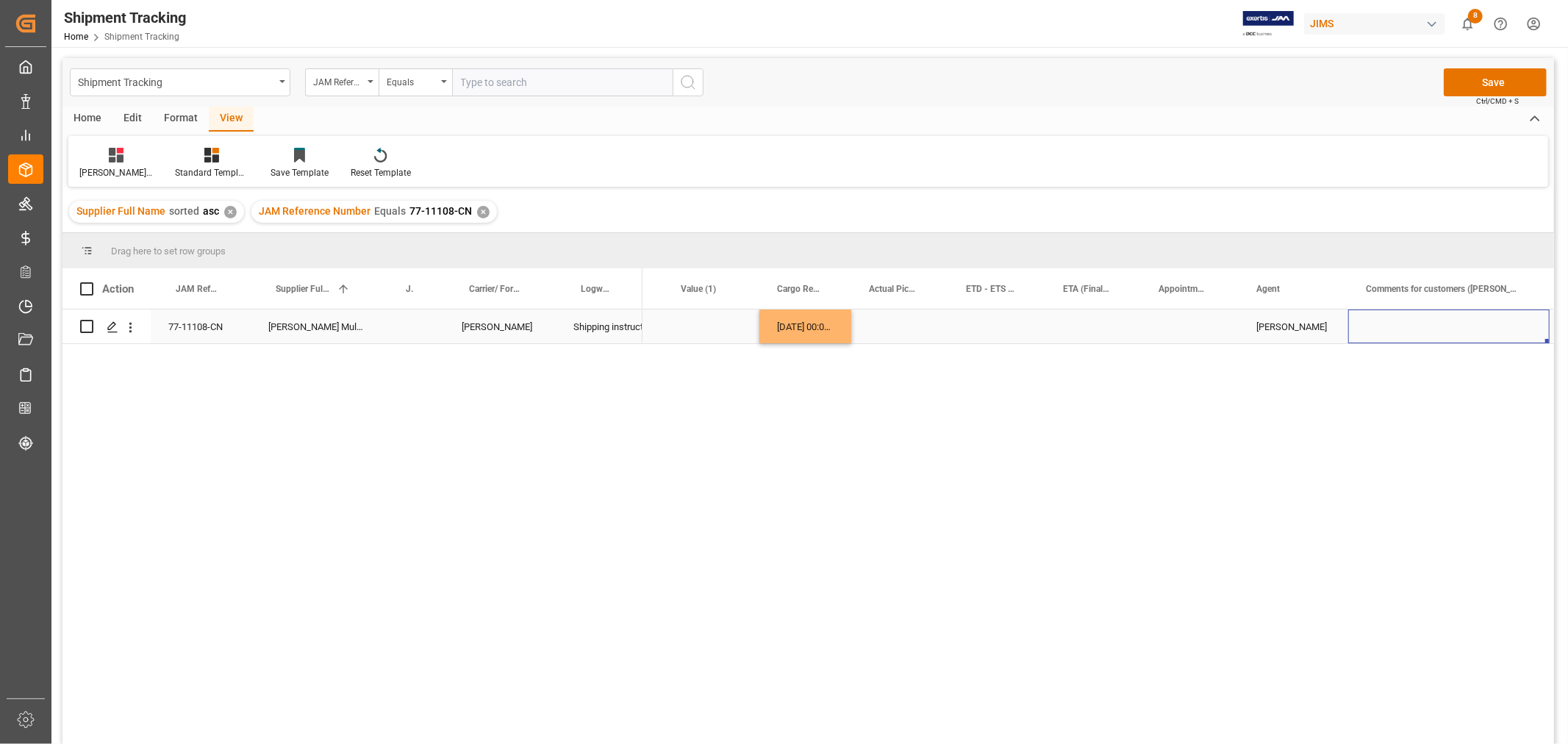
scroll to position [0, 641]
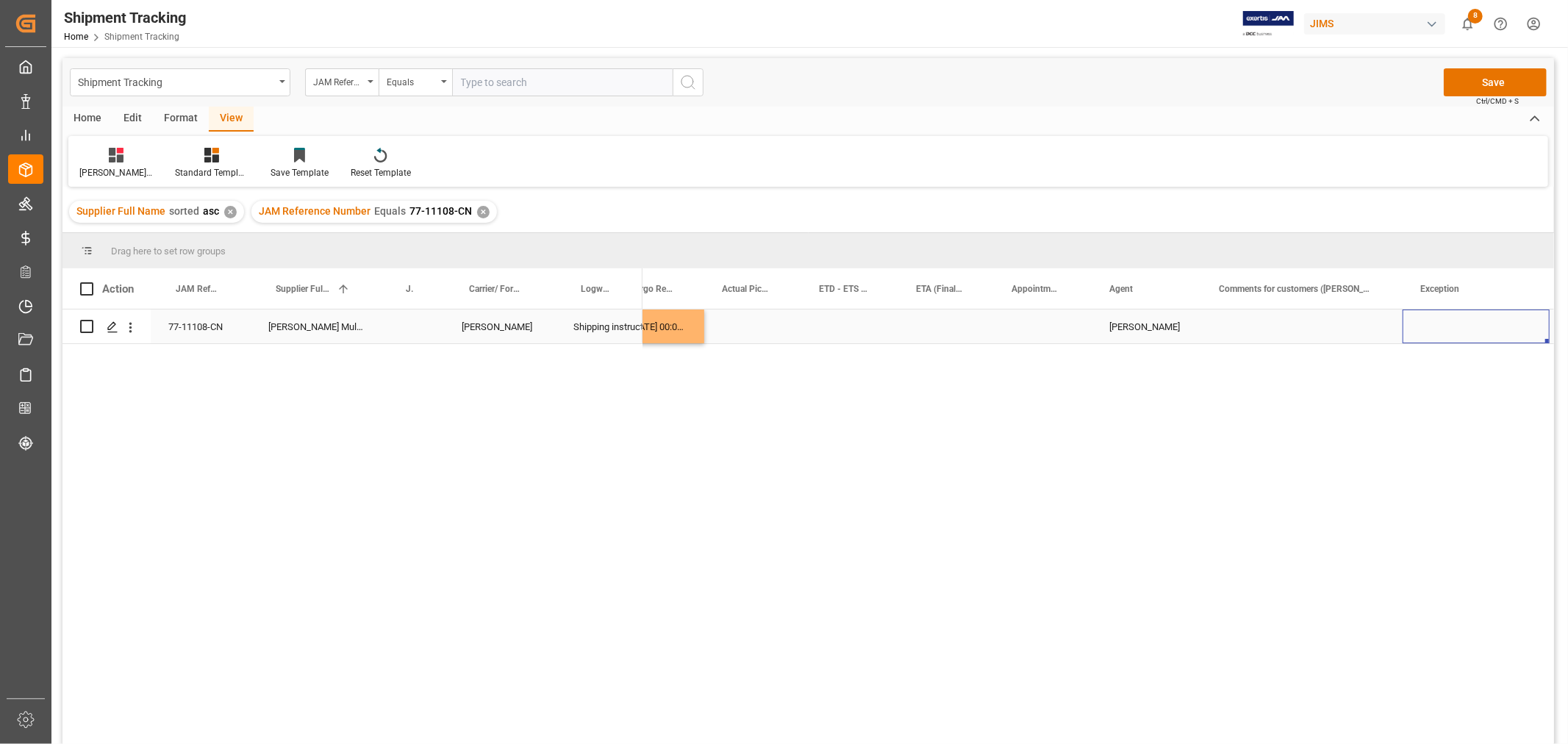
click at [1284, 333] on div "Press SPACE to select this row." at bounding box center [1301, 327] width 201 height 34
click at [1231, 320] on div "Press SPACE to select this row." at bounding box center [1301, 327] width 201 height 34
click at [1230, 325] on div "Press SPACE to select this row." at bounding box center [1301, 327] width 201 height 34
click at [1230, 327] on div "Press SPACE to select this row." at bounding box center [1301, 327] width 201 height 34
click at [1230, 327] on input "Press SPACE to select this row." at bounding box center [1302, 335] width 178 height 28
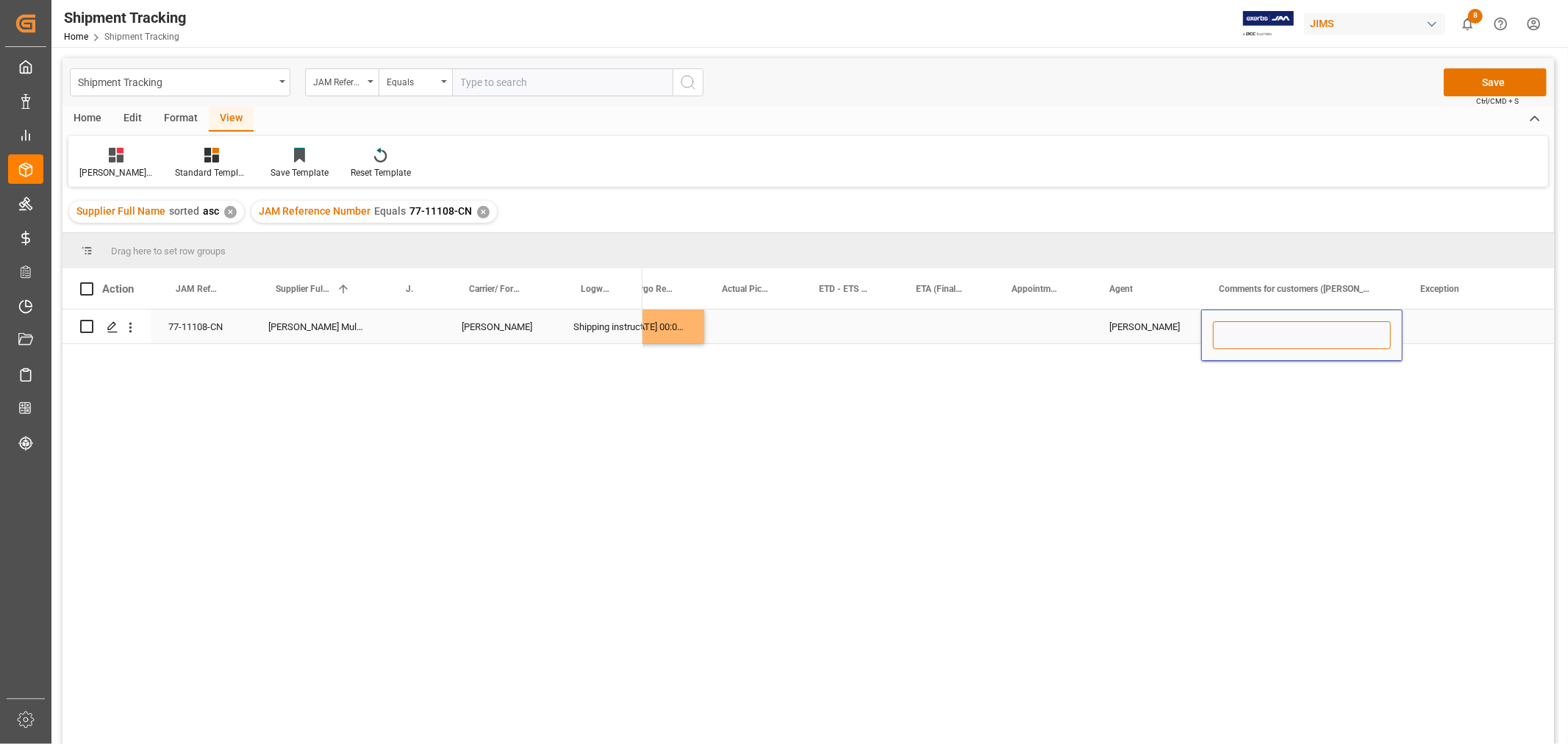
click at [1230, 327] on input "Press SPACE to select this row." at bounding box center [1302, 335] width 178 height 28
paste input "MULTIMEDIA HOLIDAY 2025"
type input "MULTIMEDIA HOLIDAY 2025"
click at [1428, 319] on div "Press SPACE to select this row." at bounding box center [1476, 327] width 147 height 34
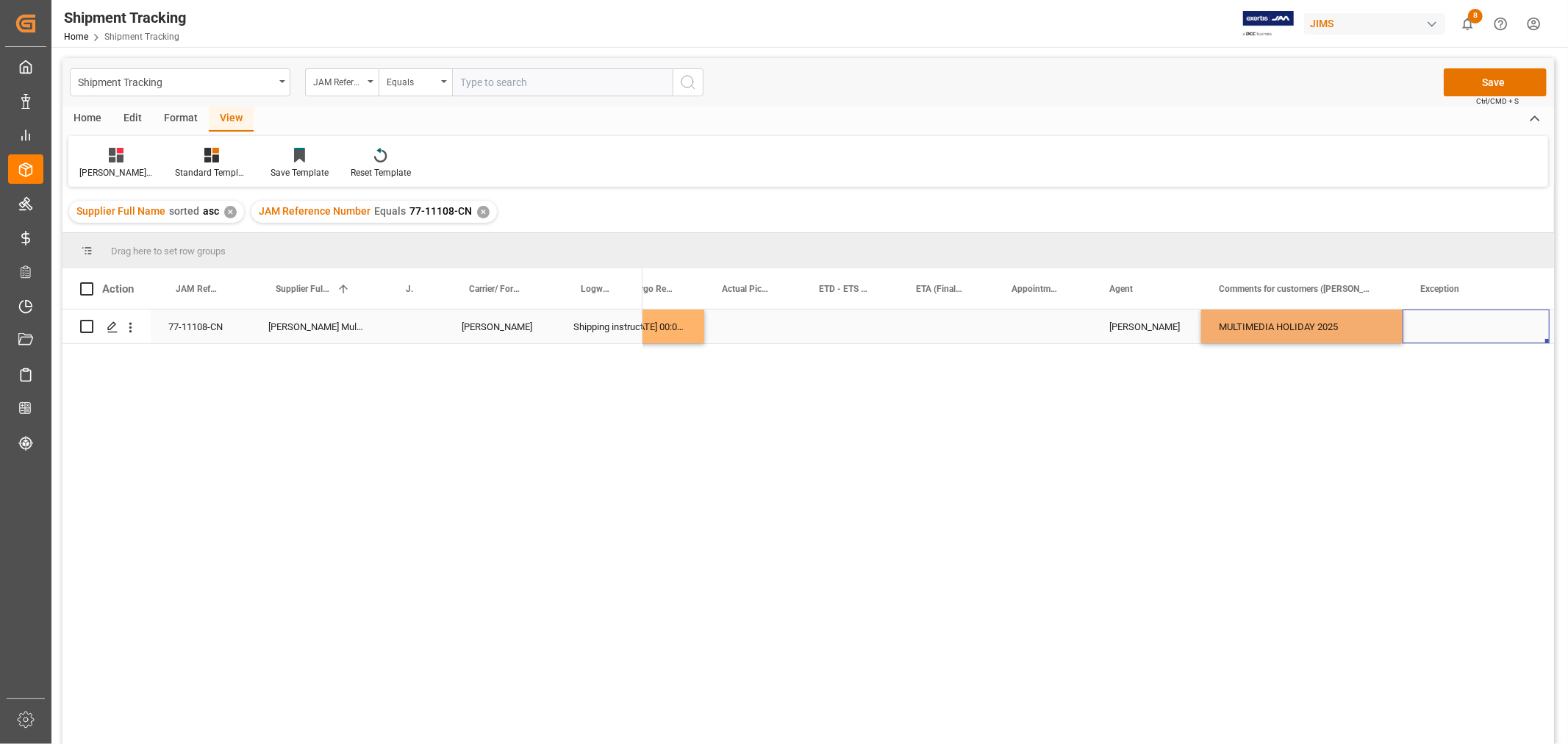
click at [1428, 319] on div "Press SPACE to select this row." at bounding box center [1476, 327] width 147 height 34
click at [1035, 310] on div "Press SPACE to select this row." at bounding box center [1042, 327] width 98 height 34
click at [1461, 85] on button "Save" at bounding box center [1495, 82] width 103 height 28
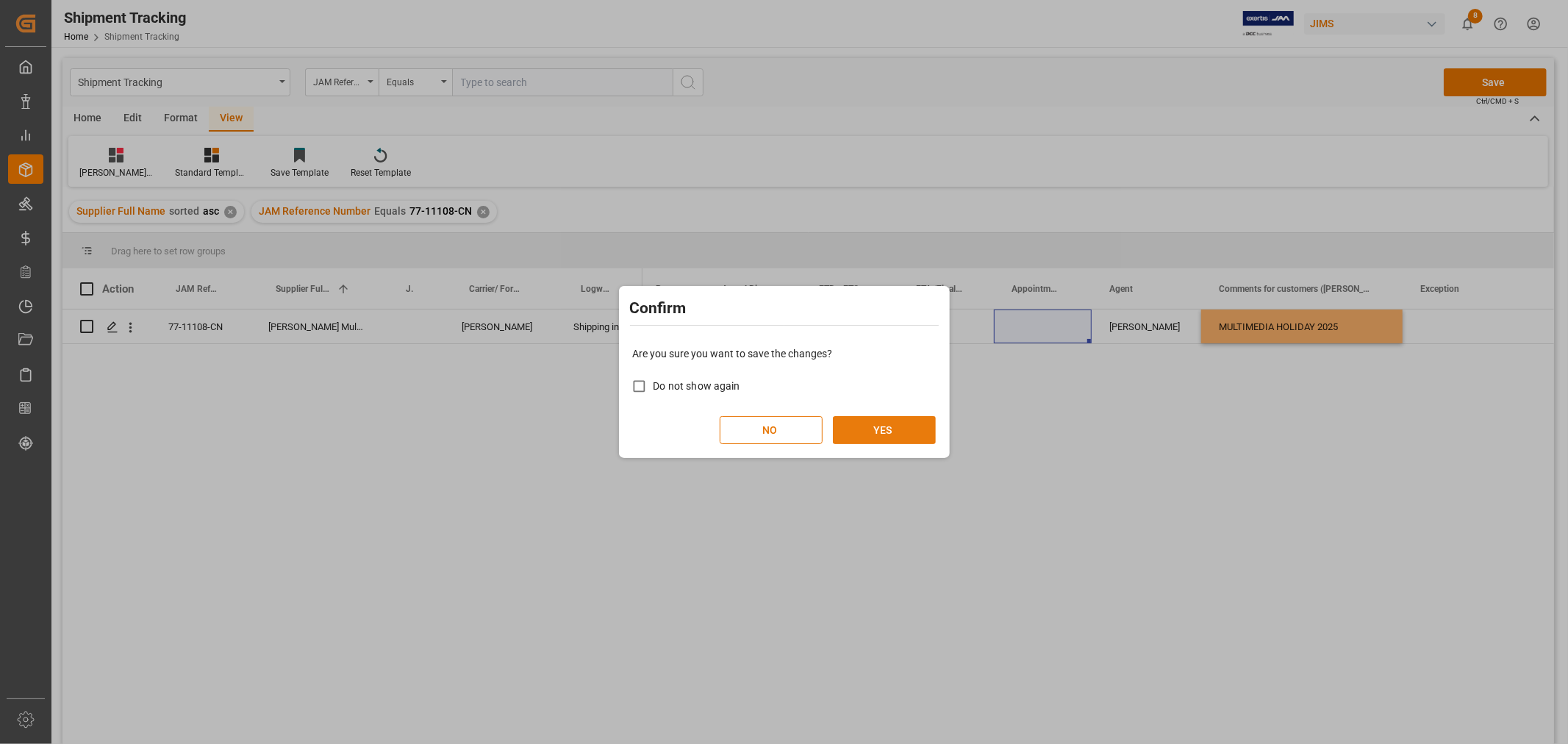
click at [871, 429] on button "YES" at bounding box center [884, 430] width 103 height 28
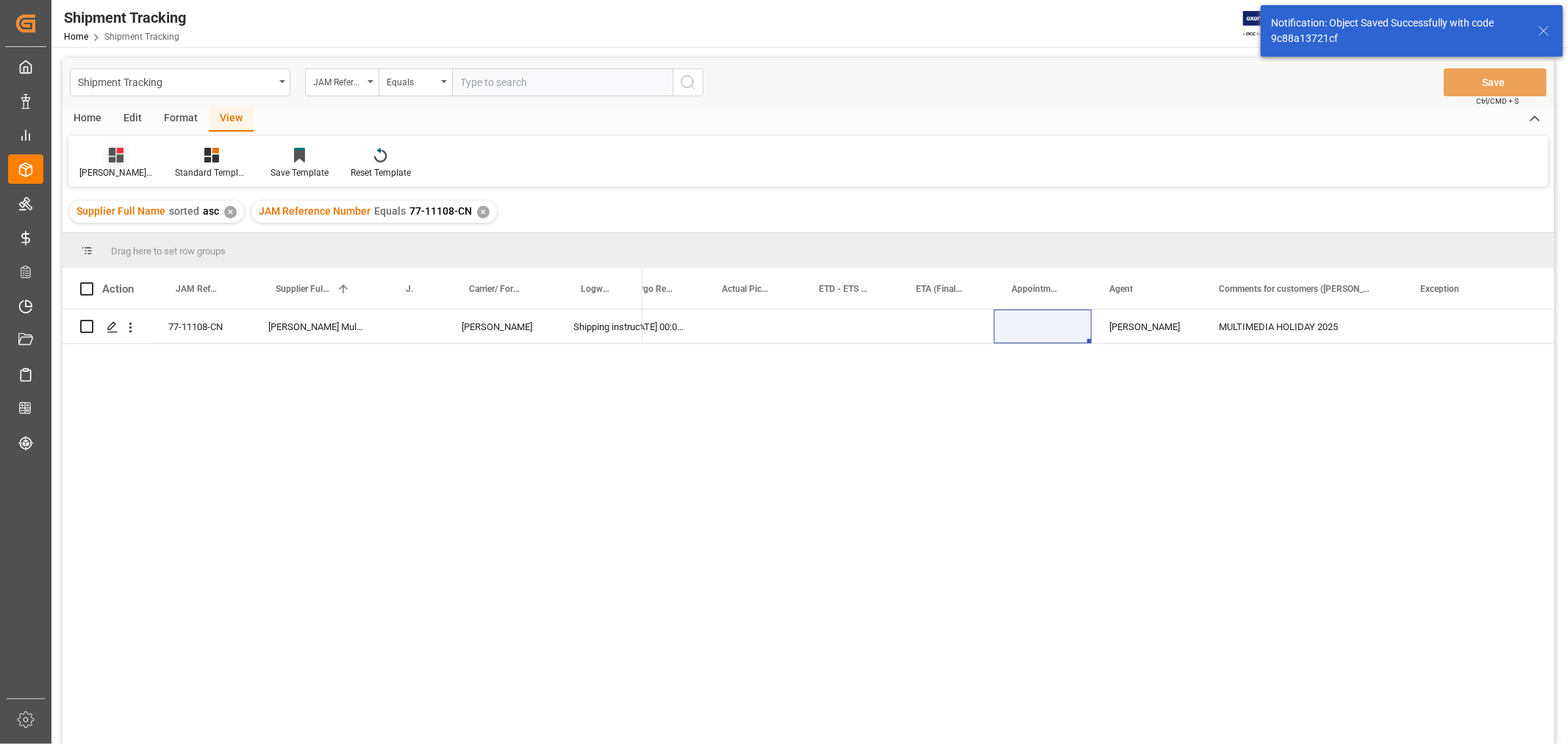
click at [108, 167] on div "Huixin's tracking all_sample" at bounding box center [116, 173] width 74 height 13
click at [123, 375] on div "ETA Verify_1" at bounding box center [155, 368] width 129 height 15
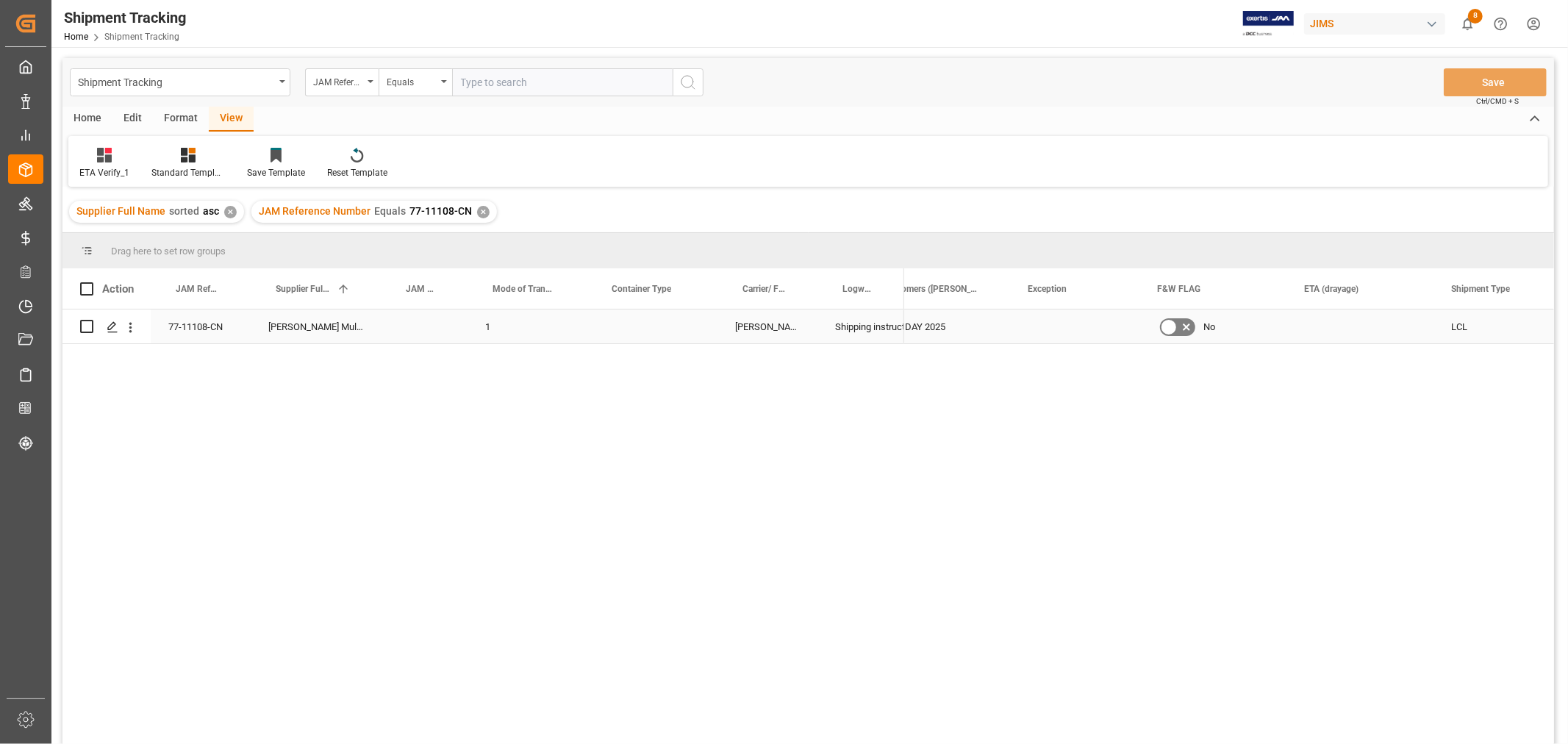
click at [650, 333] on div "Press SPACE to select this row." at bounding box center [651, 327] width 131 height 34
click at [650, 333] on button "Select" at bounding box center [652, 335] width 108 height 28
click at [629, 593] on div "LCL" at bounding box center [653, 593] width 91 height 15
click at [537, 324] on div "1" at bounding box center [527, 327] width 119 height 34
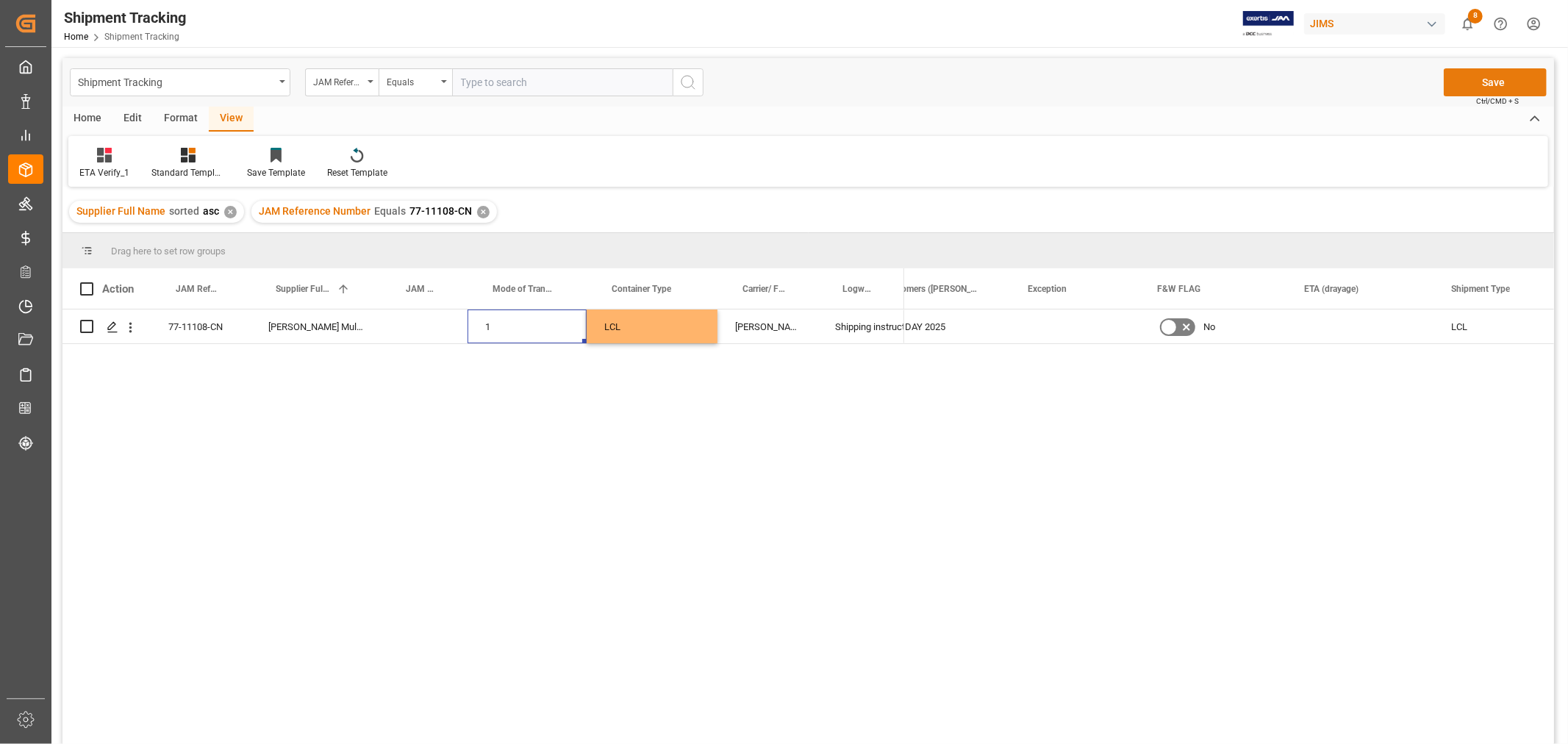
click at [1473, 88] on button "Save" at bounding box center [1495, 82] width 103 height 28
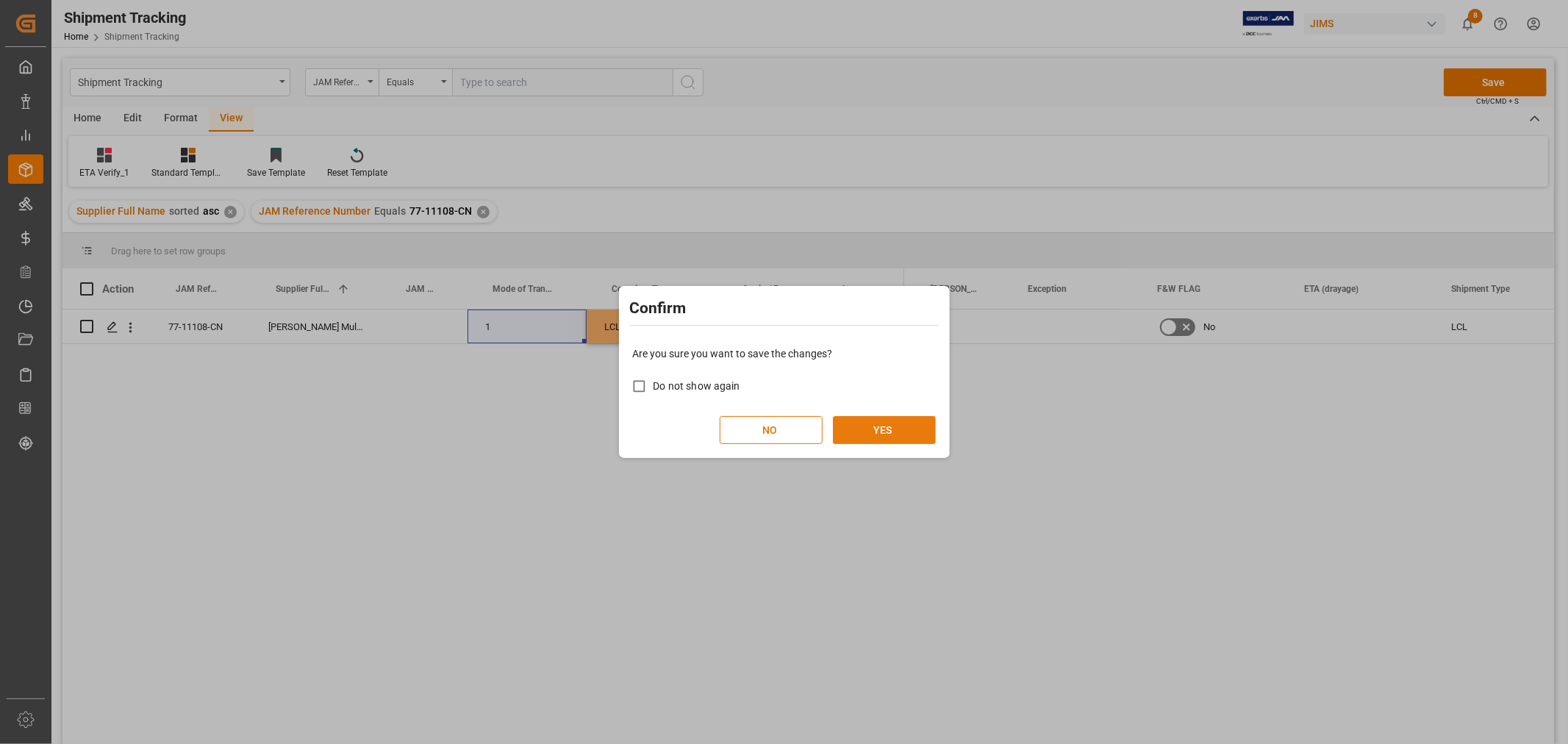
click at [900, 425] on button "YES" at bounding box center [884, 430] width 103 height 28
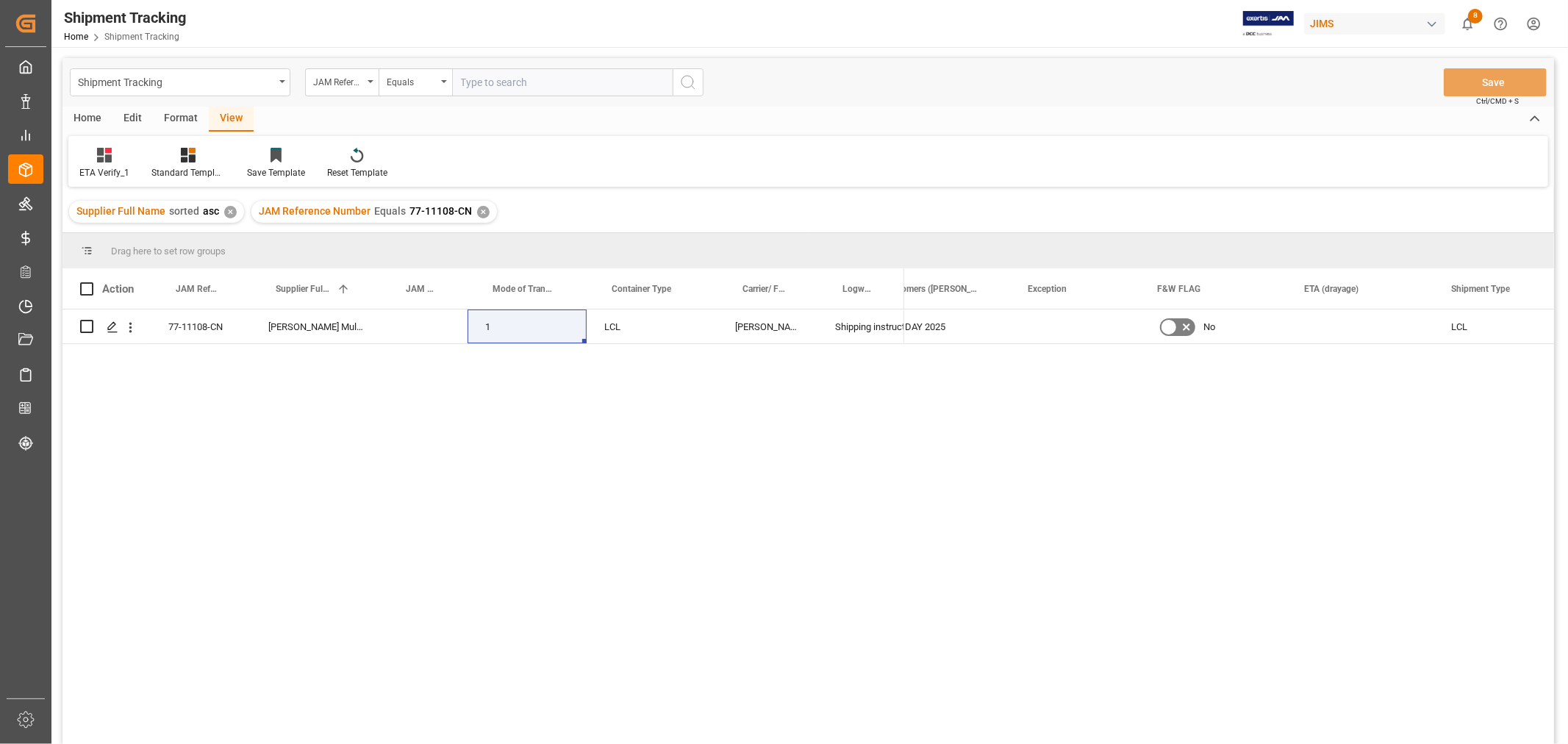
click at [479, 211] on div "✕" at bounding box center [483, 212] width 12 height 12
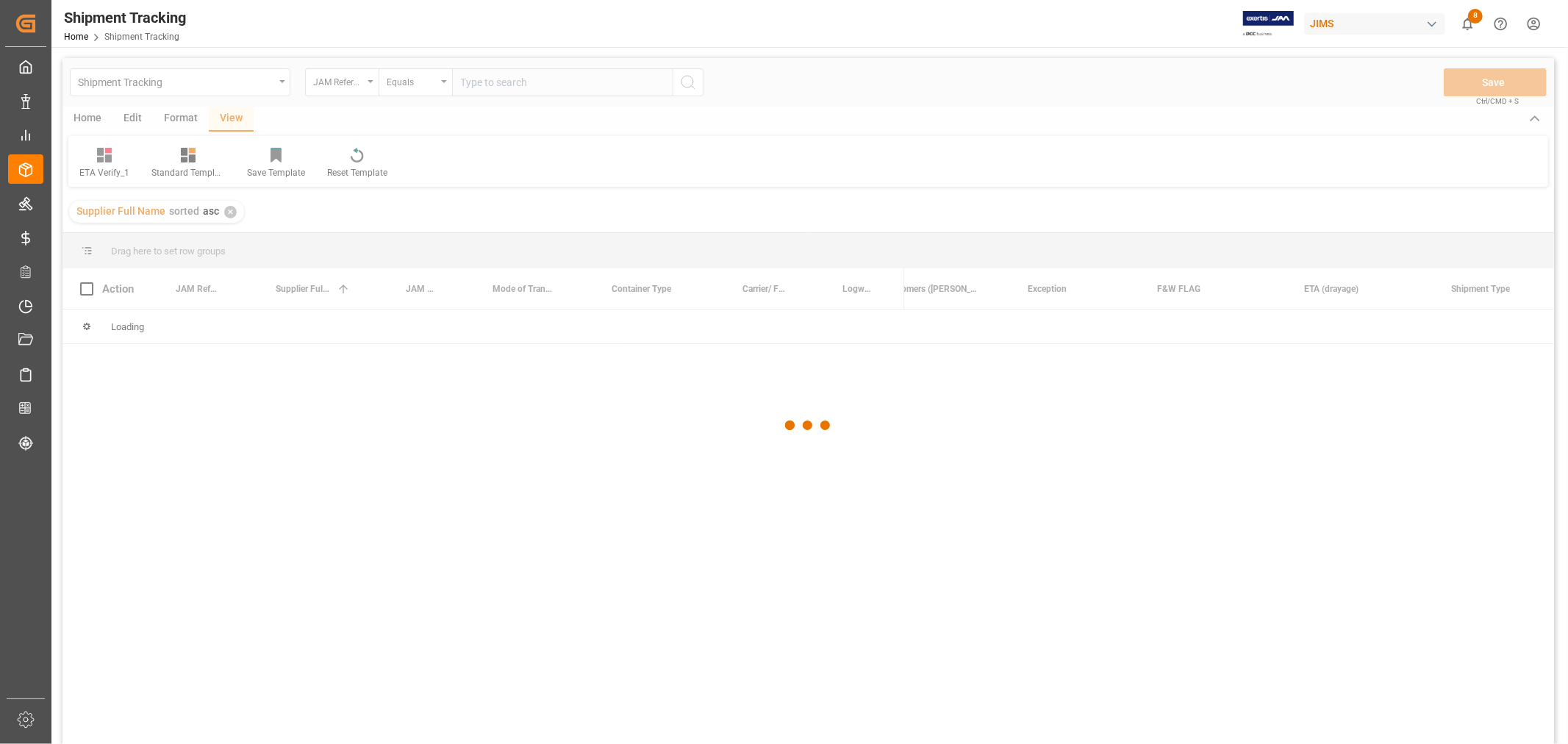
click at [544, 85] on div at bounding box center [808, 425] width 1492 height 735
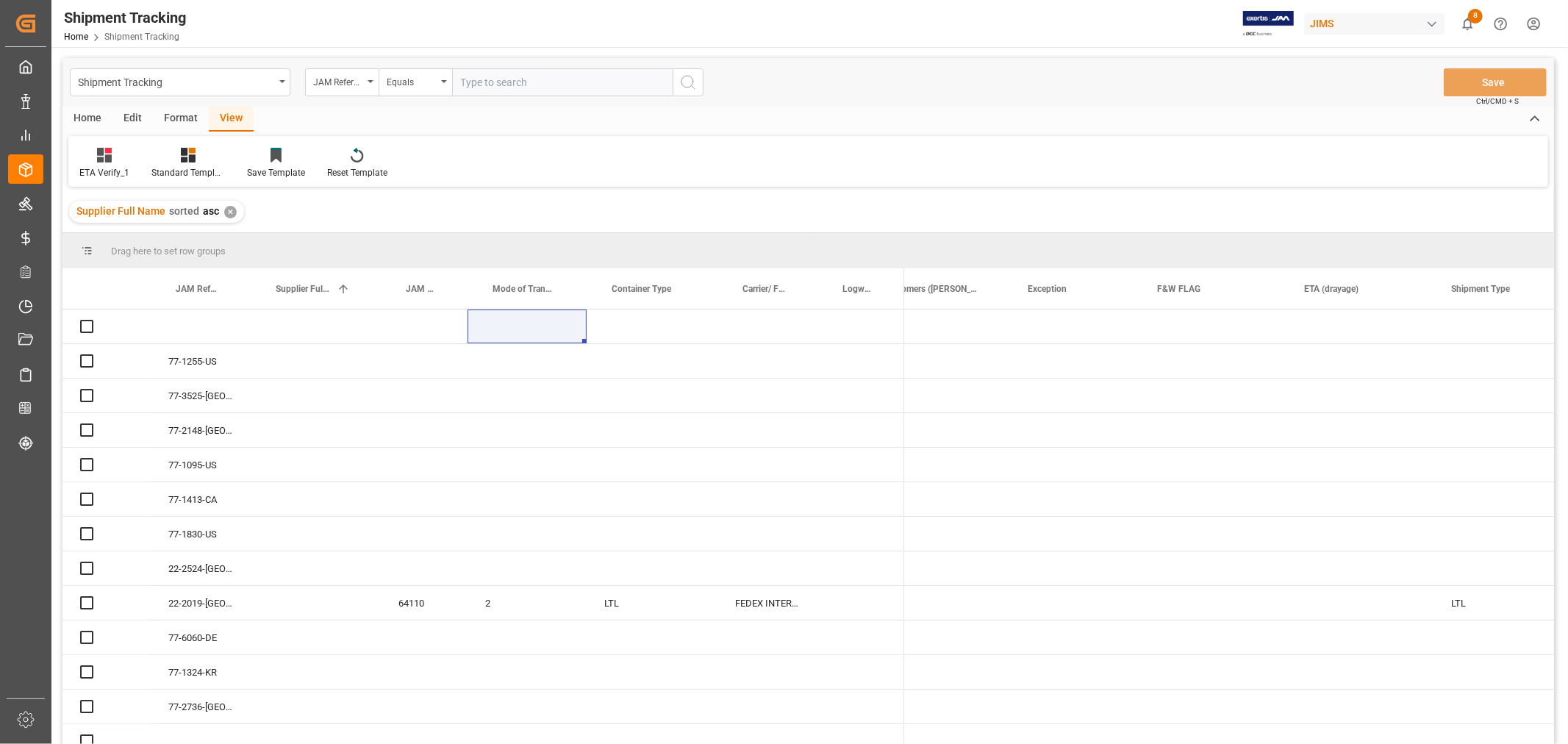
click at [546, 78] on input "text" at bounding box center [562, 82] width 221 height 28
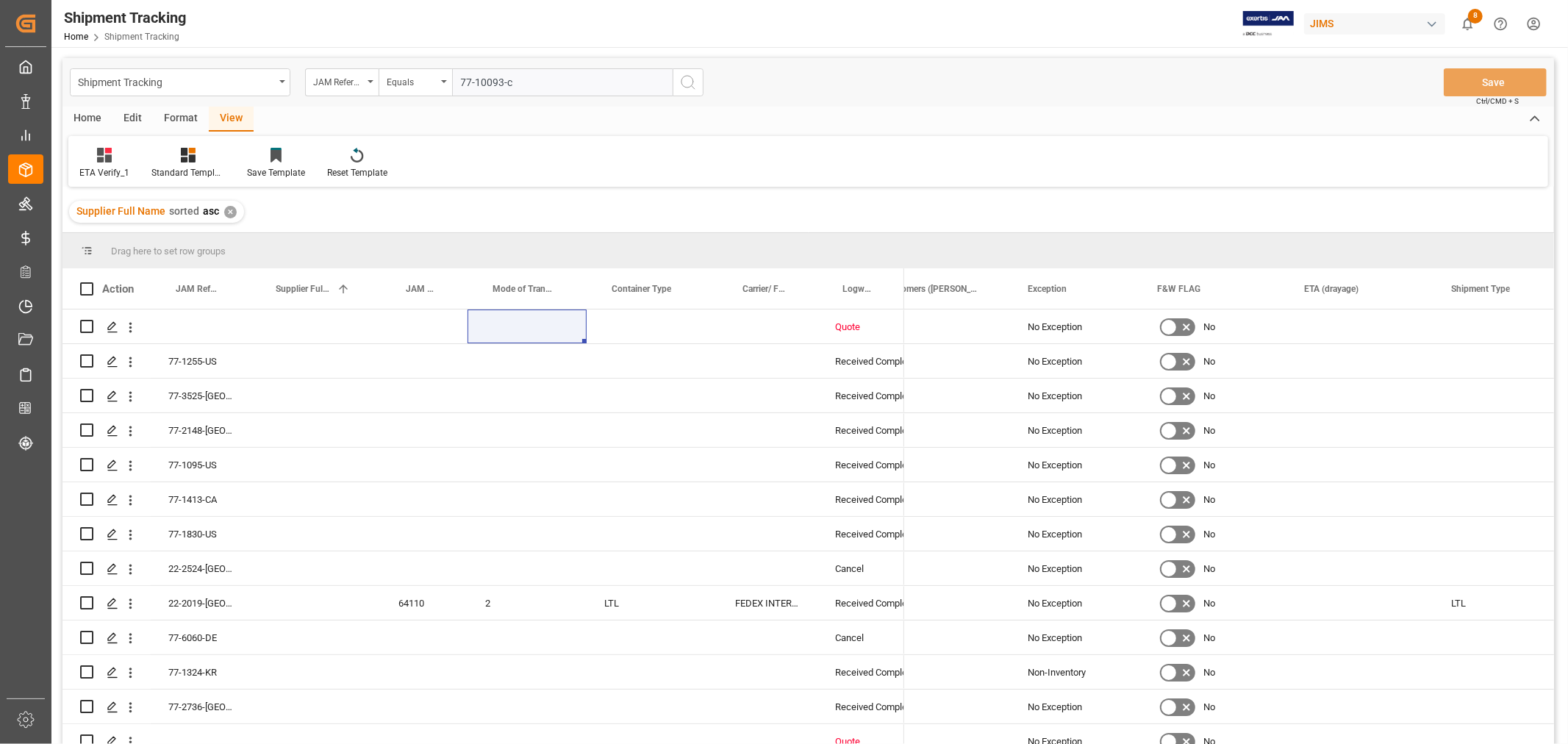
type input "77-10093-cn"
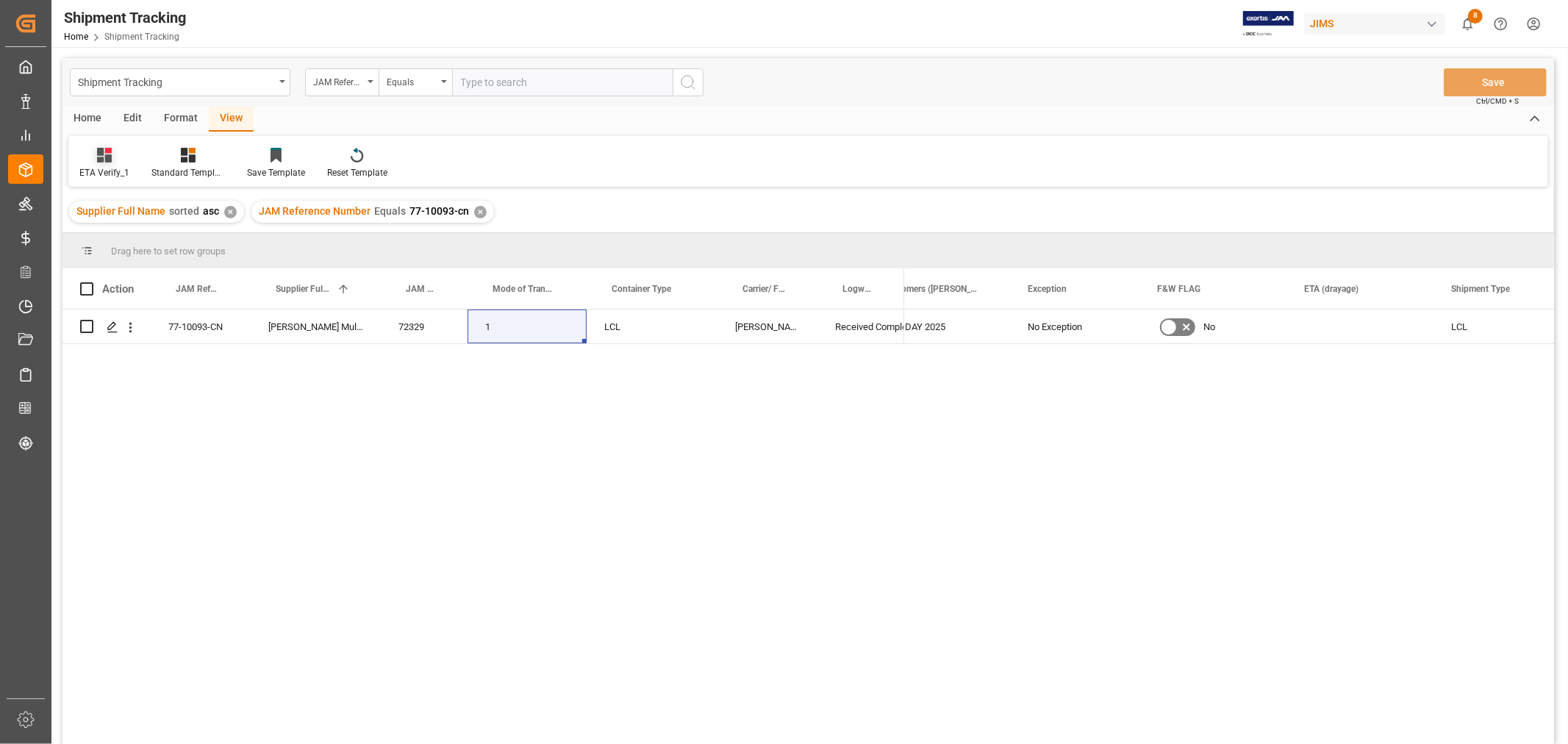
click at [108, 174] on div "ETA Verify_1" at bounding box center [104, 173] width 50 height 13
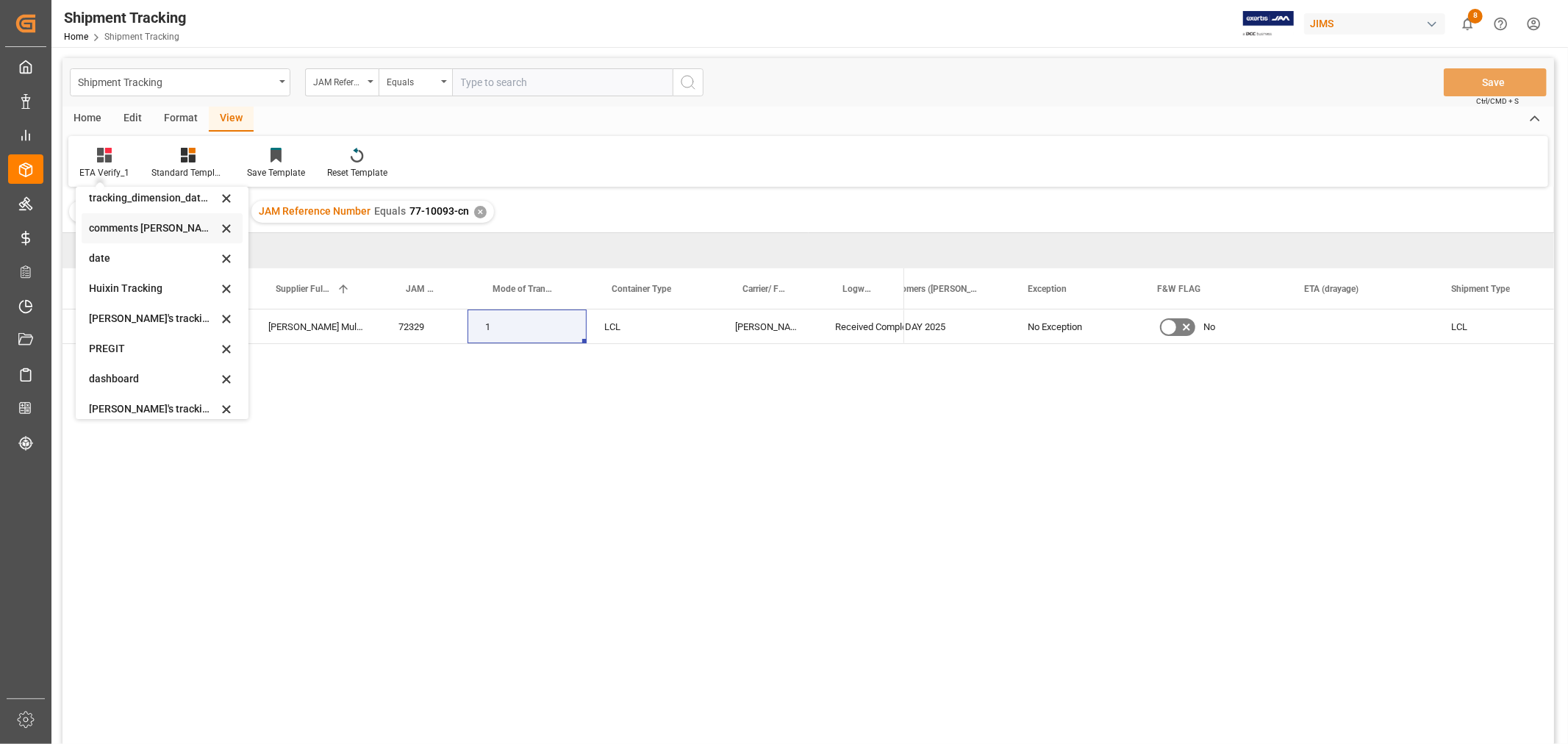
scroll to position [245, 0]
click at [156, 326] on div "Huixin's tracking all_sample" at bounding box center [153, 324] width 129 height 15
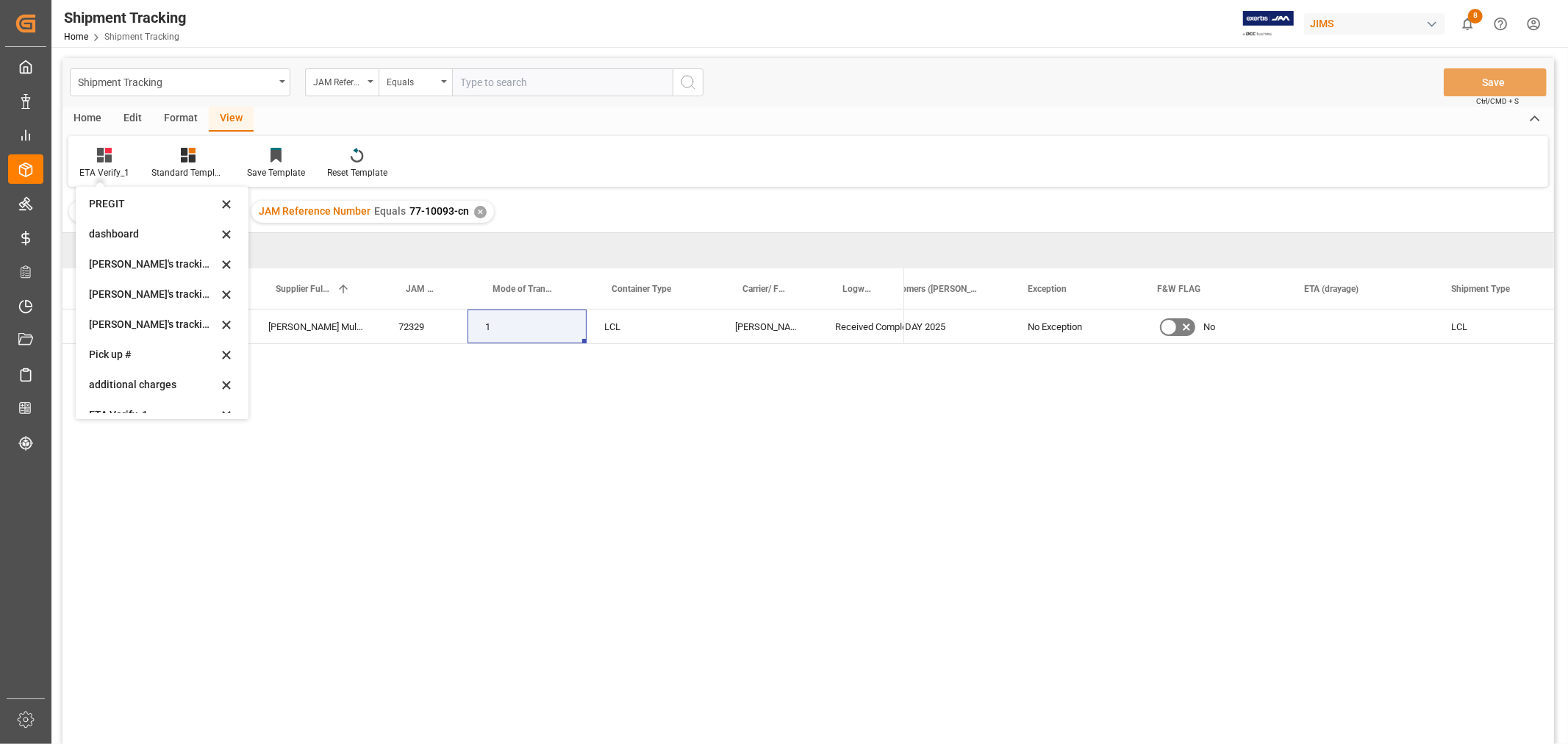
scroll to position [0, 562]
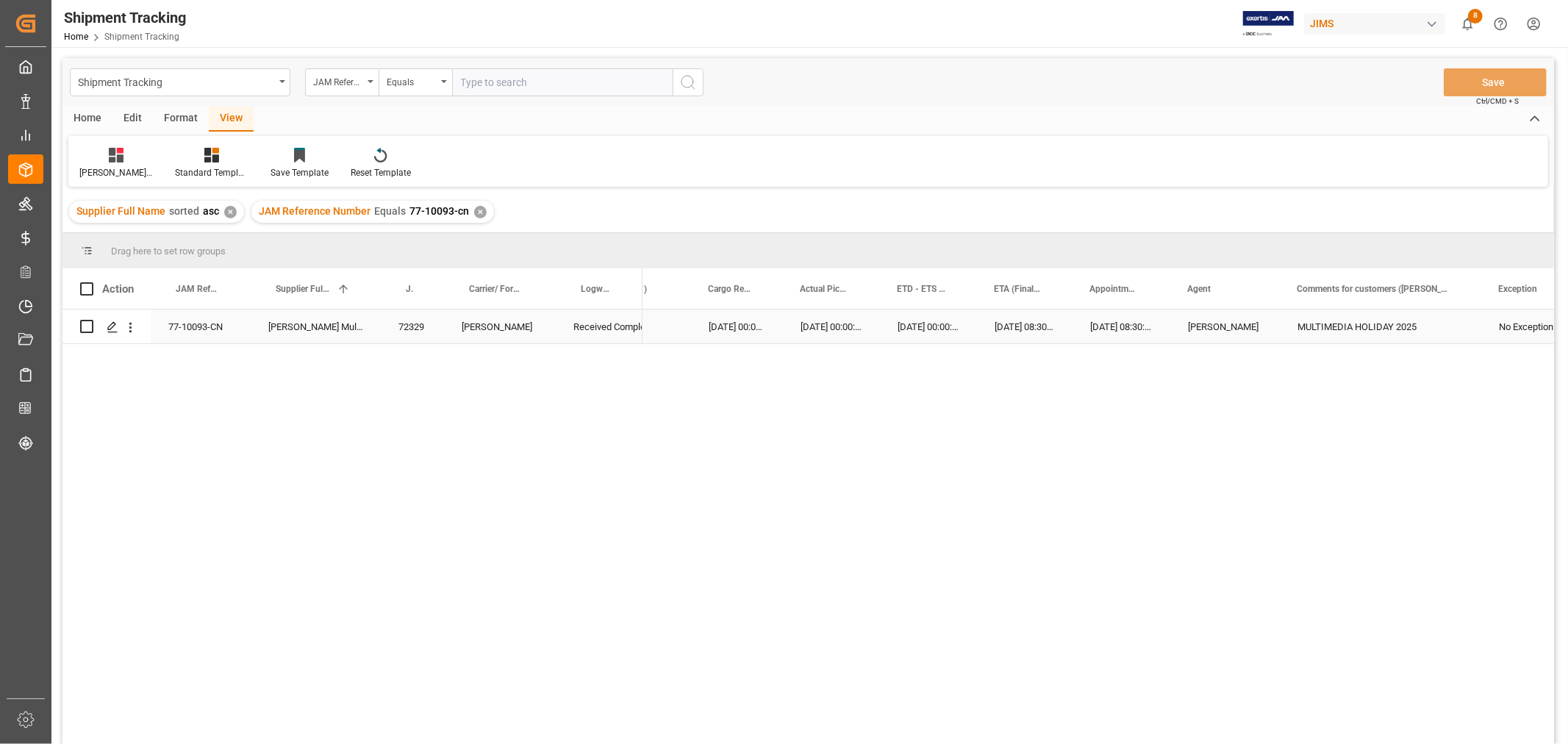
click at [1269, 340] on div "HuiXin Gao" at bounding box center [1225, 327] width 109 height 34
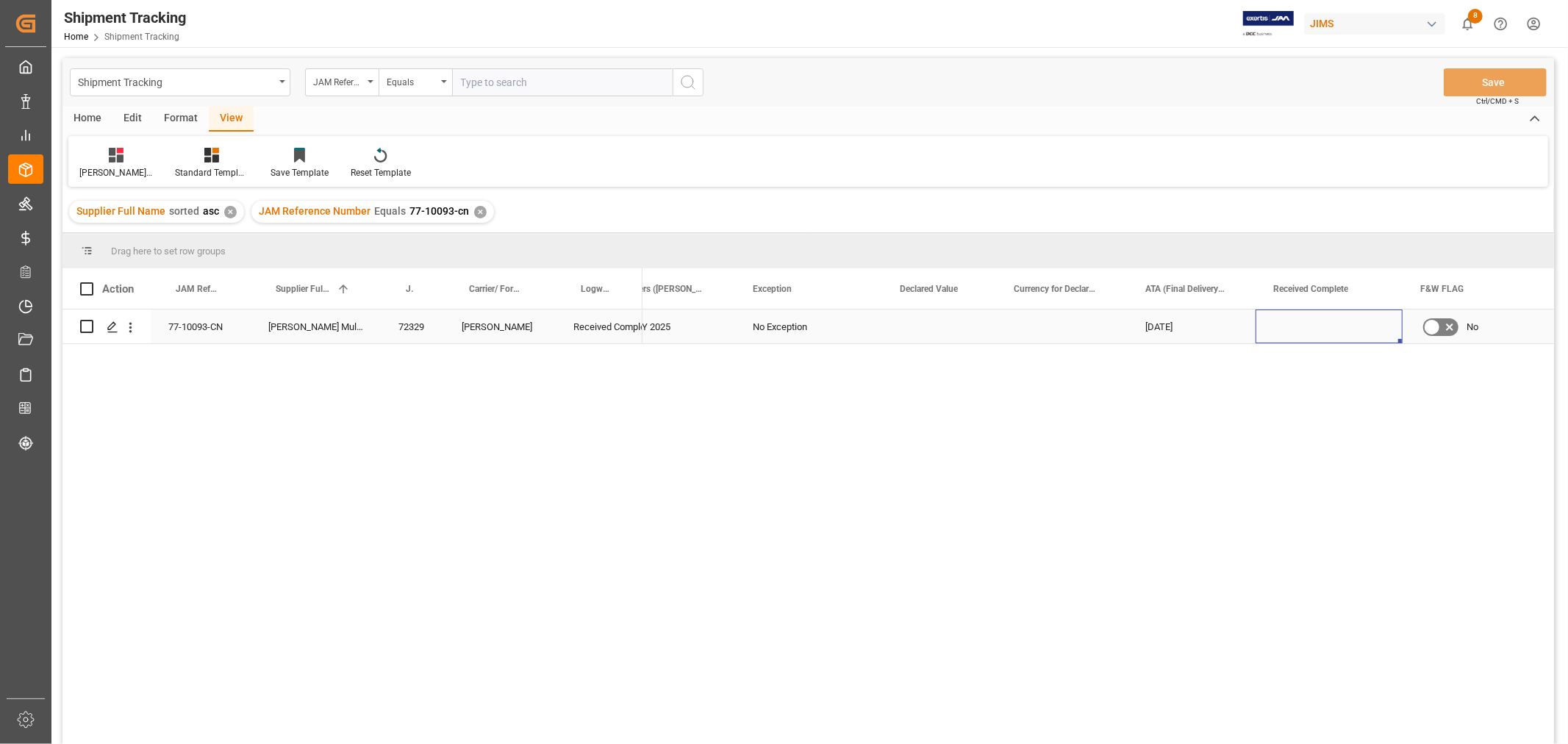
click at [1306, 335] on div "Press SPACE to select this row." at bounding box center [1328, 327] width 147 height 34
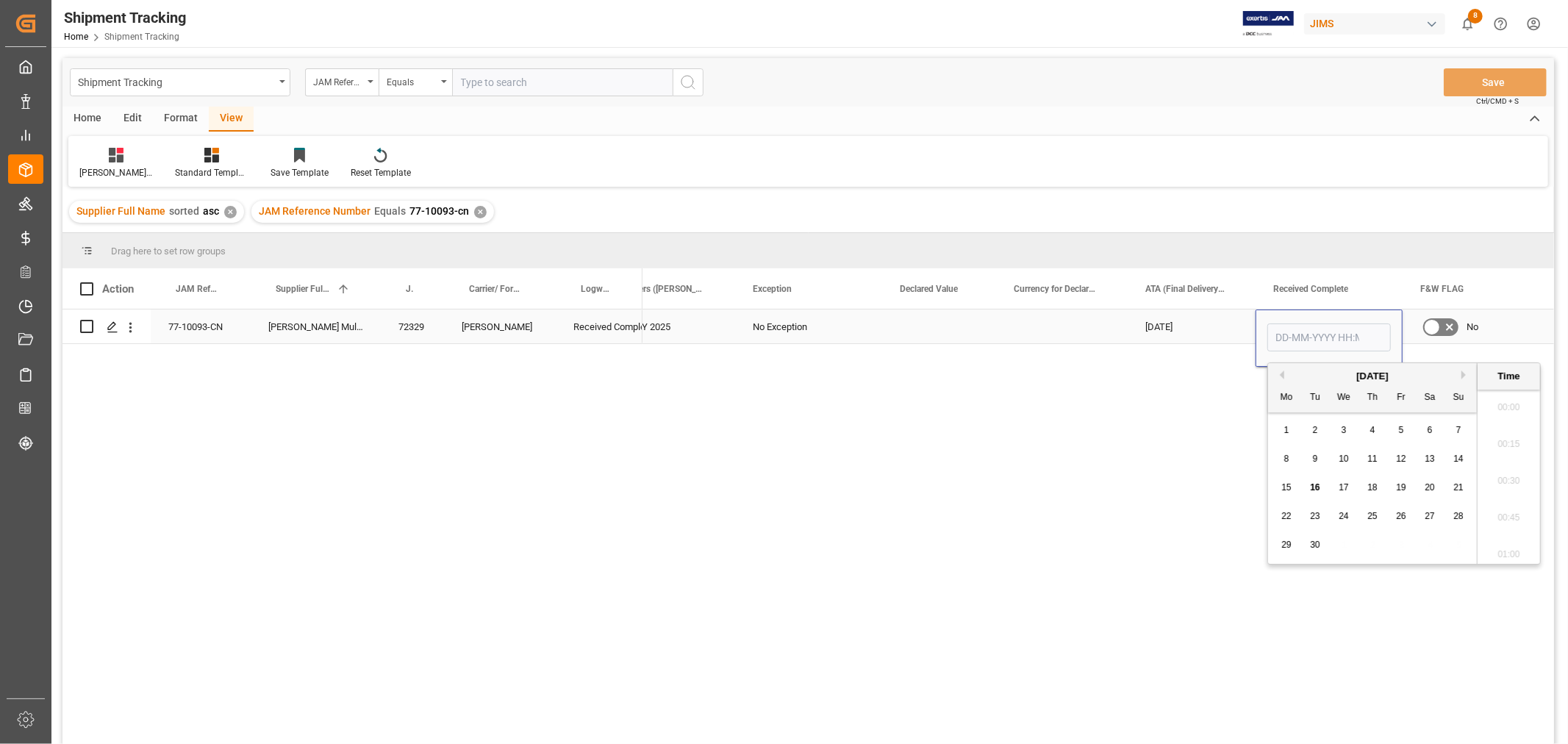
click at [1306, 335] on input "Press SPACE to select this row." at bounding box center [1329, 337] width 124 height 28
click at [1455, 497] on div "21" at bounding box center [1459, 489] width 19 height 18
click at [1372, 485] on span "18" at bounding box center [1371, 488] width 10 height 11
click at [1309, 485] on div "16" at bounding box center [1315, 489] width 19 height 18
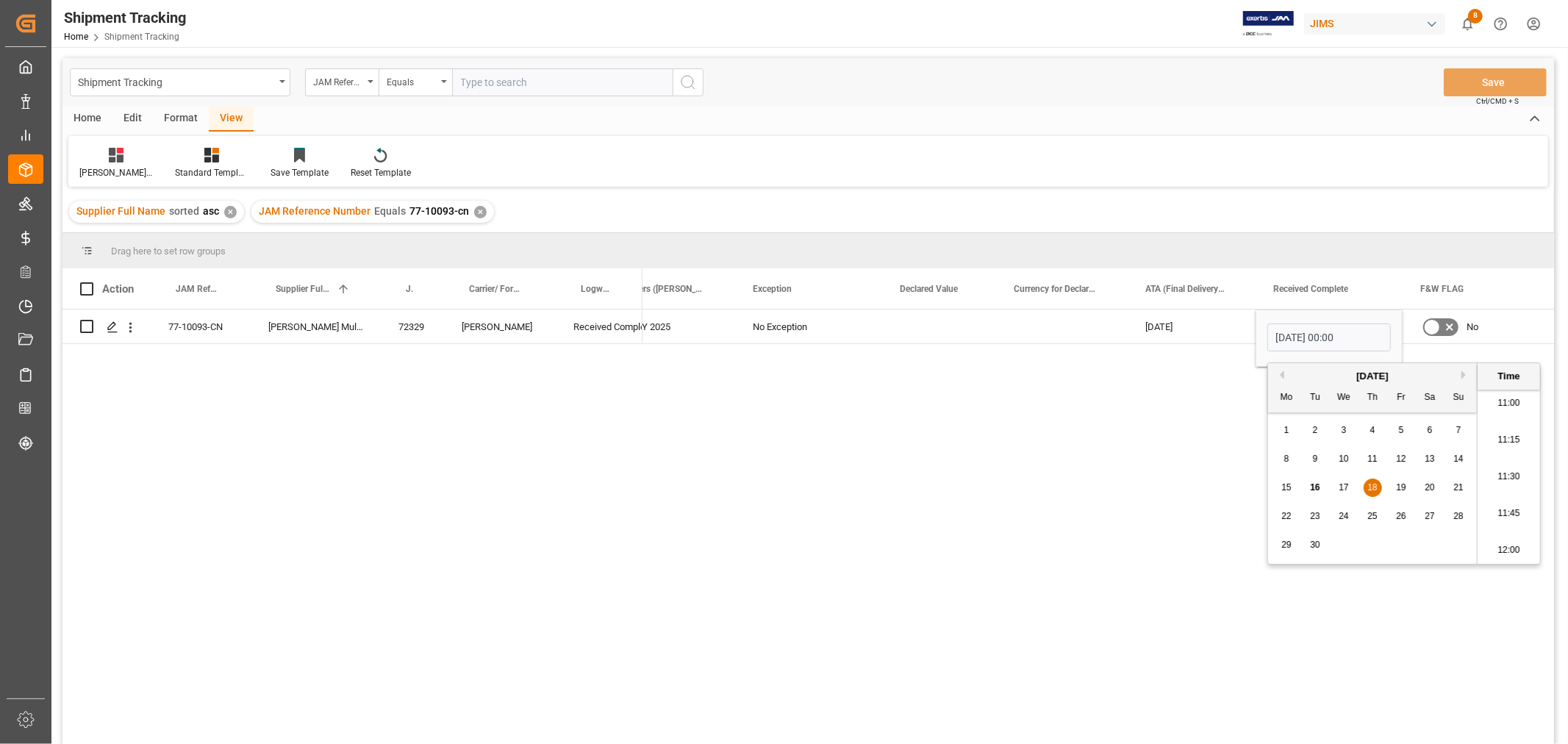
type input "16-09-2025 00:00"
click at [1228, 328] on div "15-09-2025" at bounding box center [1192, 327] width 128 height 34
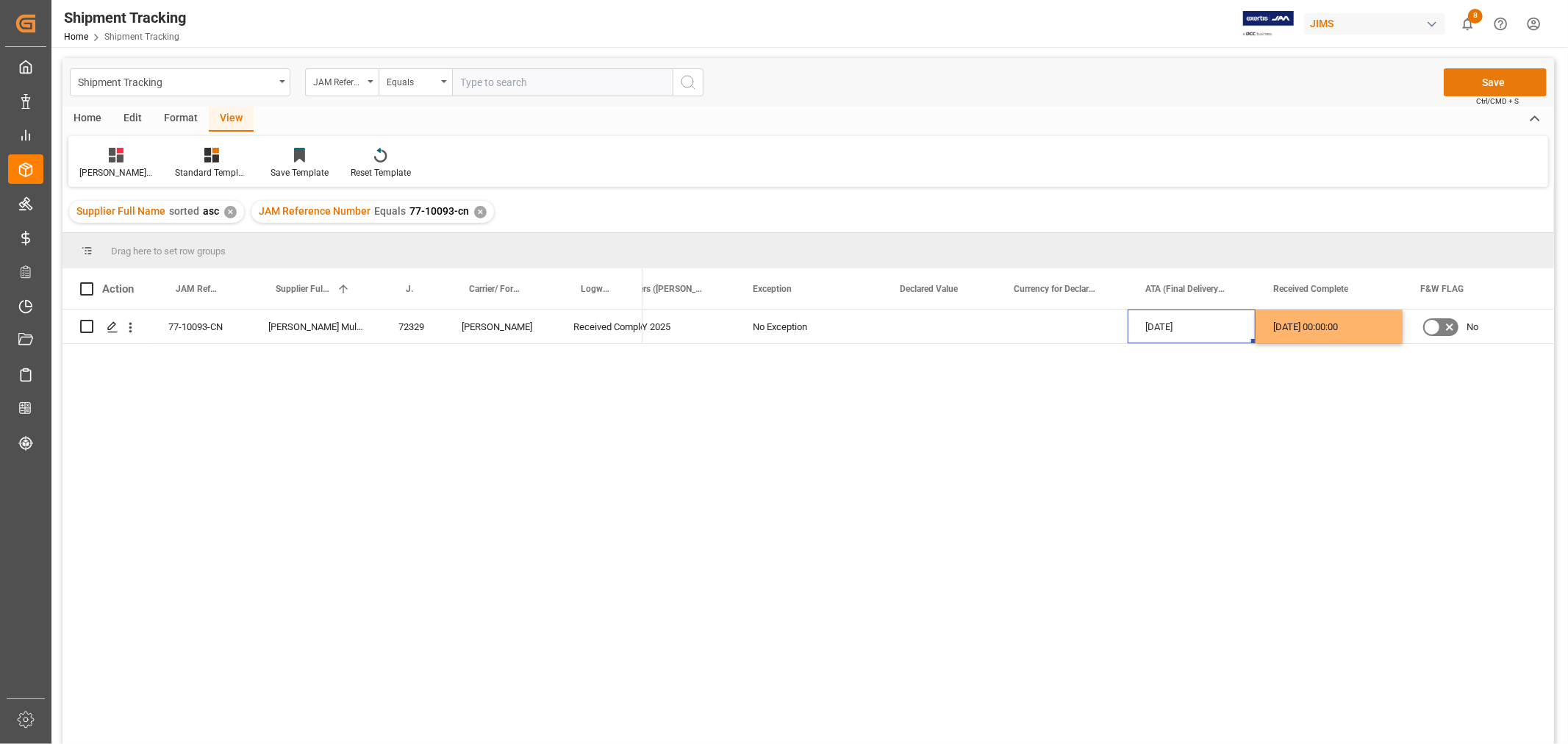
click at [1495, 77] on button "Save" at bounding box center [1495, 82] width 103 height 28
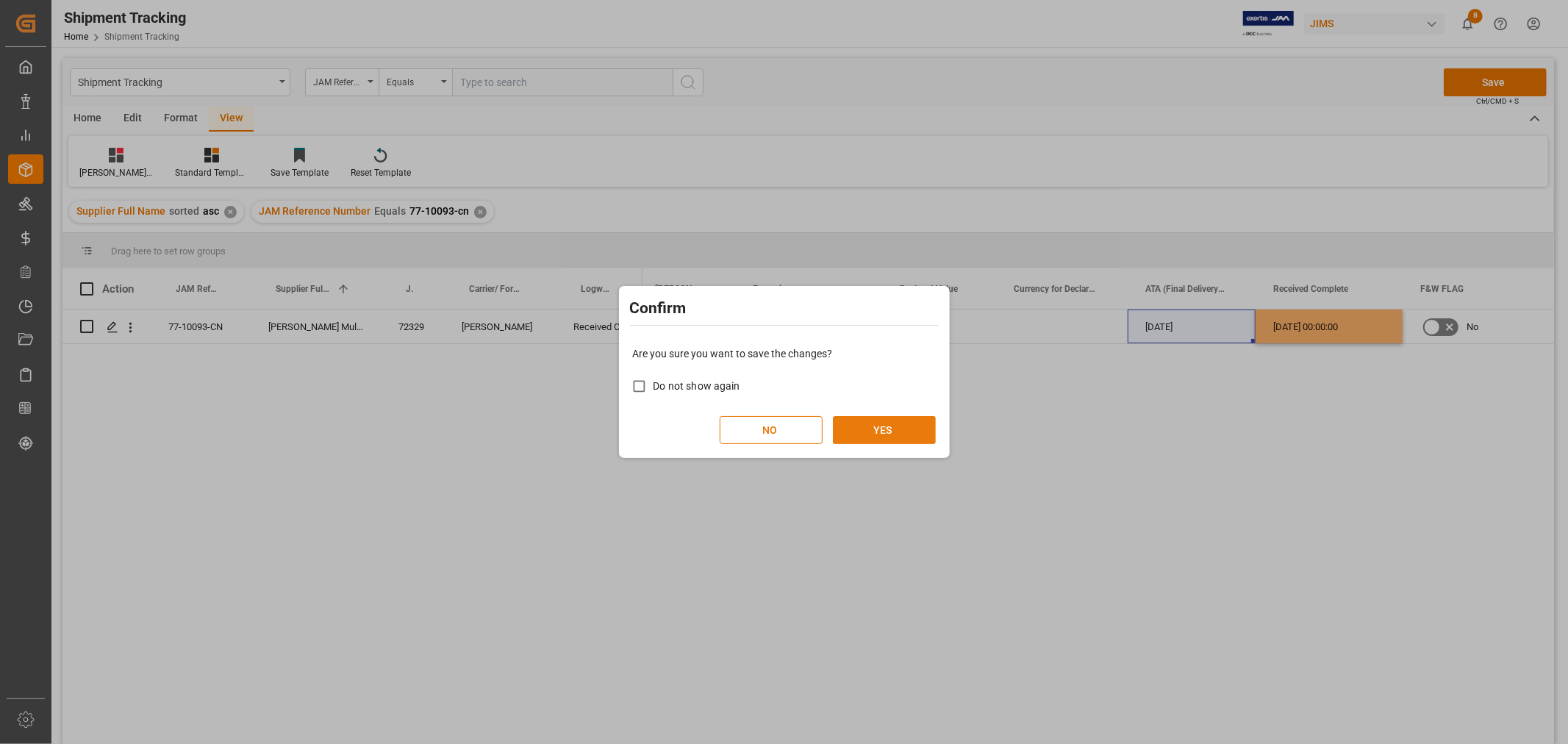
click at [909, 440] on button "YES" at bounding box center [884, 430] width 103 height 28
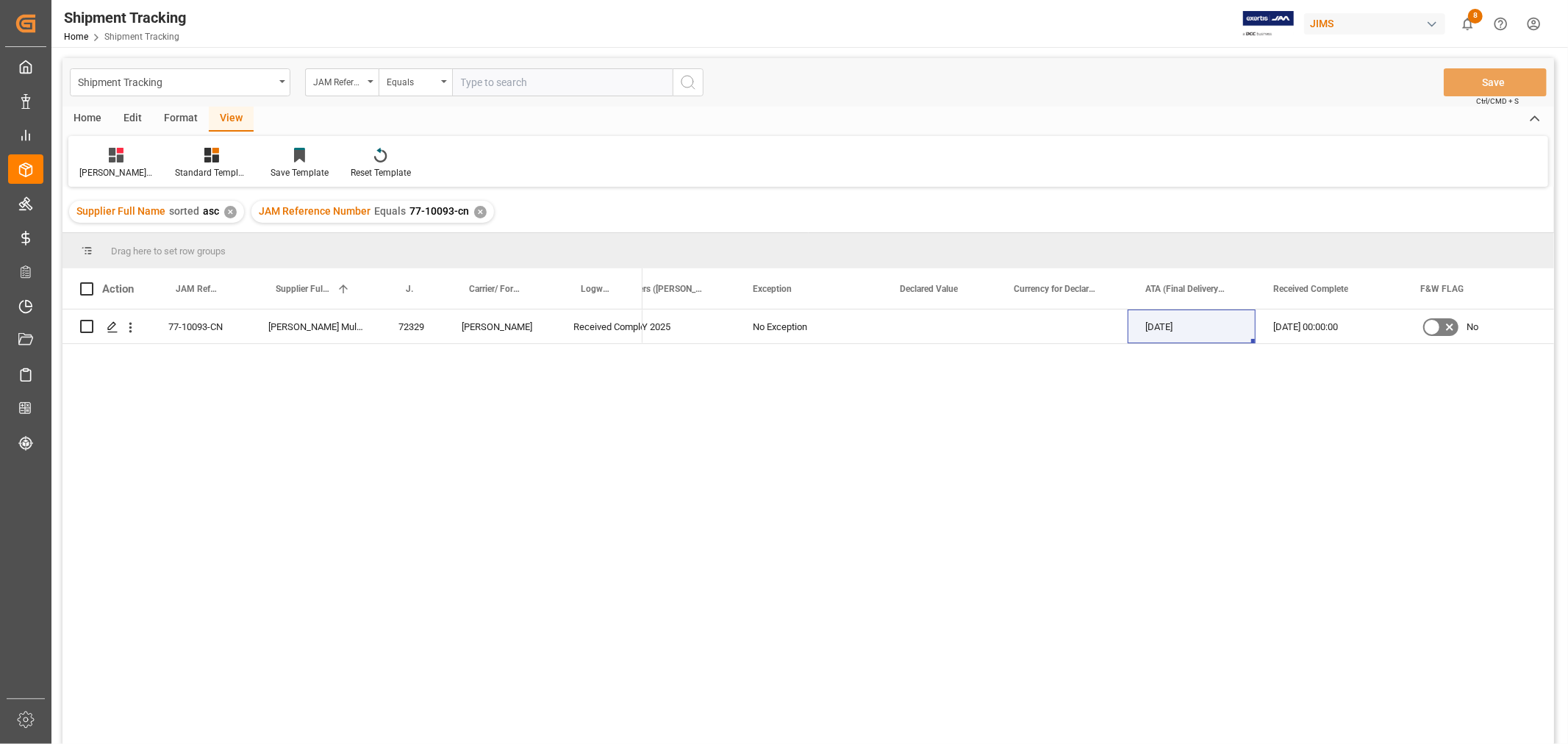
click at [474, 217] on div "✕" at bounding box center [480, 212] width 12 height 12
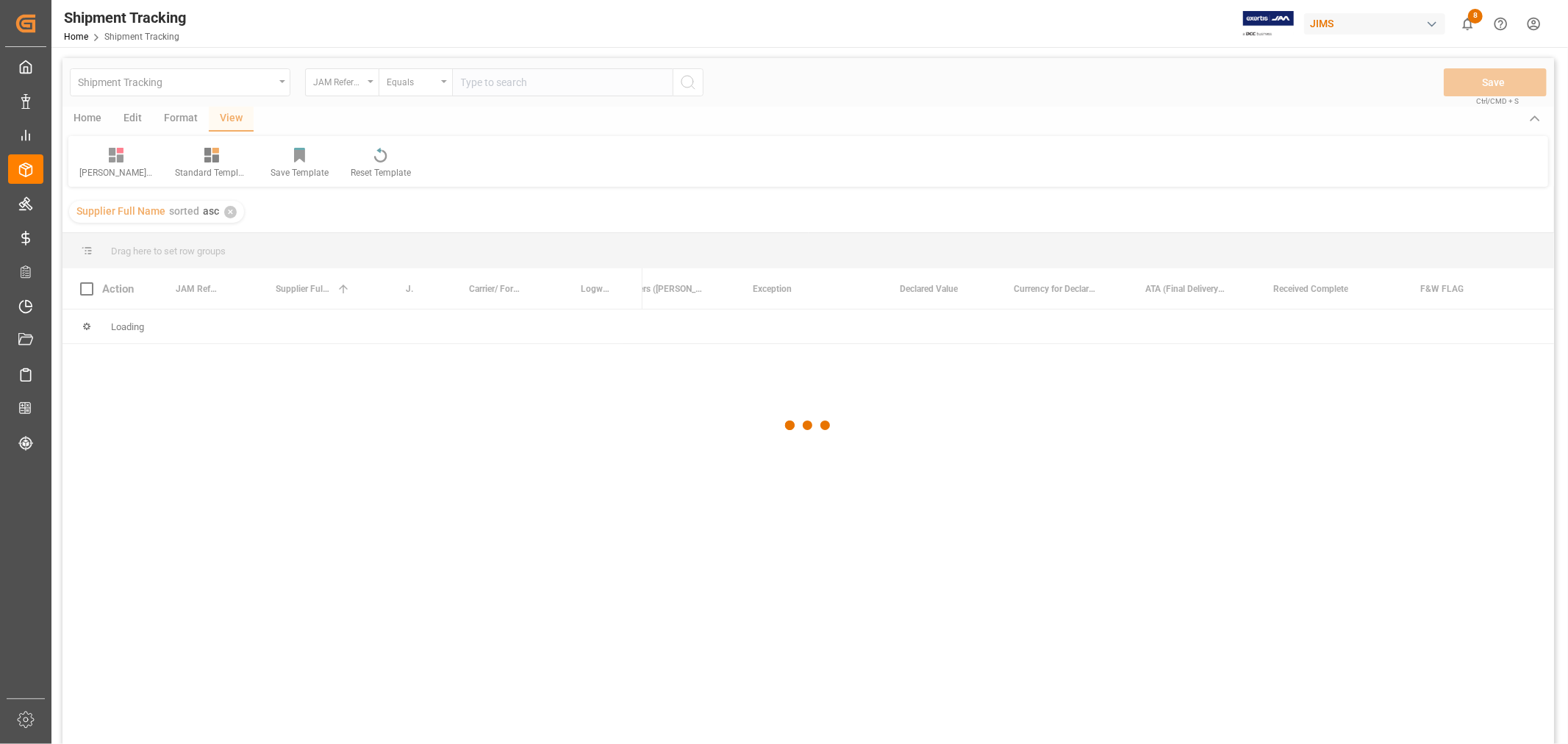
click at [494, 84] on div at bounding box center [808, 425] width 1492 height 735
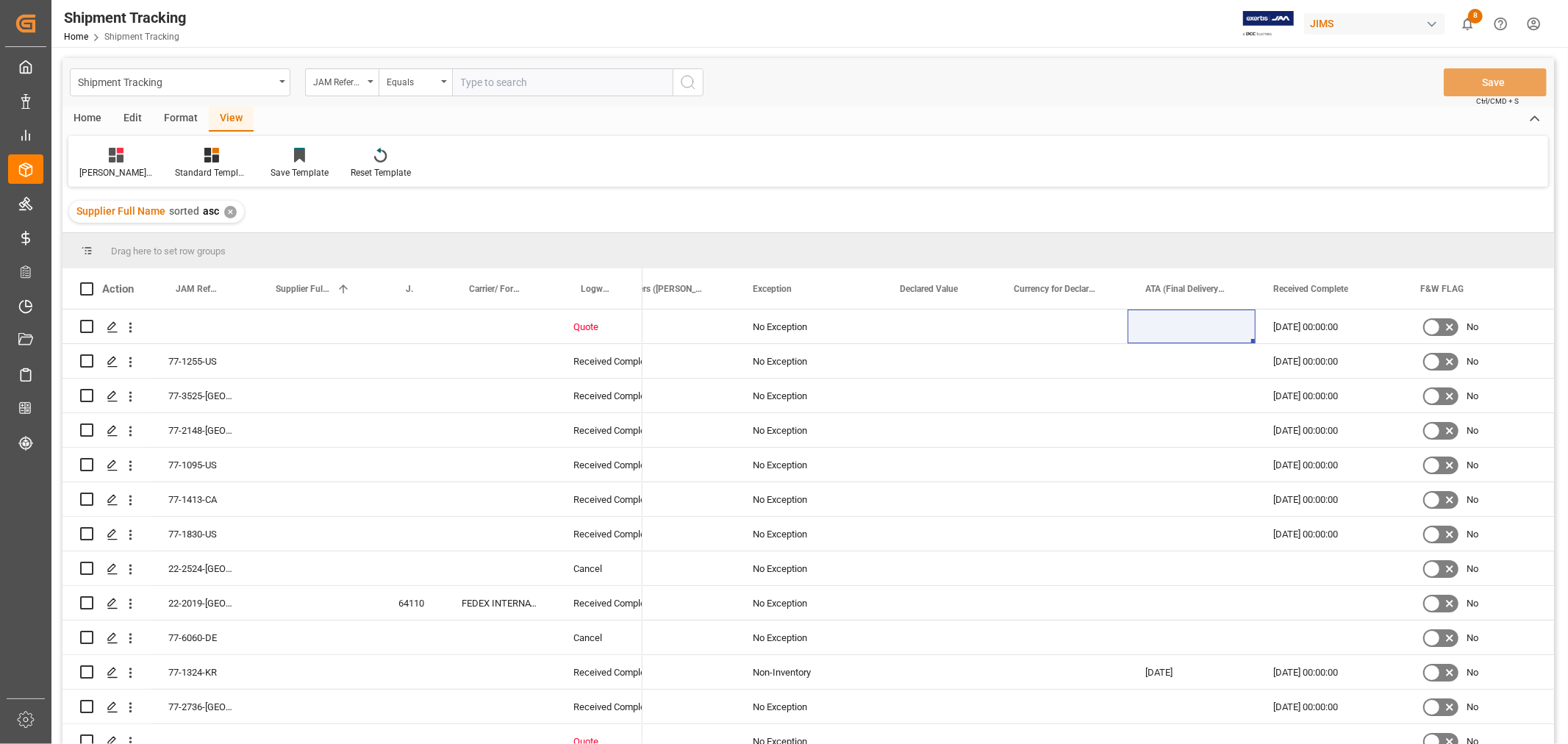
click at [494, 82] on input "text" at bounding box center [562, 82] width 221 height 28
paste input "77-10349-CN"
type input "77-10349-CN"
click at [692, 89] on icon "search button" at bounding box center [688, 83] width 18 height 18
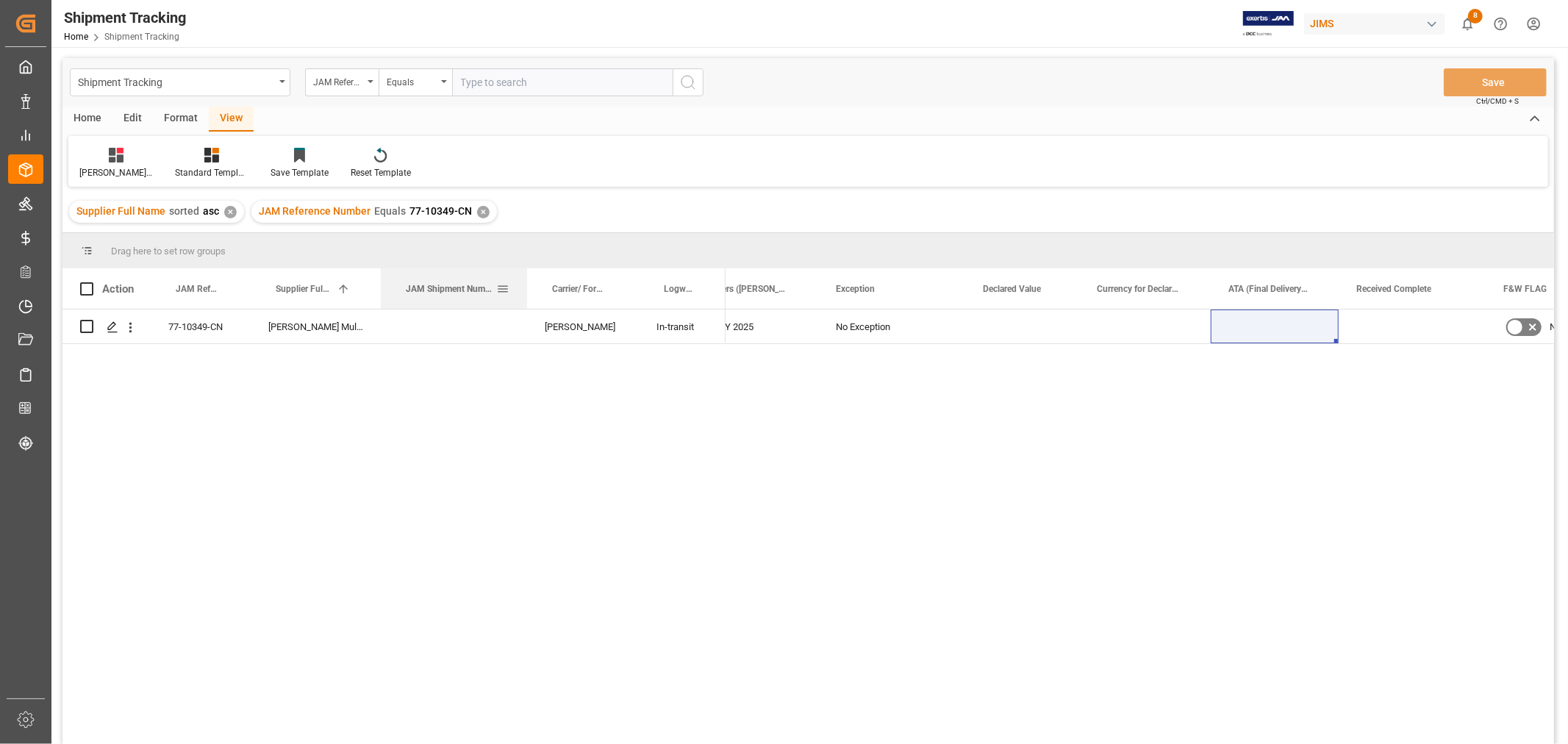
drag, startPoint x: 443, startPoint y: 275, endPoint x: 527, endPoint y: 287, distance: 84.9
click at [527, 287] on div at bounding box center [527, 288] width 6 height 40
click at [429, 329] on div "Press SPACE to select this row." at bounding box center [454, 327] width 146 height 34
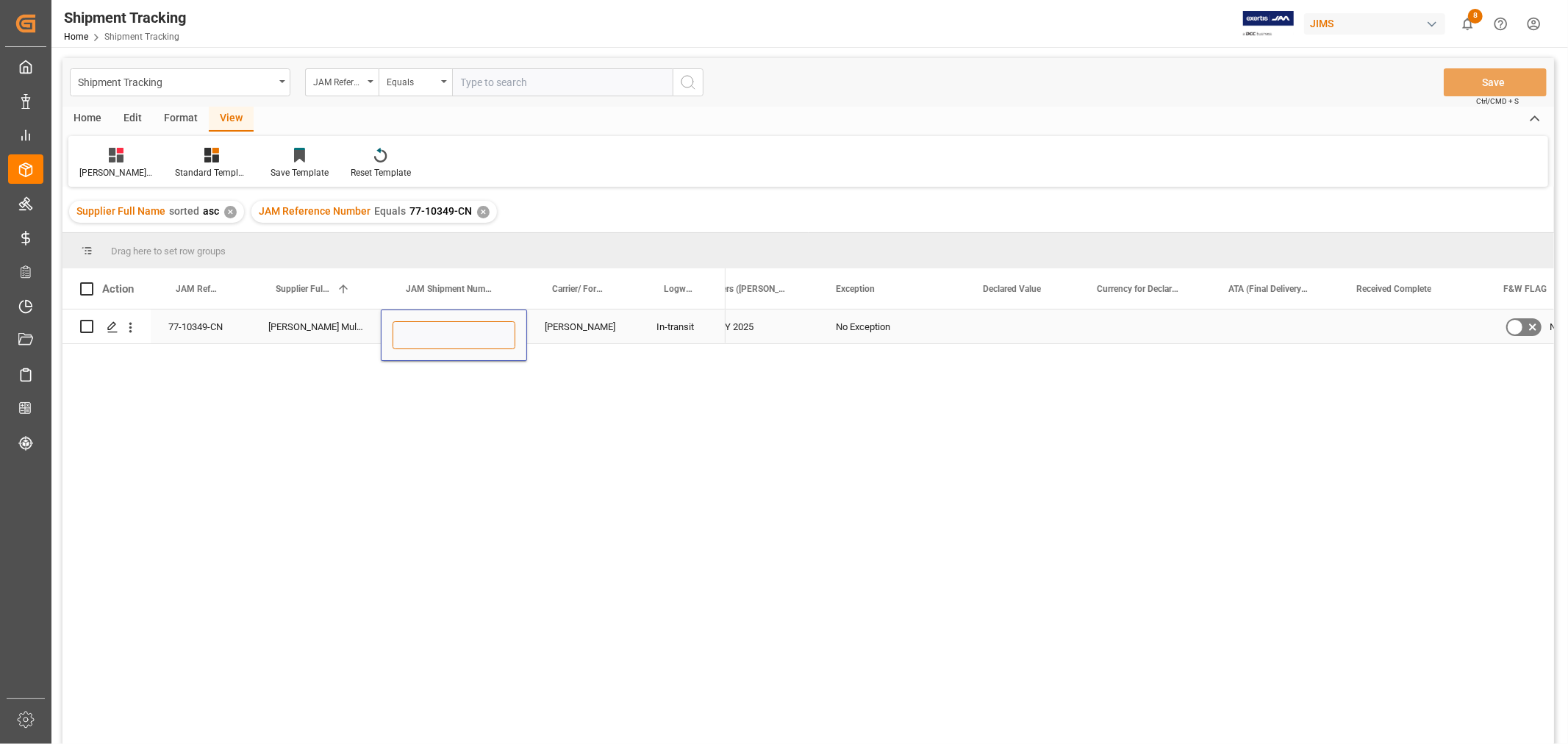
click at [475, 332] on input "Press SPACE to select this row." at bounding box center [454, 335] width 123 height 28
click at [472, 333] on input "Press SPACE to select this row." at bounding box center [454, 335] width 123 height 28
type input "73054"
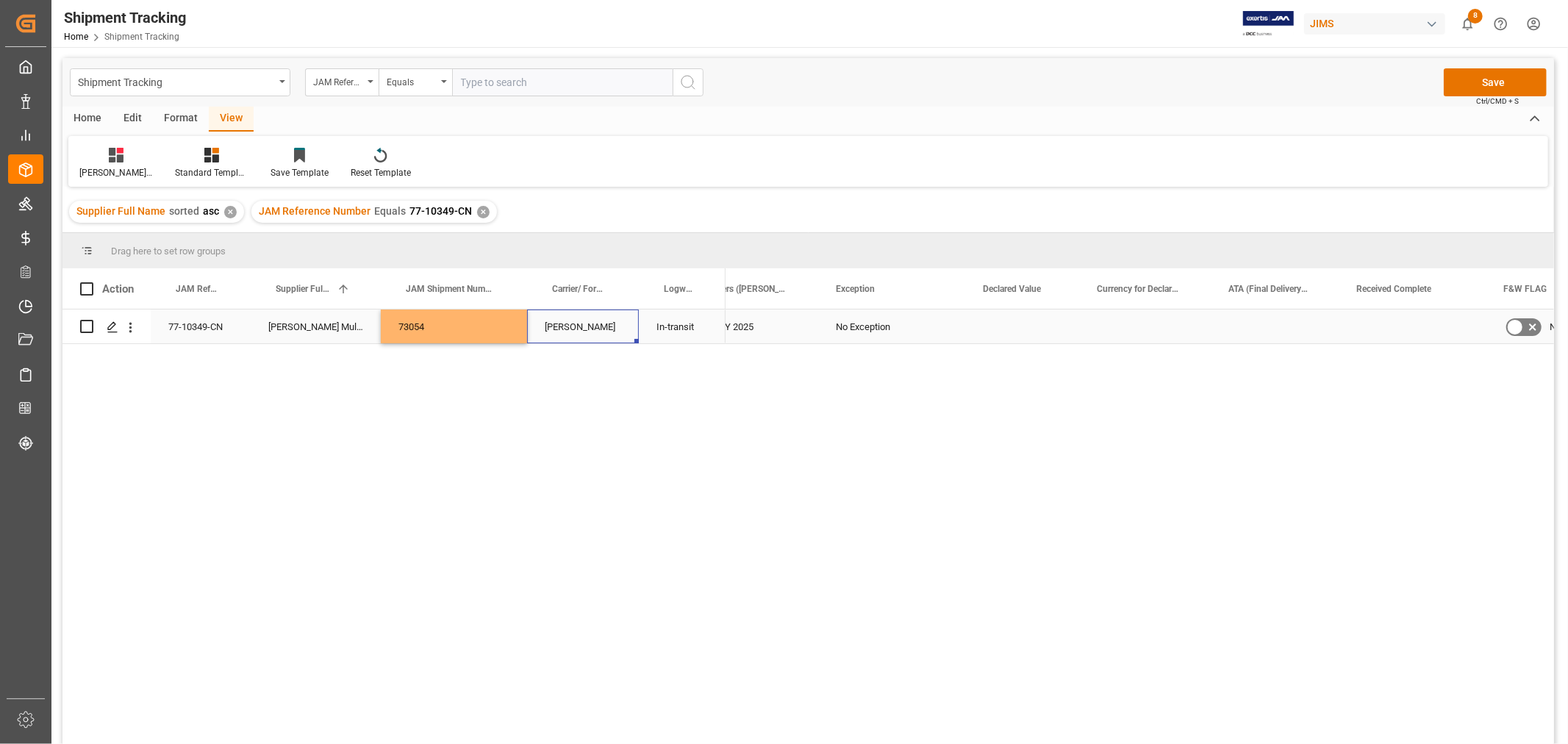
click at [614, 328] on div "DELMAR" at bounding box center [583, 327] width 112 height 34
click at [1476, 76] on button "Save" at bounding box center [1495, 82] width 103 height 28
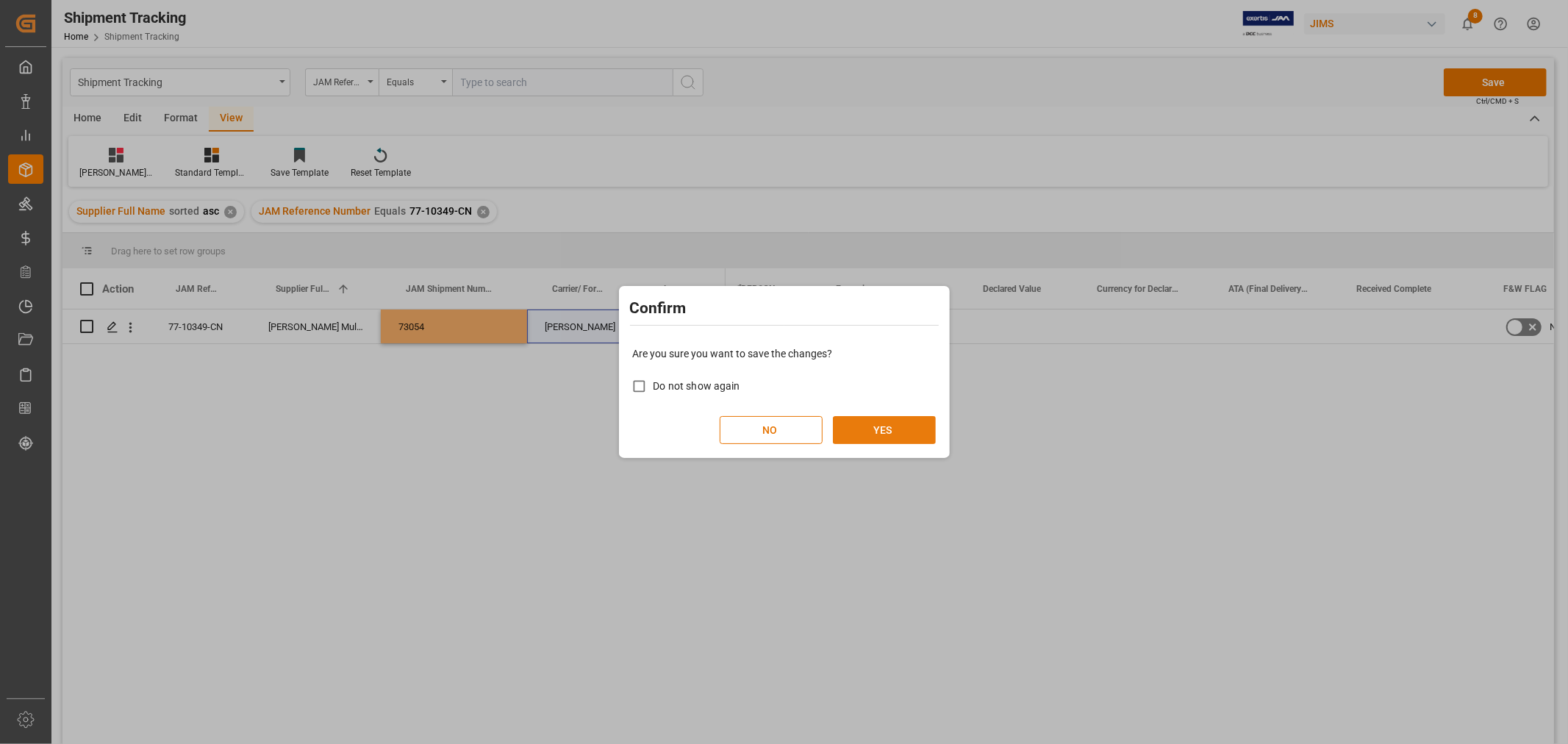
click at [885, 436] on button "YES" at bounding box center [884, 430] width 103 height 28
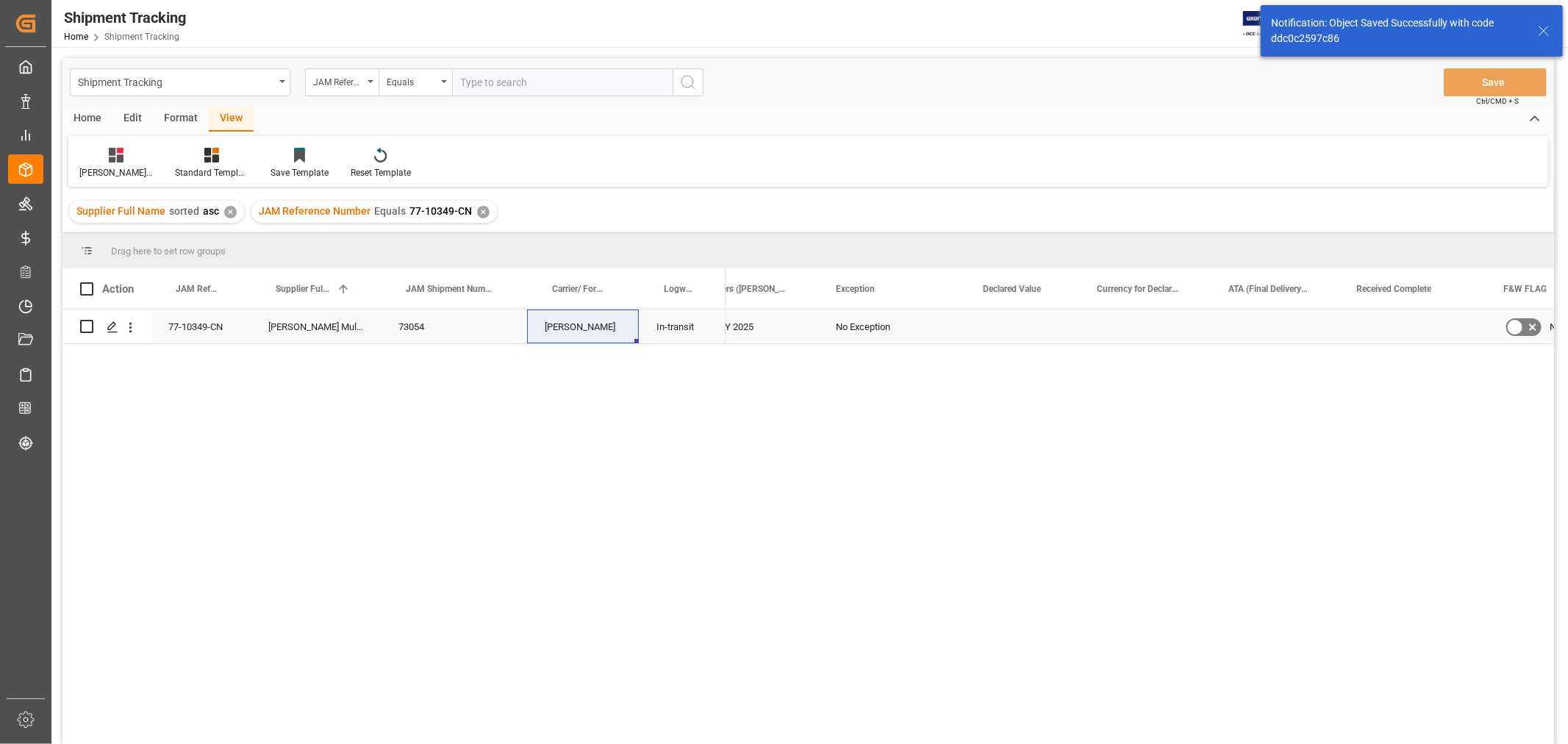
click at [973, 319] on div "Press SPACE to select this row." at bounding box center [1022, 327] width 114 height 34
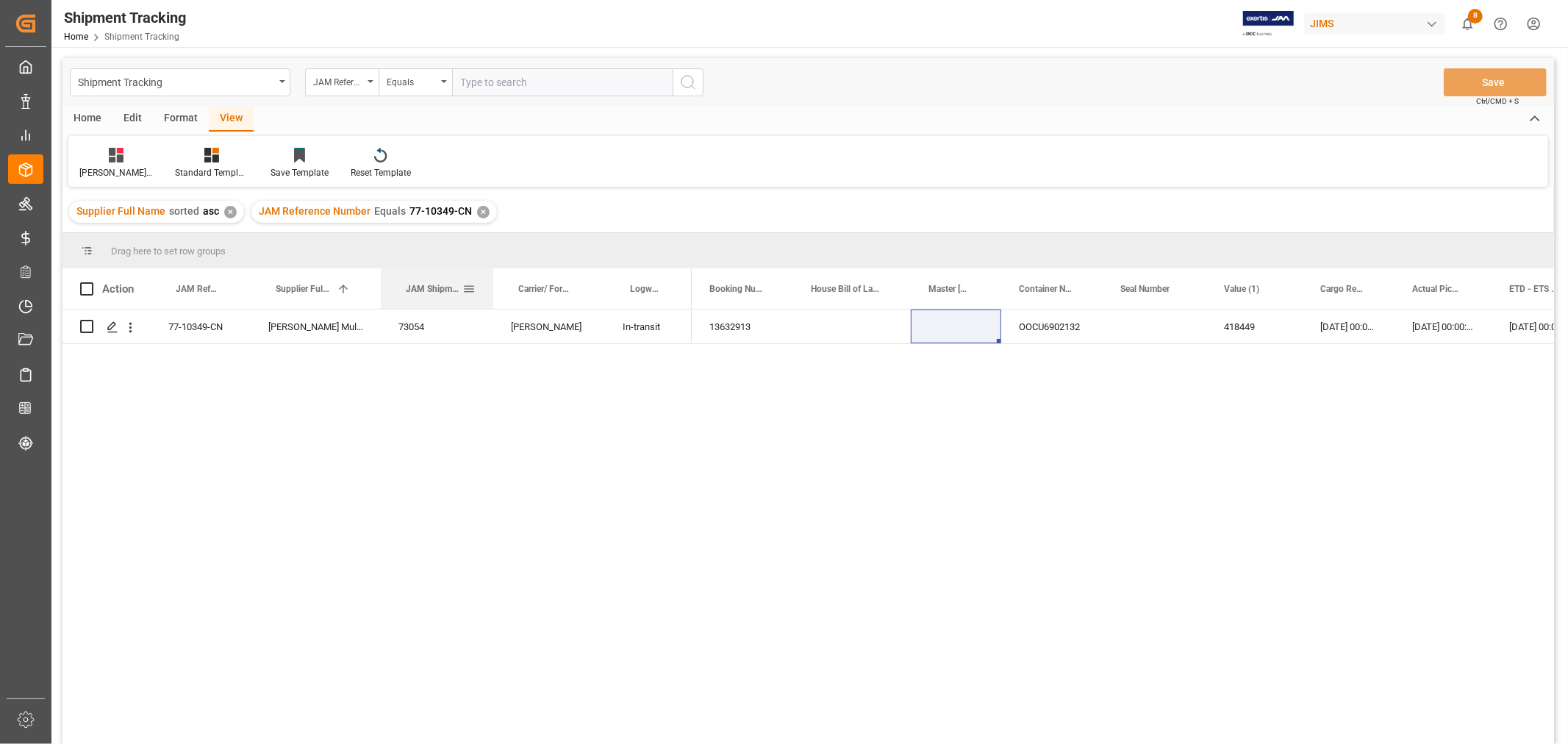
drag, startPoint x: 524, startPoint y: 273, endPoint x: 490, endPoint y: 273, distance: 34.0
click at [490, 273] on div at bounding box center [493, 288] width 6 height 40
click at [846, 216] on div "Supplier Full Name sorted asc ✕ JAM Reference Number Equals 77-10349-CN ✕" at bounding box center [808, 212] width 1492 height 41
click at [846, 322] on div "Press SPACE to select this row." at bounding box center [852, 327] width 117 height 34
click at [430, 560] on div "77-10349-CN Harman Multimedia China 73054 DELMAR In-transit 14-10-2025 00:00:00…" at bounding box center [808, 529] width 1492 height 439
